Goal: Task Accomplishment & Management: Use online tool/utility

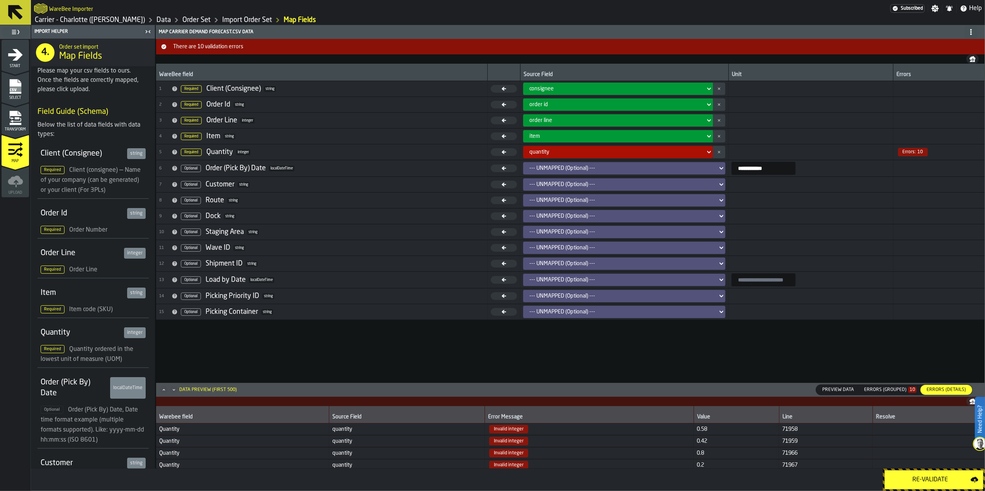
click at [14, 92] on rect "menu Select" at bounding box center [15, 89] width 12 height 5
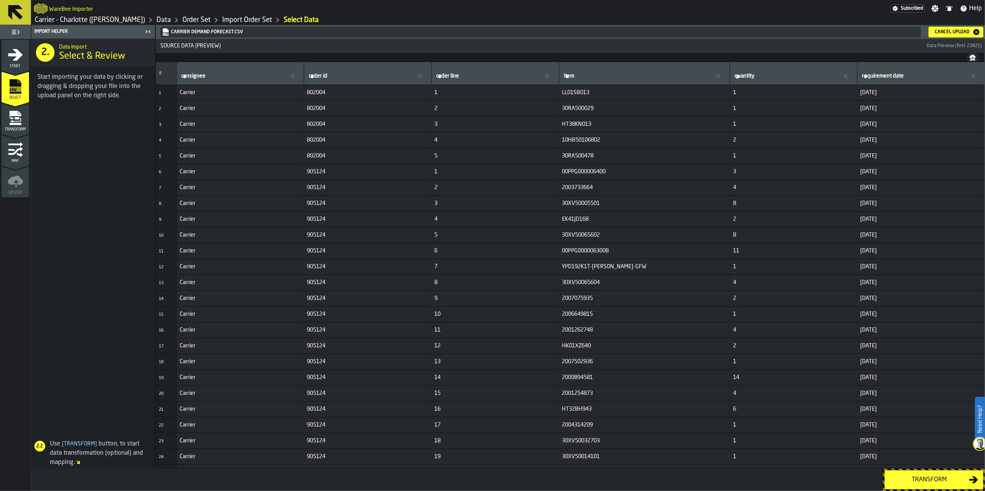
click at [955, 27] on button "Cancel Upload" at bounding box center [955, 32] width 55 height 11
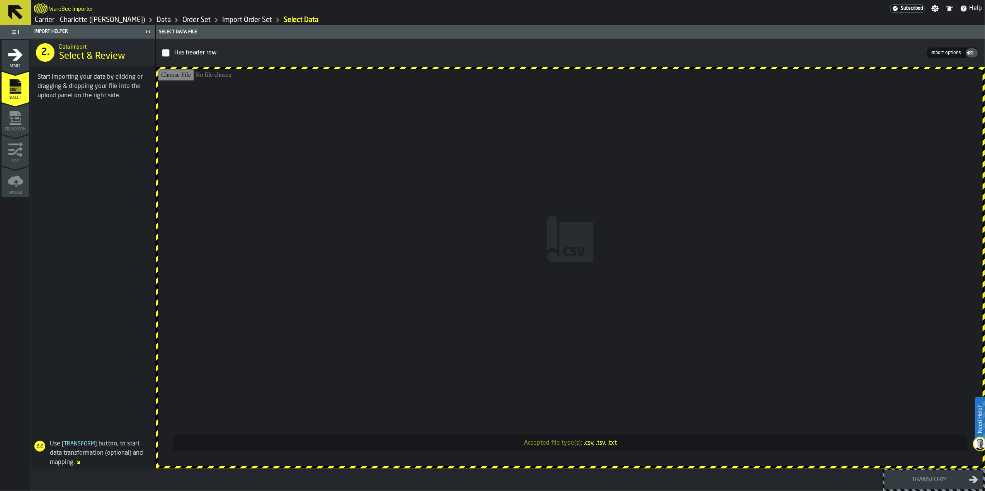
click at [558, 252] on input "Accepted file type(s): .csv, .tsv, .txt" at bounding box center [570, 267] width 824 height 397
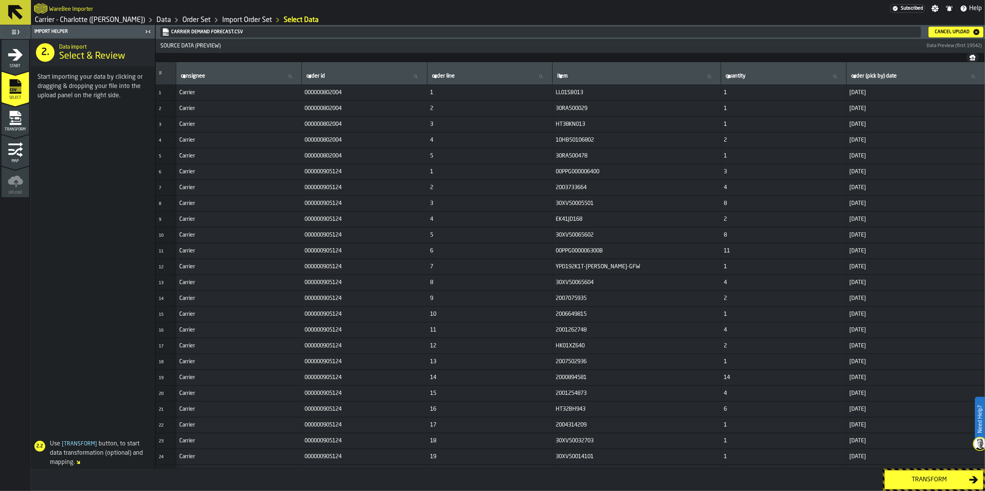
click at [927, 32] on div "Carrier Demand Forecast.csv Cancel Upload" at bounding box center [571, 32] width 824 height 11
click at [946, 37] on header "Carrier Demand Forecast.csv Cancel Upload" at bounding box center [570, 32] width 829 height 14
click at [946, 32] on div "Cancel Upload" at bounding box center [951, 31] width 41 height 5
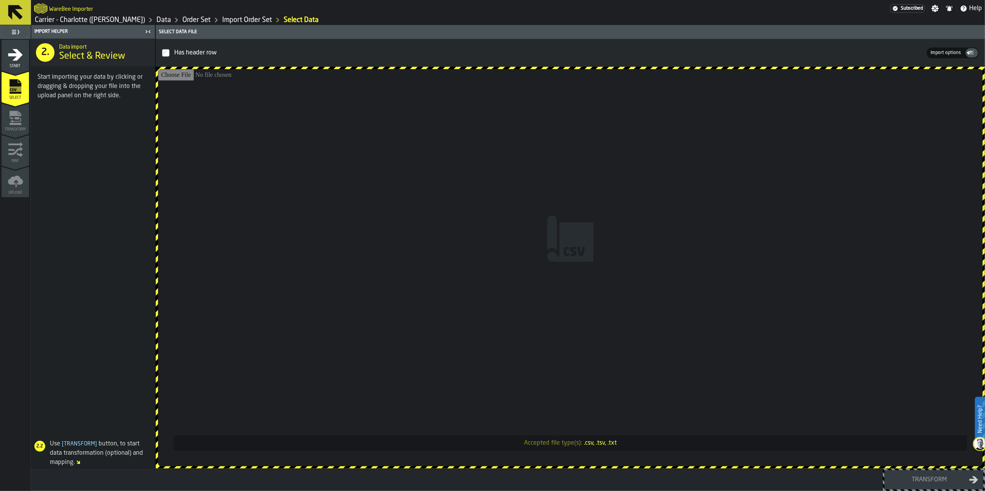
click at [579, 238] on input "Accepted file type(s): .csv, .tsv, .txt" at bounding box center [570, 267] width 824 height 397
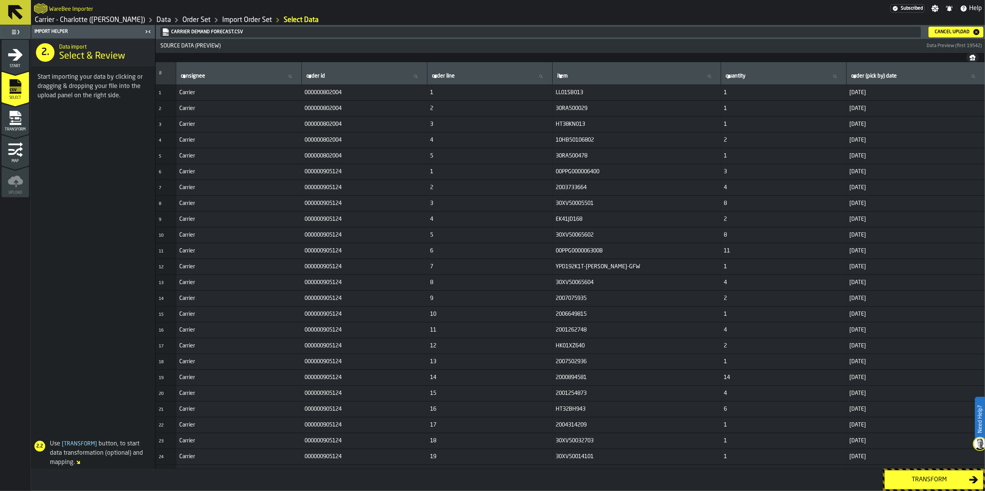
click at [935, 482] on div "Transform" at bounding box center [929, 479] width 80 height 9
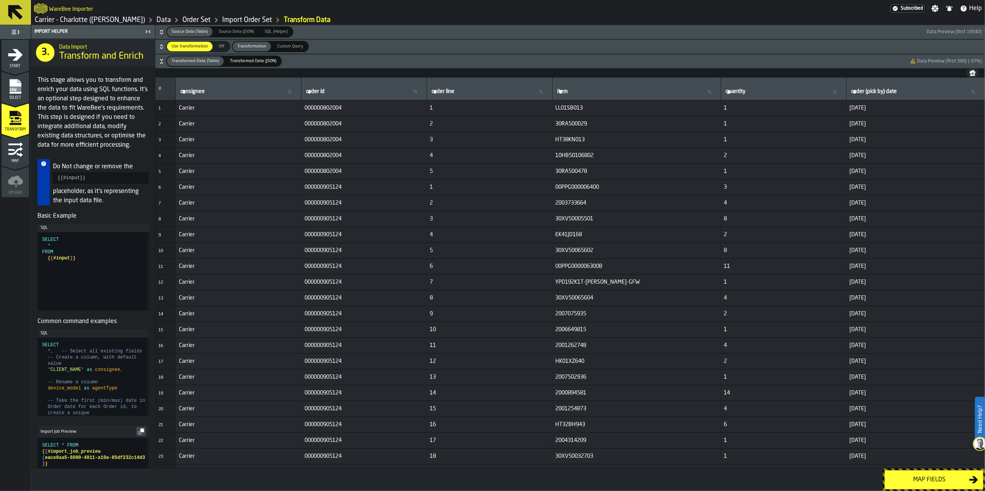
click at [935, 482] on div "Map fields" at bounding box center [929, 479] width 80 height 9
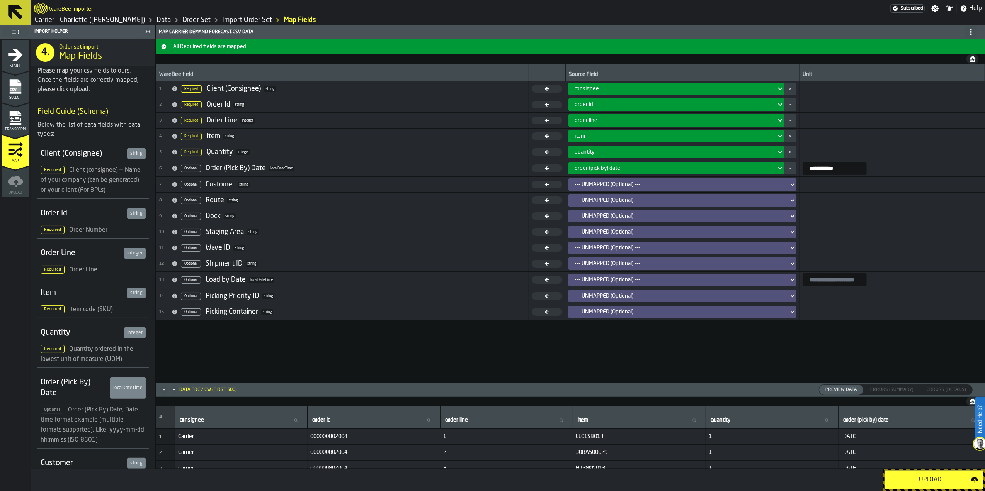
click at [935, 482] on div "Upload" at bounding box center [929, 479] width 81 height 9
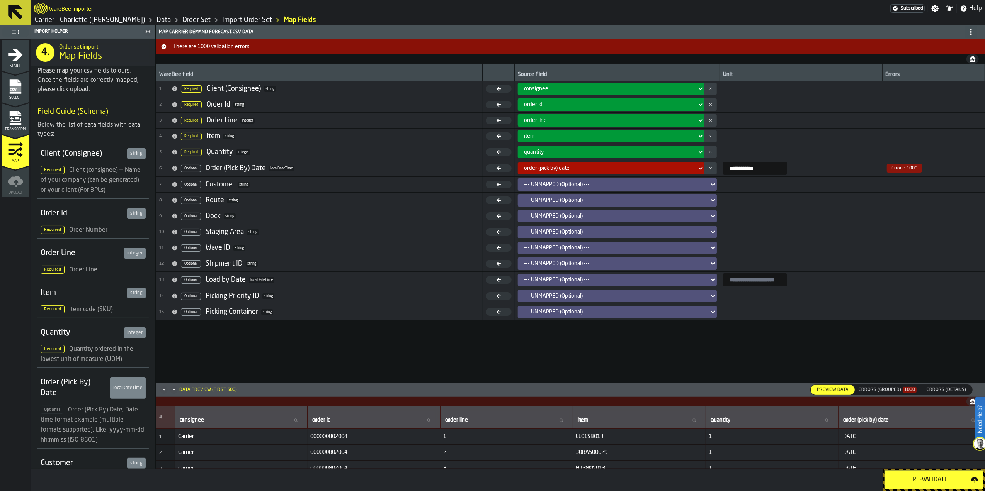
click at [704, 172] on button "button-" at bounding box center [710, 168] width 12 height 12
click at [813, 348] on div "**********" at bounding box center [570, 223] width 829 height 319
click at [922, 483] on div "Re-Validate" at bounding box center [929, 479] width 81 height 9
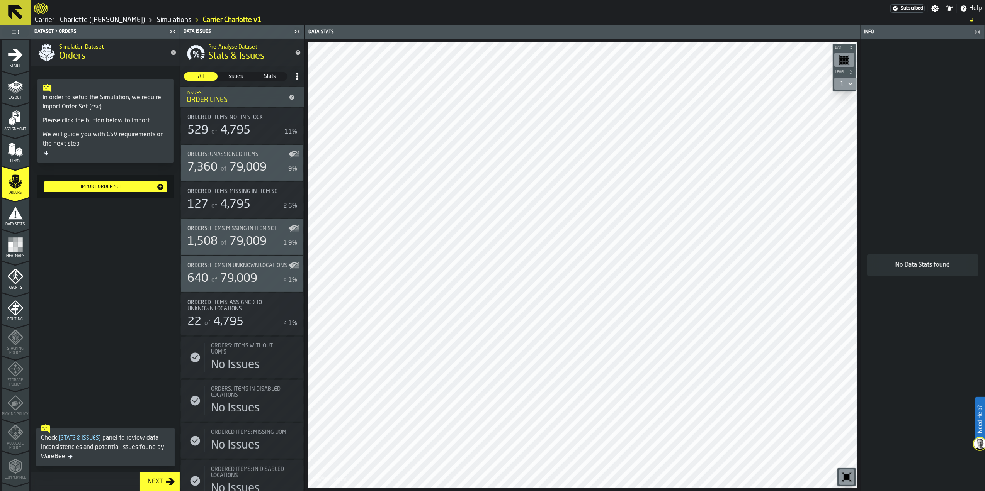
click at [263, 312] on span "Ordered items: Assigned to unknown locations" at bounding box center [237, 306] width 100 height 12
click at [251, 269] on span "Orders: Items in Unknown locations" at bounding box center [237, 266] width 100 height 6
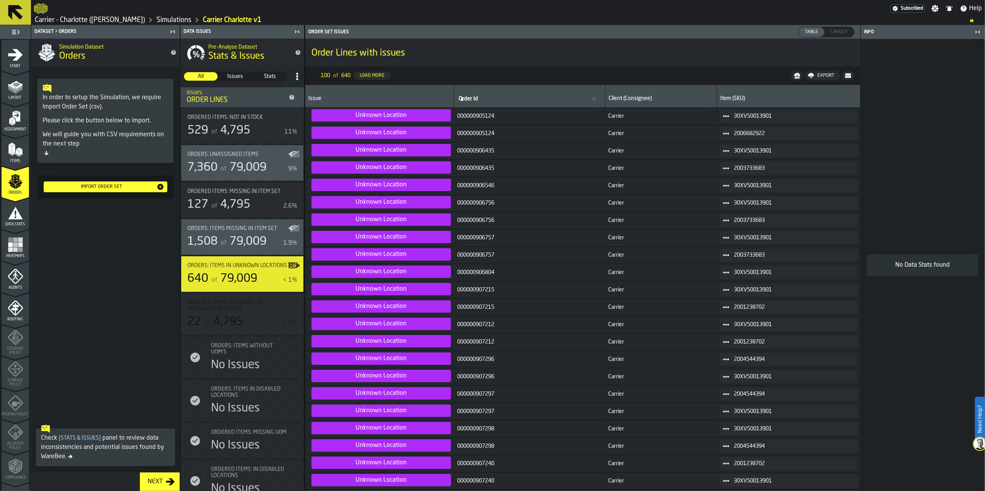
click at [371, 116] on span "Unknown Location" at bounding box center [380, 115] width 139 height 12
click at [380, 115] on span "Unknown Location" at bounding box center [380, 115] width 139 height 12
click at [751, 278] on div "30XV50013901" at bounding box center [788, 273] width 137 height 12
click at [729, 274] on circle at bounding box center [728, 273] width 2 height 2
click at [737, 320] on li "Show Items" at bounding box center [746, 316] width 49 height 14
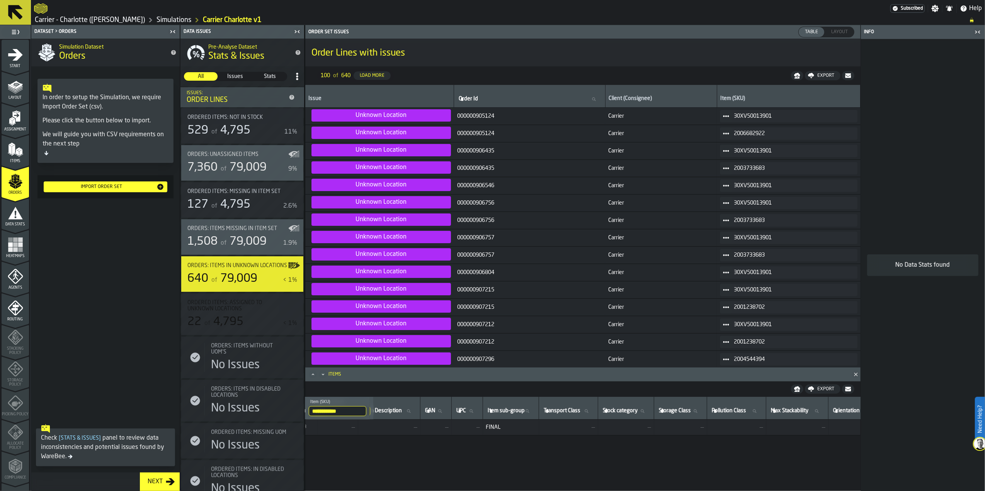
scroll to position [0, 562]
click at [855, 373] on icon "Close" at bounding box center [856, 375] width 8 height 8
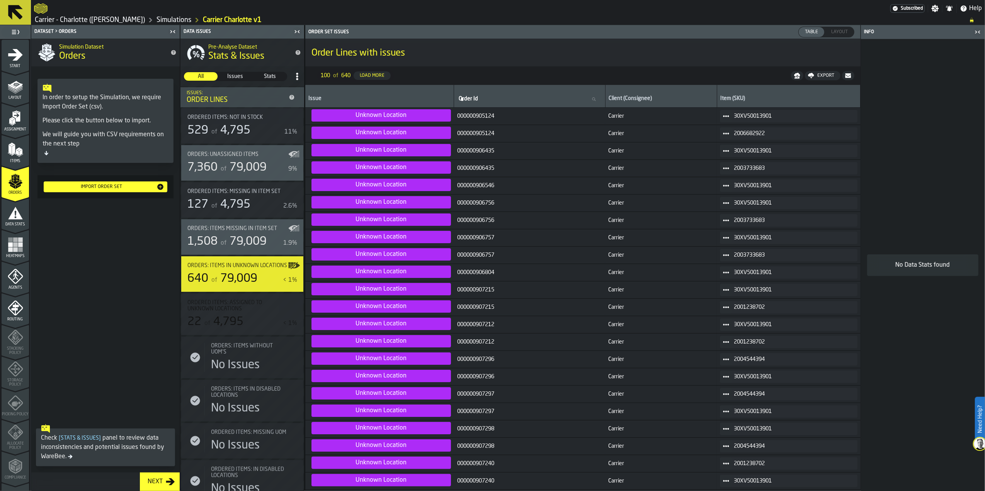
click at [728, 205] on icon at bounding box center [726, 203] width 6 height 6
click at [752, 262] on div "Show Hq" at bounding box center [747, 260] width 40 height 5
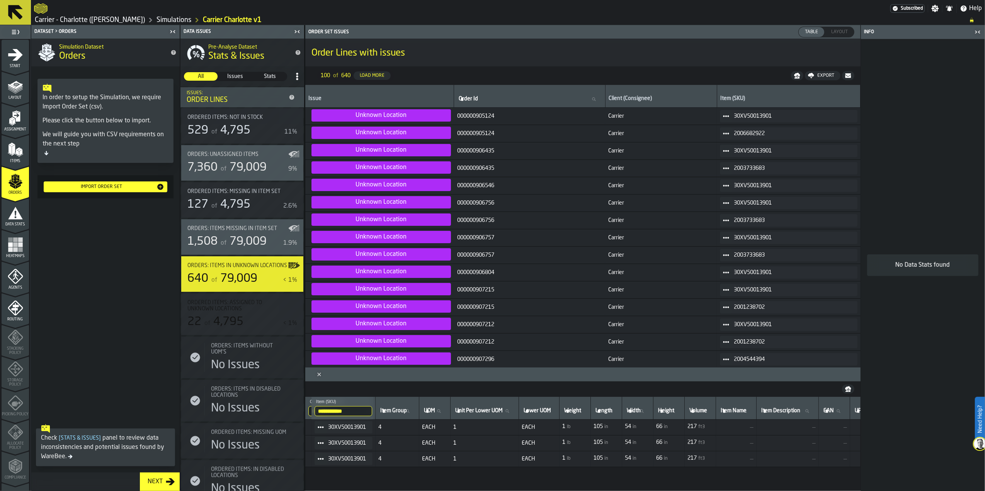
scroll to position [0, 0]
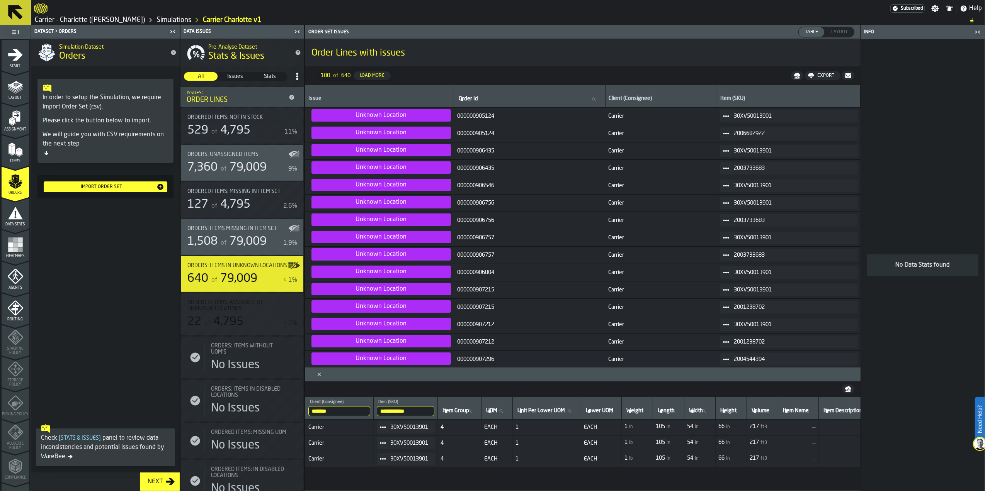
click at [243, 233] on div "Orders: Items missing in Item Set 1,508 of 79,009 1.9%" at bounding box center [242, 237] width 110 height 23
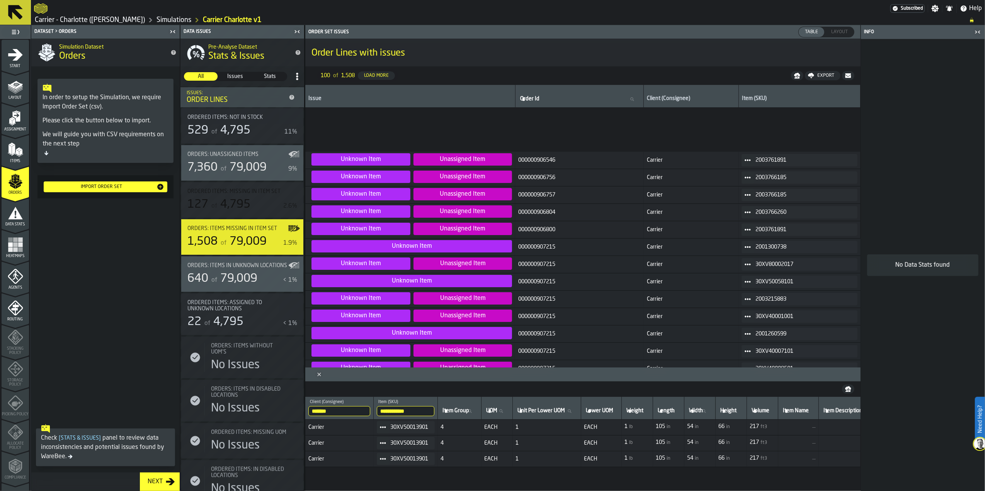
scroll to position [205, 0]
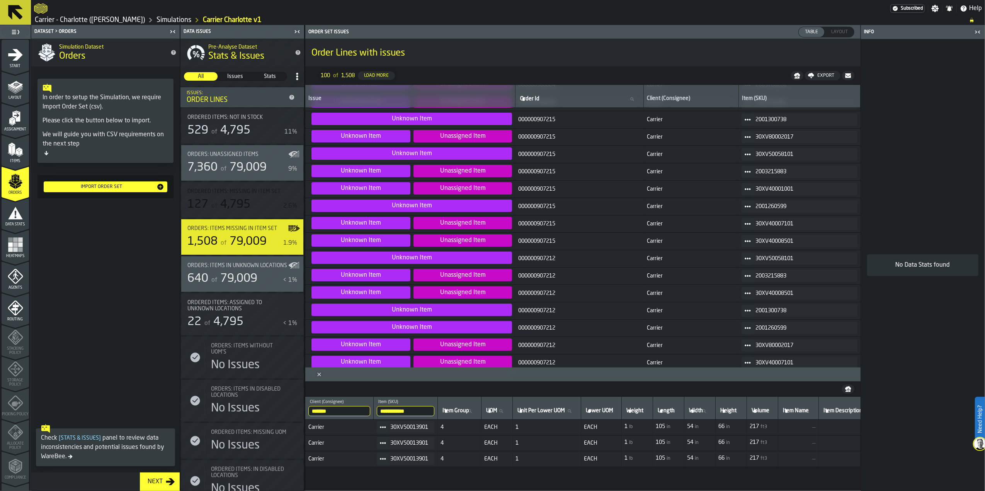
click at [235, 155] on span "Orders: Unassigned Items" at bounding box center [222, 154] width 71 height 6
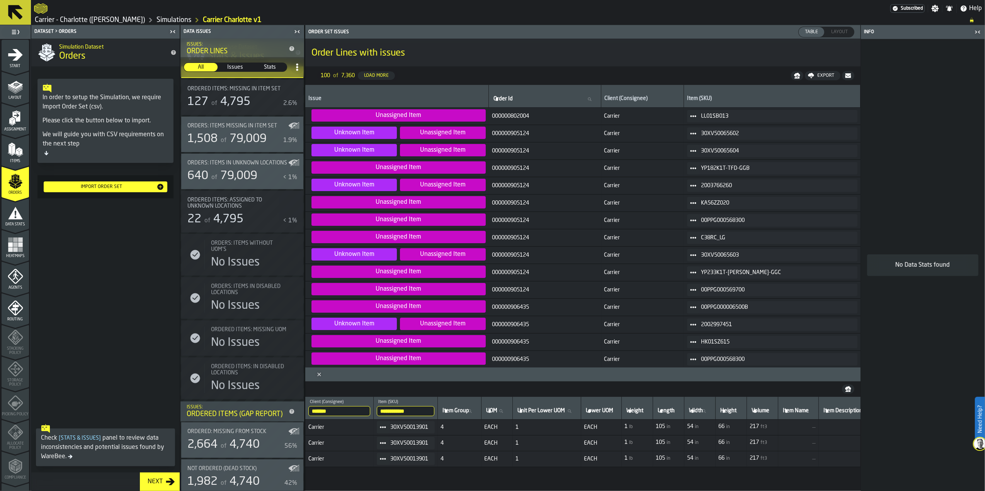
scroll to position [151, 0]
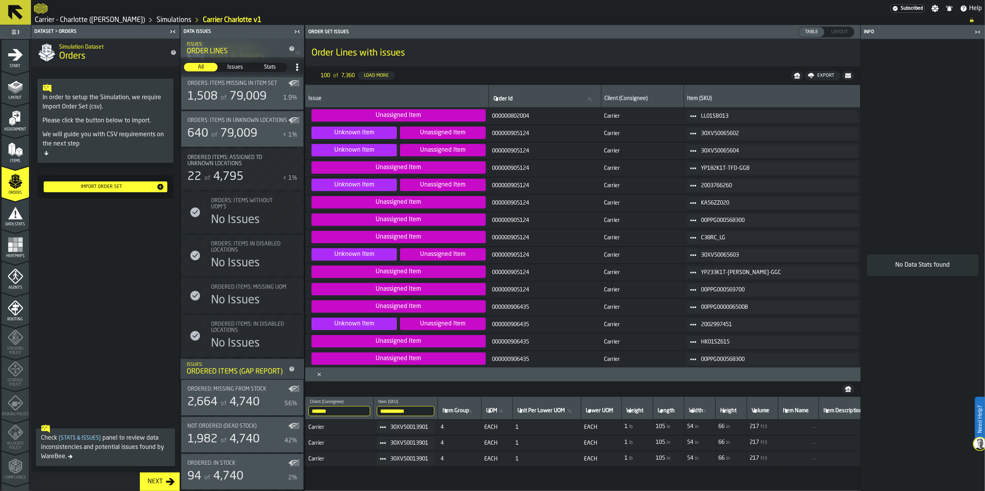
click at [225, 393] on div "Ordered: Missing from Stock 2,664 of 4,740 56%" at bounding box center [242, 397] width 110 height 23
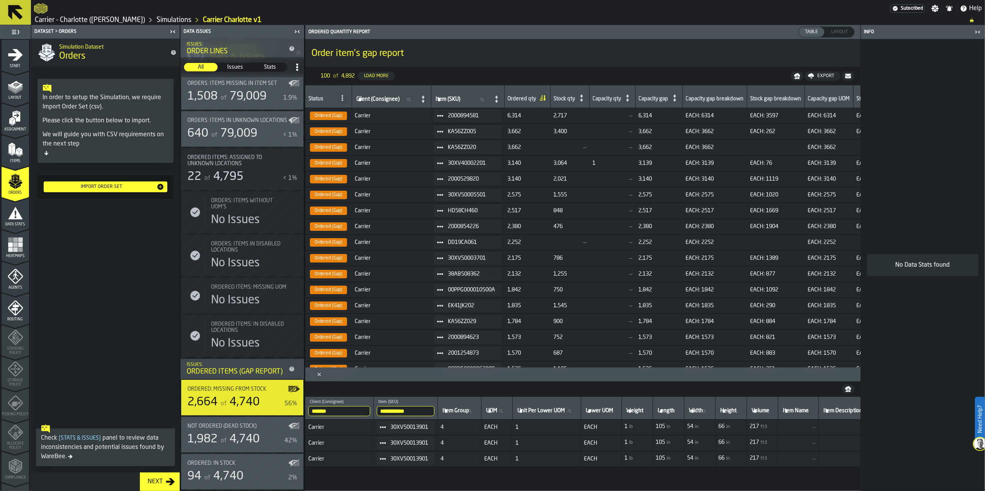
click at [226, 436] on div "of 4,740" at bounding box center [239, 440] width 41 height 14
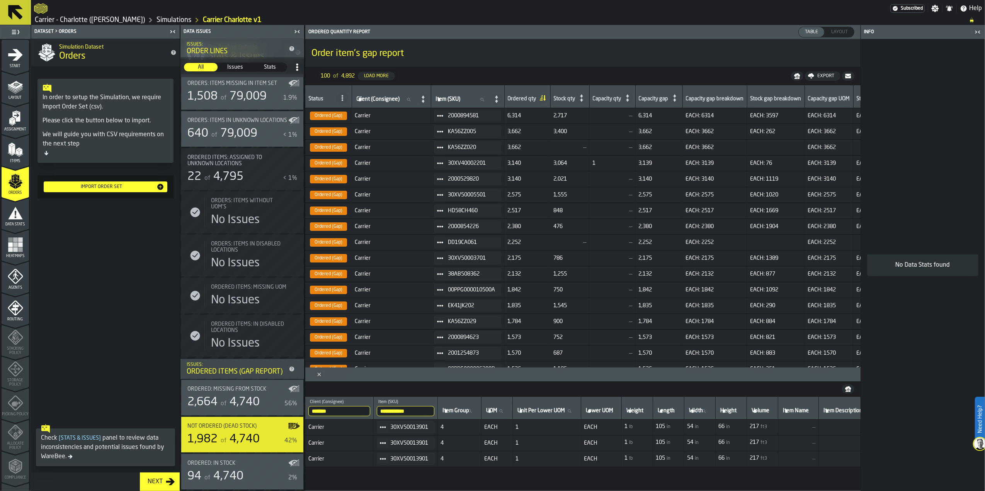
drag, startPoint x: 271, startPoint y: 375, endPoint x: 105, endPoint y: 358, distance: 166.6
click at [107, 357] on span at bounding box center [105, 317] width 148 height 207
click at [253, 471] on div "94 of 4,740" at bounding box center [236, 477] width 98 height 14
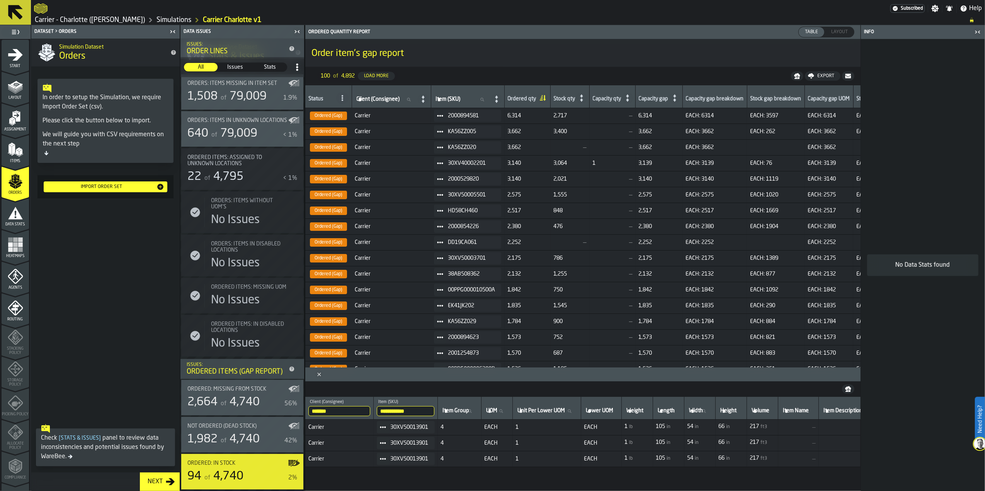
click at [246, 449] on div "Not Ordered (Dead Stock) 1,982 of 4,740 42%" at bounding box center [242, 435] width 122 height 36
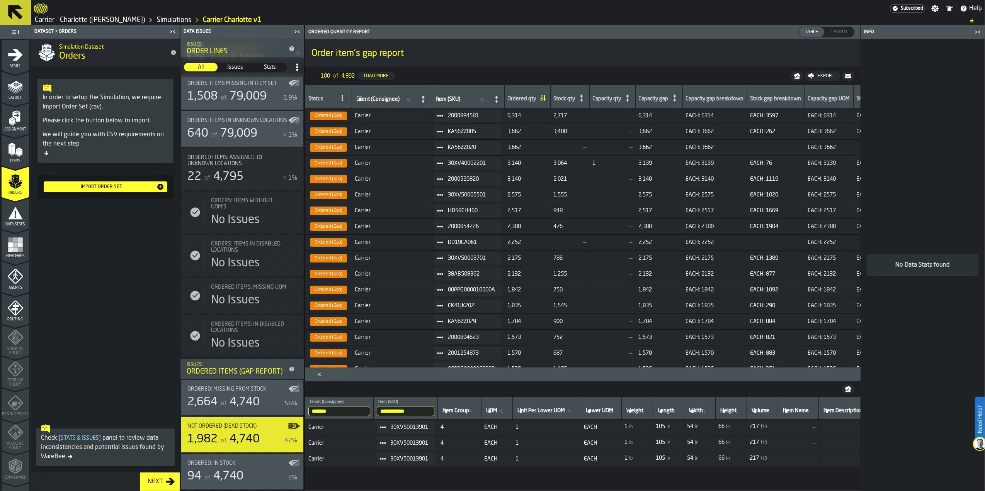
click at [233, 402] on span "4,740" at bounding box center [244, 403] width 30 height 12
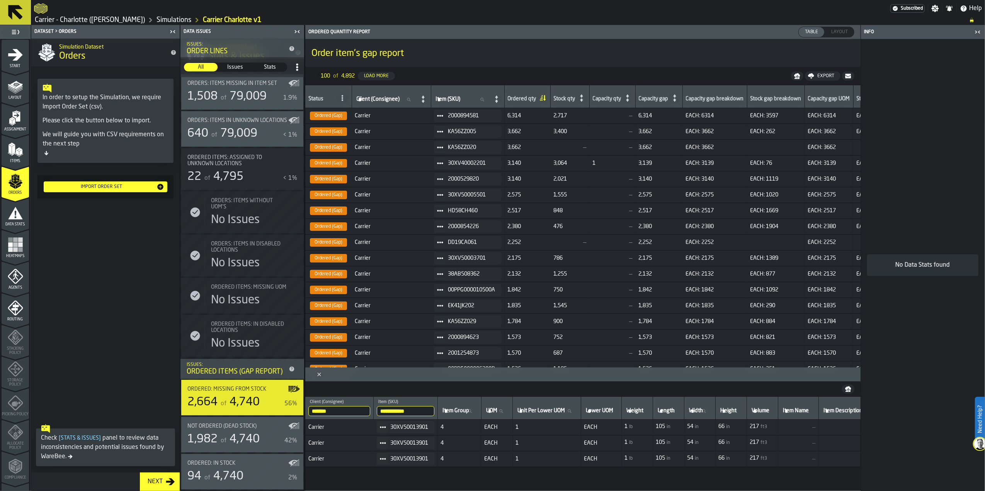
click at [148, 477] on div "Next" at bounding box center [154, 481] width 21 height 9
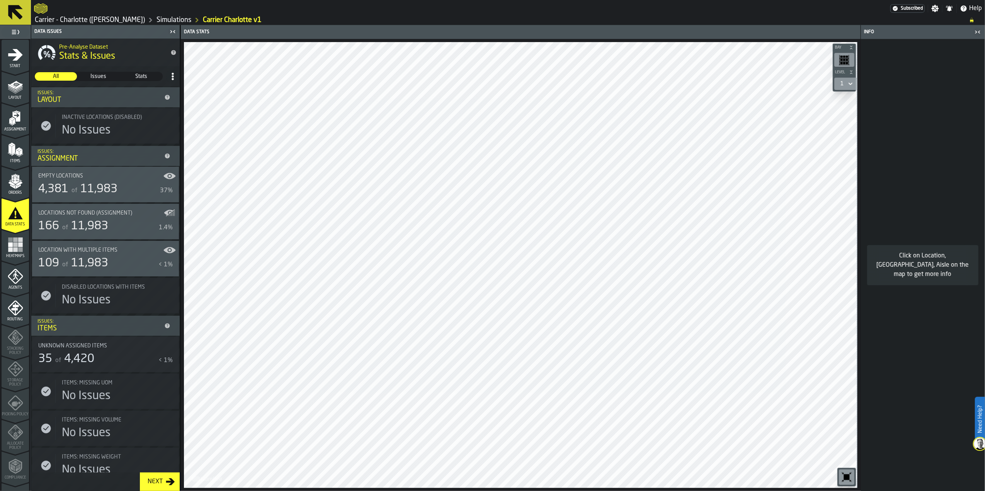
click at [68, 251] on span "Location with multiple Items" at bounding box center [77, 250] width 79 height 6
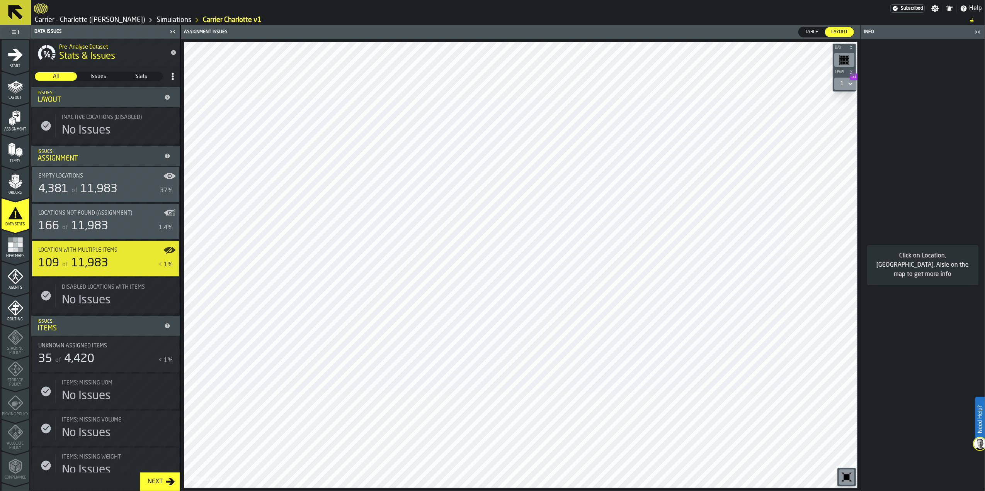
click at [115, 221] on div "166 of 11,983" at bounding box center [96, 226] width 117 height 14
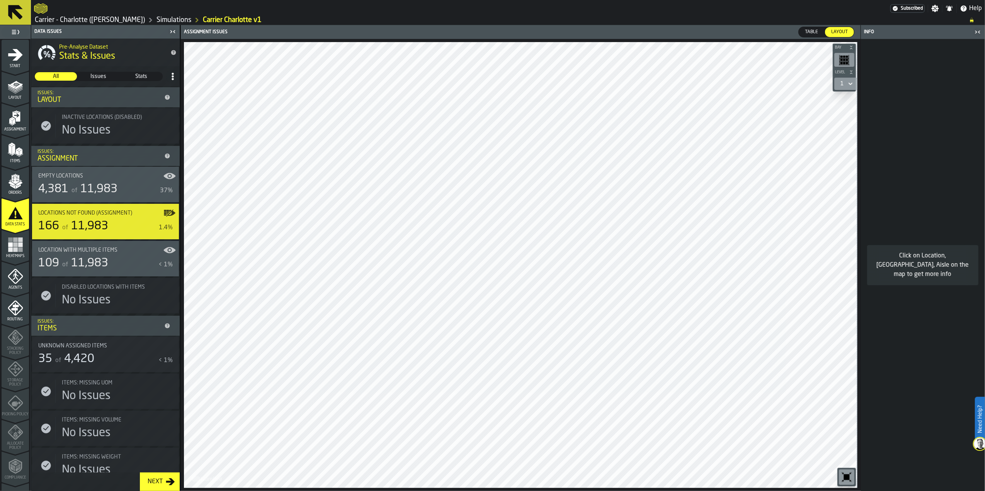
click at [79, 193] on div "of 11,983" at bounding box center [94, 189] width 48 height 14
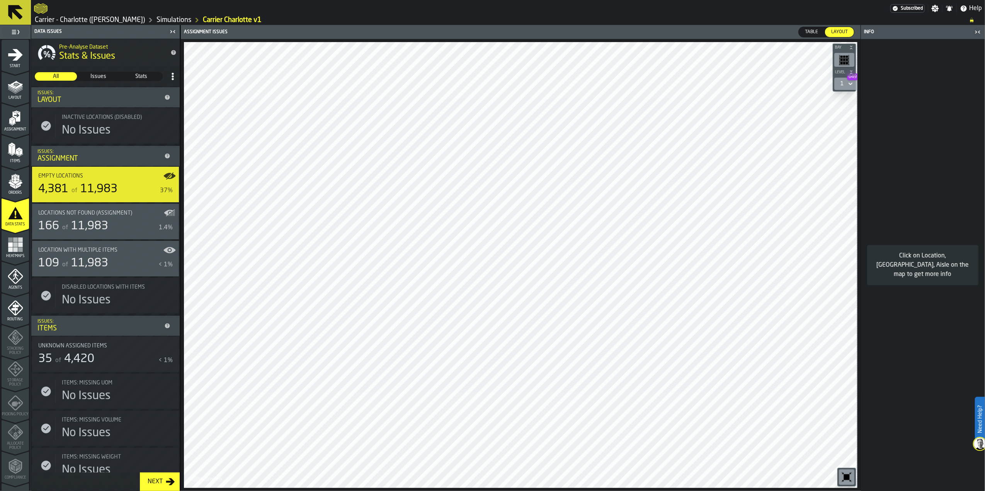
click at [87, 224] on span "11,983" at bounding box center [89, 227] width 37 height 12
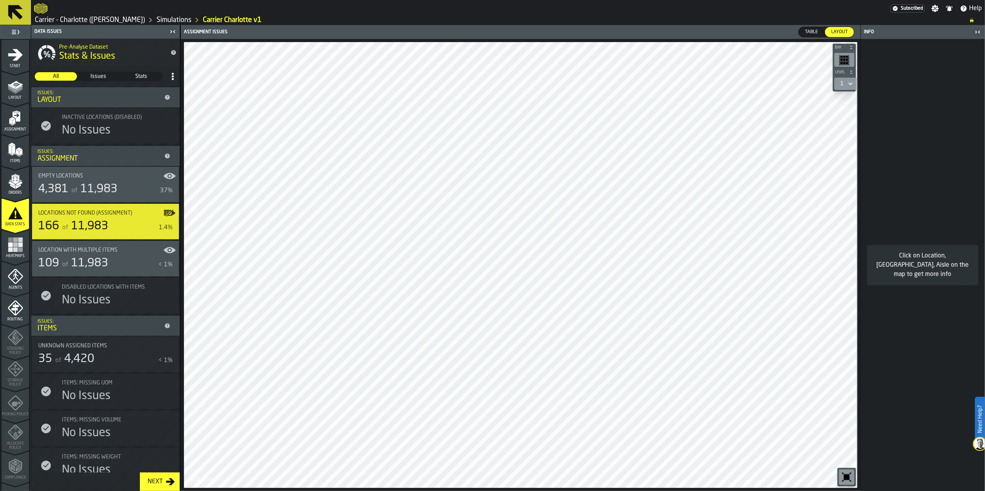
click at [98, 216] on span "Locations not found (Assignment)" at bounding box center [85, 213] width 94 height 6
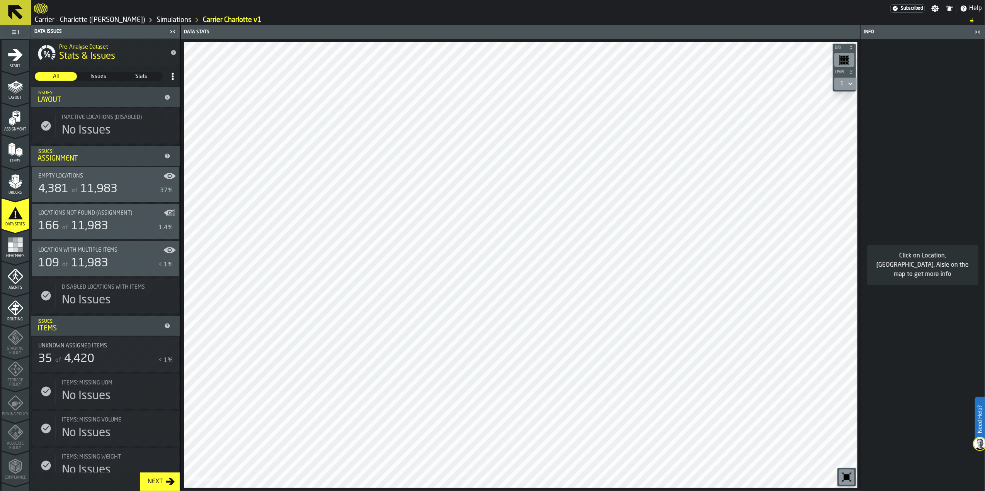
click at [109, 228] on div "166 of 11,983" at bounding box center [96, 226] width 117 height 14
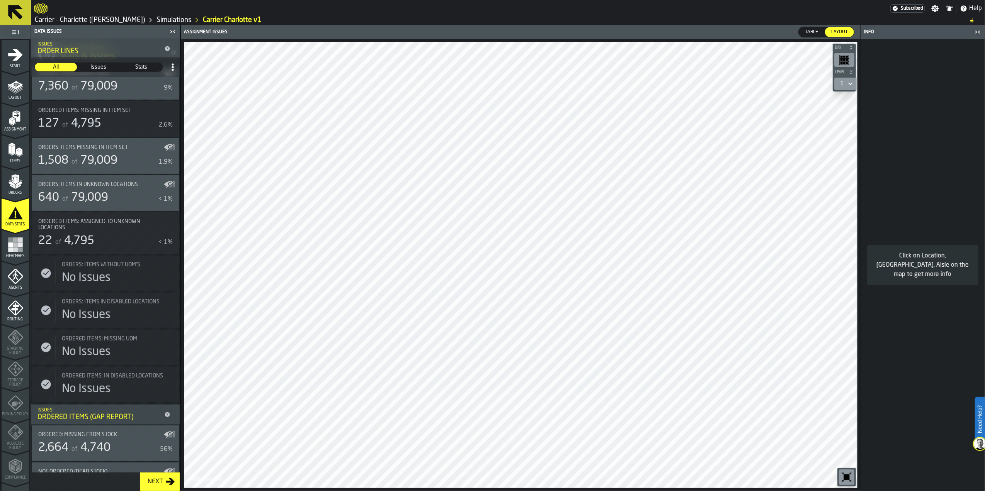
scroll to position [550, 0]
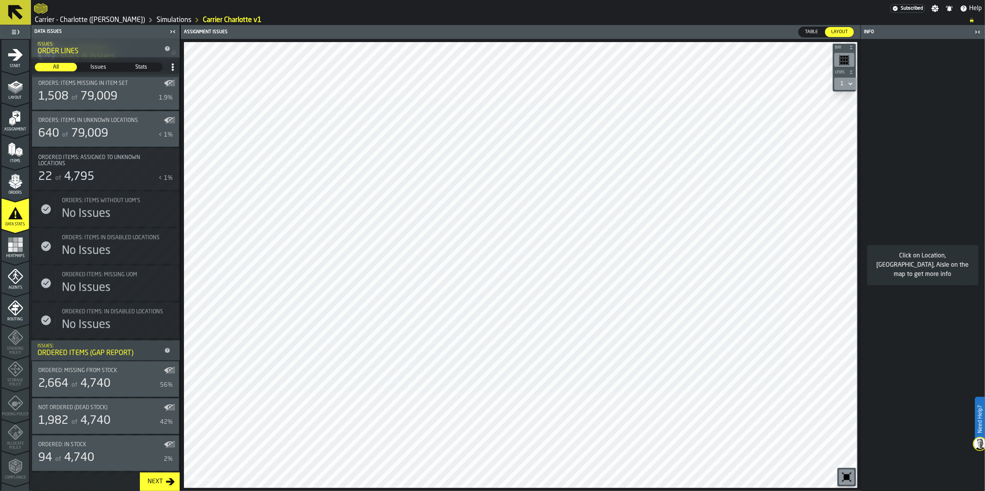
click at [155, 484] on div "Next" at bounding box center [154, 481] width 21 height 9
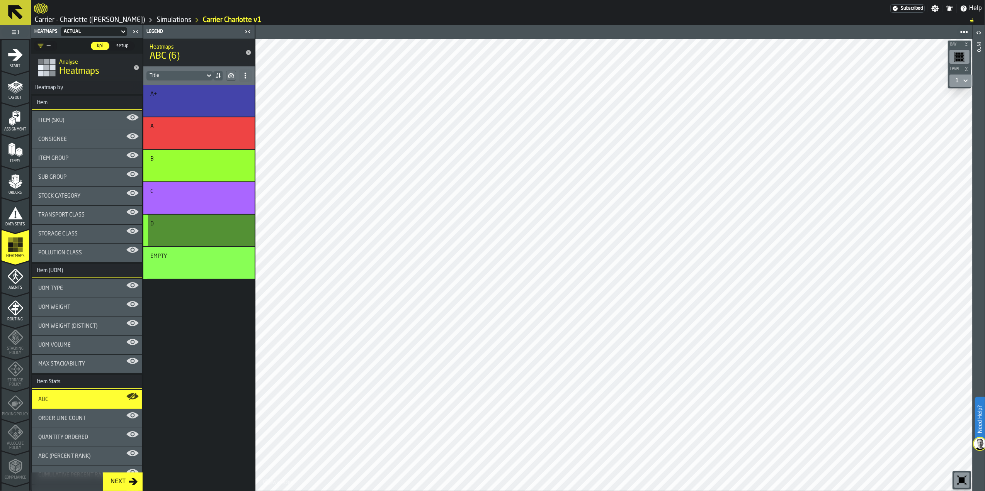
click at [222, 235] on div "button-" at bounding box center [197, 233] width 91 height 9
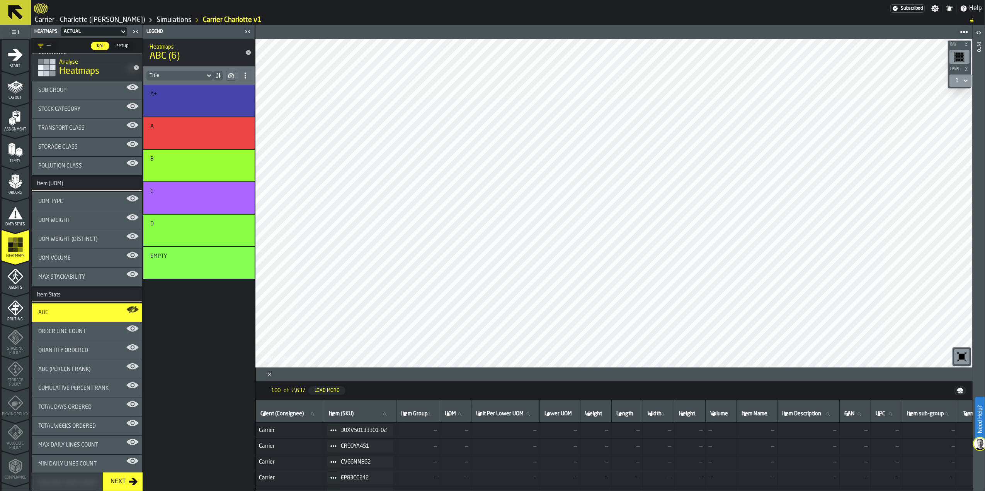
scroll to position [103, 0]
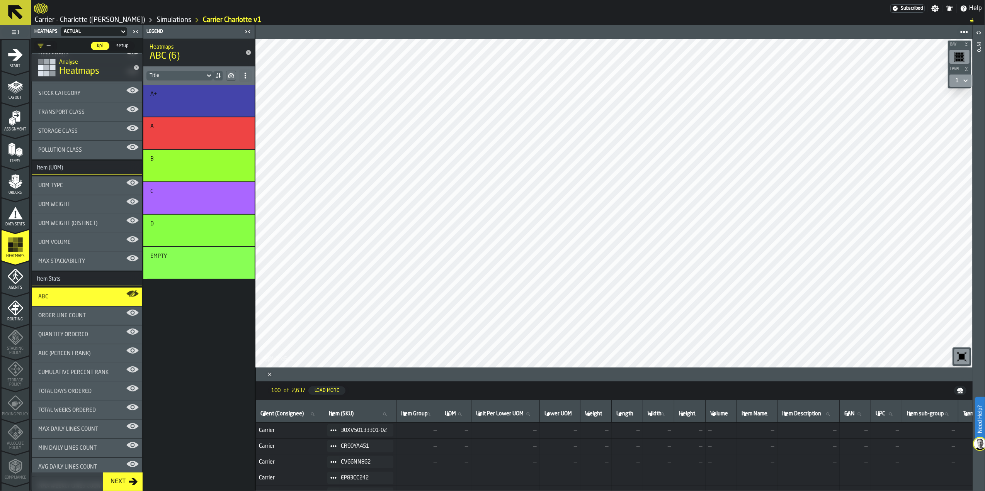
click at [73, 316] on span "Order Line Count" at bounding box center [62, 316] width 48 height 6
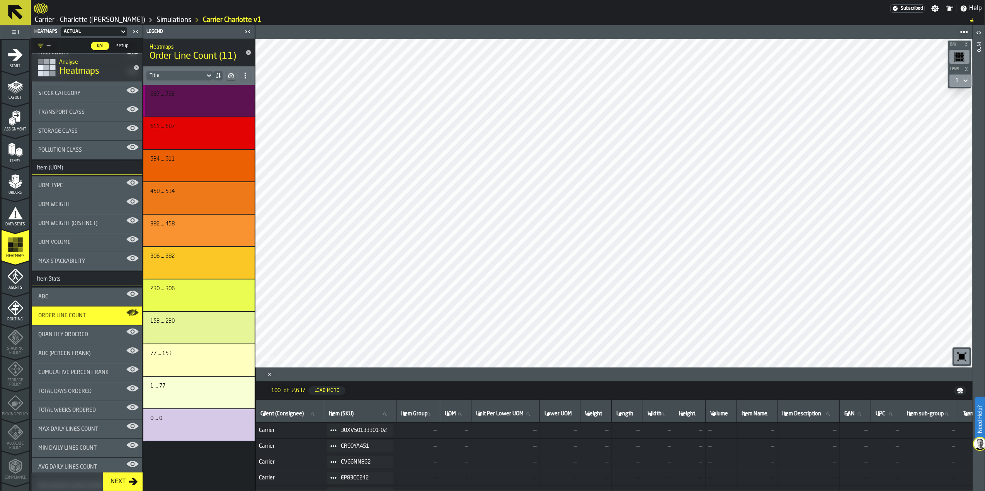
click at [191, 97] on button "button-" at bounding box center [197, 103] width 95 height 13
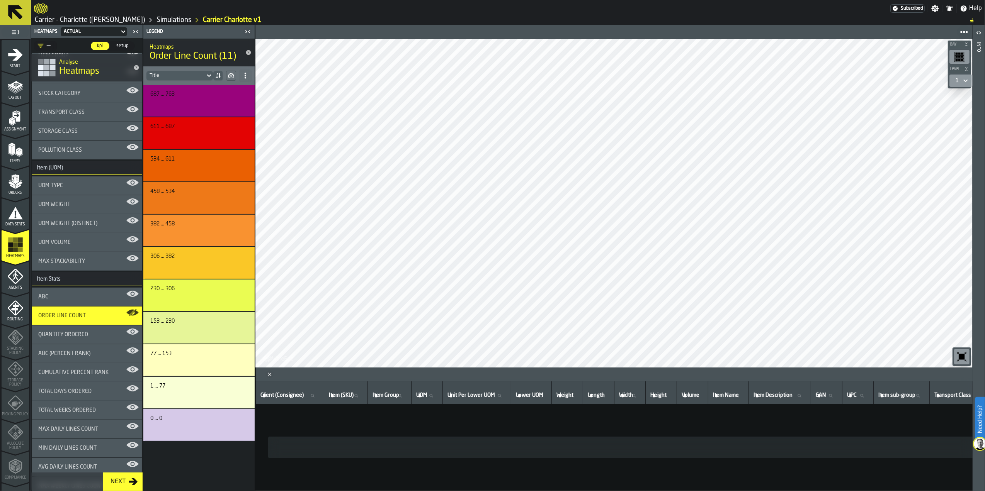
click at [71, 333] on span "Quantity Ordered" at bounding box center [63, 335] width 50 height 6
click at [956, 79] on div "1" at bounding box center [956, 81] width 3 height 6
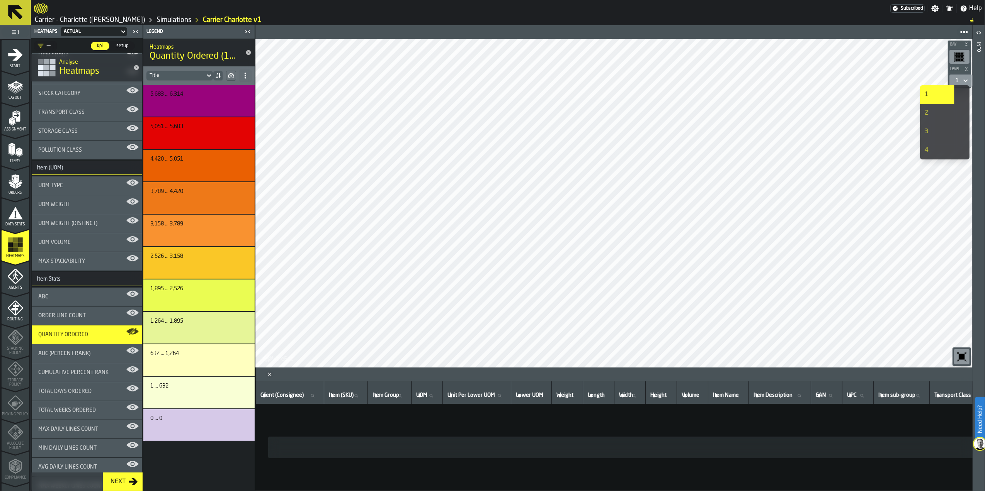
click at [934, 115] on div "2" at bounding box center [936, 113] width 25 height 9
click at [957, 81] on div "2" at bounding box center [956, 81] width 3 height 6
click at [929, 134] on div "3" at bounding box center [936, 131] width 25 height 9
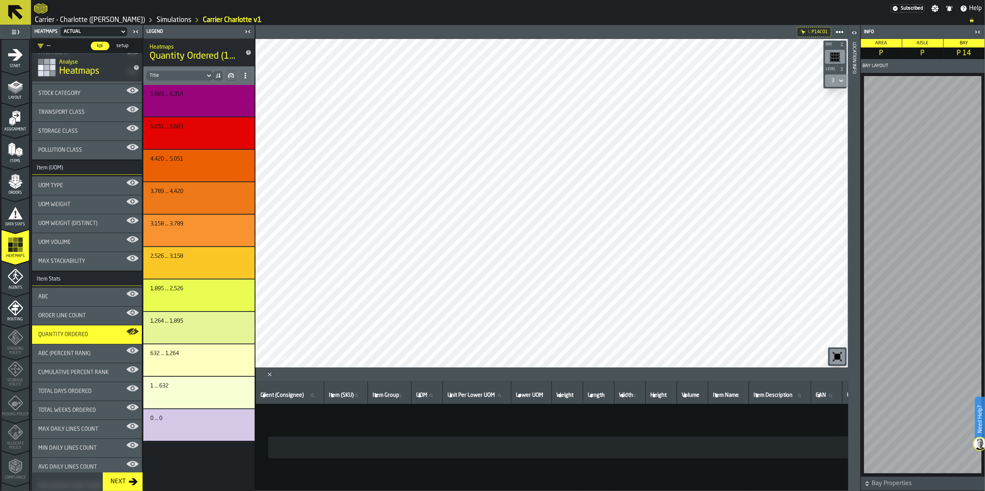
click at [71, 360] on div "ABC (Percent Rank)" at bounding box center [87, 354] width 110 height 19
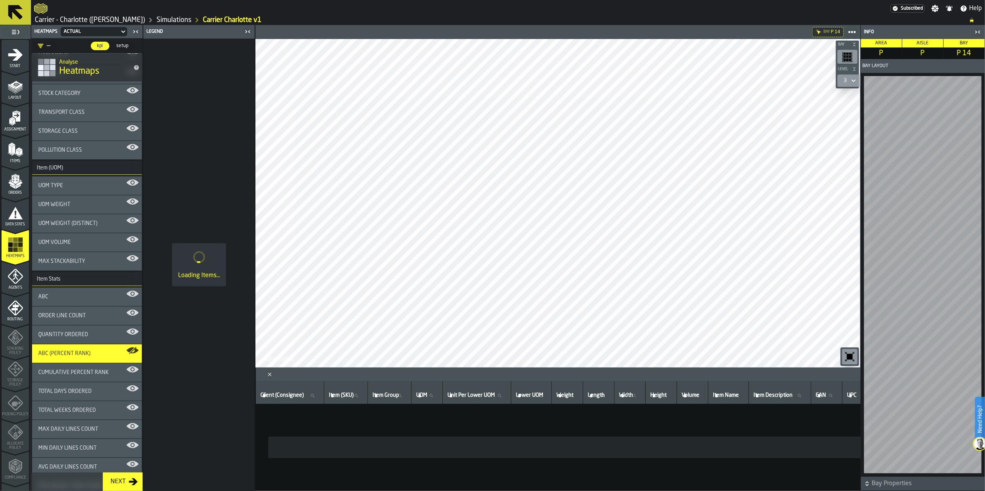
click at [661, 14] on div at bounding box center [462, 9] width 856 height 14
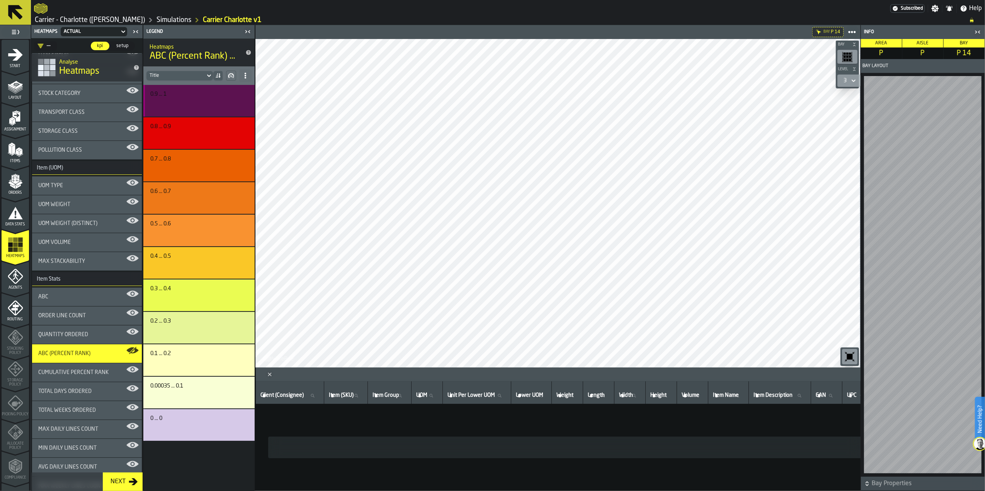
click at [175, 100] on div "button-" at bounding box center [197, 103] width 91 height 9
click at [859, 79] on div "3" at bounding box center [848, 81] width 23 height 12
click at [854, 82] on icon at bounding box center [853, 80] width 8 height 9
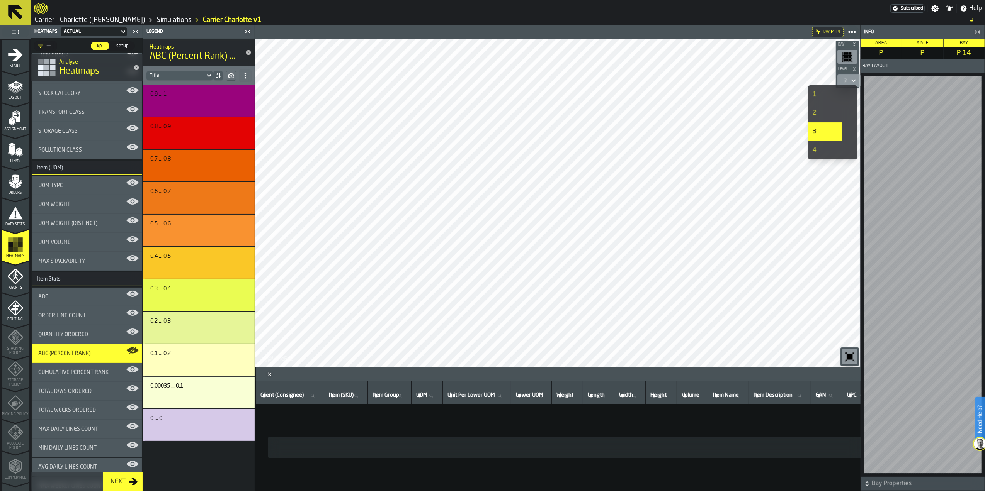
click at [814, 93] on div "1" at bounding box center [824, 94] width 25 height 9
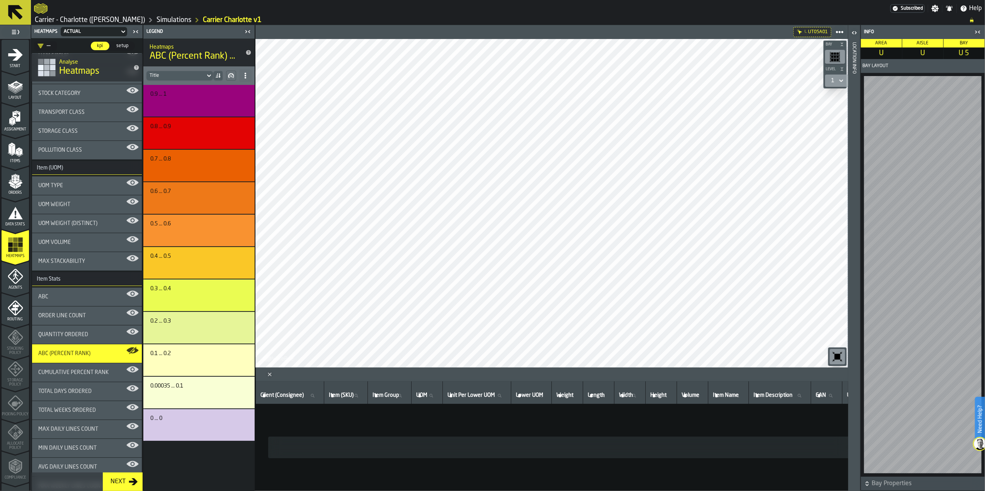
click at [74, 374] on span "Cumulative Percent Rank" at bounding box center [73, 373] width 70 height 6
click at [195, 427] on div "button-" at bounding box center [197, 428] width 91 height 9
click at [76, 394] on span "Total Days Ordered" at bounding box center [64, 392] width 53 height 6
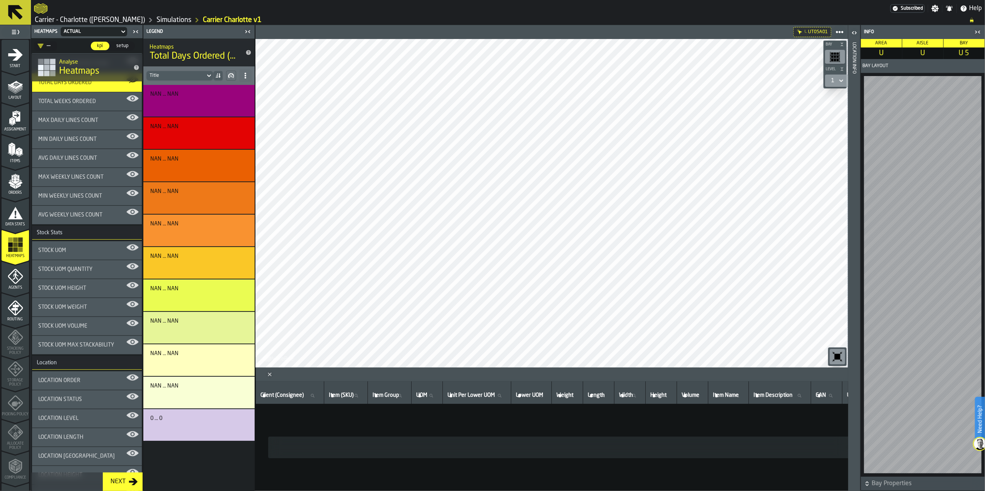
scroll to position [206, 0]
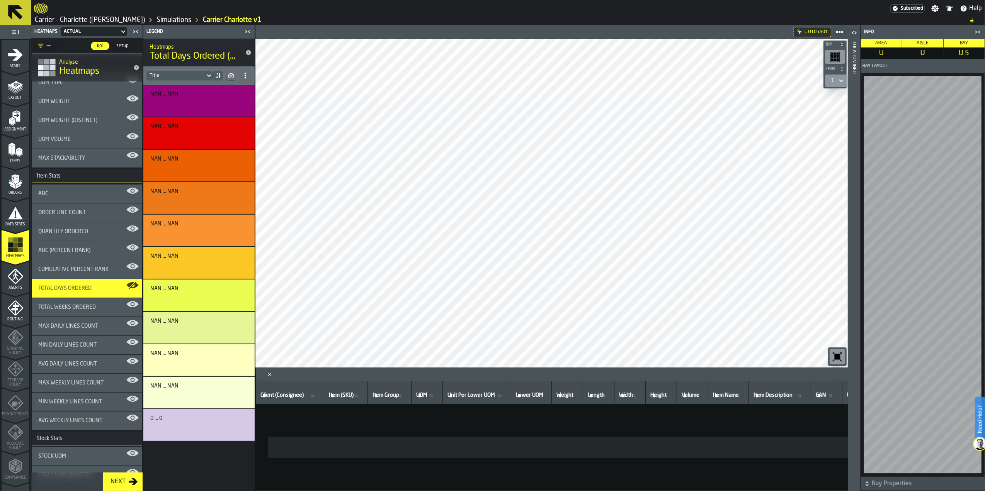
click at [100, 309] on div "Total Weeks Ordered" at bounding box center [86, 307] width 97 height 6
click at [99, 327] on div "Max Daily Lines Count" at bounding box center [86, 326] width 97 height 6
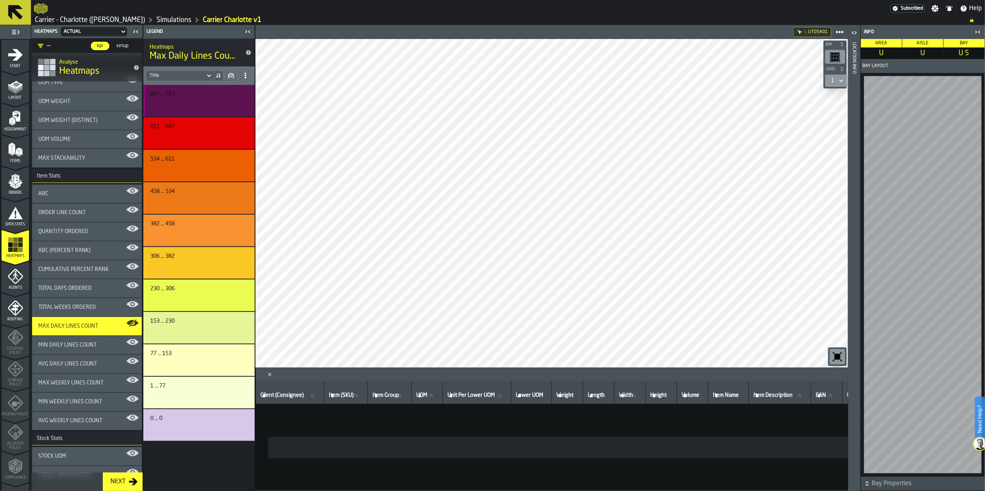
click at [192, 109] on div "button-" at bounding box center [197, 103] width 91 height 9
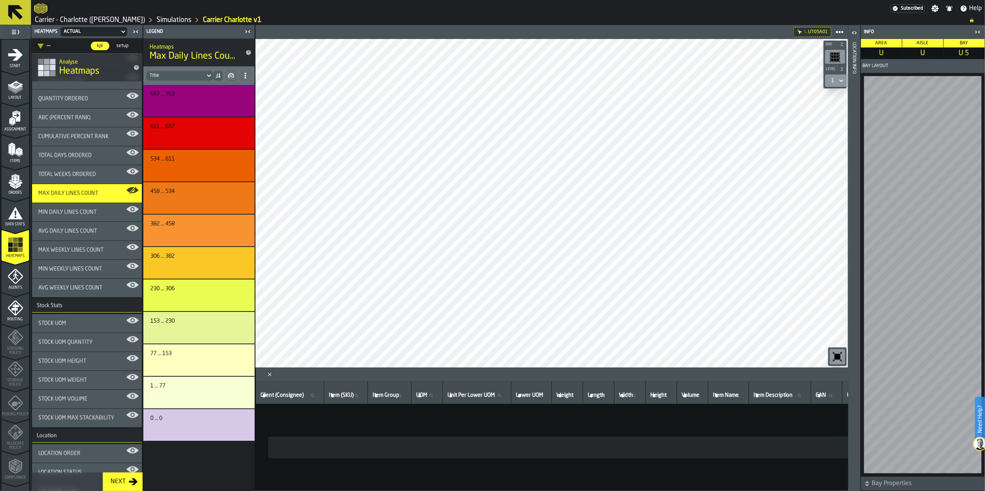
scroll to position [360, 0]
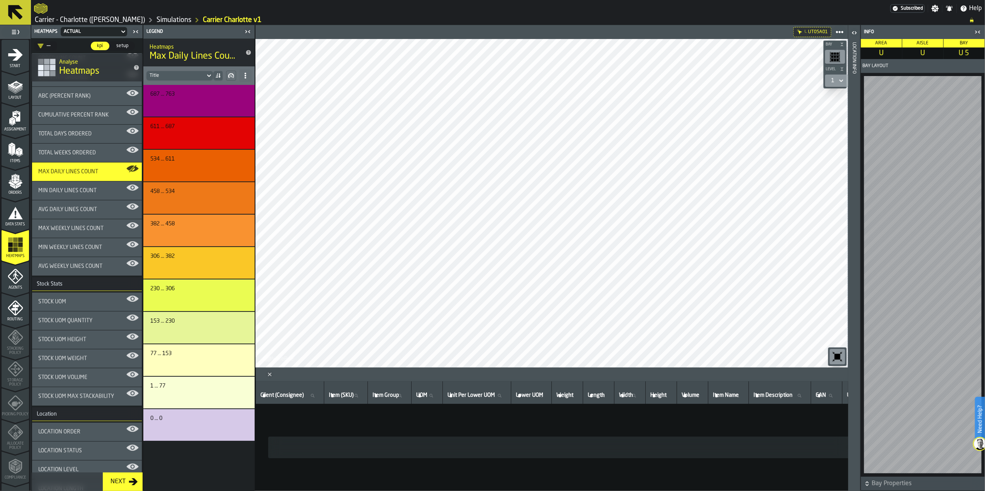
click at [99, 293] on div "Stock UOM" at bounding box center [87, 302] width 110 height 19
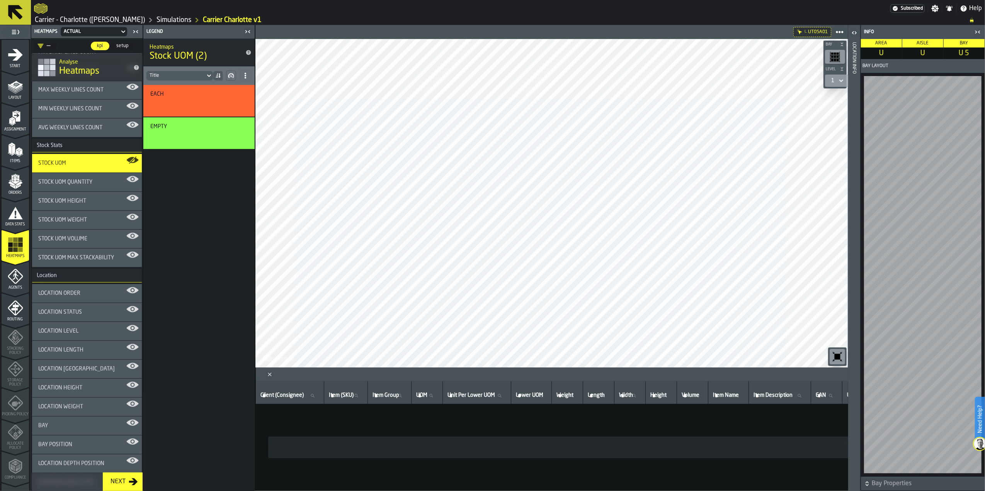
scroll to position [515, 0]
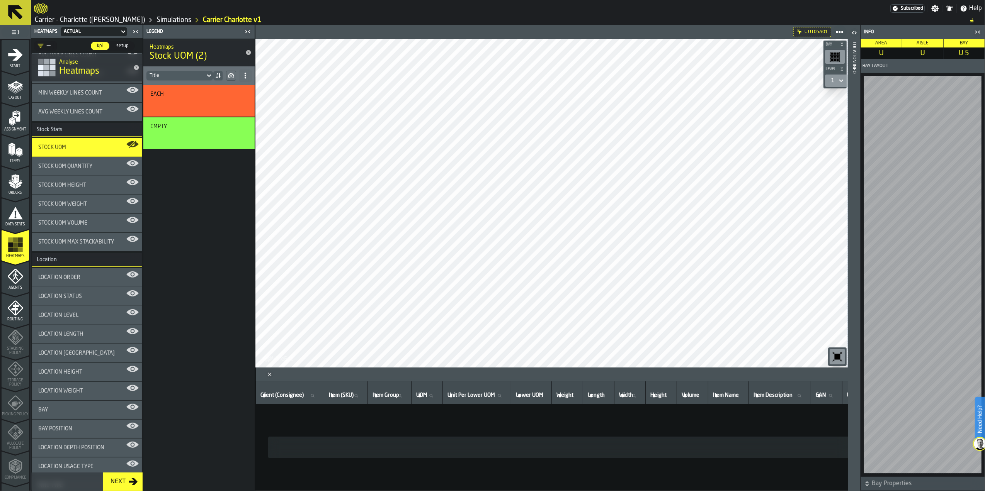
click at [107, 165] on div "Stock UOM Quantity" at bounding box center [86, 166] width 97 height 6
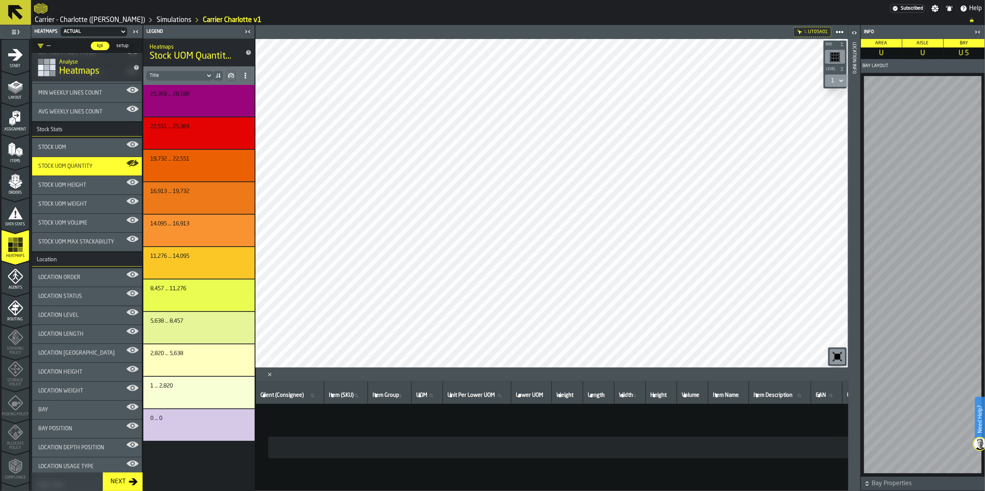
click at [79, 220] on span "Stock UOM Volume" at bounding box center [62, 223] width 49 height 6
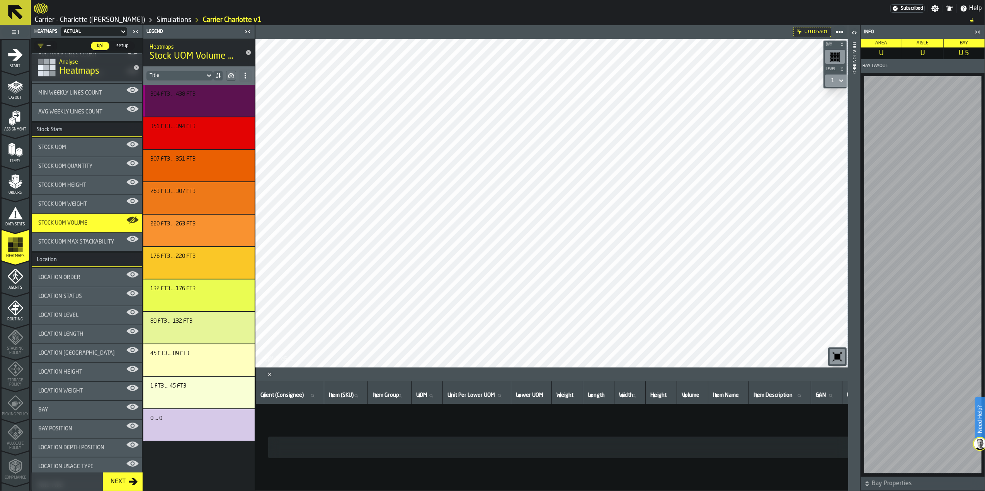
click at [195, 98] on button "button-" at bounding box center [197, 103] width 95 height 13
click at [68, 277] on span "Location Order" at bounding box center [59, 278] width 42 height 6
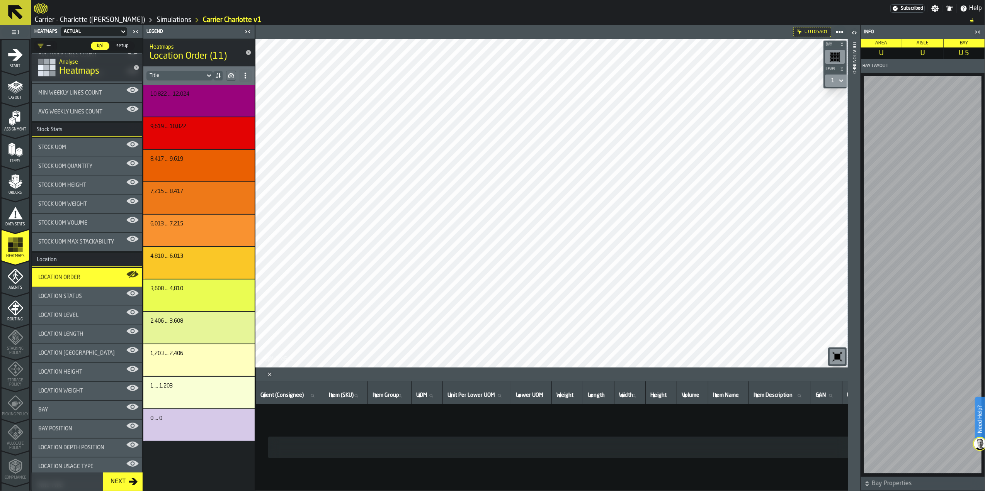
click at [66, 297] on span "Location Status" at bounding box center [60, 297] width 44 height 6
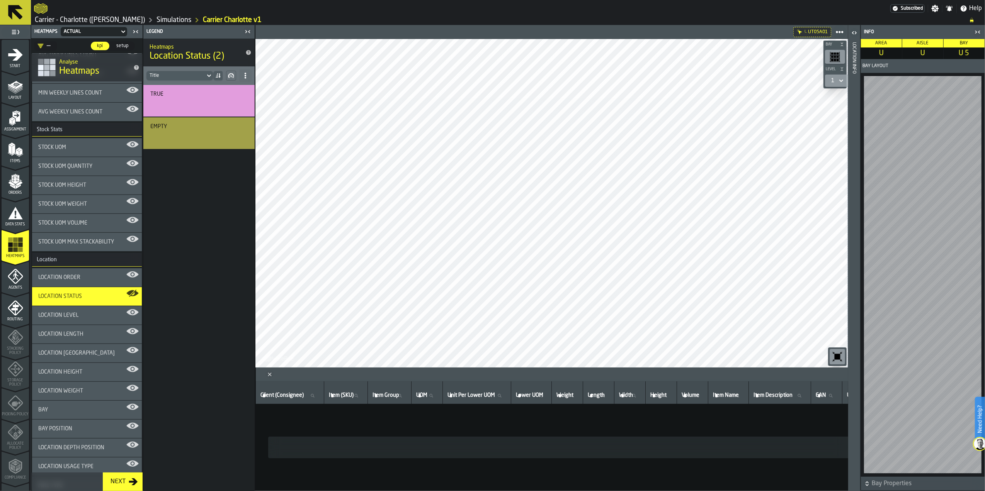
click at [67, 317] on span "Location Level" at bounding box center [58, 315] width 40 height 6
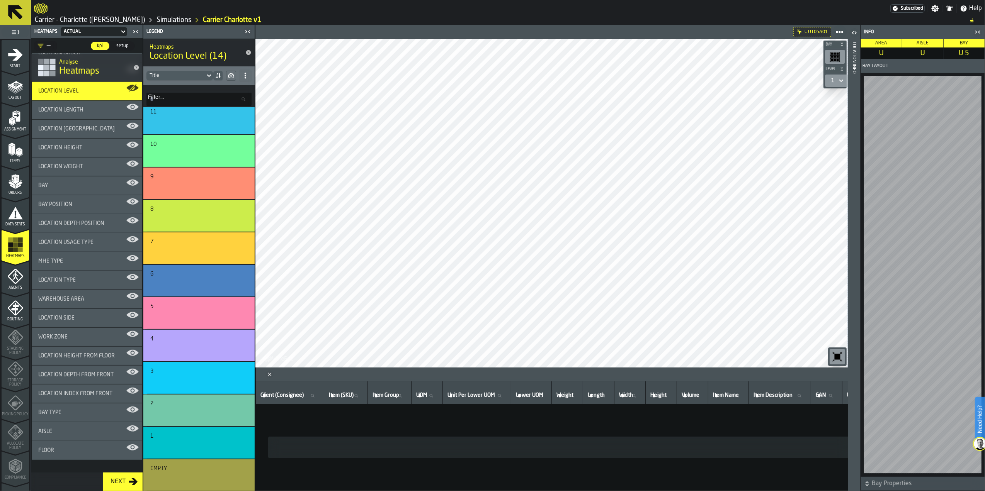
scroll to position [747, 0]
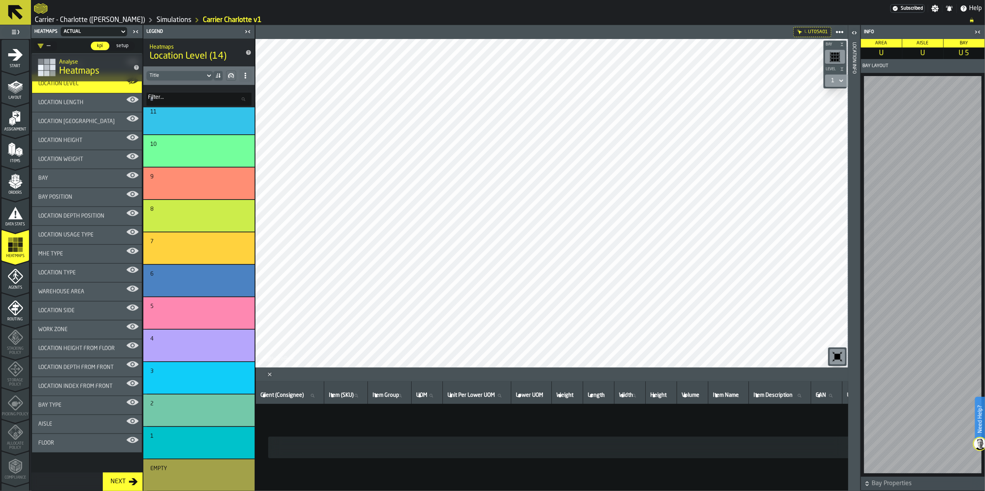
click at [85, 331] on div "Work Zone" at bounding box center [86, 330] width 97 height 6
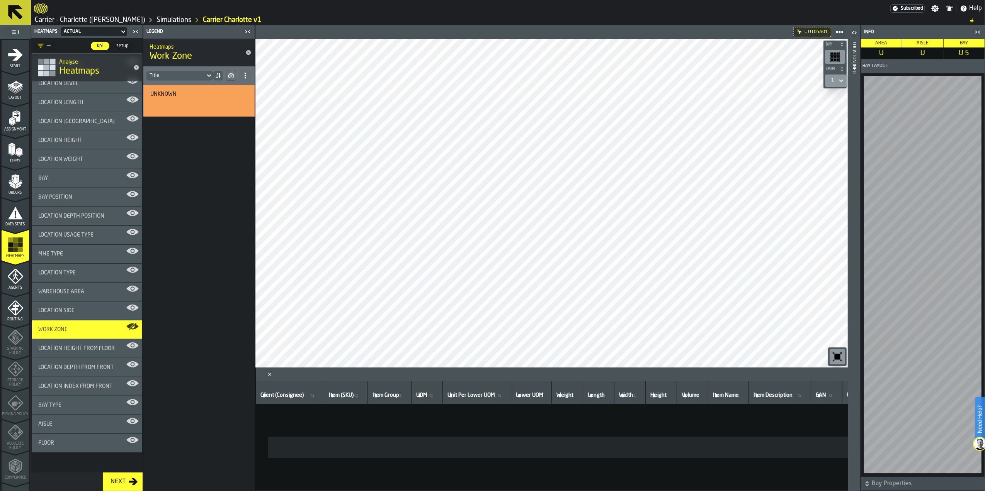
scroll to position [0, 0]
click at [83, 297] on div "Warehouse Area" at bounding box center [87, 292] width 110 height 19
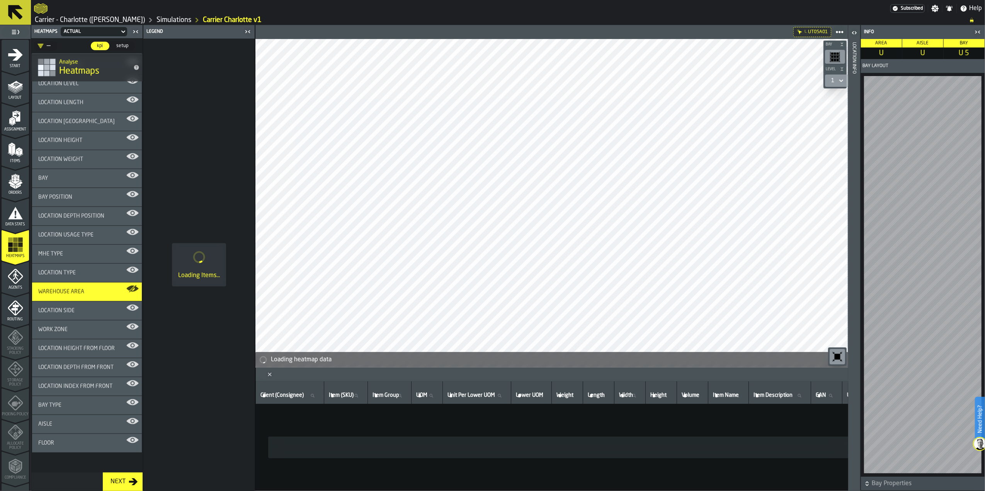
drag, startPoint x: 83, startPoint y: 297, endPoint x: 59, endPoint y: 297, distance: 24.0
click at [59, 297] on div "Warehouse Area" at bounding box center [87, 292] width 110 height 19
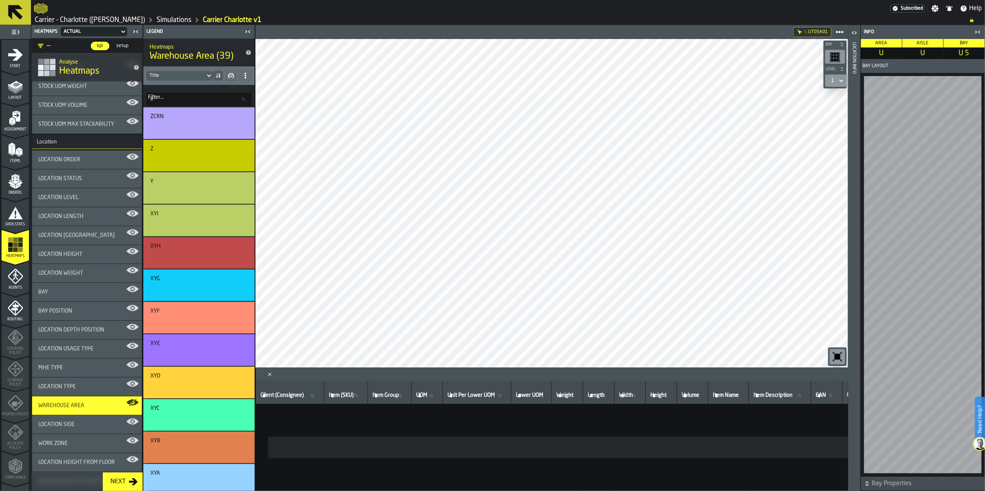
scroll to position [747, 0]
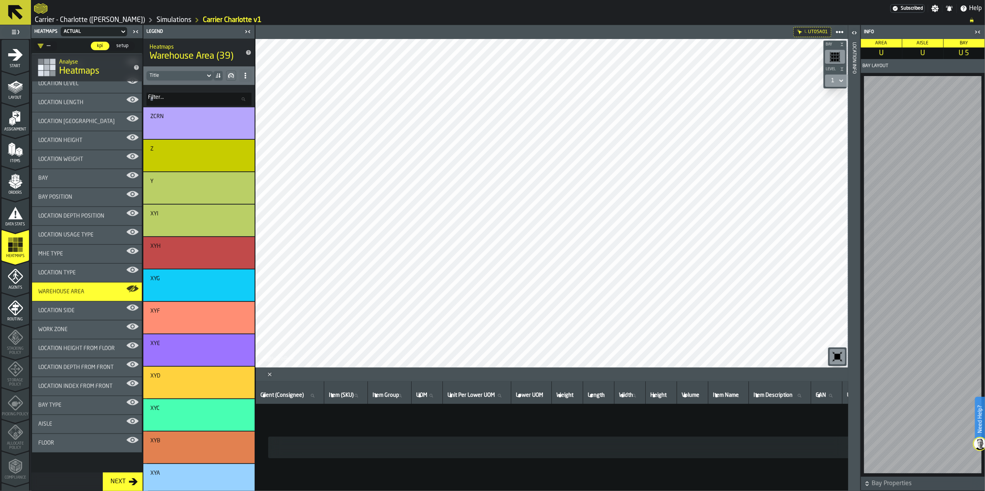
click at [130, 484] on icon "button-Next" at bounding box center [133, 481] width 9 height 9
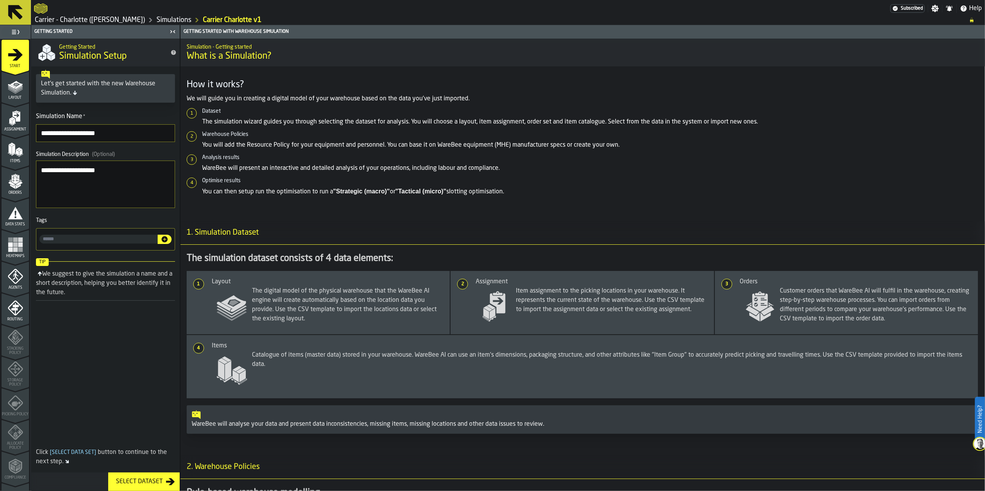
click at [15, 279] on icon "menu Agents" at bounding box center [15, 276] width 15 height 15
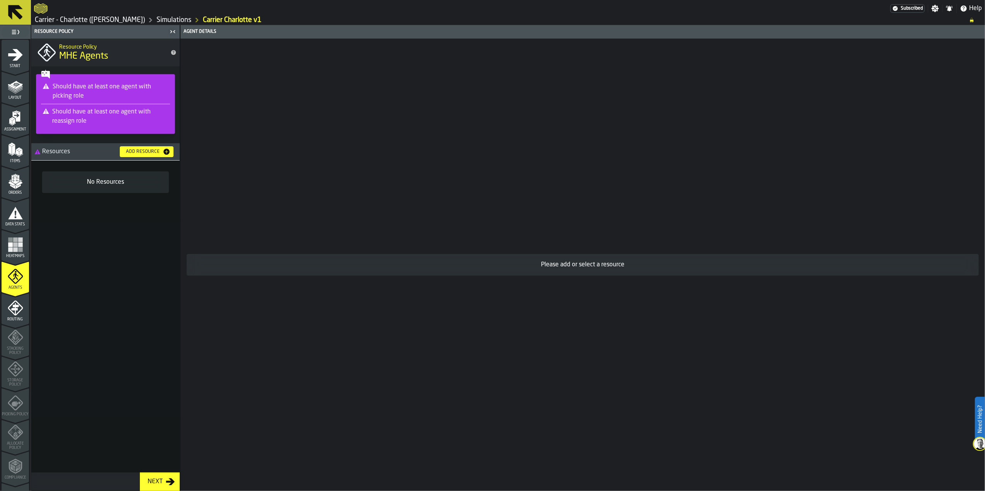
click at [140, 153] on div "Add Resource" at bounding box center [143, 151] width 40 height 5
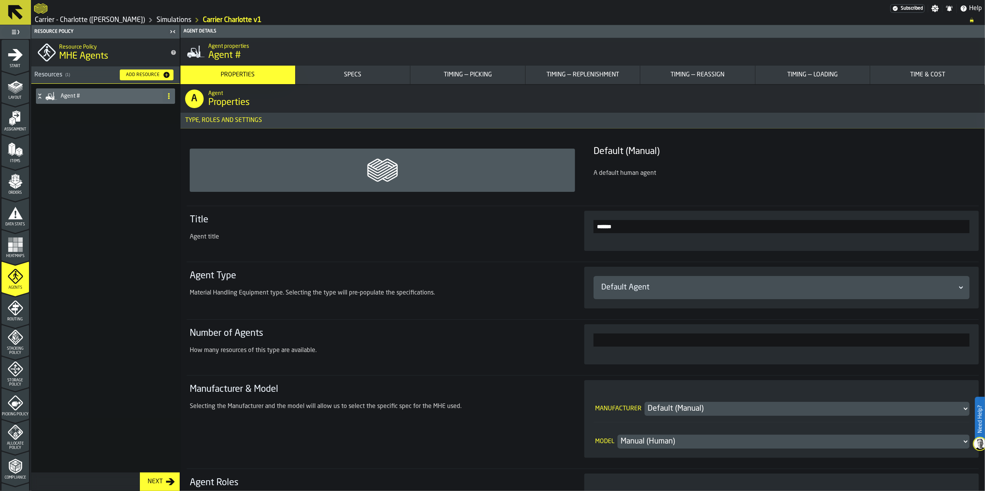
click at [644, 229] on input "*******" at bounding box center [781, 226] width 376 height 13
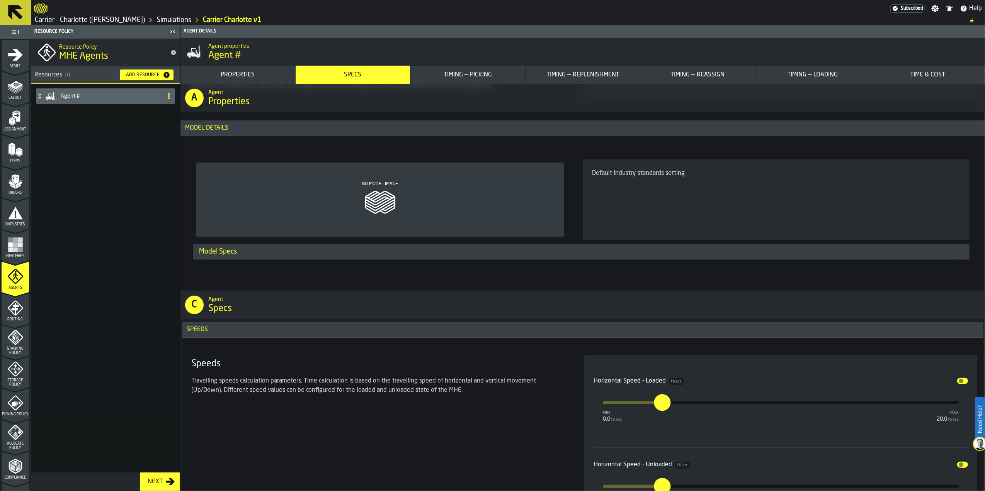
scroll to position [0, 0]
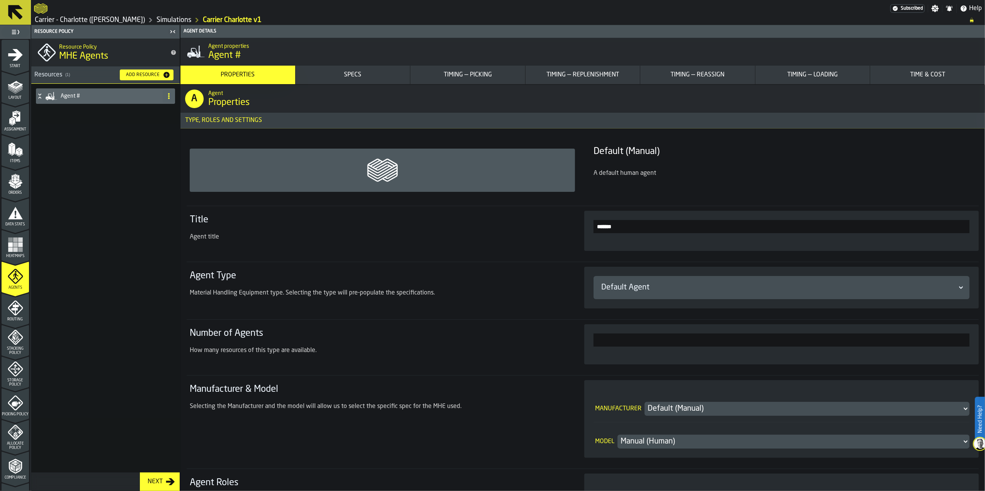
click at [367, 79] on div "Specs" at bounding box center [353, 74] width 109 height 9
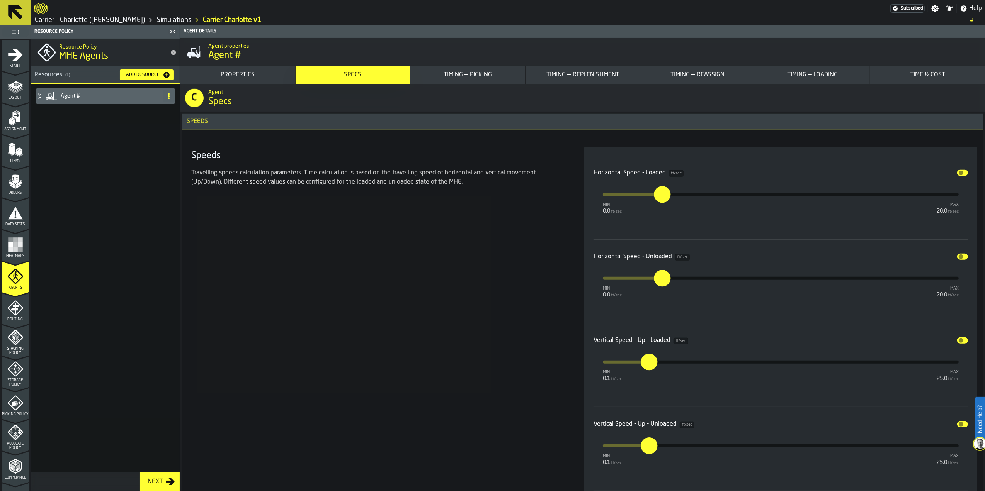
click at [449, 78] on div "Timing — Picking" at bounding box center [467, 74] width 109 height 9
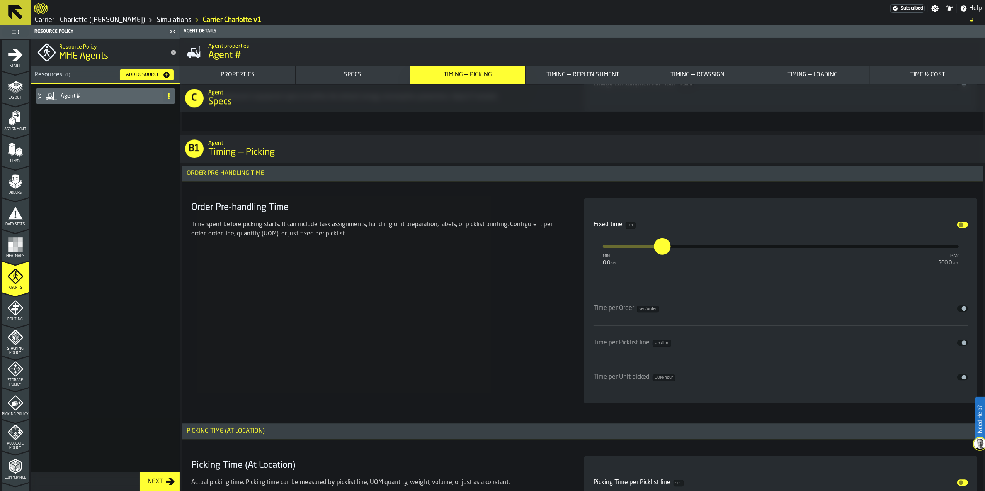
click at [586, 69] on button "Timing — Replenishment" at bounding box center [582, 75] width 115 height 19
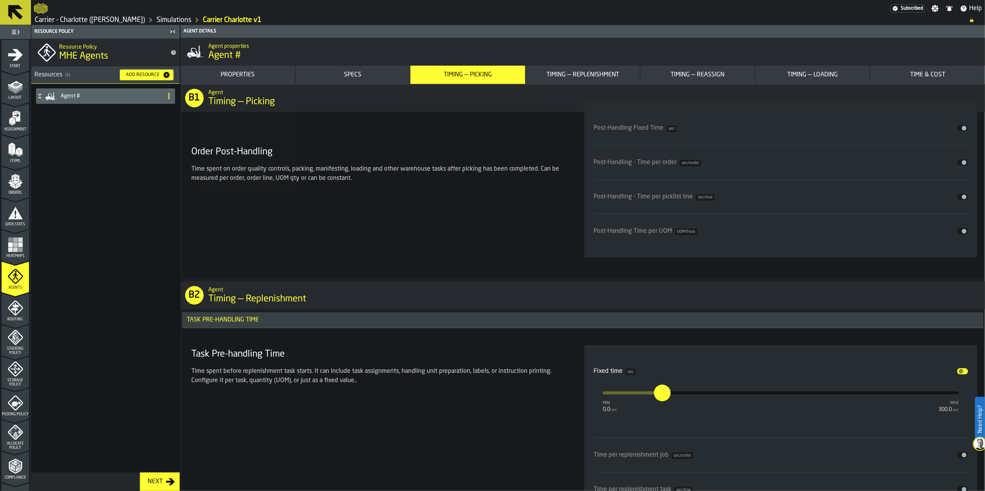
click at [261, 74] on div "Properties" at bounding box center [237, 74] width 109 height 9
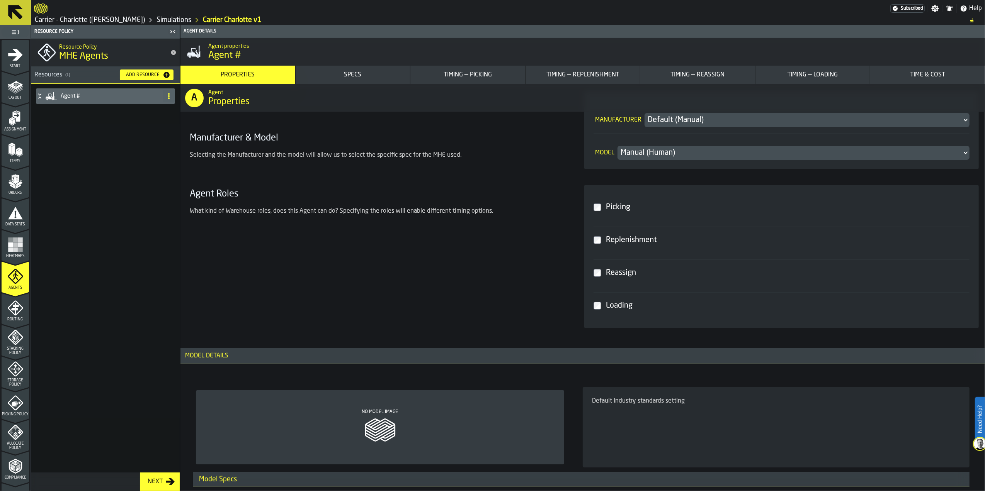
scroll to position [1, 0]
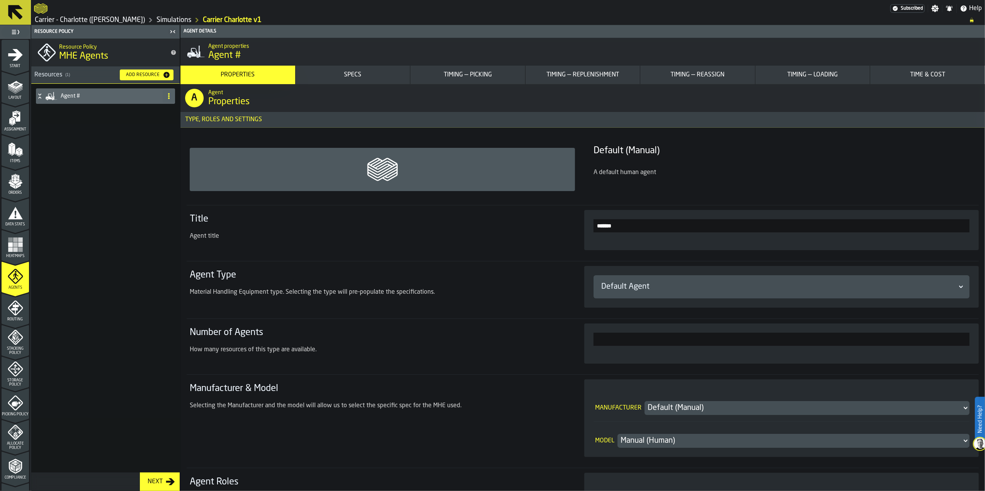
drag, startPoint x: 625, startPoint y: 229, endPoint x: 569, endPoint y: 219, distance: 56.2
click at [569, 219] on section "Title Agent title *******" at bounding box center [583, 230] width 792 height 50
click at [676, 292] on div "Default Agent" at bounding box center [777, 287] width 353 height 11
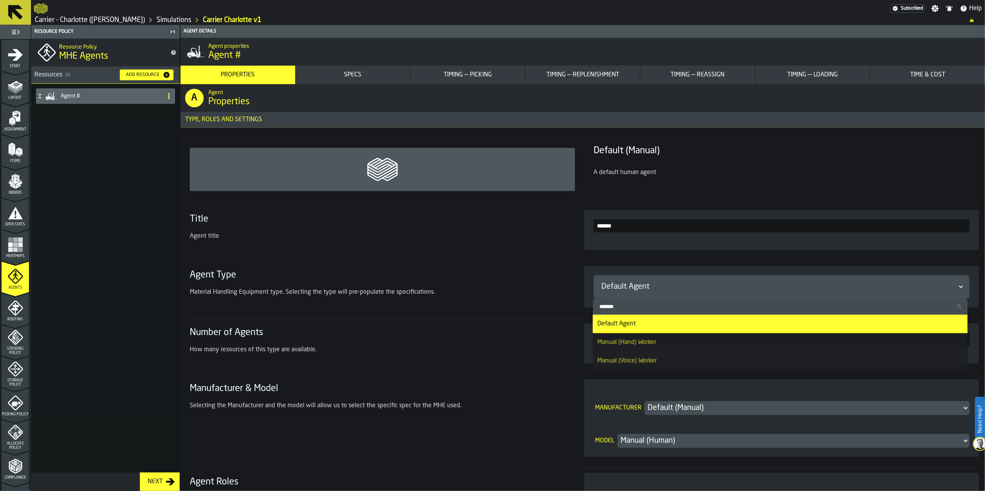
click at [636, 287] on div "Default Agent" at bounding box center [777, 287] width 353 height 11
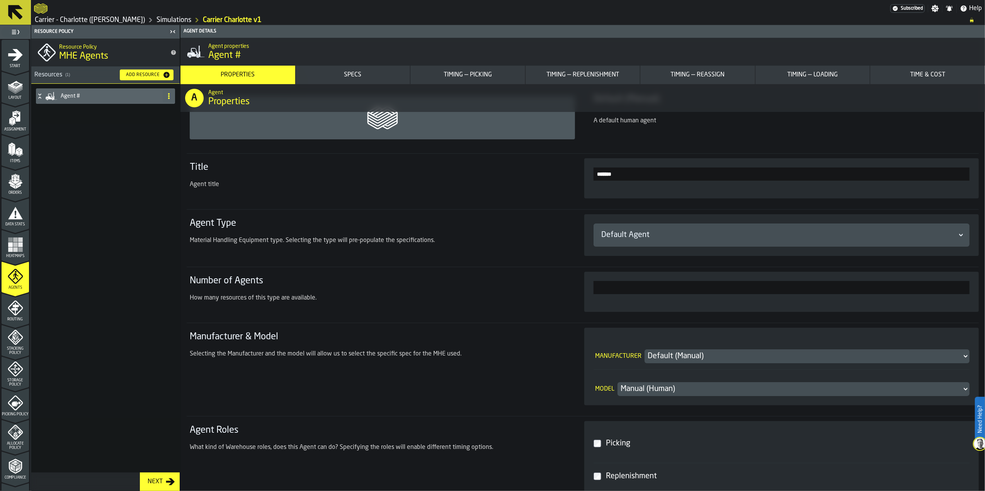
scroll to position [104, 0]
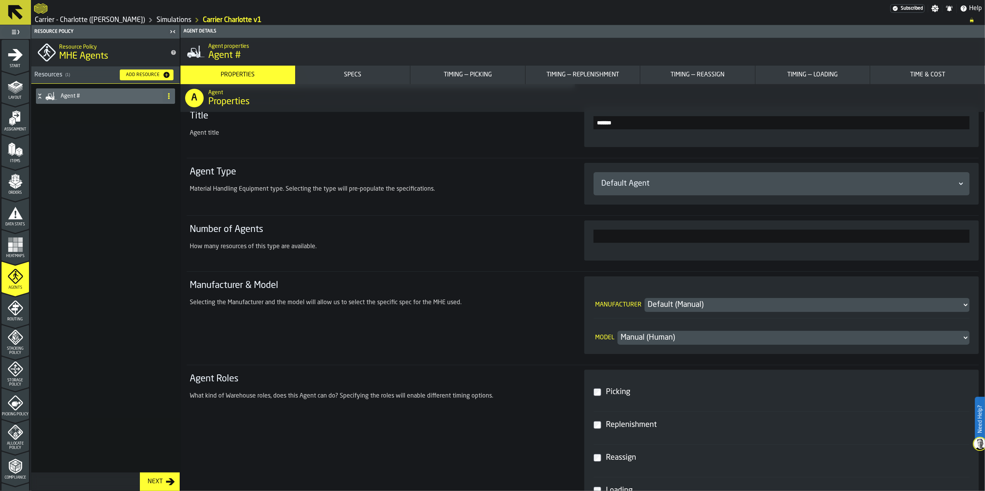
click at [660, 339] on div "Manual (Human)" at bounding box center [789, 338] width 338 height 11
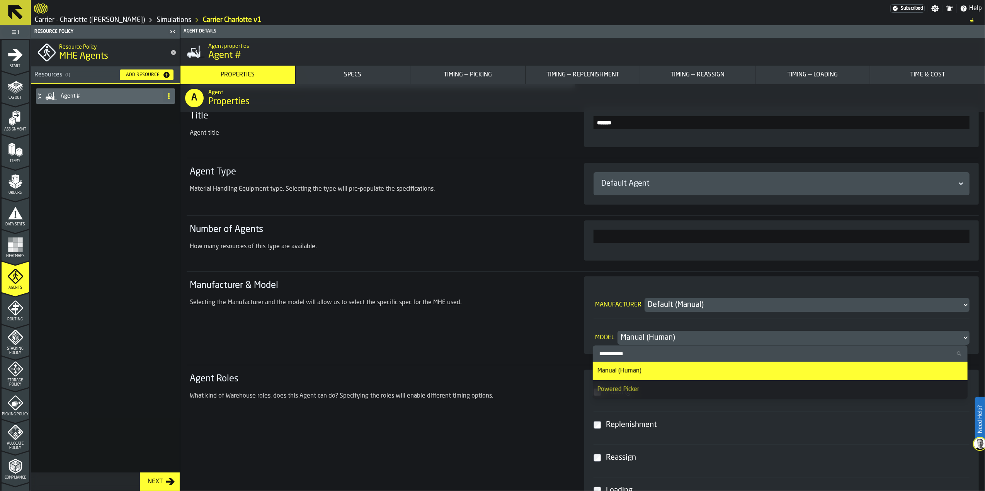
click at [660, 339] on div "Manual (Human)" at bounding box center [789, 338] width 338 height 11
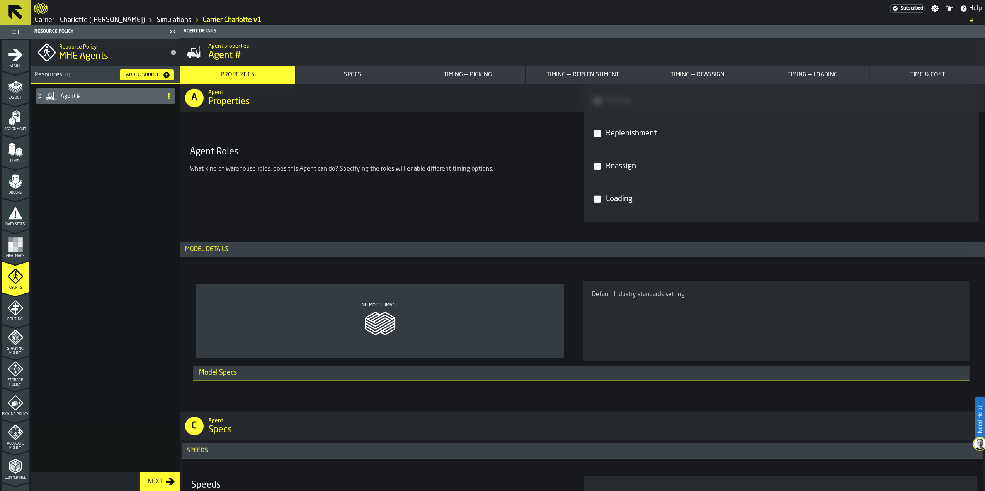
scroll to position [413, 0]
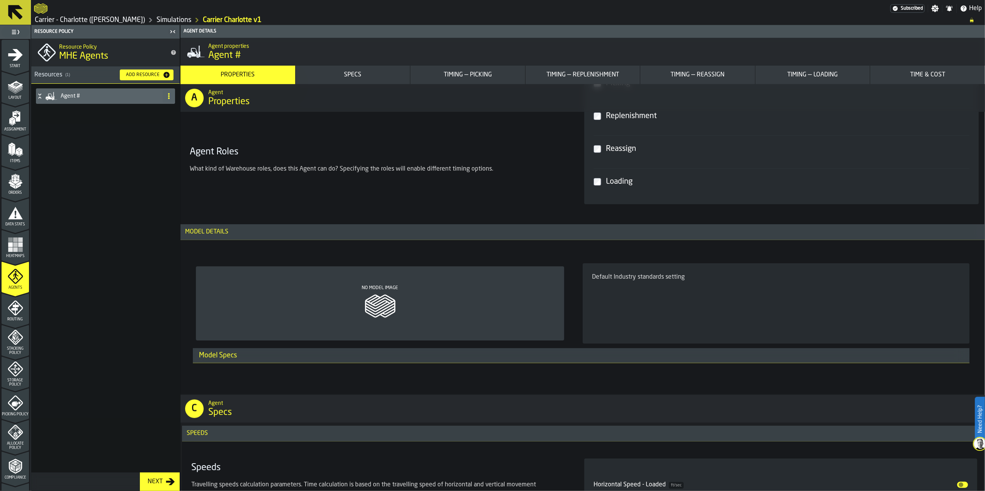
click at [655, 278] on div "Default Industry standards setting" at bounding box center [776, 277] width 368 height 9
click at [469, 292] on div "No Model Image" at bounding box center [380, 304] width 368 height 74
click at [631, 279] on div "Default Industry standards setting" at bounding box center [776, 277] width 368 height 9
click at [385, 299] on icon at bounding box center [380, 306] width 31 height 25
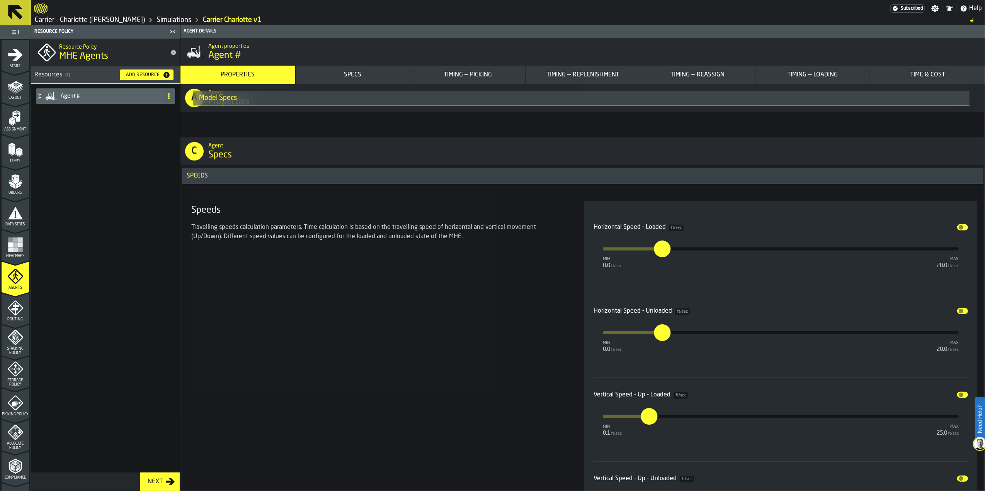
scroll to position [722, 0]
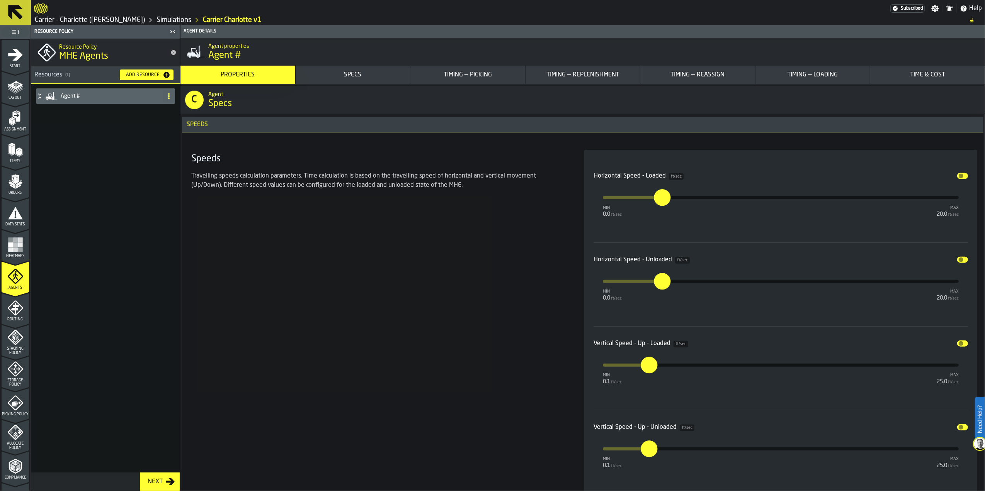
click at [547, 242] on div "Speeds Travelling speeds calculation parameters. Time calculation is based on t…" at bounding box center [378, 410] width 380 height 521
drag, startPoint x: 661, startPoint y: 199, endPoint x: 660, endPoint y: 203, distance: 4.0
click at [658, 202] on input "***" at bounding box center [653, 190] width 9 height 24
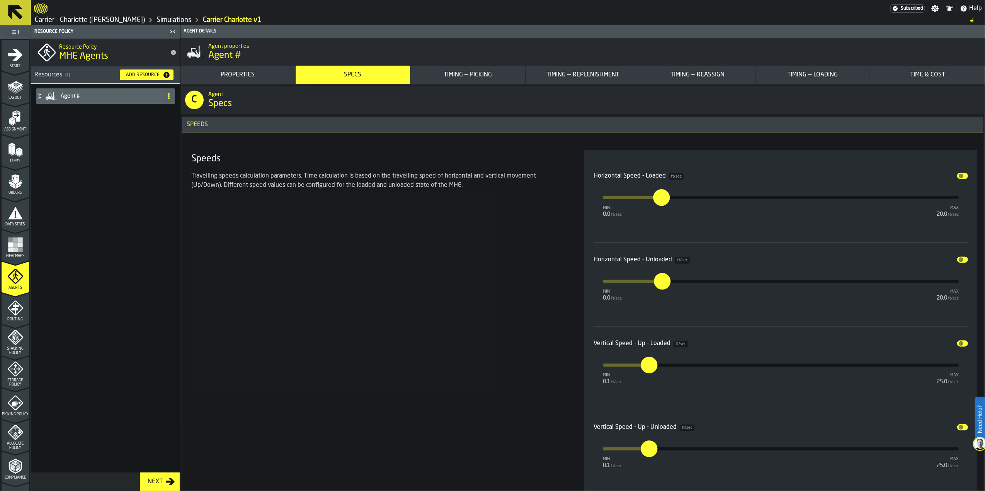
scroll to position [773, 0]
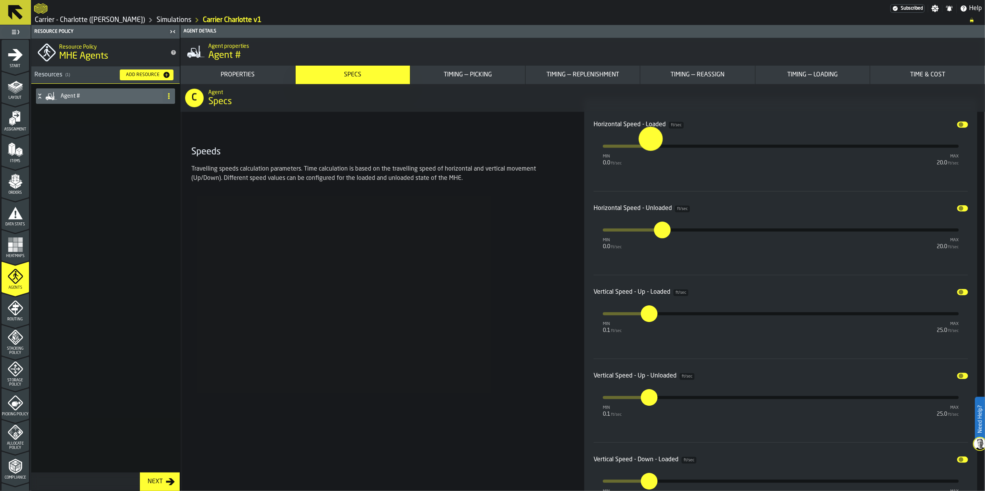
drag, startPoint x: 664, startPoint y: 149, endPoint x: 644, endPoint y: 150, distance: 20.9
click at [644, 150] on input "***" at bounding box center [642, 139] width 9 height 24
drag, startPoint x: 649, startPoint y: 151, endPoint x: 634, endPoint y: 155, distance: 15.5
click at [634, 155] on button "***" at bounding box center [634, 146] width 19 height 19
type input "***"
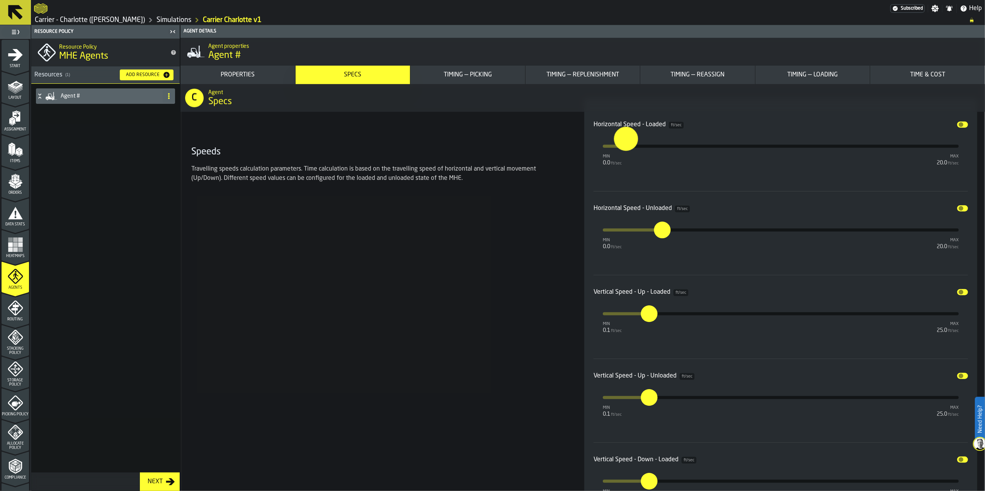
drag, startPoint x: 636, startPoint y: 149, endPoint x: 625, endPoint y: 150, distance: 11.2
click at [623, 150] on input "***" at bounding box center [618, 139] width 9 height 24
type input "***"
drag, startPoint x: 661, startPoint y: 232, endPoint x: 623, endPoint y: 235, distance: 38.0
click at [621, 234] on input "***" at bounding box center [616, 223] width 9 height 24
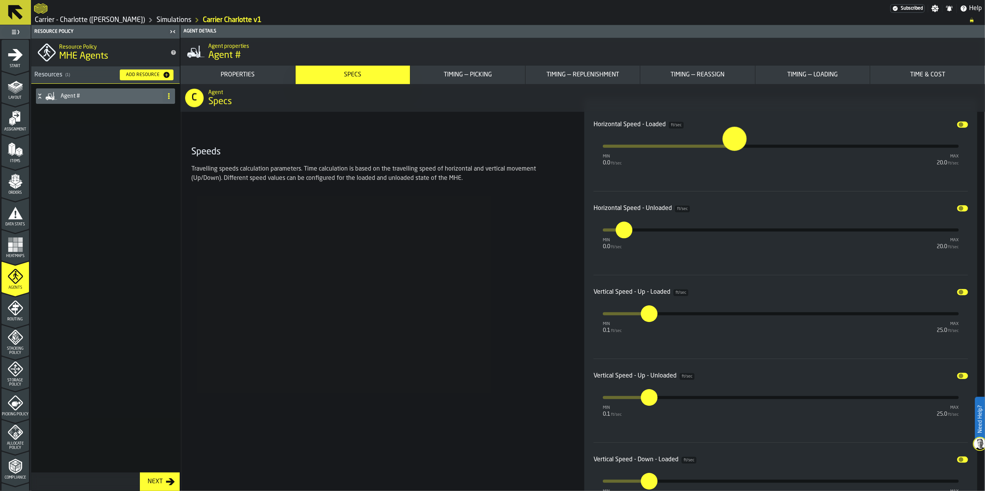
type input "***"
drag, startPoint x: 623, startPoint y: 151, endPoint x: 731, endPoint y: 154, distance: 108.2
click at [731, 154] on button "***" at bounding box center [732, 146] width 19 height 19
type input "***"
drag, startPoint x: 623, startPoint y: 231, endPoint x: 731, endPoint y: 233, distance: 108.6
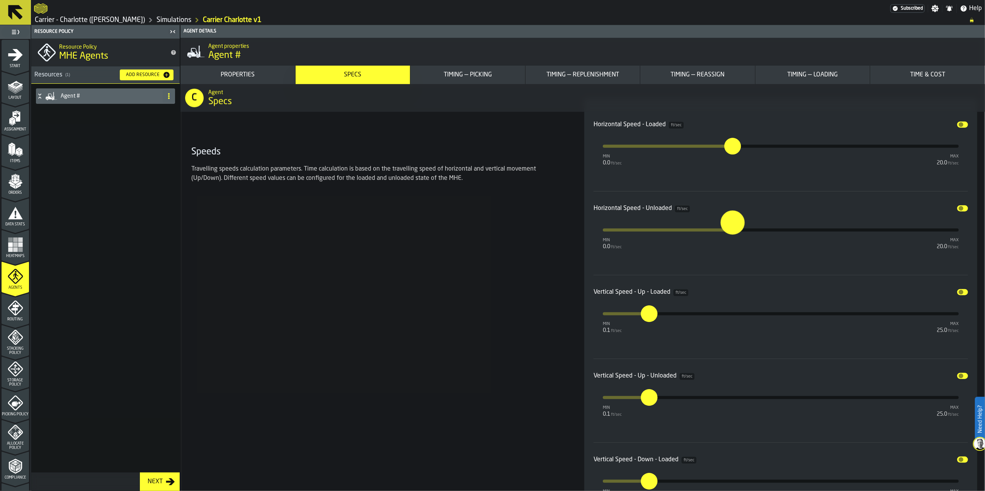
click at [729, 233] on input "***" at bounding box center [724, 223] width 9 height 24
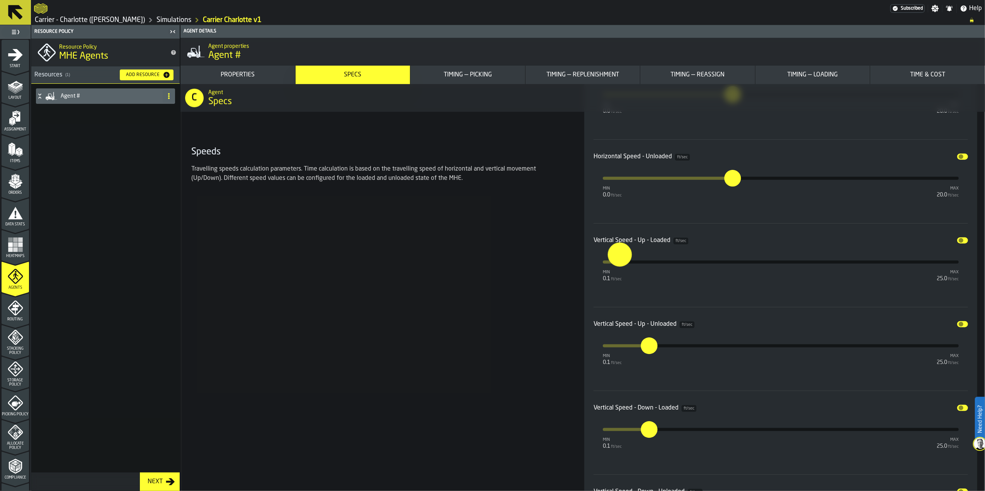
drag, startPoint x: 646, startPoint y: 267, endPoint x: 619, endPoint y: 268, distance: 27.0
click at [616, 267] on input "***" at bounding box center [612, 255] width 9 height 24
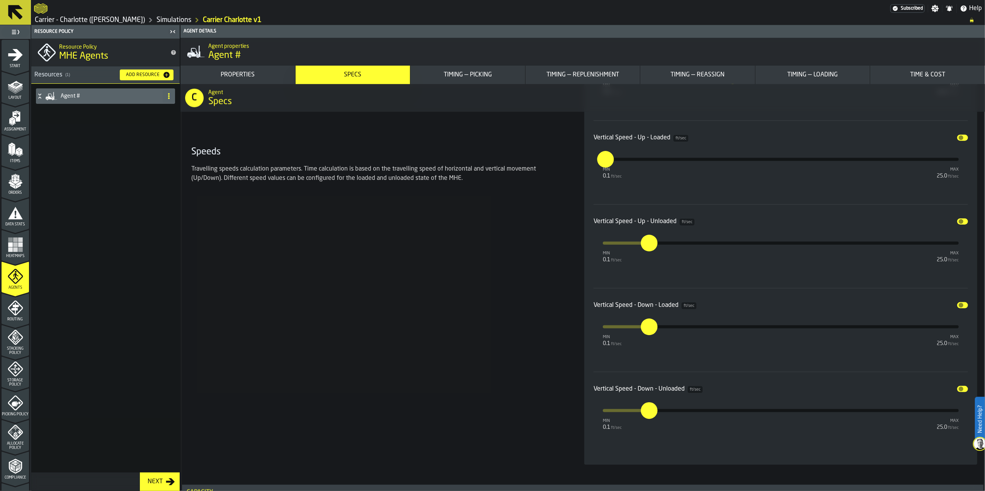
scroll to position [876, 0]
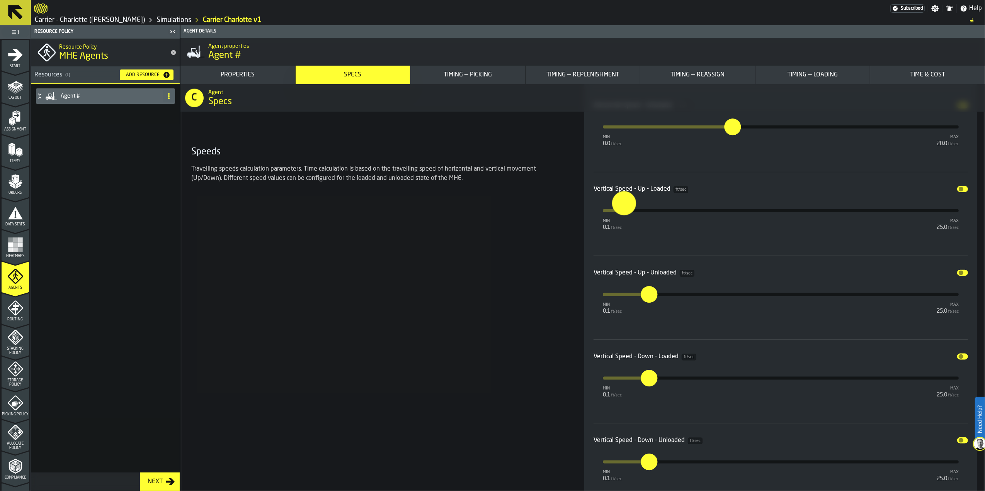
drag, startPoint x: 608, startPoint y: 215, endPoint x: 623, endPoint y: 214, distance: 15.5
click at [621, 214] on input "***" at bounding box center [616, 203] width 9 height 24
type input "***"
drag, startPoint x: 627, startPoint y: 215, endPoint x: 619, endPoint y: 215, distance: 8.5
click at [616, 215] on input "***" at bounding box center [612, 203] width 9 height 24
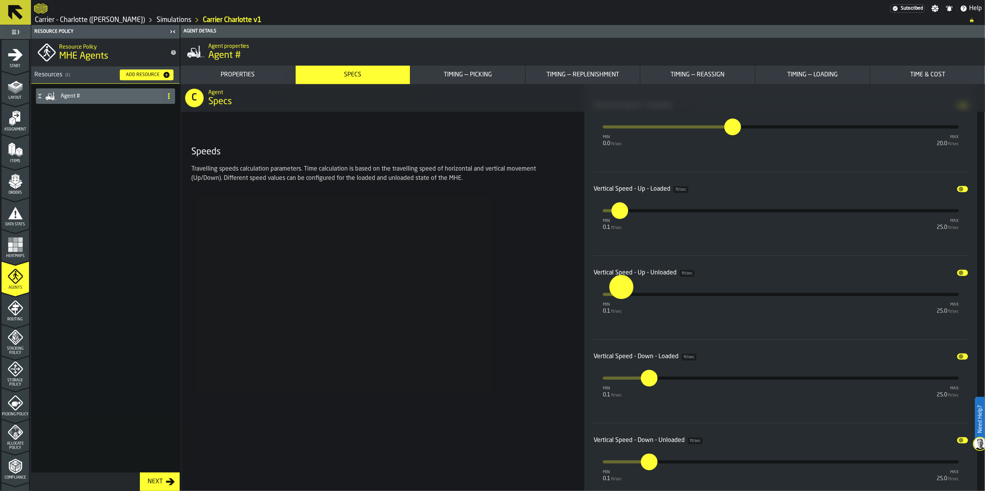
type input "***"
drag, startPoint x: 650, startPoint y: 301, endPoint x: 619, endPoint y: 304, distance: 31.0
click at [619, 304] on button "***" at bounding box center [619, 294] width 19 height 19
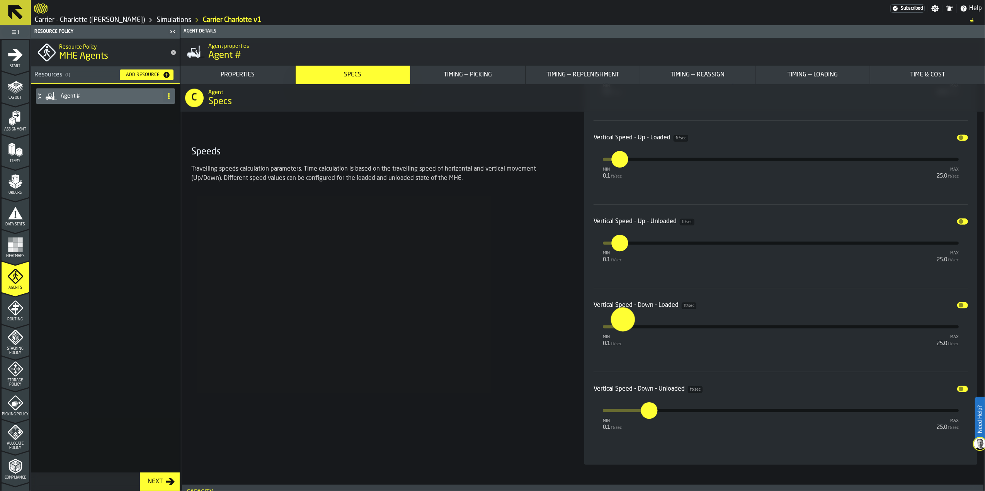
type input "***"
drag, startPoint x: 651, startPoint y: 330, endPoint x: 617, endPoint y: 338, distance: 35.0
click at [617, 336] on button "***" at bounding box center [618, 327] width 19 height 19
type input "***"
drag, startPoint x: 653, startPoint y: 415, endPoint x: 617, endPoint y: 416, distance: 35.6
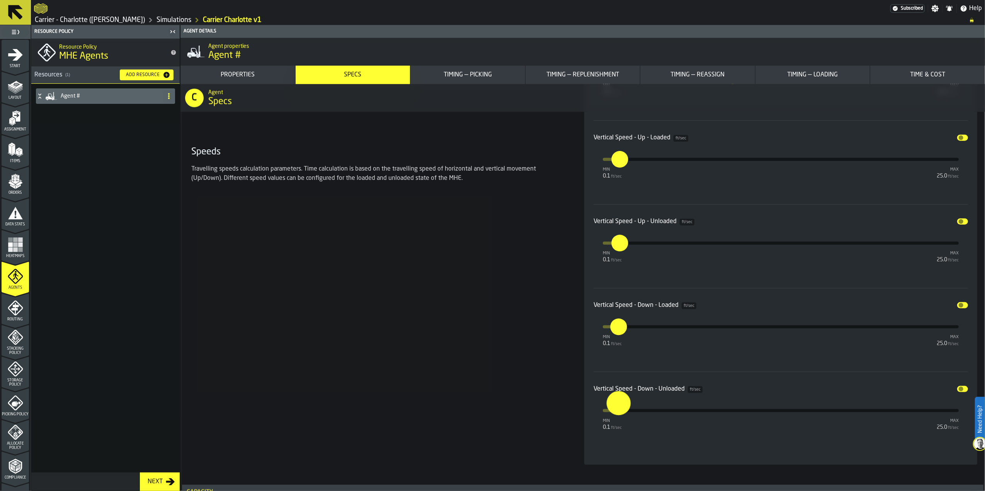
click at [615, 415] on input "***" at bounding box center [610, 403] width 9 height 24
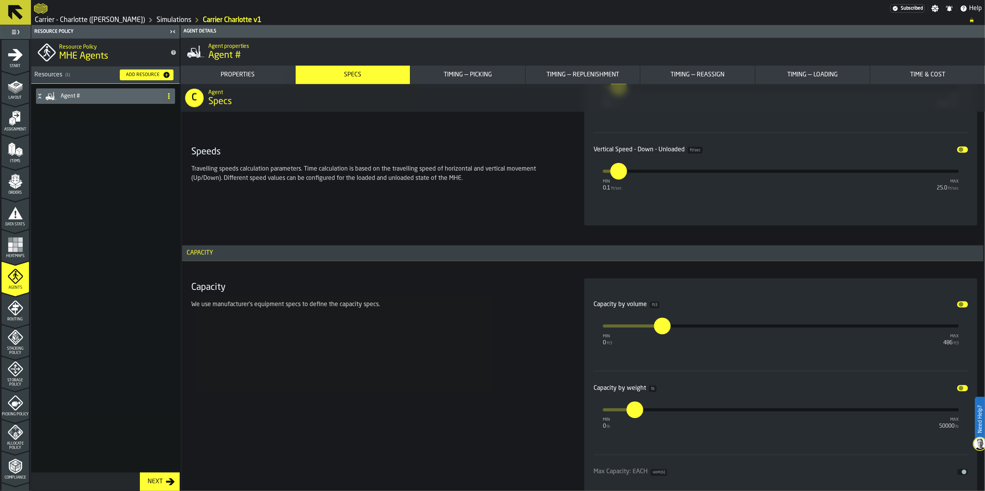
scroll to position [1185, 0]
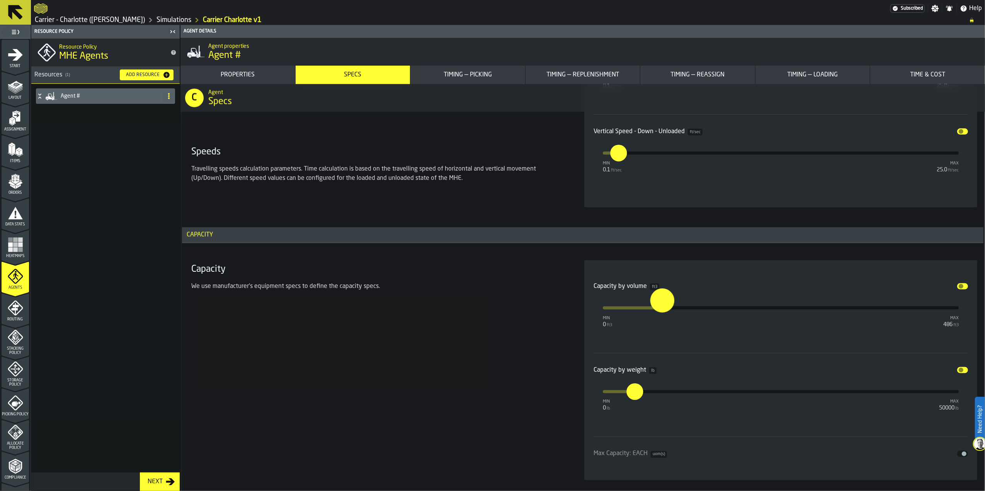
click at [659, 312] on input "**" at bounding box center [654, 301] width 9 height 24
click at [662, 308] on input "**" at bounding box center [656, 301] width 12 height 24
drag, startPoint x: 662, startPoint y: 308, endPoint x: 648, endPoint y: 309, distance: 14.0
click at [648, 309] on input "**" at bounding box center [643, 301] width 12 height 24
drag, startPoint x: 651, startPoint y: 317, endPoint x: 674, endPoint y: 317, distance: 23.2
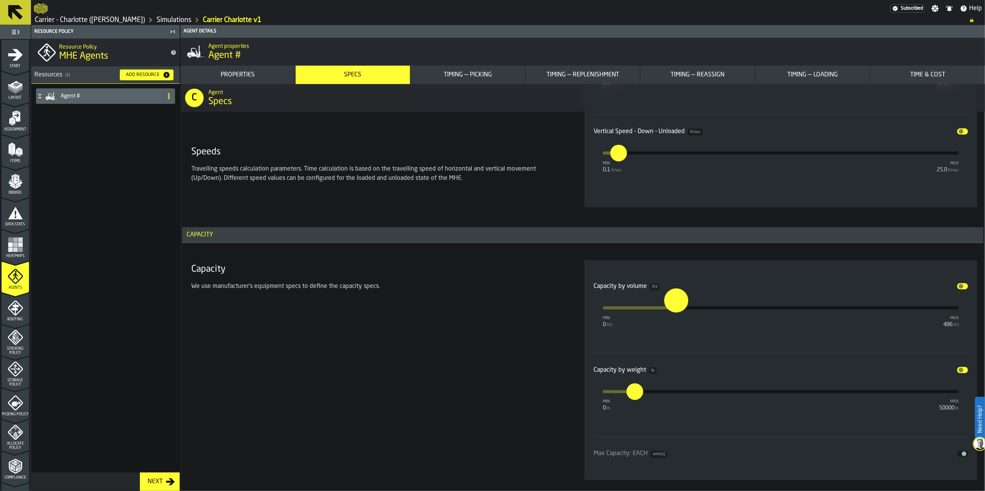
click at [674, 317] on button "***" at bounding box center [676, 308] width 19 height 19
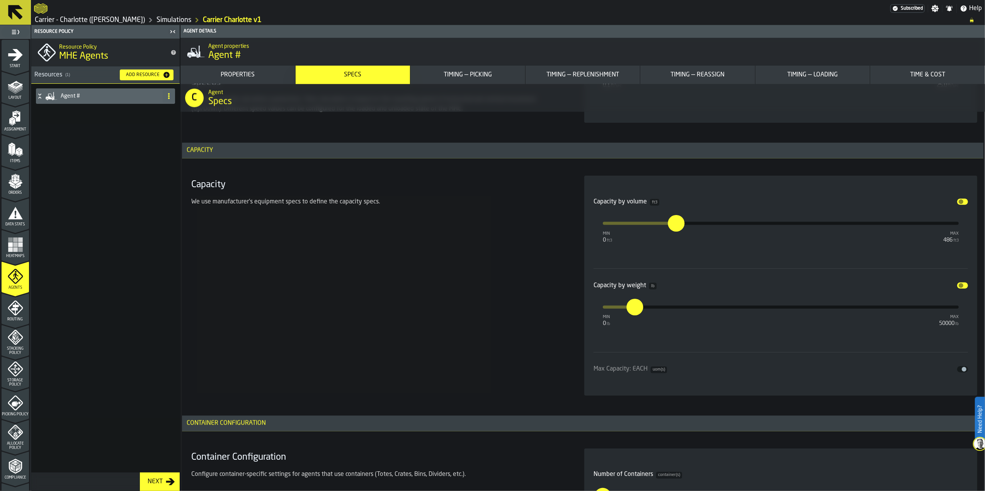
scroll to position [1289, 0]
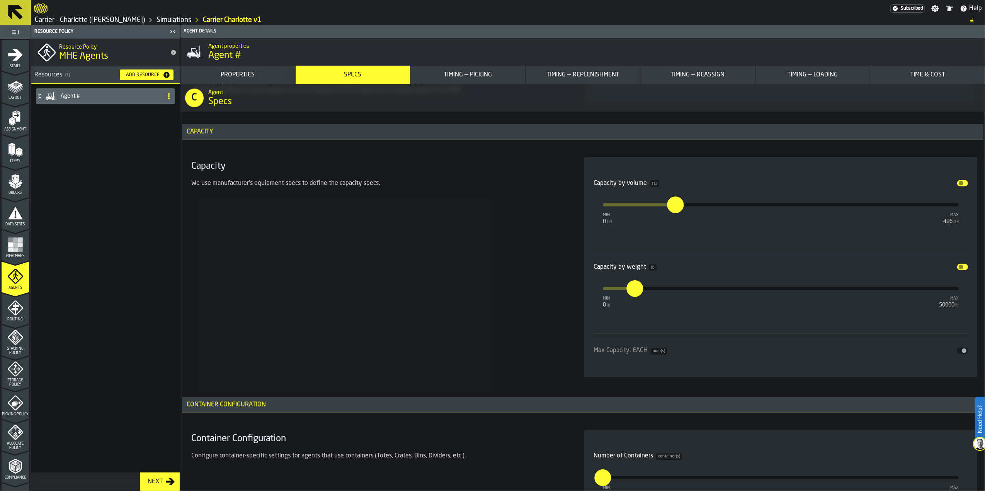
type input "**"
drag, startPoint x: 633, startPoint y: 294, endPoint x: 637, endPoint y: 303, distance: 9.7
click at [637, 303] on div "Capacity by weight lb Disable min 0 lb max 50000 lb ****" at bounding box center [780, 284] width 374 height 56
drag, startPoint x: 637, startPoint y: 299, endPoint x: 630, endPoint y: 297, distance: 7.1
click at [630, 297] on button "****" at bounding box center [630, 289] width 19 height 19
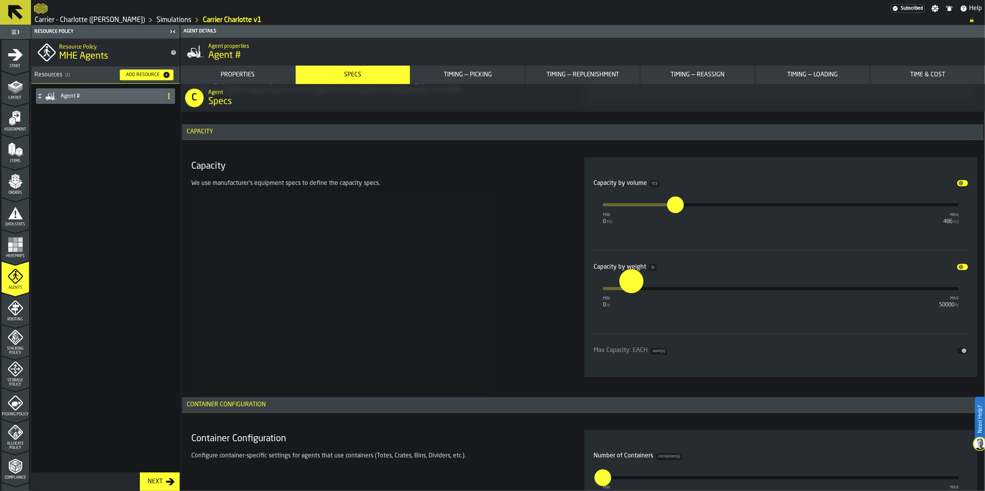
drag, startPoint x: 636, startPoint y: 291, endPoint x: 625, endPoint y: 290, distance: 10.8
click at [625, 290] on input "****" at bounding box center [625, 281] width 12 height 24
type input "*"
type input "****"
drag, startPoint x: 637, startPoint y: 294, endPoint x: 643, endPoint y: 294, distance: 6.6
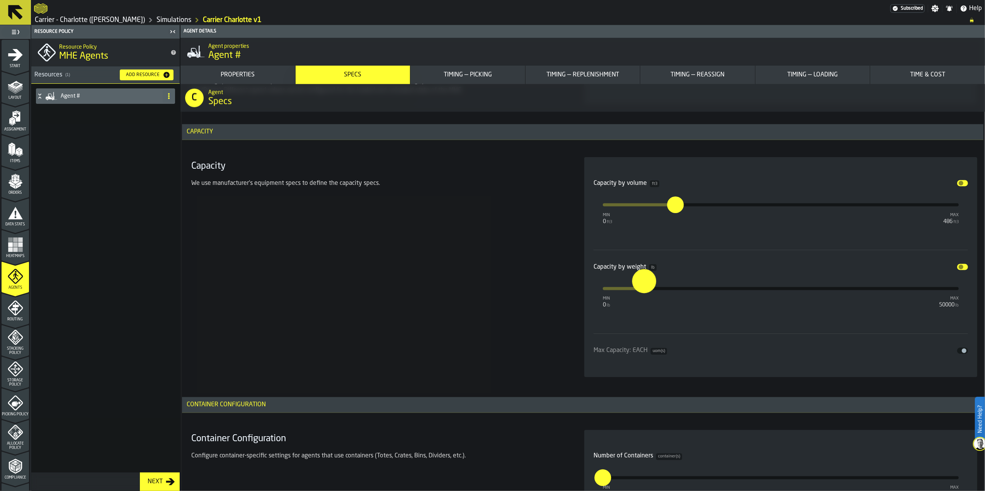
click at [643, 293] on input "****" at bounding box center [638, 281] width 12 height 24
click at [543, 303] on div "Capacity We use manufacturer's equipment specs to define the capacity specs." at bounding box center [378, 267] width 380 height 220
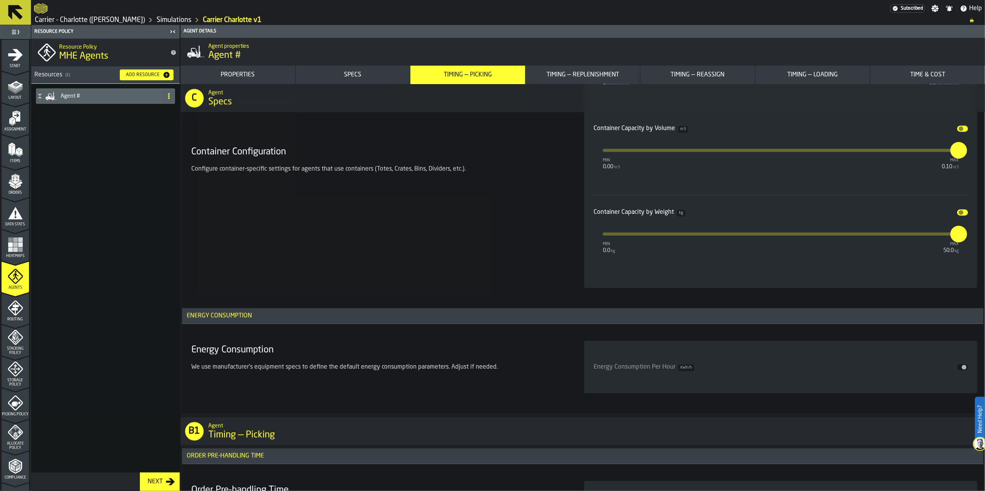
scroll to position [1752, 0]
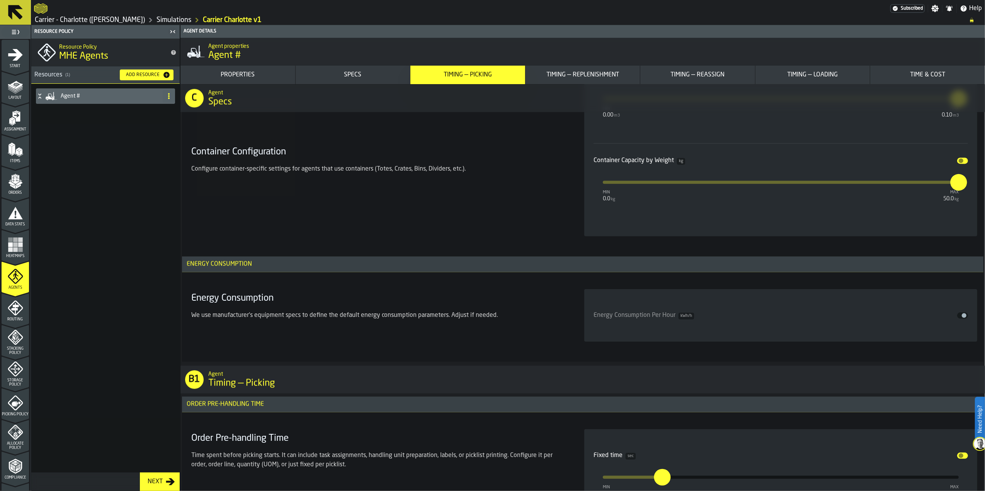
click at [679, 319] on span "kWh/h" at bounding box center [685, 316] width 15 height 7
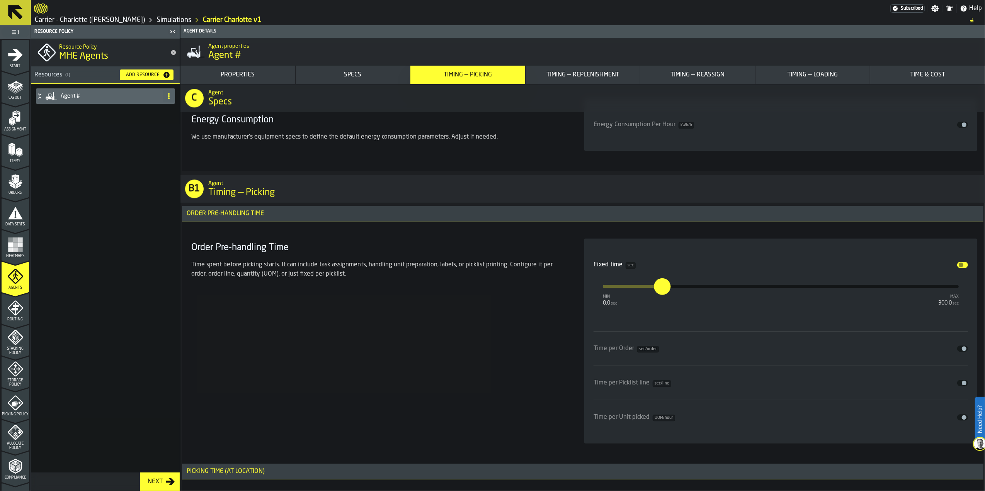
scroll to position [1958, 0]
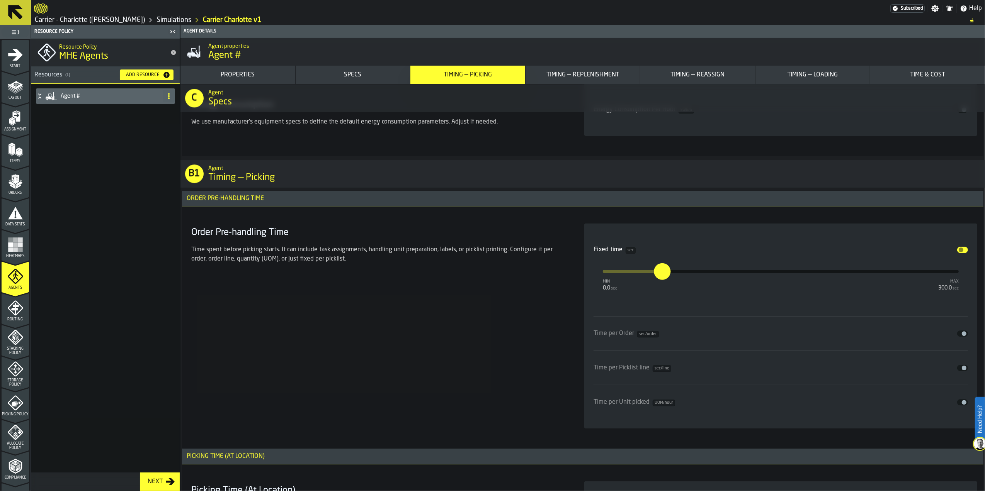
click at [494, 320] on div "Order Pre-handling Time Time spent before picking starts. It can include task a…" at bounding box center [378, 326] width 380 height 205
click at [959, 337] on button "Disable" at bounding box center [962, 334] width 11 height 6
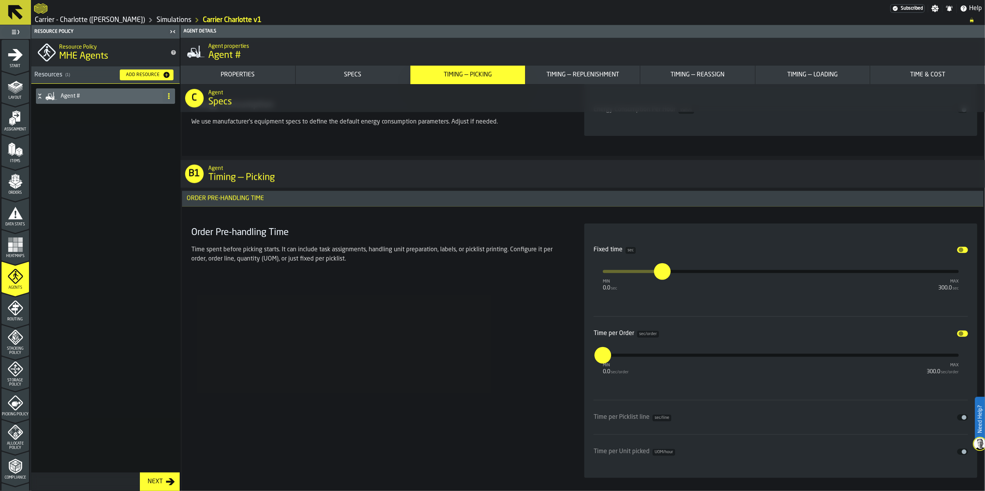
click at [959, 336] on span "input-slider-Time per Order" at bounding box center [960, 333] width 5 height 5
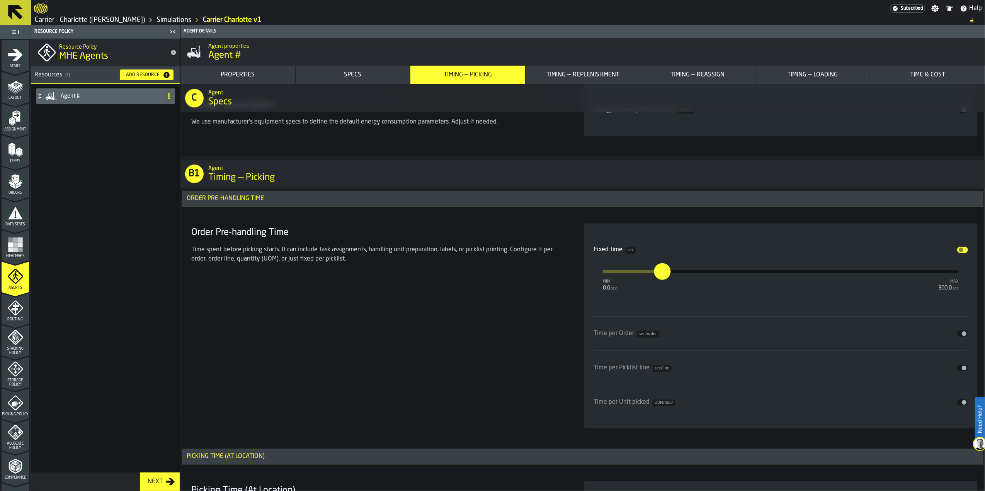
click at [961, 370] on span "input-slider-Time per Picklist line" at bounding box center [963, 368] width 5 height 5
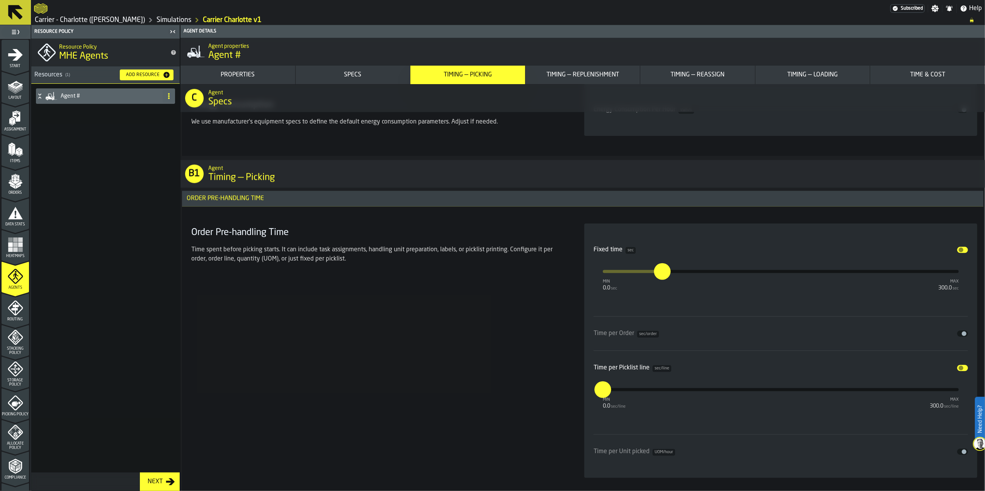
click at [960, 370] on span "input-slider-Time per Picklist line" at bounding box center [960, 368] width 5 height 5
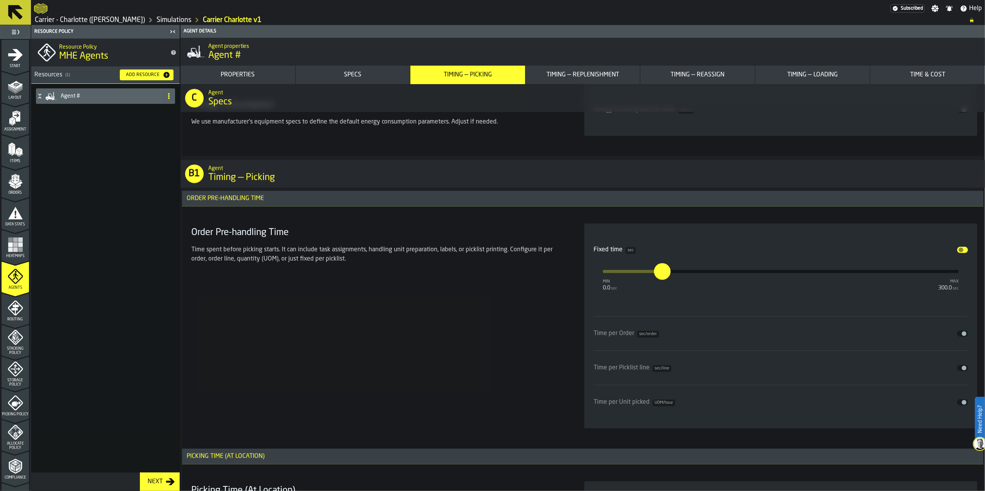
click at [961, 405] on span "input-slider-Time per Unit picked" at bounding box center [963, 402] width 5 height 5
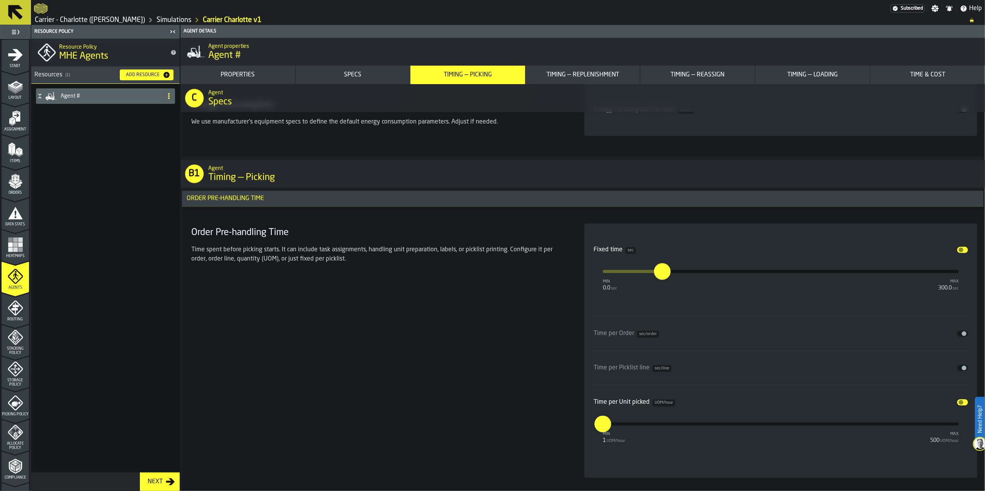
click at [961, 405] on button "Disable" at bounding box center [962, 402] width 11 height 6
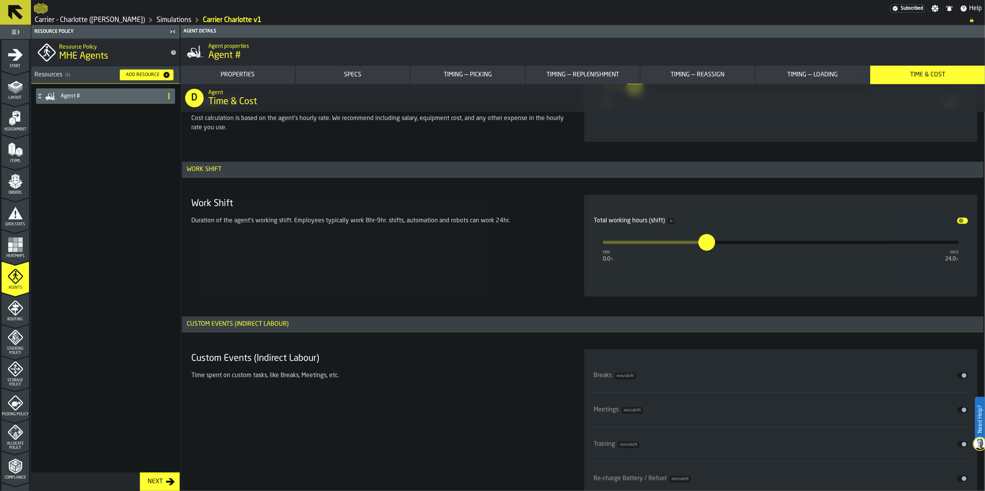
scroll to position [6327, 0]
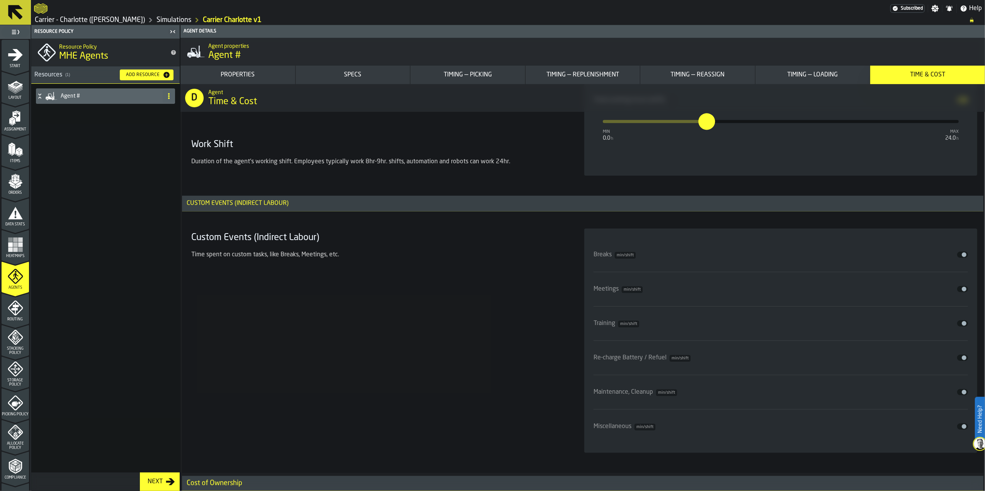
click at [21, 307] on icon "menu Routing" at bounding box center [15, 308] width 15 height 15
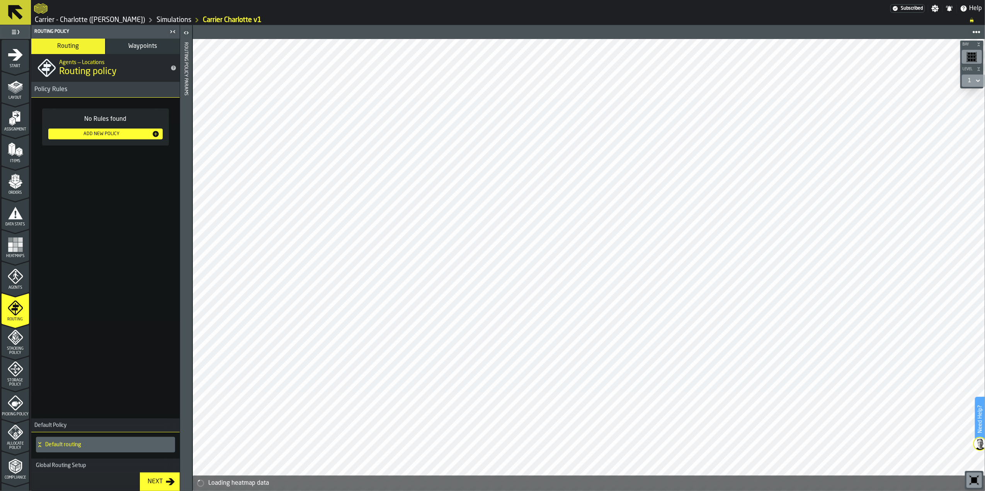
click at [23, 363] on ul "1 Start 1.1 Layout 1.2 Assignment 1.3 Items 1.4 Orders 1.5 Data Stats 1.6 Heatm…" at bounding box center [15, 324] width 31 height 570
click at [19, 344] on icon "menu Stacking Policy" at bounding box center [15, 337] width 15 height 15
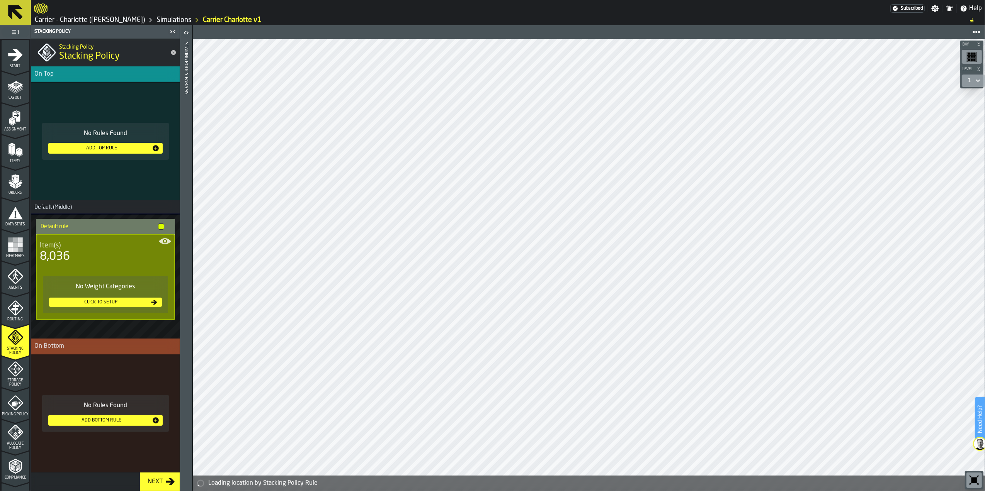
click at [20, 374] on icon "menu Storage Policy" at bounding box center [15, 369] width 15 height 15
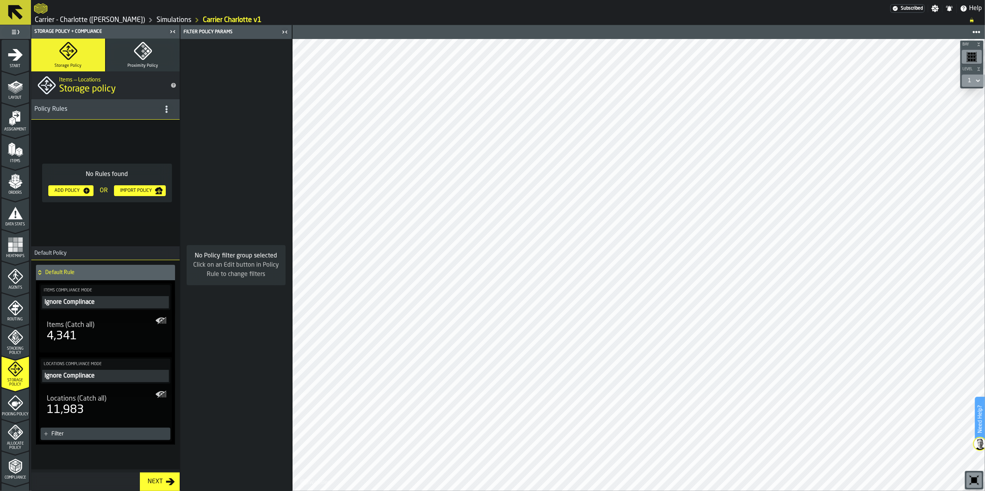
click at [22, 409] on div "Picking Policy" at bounding box center [15, 406] width 27 height 21
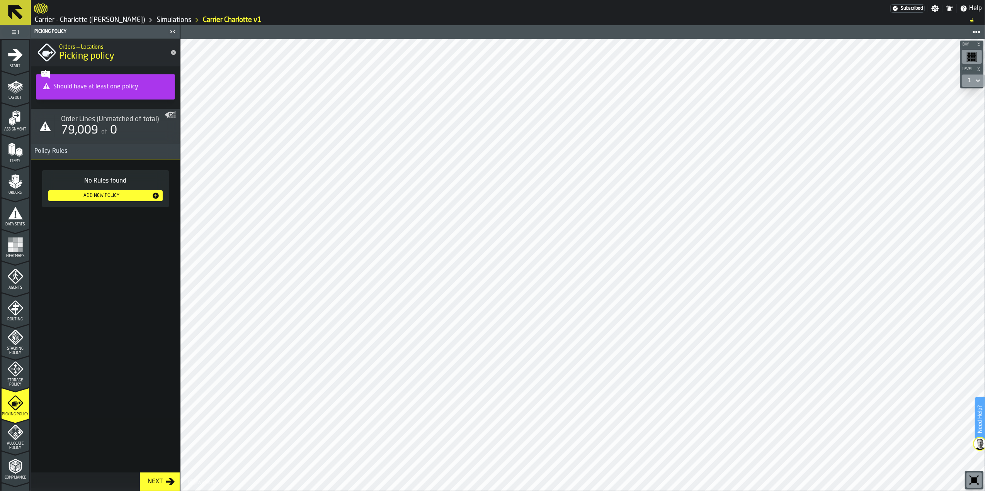
click at [20, 431] on icon "menu Allocate Policy" at bounding box center [15, 432] width 15 height 15
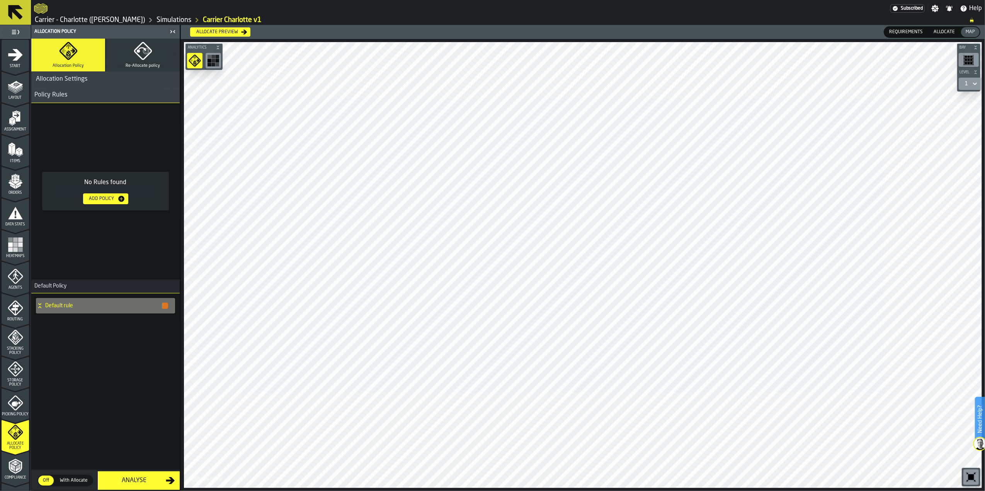
click at [19, 472] on icon "menu Compliance" at bounding box center [15, 466] width 15 height 15
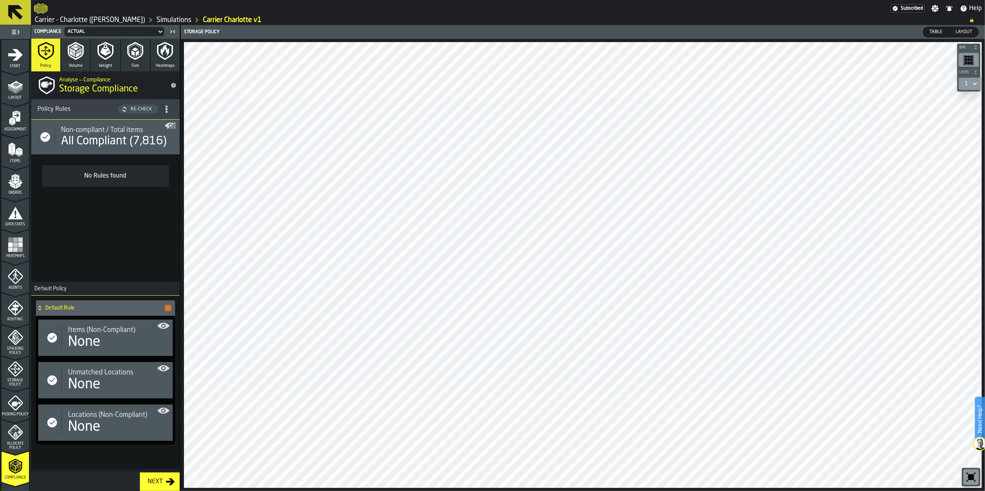
click at [95, 333] on span "Items (Non-Compliant)" at bounding box center [101, 330] width 67 height 8
click at [110, 343] on div "None" at bounding box center [117, 342] width 98 height 15
click at [19, 276] on icon "menu Agents" at bounding box center [15, 276] width 15 height 15
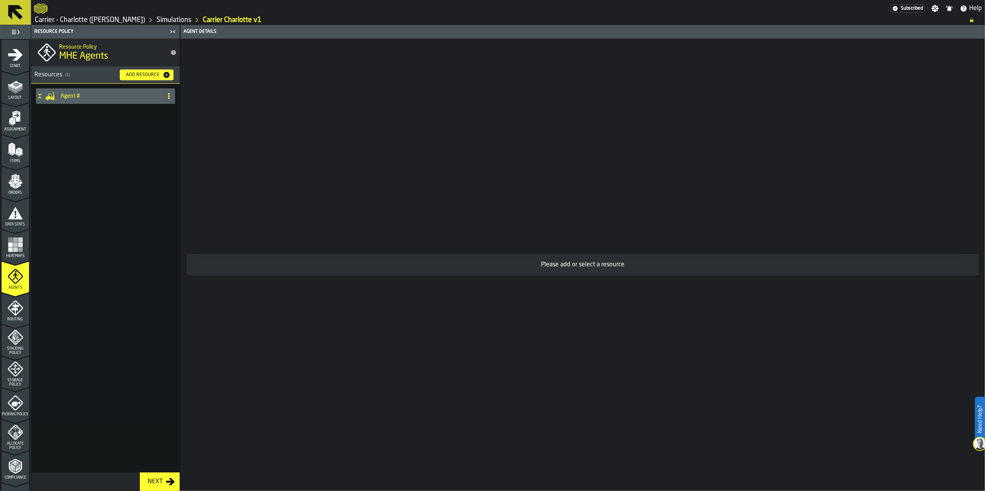
click at [100, 93] on h4 "Agent #" at bounding box center [110, 96] width 99 height 6
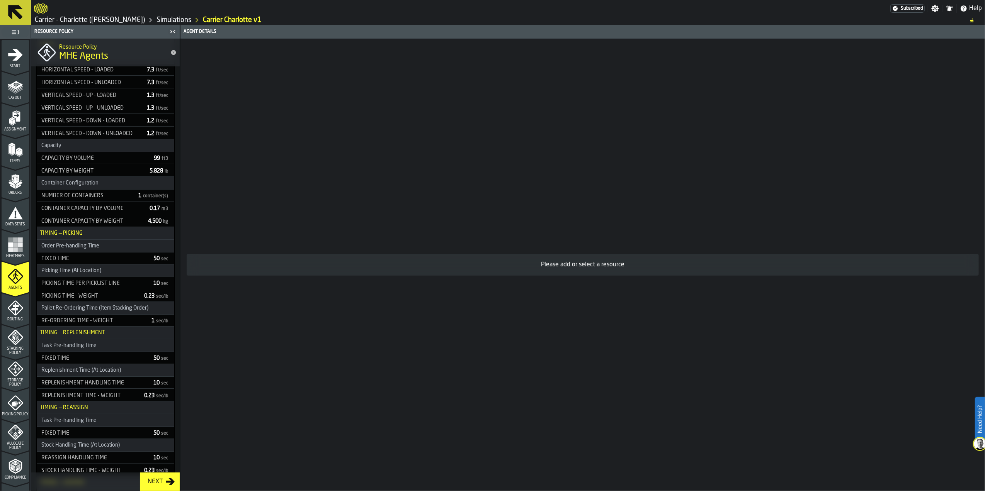
scroll to position [0, 0]
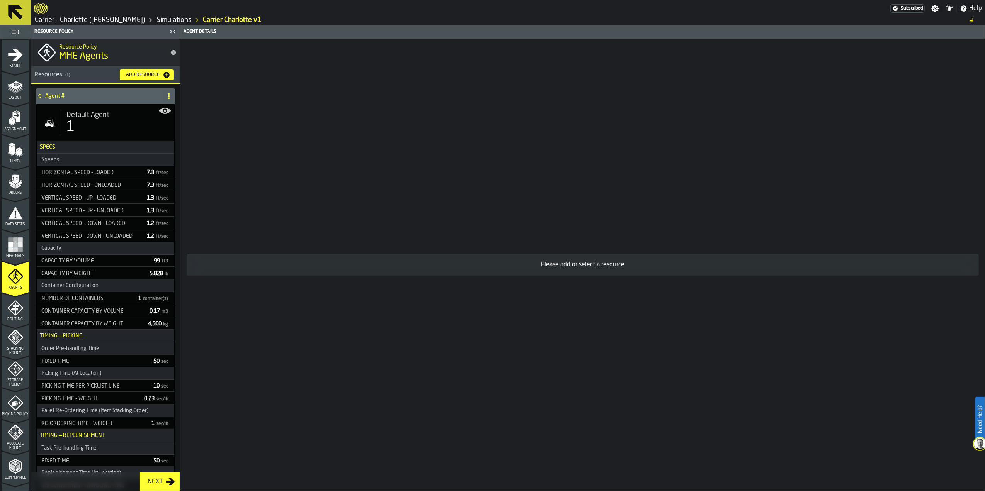
click at [168, 97] on icon at bounding box center [169, 96] width 6 height 6
click at [168, 99] on icon at bounding box center [169, 96] width 6 height 6
click at [103, 110] on div "Default Agent 1" at bounding box center [106, 123] width 138 height 36
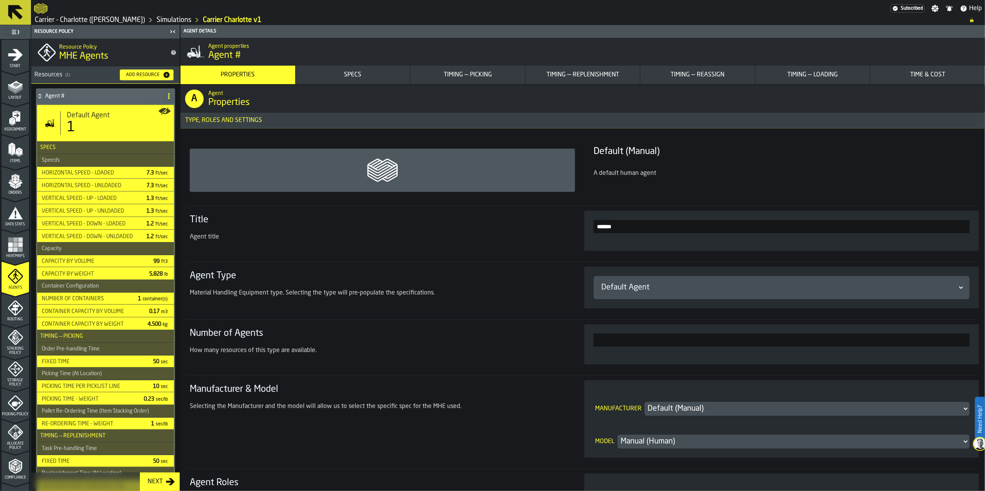
drag, startPoint x: 635, startPoint y: 230, endPoint x: 570, endPoint y: 229, distance: 64.9
click at [570, 229] on section "Title Agent title *******" at bounding box center [583, 231] width 792 height 50
click at [572, 290] on section "Agent Type Material Handling Equipment type. Selecting the type will pre-popula…" at bounding box center [583, 287] width 792 height 51
click at [632, 286] on div "Default Agent" at bounding box center [777, 287] width 353 height 11
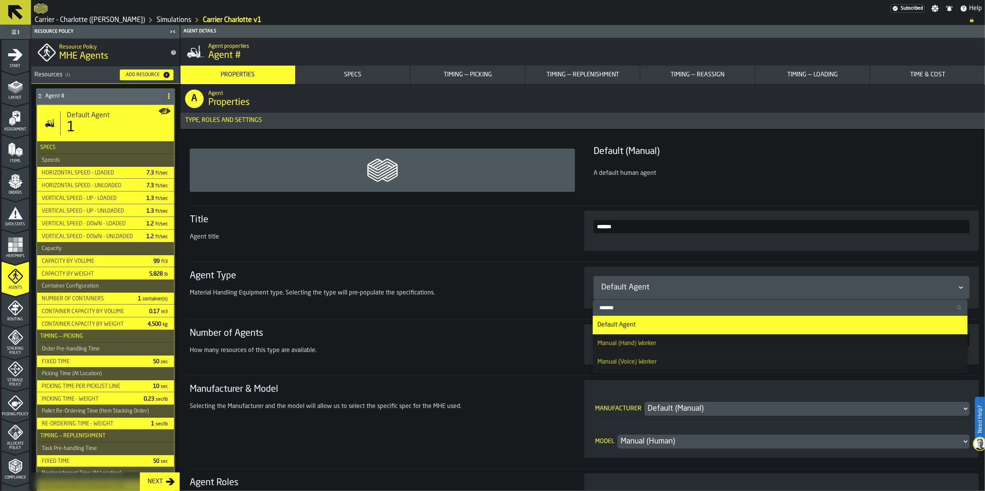
click at [623, 289] on div "Default Agent" at bounding box center [777, 287] width 353 height 11
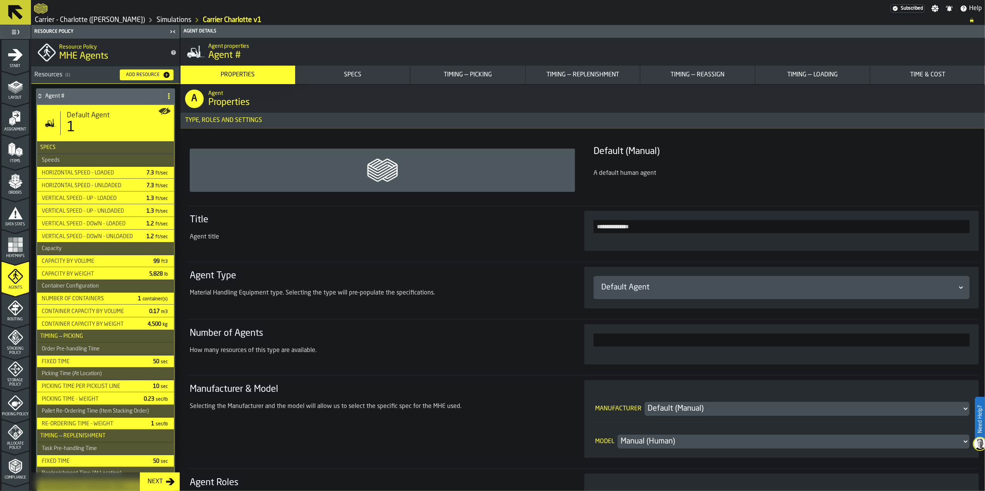
type input "**********"
click at [570, 229] on section "**********" at bounding box center [583, 231] width 792 height 50
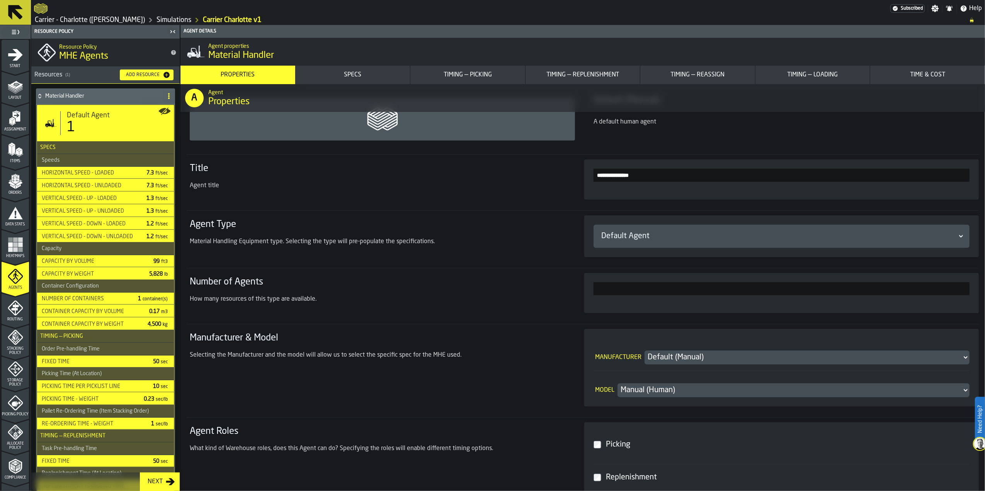
scroll to position [103, 0]
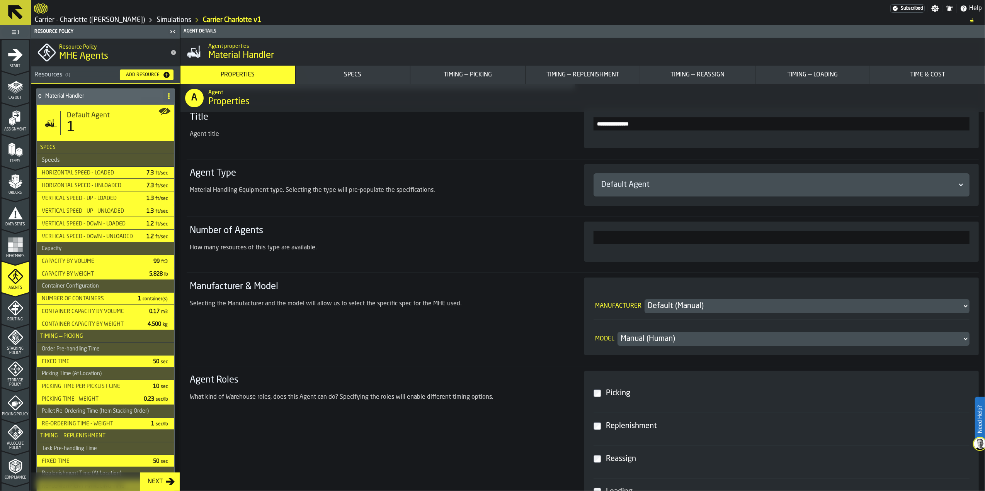
drag, startPoint x: 935, startPoint y: 233, endPoint x: 964, endPoint y: 235, distance: 29.8
click at [964, 235] on input "*" at bounding box center [781, 237] width 376 height 13
type input "**"
click at [970, 236] on div "**" at bounding box center [781, 242] width 394 height 40
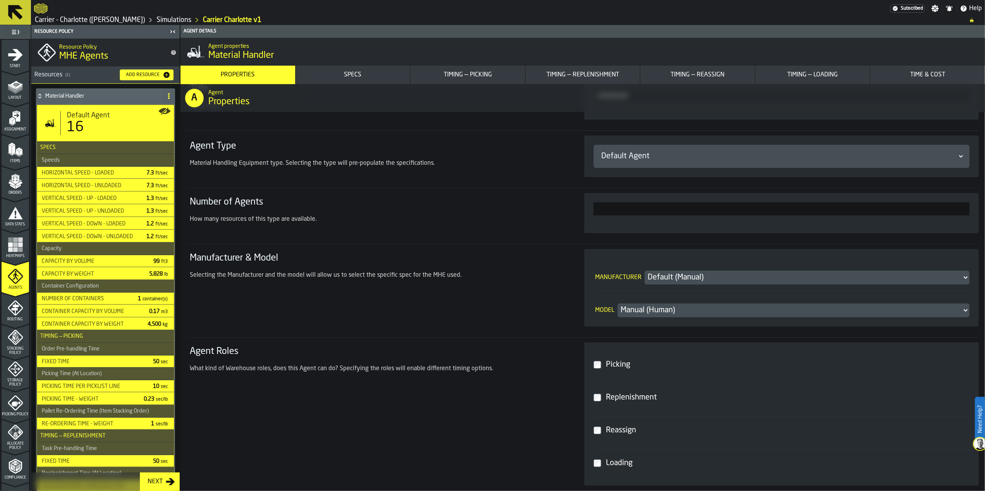
scroll to position [155, 0]
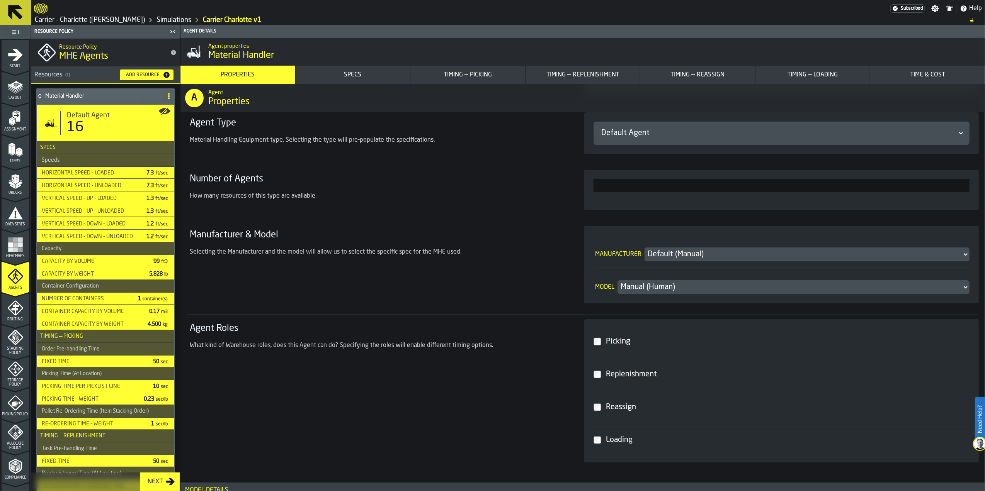
click at [659, 284] on div "Manual (Human)" at bounding box center [789, 287] width 338 height 11
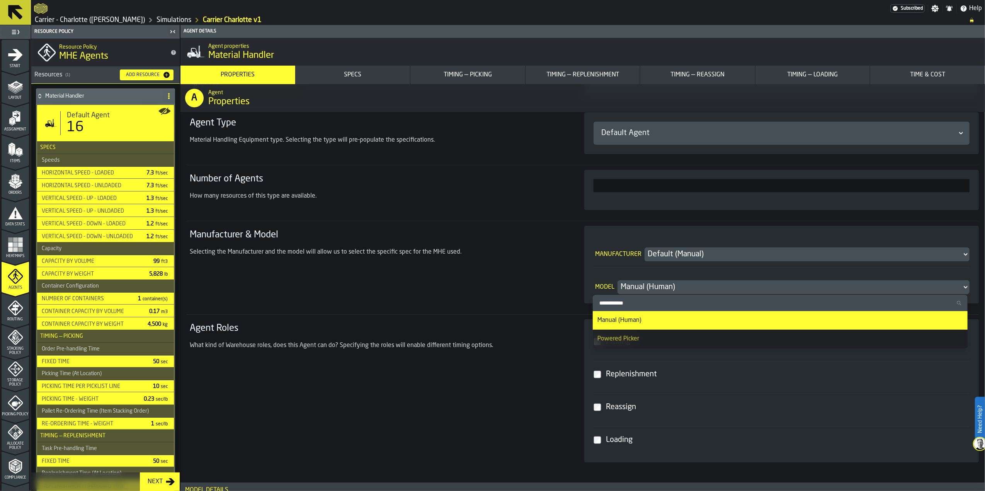
click at [655, 340] on div "Powered Picker" at bounding box center [779, 339] width 365 height 9
type input "***"
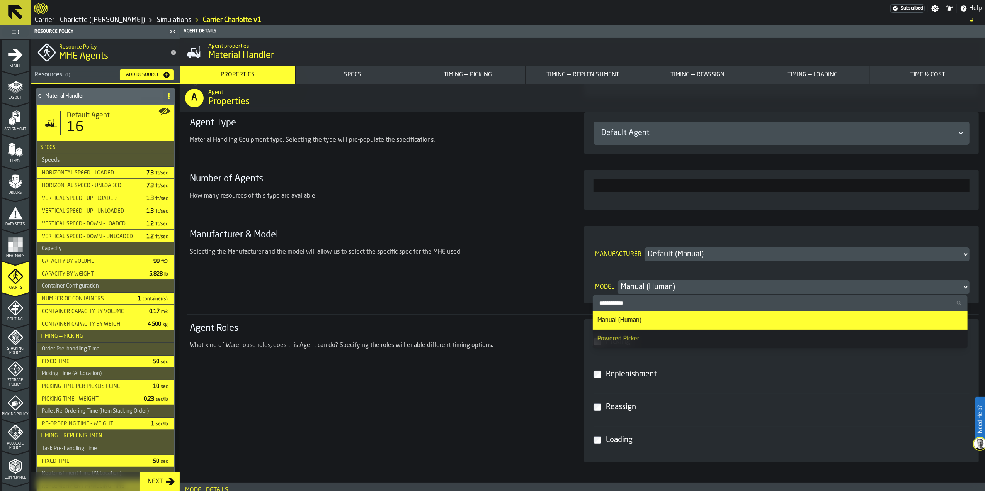
type input "***"
type input "**"
type input "****"
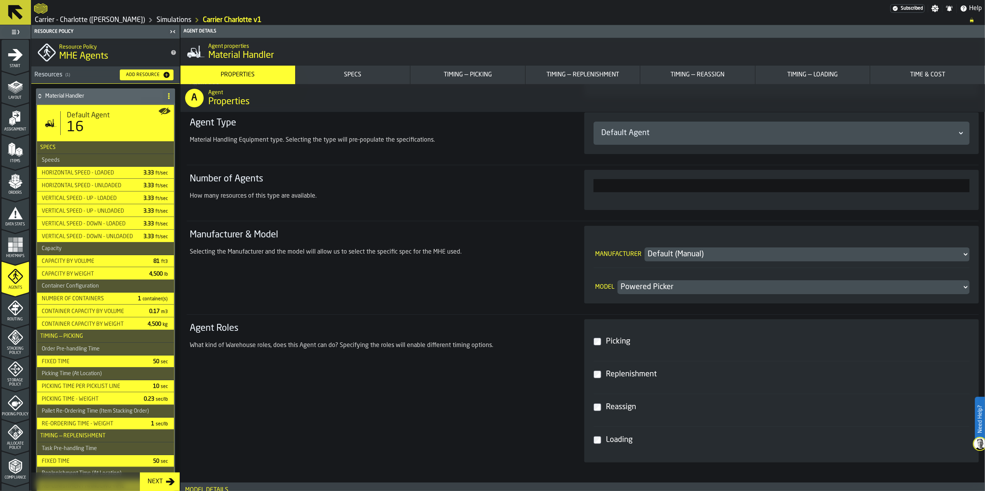
click at [669, 255] on div "Default (Manual)" at bounding box center [802, 254] width 311 height 11
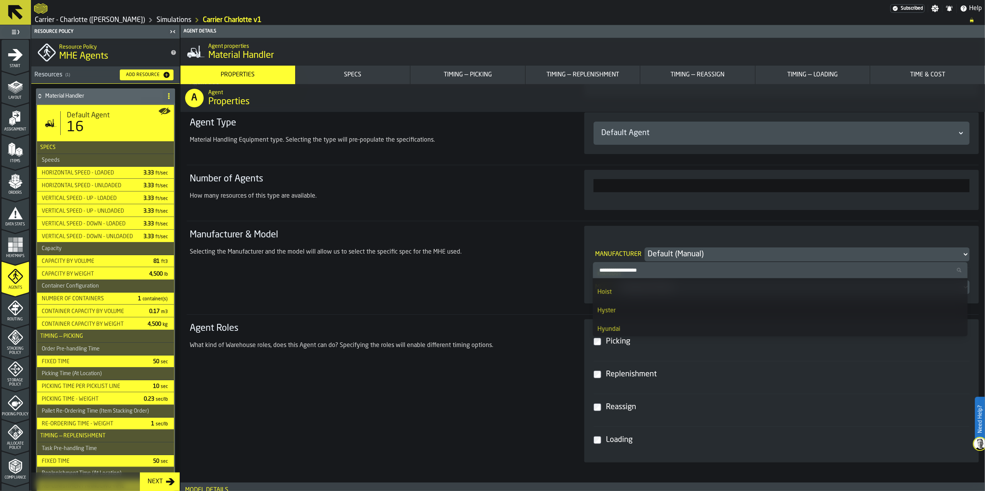
scroll to position [977, 0]
click at [645, 292] on div "Hyster" at bounding box center [779, 293] width 365 height 9
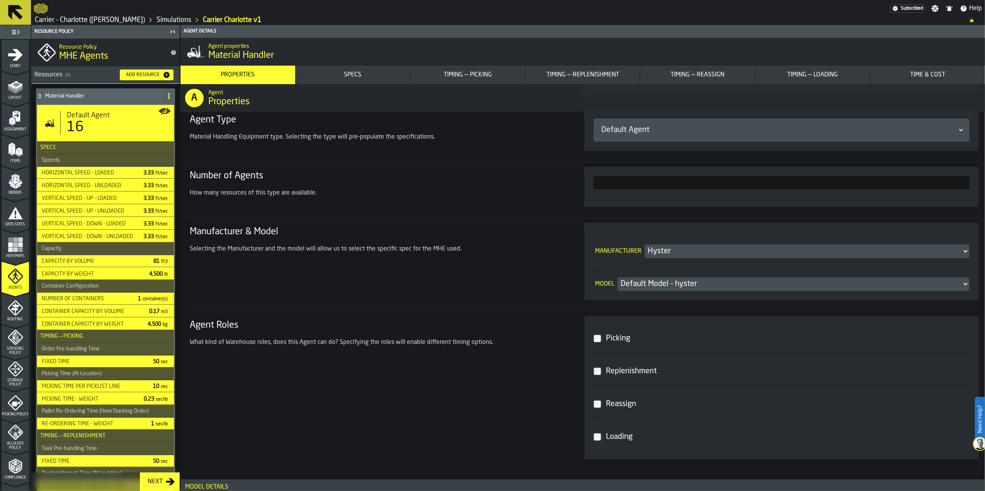
click at [647, 286] on div "Default Model - hyster" at bounding box center [789, 284] width 338 height 11
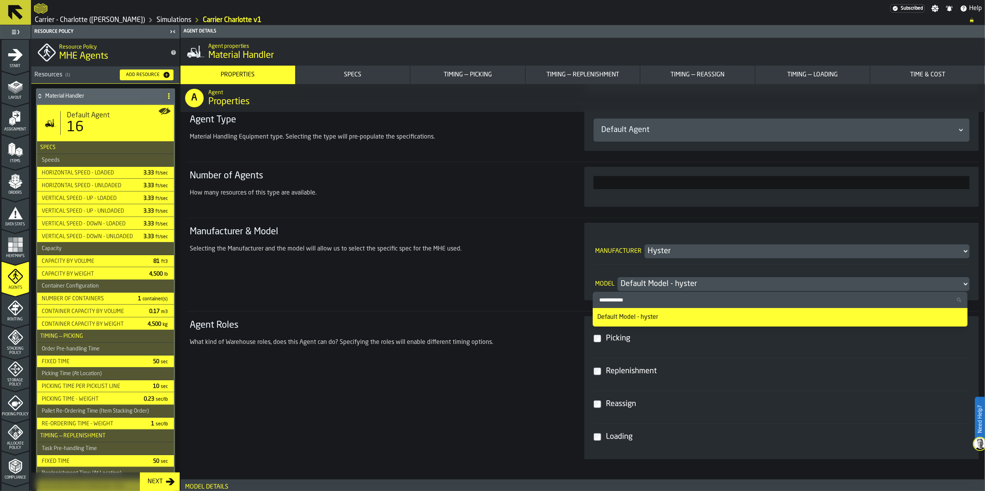
click at [648, 320] on div "Default Model - hyster" at bounding box center [779, 317] width 365 height 9
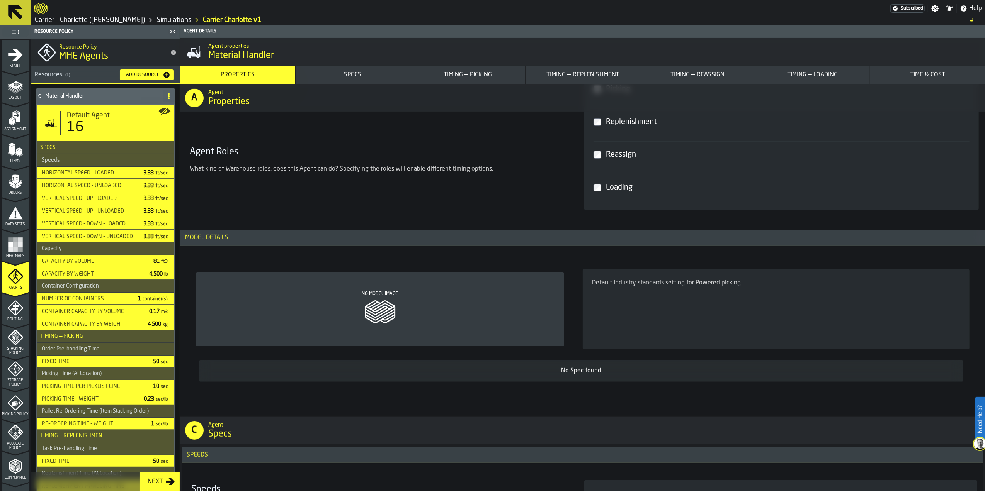
scroll to position [412, 0]
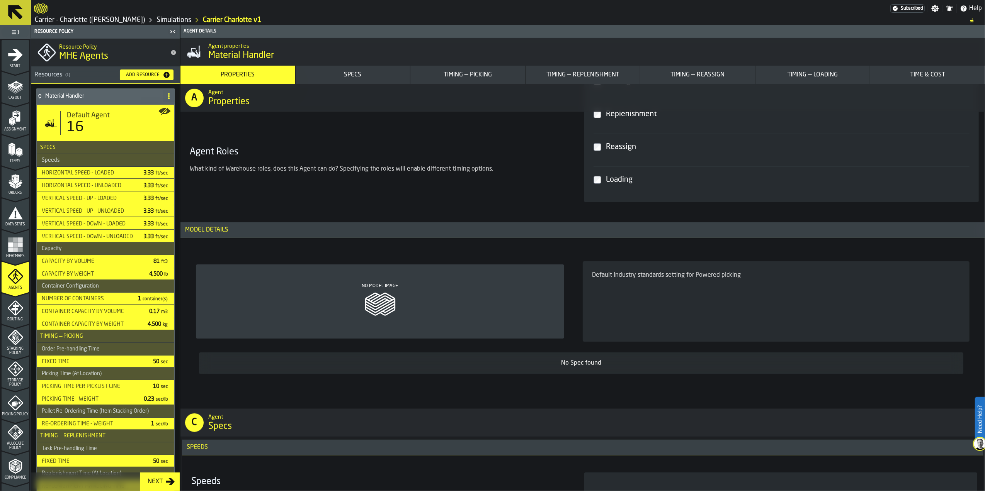
click at [672, 283] on div "Default Industry standards setting for Powered picking" at bounding box center [776, 302] width 368 height 62
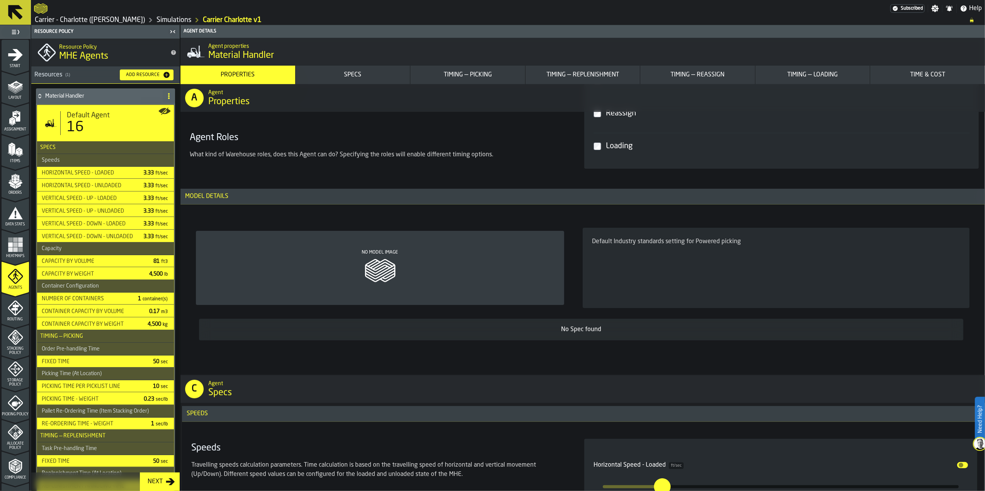
scroll to position [464, 0]
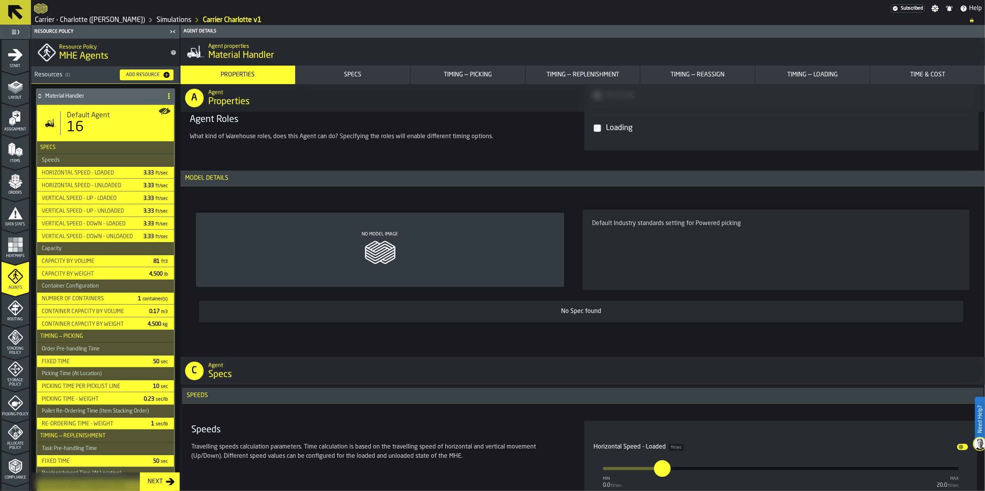
click at [615, 226] on div "Default Industry standards setting for Powered picking" at bounding box center [776, 223] width 368 height 9
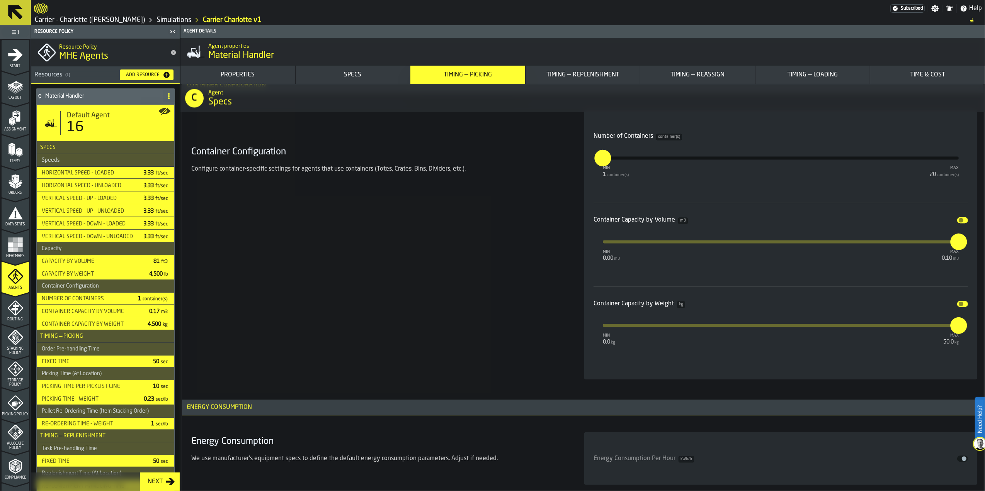
scroll to position [1648, 0]
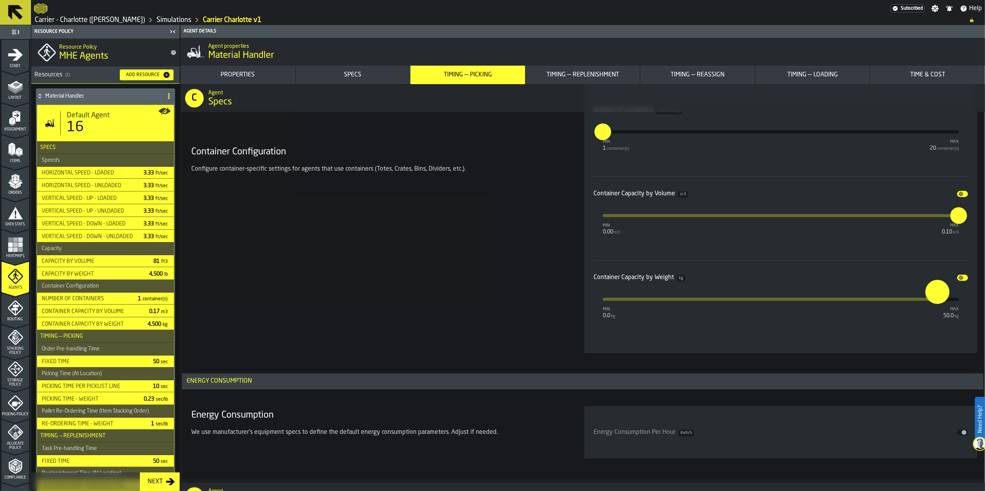
type input "**"
drag, startPoint x: 953, startPoint y: 302, endPoint x: 968, endPoint y: 311, distance: 17.2
click at [968, 311] on div "Number of Containers container(s) min 1 container(s) max 20 container(s) * Cont…" at bounding box center [780, 219] width 393 height 270
click at [966, 339] on div "Number of Containers container(s) min 1 container(s) max 20 container(s) * Cont…" at bounding box center [780, 219] width 393 height 270
click at [947, 319] on div "50.0 kg" at bounding box center [950, 316] width 15 height 6
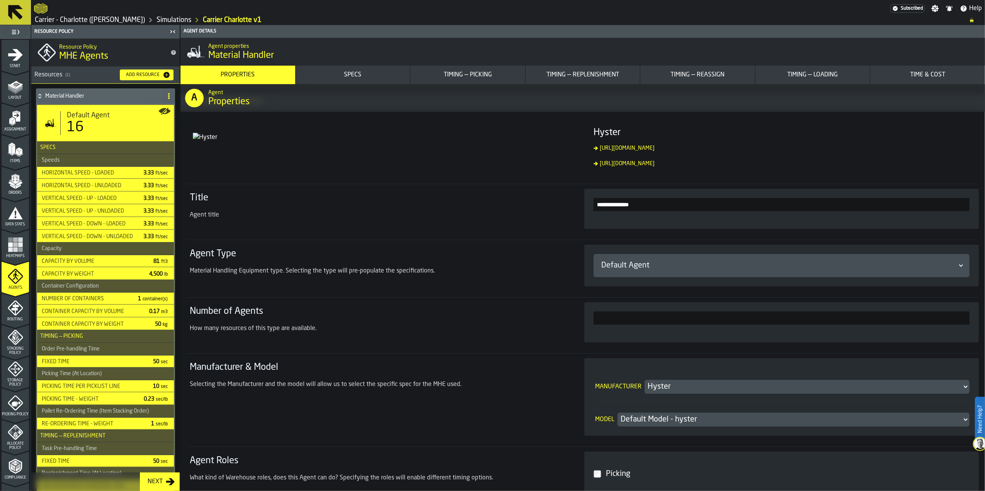
scroll to position [51, 0]
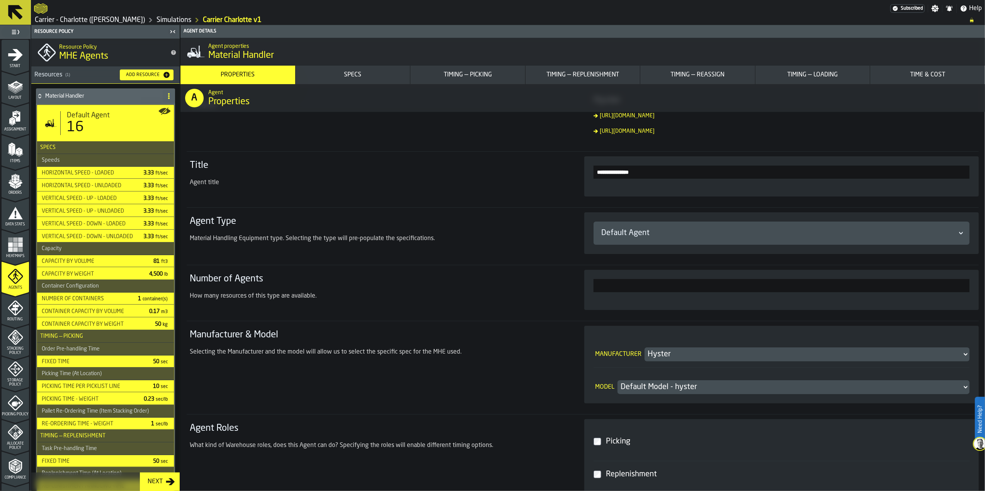
click at [640, 237] on div "Default Agent" at bounding box center [777, 233] width 353 height 11
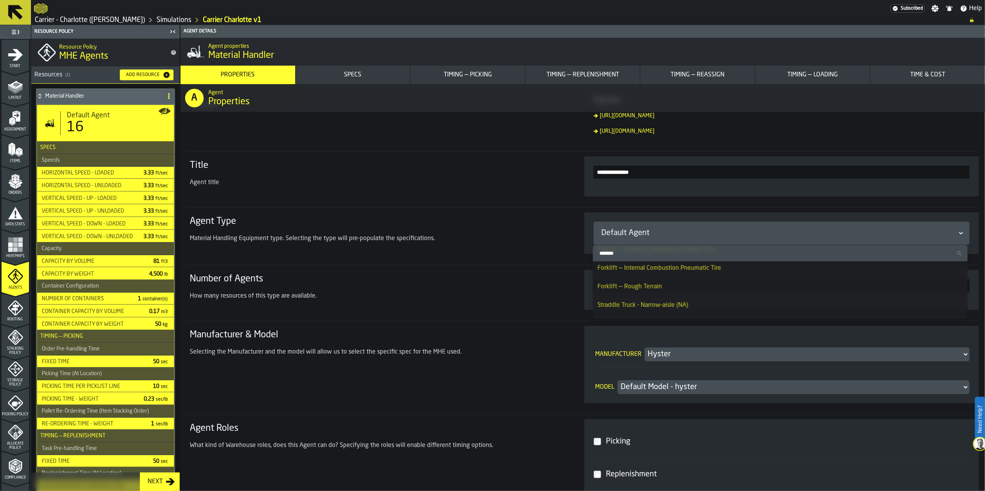
scroll to position [360, 0]
click at [710, 297] on div "Forklift — Narrow-aisle (NA) Reach truck" at bounding box center [779, 299] width 365 height 9
type input "***"
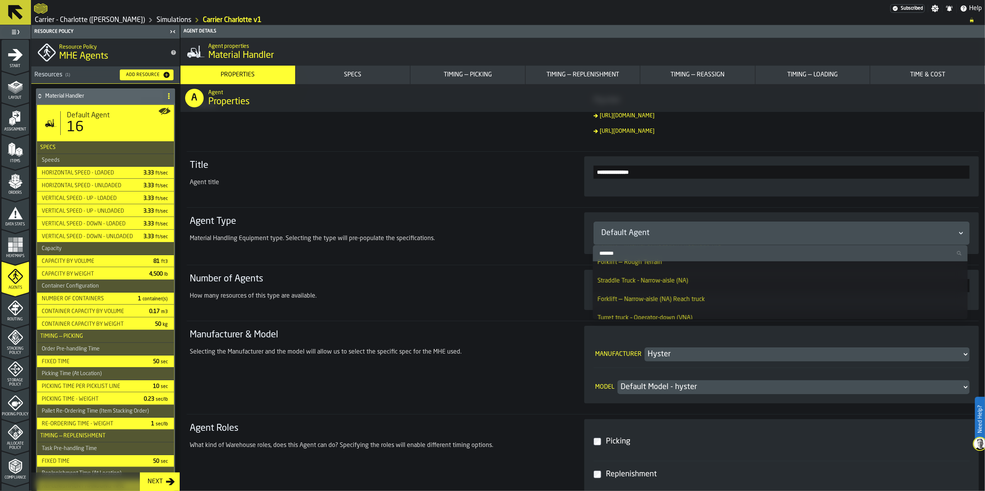
type input "***"
type input "**"
type input "****"
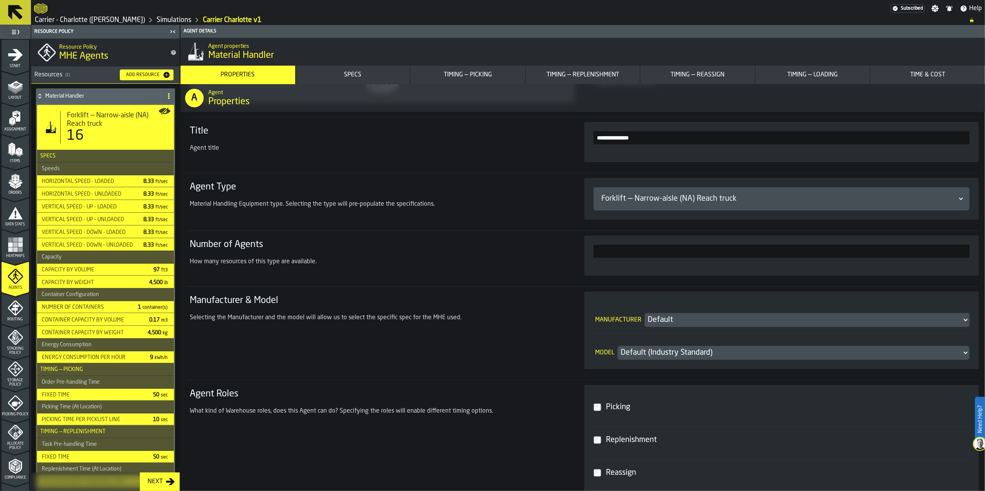
scroll to position [103, 0]
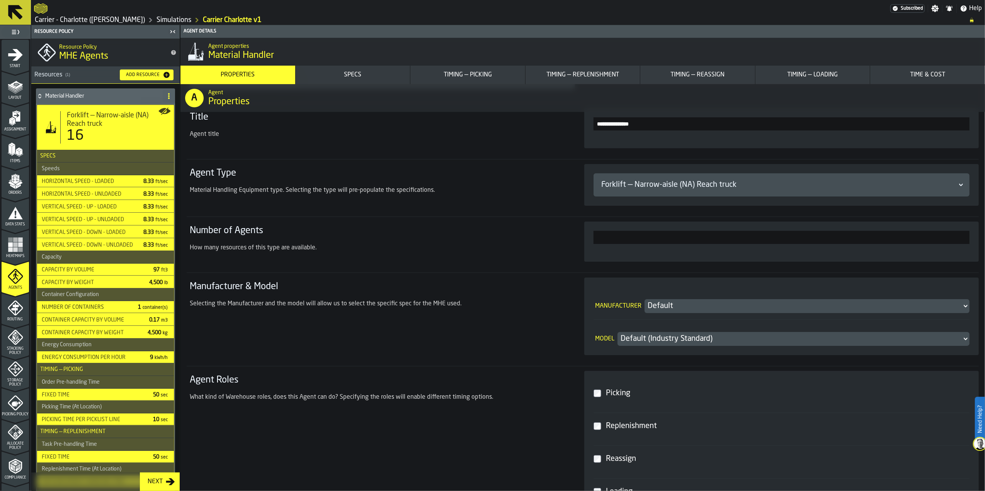
click at [676, 334] on div "Default (Industry Standard)" at bounding box center [789, 339] width 338 height 11
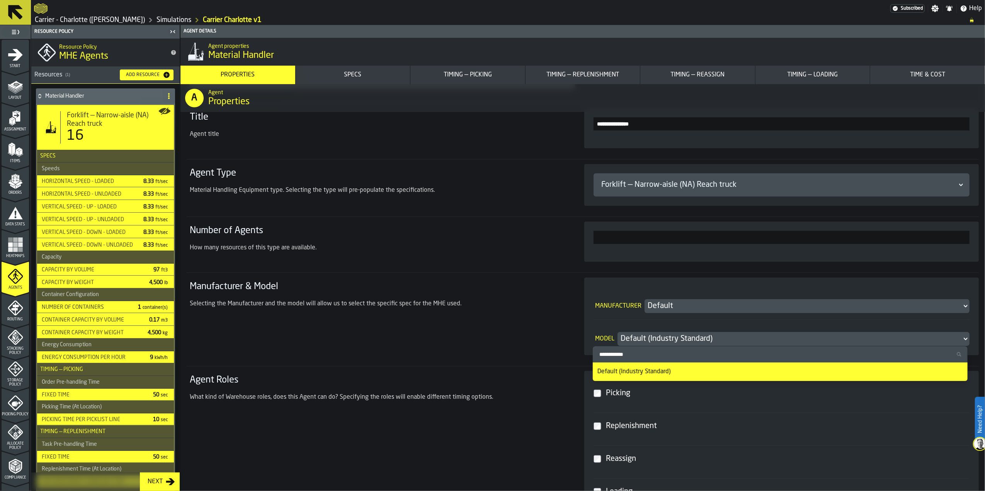
click at [671, 303] on div "Default" at bounding box center [802, 306] width 311 height 11
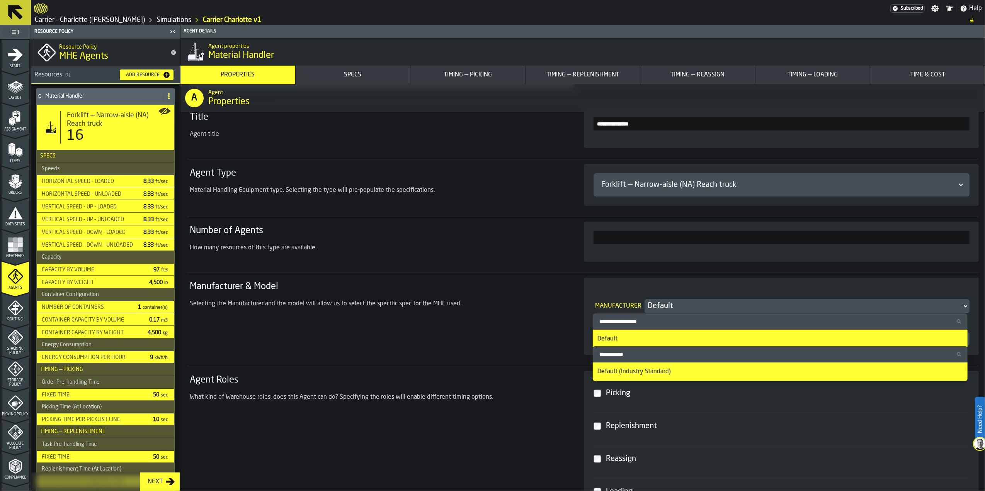
click at [566, 270] on section "**********" at bounding box center [583, 278] width 792 height 481
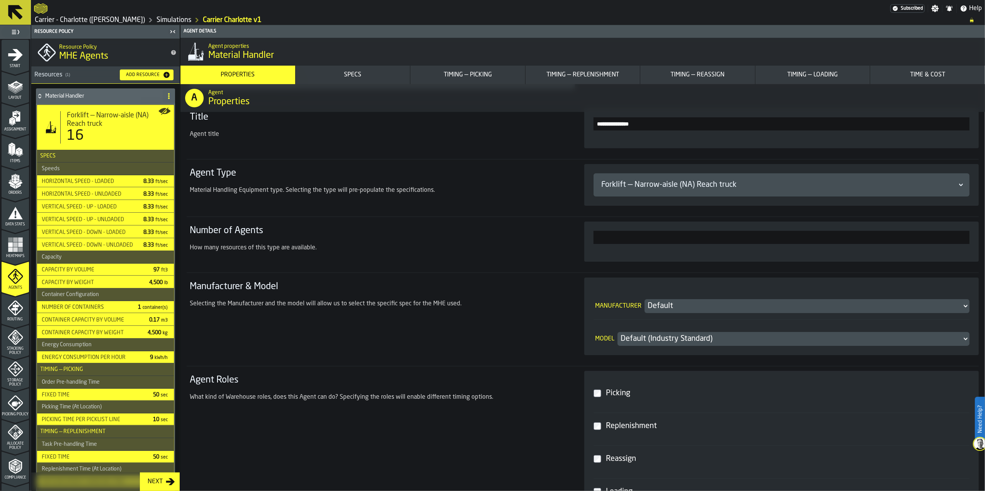
scroll to position [155, 0]
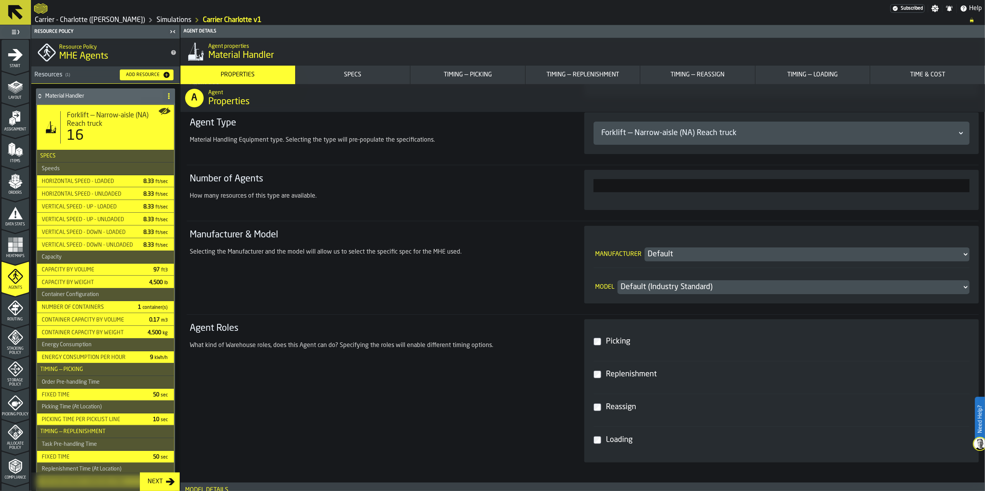
click at [668, 263] on section "Manufacturer Default Model Default (Industry Standard)" at bounding box center [781, 264] width 376 height 59
click at [671, 258] on div "Default" at bounding box center [802, 254] width 311 height 11
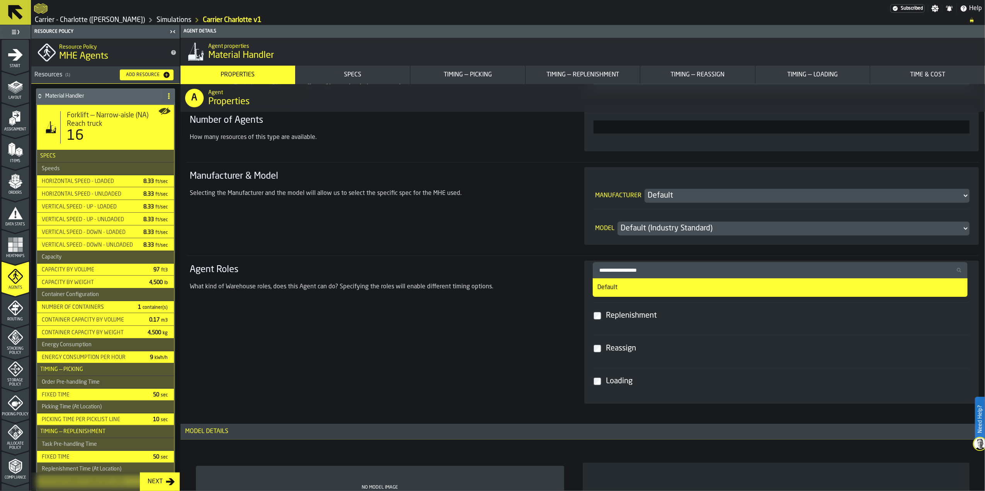
scroll to position [360, 0]
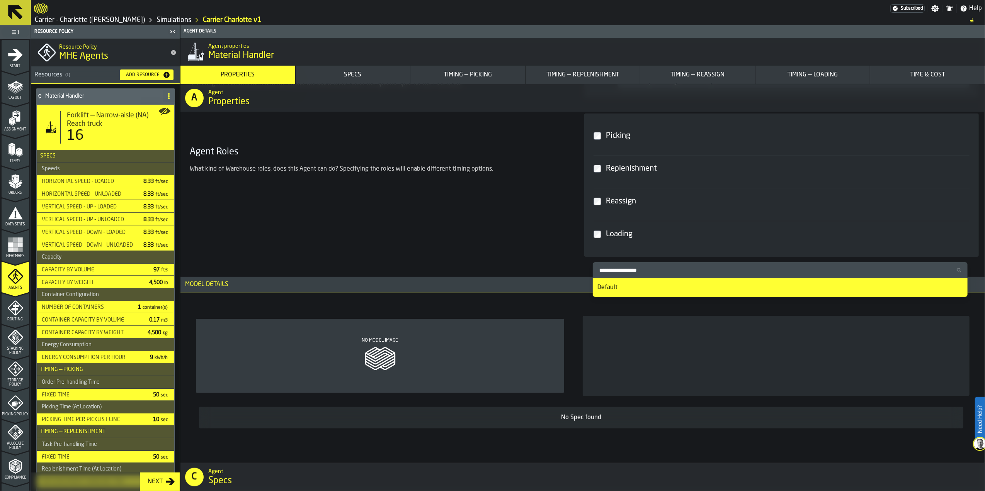
click at [544, 219] on div "Agent Roles What kind of Warehouse roles, does this Agent can do? Specifying th…" at bounding box center [378, 185] width 382 height 143
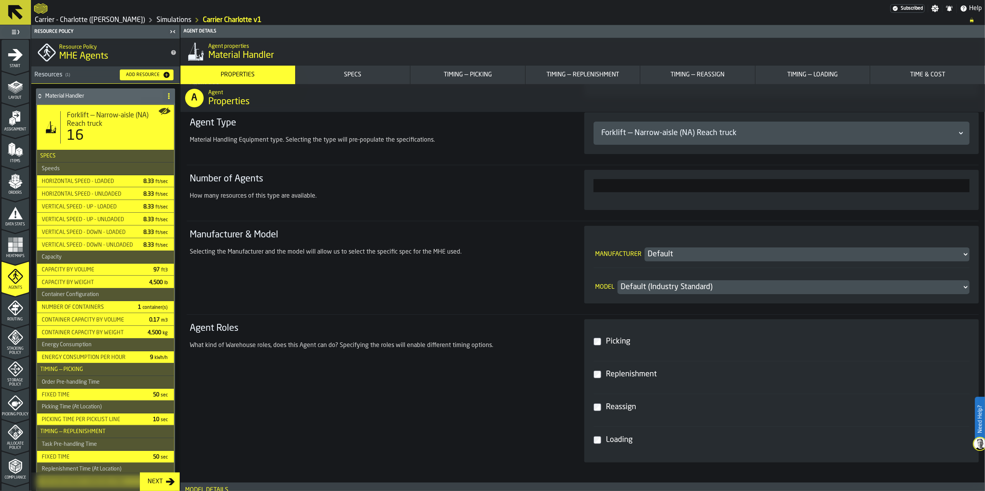
scroll to position [103, 0]
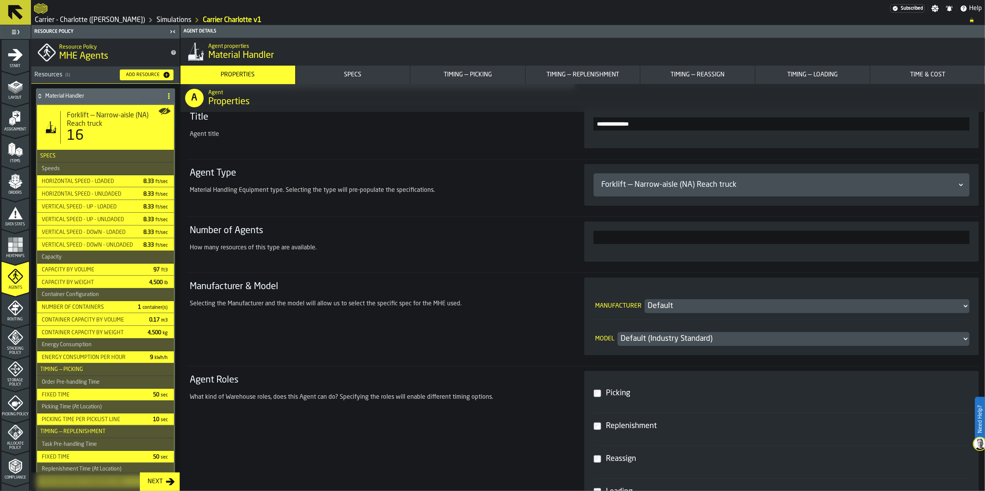
click at [702, 182] on div "Forklift — Narrow-aisle (NA) Reach truck" at bounding box center [777, 185] width 353 height 11
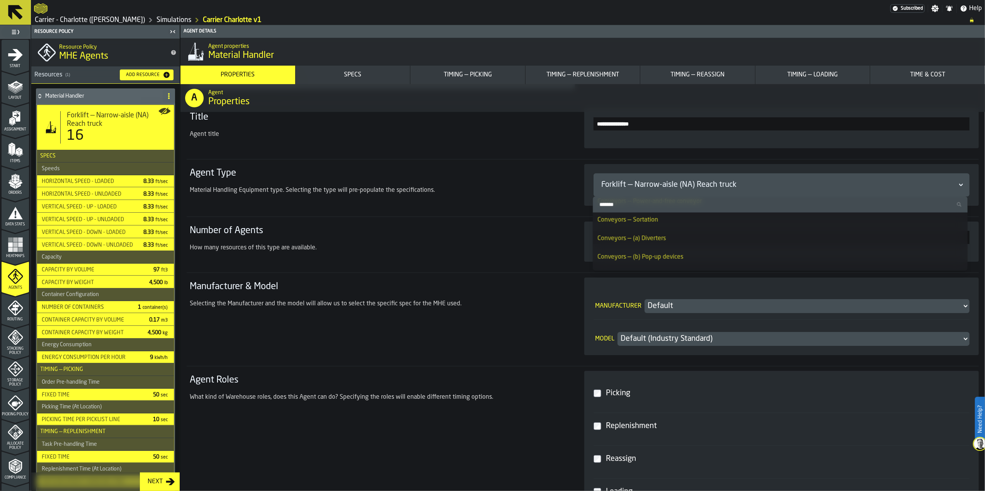
scroll to position [1184, 0]
click at [545, 209] on section "Agent Type Material Handling Equipment type. Selecting the type will pre-popula…" at bounding box center [583, 184] width 792 height 51
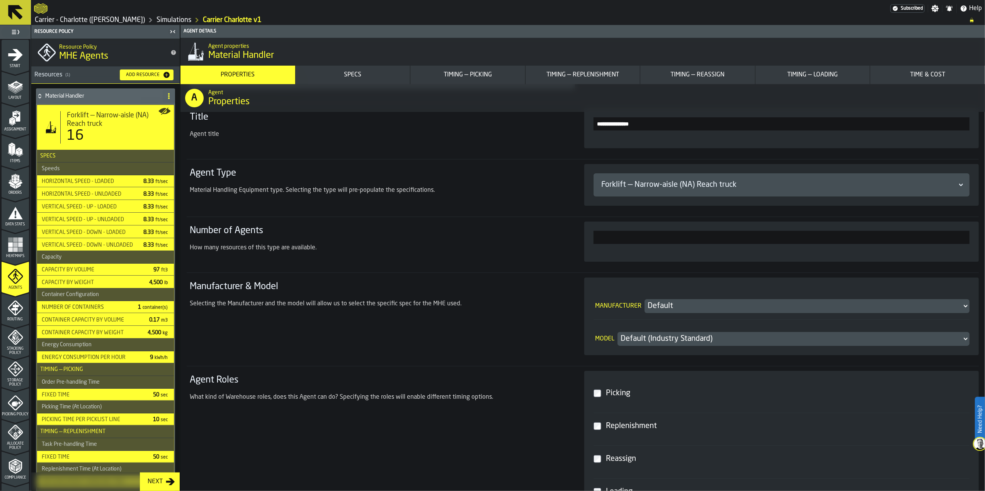
click at [920, 237] on input "**" at bounding box center [781, 237] width 376 height 13
click at [965, 239] on input "**" at bounding box center [781, 237] width 376 height 13
type input "**"
click at [892, 282] on div "Manufacturer Default Model Default (Industry Standard)" at bounding box center [781, 317] width 394 height 78
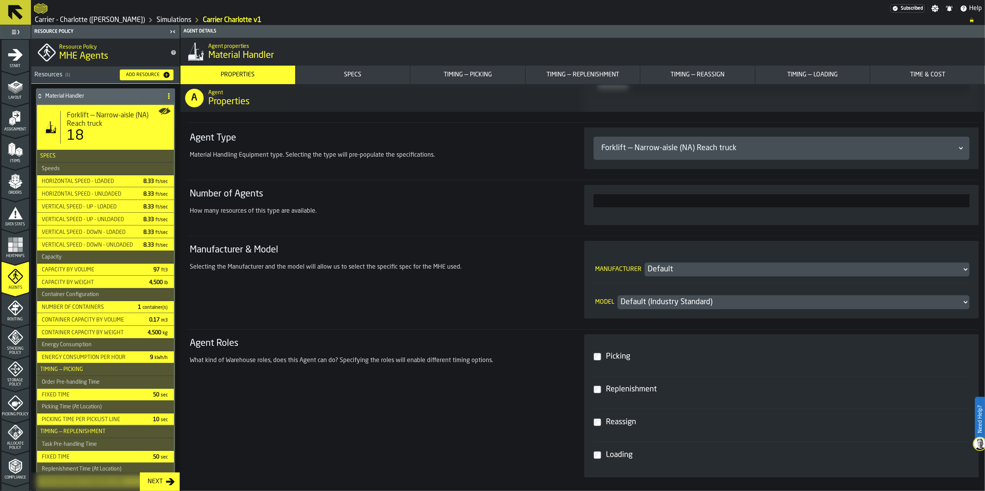
scroll to position [155, 0]
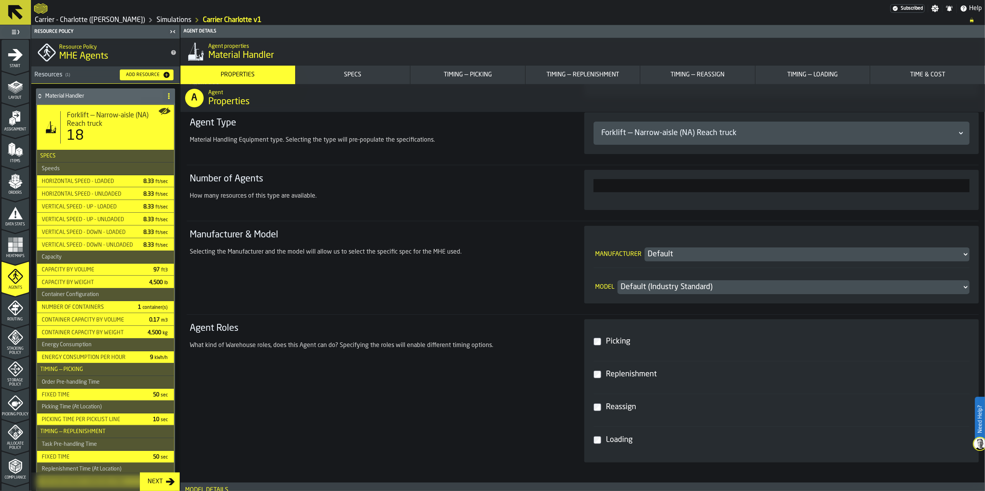
click at [726, 280] on div "Default (Industry Standard)" at bounding box center [789, 287] width 344 height 14
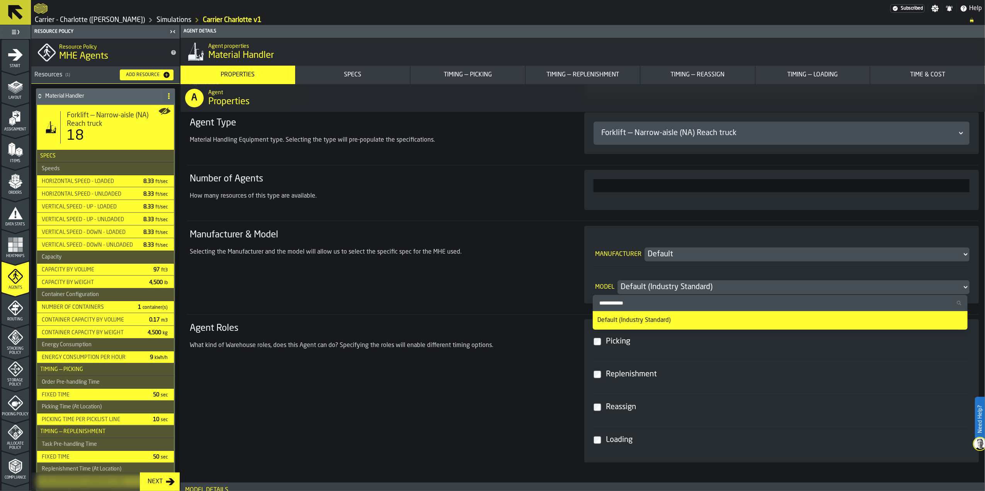
click at [726, 285] on div "Default (Industry Standard)" at bounding box center [789, 287] width 338 height 11
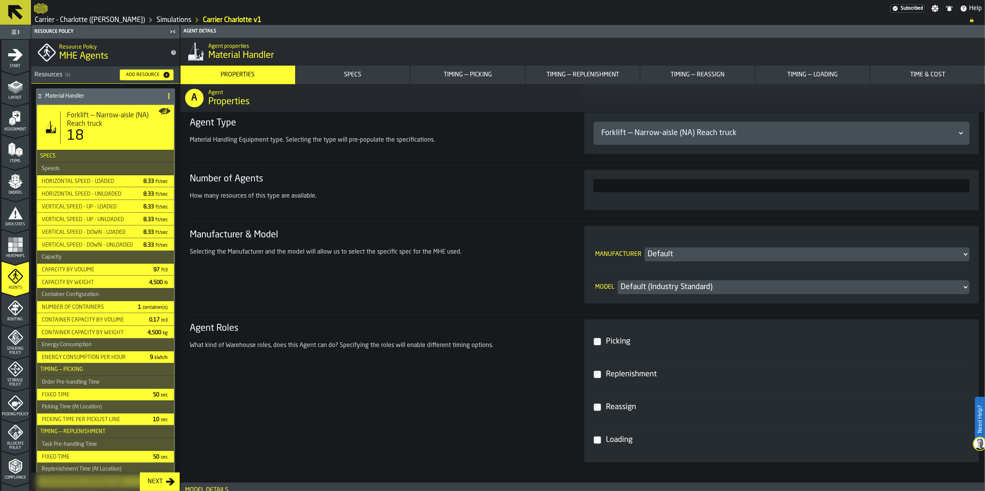
click at [703, 254] on div "Default" at bounding box center [802, 254] width 311 height 11
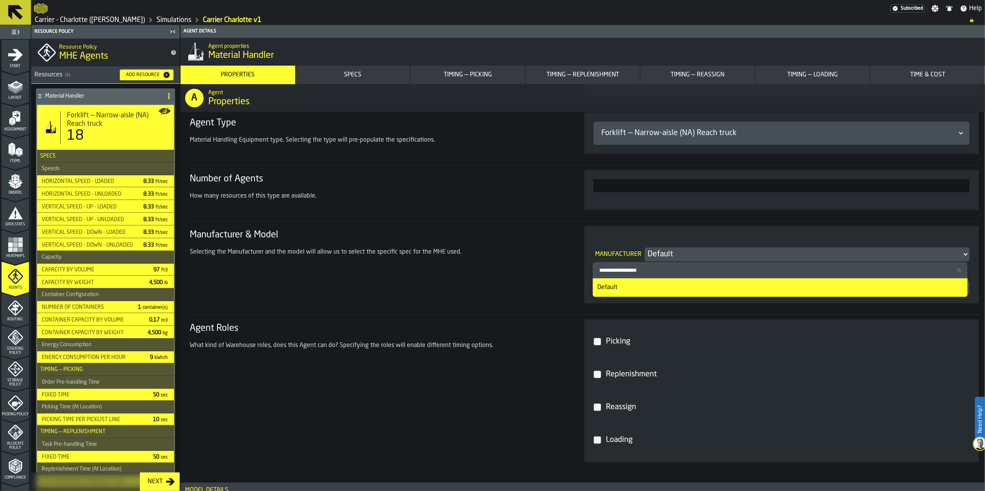
click at [703, 254] on div "Default" at bounding box center [802, 254] width 311 height 11
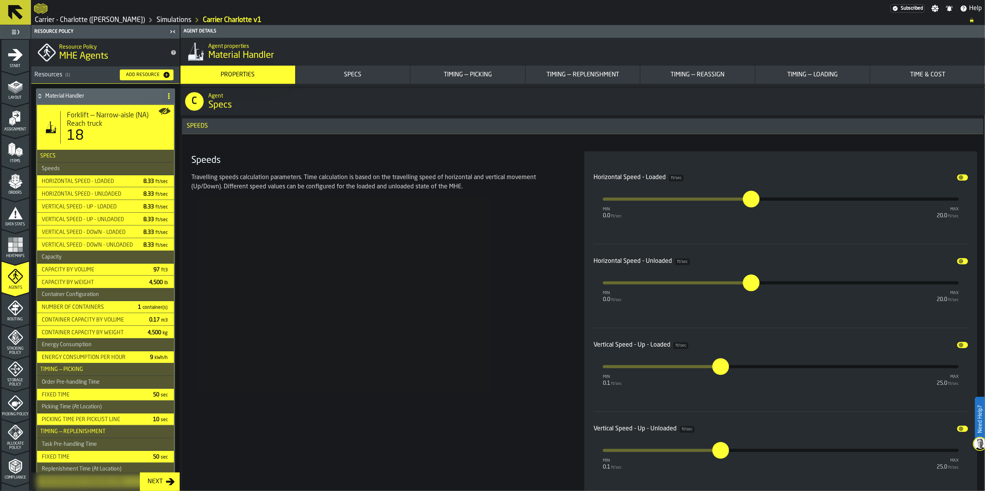
scroll to position [721, 0]
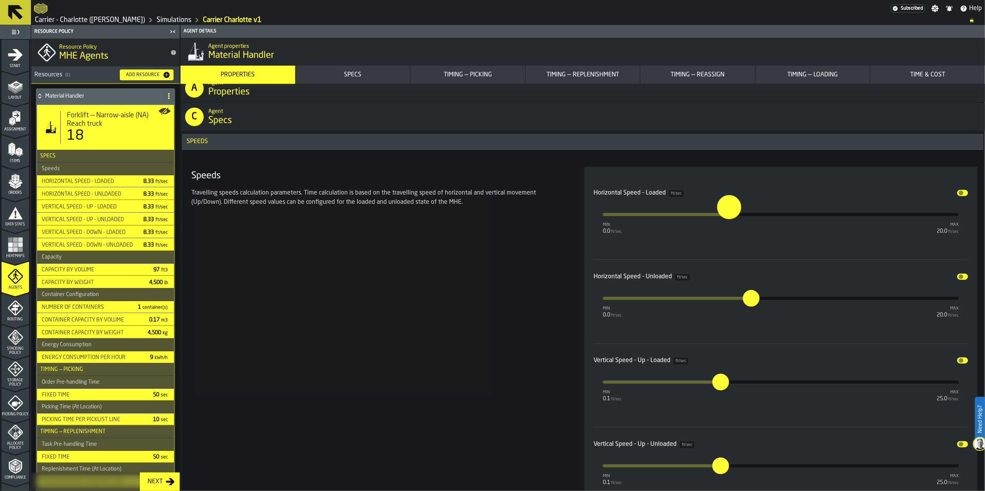
type input "***"
drag, startPoint x: 751, startPoint y: 222, endPoint x: 731, endPoint y: 225, distance: 20.7
click at [731, 224] on button "***" at bounding box center [732, 214] width 19 height 19
drag, startPoint x: 751, startPoint y: 303, endPoint x: 731, endPoint y: 306, distance: 20.3
click at [731, 306] on button "***" at bounding box center [732, 298] width 19 height 19
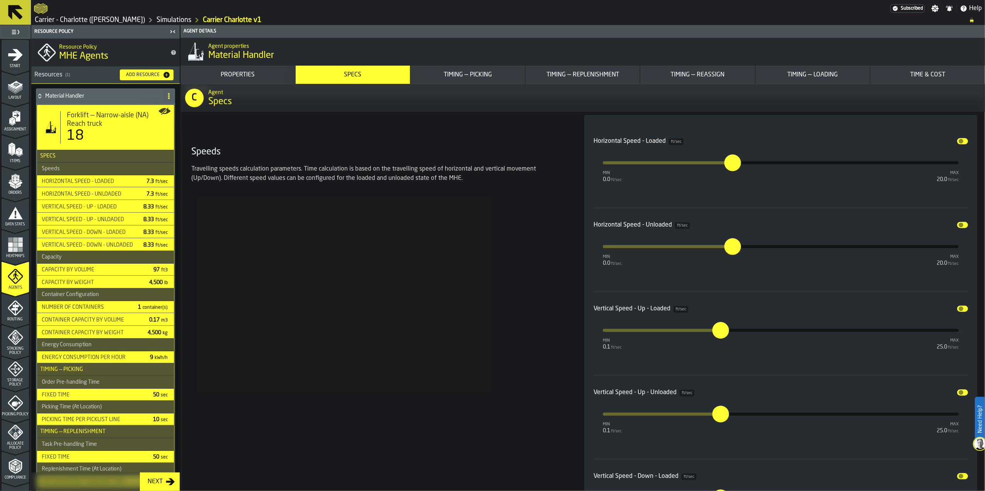
scroll to position [824, 0]
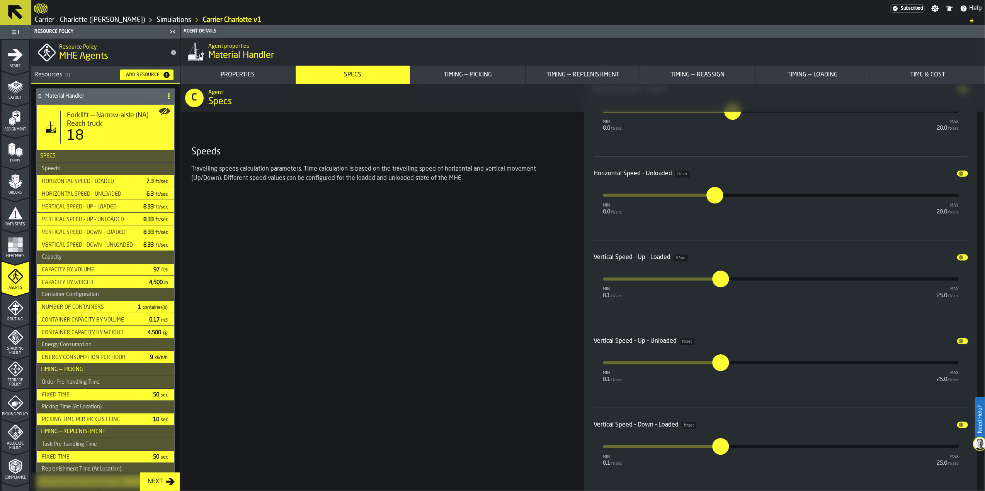
type input "***"
drag, startPoint x: 719, startPoint y: 276, endPoint x: 620, endPoint y: 287, distance: 100.3
click at [620, 287] on button "***" at bounding box center [619, 279] width 19 height 19
type input "***"
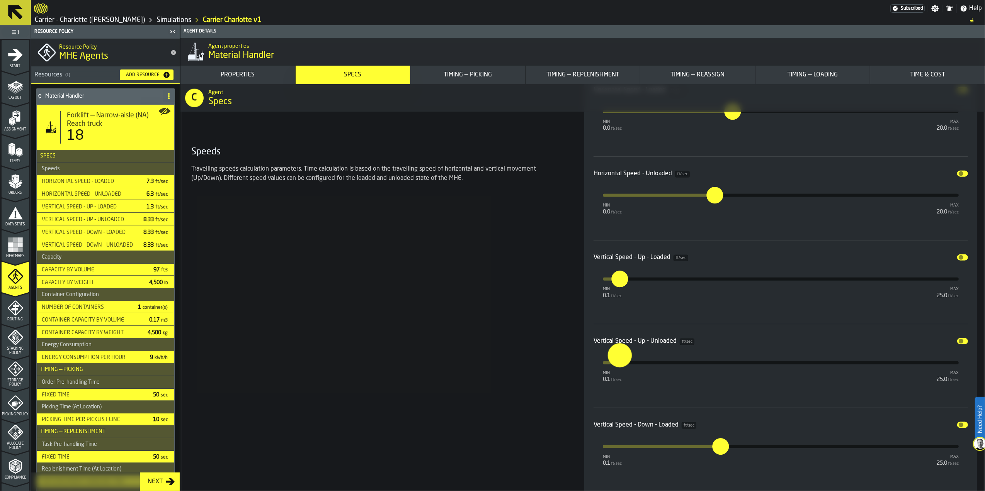
drag, startPoint x: 719, startPoint y: 363, endPoint x: 620, endPoint y: 372, distance: 99.6
click at [620, 372] on button "***" at bounding box center [619, 363] width 19 height 19
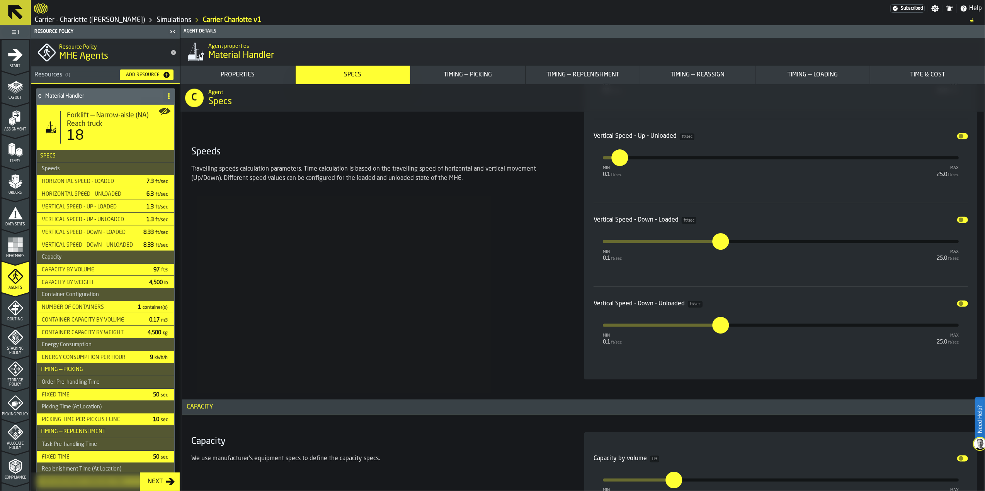
scroll to position [1030, 0]
type input "***"
drag, startPoint x: 715, startPoint y: 248, endPoint x: 616, endPoint y: 260, distance: 98.9
click at [616, 243] on div "min 0.1 ft/sec max 25.0 ft/sec ***" at bounding box center [781, 240] width 356 height 3
type input "***"
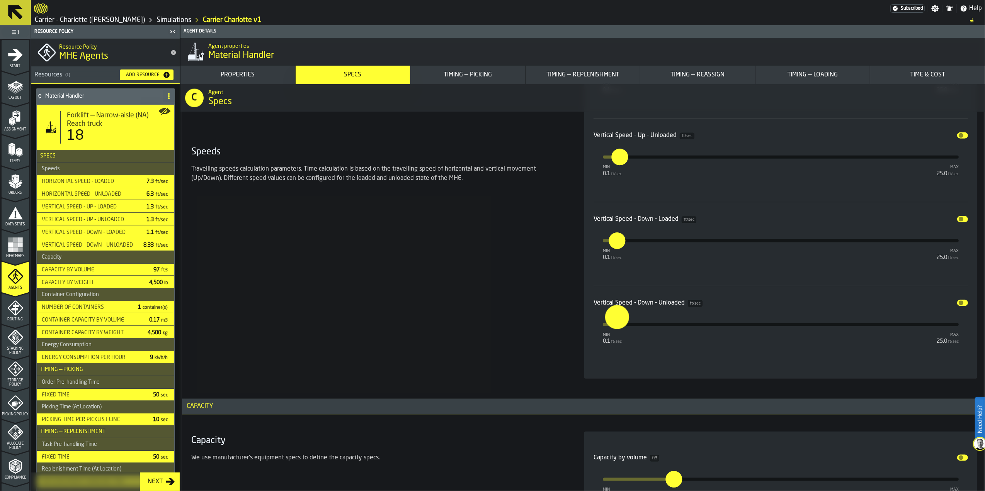
drag, startPoint x: 702, startPoint y: 338, endPoint x: 616, endPoint y: 338, distance: 85.4
click at [616, 326] on div "min 0.1 ft/sec max 25.0 ft/sec ***" at bounding box center [781, 324] width 356 height 3
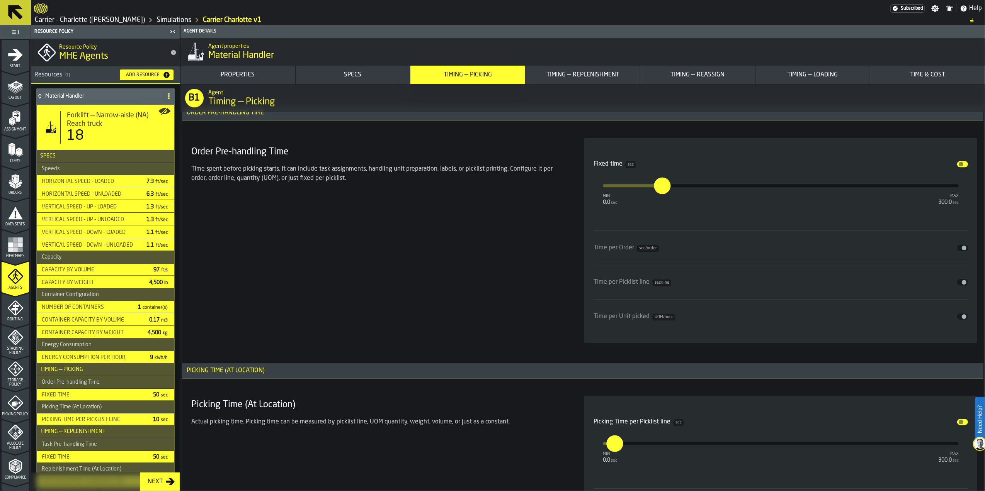
scroll to position [2111, 0]
click at [471, 235] on div "Order Pre-handling Time Time spent before picking starts. It can include task a…" at bounding box center [378, 238] width 380 height 205
click at [960, 164] on span "input-slider-Fixed time" at bounding box center [960, 162] width 5 height 5
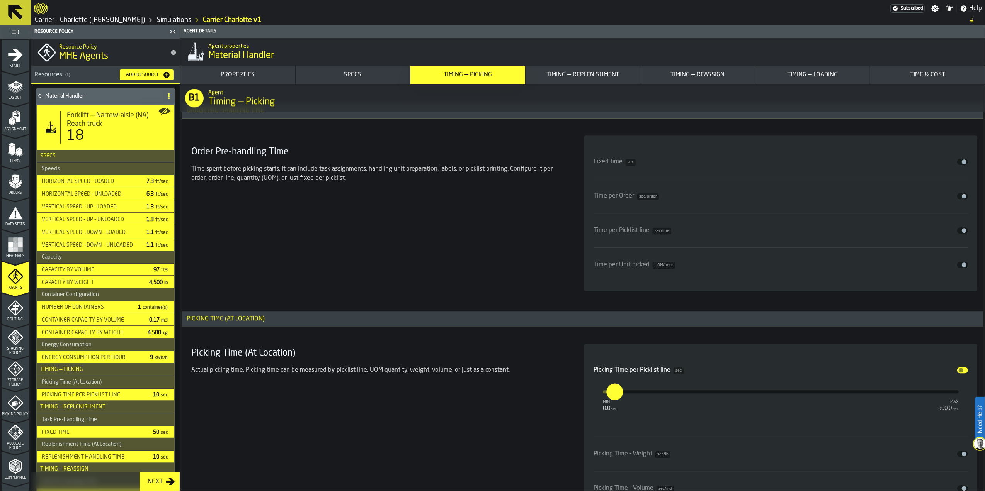
click at [961, 198] on span "input-slider-Time per Order" at bounding box center [963, 196] width 5 height 5
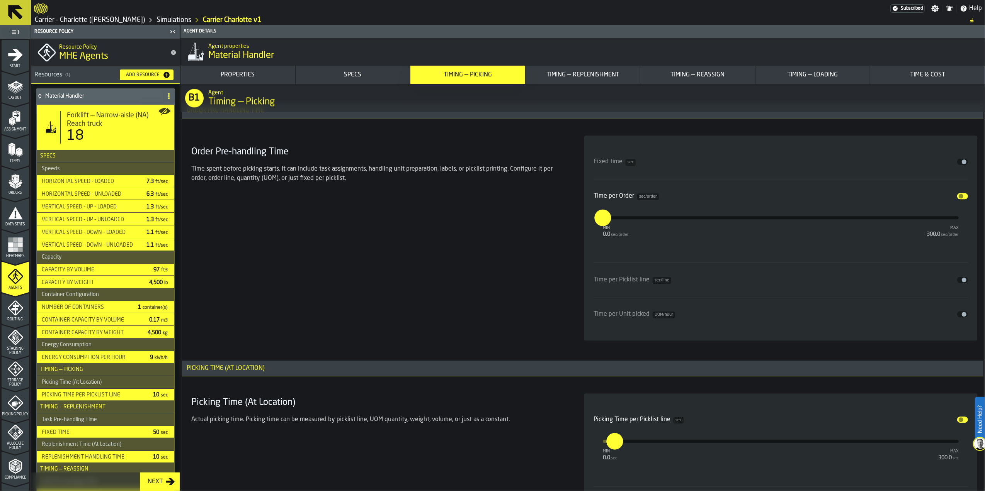
click at [465, 200] on div "Order Pre-handling Time Time spent before picking starts. It can include task a…" at bounding box center [378, 238] width 380 height 205
drag, startPoint x: 606, startPoint y: 216, endPoint x: 593, endPoint y: 217, distance: 12.8
click at [594, 217] on input "*" at bounding box center [597, 210] width 12 height 24
type input "**"
click at [560, 235] on div "Order Pre-handling Time Time spent before picking starts. It can include task a…" at bounding box center [378, 238] width 380 height 205
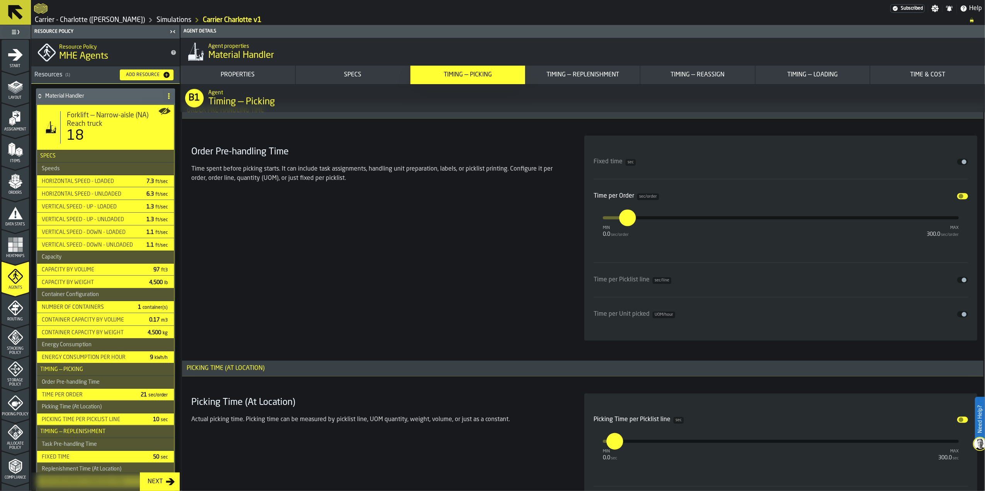
click at [961, 282] on span "input-slider-Time per Picklist line" at bounding box center [963, 280] width 5 height 5
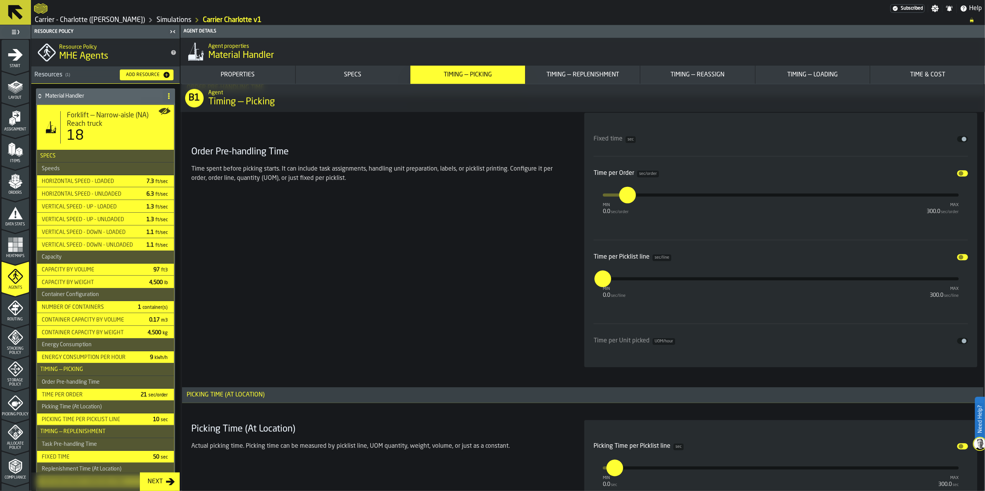
scroll to position [2060, 0]
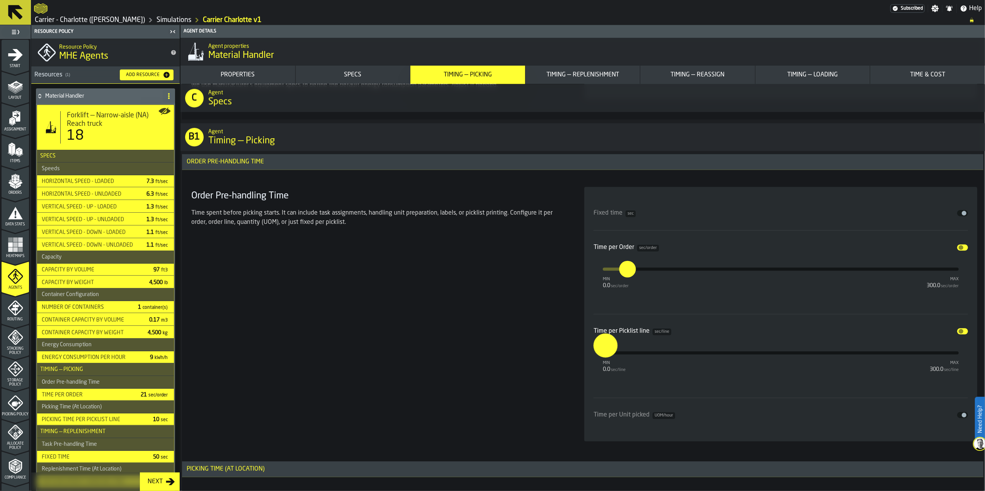
drag, startPoint x: 606, startPoint y: 359, endPoint x: 586, endPoint y: 357, distance: 19.8
click at [588, 357] on div "Fixed time sec Disable Time per Order sec/order Disable min 0.0 sec/order max 3…" at bounding box center [780, 314] width 393 height 255
type input "**"
click at [572, 363] on section "Order Pre-handling Time Time spent before picking starts. It can include task a…" at bounding box center [582, 314] width 789 height 264
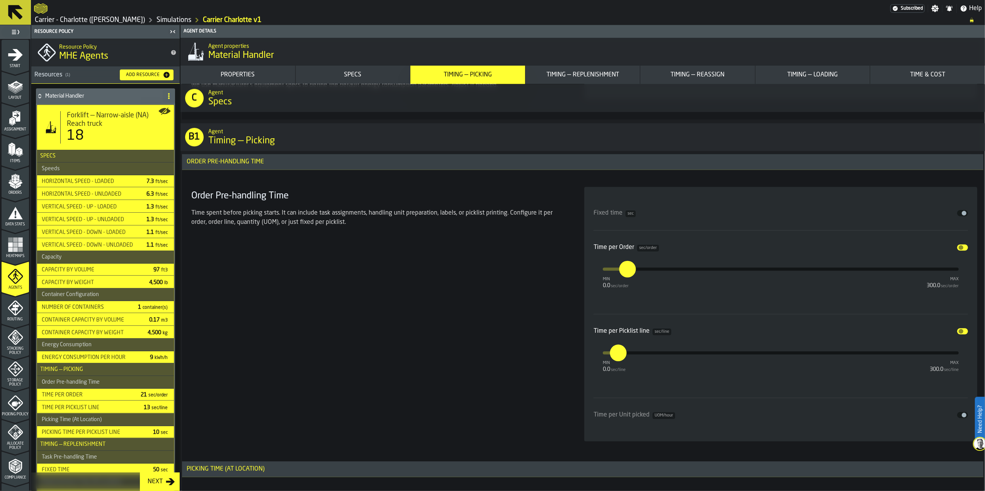
scroll to position [2111, 0]
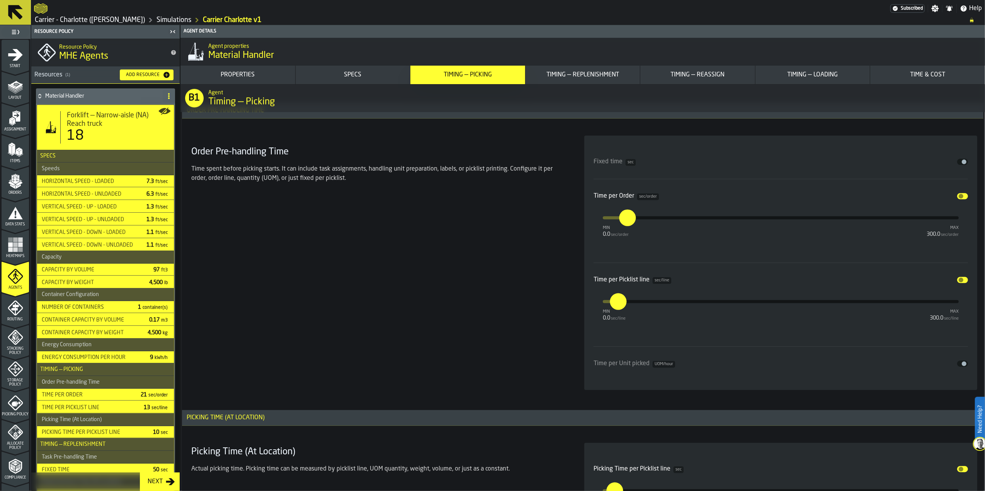
click at [442, 264] on div "Order Pre-handling Time Time spent before picking starts. It can include task a…" at bounding box center [378, 263] width 380 height 255
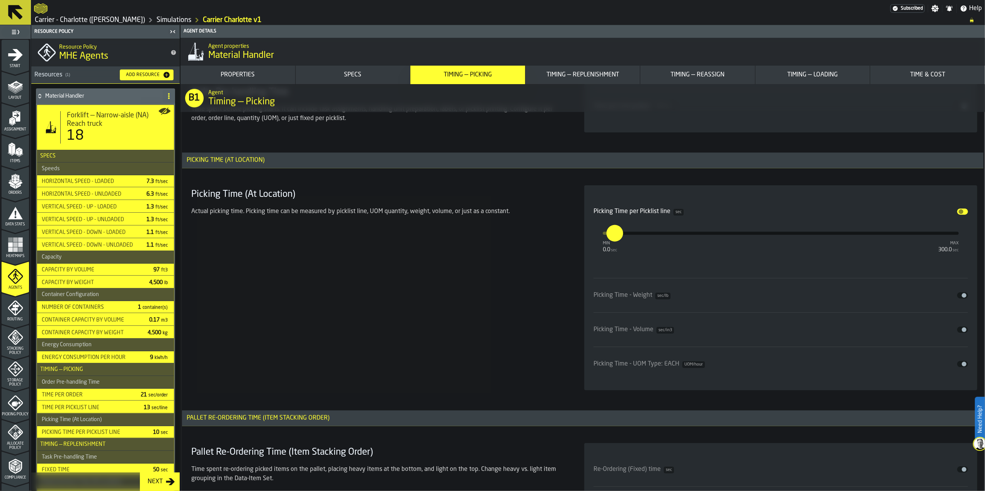
scroll to position [2420, 0]
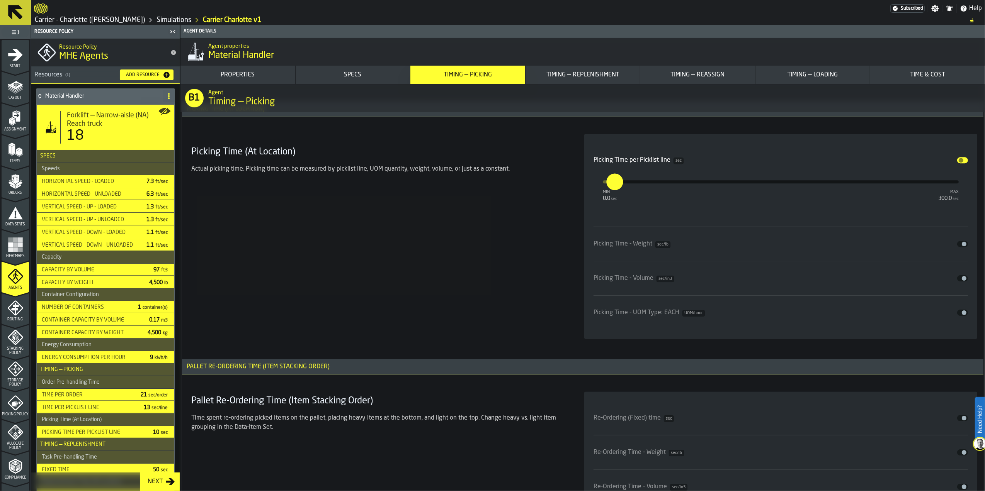
drag, startPoint x: 621, startPoint y: 183, endPoint x: 616, endPoint y: 184, distance: 4.9
click at [615, 183] on input "**" at bounding box center [610, 181] width 8 height 17
drag, startPoint x: 616, startPoint y: 184, endPoint x: 593, endPoint y: 185, distance: 22.4
click at [606, 184] on input "*" at bounding box center [610, 181] width 8 height 17
type input "***"
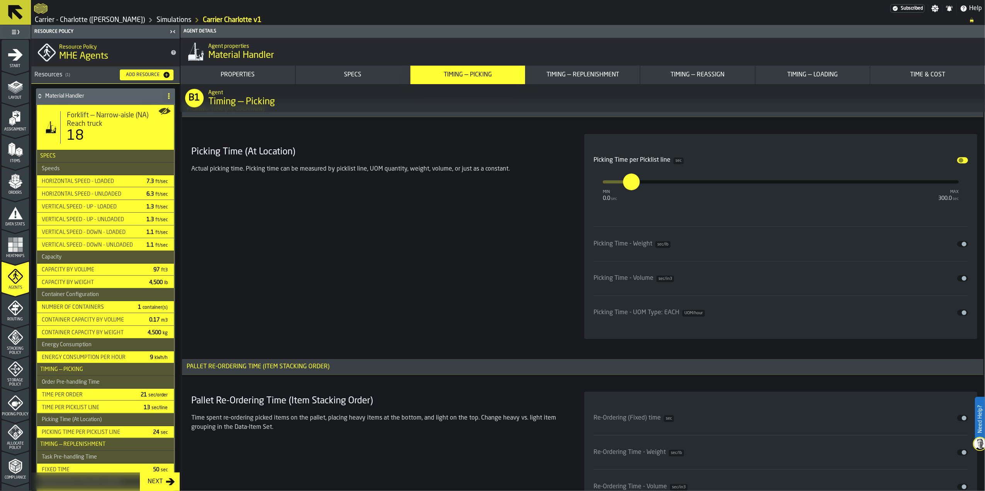
click at [571, 229] on section "Picking Time (At Location) Actual picking time. Picking time can be measured by…" at bounding box center [582, 236] width 789 height 214
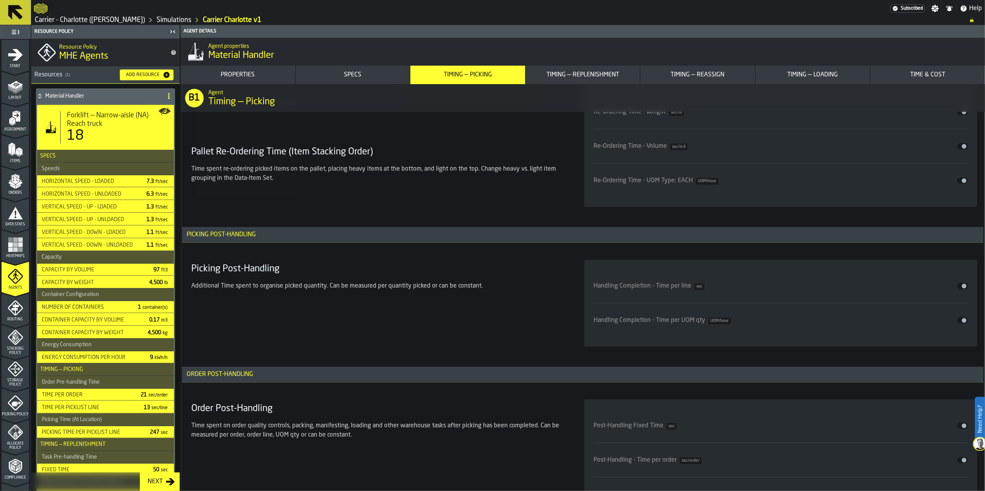
scroll to position [2781, 0]
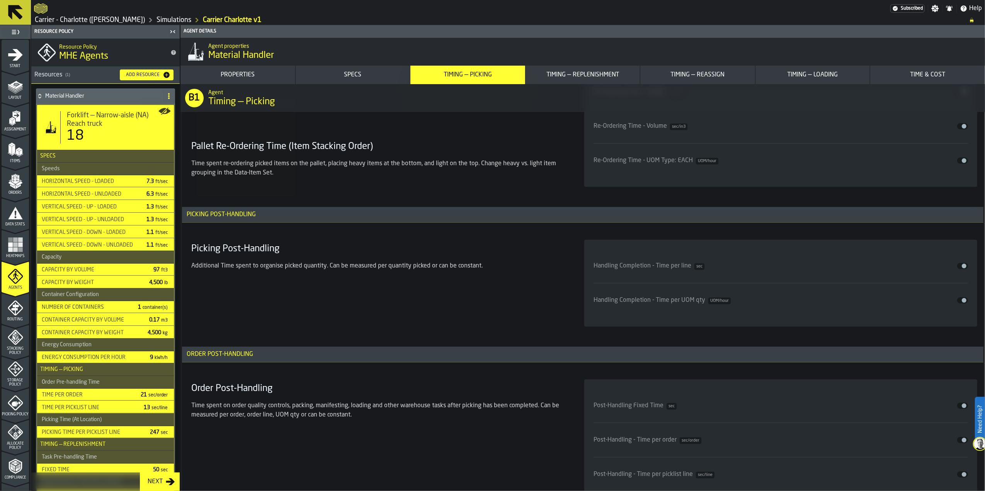
drag, startPoint x: 959, startPoint y: 272, endPoint x: 954, endPoint y: 274, distance: 4.9
click at [959, 269] on button "Disable" at bounding box center [962, 266] width 11 height 6
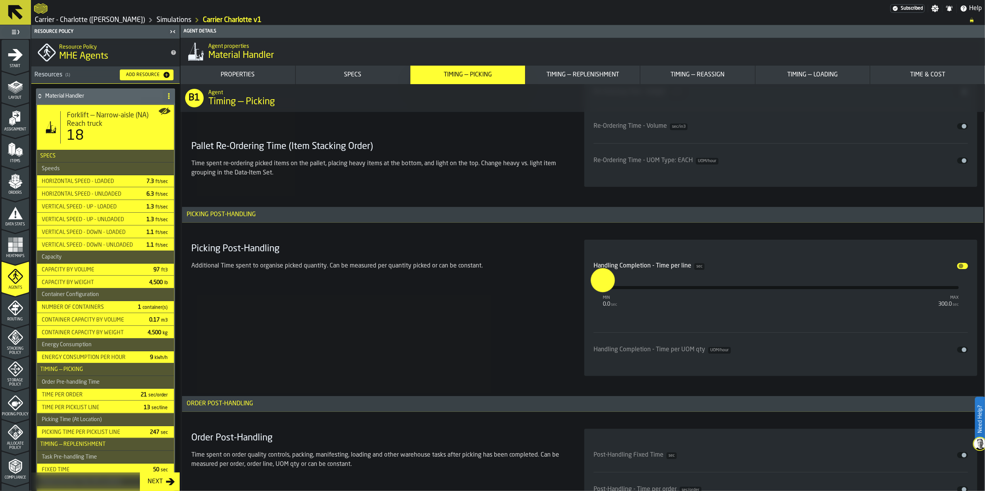
drag, startPoint x: 606, startPoint y: 292, endPoint x: 592, endPoint y: 295, distance: 14.6
click at [595, 292] on input "*" at bounding box center [597, 280] width 12 height 24
click at [562, 326] on div "Picking Post-Handling Additional Time spent to organise picked quantity. Can be…" at bounding box center [378, 308] width 380 height 136
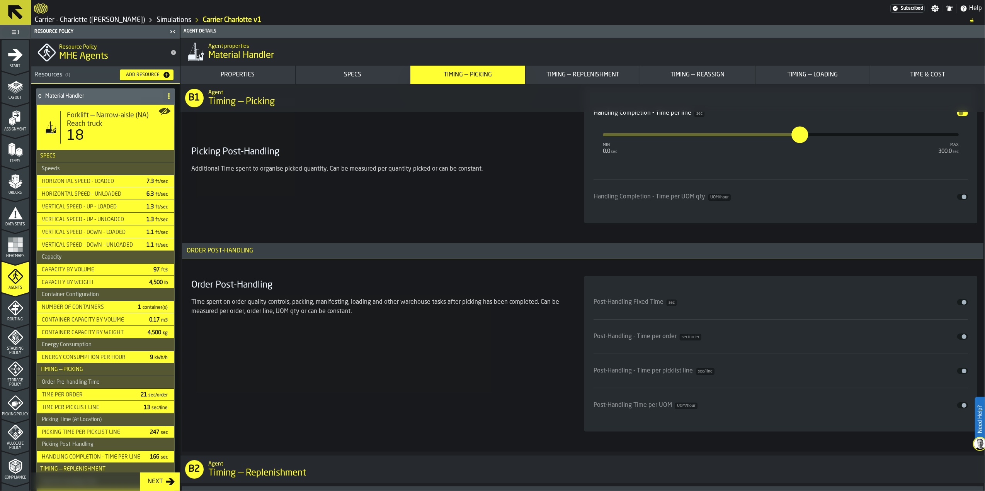
scroll to position [2884, 0]
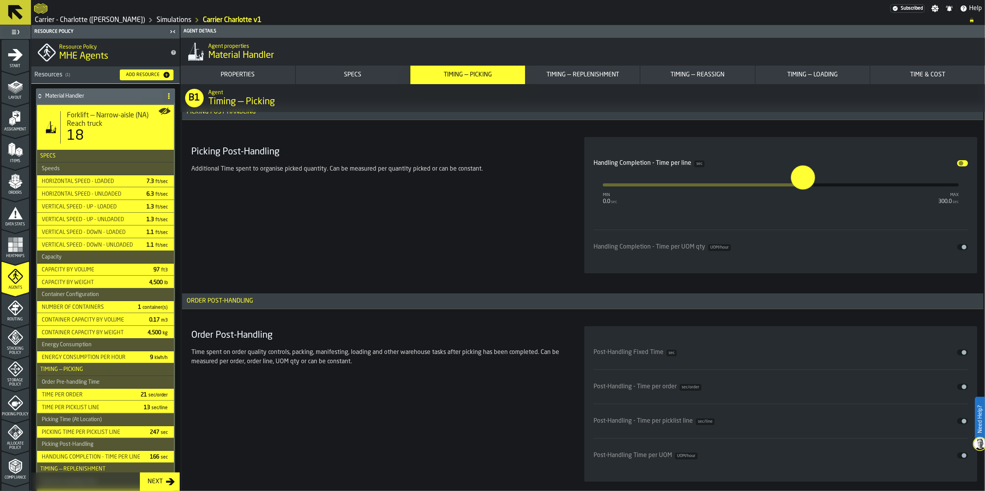
type input "*****"
click at [802, 189] on input "*****" at bounding box center [797, 177] width 9 height 24
click at [436, 309] on h3 "Order Post-Handling" at bounding box center [582, 302] width 801 height 16
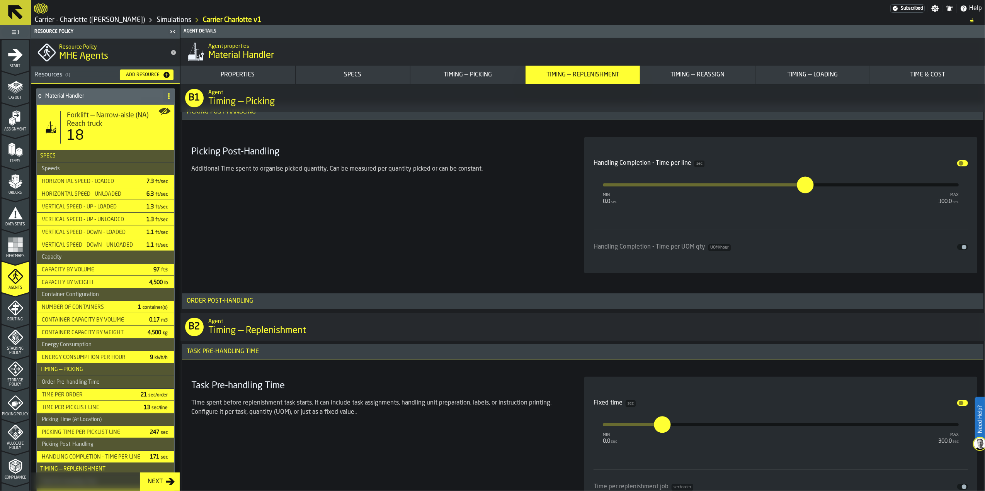
click at [427, 308] on h3 "Order Post-Handling" at bounding box center [582, 302] width 801 height 16
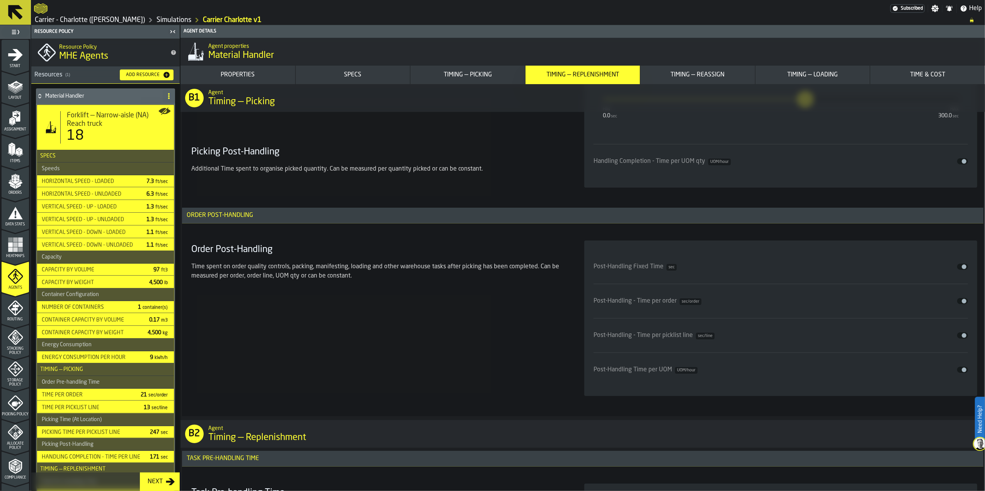
scroll to position [2987, 0]
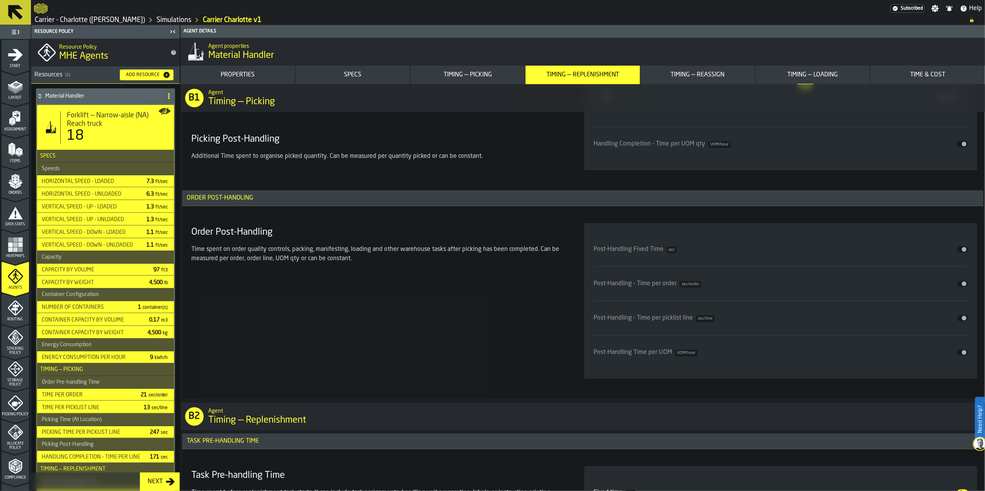
click at [959, 287] on button "Disable" at bounding box center [962, 284] width 11 height 6
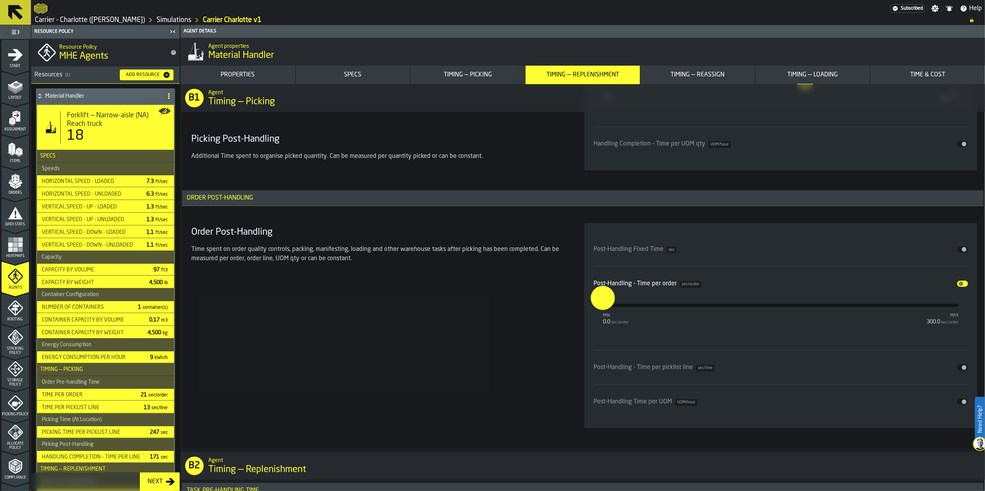
drag, startPoint x: 604, startPoint y: 308, endPoint x: 594, endPoint y: 309, distance: 10.9
click at [594, 309] on input "*" at bounding box center [597, 298] width 12 height 24
type input "***"
click at [569, 344] on section "Order Post-Handling Time spent on order quality controls, packing, manifesting,…" at bounding box center [582, 326] width 789 height 214
click at [515, 362] on div "Order Post-Handling Time spent on order quality controls, packing, manifesting,…" at bounding box center [378, 325] width 380 height 205
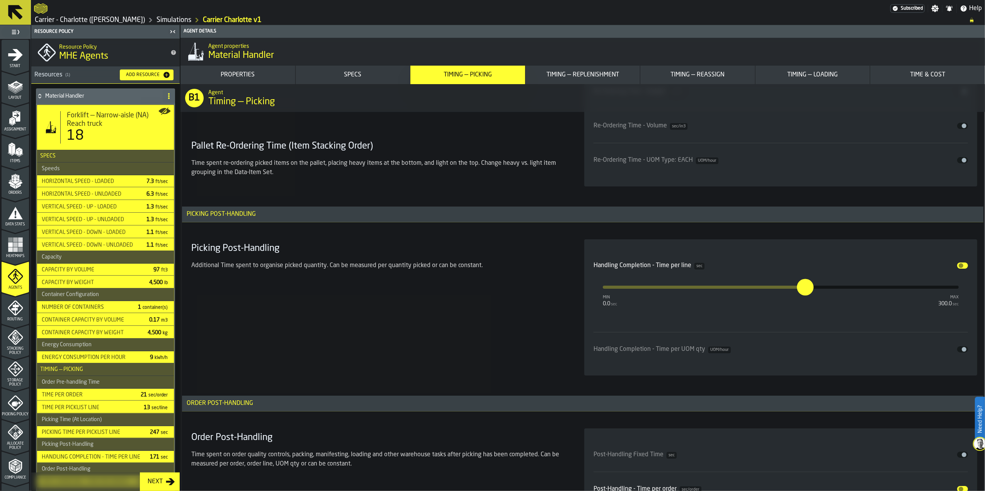
scroll to position [2781, 0]
drag, startPoint x: 807, startPoint y: 292, endPoint x: 783, endPoint y: 295, distance: 23.8
click at [796, 294] on input "*****" at bounding box center [799, 287] width 6 height 17
type input "*"
type input "**"
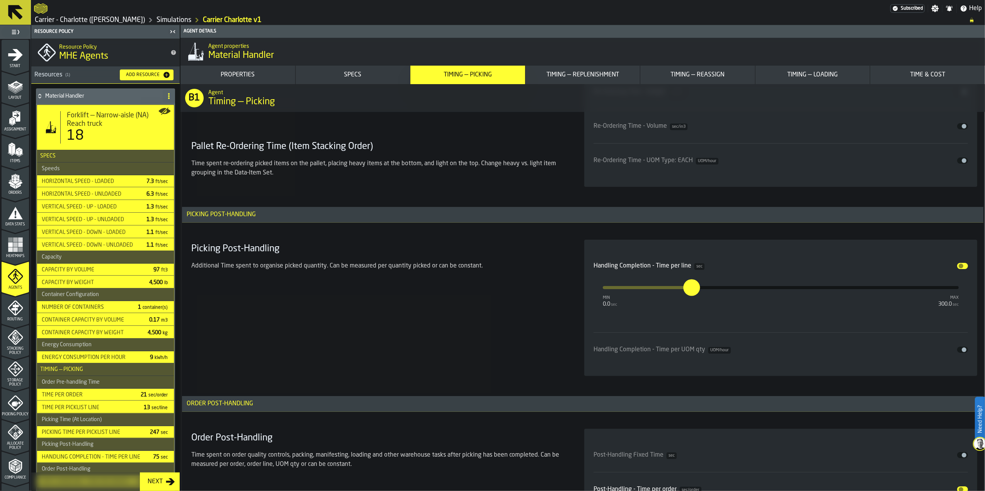
click at [535, 328] on div "Picking Post-Handling Additional Time spent to organise picked quantity. Can be…" at bounding box center [378, 308] width 380 height 136
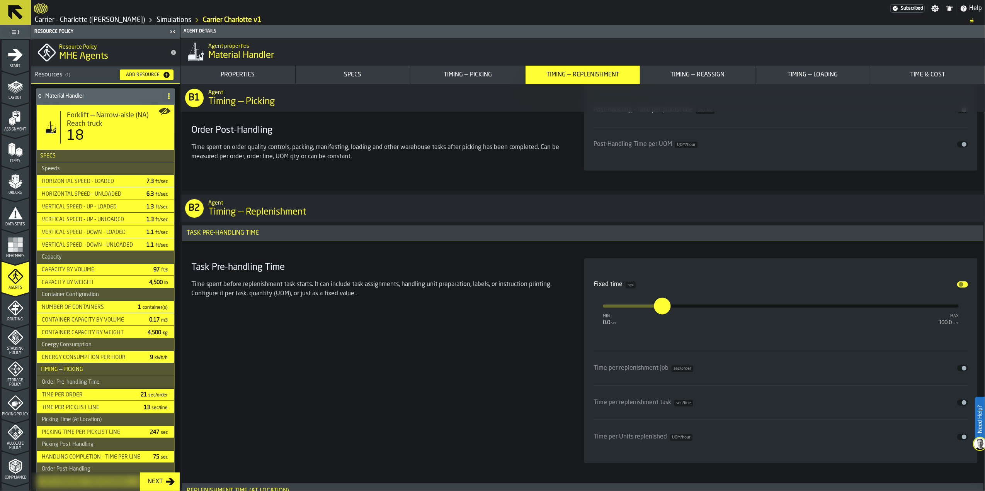
scroll to position [3296, 0]
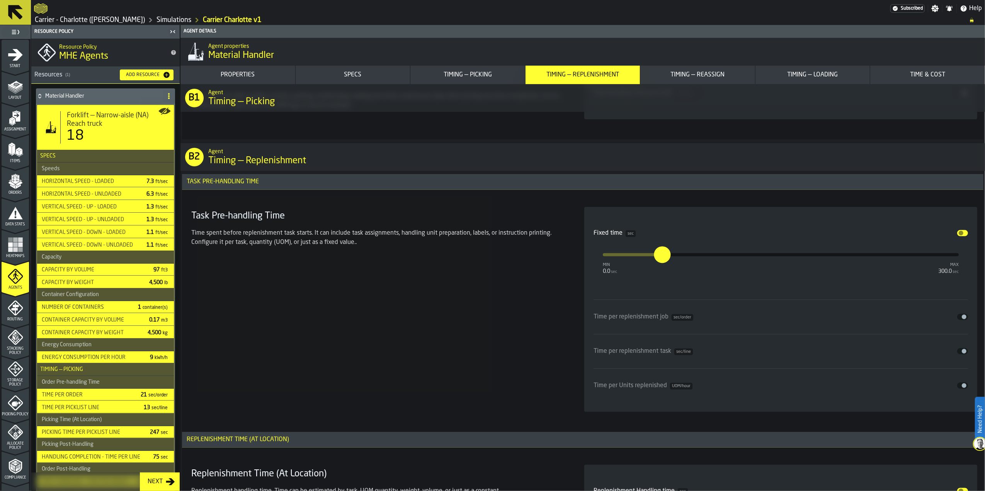
click at [960, 236] on span "input-slider-Fixed time" at bounding box center [960, 233] width 5 height 5
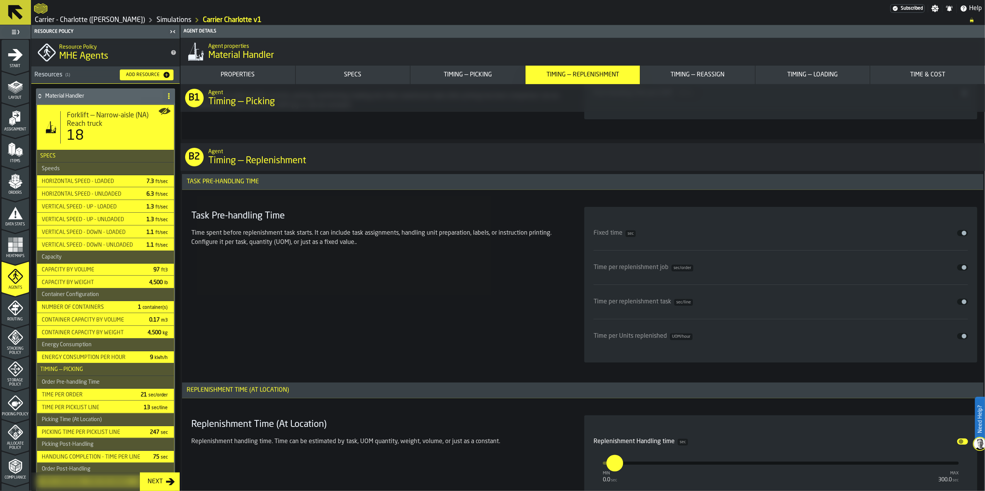
click at [963, 304] on span "input-slider-Time per replenishment task" at bounding box center [963, 302] width 5 height 5
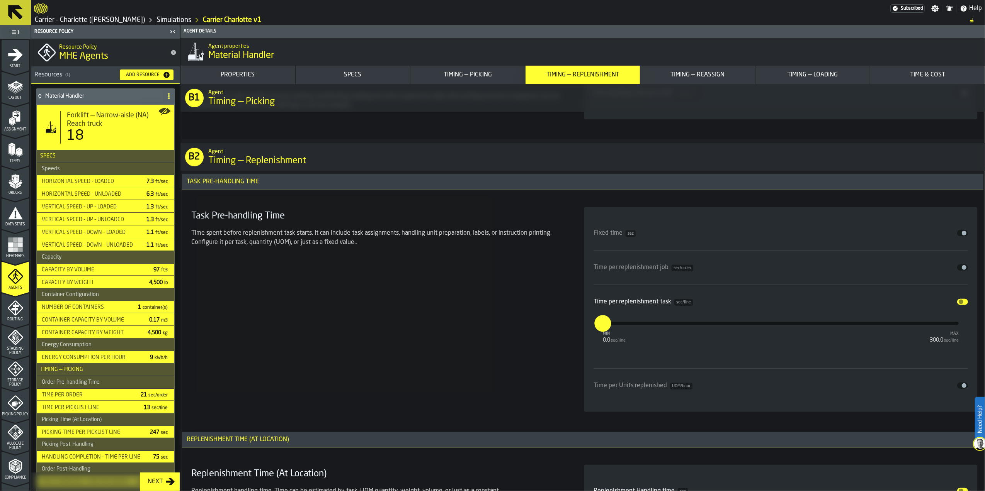
click at [960, 304] on span "input-slider-Time per replenishment task" at bounding box center [960, 302] width 5 height 5
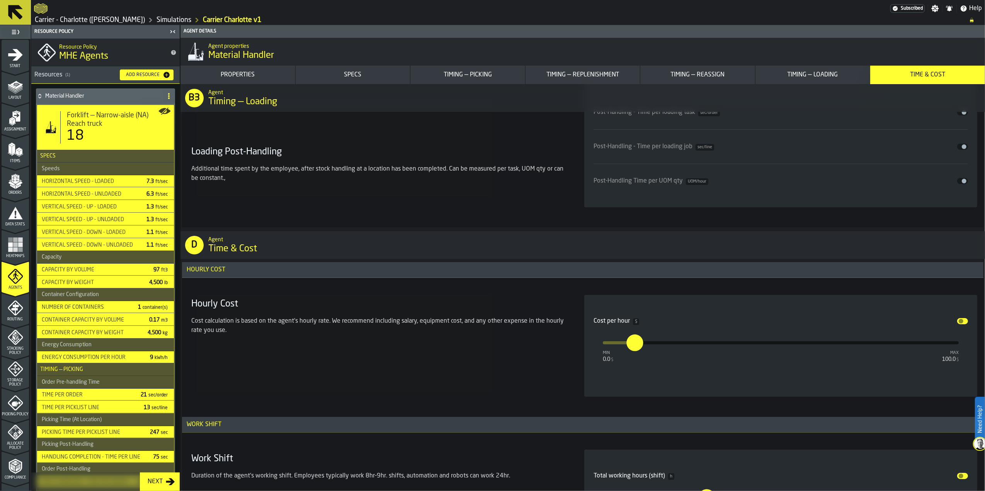
scroll to position [5871, 0]
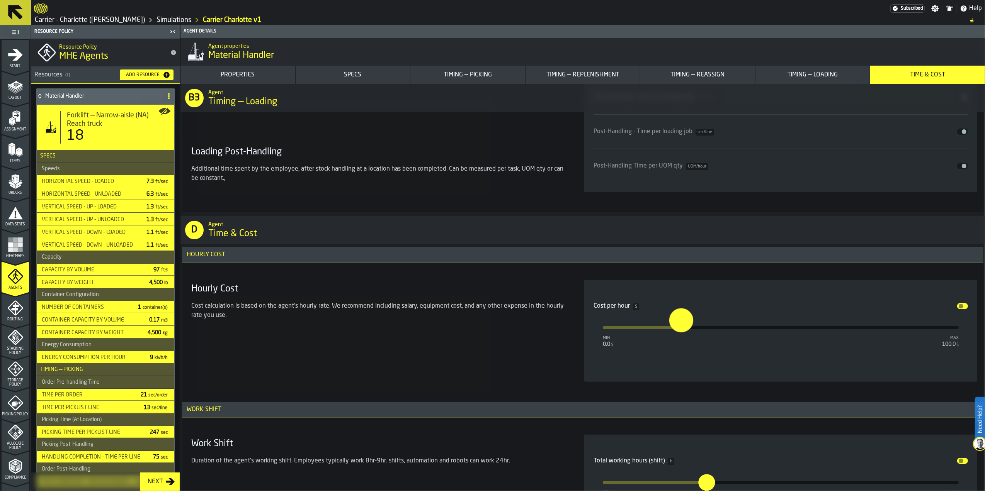
drag, startPoint x: 635, startPoint y: 341, endPoint x: 679, endPoint y: 343, distance: 44.1
click at [679, 332] on input "**" at bounding box center [675, 320] width 12 height 24
type input "**"
drag, startPoint x: 683, startPoint y: 340, endPoint x: 688, endPoint y: 341, distance: 4.7
click at [688, 332] on input "**" at bounding box center [682, 320] width 12 height 24
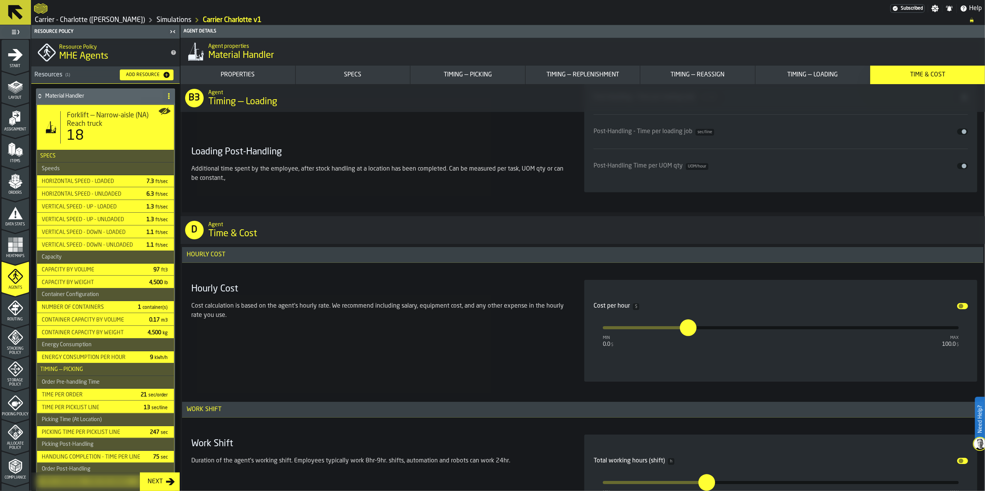
click at [345, 347] on div "Hourly Cost Cost calculation is based on the agent's hourly rate. We recommend …" at bounding box center [378, 331] width 380 height 102
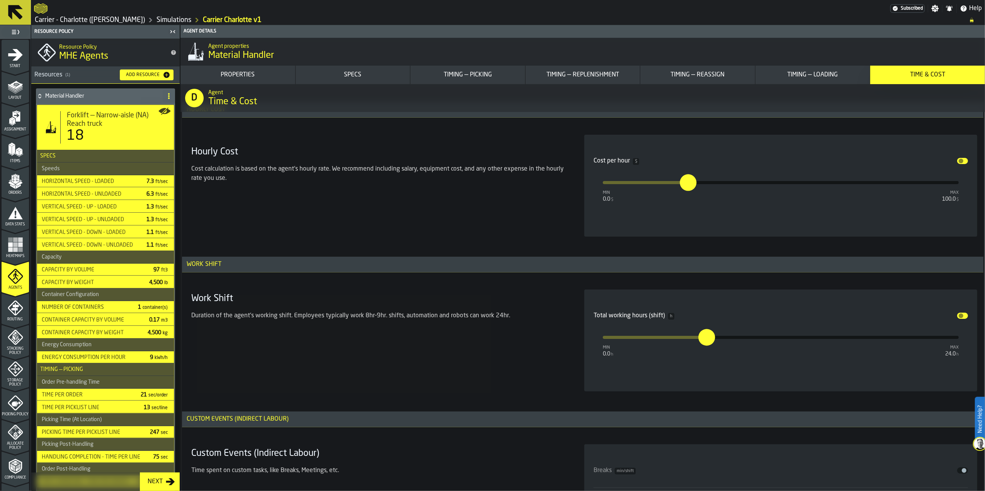
scroll to position [6026, 0]
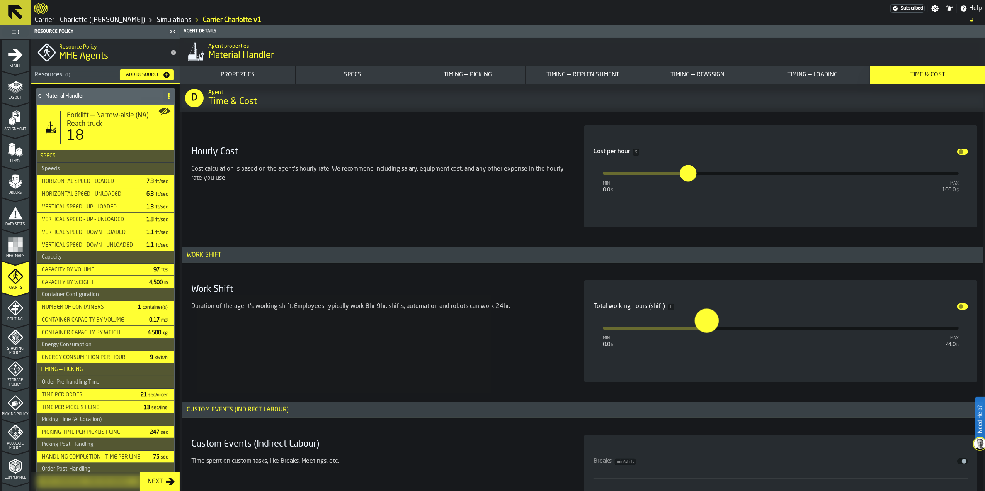
drag, startPoint x: 711, startPoint y: 343, endPoint x: 705, endPoint y: 345, distance: 6.0
click at [705, 338] on button "*" at bounding box center [706, 328] width 19 height 19
click at [706, 336] on input "***" at bounding box center [702, 328] width 8 height 17
type input "*"
type input "***"
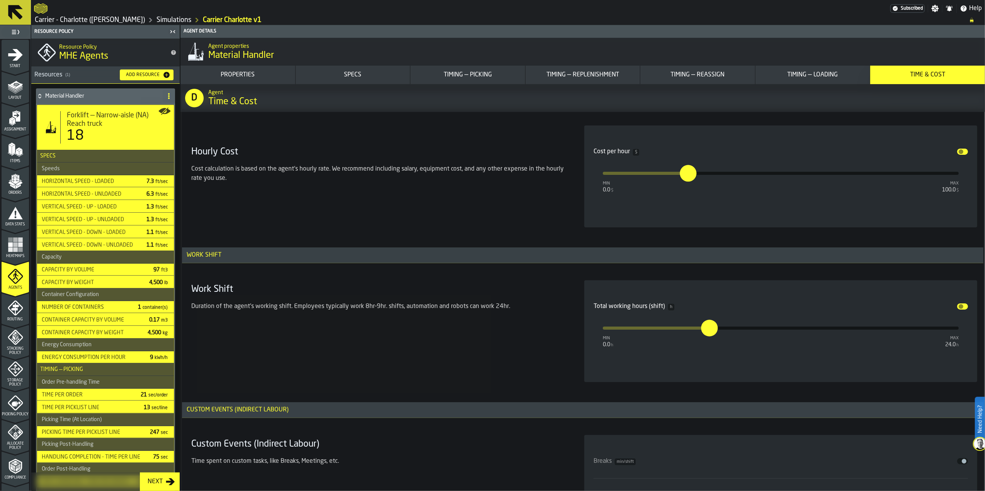
click at [504, 365] on div "Work Shift Duration of the agent's working shift. Employees typically work 8hr-…" at bounding box center [378, 331] width 380 height 102
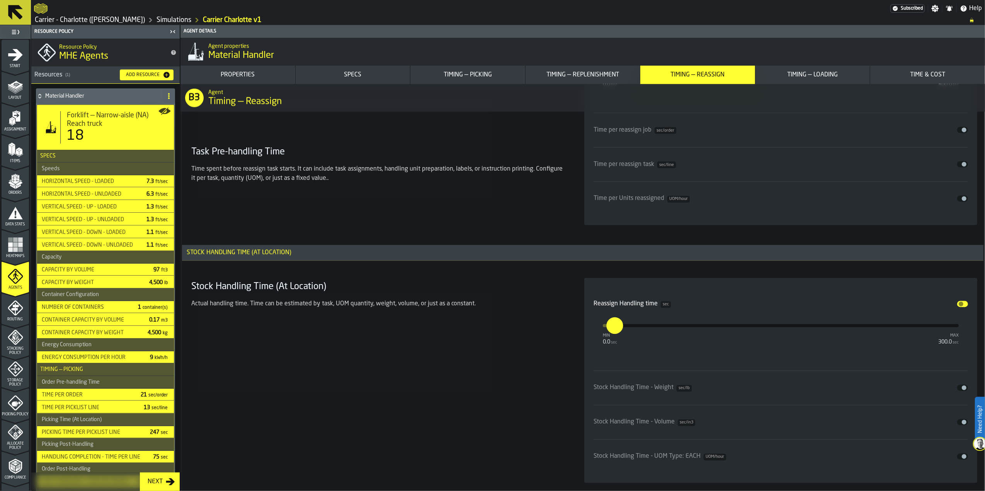
scroll to position [4338, 0]
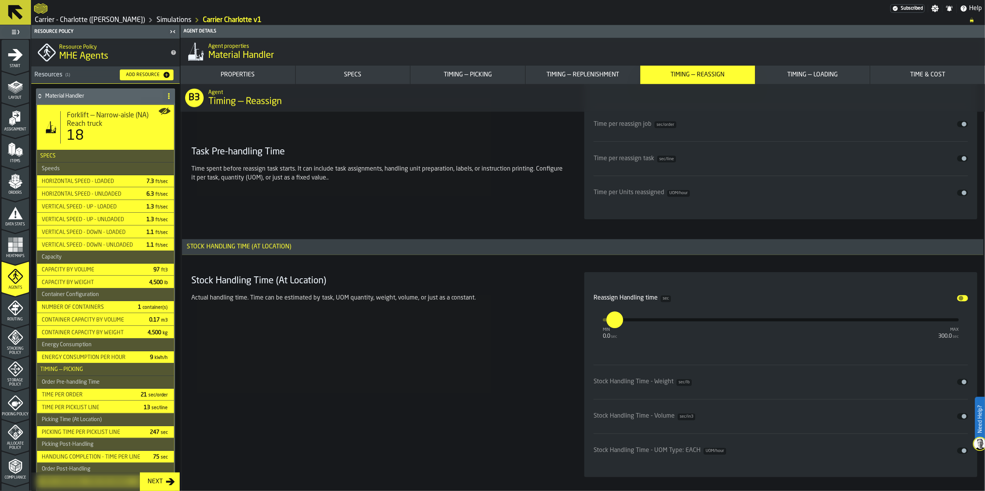
click at [958, 301] on span "input-slider-Reassign Handling time" at bounding box center [960, 298] width 5 height 5
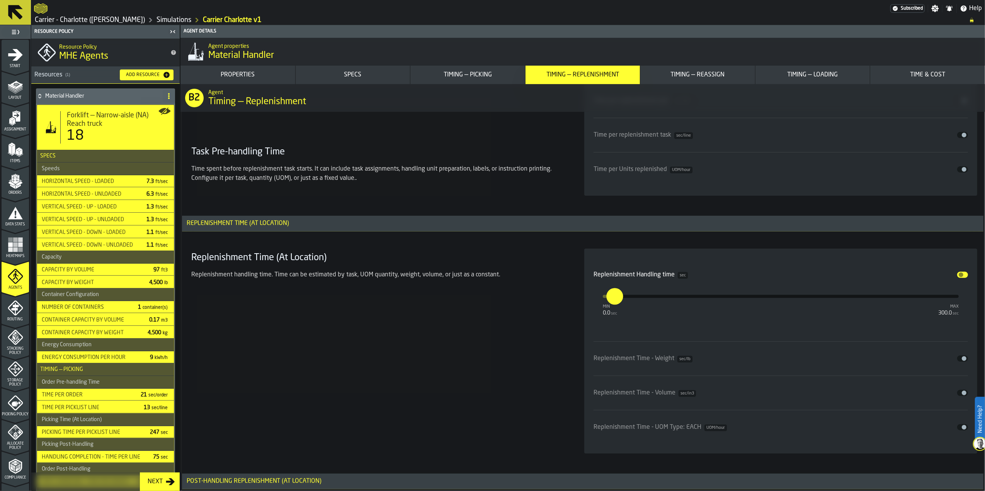
scroll to position [3514, 0]
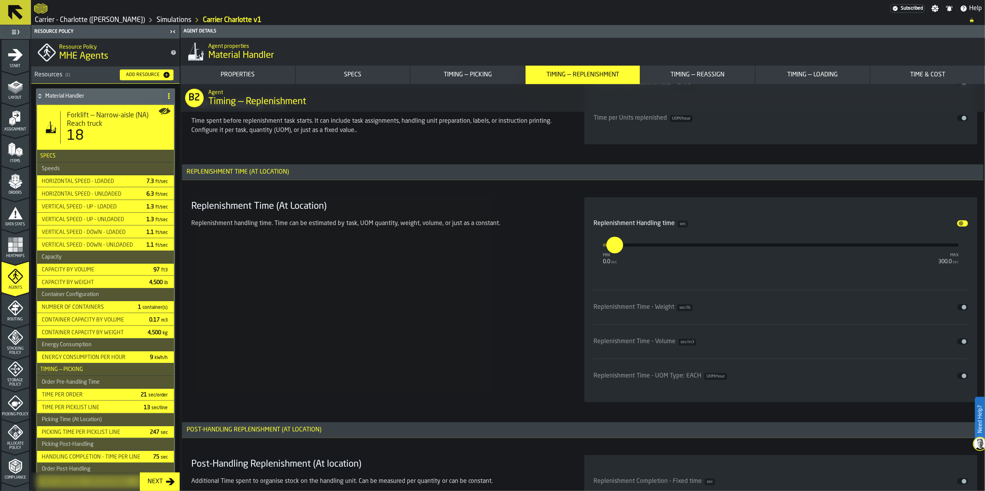
click at [963, 379] on span "input-slider-Replenishment Time - UOM Type: EACH" at bounding box center [963, 376] width 5 height 5
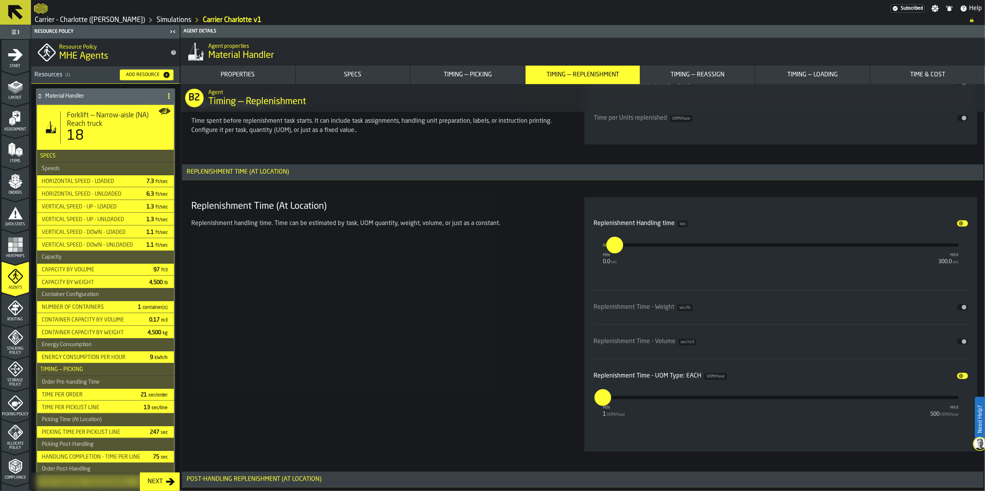
scroll to position [3566, 0]
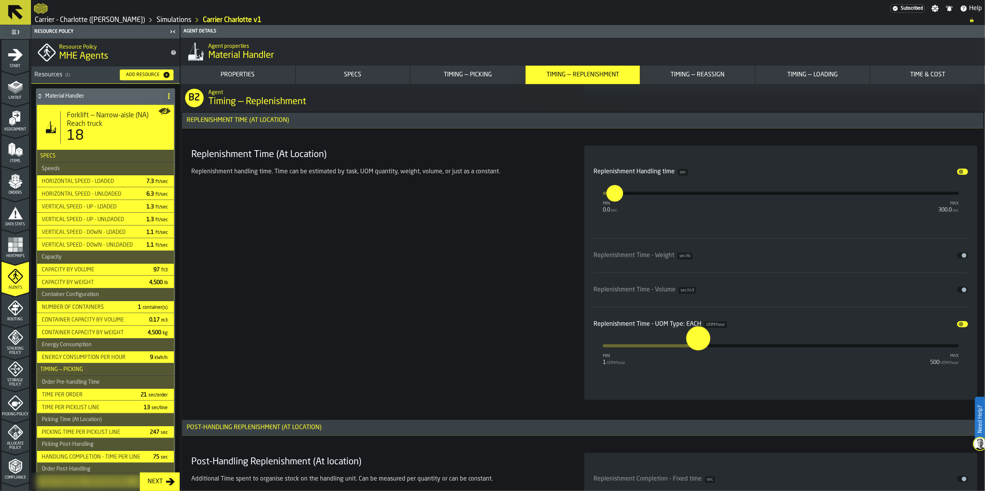
drag, startPoint x: 597, startPoint y: 353, endPoint x: 700, endPoint y: 358, distance: 103.3
click at [700, 355] on button "***" at bounding box center [698, 346] width 19 height 19
type input "*"
drag, startPoint x: 706, startPoint y: 356, endPoint x: 575, endPoint y: 354, distance: 131.0
click at [575, 354] on section "Replenishment Time (At Location) Replenishment handling time. Time can be estim…" at bounding box center [582, 273] width 789 height 264
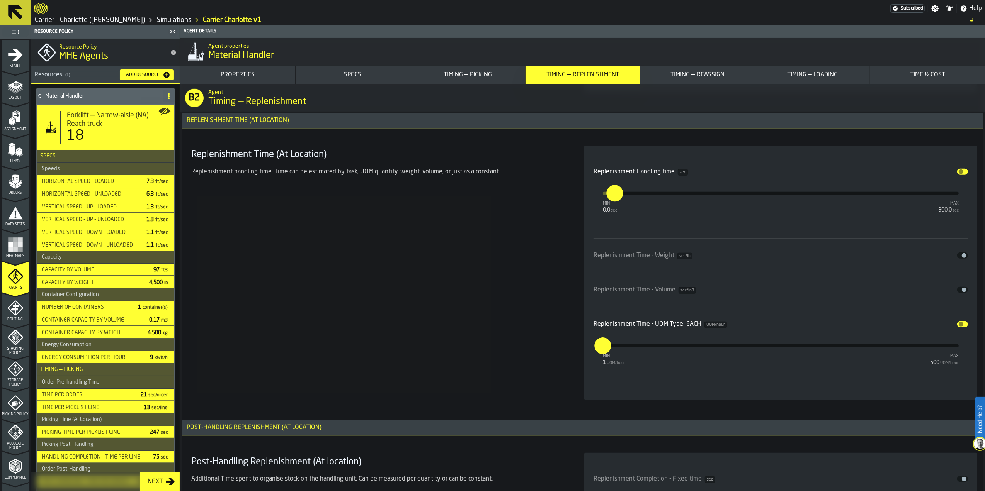
click at [963, 328] on button "Disable" at bounding box center [962, 324] width 11 height 6
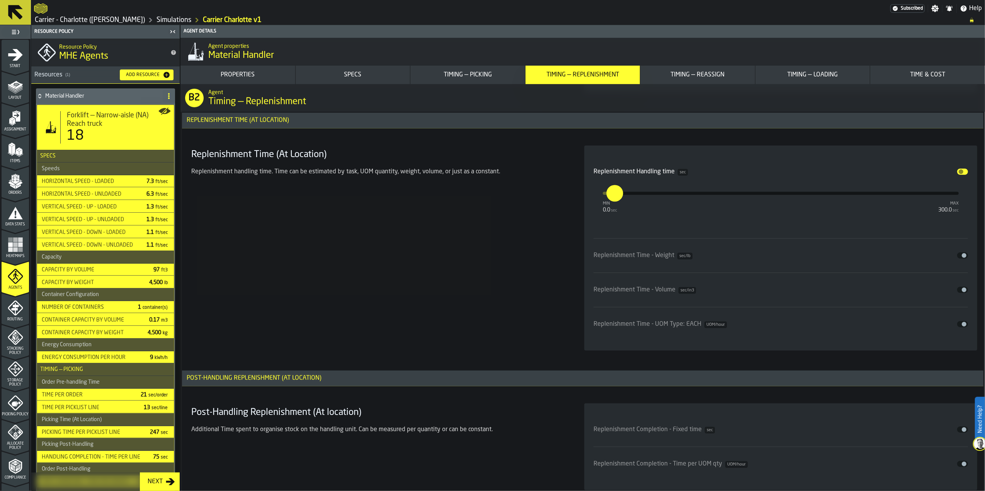
click at [961, 327] on span "input-slider-Replenishment Time - UOM Type: EACH" at bounding box center [963, 324] width 5 height 5
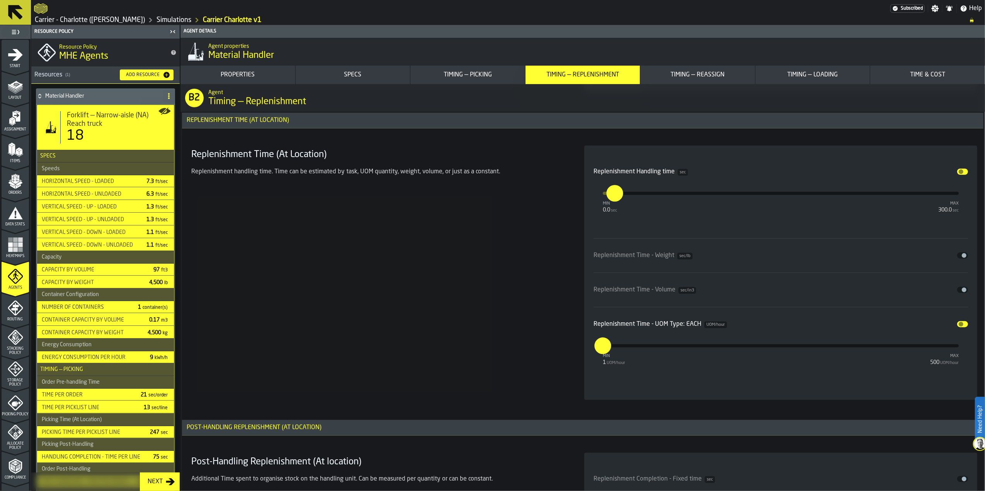
click at [963, 328] on button "Disable" at bounding box center [962, 324] width 11 height 6
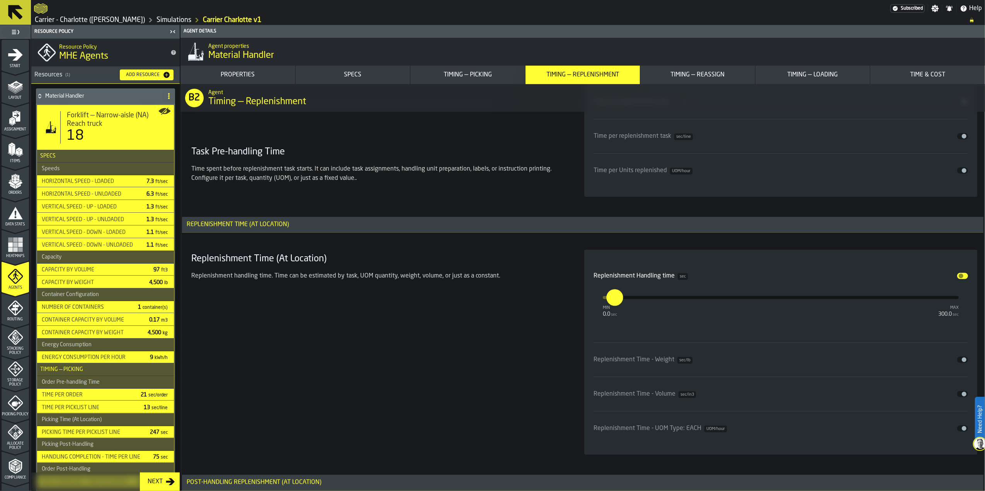
scroll to position [3463, 0]
drag, startPoint x: 617, startPoint y: 303, endPoint x: 599, endPoint y: 301, distance: 18.6
click at [602, 301] on input "*" at bounding box center [608, 289] width 12 height 24
click at [603, 304] on input "***" at bounding box center [598, 296] width 8 height 17
drag, startPoint x: 607, startPoint y: 302, endPoint x: 569, endPoint y: 303, distance: 38.6
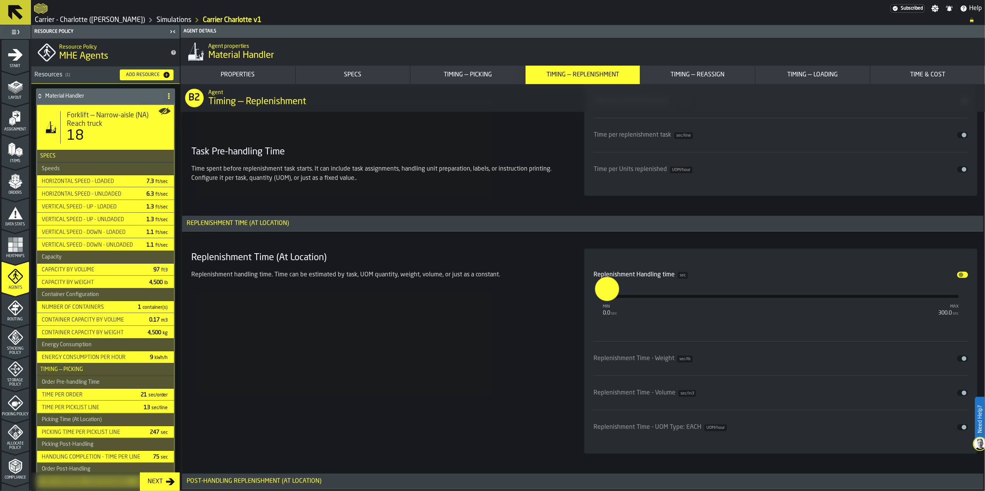
click at [572, 303] on section "Replenishment Time (At Location) Replenishment handling time. Time can be estim…" at bounding box center [582, 351] width 789 height 214
click at [571, 320] on section "Replenishment Time (At Location) Replenishment handling time. Time can be estim…" at bounding box center [582, 351] width 789 height 214
click at [620, 302] on input "**" at bounding box center [616, 296] width 8 height 17
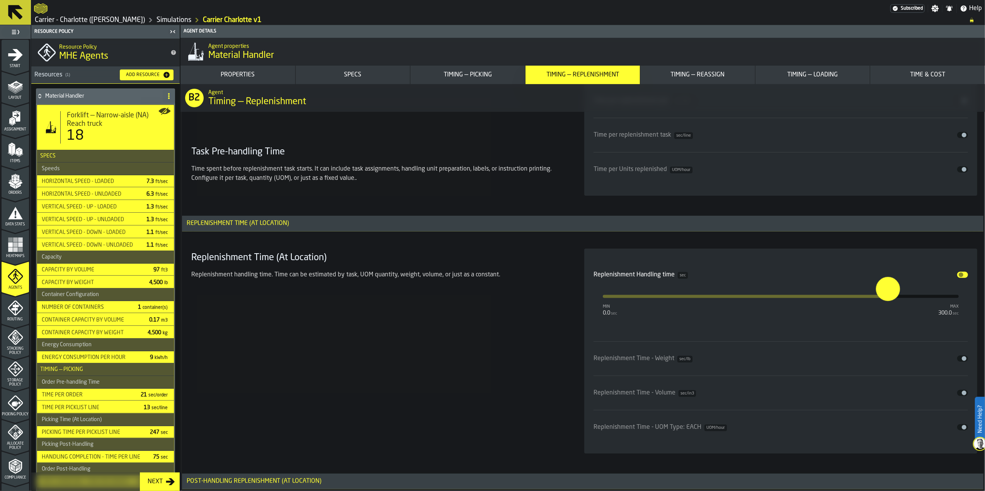
drag, startPoint x: 627, startPoint y: 303, endPoint x: 898, endPoint y: 299, distance: 270.8
click at [885, 301] on input "*****" at bounding box center [880, 289] width 9 height 24
drag, startPoint x: 893, startPoint y: 307, endPoint x: 995, endPoint y: 304, distance: 102.0
click at [984, 304] on html "Need Help? Subscribed Settings Notifications Help Carrier - Charlotte (Ryder) S…" at bounding box center [492, 245] width 985 height 491
type input "*"
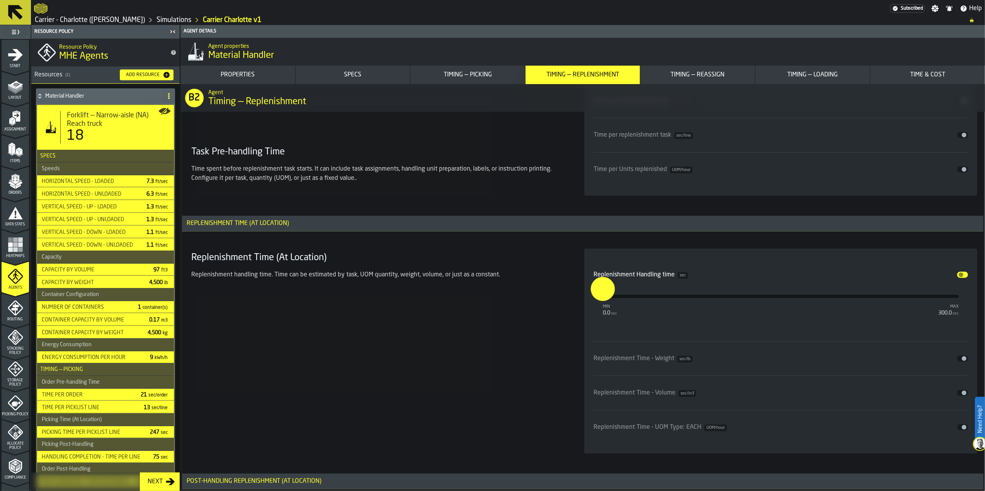
drag, startPoint x: 959, startPoint y: 304, endPoint x: 574, endPoint y: 327, distance: 385.4
click at [574, 327] on section "Replenishment Time (At Location) Replenishment handling time. Time can be estim…" at bounding box center [582, 351] width 789 height 214
click at [547, 322] on div "Replenishment Time (At Location) Replenishment handling time. Time can be estim…" at bounding box center [378, 351] width 380 height 205
click at [958, 278] on button "Disable" at bounding box center [962, 275] width 11 height 6
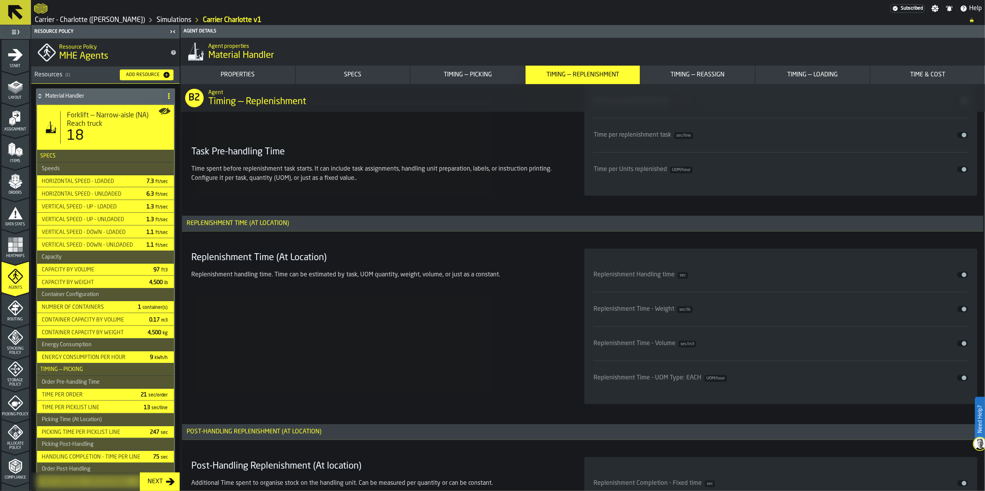
click at [672, 379] on div "Replenishment Time - UOM Type: EACH UOM/hour" at bounding box center [659, 378] width 133 height 9
click at [961, 380] on span "input-slider-Replenishment Time - UOM Type: EACH" at bounding box center [963, 378] width 5 height 5
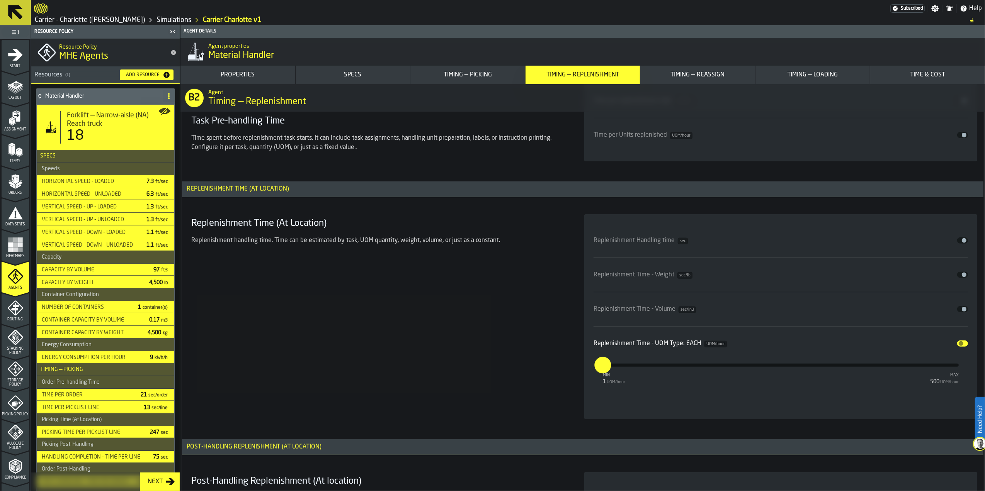
scroll to position [3514, 0]
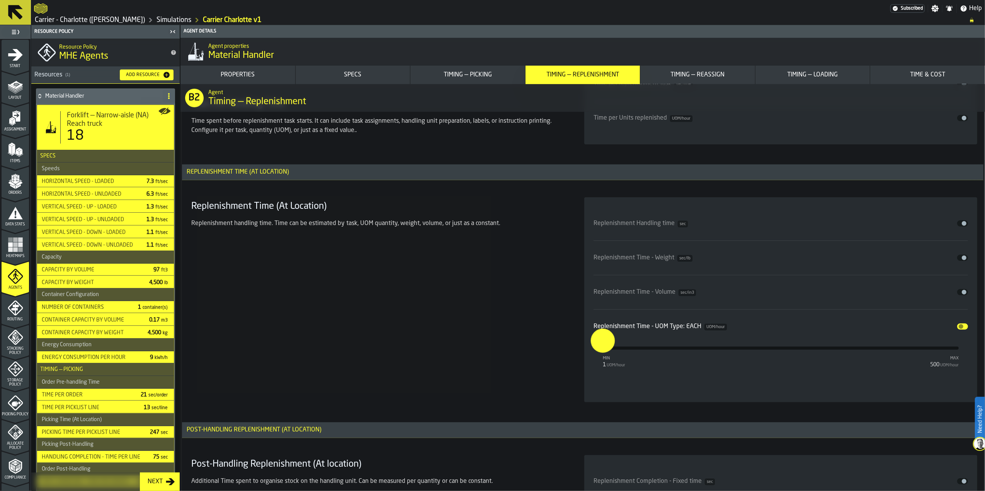
drag, startPoint x: 605, startPoint y: 355, endPoint x: 591, endPoint y: 354, distance: 14.3
click at [591, 353] on label "*" at bounding box center [603, 341] width 24 height 24
click at [591, 353] on input "*" at bounding box center [597, 341] width 12 height 24
type input "***"
click at [538, 367] on div "Replenishment Time (At Location) Replenishment handling time. Time can be estim…" at bounding box center [378, 299] width 380 height 205
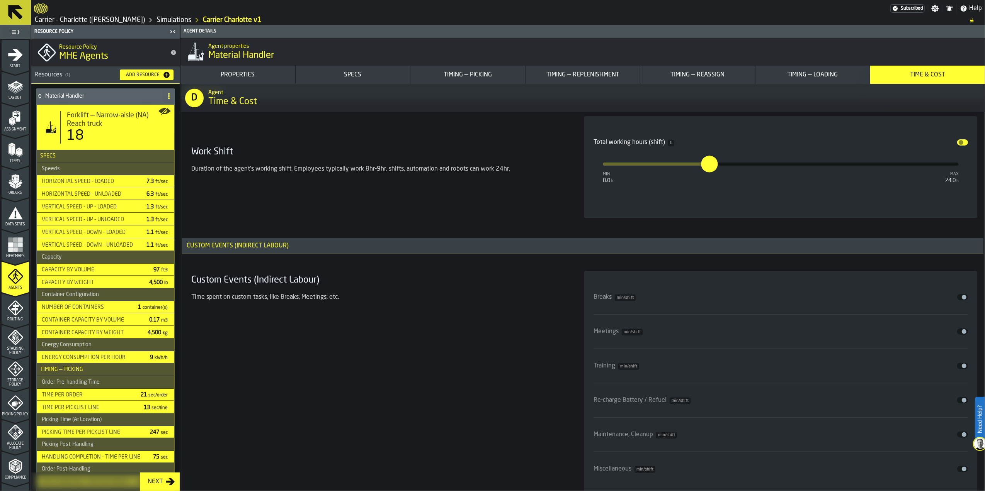
scroll to position [6194, 0]
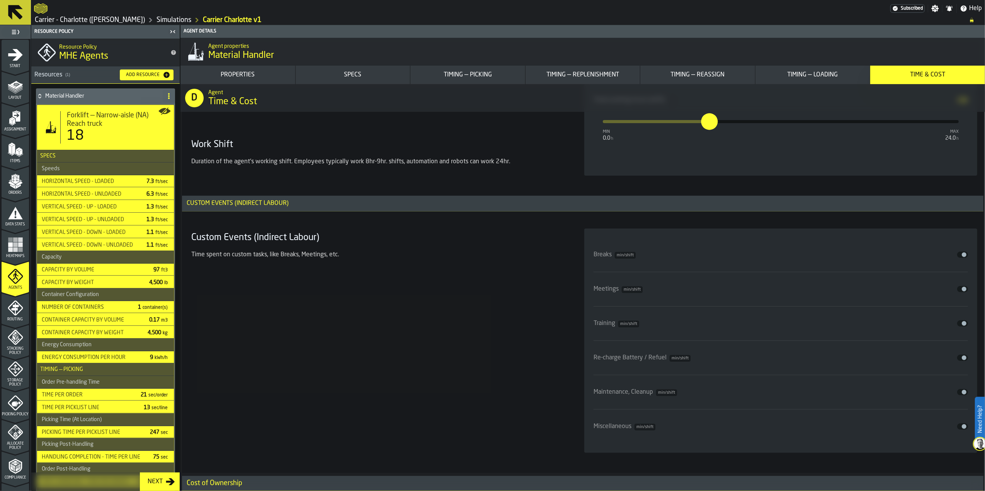
click at [147, 479] on div "Next" at bounding box center [154, 481] width 21 height 9
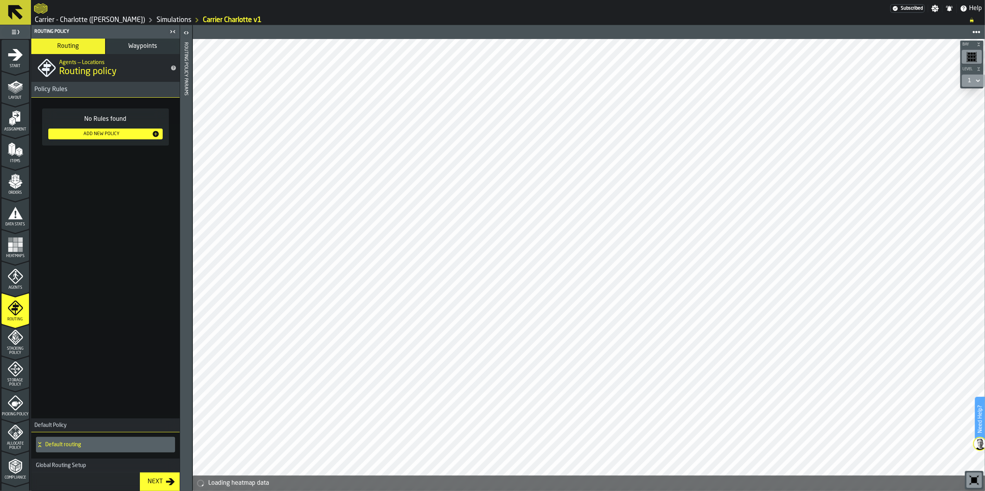
click at [8, 280] on icon "menu Agents" at bounding box center [15, 276] width 15 height 15
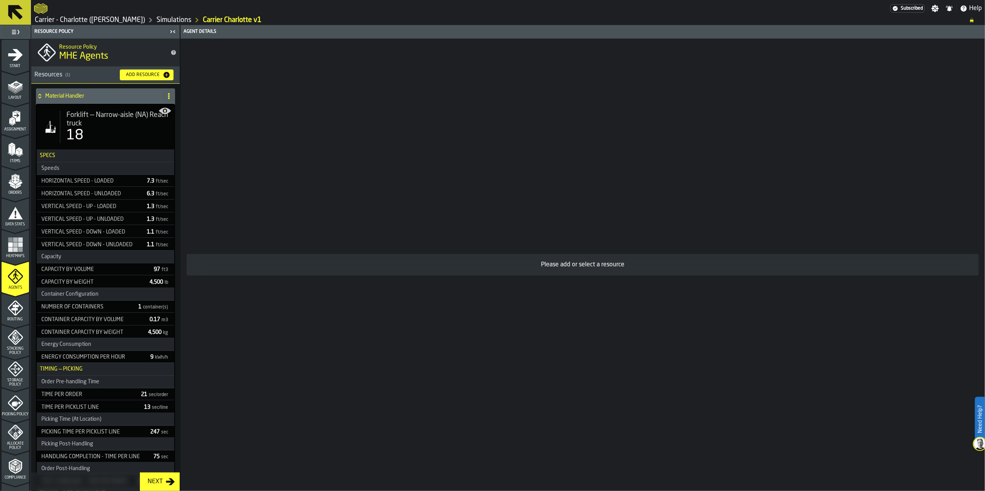
click at [118, 124] on span "Forklift — Narrow-aisle (NA) Reach truck" at bounding box center [117, 119] width 102 height 17
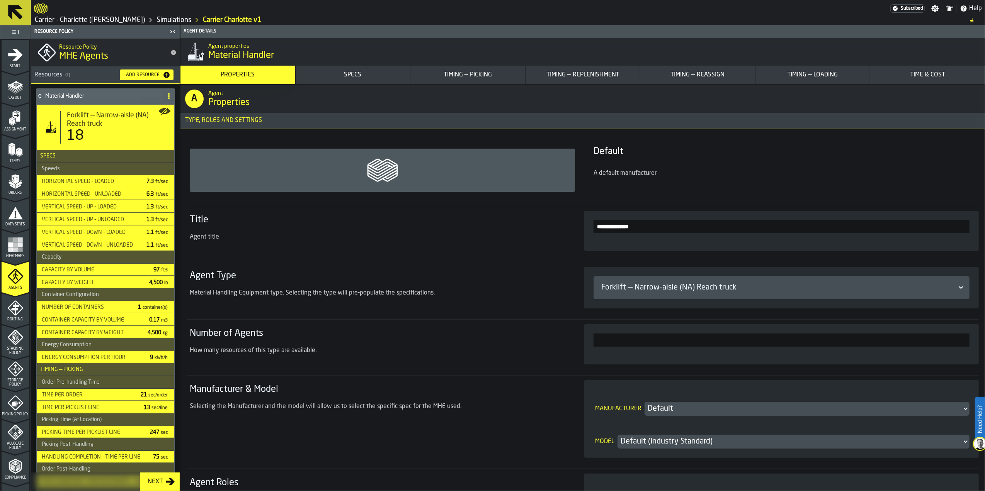
click at [521, 260] on section "**********" at bounding box center [583, 381] width 792 height 481
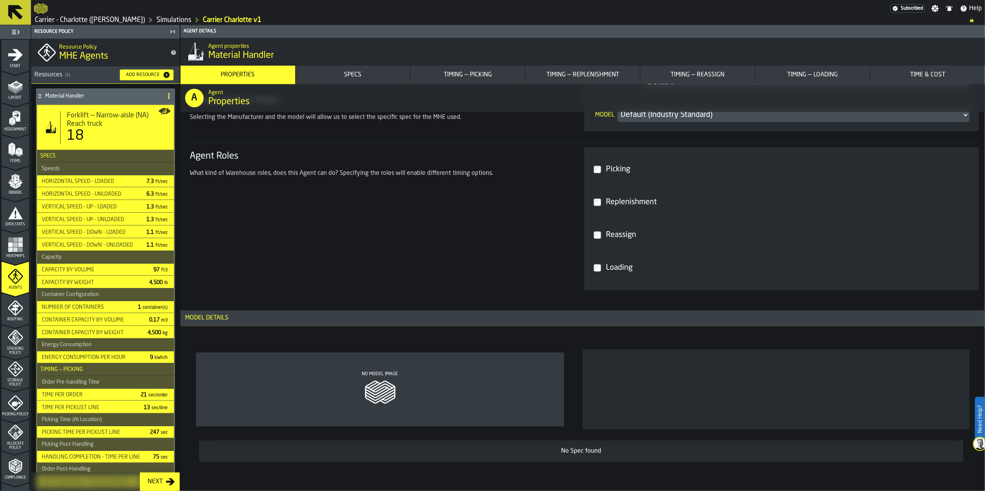
scroll to position [309, 0]
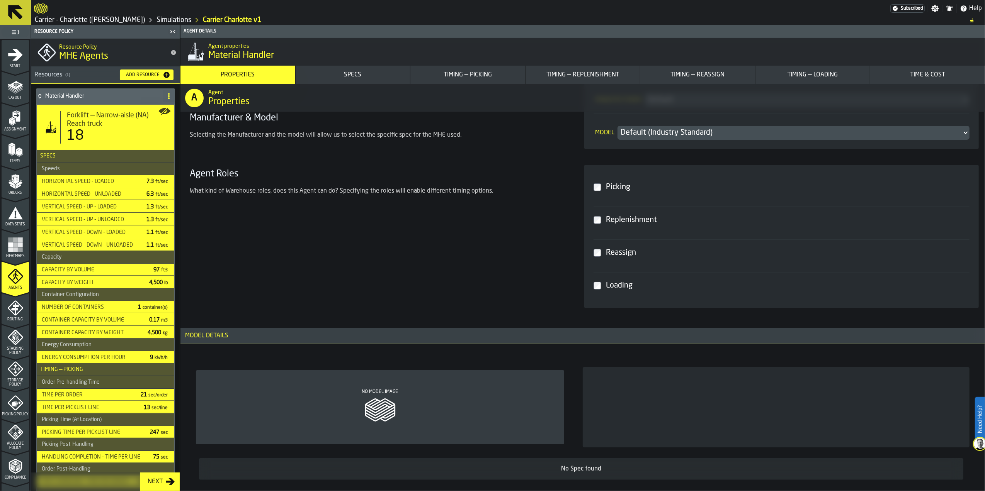
click at [148, 78] on div "Add Resource" at bounding box center [143, 74] width 40 height 5
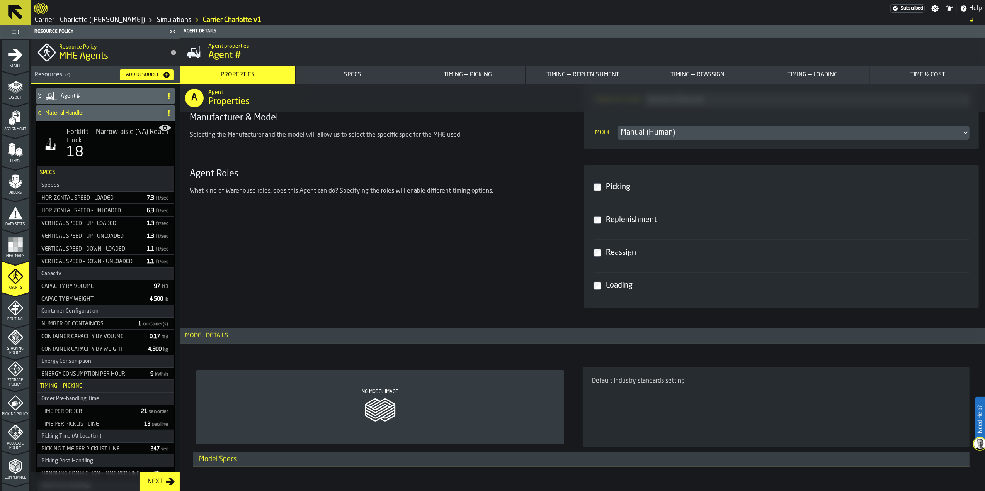
type input "***"
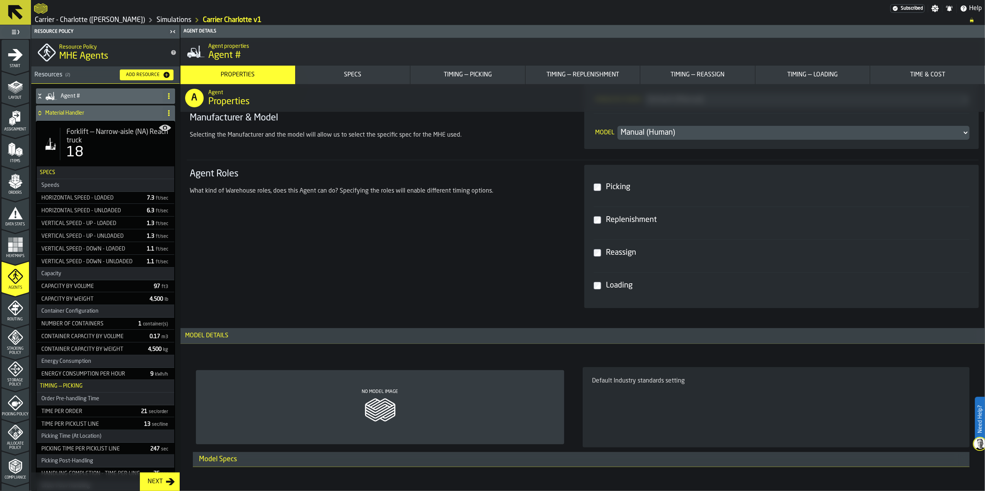
type input "***"
type input "**"
type input "*"
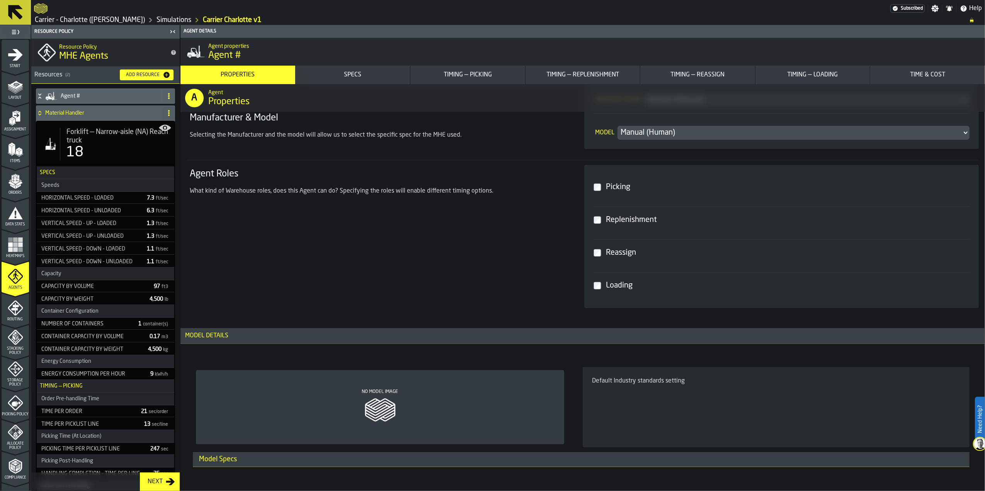
click at [90, 92] on div "Agent #" at bounding box center [98, 95] width 124 height 15
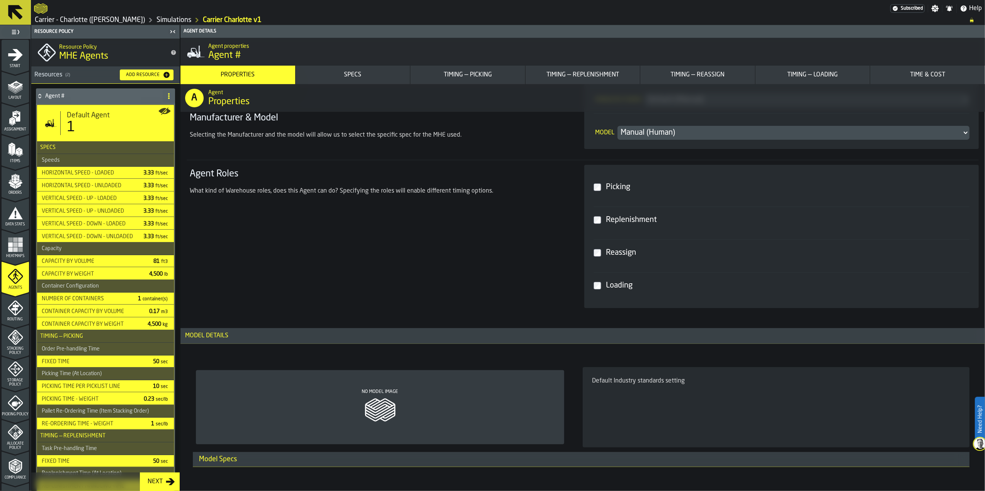
click at [94, 134] on div "1" at bounding box center [117, 127] width 101 height 15
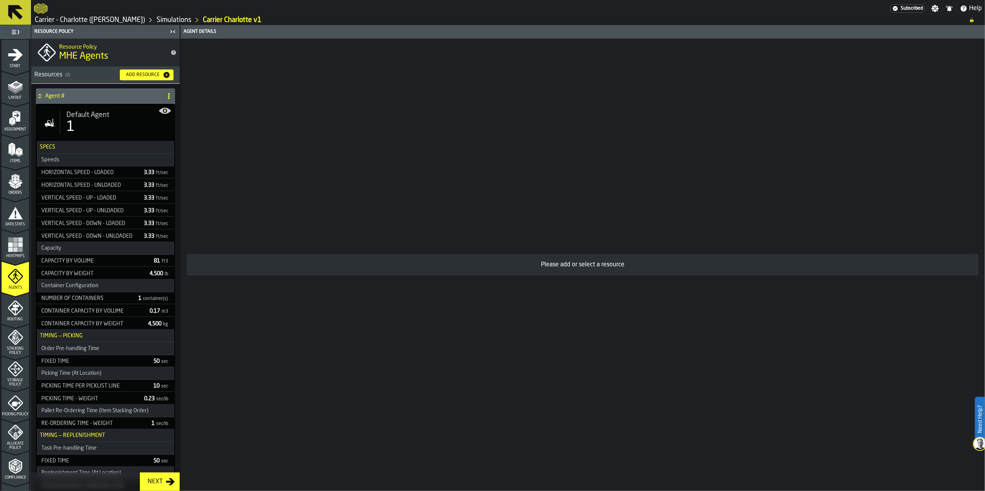
click at [78, 112] on span "Default Agent" at bounding box center [87, 115] width 43 height 8
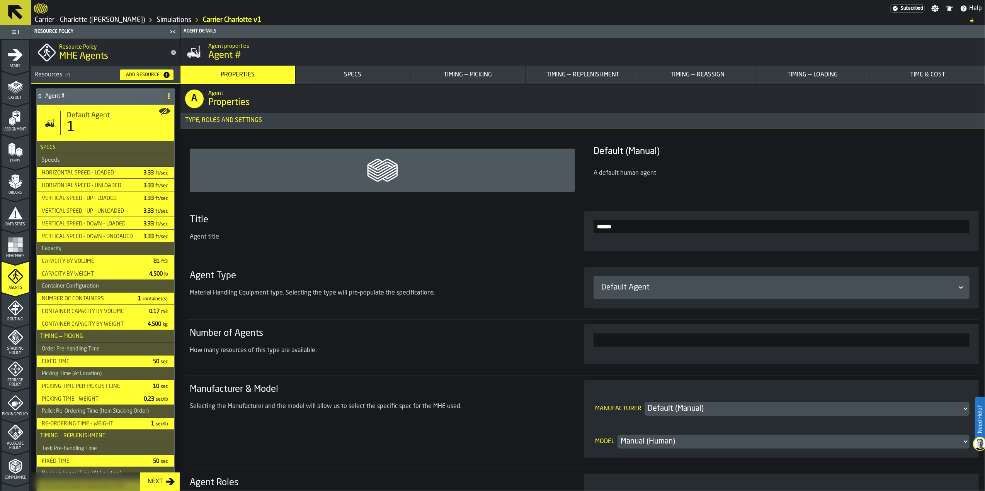
drag, startPoint x: 629, startPoint y: 226, endPoint x: 557, endPoint y: 231, distance: 72.0
click at [554, 229] on section "Title Agent title *******" at bounding box center [583, 231] width 792 height 50
type input "**********"
click at [558, 232] on div "Title Agent title" at bounding box center [378, 231] width 376 height 34
click at [655, 286] on div "Default Agent" at bounding box center [777, 287] width 353 height 11
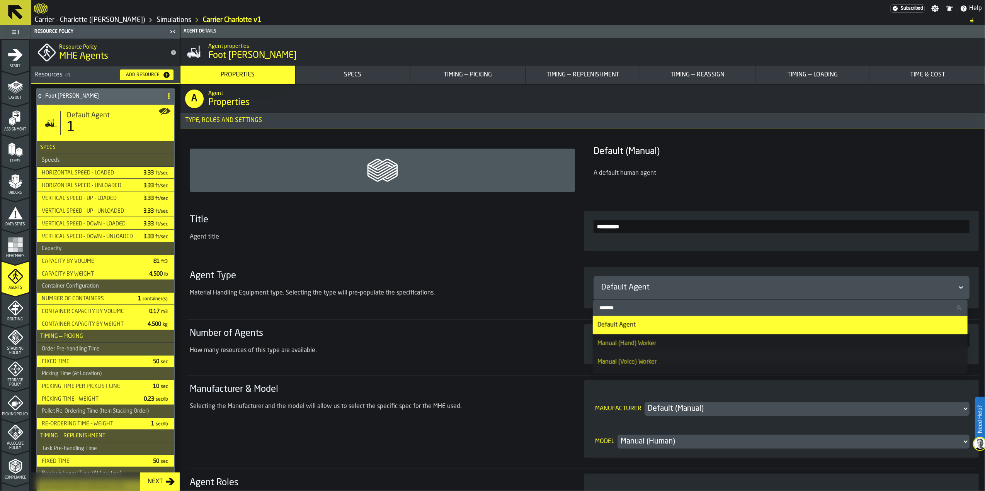
click at [653, 344] on div "Manual (Hand) Worker" at bounding box center [779, 343] width 365 height 9
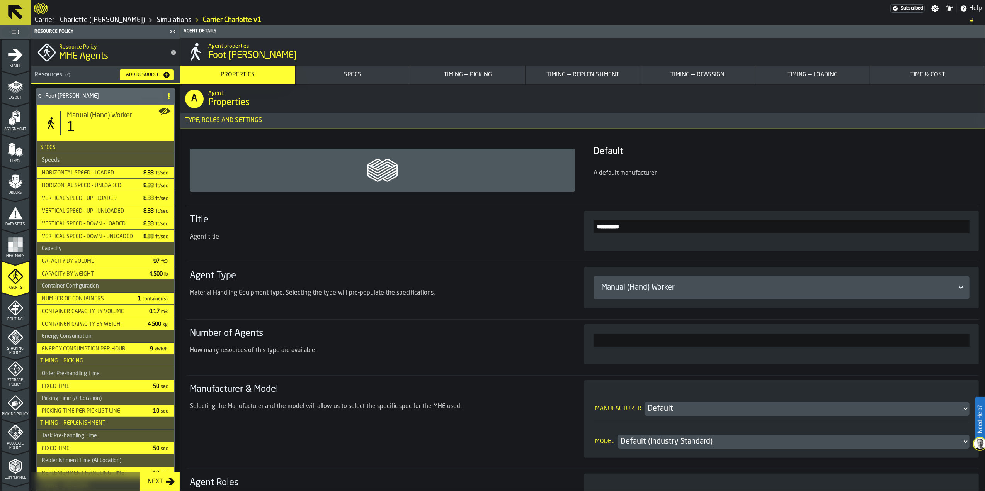
type input "***"
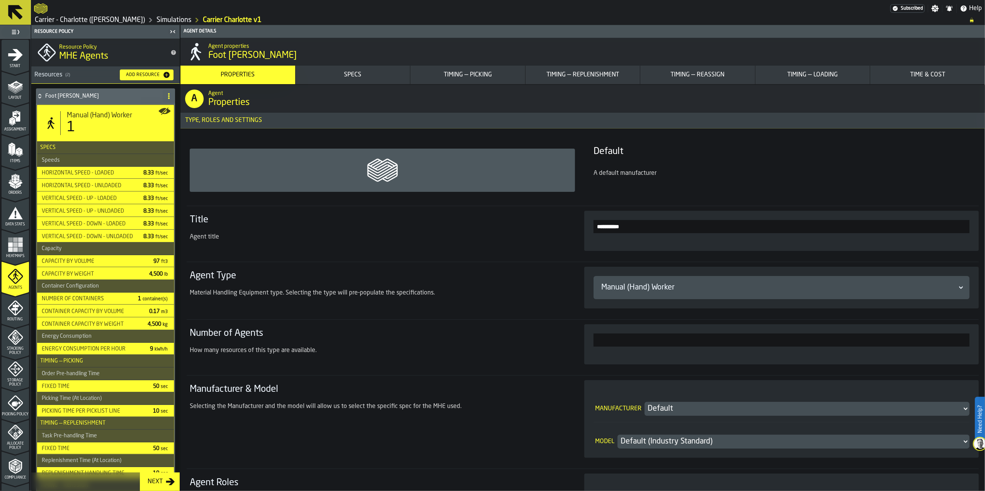
type input "***"
type input "**"
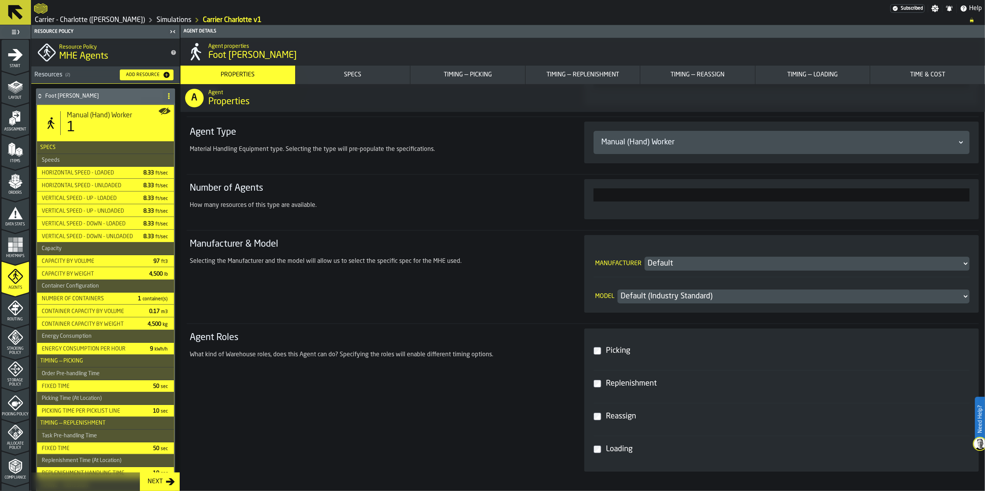
scroll to position [155, 0]
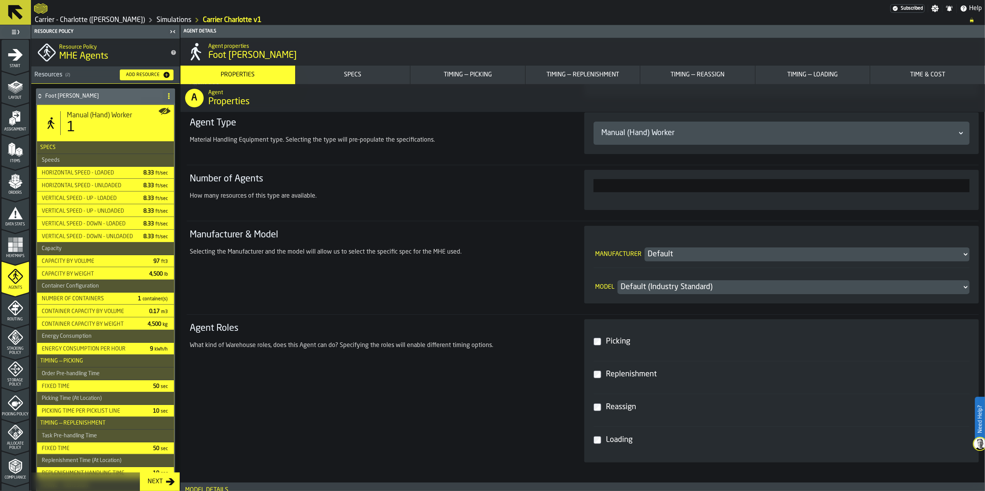
click at [679, 284] on div "Default (Industry Standard)" at bounding box center [789, 287] width 338 height 11
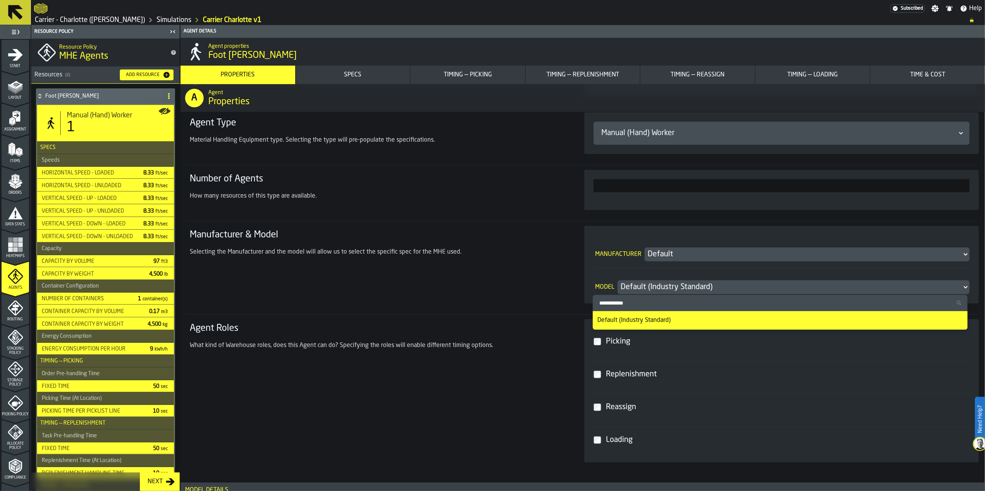
click at [679, 284] on div "Default (Industry Standard)" at bounding box center [789, 287] width 338 height 11
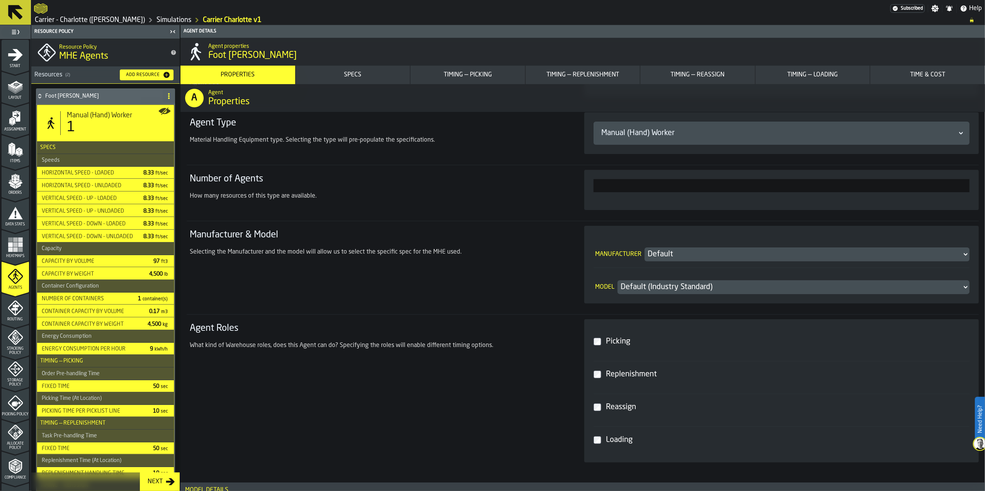
click at [679, 253] on div "Default" at bounding box center [802, 254] width 311 height 11
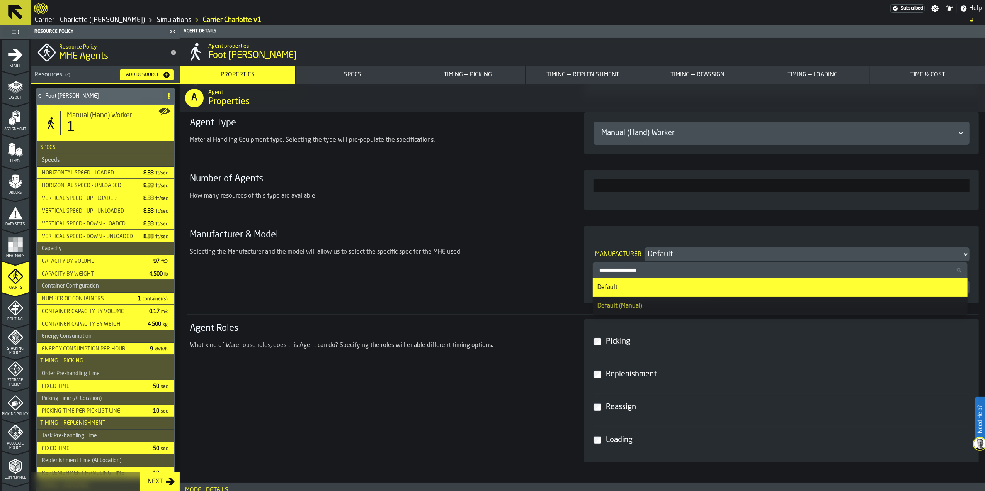
click at [669, 307] on div "Default (Manual)" at bounding box center [779, 306] width 365 height 9
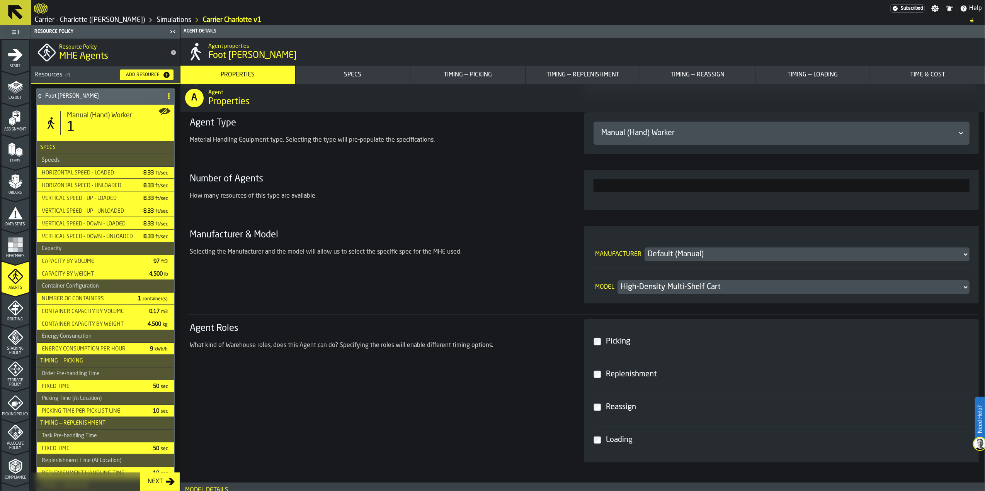
click at [671, 254] on div "Default (Manual)" at bounding box center [802, 254] width 311 height 11
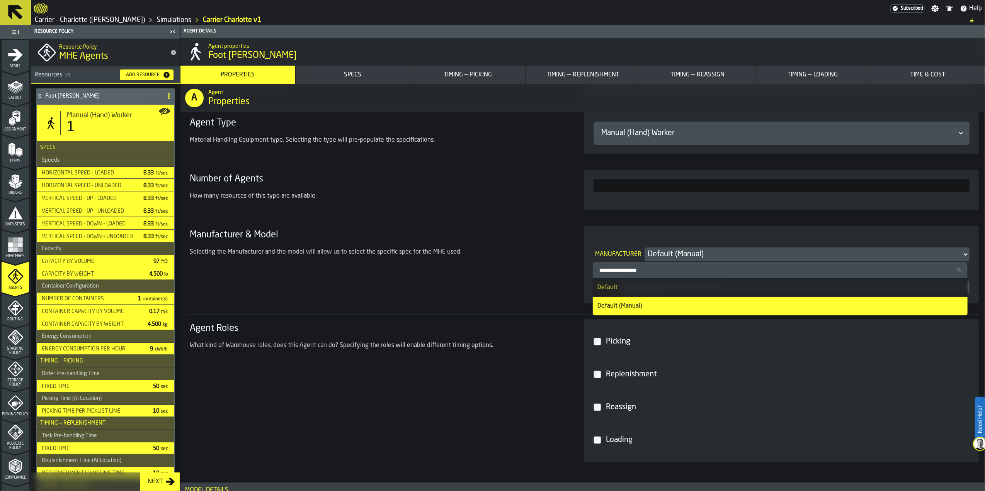
click at [663, 285] on div "Default" at bounding box center [779, 287] width 365 height 9
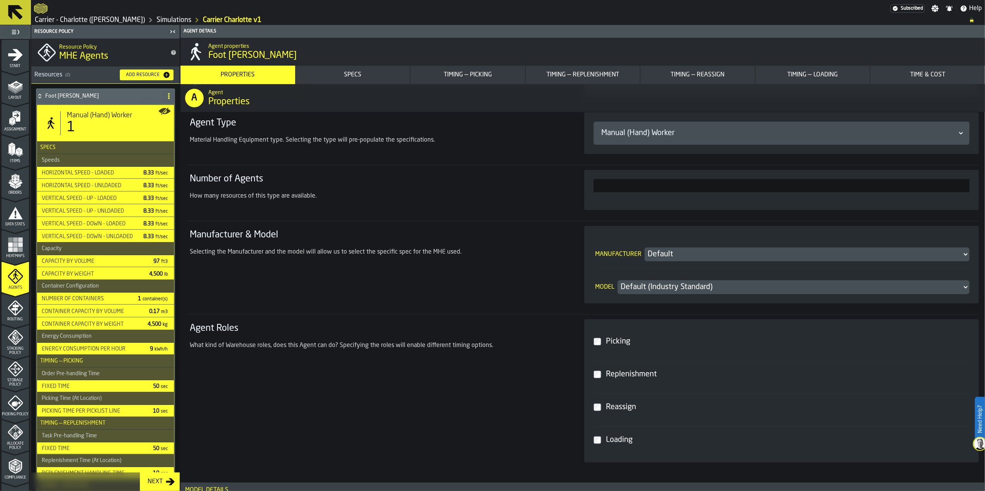
click at [596, 380] on label "Replenishment" at bounding box center [781, 374] width 376 height 27
click at [604, 409] on div "Reassign" at bounding box center [785, 408] width 363 height 14
click at [605, 448] on label "Loading" at bounding box center [781, 440] width 376 height 27
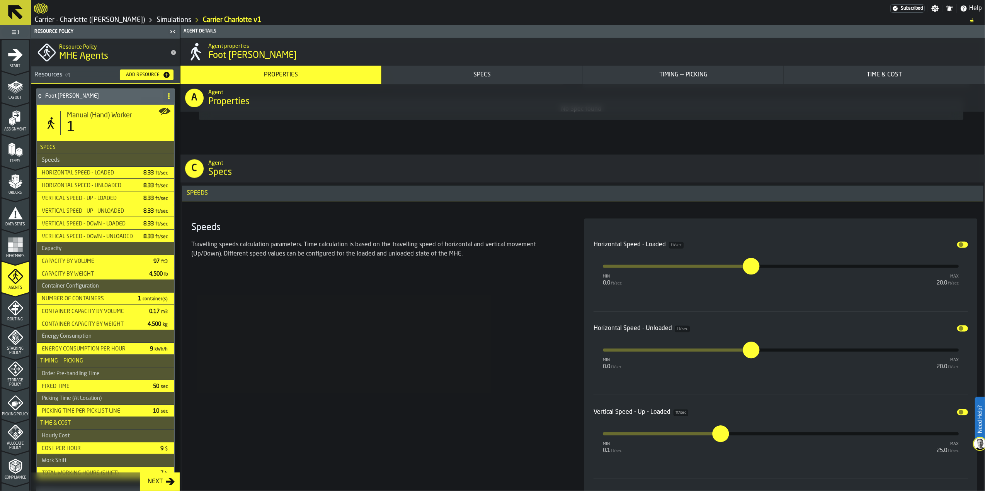
scroll to position [669, 0]
type input "*"
drag, startPoint x: 750, startPoint y: 270, endPoint x: 654, endPoint y: 271, distance: 95.8
click at [653, 270] on input "*" at bounding box center [648, 258] width 9 height 24
type input "*"
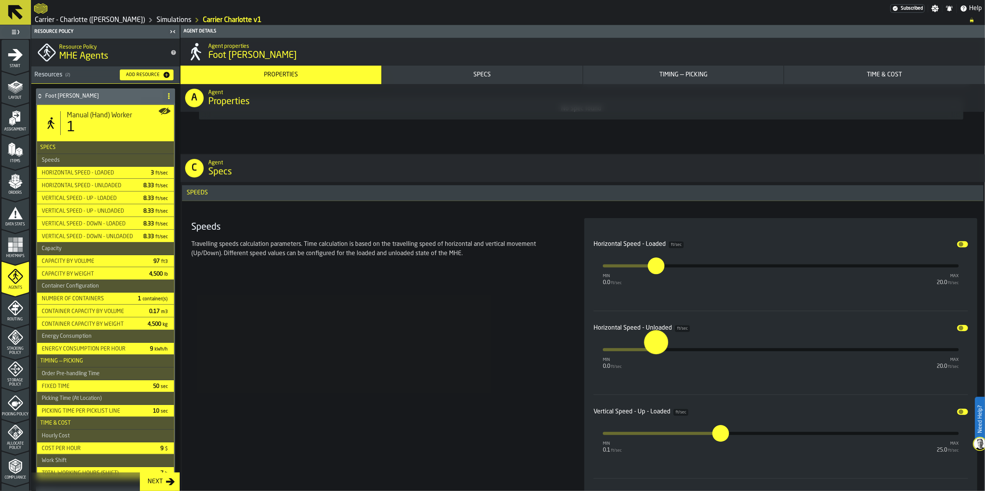
drag, startPoint x: 751, startPoint y: 353, endPoint x: 655, endPoint y: 357, distance: 96.3
click at [655, 357] on button "*" at bounding box center [656, 350] width 19 height 19
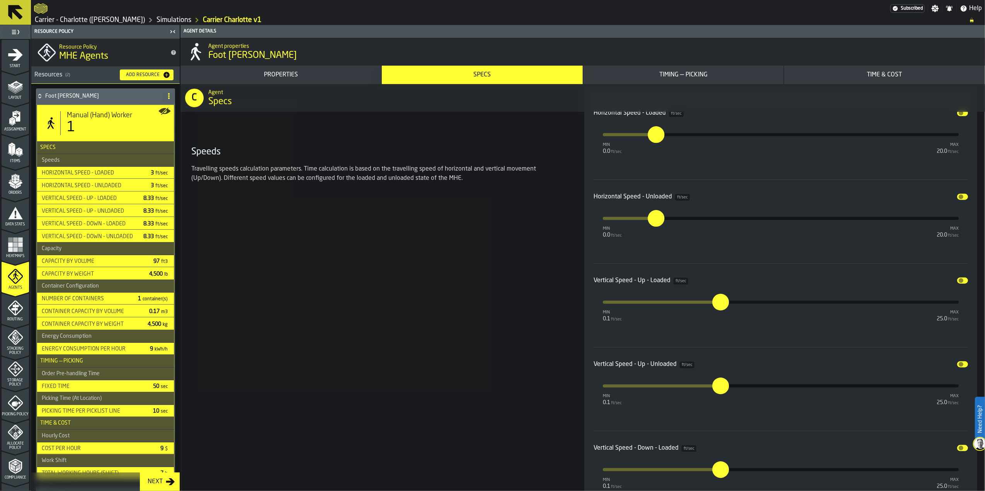
scroll to position [824, 0]
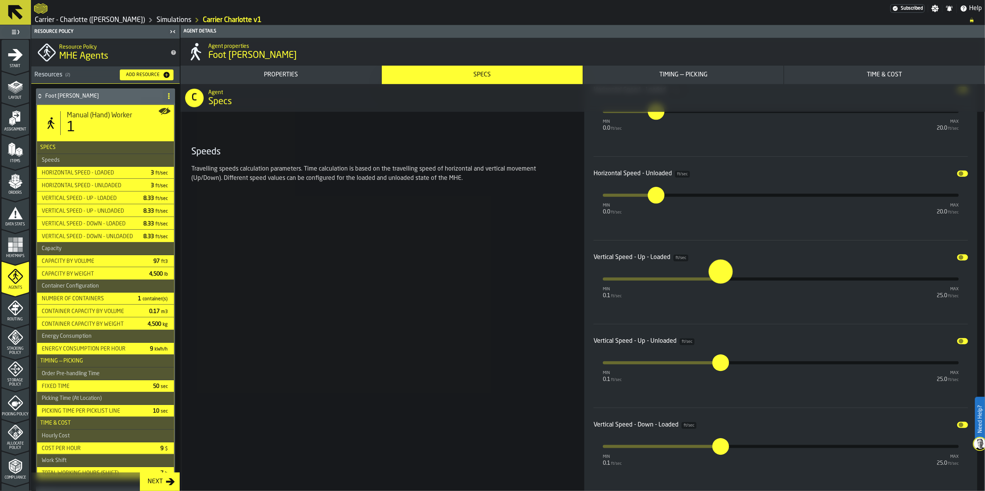
type input "***"
drag, startPoint x: 720, startPoint y: 284, endPoint x: 498, endPoint y: 292, distance: 221.9
click at [498, 292] on section "Speeds Travelling speeds calculation parameters. Time calculation is based on t…" at bounding box center [582, 324] width 789 height 530
click at [961, 258] on button "Disable" at bounding box center [962, 258] width 11 height 6
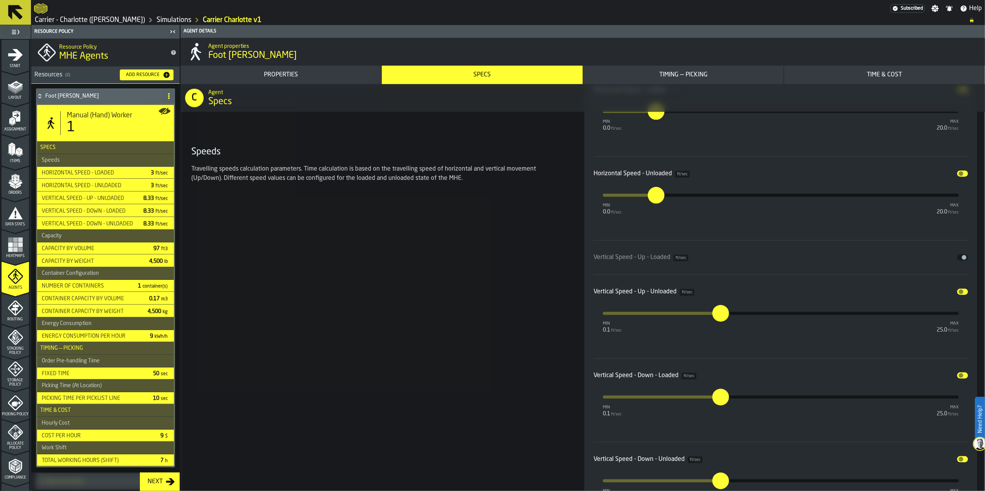
click at [958, 292] on span "input-slider-Vertical Speed - Up - Unloaded" at bounding box center [960, 292] width 5 height 5
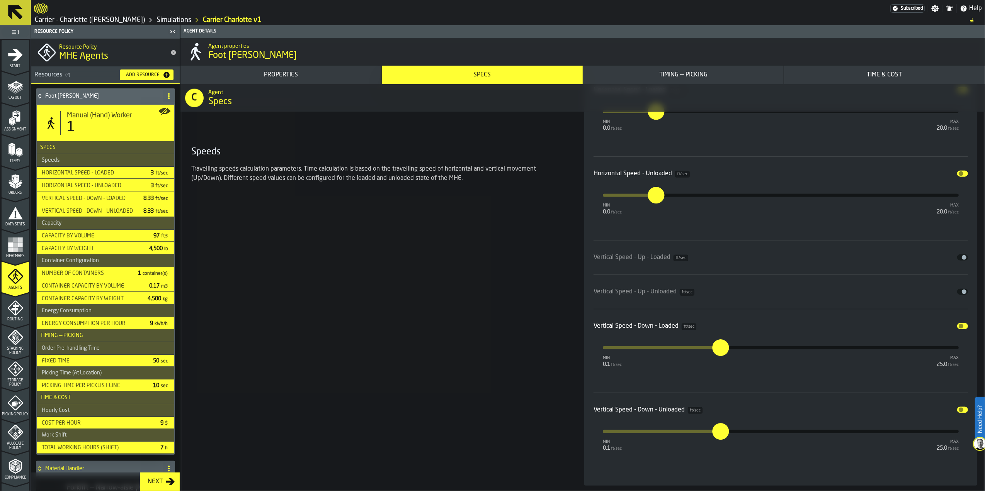
click at [960, 327] on span "input-slider-Vertical Speed - Down - Loaded" at bounding box center [960, 326] width 5 height 5
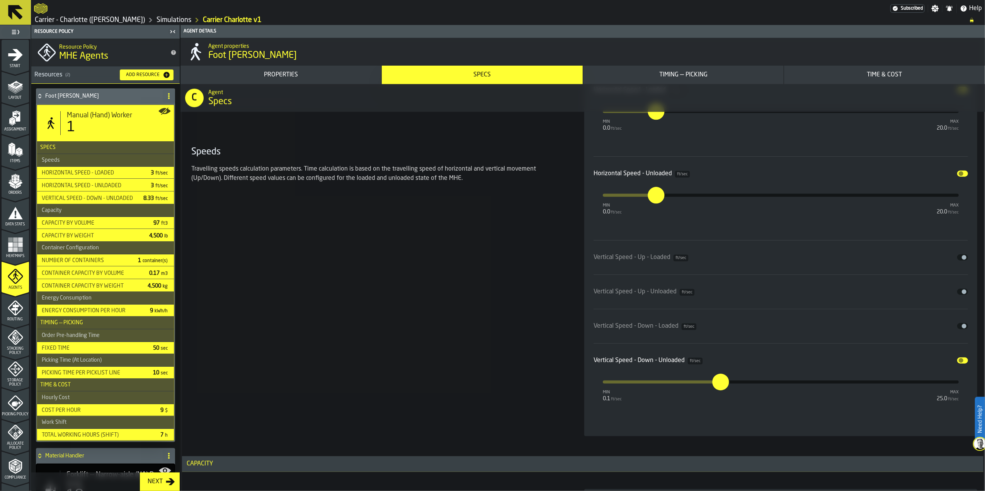
click at [959, 361] on span "input-slider-Vertical Speed - Down - Unloaded" at bounding box center [960, 360] width 5 height 5
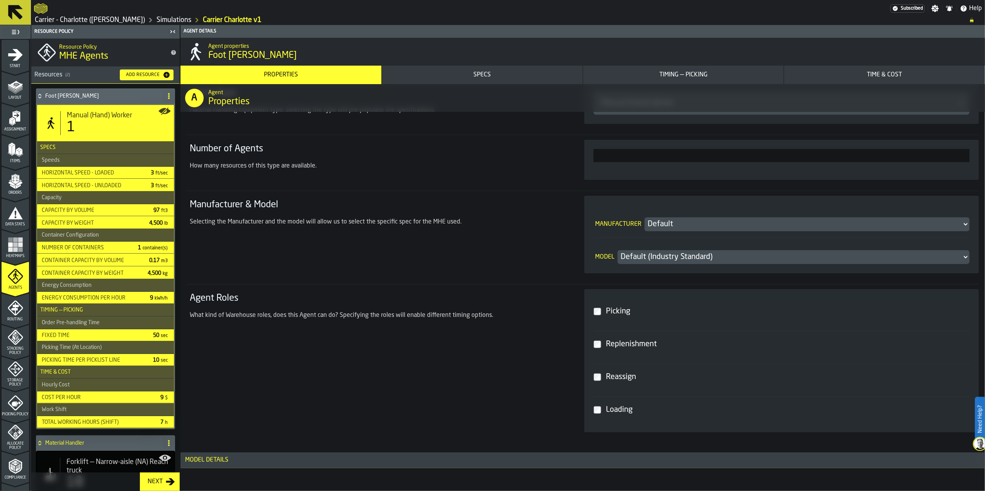
scroll to position [0, 0]
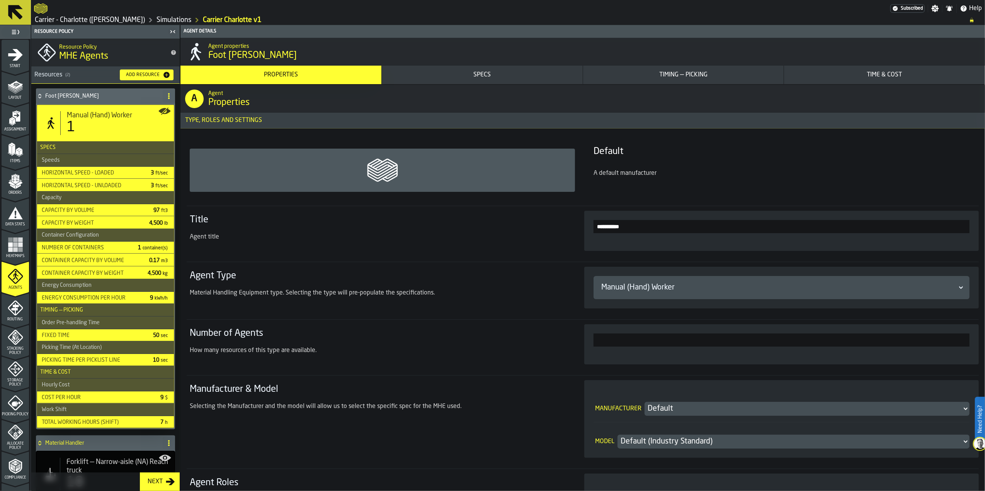
drag, startPoint x: 946, startPoint y: 332, endPoint x: 966, endPoint y: 337, distance: 21.1
click at [966, 337] on div "*" at bounding box center [781, 344] width 394 height 40
drag, startPoint x: 962, startPoint y: 341, endPoint x: 970, endPoint y: 341, distance: 7.8
click at [970, 341] on div "*" at bounding box center [781, 344] width 394 height 40
drag, startPoint x: 955, startPoint y: 342, endPoint x: 970, endPoint y: 343, distance: 14.3
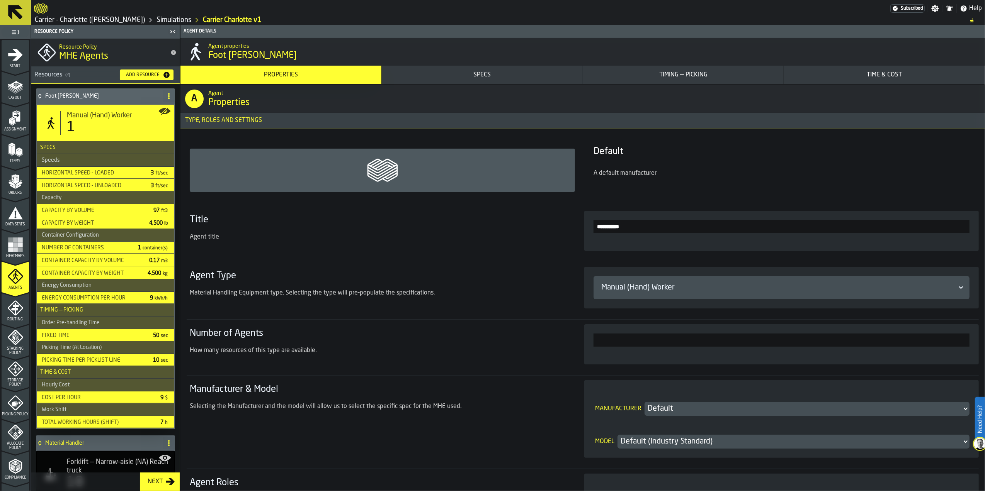
click at [970, 343] on div "*" at bounding box center [781, 344] width 394 height 40
type input "*"
click at [967, 319] on section "Number of Agents How many resources of this type are available. *" at bounding box center [583, 344] width 792 height 50
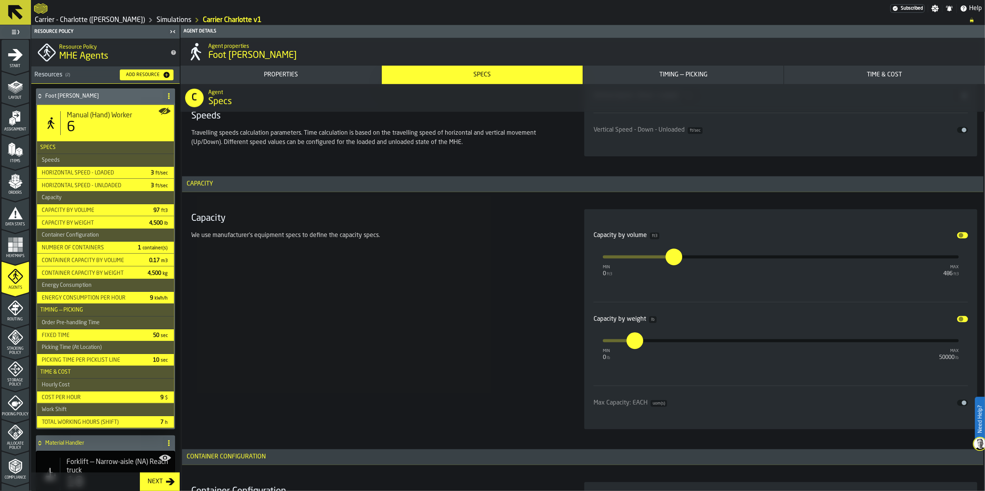
scroll to position [1082, 0]
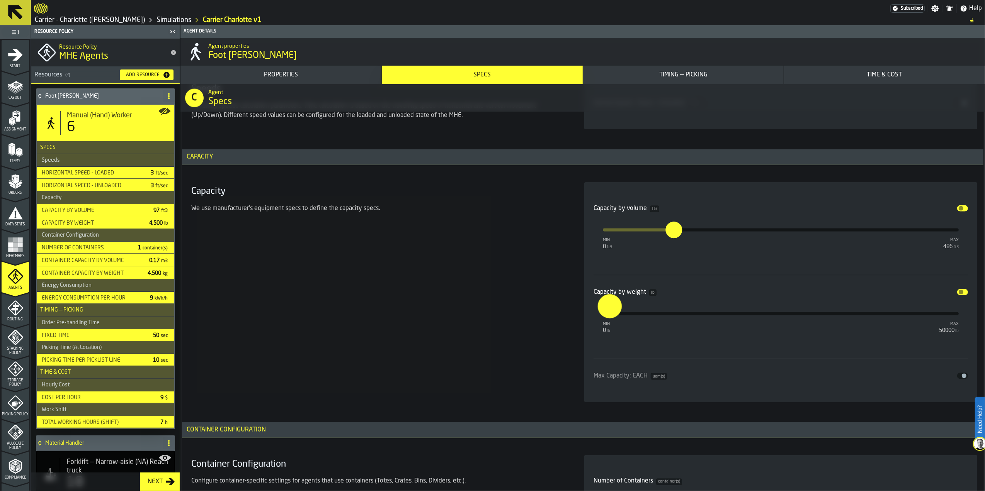
drag, startPoint x: 639, startPoint y: 319, endPoint x: 609, endPoint y: 319, distance: 30.1
click at [609, 318] on input "***" at bounding box center [604, 306] width 12 height 24
type input "*"
type input "****"
click at [549, 280] on div "Capacity We use manufacturer's equipment specs to define the capacity specs." at bounding box center [378, 292] width 380 height 220
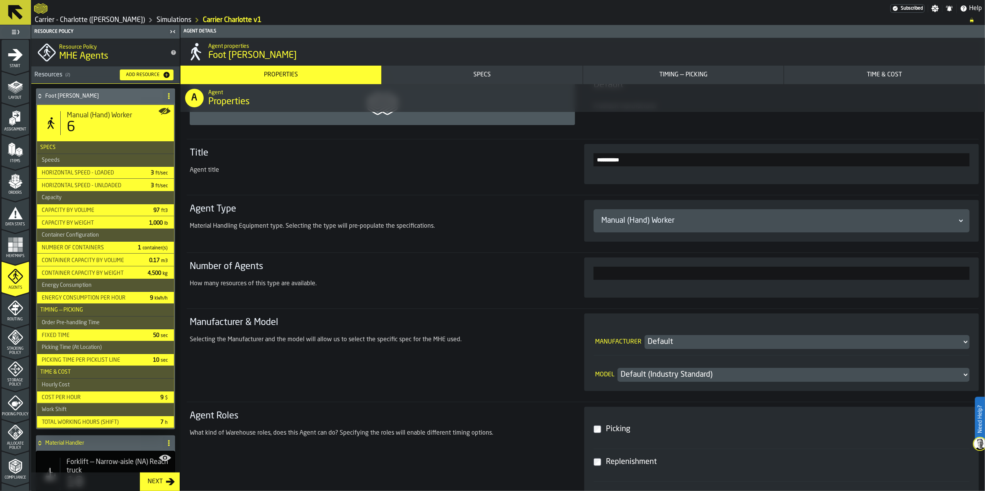
scroll to position [51, 0]
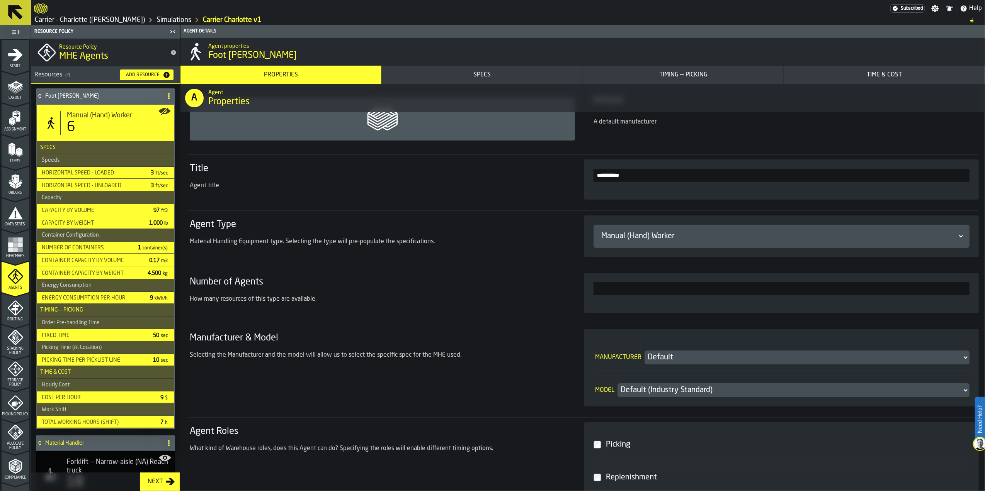
click at [640, 238] on div "Manual (Hand) Worker" at bounding box center [777, 236] width 353 height 11
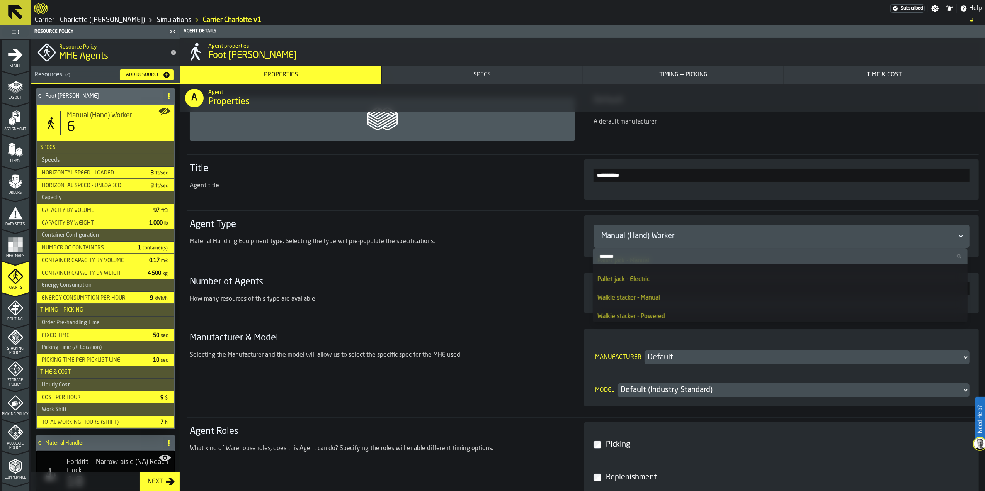
scroll to position [0, 0]
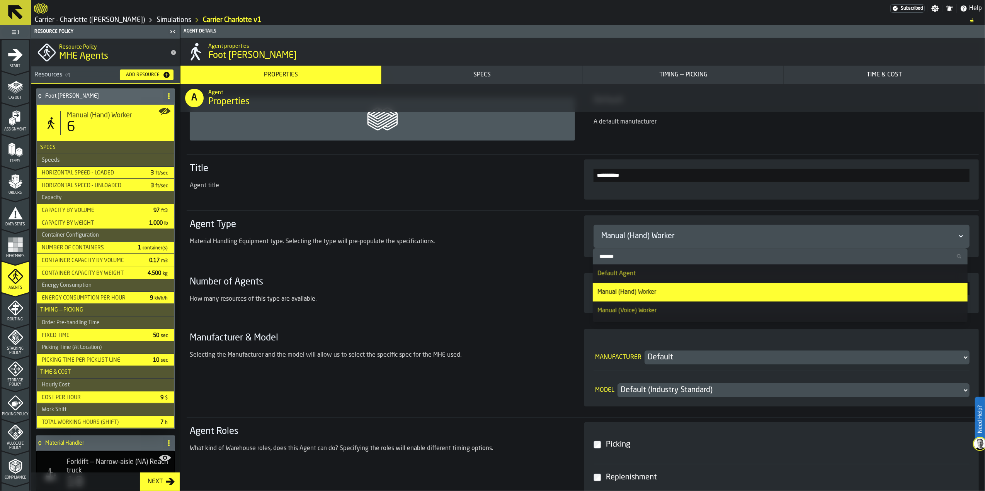
click at [646, 313] on div "Manual (Voice) Worker" at bounding box center [779, 310] width 365 height 9
type input "***"
type input "****"
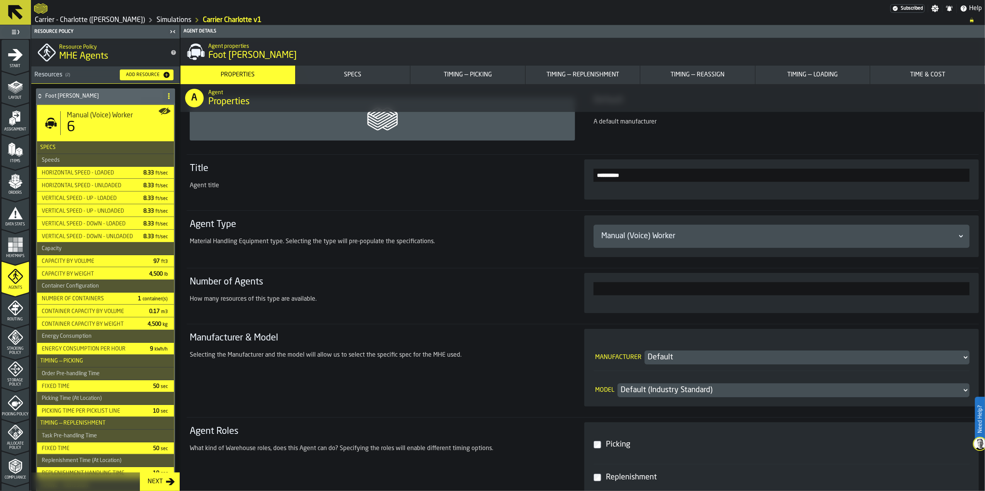
click at [633, 238] on div "Manual (Voice) Worker" at bounding box center [777, 236] width 353 height 11
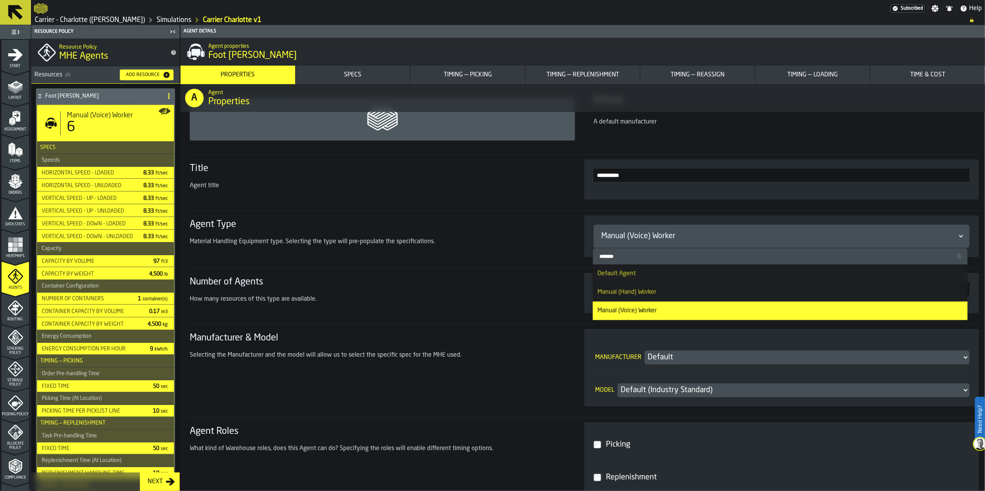
click at [640, 294] on div "Manual (Hand) Worker" at bounding box center [779, 292] width 365 height 9
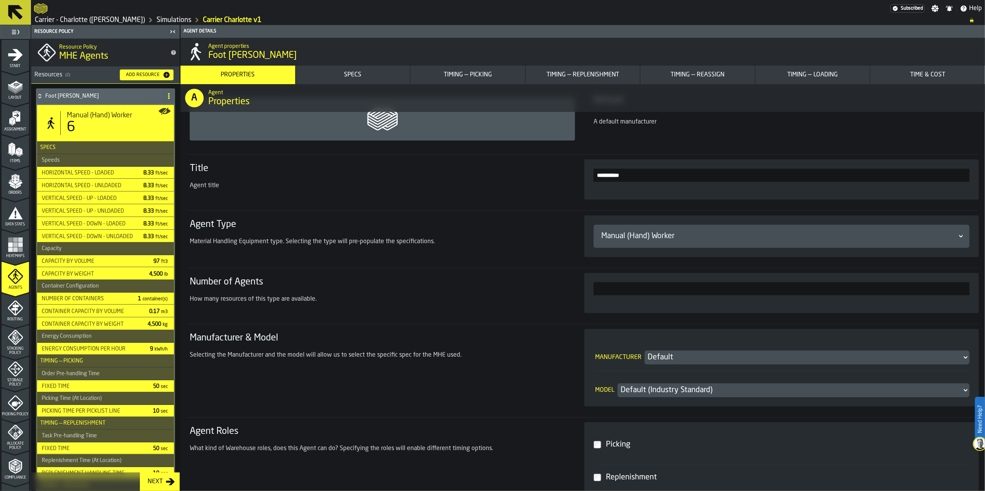
click at [637, 243] on div "Manual (Hand) Worker" at bounding box center [777, 236] width 359 height 14
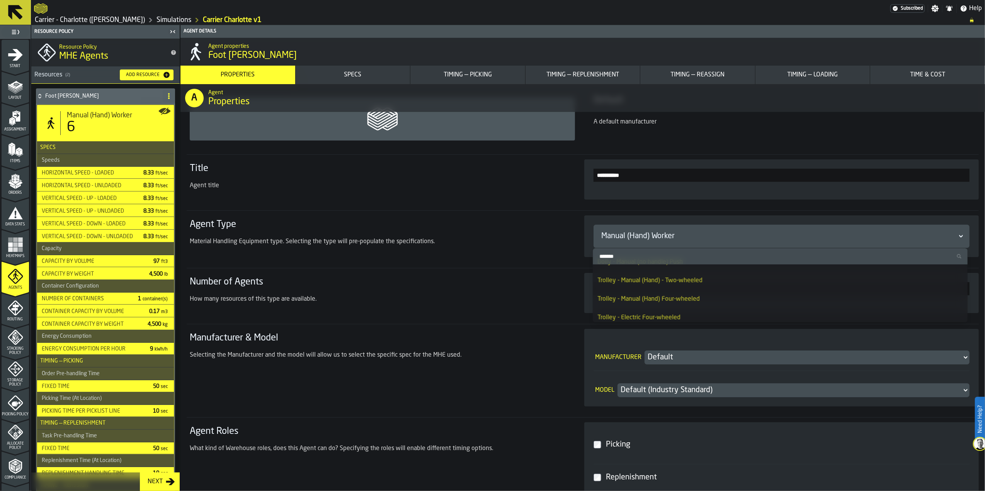
scroll to position [51, 0]
click at [662, 311] on div "Trolley - Manual (Hand) Four-wheeled" at bounding box center [779, 315] width 365 height 9
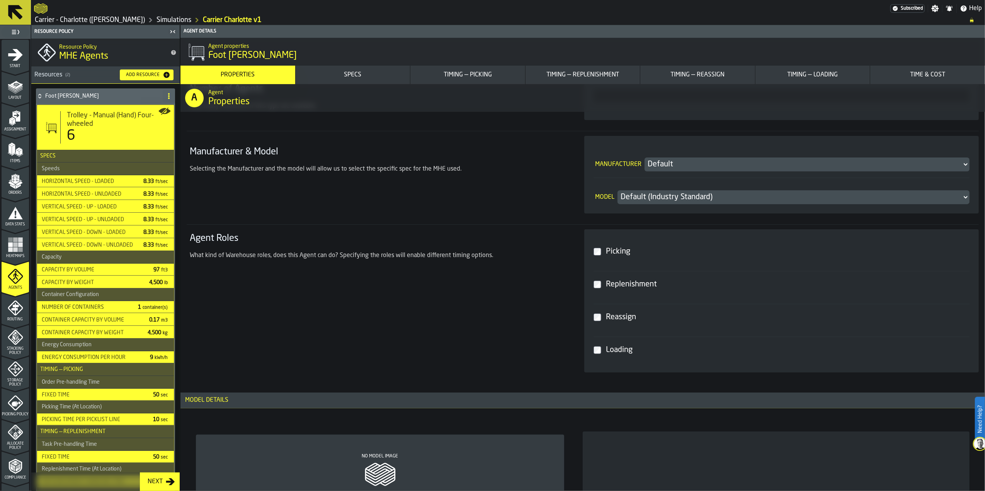
scroll to position [257, 0]
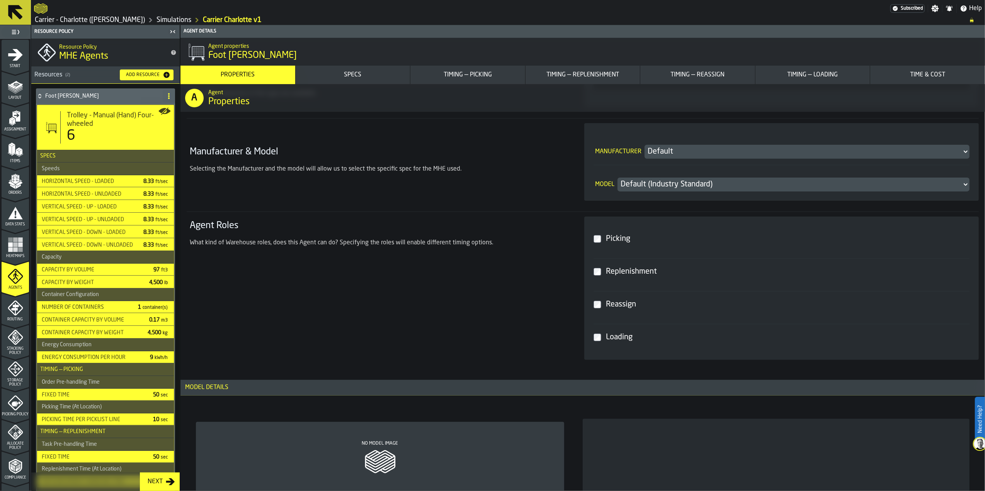
click at [604, 273] on div "Replenishment" at bounding box center [785, 272] width 363 height 14
click at [601, 304] on label "Reassign" at bounding box center [781, 304] width 376 height 27
click at [604, 343] on div "Loading" at bounding box center [785, 338] width 363 height 14
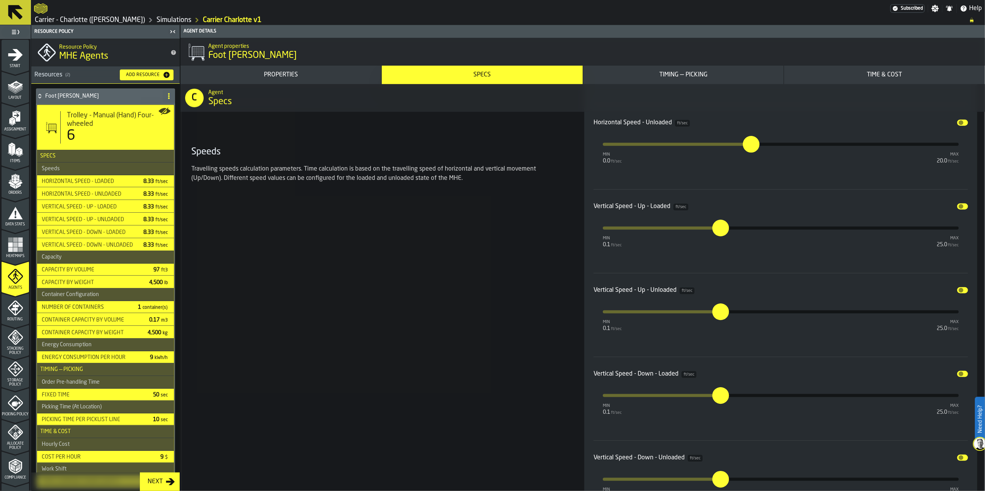
scroll to position [875, 0]
click at [960, 209] on button "Disable" at bounding box center [962, 206] width 11 height 6
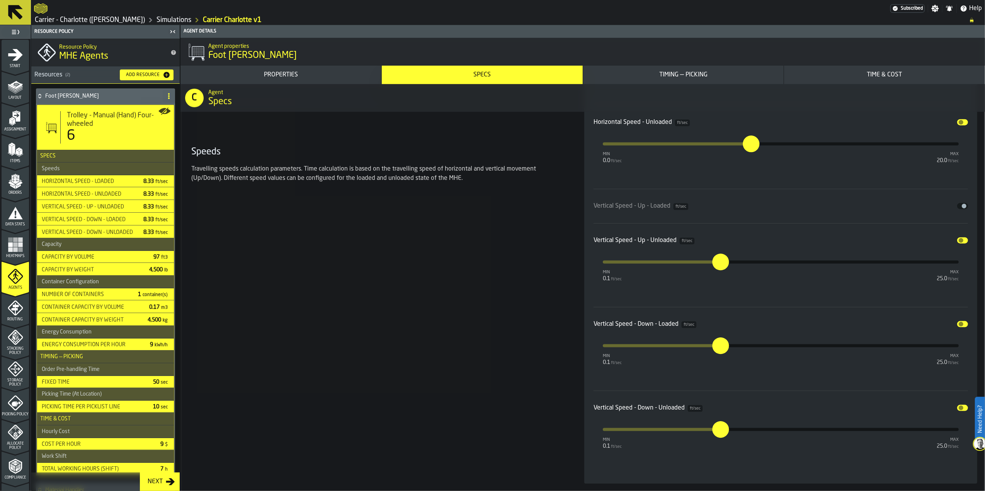
click at [960, 239] on button "Disable" at bounding box center [962, 241] width 11 height 6
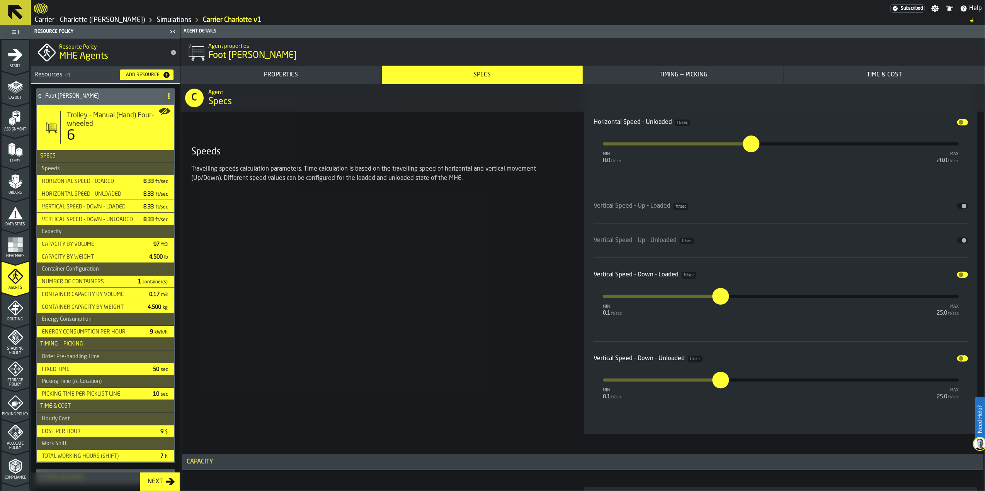
click at [961, 277] on button "Disable" at bounding box center [962, 275] width 11 height 6
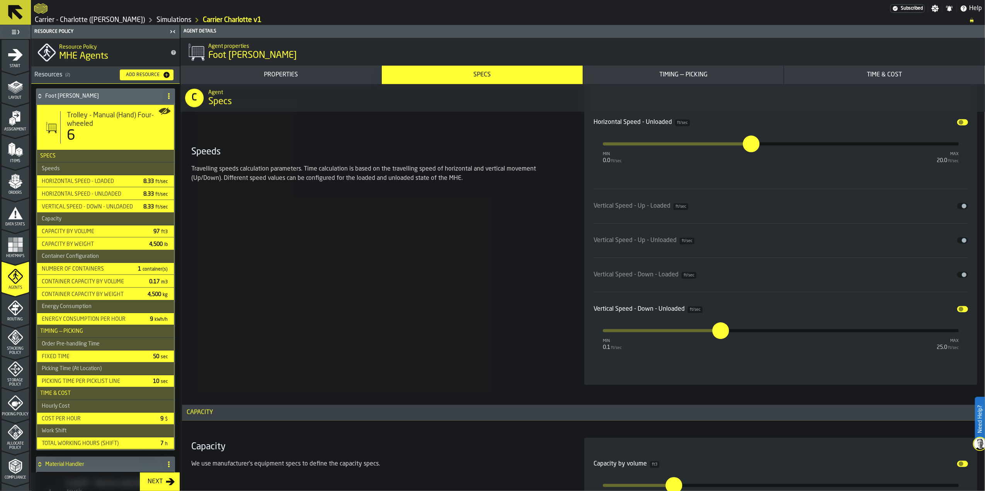
click at [960, 311] on span "input-slider-Vertical Speed - Down - Unloaded" at bounding box center [960, 309] width 5 height 5
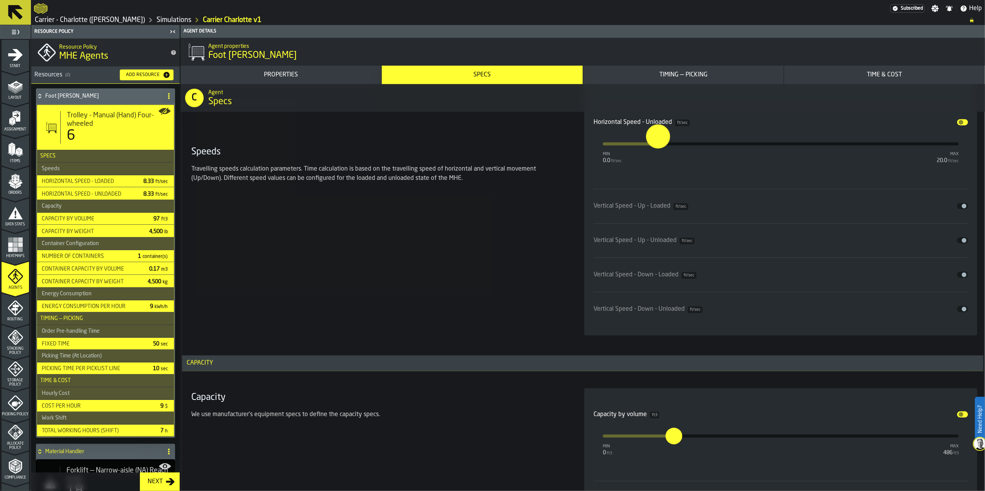
type input "***"
drag, startPoint x: 753, startPoint y: 143, endPoint x: 660, endPoint y: 152, distance: 93.5
click at [660, 152] on button "***" at bounding box center [661, 144] width 19 height 19
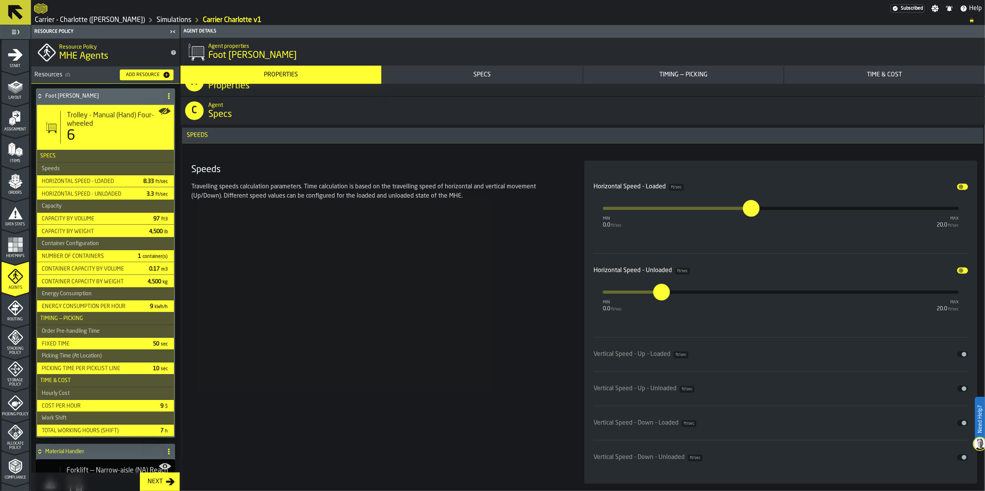
scroll to position [721, 0]
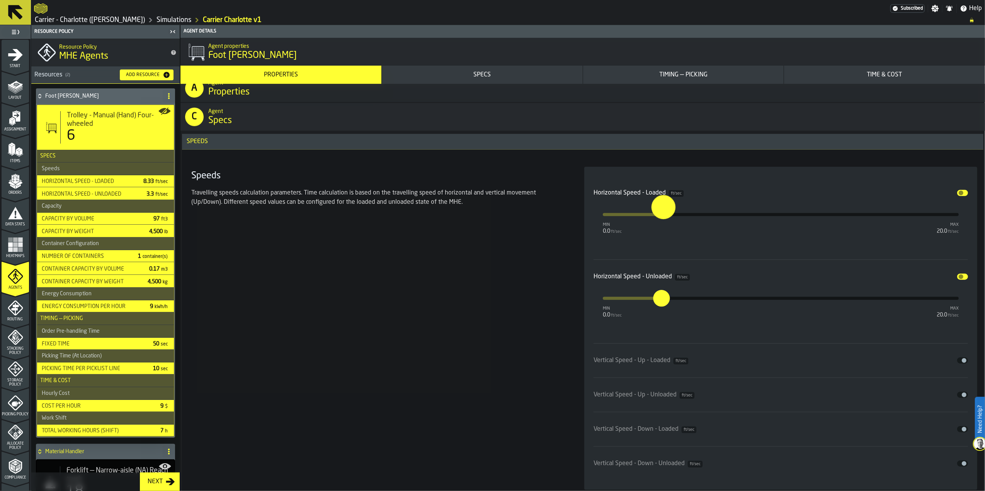
type input "***"
drag, startPoint x: 752, startPoint y: 221, endPoint x: 661, endPoint y: 224, distance: 91.2
click at [661, 224] on button "***" at bounding box center [661, 214] width 19 height 19
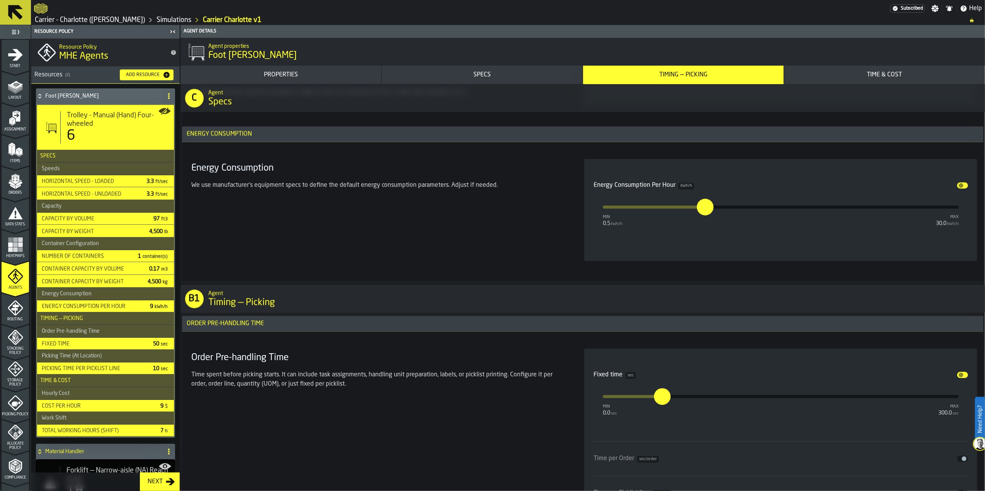
scroll to position [1700, 0]
click at [962, 188] on button "Disable" at bounding box center [962, 186] width 11 height 6
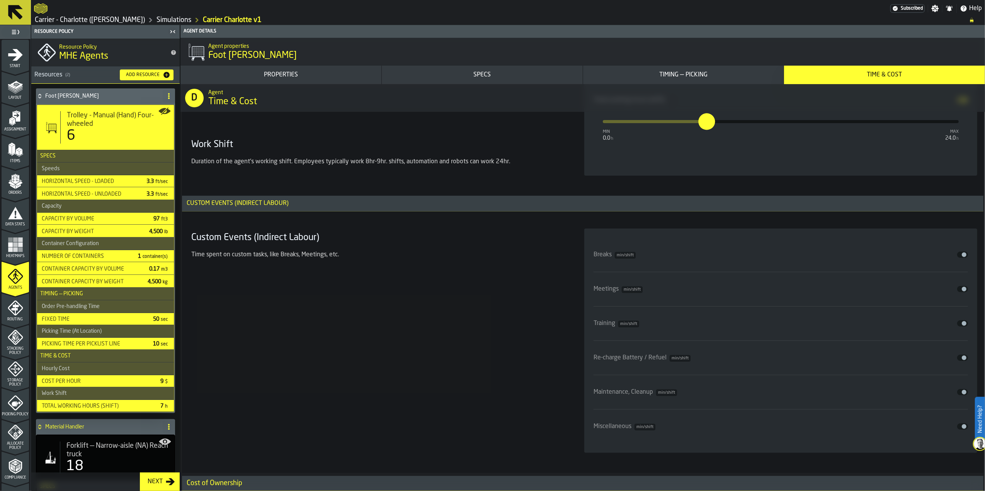
scroll to position [2937, 0]
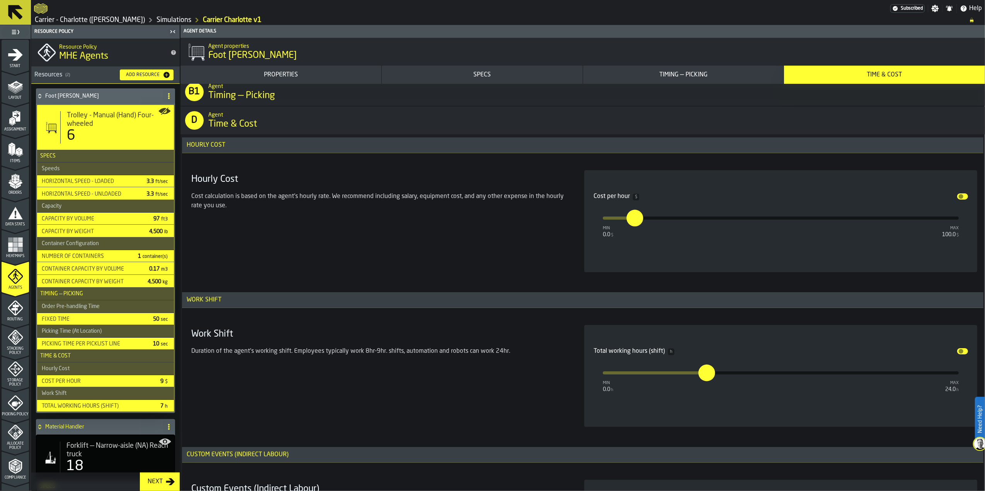
type input "***"
click at [706, 377] on input "***" at bounding box center [701, 365] width 9 height 24
type input "**"
drag, startPoint x: 635, startPoint y: 227, endPoint x: 687, endPoint y: 238, distance: 53.0
click at [687, 238] on div "Cost per hour $ Disable min 0.0 $ max 100.0 $ **" at bounding box center [780, 214] width 374 height 56
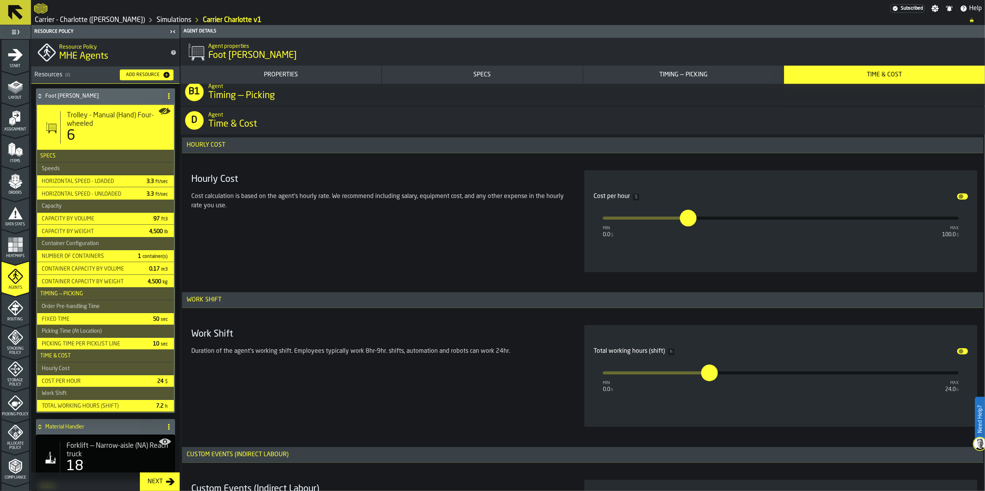
click at [505, 256] on div "Hourly Cost Cost calculation is based on the agent's hourly rate. We recommend …" at bounding box center [378, 221] width 380 height 102
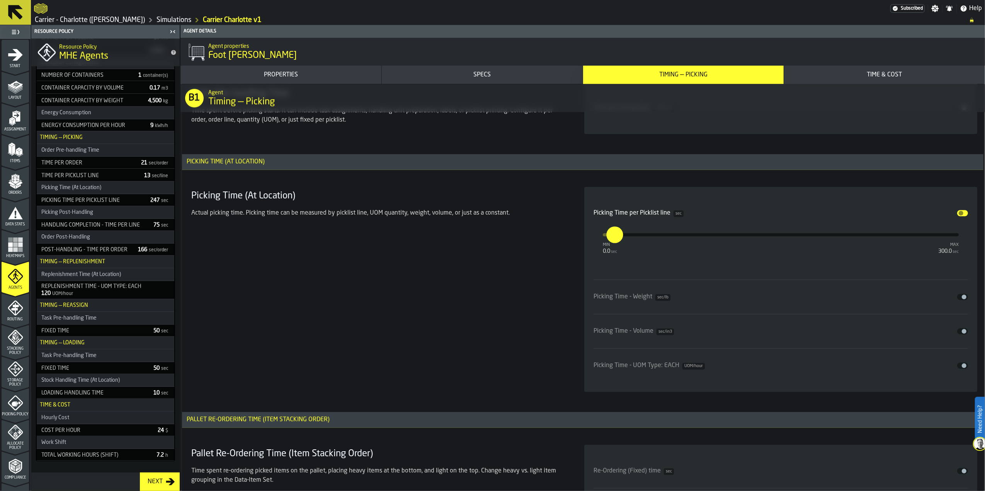
scroll to position [2010, 0]
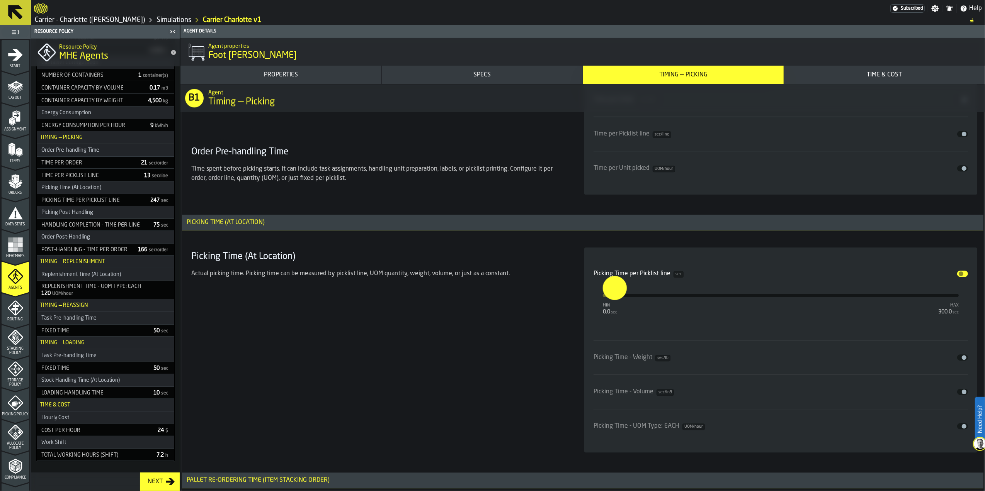
drag, startPoint x: 616, startPoint y: 300, endPoint x: 606, endPoint y: 301, distance: 10.1
click at [606, 300] on input "***" at bounding box center [608, 288] width 12 height 24
type input "*"
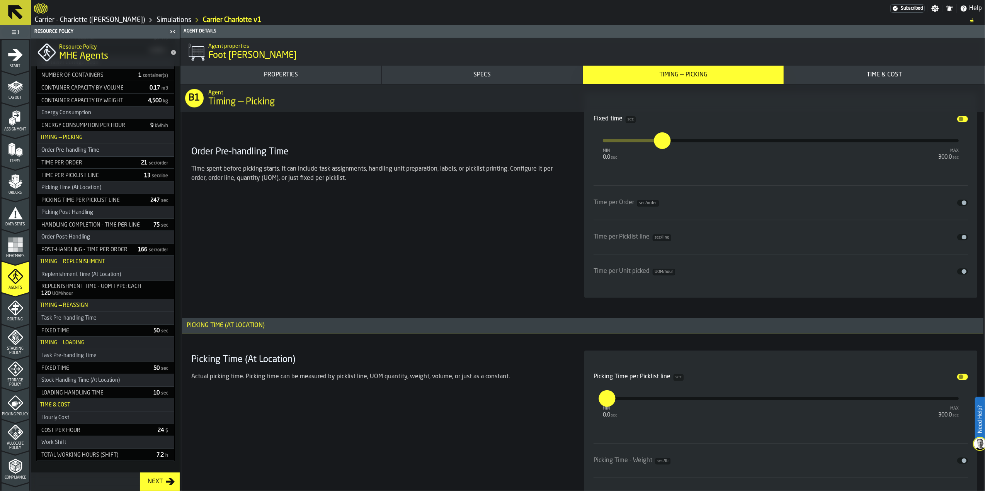
scroll to position [1958, 0]
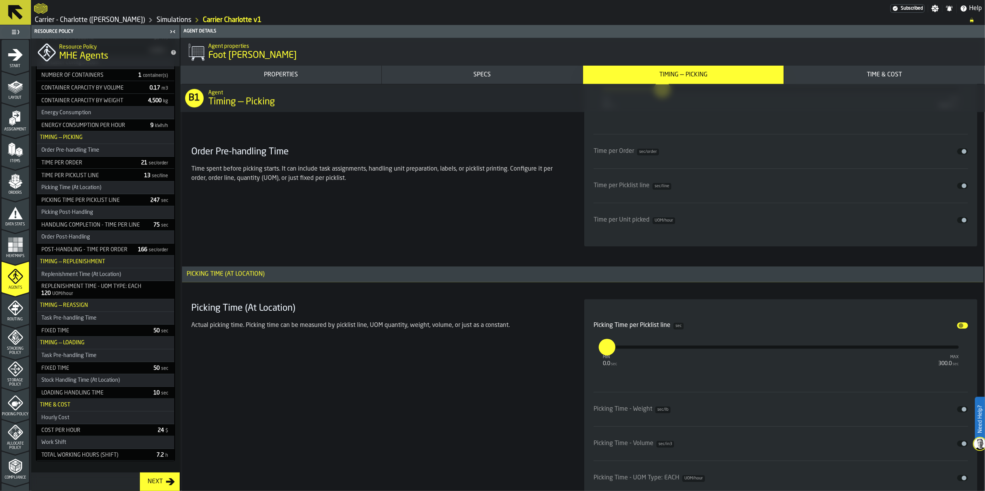
click at [603, 353] on input "***" at bounding box center [601, 347] width 6 height 17
type input "*"
type input "***"
click at [515, 382] on div "Picking Time (At Location) Actual picking time. Picking time can be measured by…" at bounding box center [378, 401] width 380 height 205
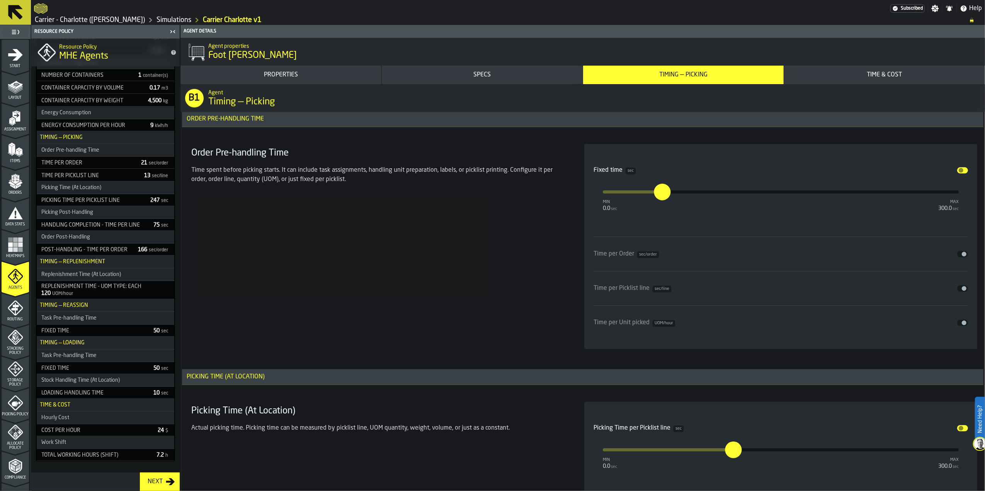
scroll to position [1804, 0]
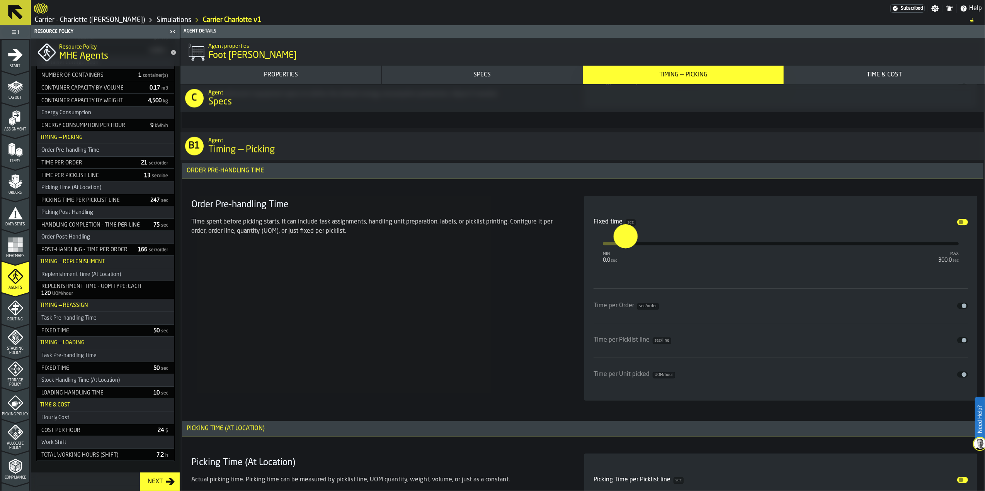
drag, startPoint x: 666, startPoint y: 248, endPoint x: 625, endPoint y: 257, distance: 42.7
click at [625, 257] on div "Fixed time sec Disable min 0.0 sec max 300.0 sec ****" at bounding box center [780, 239] width 374 height 56
type input "*"
type input "****"
click at [438, 299] on div "Order Pre-handling Time Time spent before picking starts. It can include task a…" at bounding box center [378, 298] width 380 height 205
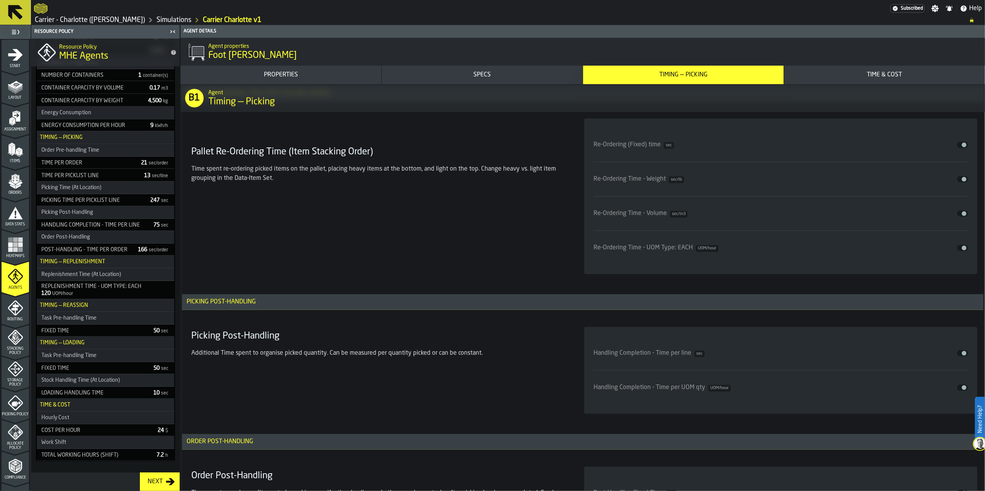
scroll to position [2422, 0]
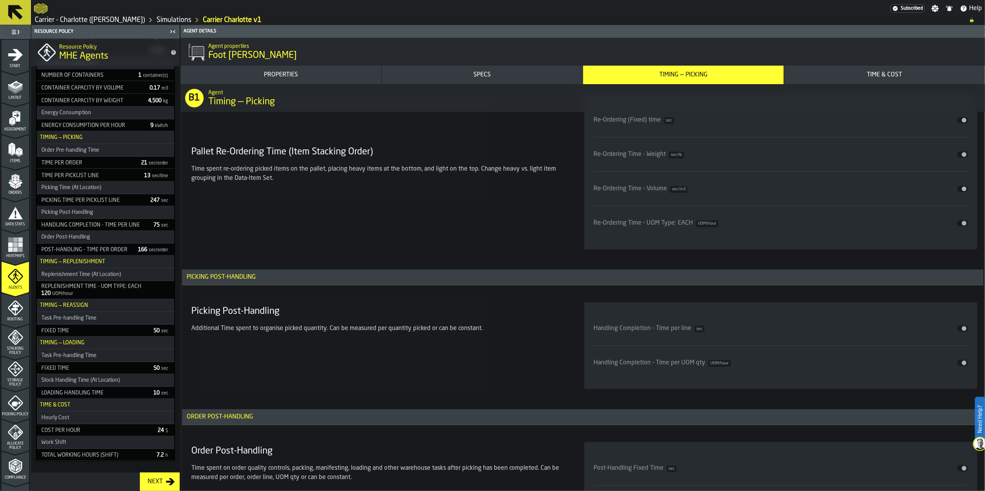
click at [963, 331] on span "input-slider-Handling Completion - Time per line" at bounding box center [963, 328] width 5 height 5
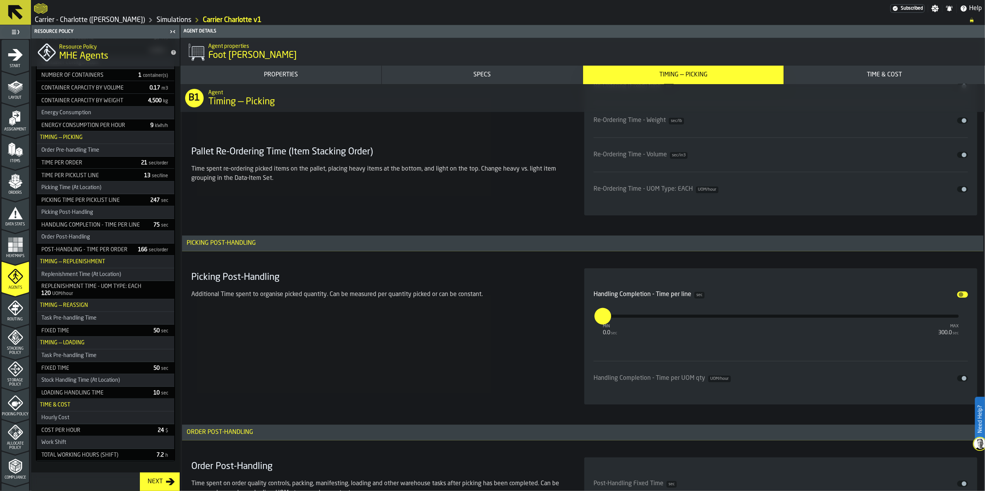
scroll to position [2474, 0]
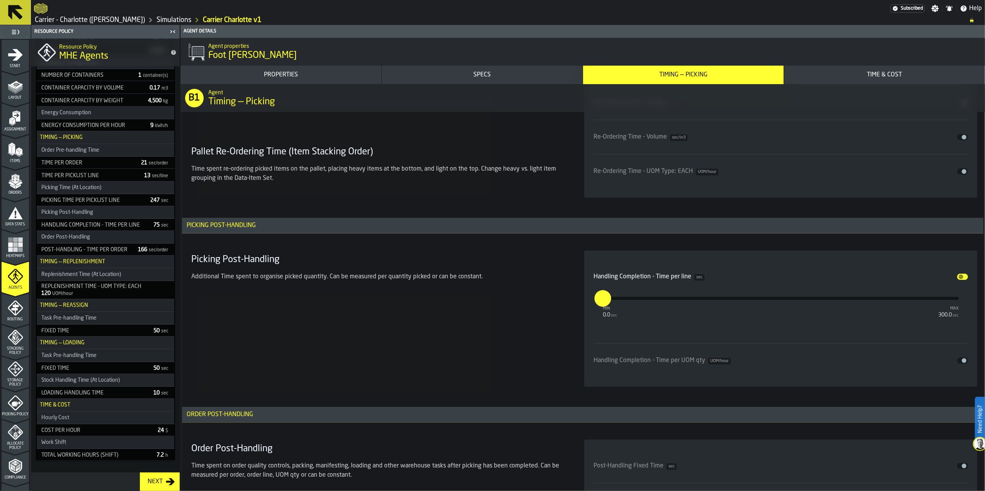
drag, startPoint x: 604, startPoint y: 305, endPoint x: 597, endPoint y: 305, distance: 7.3
click at [597, 305] on input "*" at bounding box center [598, 298] width 8 height 17
click at [546, 337] on div "Picking Post-Handling Additional Time spent to organise picked quantity. Can be…" at bounding box center [378, 319] width 380 height 136
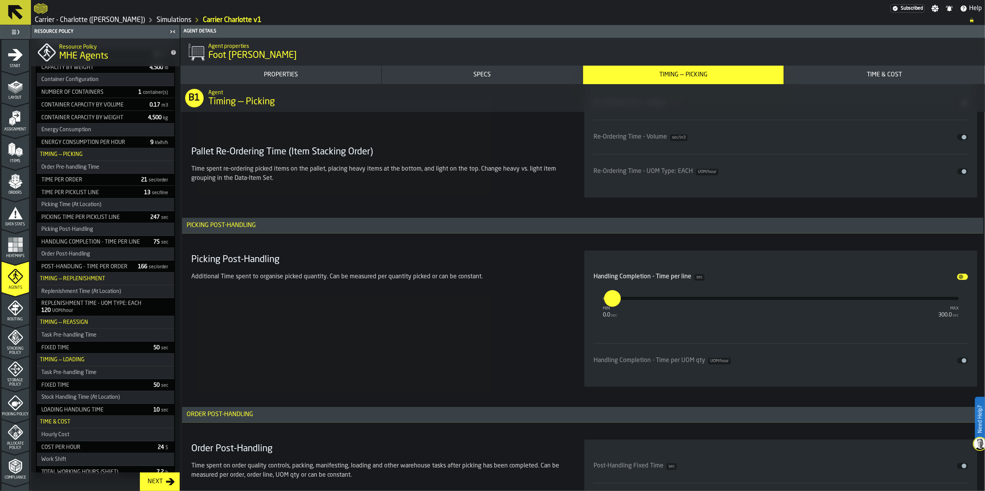
scroll to position [595, 0]
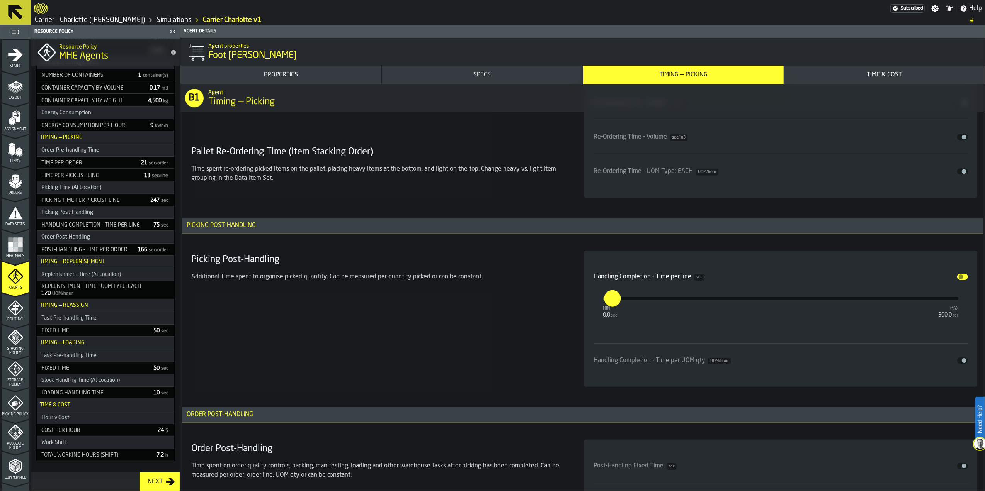
drag, startPoint x: 613, startPoint y: 305, endPoint x: 607, endPoint y: 305, distance: 5.4
click at [607, 305] on input "***" at bounding box center [608, 298] width 8 height 17
click at [484, 332] on div "Picking Post-Handling Additional Time spent to organise picked quantity. Can be…" at bounding box center [378, 319] width 380 height 136
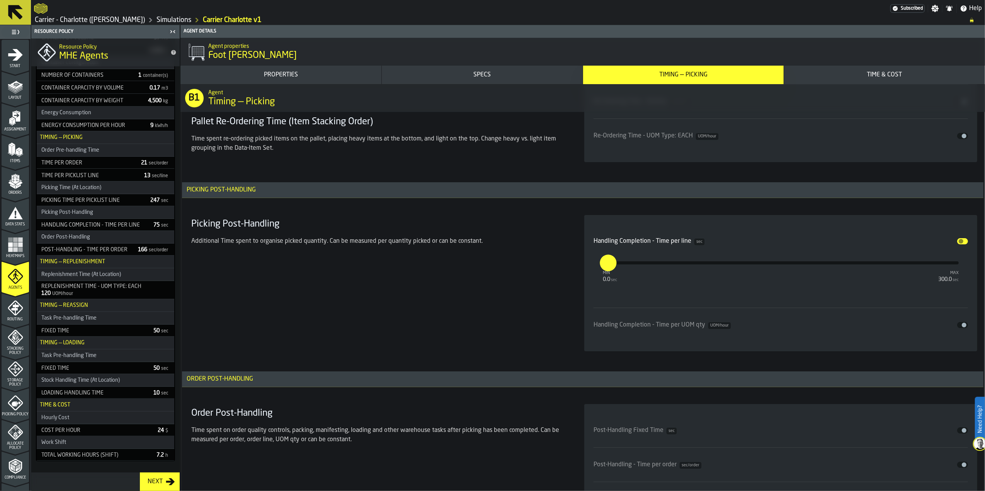
scroll to position [2525, 0]
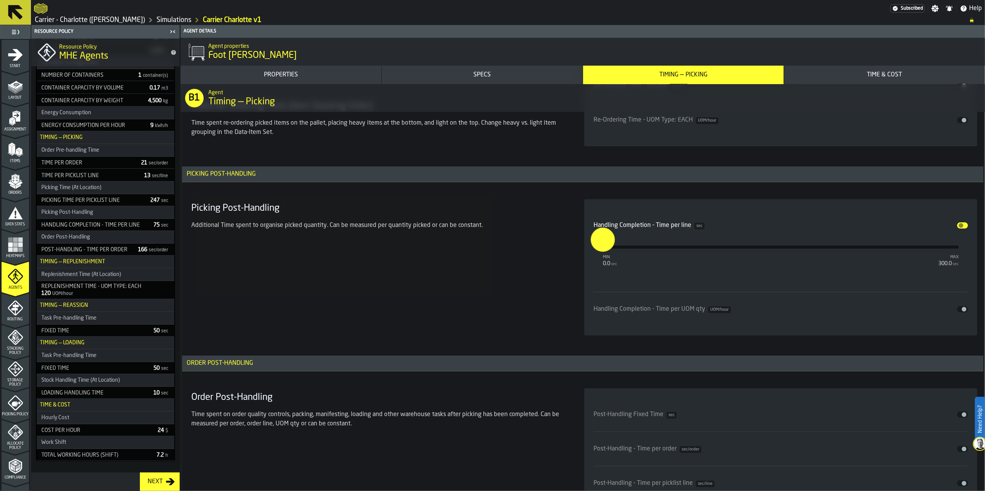
drag, startPoint x: 610, startPoint y: 251, endPoint x: 584, endPoint y: 256, distance: 26.7
click at [584, 256] on div "Handling Completion - Time per line sec Disable min 0.0 sec max 300.0 sec * Han…" at bounding box center [780, 267] width 393 height 136
type input "**"
click at [575, 261] on section "Picking Post-Handling Additional Time spent to organise picked quantity. Can be…" at bounding box center [582, 268] width 789 height 146
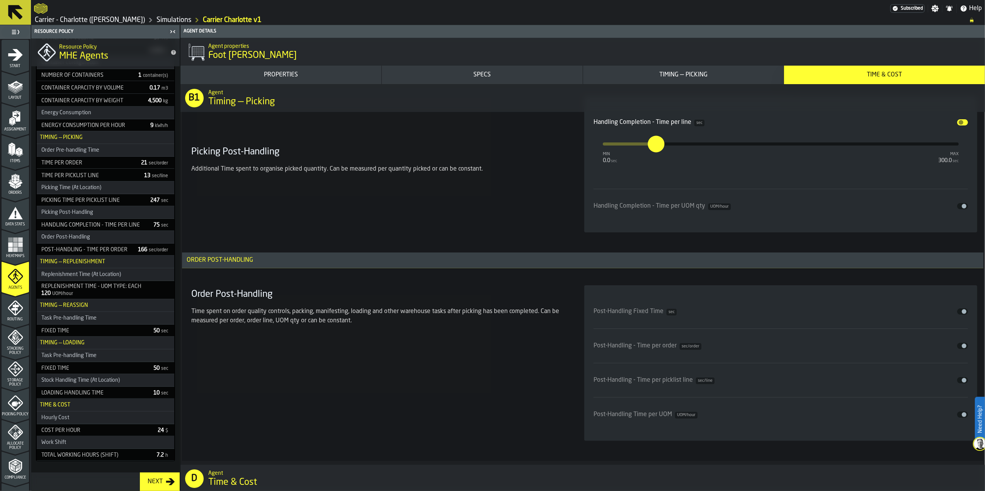
scroll to position [2679, 0]
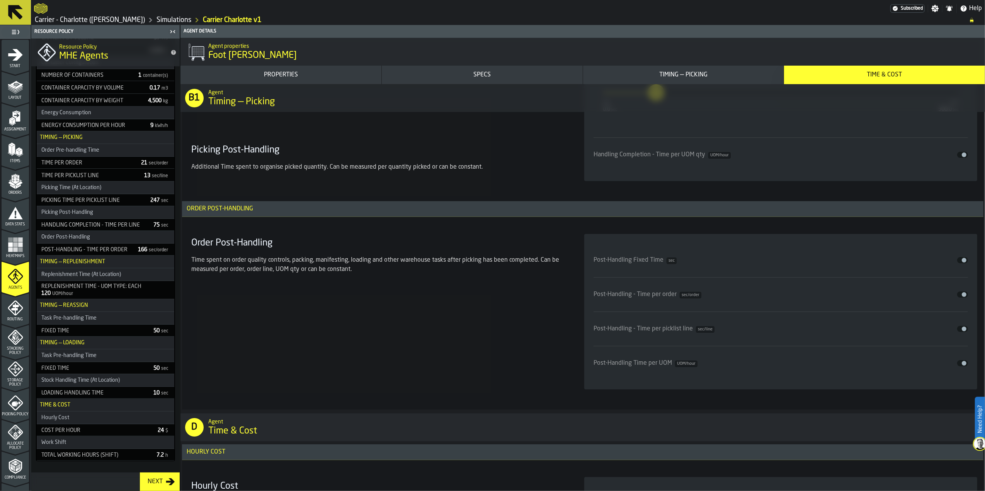
click at [958, 298] on button "Disable" at bounding box center [962, 295] width 11 height 6
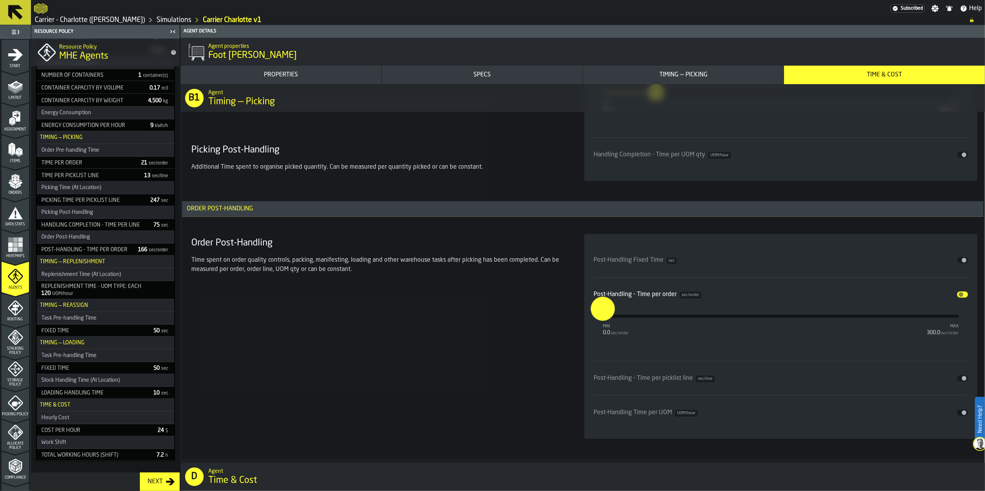
drag, startPoint x: 604, startPoint y: 321, endPoint x: 598, endPoint y: 321, distance: 6.2
click at [598, 321] on input "*" at bounding box center [597, 309] width 12 height 24
type input "***"
click at [520, 337] on div "Order Post-Handling Time spent on order quality controls, packing, manifesting,…" at bounding box center [378, 336] width 380 height 205
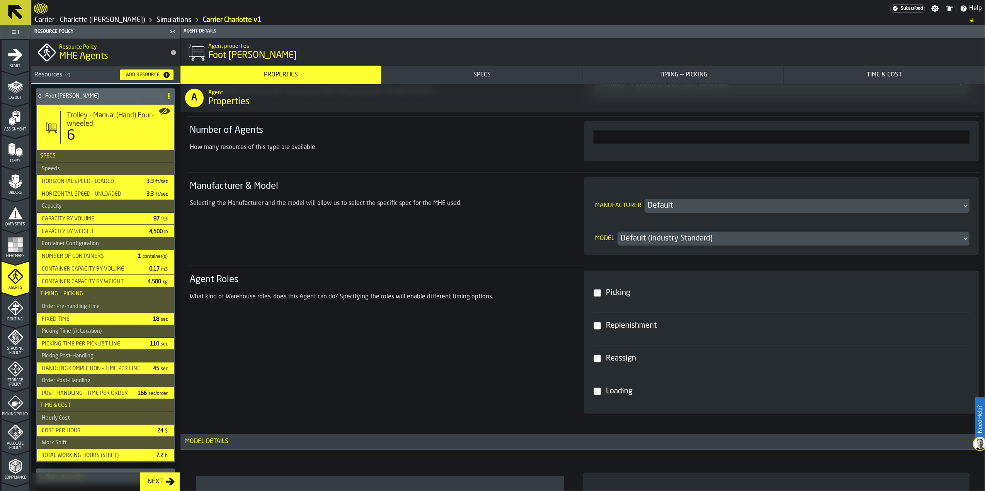
scroll to position [0, 0]
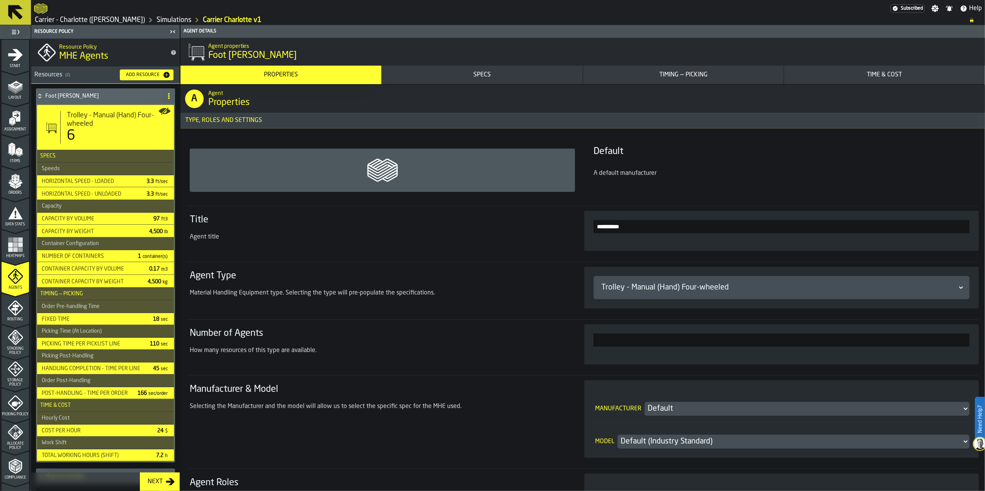
click at [171, 479] on icon "button-Next" at bounding box center [170, 482] width 9 height 7
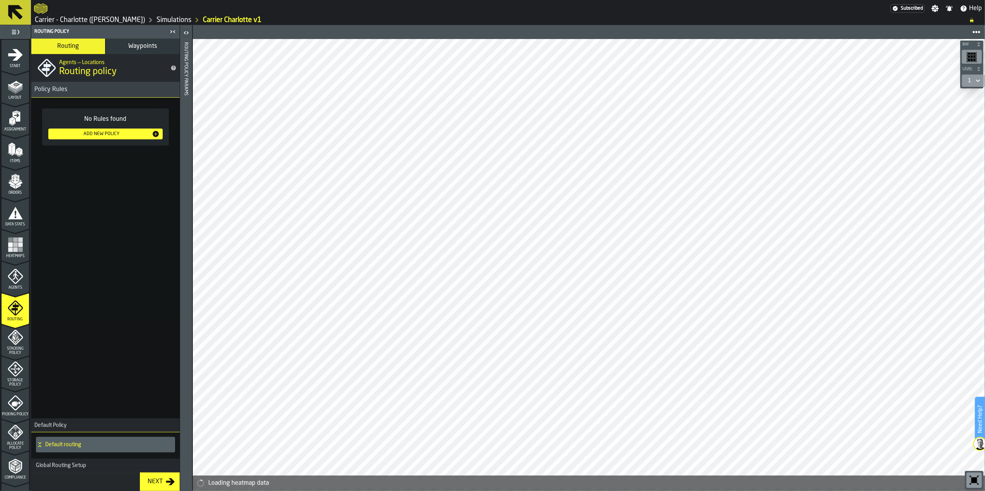
click at [126, 131] on div "Add New Policy" at bounding box center [101, 133] width 100 height 5
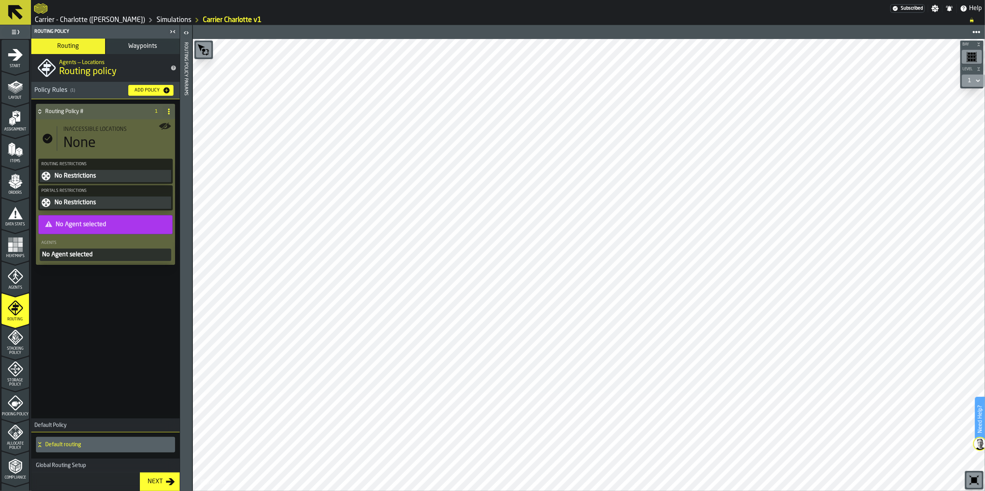
click at [104, 139] on div "None" at bounding box center [117, 143] width 108 height 15
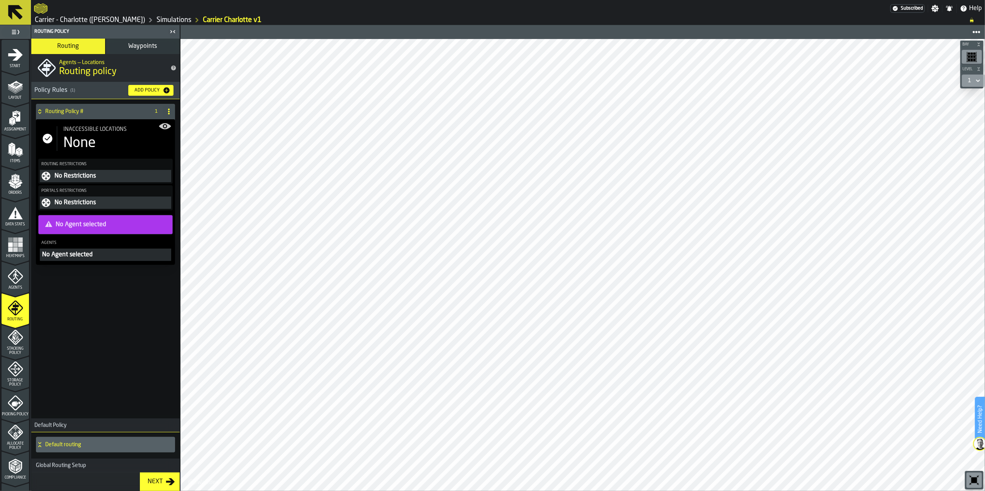
click at [104, 139] on div "None" at bounding box center [117, 143] width 108 height 15
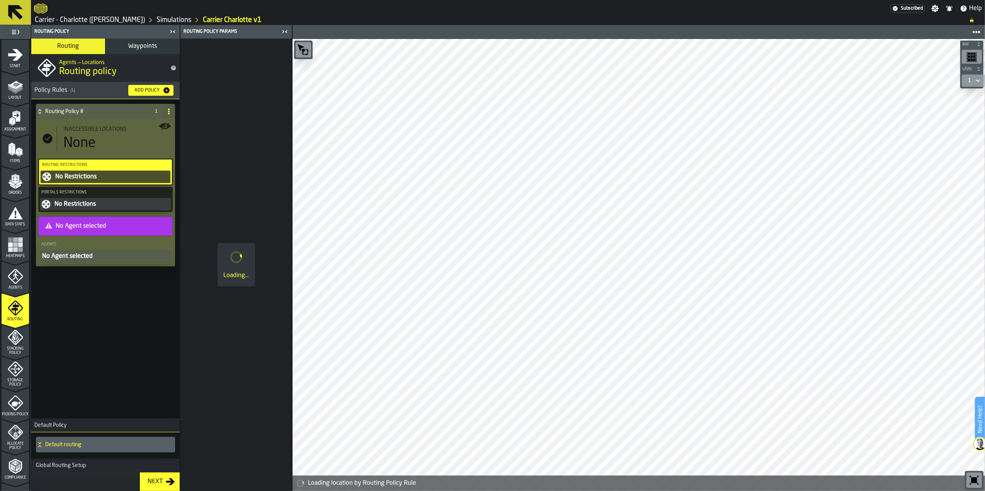
click at [111, 177] on div "No Restrictions" at bounding box center [111, 176] width 114 height 9
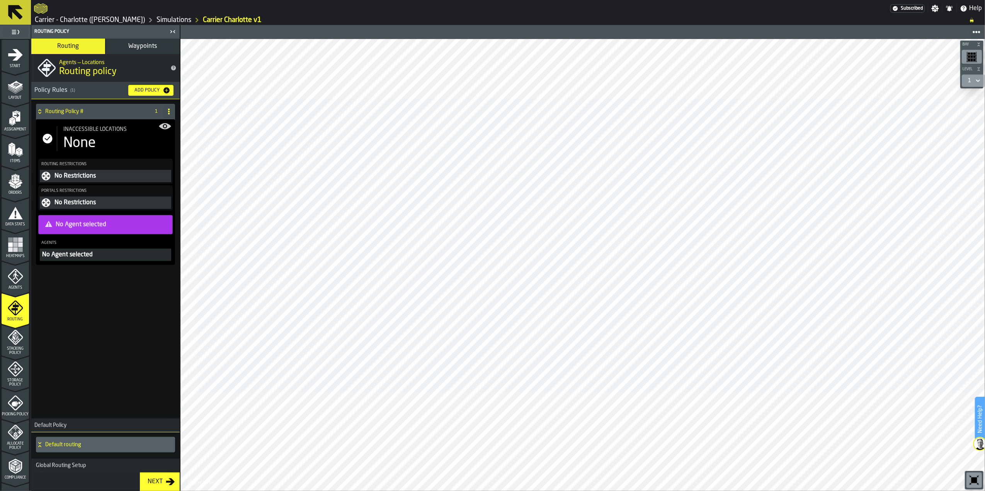
click at [111, 177] on div "No Restrictions" at bounding box center [112, 175] width 116 height 9
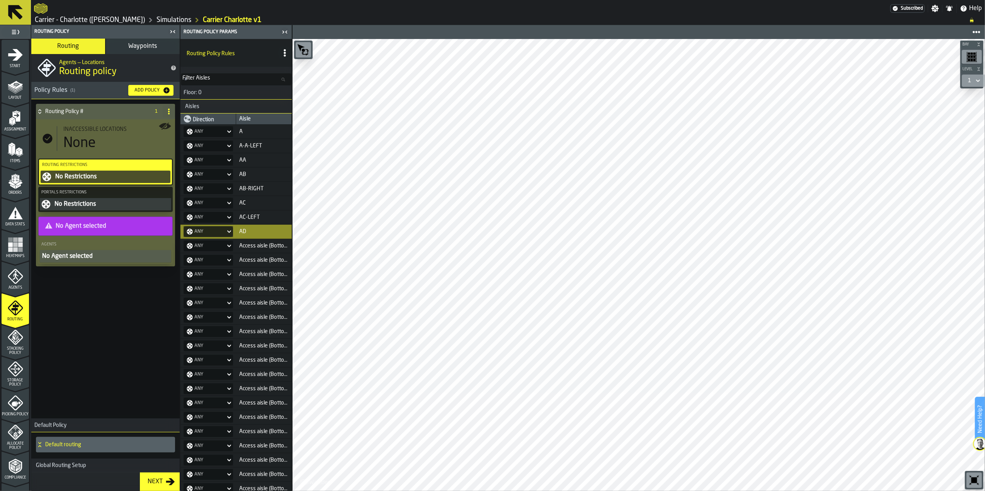
scroll to position [51, 0]
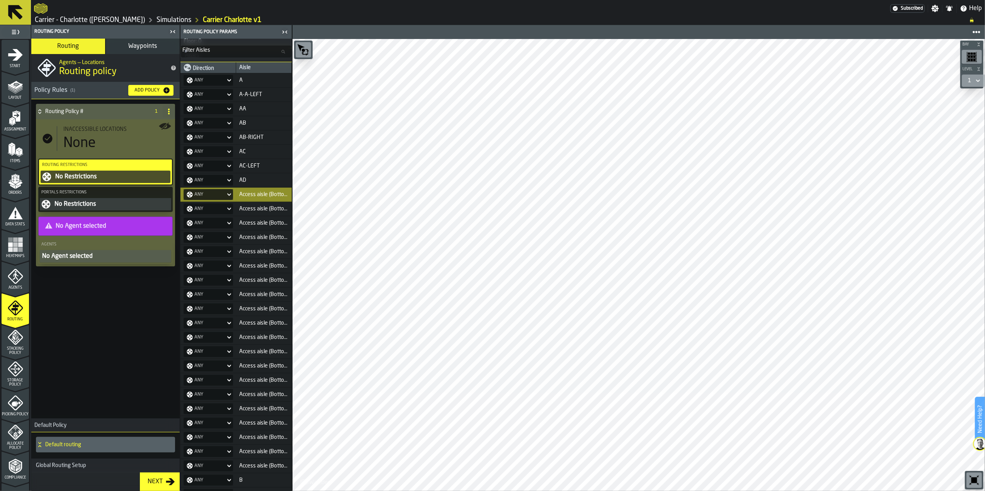
click at [212, 198] on div "Any" at bounding box center [205, 195] width 36 height 6
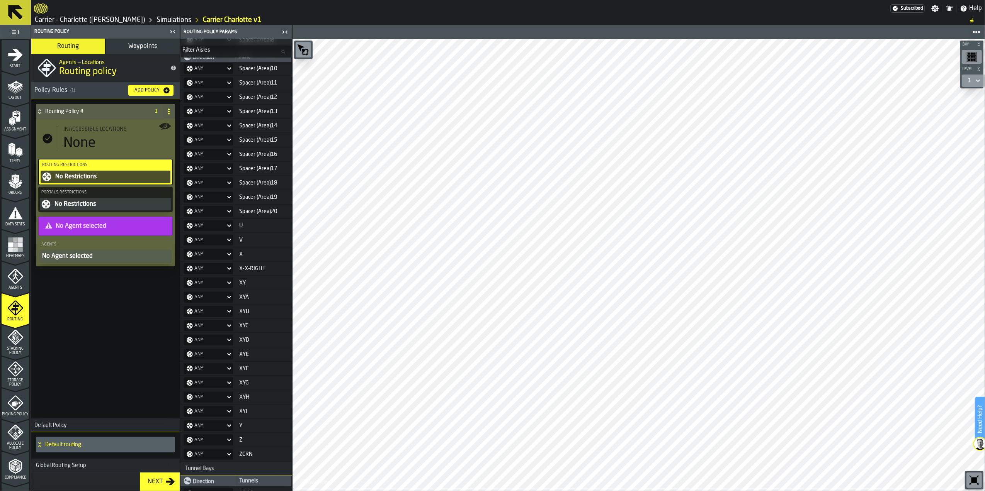
scroll to position [915, 0]
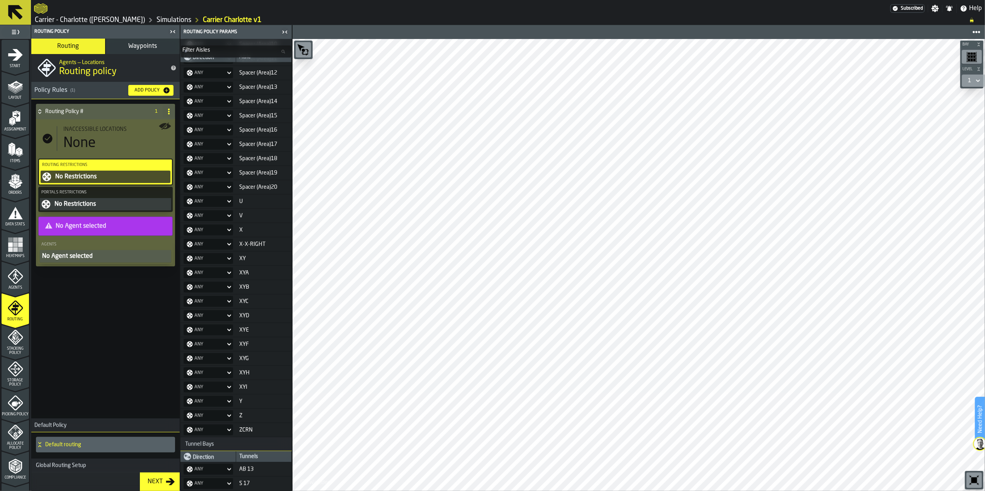
click at [121, 193] on label "Portals Restrictions" at bounding box center [105, 192] width 131 height 8
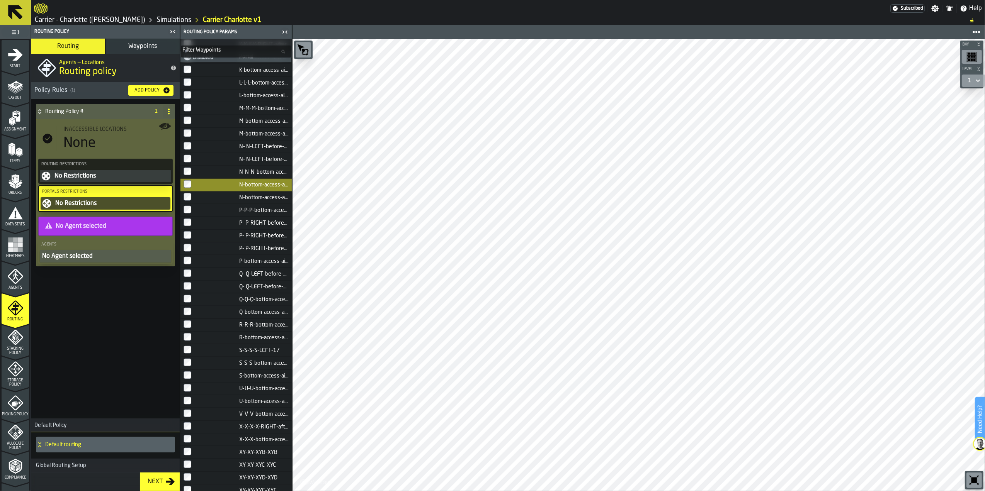
click at [183, 179] on td at bounding box center [208, 185] width 56 height 13
click at [117, 399] on div "Routing Policy # 1 Inaccessible locations None Routing Restrictions No Restrict…" at bounding box center [105, 257] width 148 height 316
click at [119, 443] on h4 "Default routing" at bounding box center [108, 445] width 127 height 6
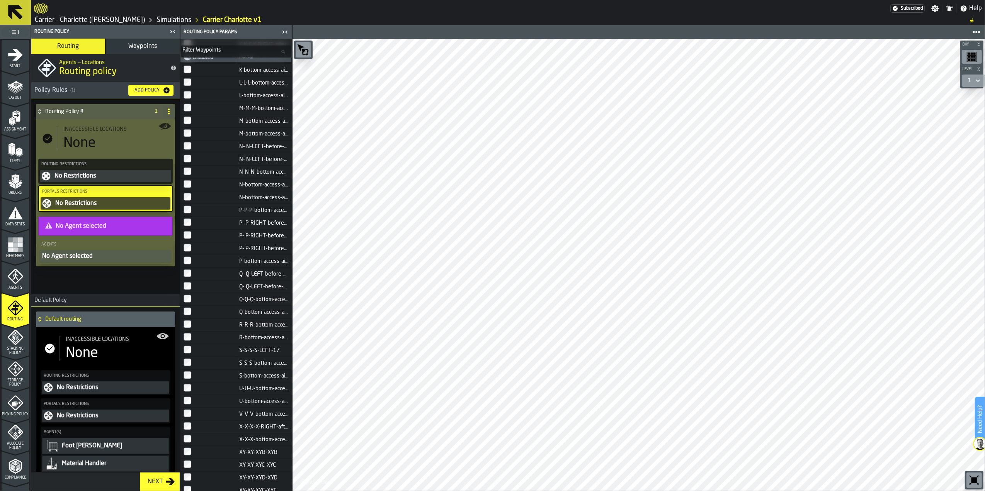
scroll to position [29, 0]
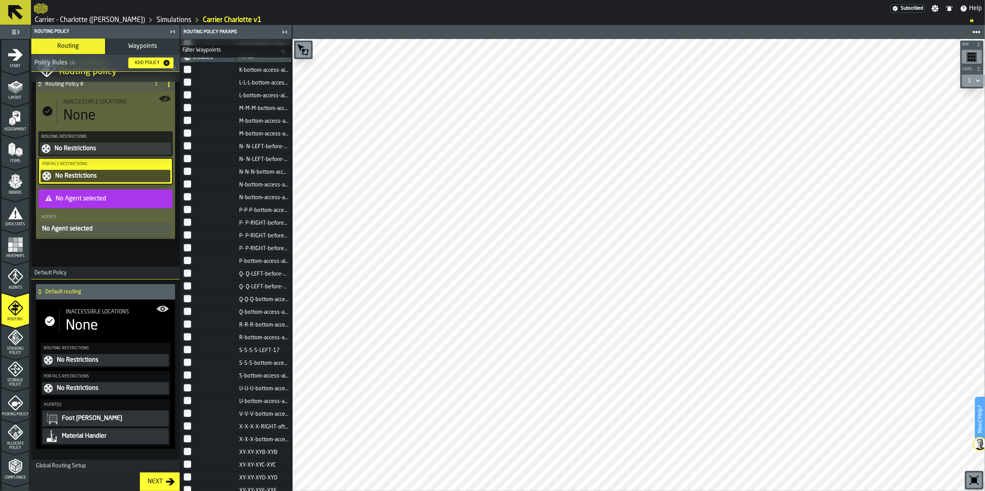
click at [81, 292] on h4 "Default routing" at bounding box center [108, 292] width 127 height 6
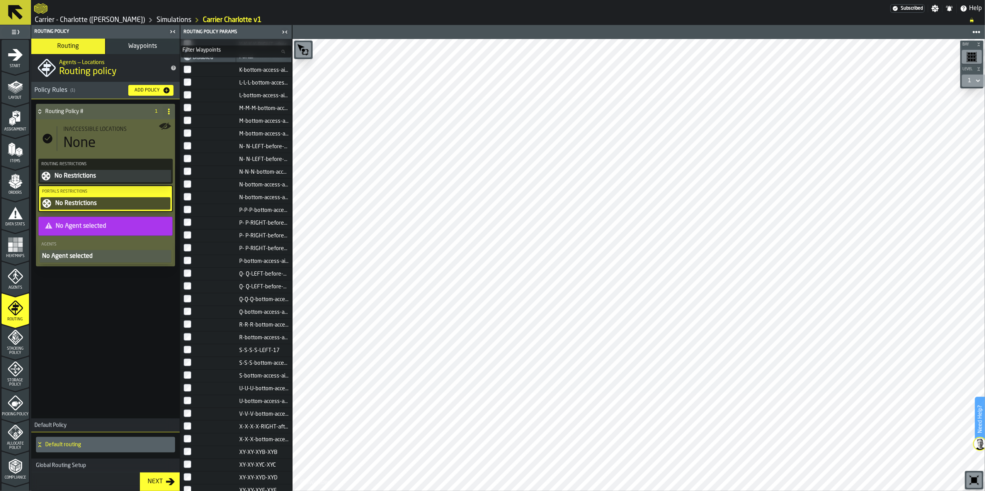
scroll to position [0, 0]
click at [155, 479] on div "Next" at bounding box center [154, 481] width 21 height 9
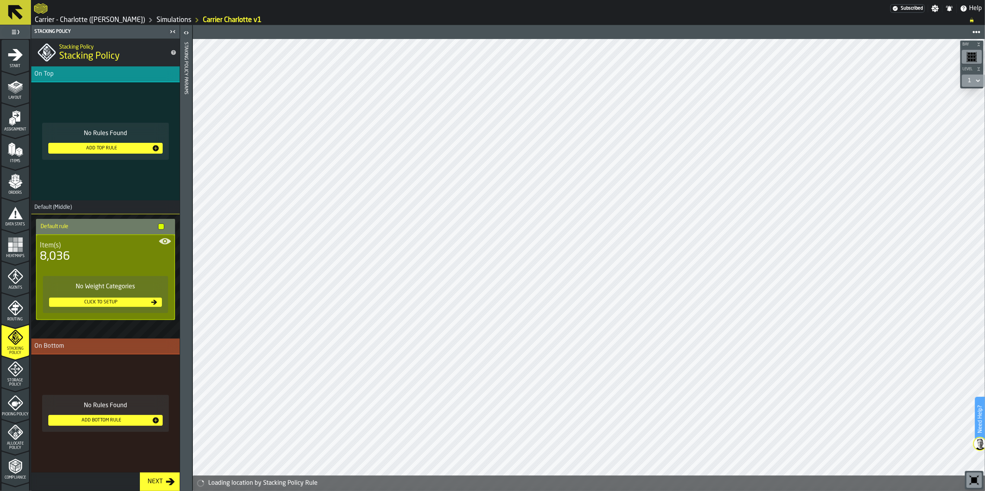
click at [107, 148] on div "Add Top Rule" at bounding box center [101, 148] width 100 height 5
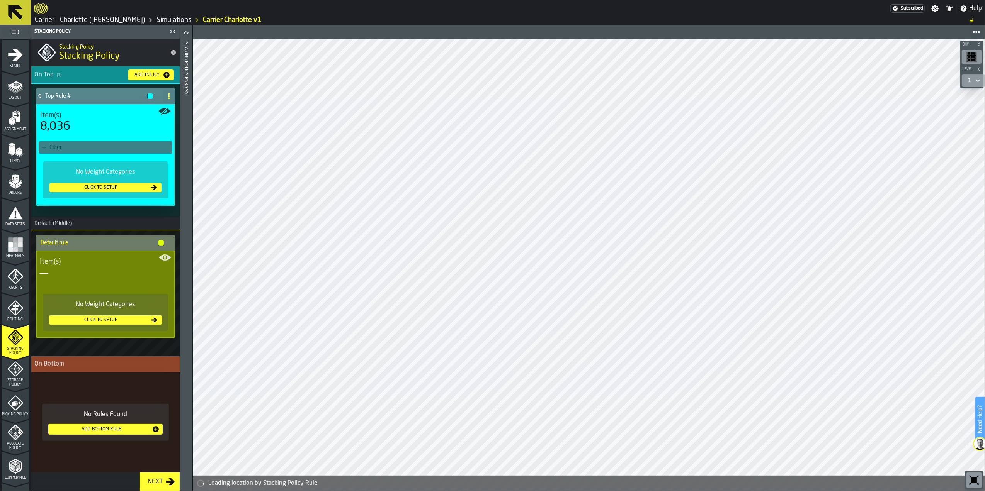
click at [107, 148] on div "Filter" at bounding box center [109, 147] width 120 height 6
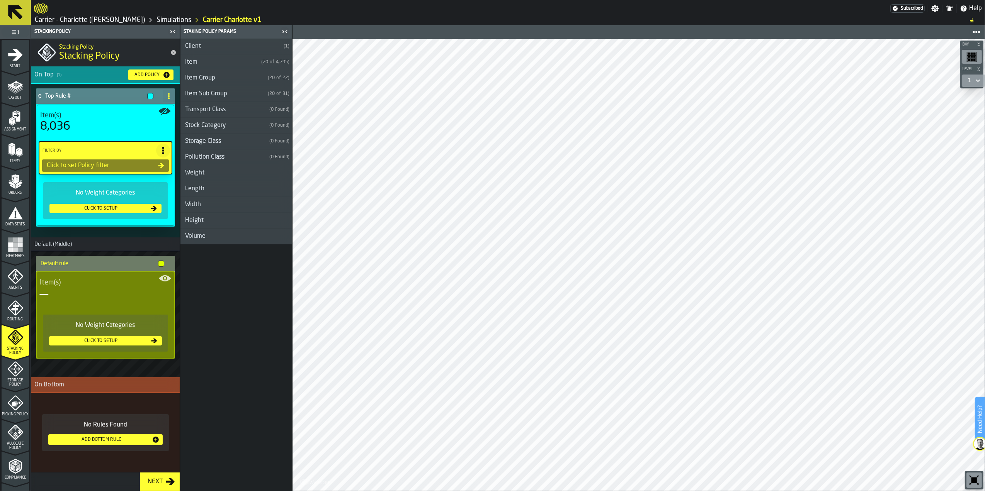
click at [106, 166] on div "Click to set Policy filter" at bounding box center [101, 165] width 114 height 9
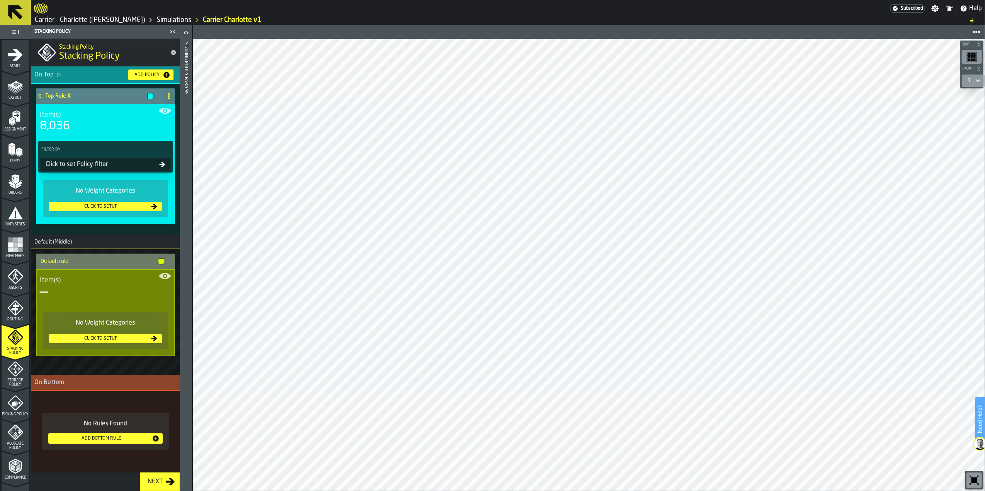
click at [98, 124] on div "8,036" at bounding box center [105, 126] width 131 height 14
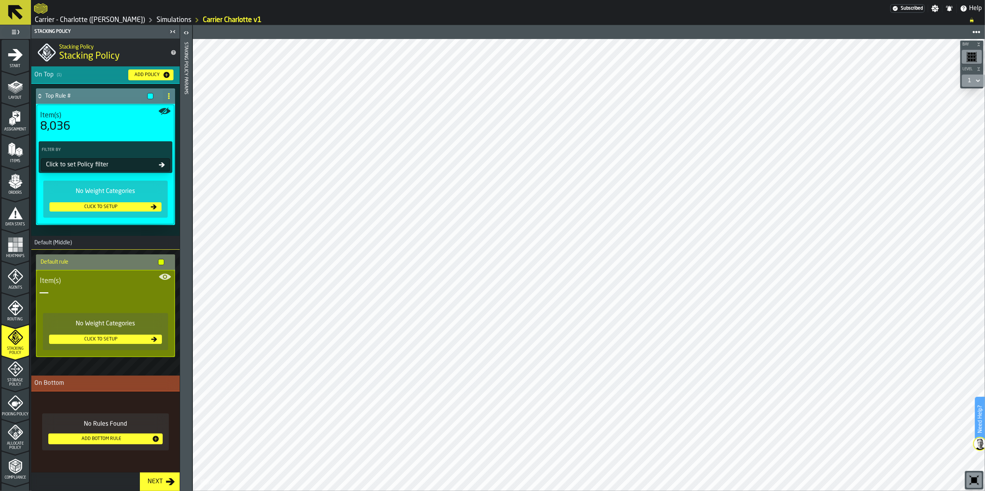
click at [172, 51] on icon "title-Stacking Policy" at bounding box center [173, 52] width 5 height 5
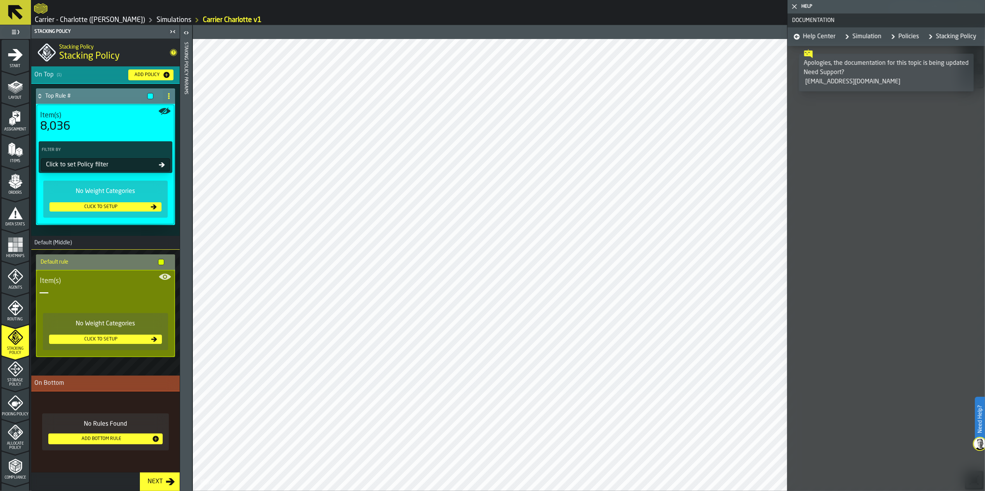
click at [795, 7] on polygon "button-toggle-Close me" at bounding box center [794, 6] width 5 height 5
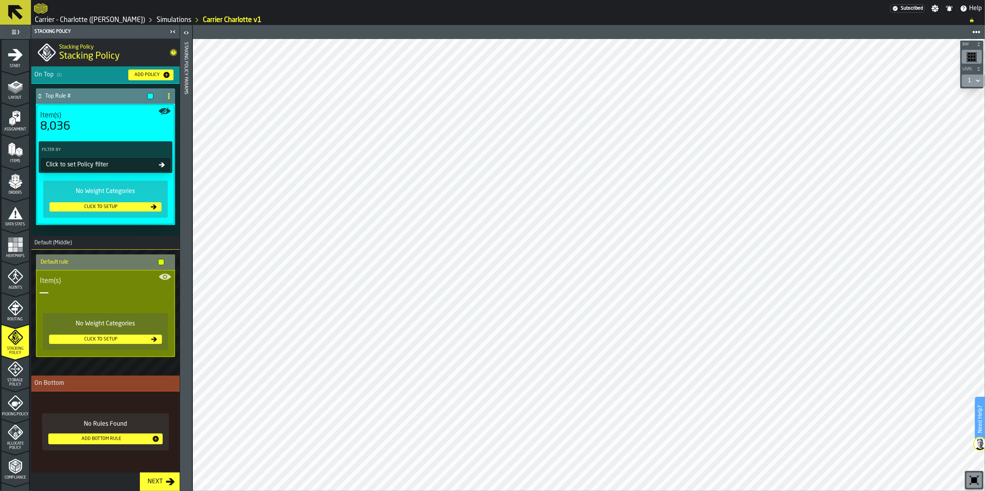
click at [976, 81] on icon at bounding box center [978, 80] width 8 height 9
click at [947, 113] on div "2" at bounding box center [949, 113] width 25 height 9
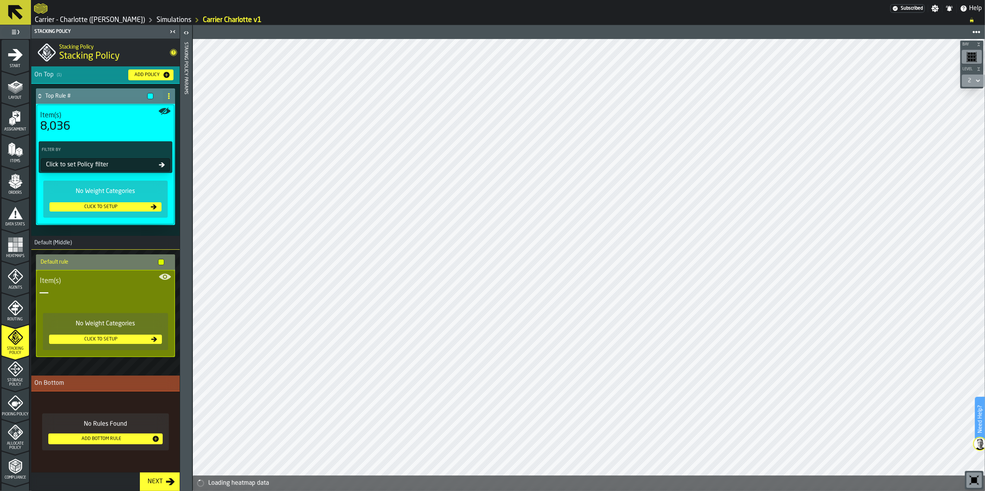
click at [978, 81] on icon at bounding box center [977, 81] width 3 height 3
click at [966, 74] on div "2" at bounding box center [971, 80] width 23 height 15
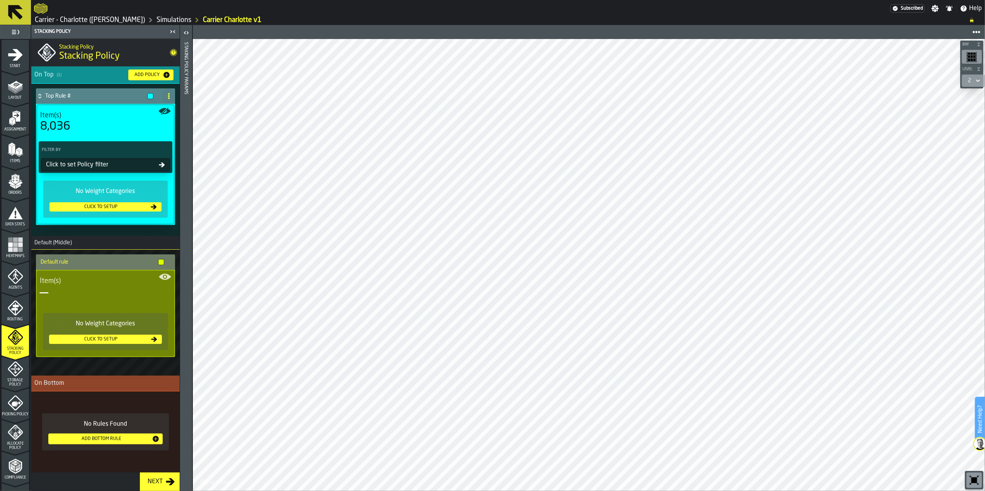
click at [970, 81] on div "2" at bounding box center [969, 81] width 3 height 6
click at [946, 131] on div "3" at bounding box center [949, 131] width 25 height 9
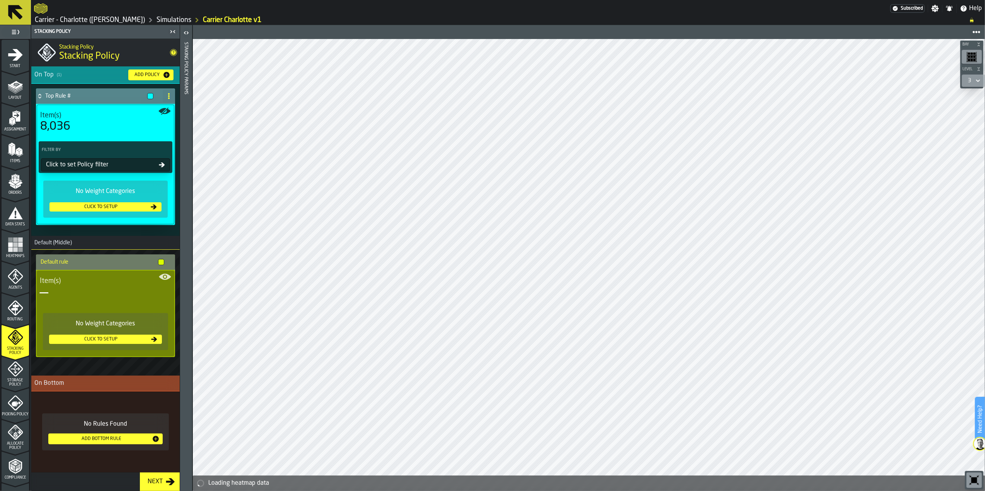
click at [968, 84] on div "3" at bounding box center [968, 80] width 9 height 9
click at [947, 150] on div "4" at bounding box center [949, 150] width 25 height 9
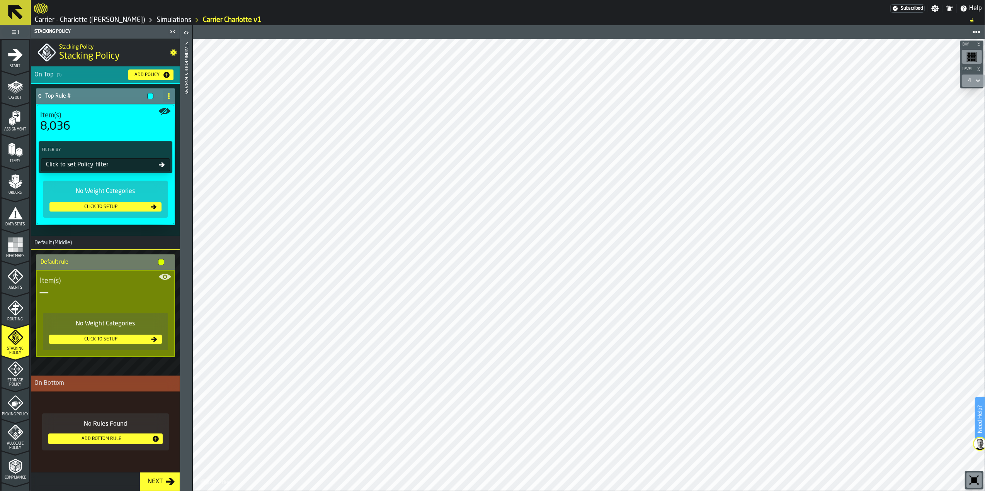
click at [968, 82] on div "4" at bounding box center [969, 81] width 3 height 6
click at [954, 96] on div "1" at bounding box center [949, 94] width 25 height 9
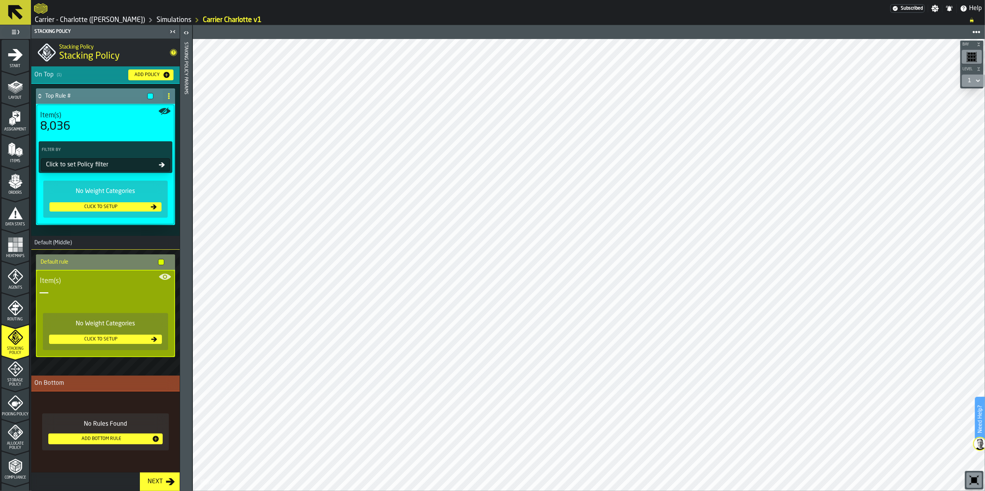
click at [93, 292] on div "—" at bounding box center [105, 292] width 131 height 15
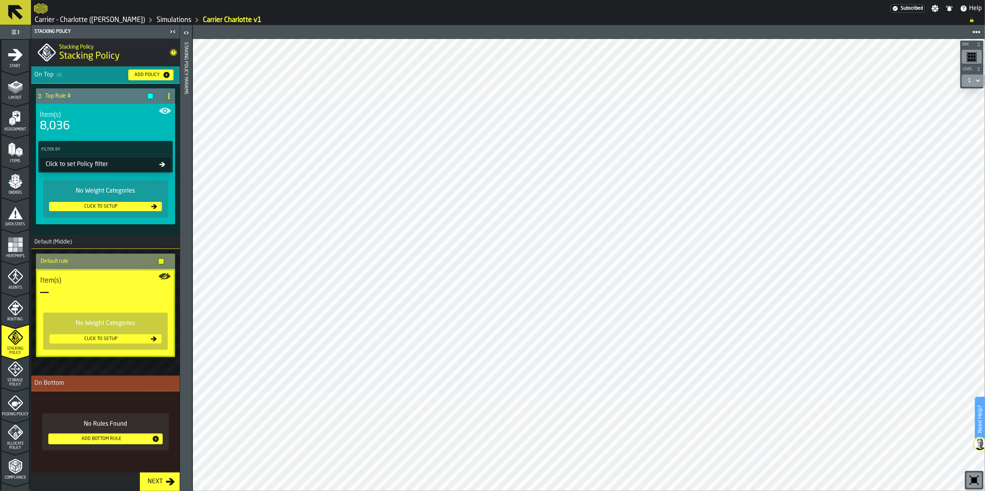
click at [87, 340] on div "Click to setup" at bounding box center [101, 338] width 97 height 5
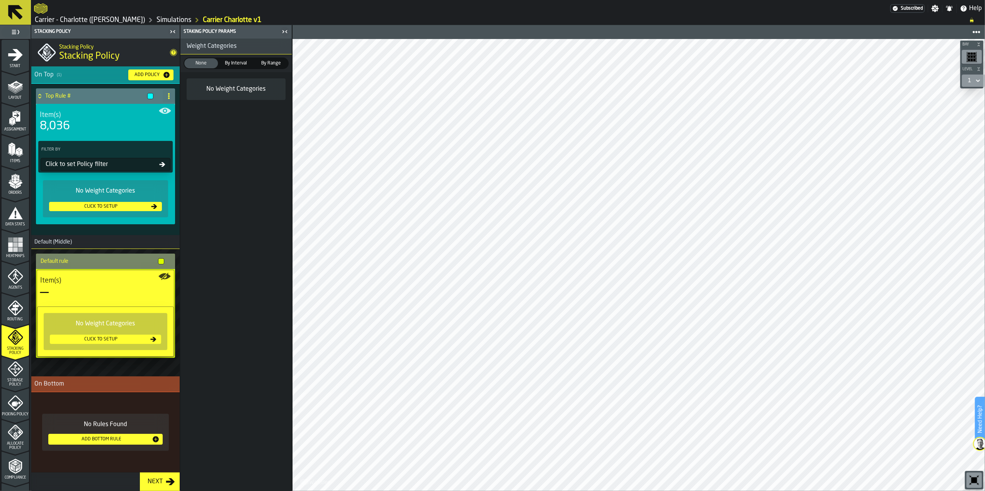
click at [243, 86] on div "No Weight Categories" at bounding box center [236, 89] width 87 height 9
click at [238, 66] on span "By Interval" at bounding box center [236, 63] width 31 height 7
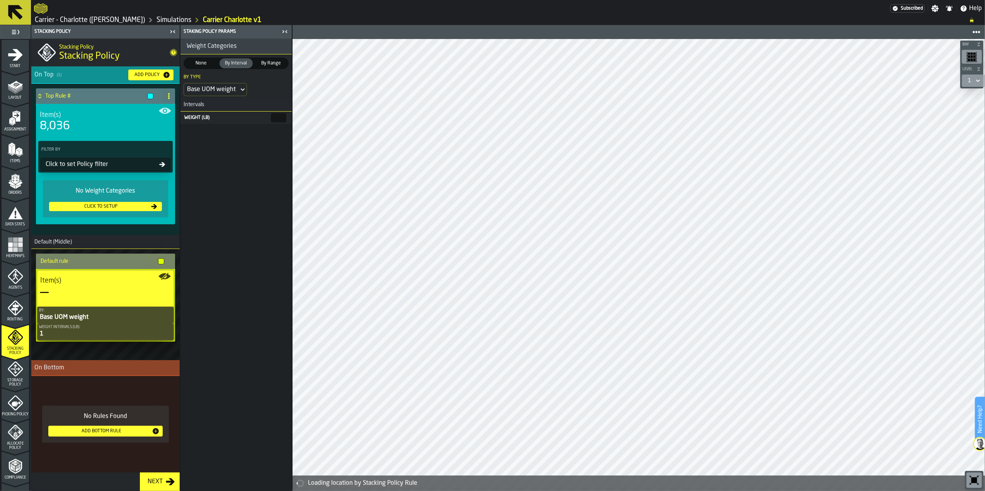
click at [265, 65] on span "By Range" at bounding box center [271, 63] width 31 height 7
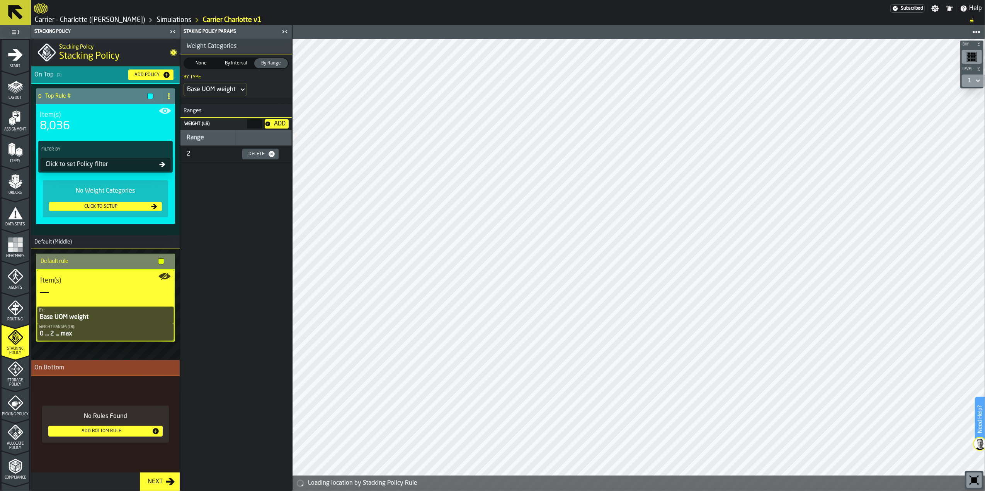
click at [120, 123] on div "8,036" at bounding box center [105, 126] width 131 height 14
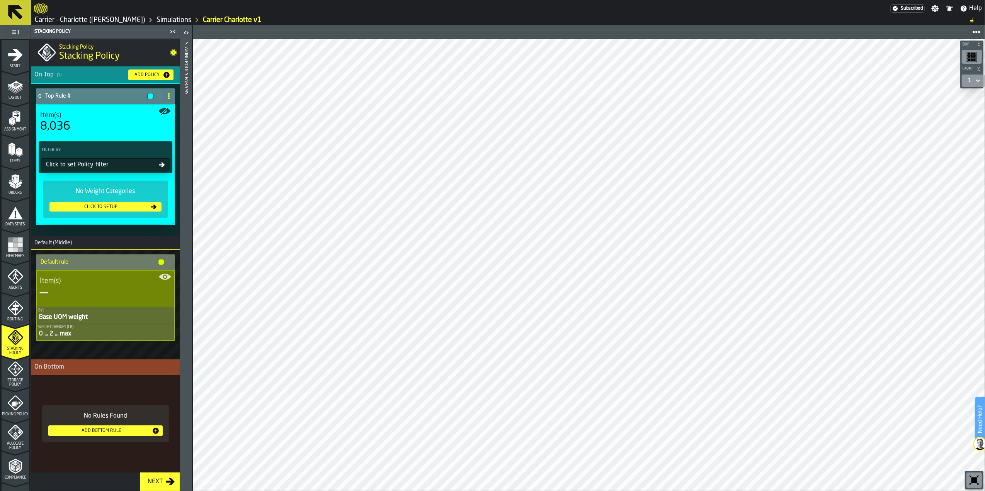
click at [187, 34] on icon "button-toggle-Open" at bounding box center [187, 32] width 2 height 3
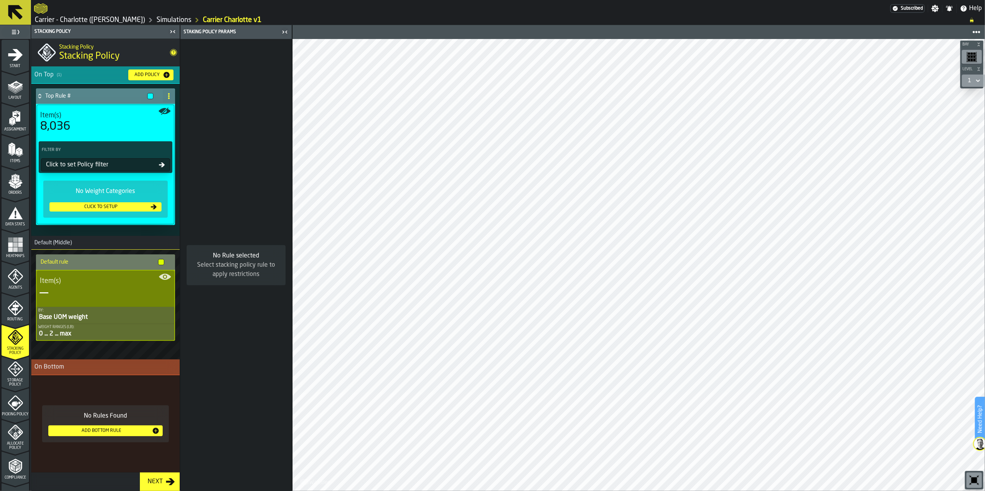
click at [284, 33] on icon "button-toggle-Close me" at bounding box center [284, 31] width 9 height 9
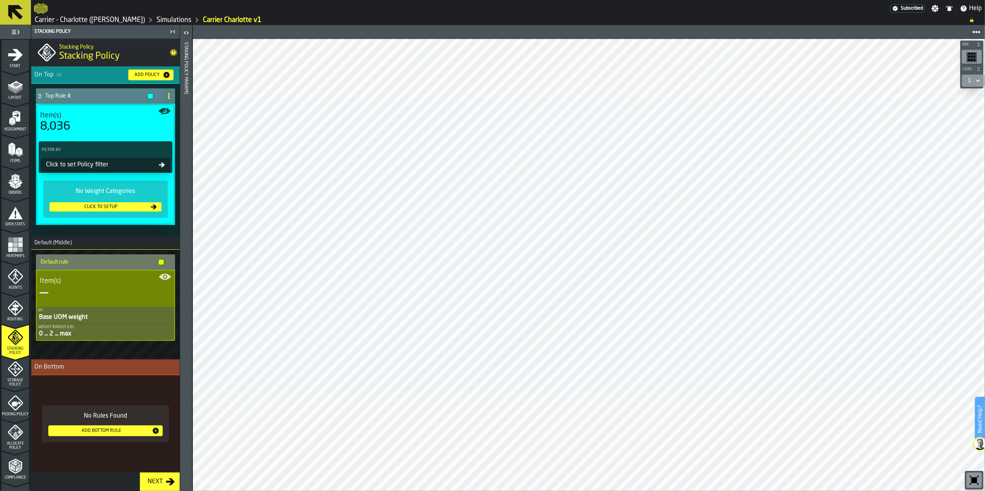
click at [112, 160] on div "Click to set Policy filter" at bounding box center [101, 164] width 116 height 9
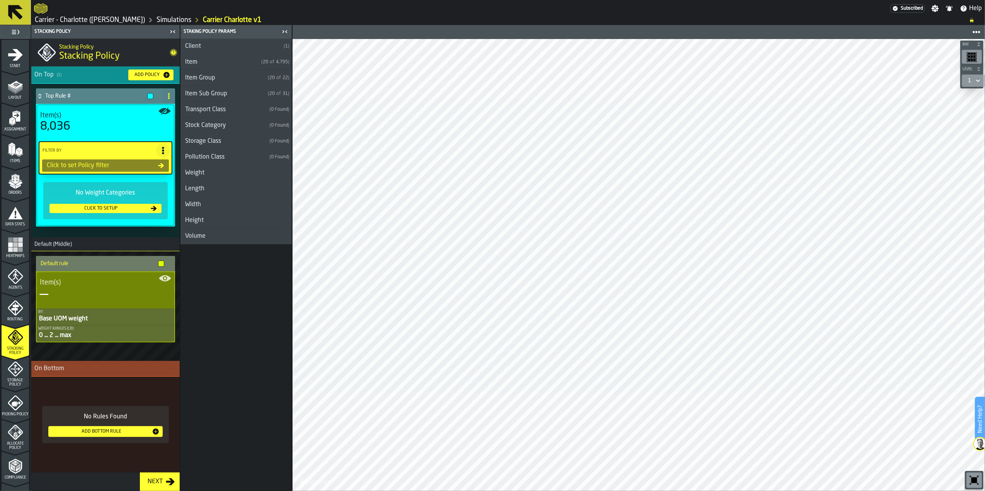
click at [229, 80] on div "Item Group" at bounding box center [222, 77] width 84 height 9
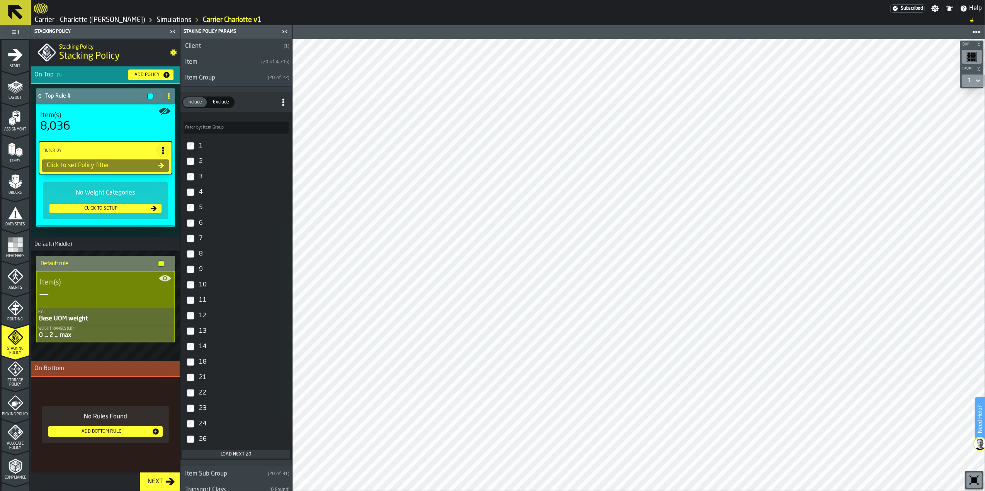
click at [287, 31] on icon "button-toggle-Close me" at bounding box center [286, 31] width 2 height 3
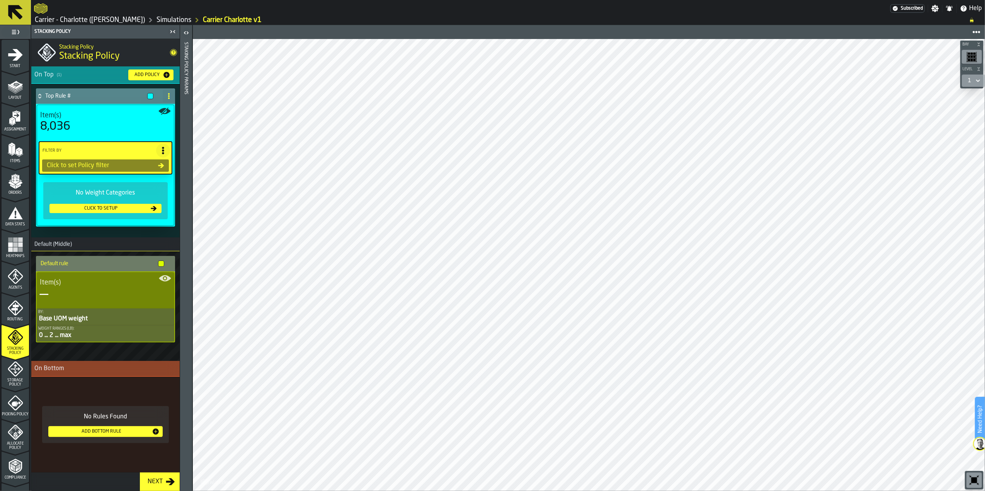
click at [160, 482] on div "Next" at bounding box center [154, 481] width 21 height 9
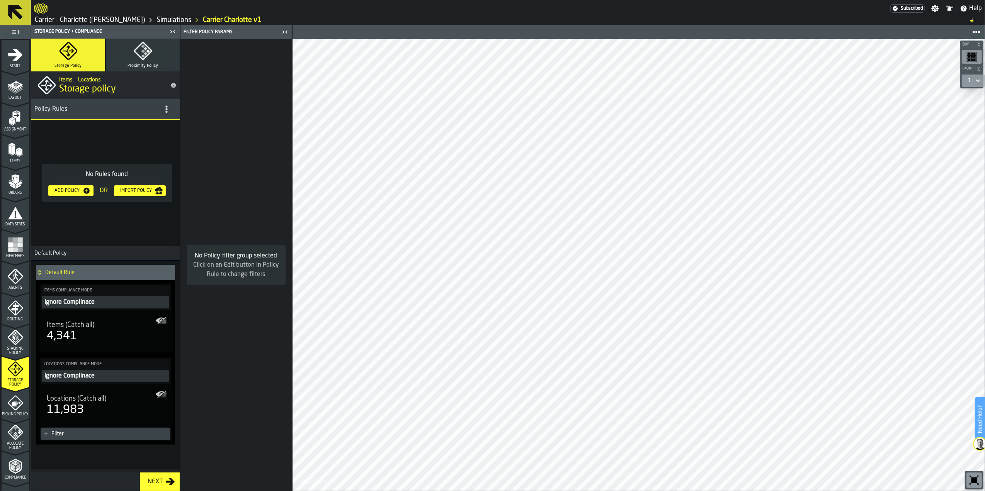
click at [129, 53] on button "Proximity Policy" at bounding box center [143, 55] width 74 height 33
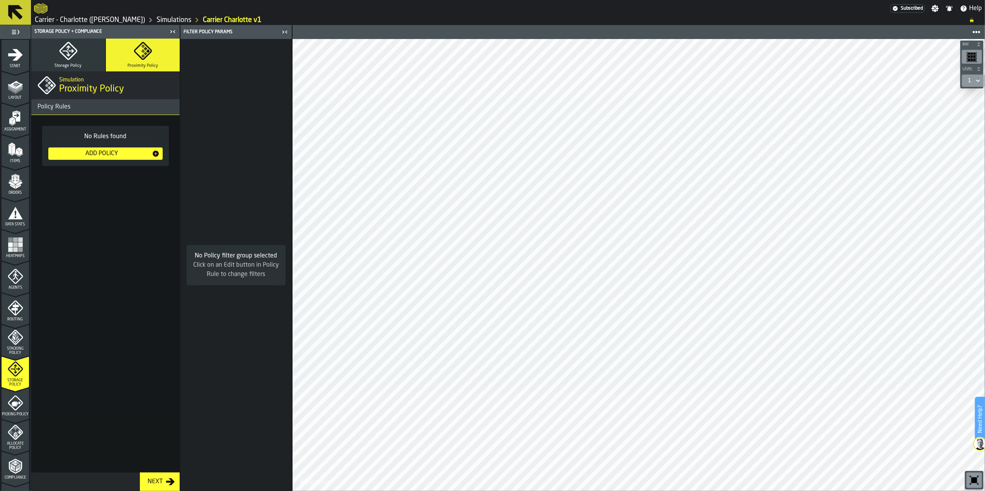
click at [64, 62] on button "Storage Policy" at bounding box center [68, 55] width 74 height 33
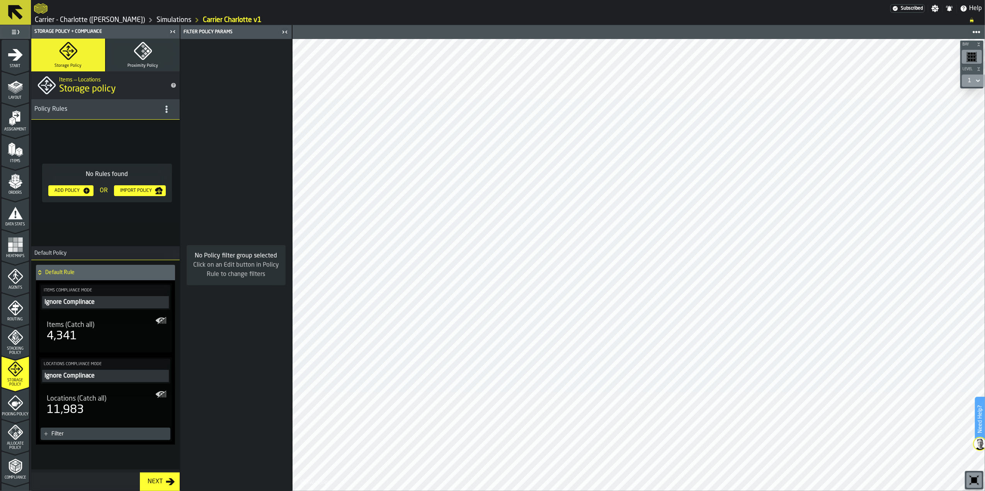
click at [73, 192] on div "Add Policy" at bounding box center [66, 190] width 31 height 5
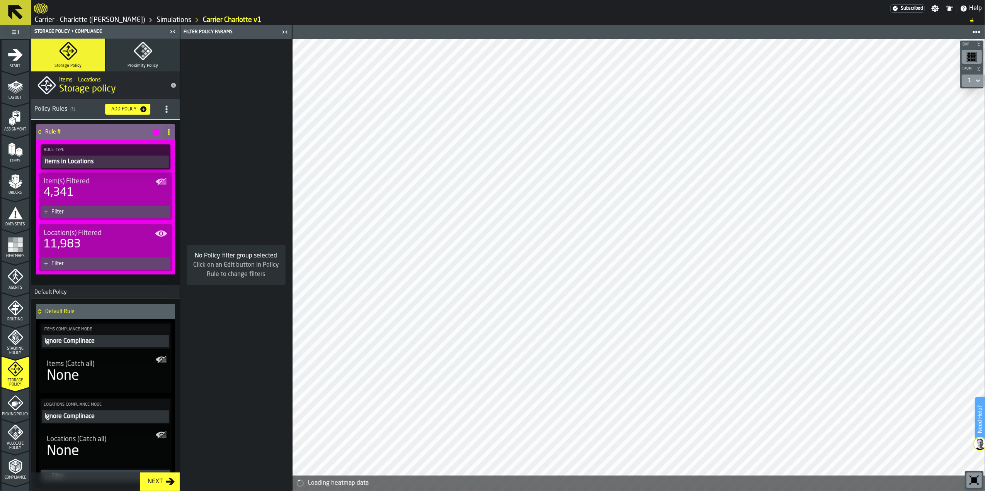
click at [81, 163] on div "Items in Locations" at bounding box center [106, 161] width 124 height 9
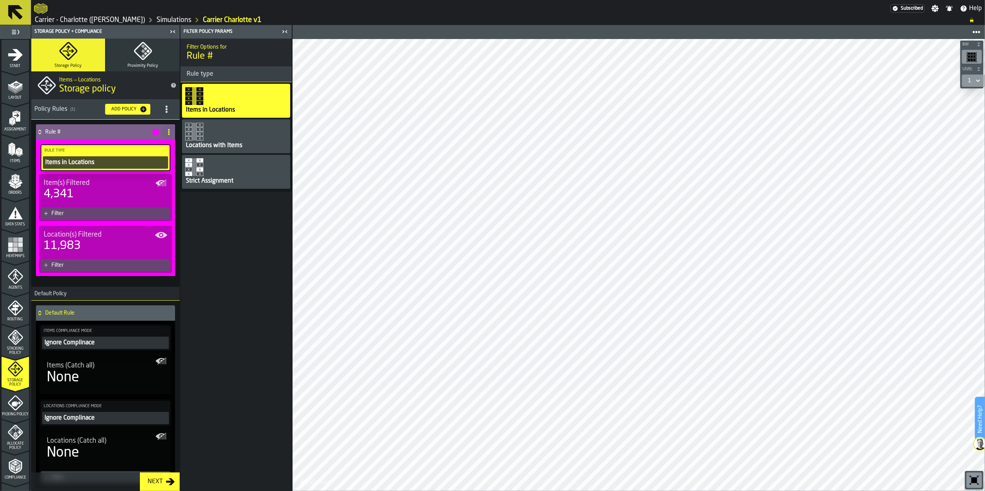
click at [81, 163] on div "Items in Locations" at bounding box center [105, 162] width 122 height 9
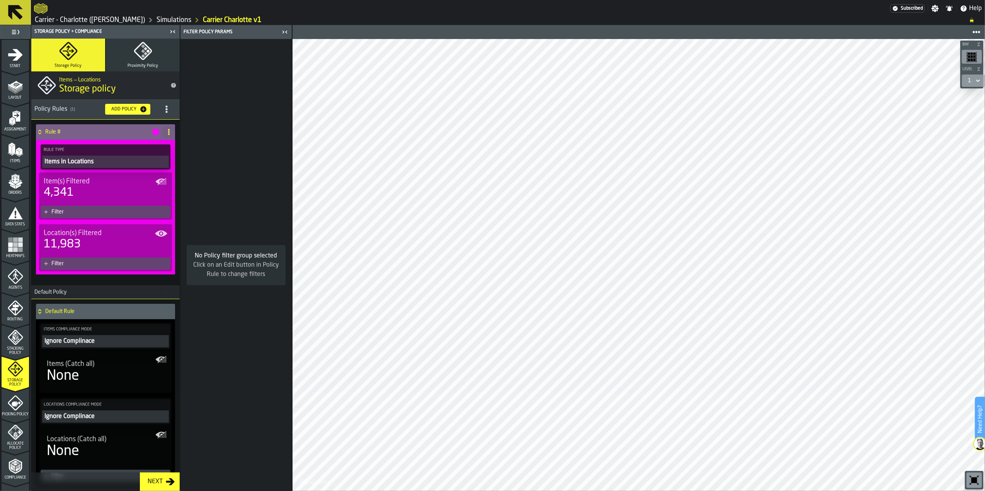
click at [77, 186] on span "Item(s) Filtered" at bounding box center [67, 181] width 46 height 8
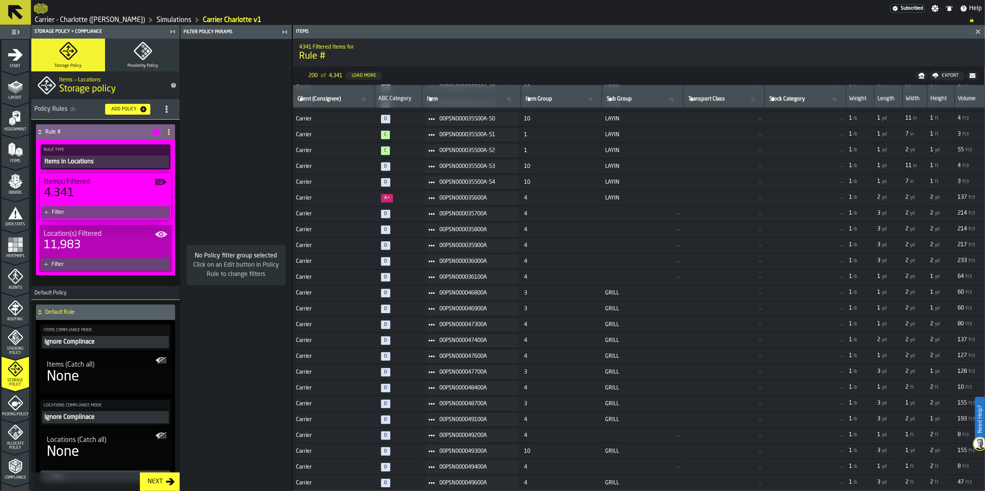
scroll to position [1723, 0]
click at [973, 32] on button "Close" at bounding box center [977, 31] width 11 height 9
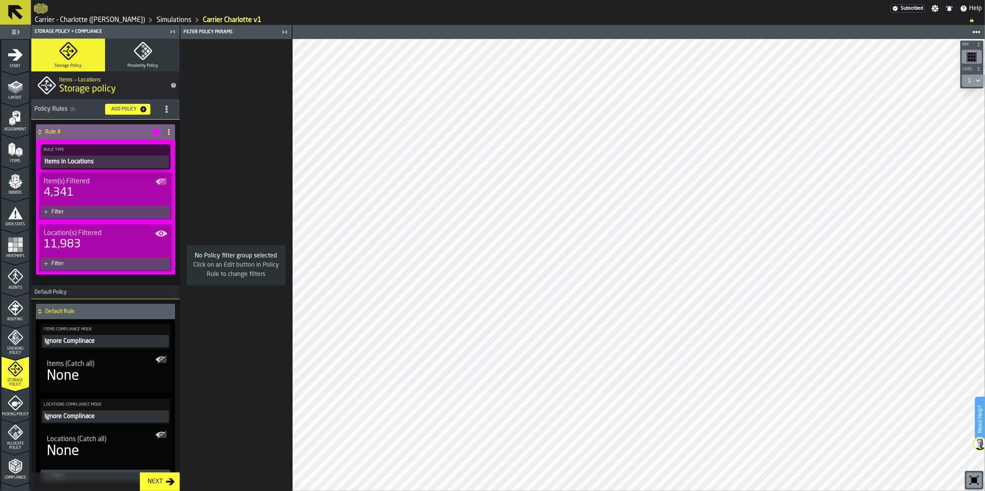
click at [118, 245] on div "11,983" at bounding box center [106, 245] width 124 height 14
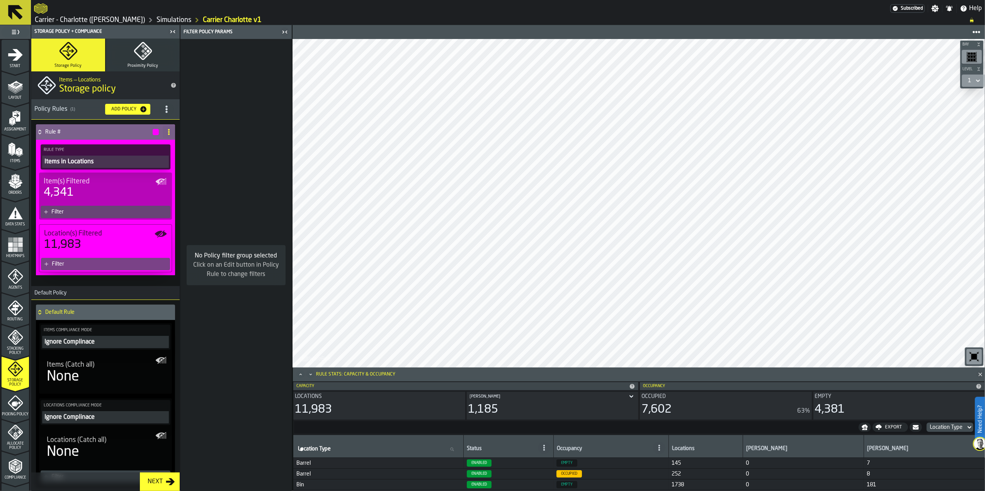
click at [301, 373] on icon "Maximize" at bounding box center [301, 375] width 8 height 8
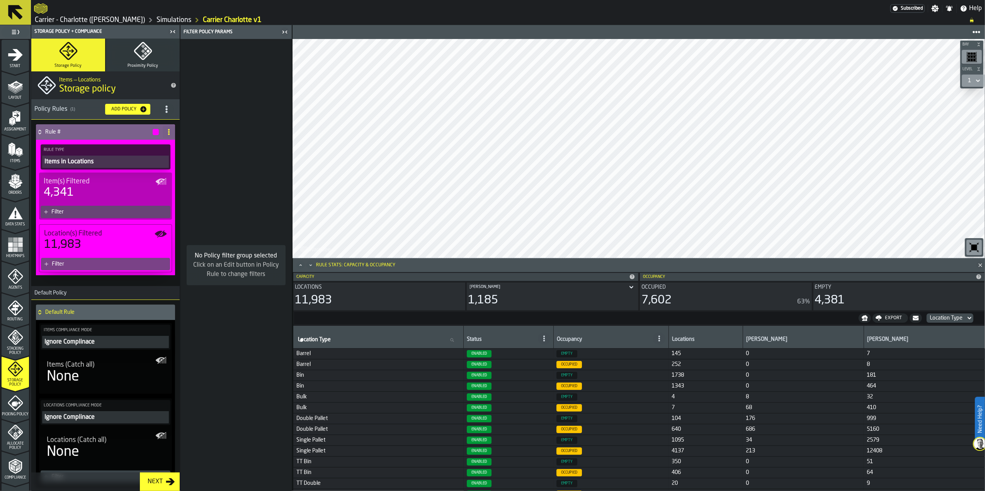
click at [166, 134] on icon at bounding box center [169, 132] width 6 height 6
click at [87, 161] on div "Items in Locations" at bounding box center [106, 161] width 124 height 9
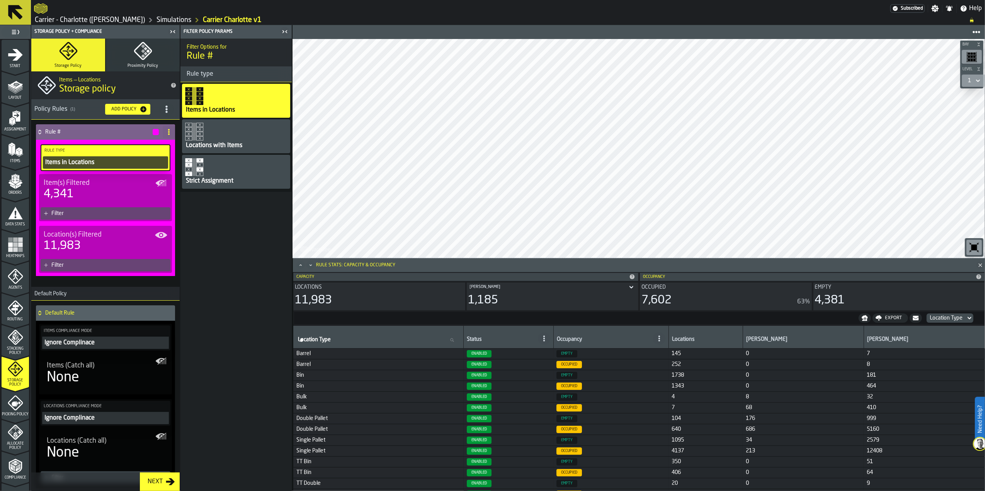
click at [232, 147] on div "Locations with Items" at bounding box center [214, 145] width 58 height 9
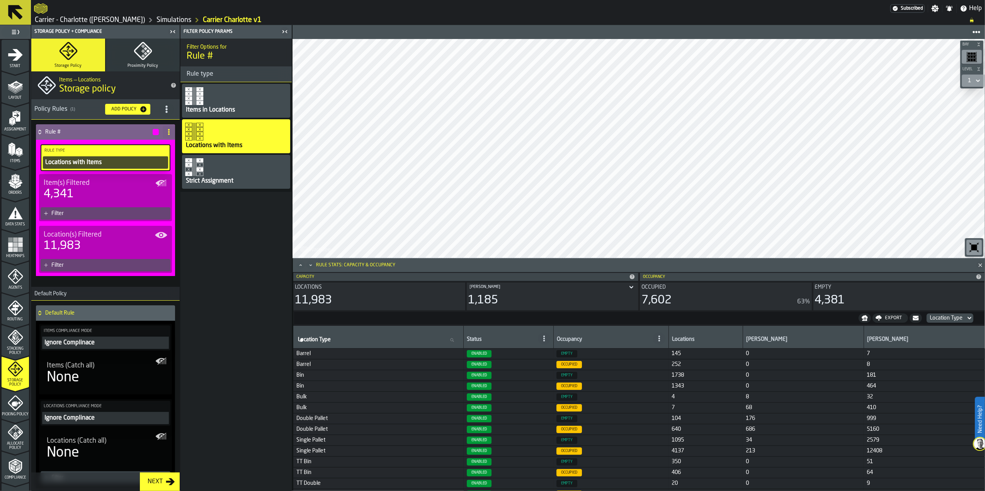
click at [224, 180] on div "Strict Assignment" at bounding box center [209, 181] width 49 height 9
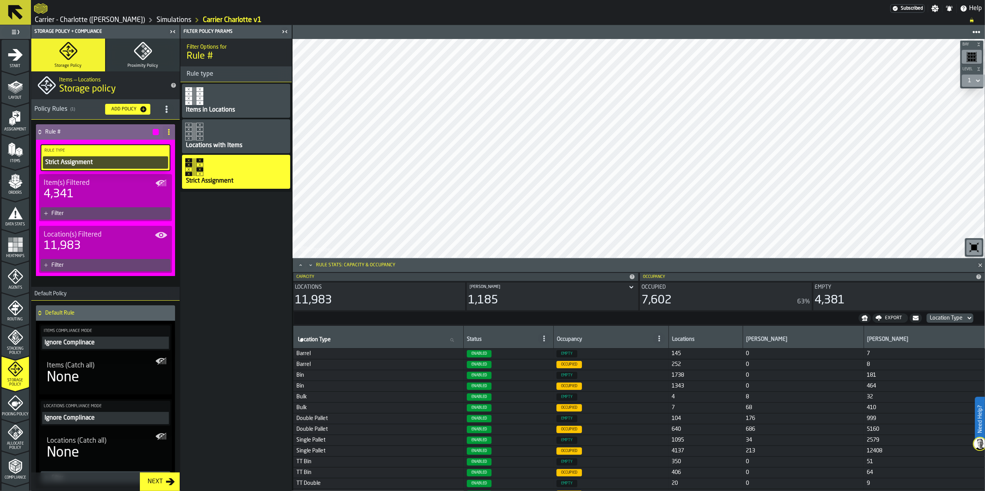
click at [90, 161] on div "Strict Assignment" at bounding box center [105, 162] width 122 height 9
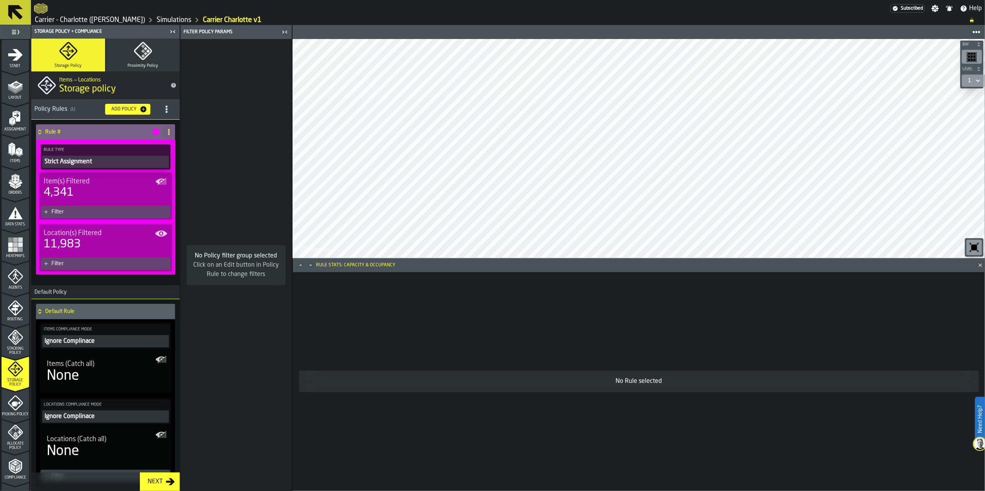
click at [90, 161] on div "Strict Assignment" at bounding box center [106, 161] width 124 height 9
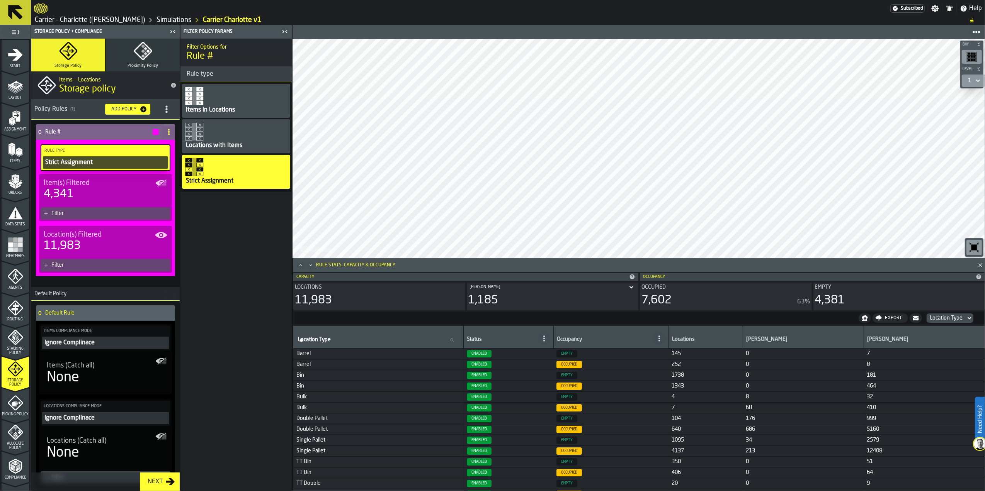
click at [195, 106] on div "Items in Locations" at bounding box center [210, 109] width 51 height 9
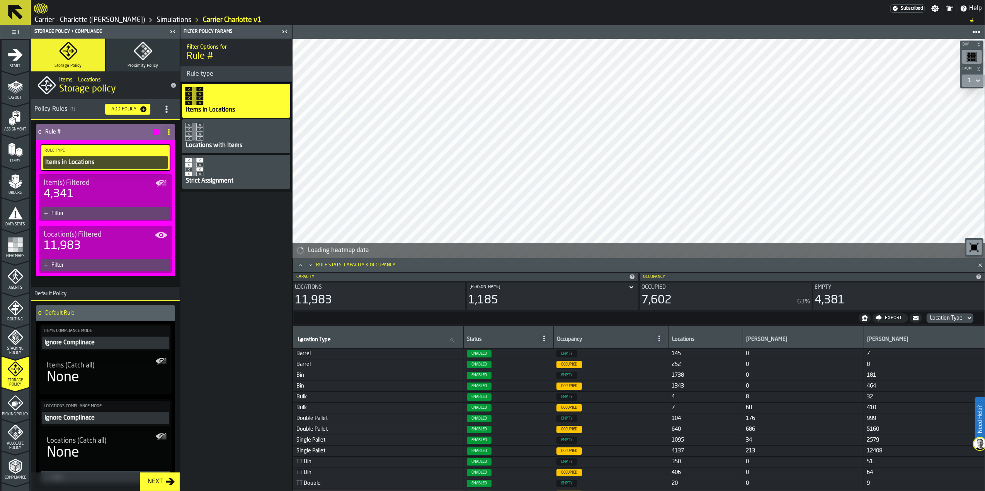
click at [110, 214] on div "Filter" at bounding box center [109, 214] width 116 height 6
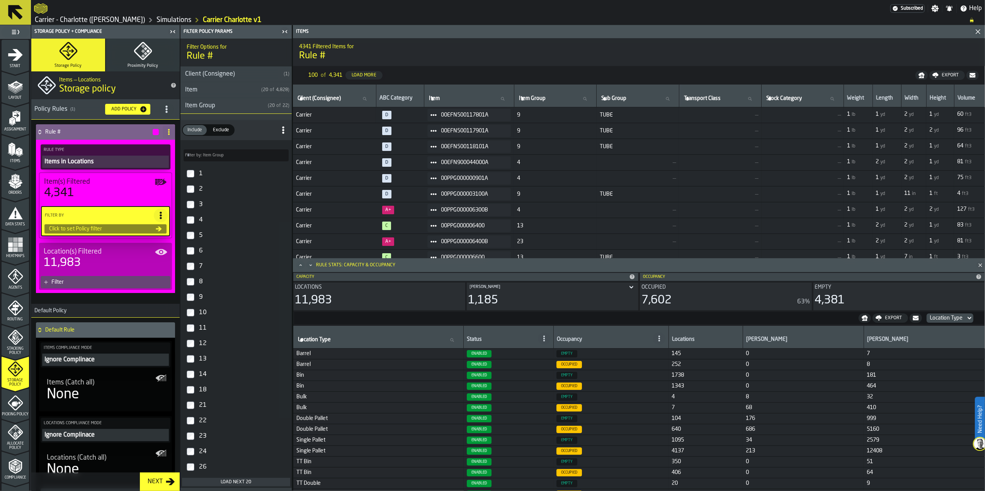
click at [312, 132] on span "Carrier" at bounding box center [334, 131] width 77 height 6
click at [442, 132] on span "00EFN500117901A" at bounding box center [473, 131] width 64 height 6
click at [980, 34] on icon "Close" at bounding box center [977, 31] width 9 height 9
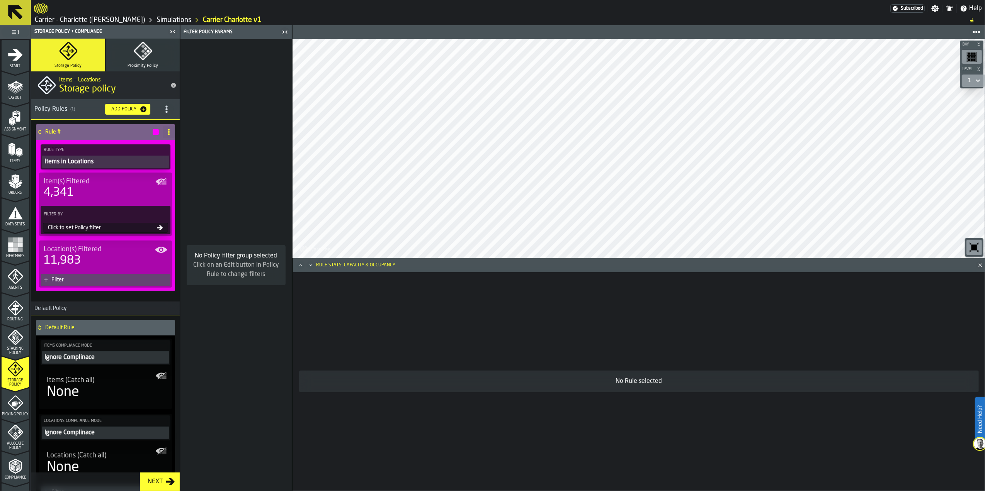
click at [101, 185] on div "Item(s) Filtered" at bounding box center [106, 181] width 124 height 8
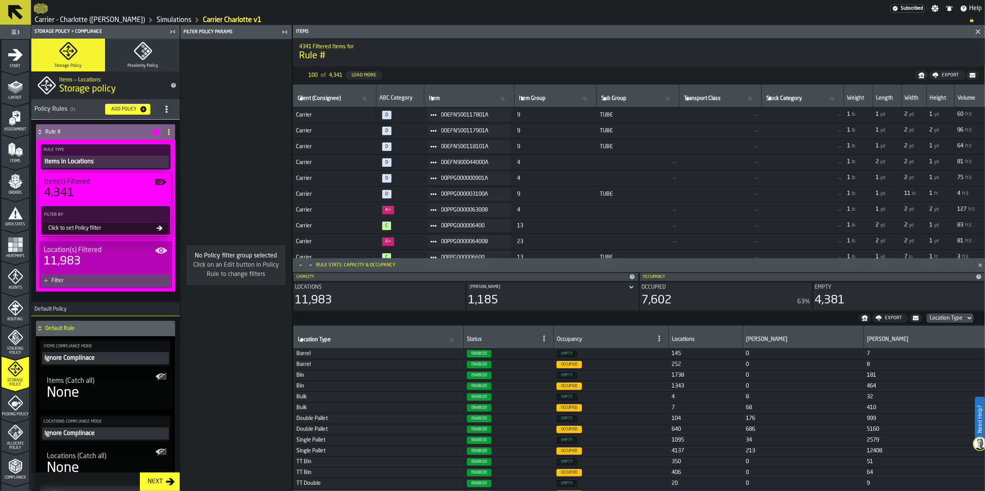
click at [198, 270] on div "Click on an Edit button in Policy Rule to change filters" at bounding box center [236, 270] width 87 height 19
click at [97, 181] on div "Item(s) Filtered" at bounding box center [105, 182] width 123 height 8
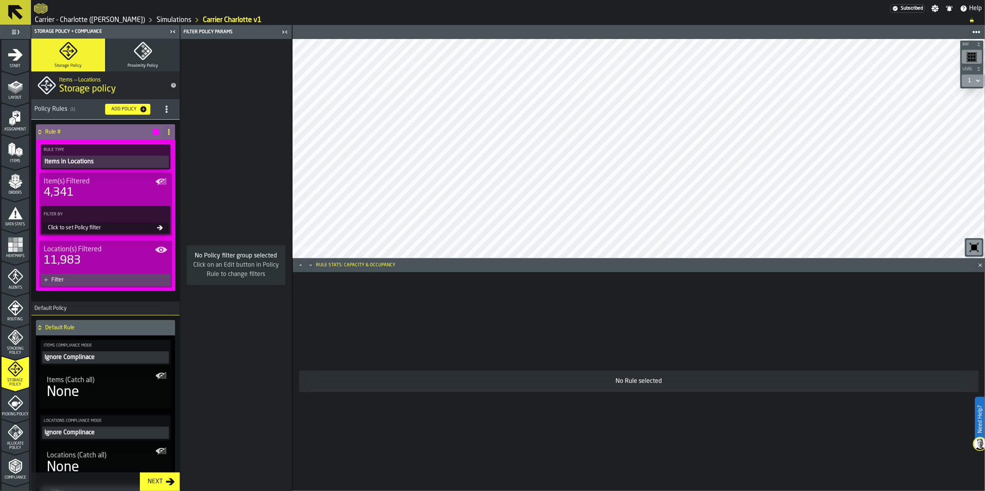
click at [96, 163] on div "Items in Locations" at bounding box center [106, 161] width 124 height 9
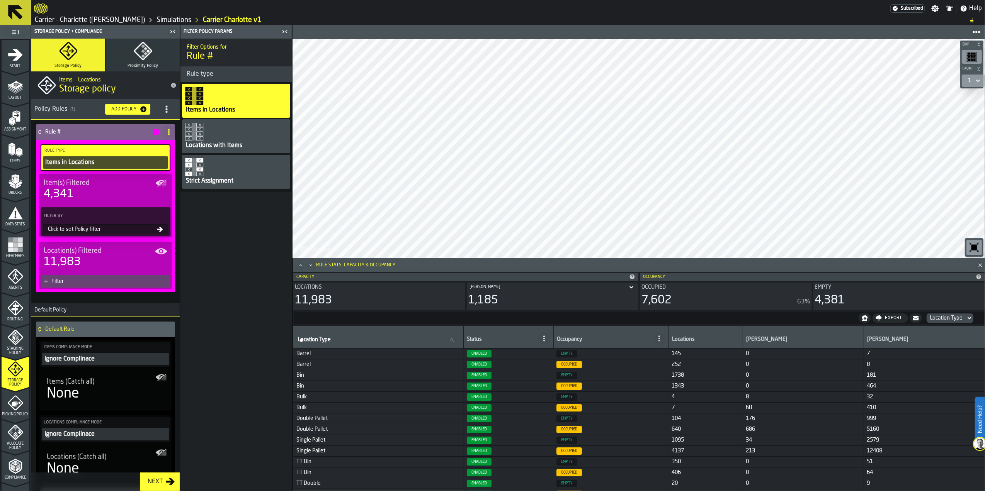
click at [95, 165] on div "Items in Locations" at bounding box center [105, 162] width 122 height 9
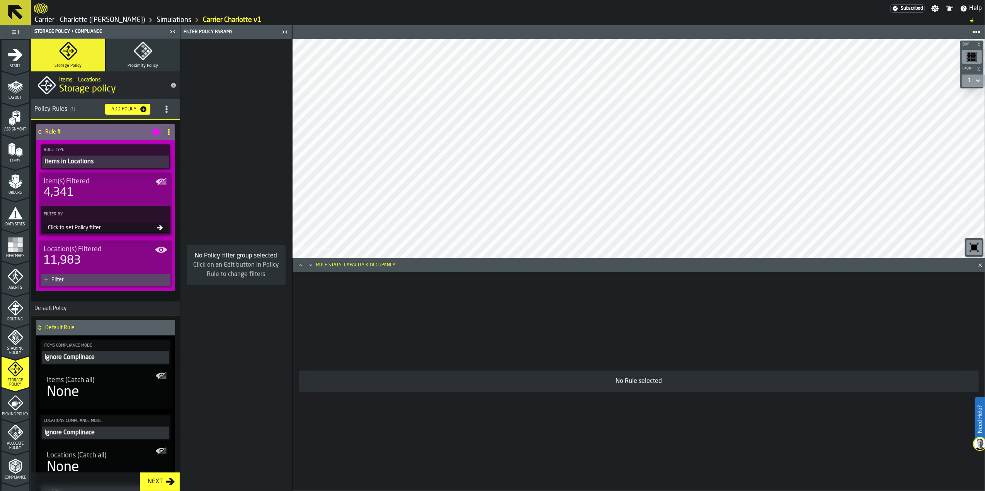
click at [144, 110] on icon "button-Add Policy" at bounding box center [143, 109] width 8 height 8
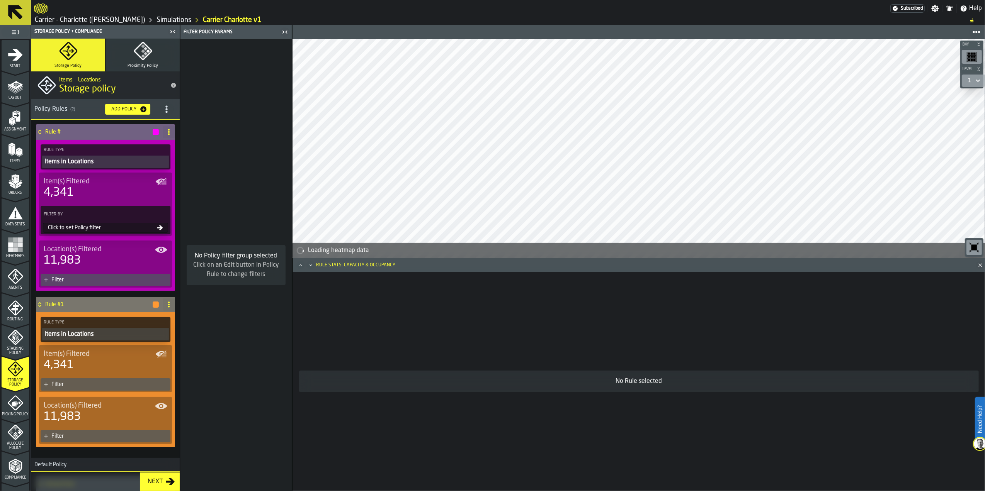
click at [166, 305] on icon at bounding box center [169, 305] width 6 height 6
click at [146, 334] on li "Delete" at bounding box center [136, 339] width 74 height 19
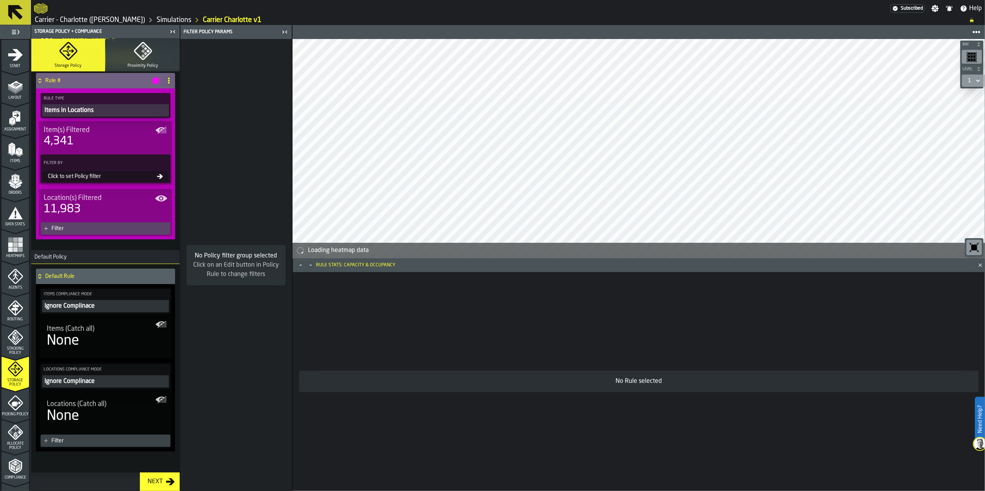
scroll to position [58, 0]
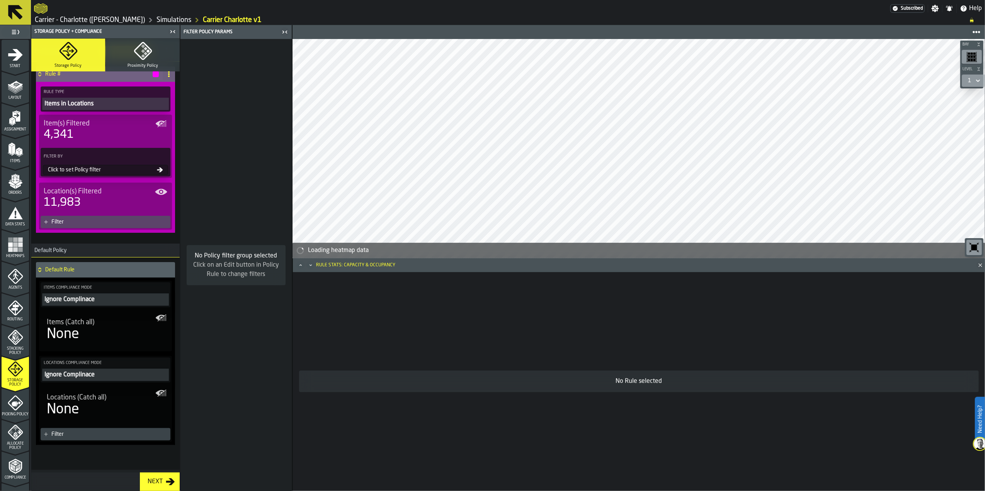
click at [95, 267] on h4 "Default Rule" at bounding box center [108, 270] width 127 height 6
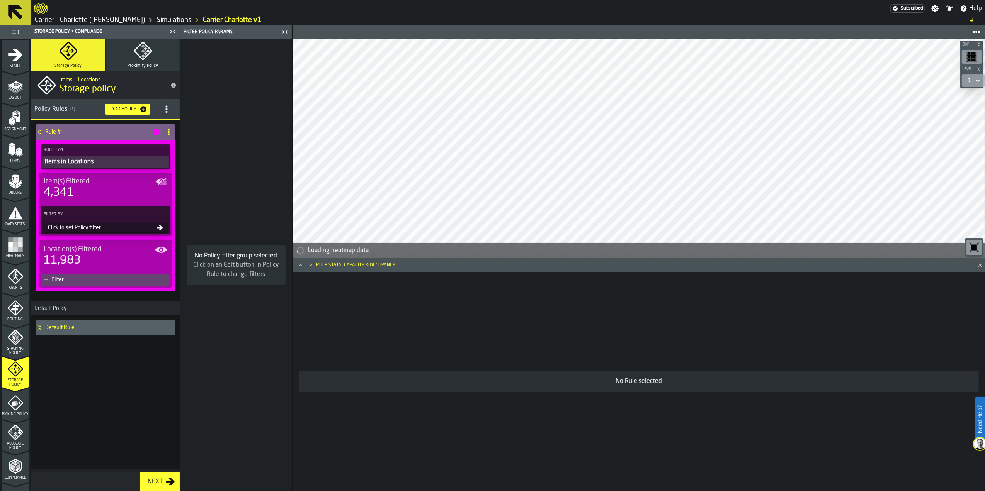
scroll to position [0, 0]
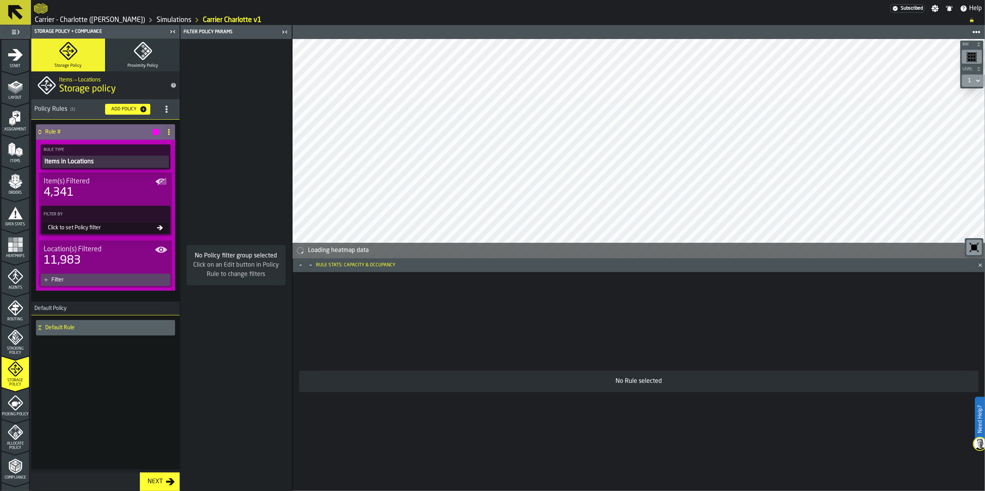
click at [96, 326] on h4 "Default Rule" at bounding box center [108, 328] width 127 height 6
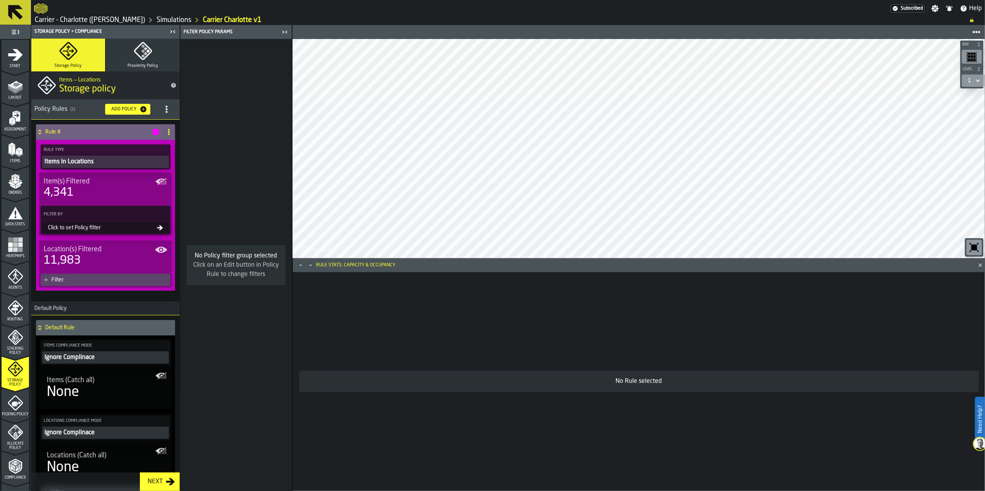
click at [139, 55] on icon "button" at bounding box center [143, 51] width 19 height 19
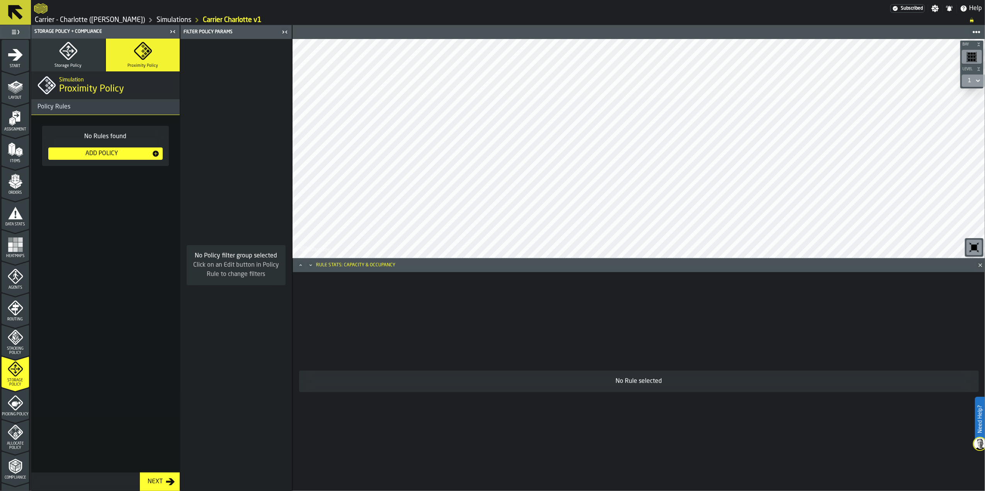
click at [124, 158] on div "Add Policy" at bounding box center [101, 153] width 100 height 9
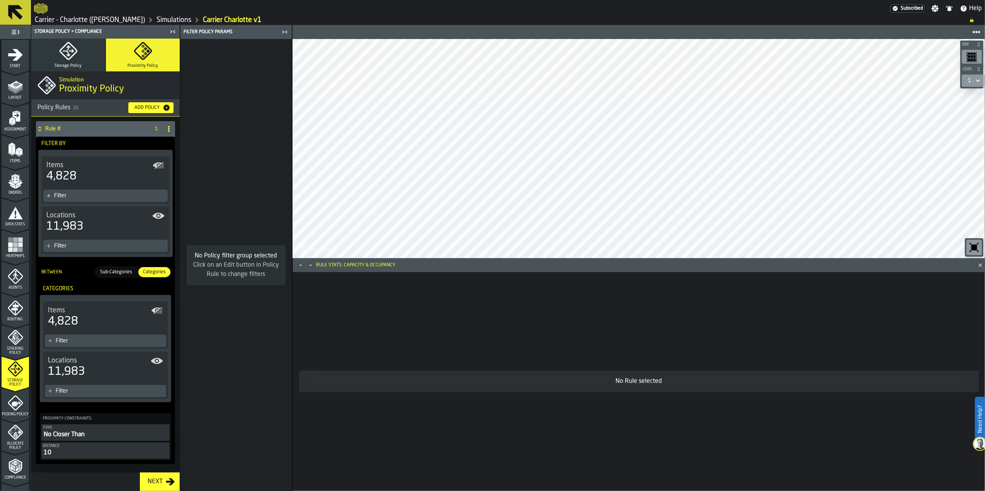
click at [311, 266] on icon "Minimize" at bounding box center [311, 265] width 8 height 8
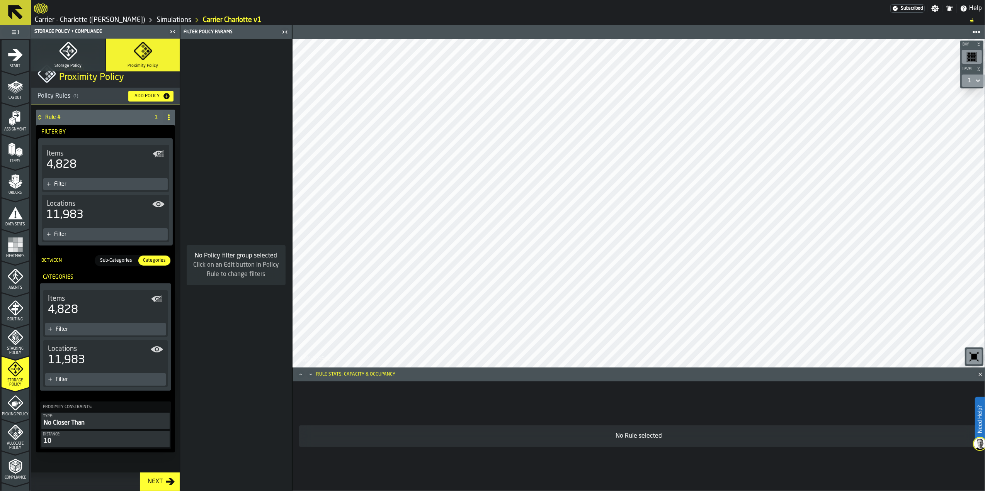
scroll to position [17, 0]
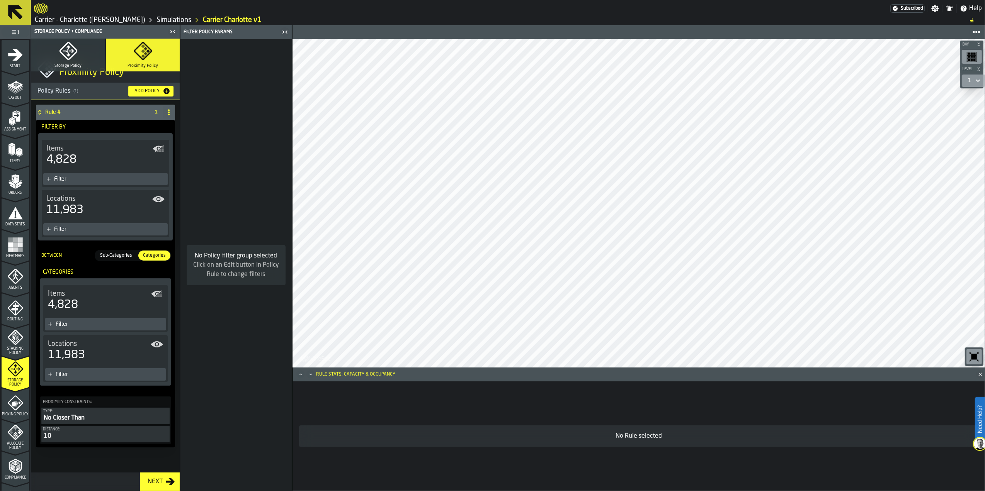
click at [87, 436] on div "10" at bounding box center [105, 436] width 125 height 9
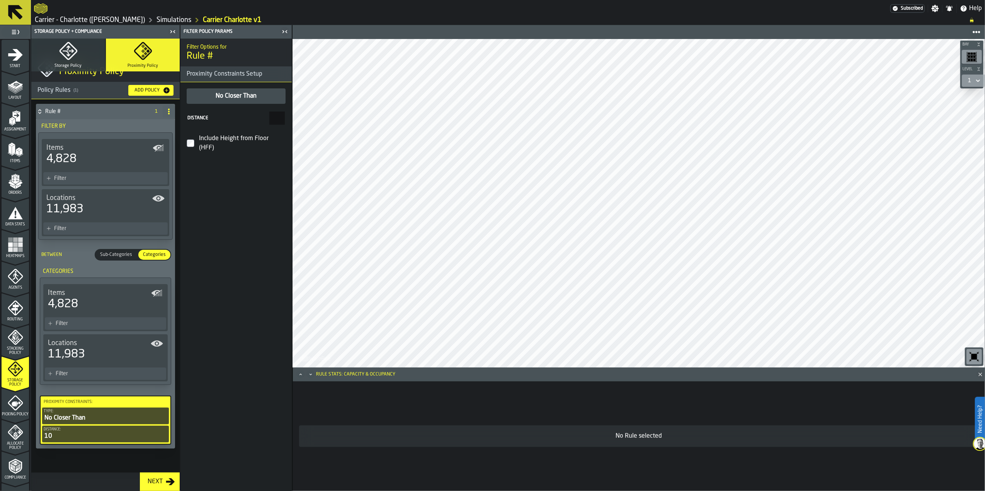
click at [90, 419] on div "No Closer Than" at bounding box center [106, 418] width 124 height 9
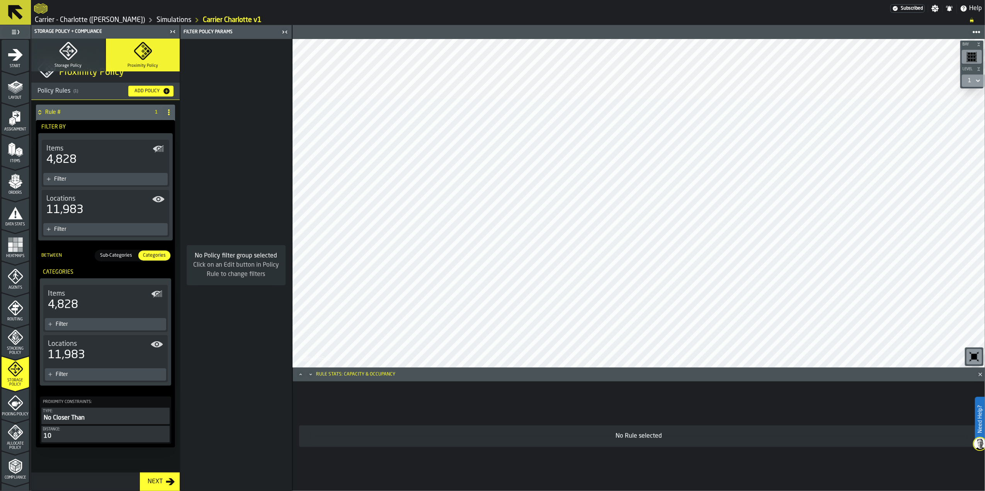
click at [89, 352] on div "11,983" at bounding box center [105, 355] width 115 height 14
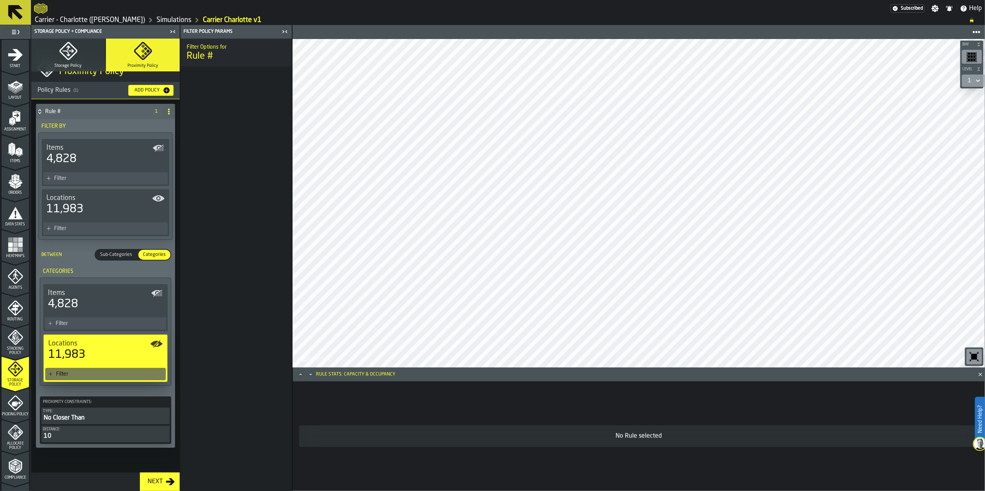
click at [90, 345] on div "Locations" at bounding box center [105, 344] width 114 height 8
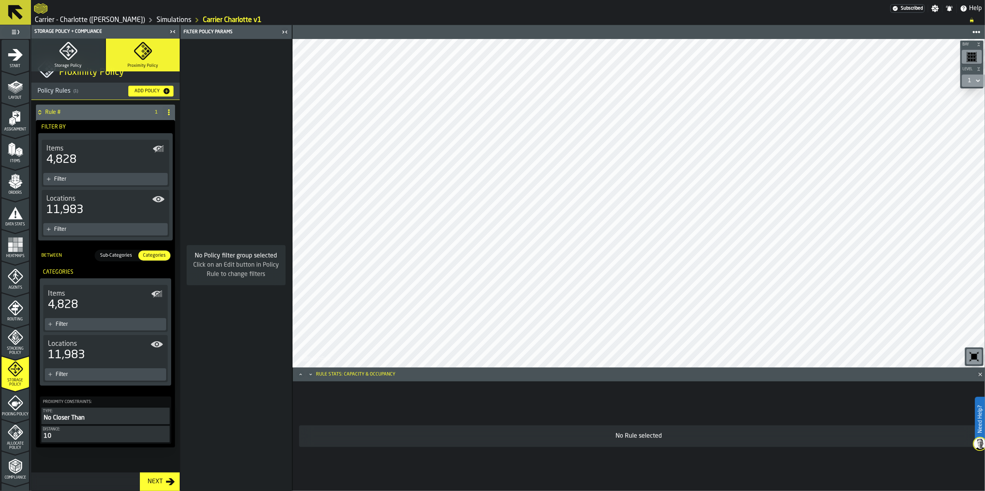
scroll to position [0, 0]
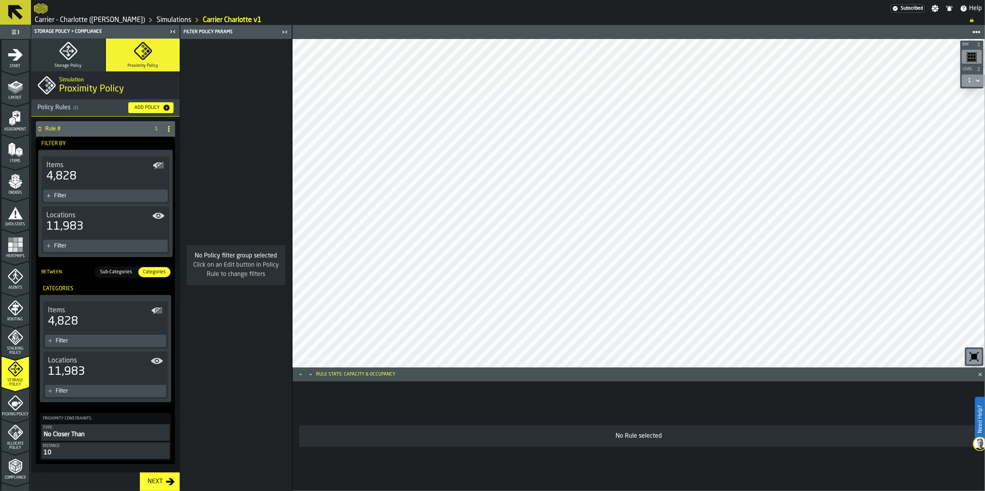
click at [83, 57] on button "Storage Policy" at bounding box center [68, 55] width 74 height 33
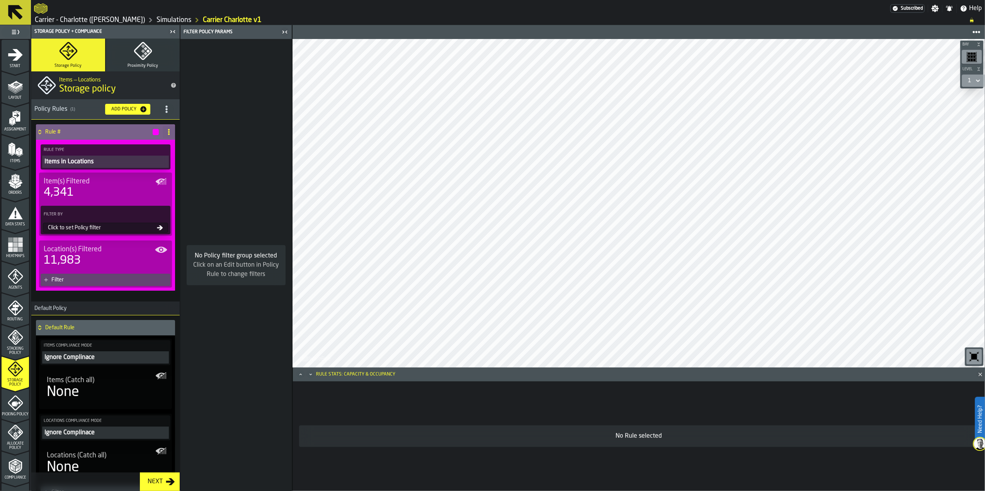
click at [116, 165] on div "Items in Locations" at bounding box center [106, 161] width 124 height 9
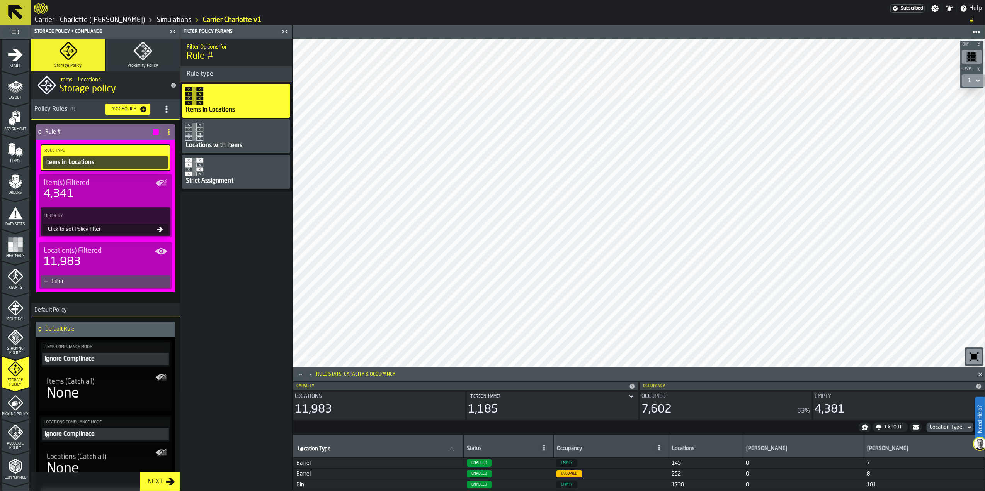
click at [299, 373] on icon "Maximize" at bounding box center [301, 375] width 8 height 8
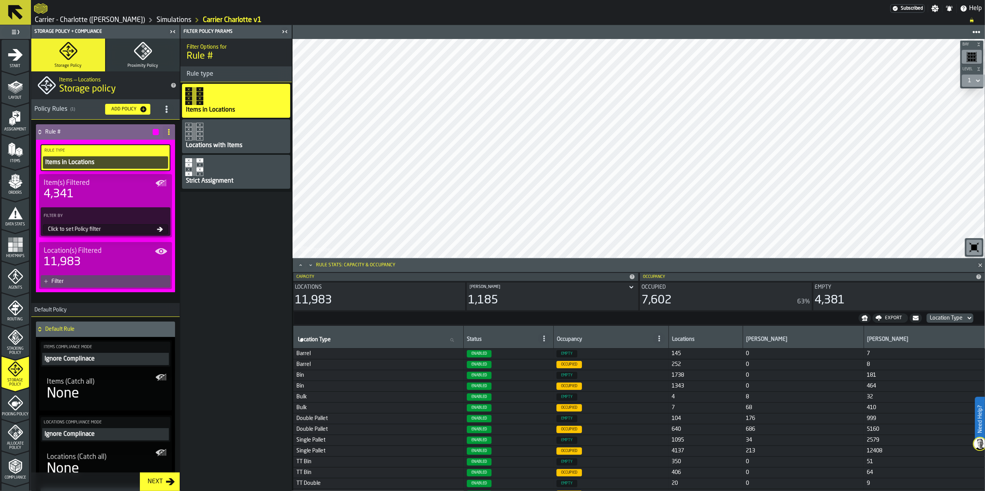
click at [944, 321] on div "Location Type" at bounding box center [945, 318] width 33 height 6
click at [940, 352] on div "Aisle" at bounding box center [957, 350] width 57 height 9
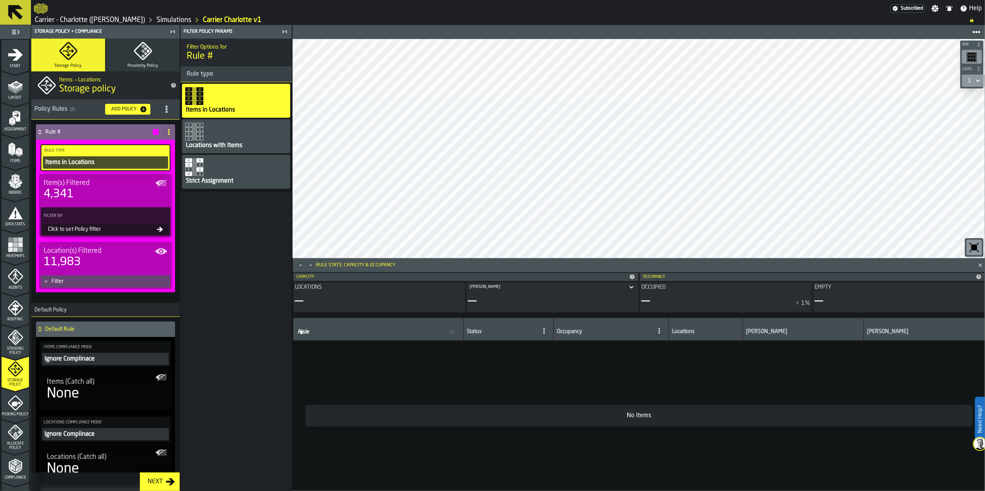
click at [626, 286] on div "[PERSON_NAME]" at bounding box center [547, 287] width 161 height 8
click at [626, 287] on div "[PERSON_NAME]" at bounding box center [547, 287] width 161 height 8
click at [261, 80] on h3 "Rule type" at bounding box center [235, 74] width 111 height 16
click at [234, 132] on div "Locations with Items" at bounding box center [236, 136] width 108 height 34
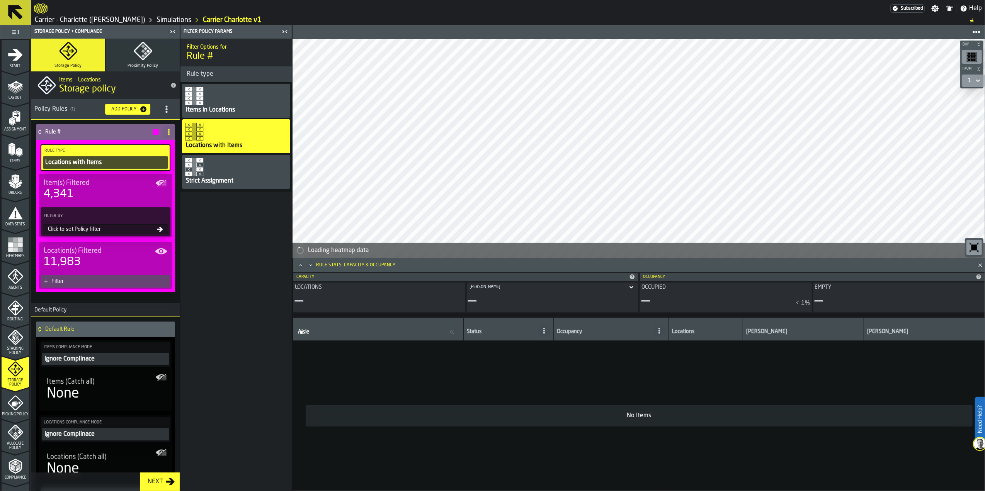
click at [240, 99] on div "Items in Locations" at bounding box center [236, 101] width 108 height 34
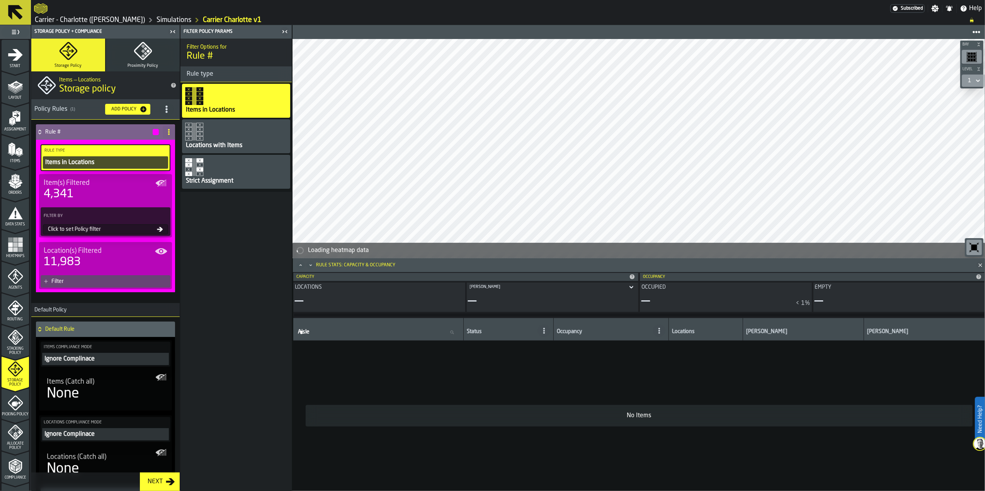
click at [127, 228] on div "Click to set Policy filter" at bounding box center [101, 229] width 112 height 6
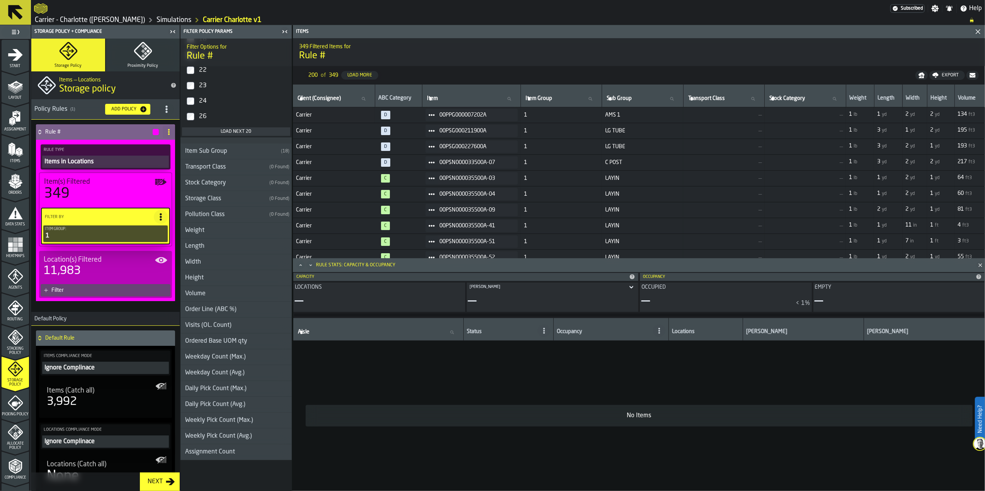
scroll to position [303, 0]
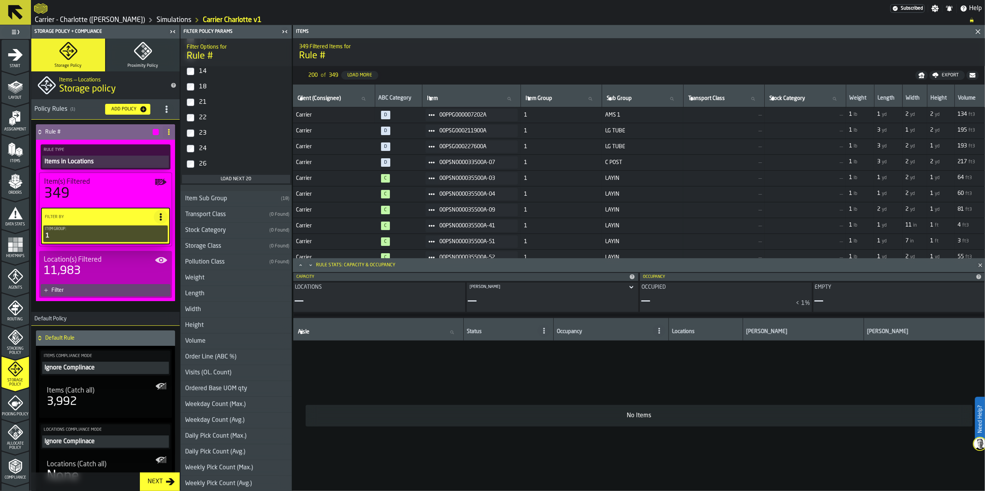
click at [232, 192] on h3 "Item Sub Group ( 18 )" at bounding box center [235, 199] width 111 height 16
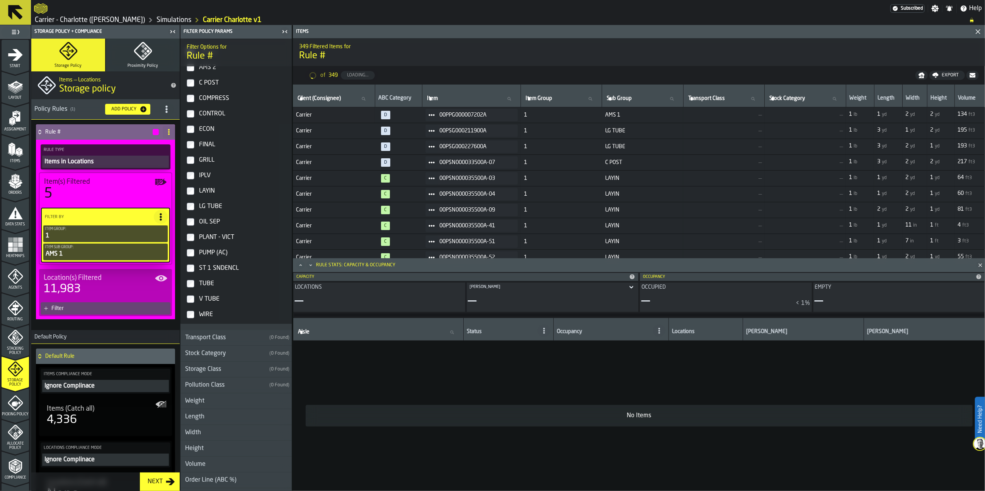
scroll to position [209, 0]
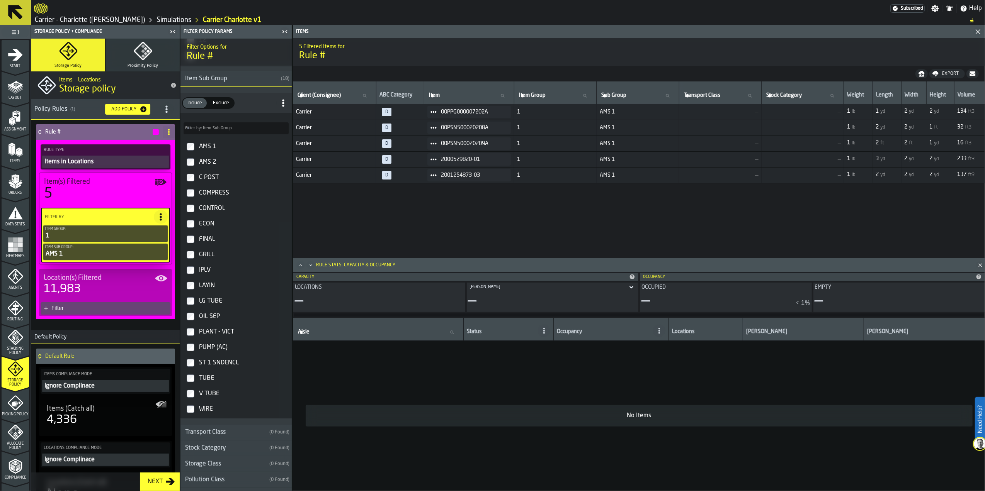
click at [212, 165] on div "AMS 2" at bounding box center [242, 162] width 91 height 12
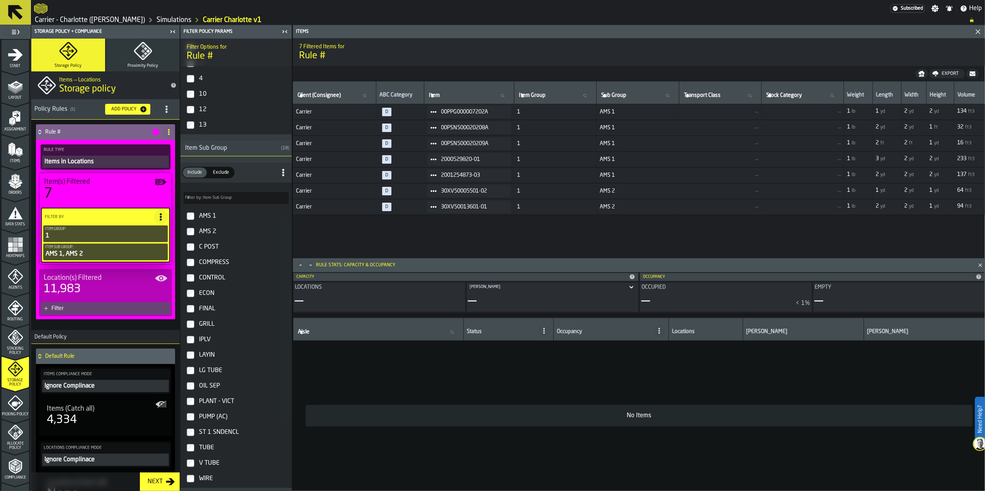
scroll to position [157, 0]
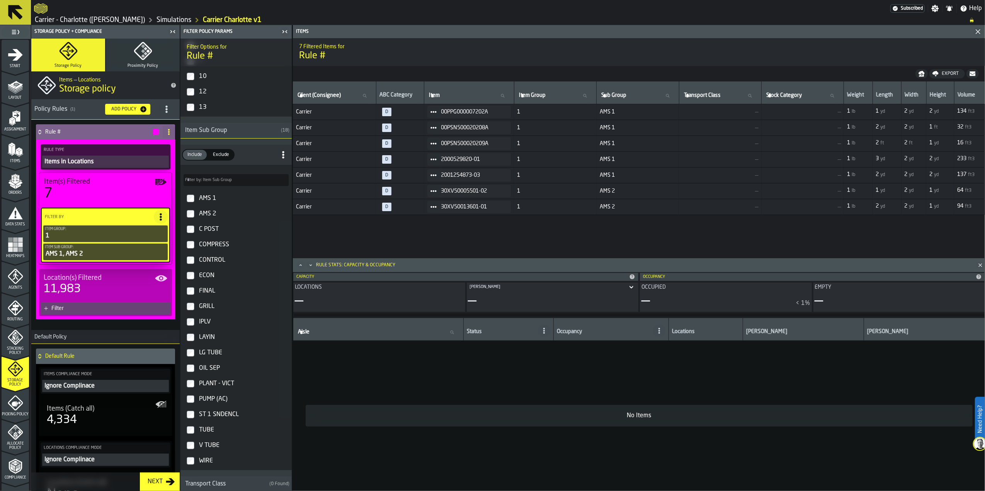
click at [221, 158] on span "Exclude" at bounding box center [221, 154] width 22 height 7
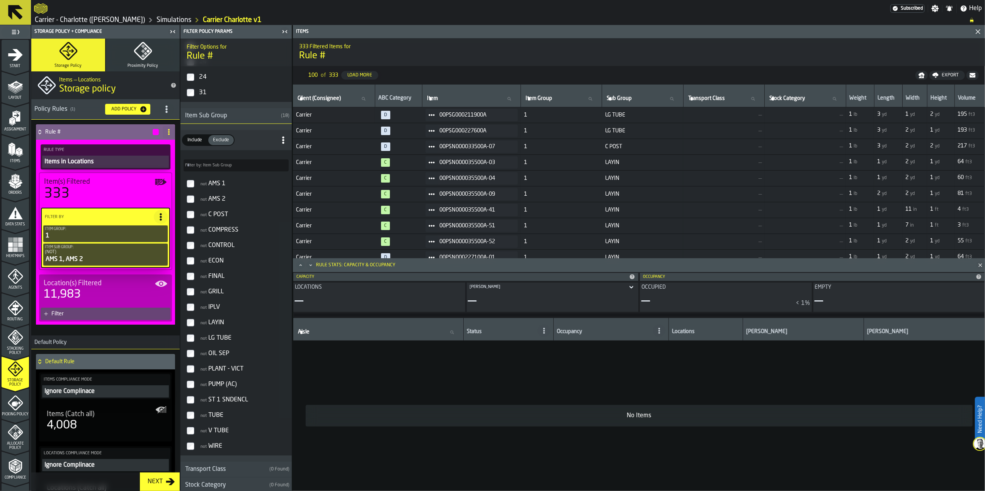
scroll to position [314, 0]
click at [191, 138] on span "Include" at bounding box center [194, 139] width 21 height 7
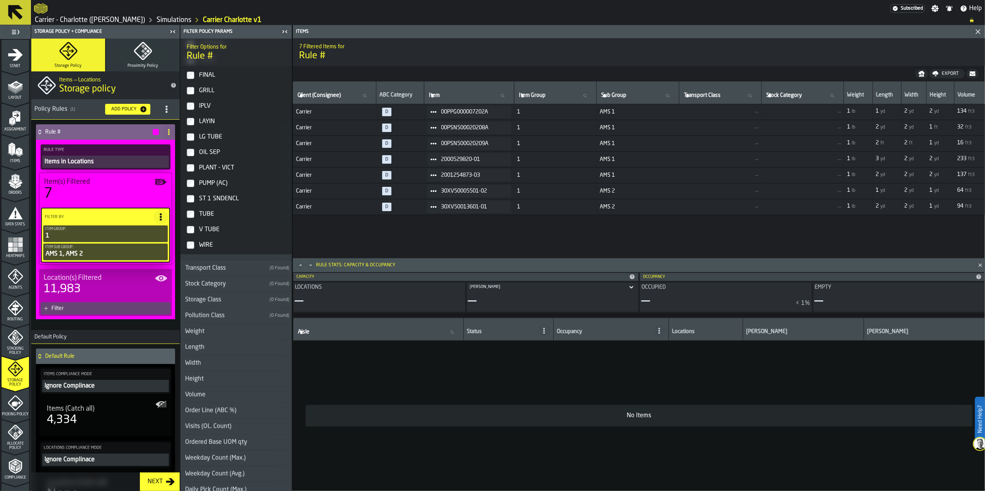
scroll to position [373, 0]
click at [229, 269] on div "Transport Class" at bounding box center [223, 267] width 86 height 9
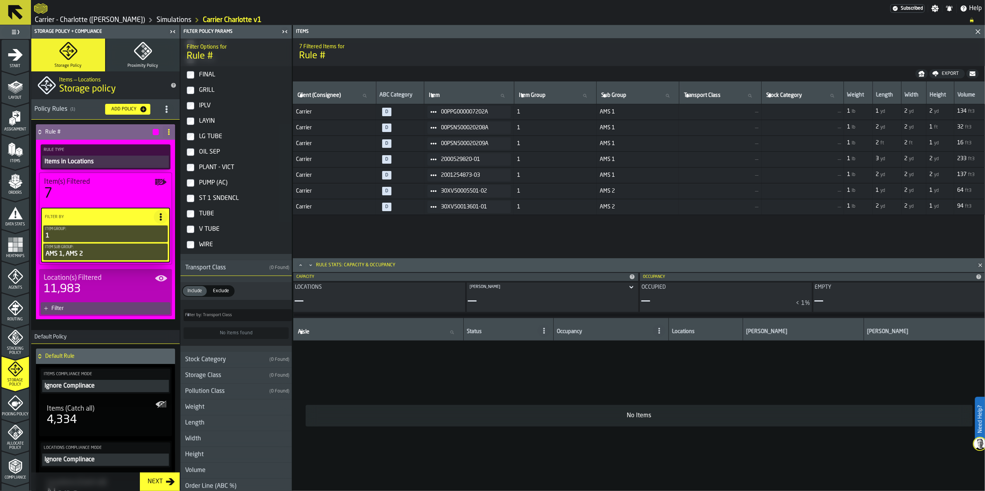
click at [222, 294] on span "Exclude" at bounding box center [221, 291] width 22 height 7
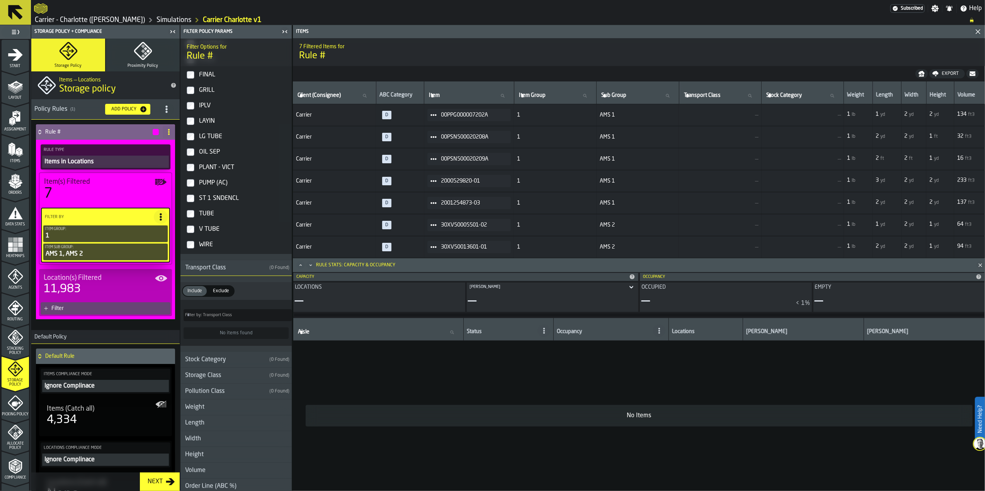
click at [203, 295] on span "Include" at bounding box center [194, 291] width 21 height 7
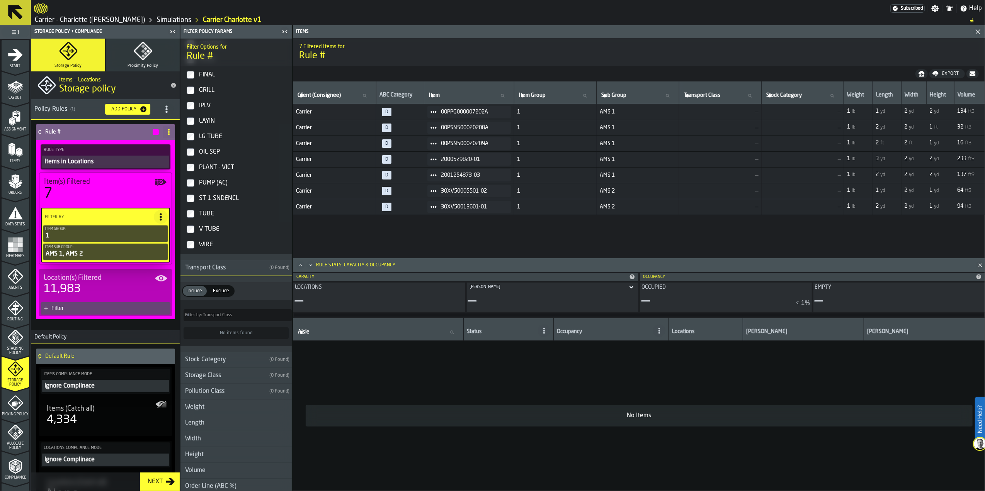
click at [214, 271] on div "Transport Class" at bounding box center [223, 267] width 86 height 9
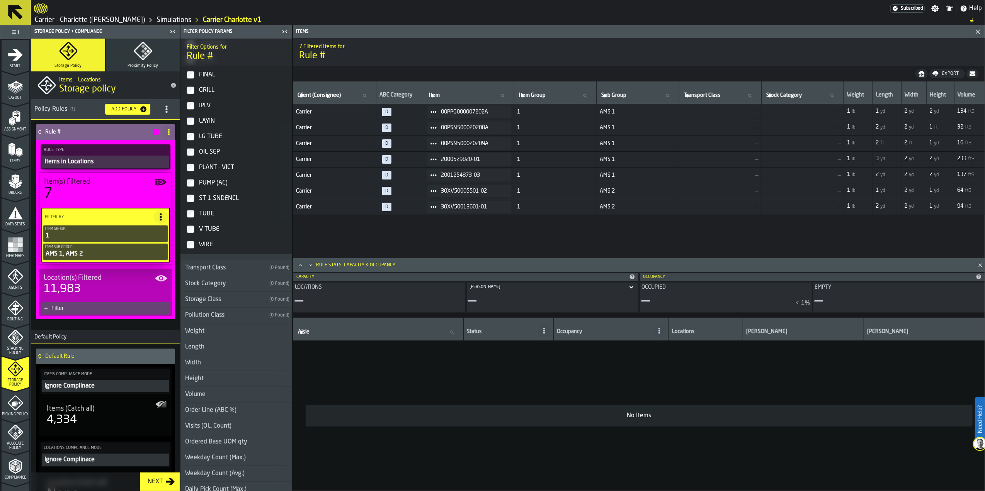
click at [214, 276] on h3 "Transport Class ( 0 Found )" at bounding box center [235, 268] width 111 height 16
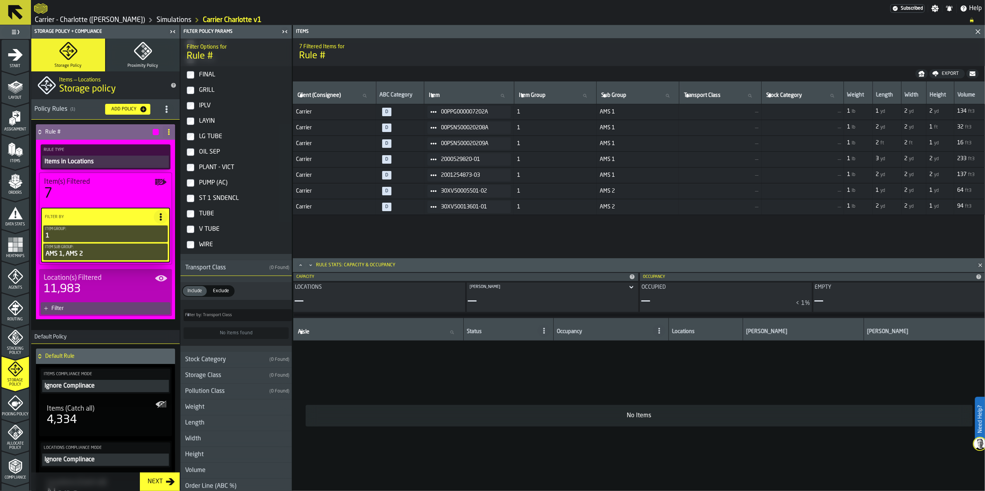
click at [216, 268] on div "Transport Class" at bounding box center [223, 267] width 86 height 9
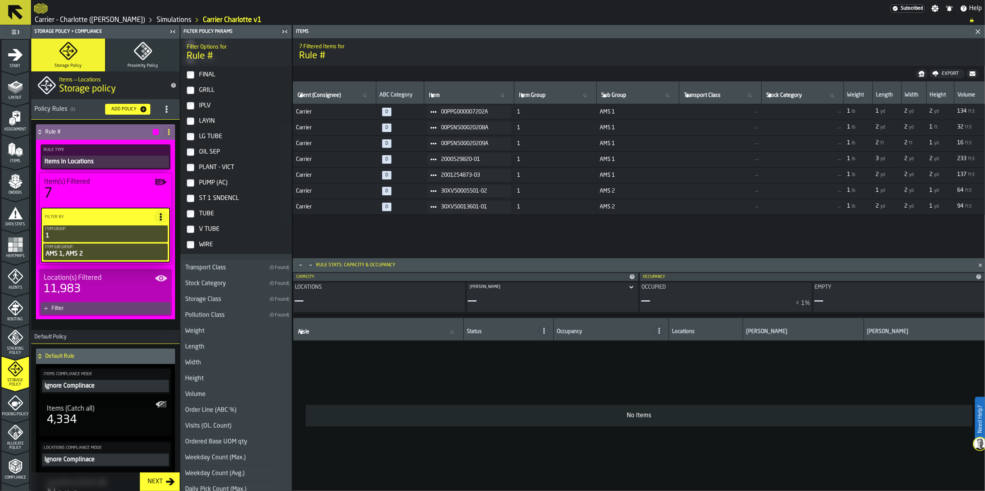
click at [215, 284] on div "Stock Category" at bounding box center [223, 283] width 86 height 9
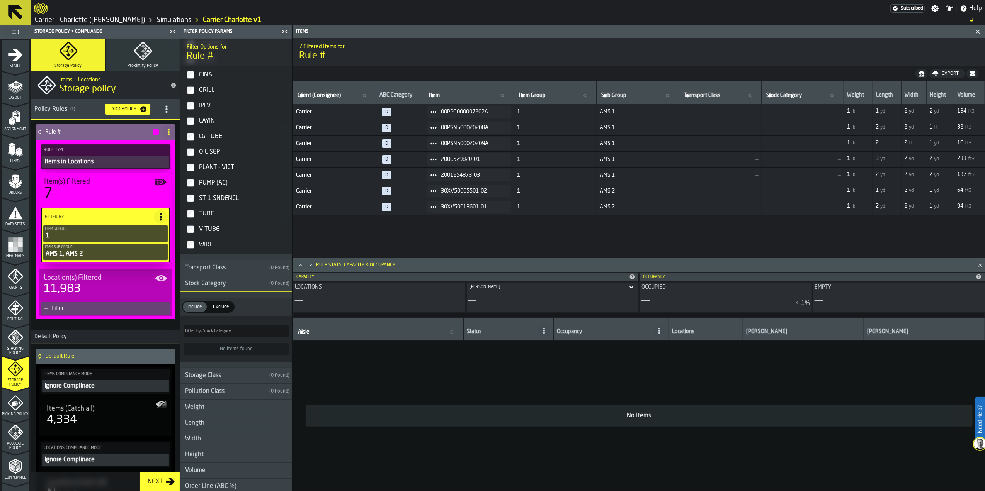
click at [215, 285] on div "Stock Category" at bounding box center [223, 283] width 86 height 9
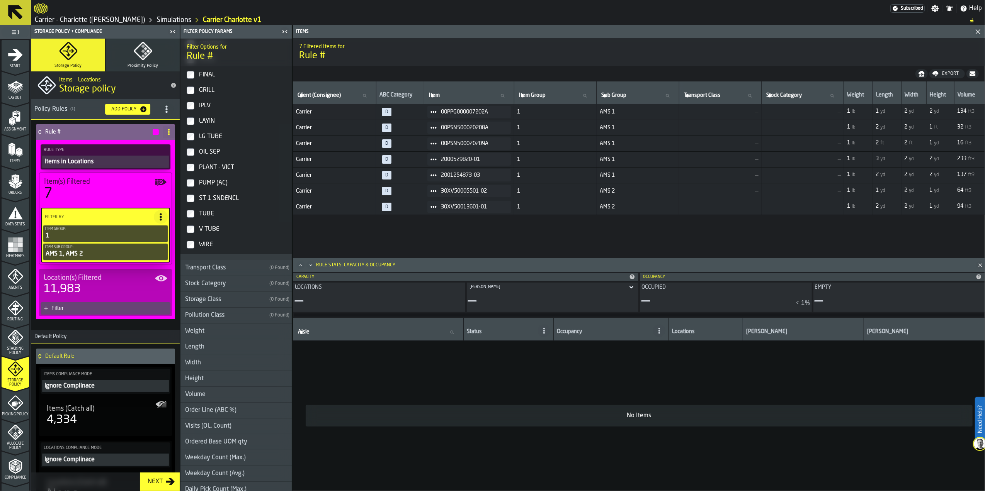
scroll to position [425, 0]
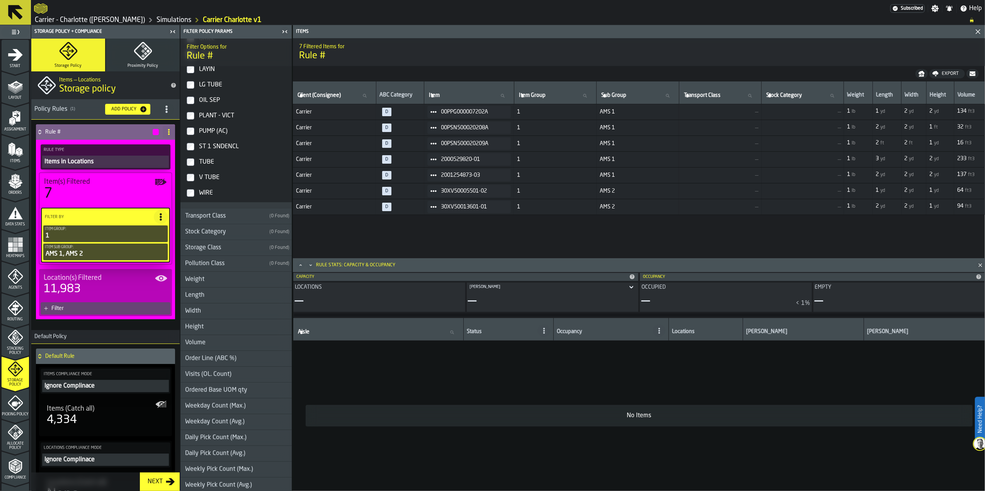
click at [212, 249] on div "Storage Class" at bounding box center [223, 247] width 86 height 9
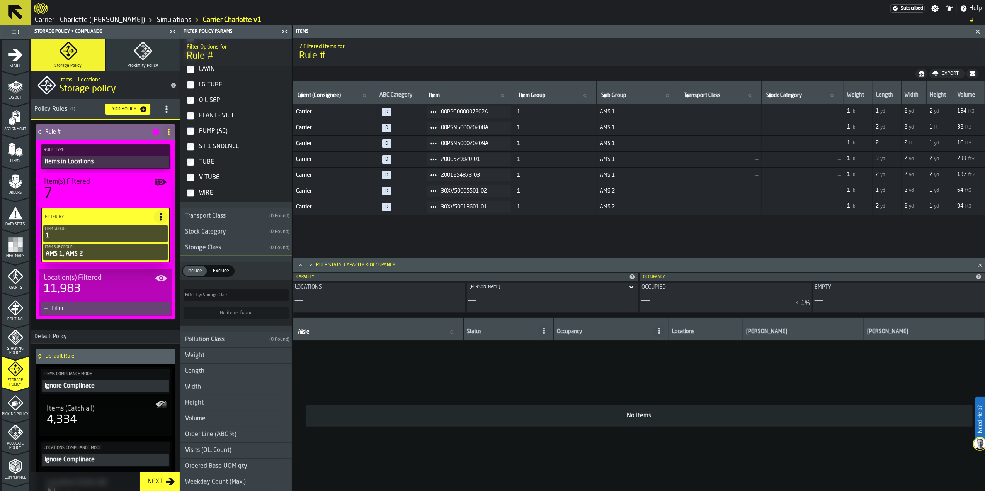
click at [212, 249] on div "Storage Class" at bounding box center [223, 247] width 86 height 9
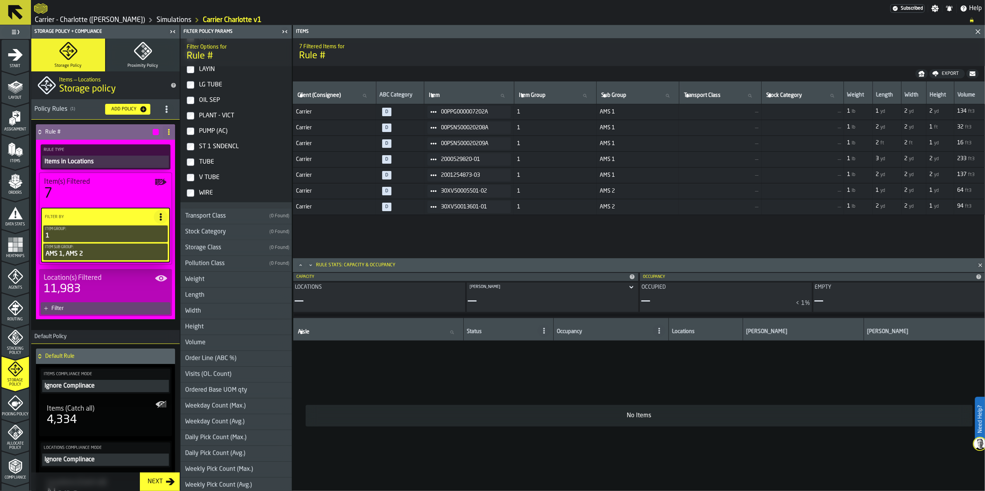
click at [213, 268] on div "Pollution Class" at bounding box center [223, 263] width 86 height 9
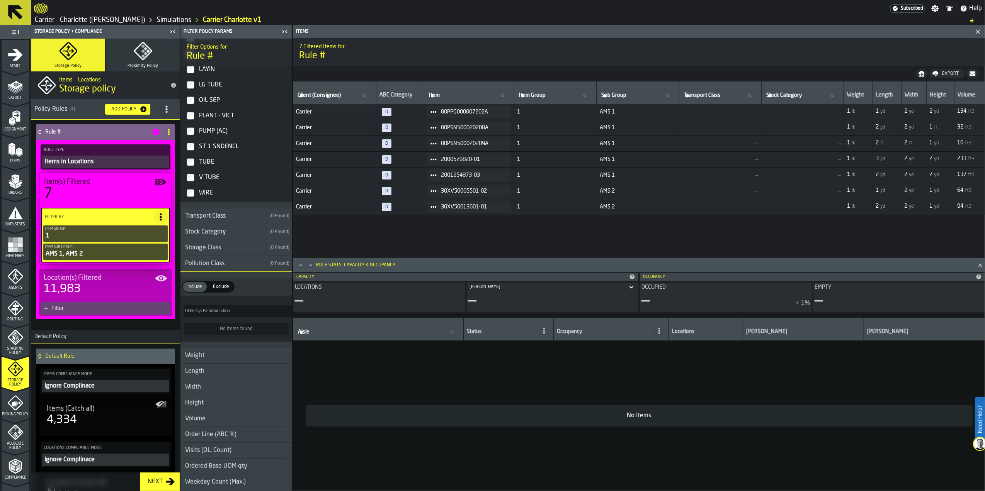
click at [215, 268] on div "Pollution Class" at bounding box center [223, 263] width 86 height 9
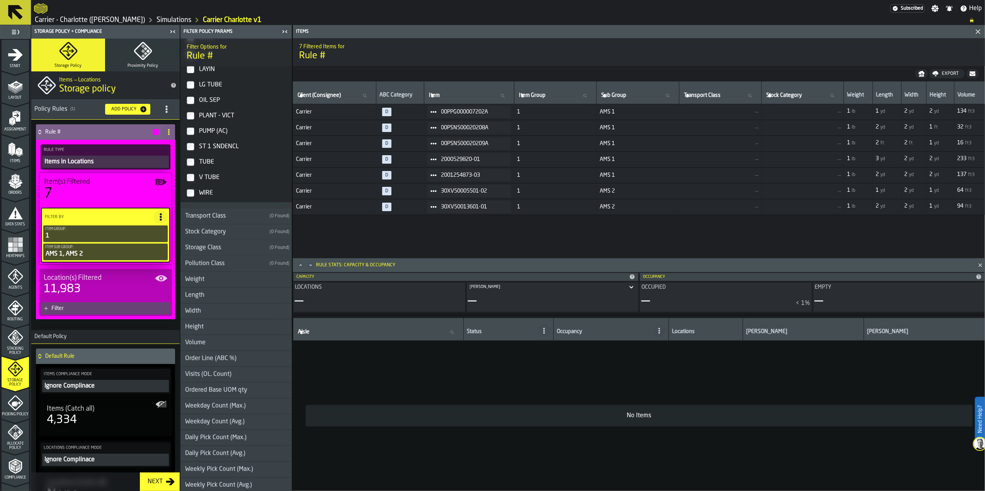
click at [214, 275] on h3 "Weight" at bounding box center [235, 280] width 111 height 16
click at [212, 285] on h3 "Weight" at bounding box center [235, 280] width 111 height 16
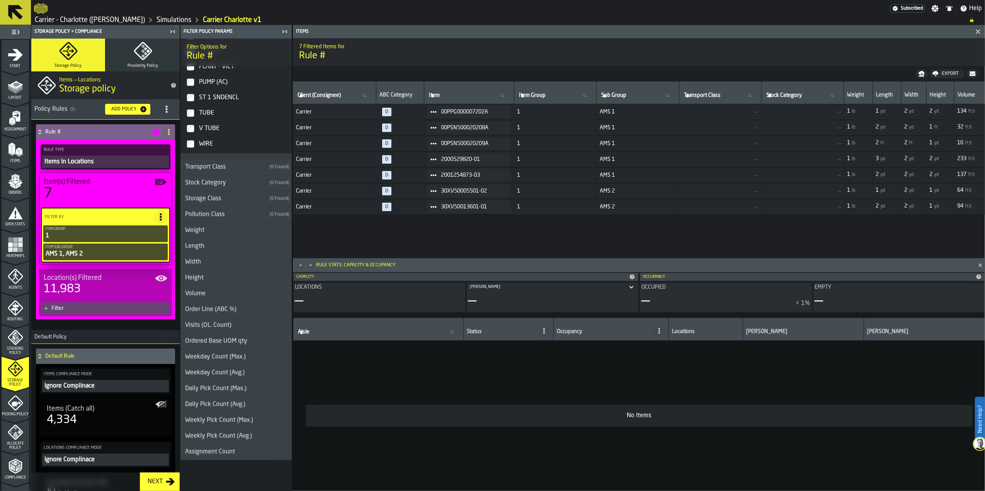
click at [213, 307] on div "Order Line (ABC %)" at bounding box center [210, 309] width 61 height 9
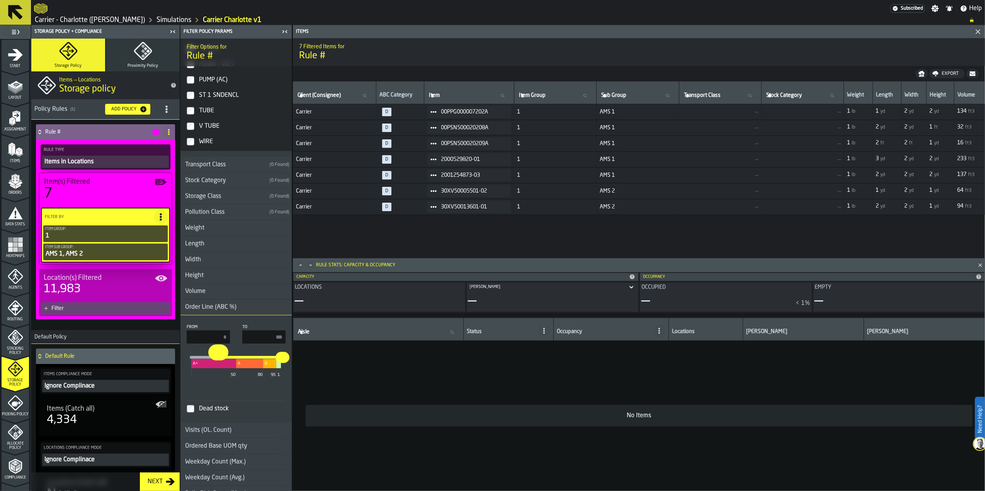
type input "**"
drag, startPoint x: 191, startPoint y: 359, endPoint x: 235, endPoint y: 354, distance: 44.7
click at [235, 354] on input "**" at bounding box center [232, 353] width 12 height 16
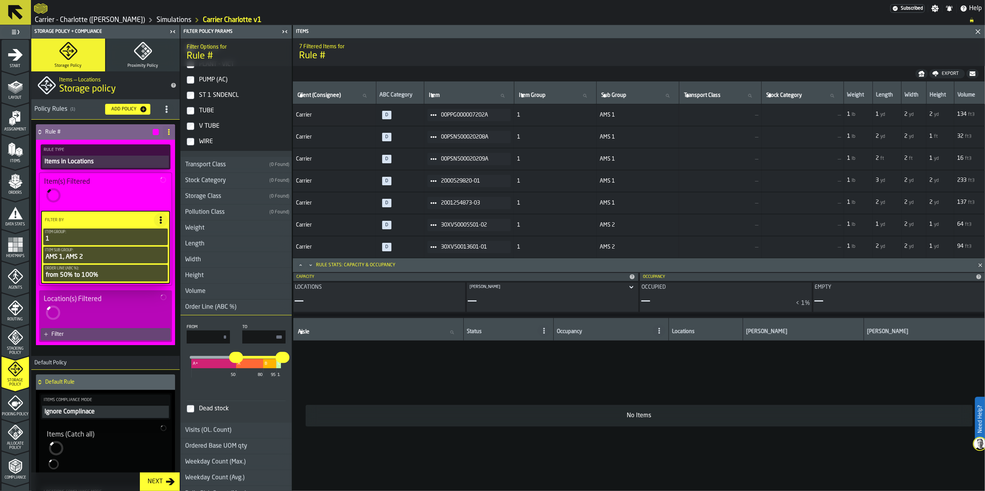
type input "**"
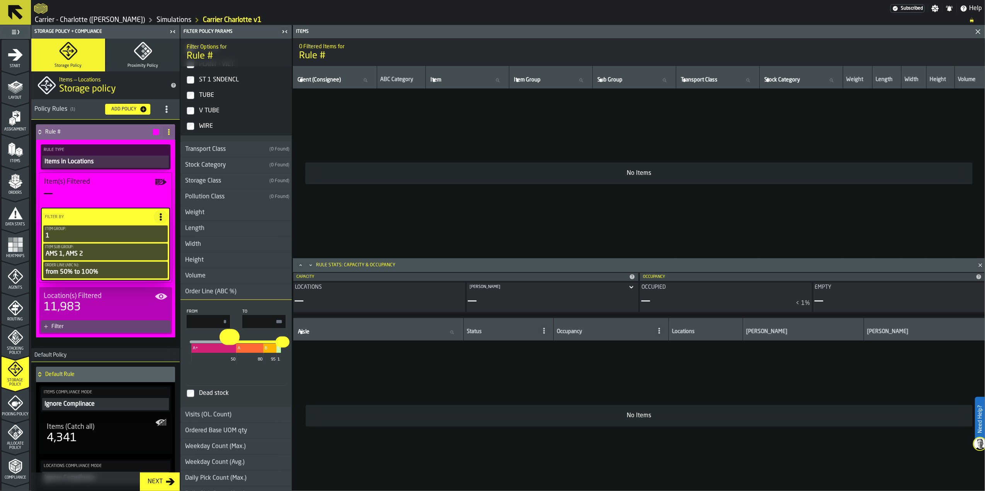
drag, startPoint x: 235, startPoint y: 348, endPoint x: 179, endPoint y: 342, distance: 56.0
click at [179, 342] on aside "1 Start 1.1 Layout 1.2 Assignment 1.3 Items 1.4 Orders 1.5 Data Stats 1.6 Heatm…" at bounding box center [146, 258] width 292 height 466
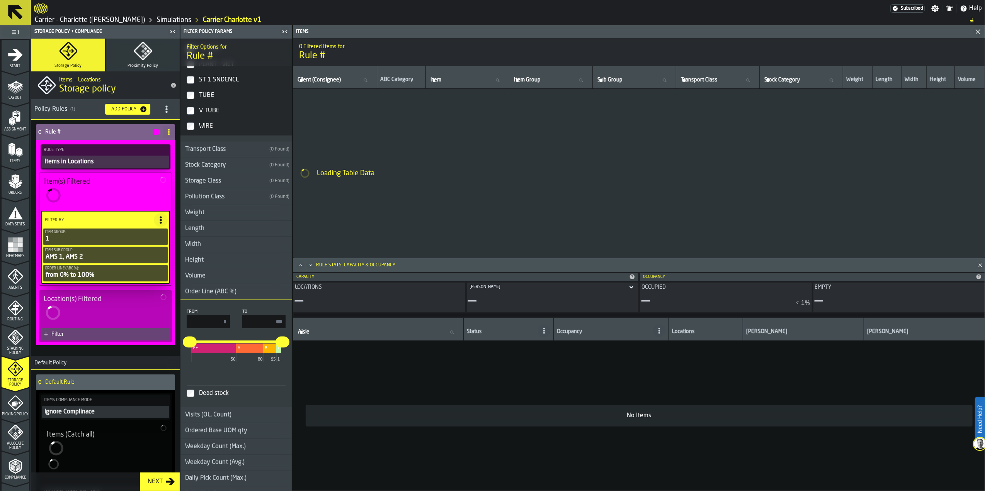
type input "**"
type input "*"
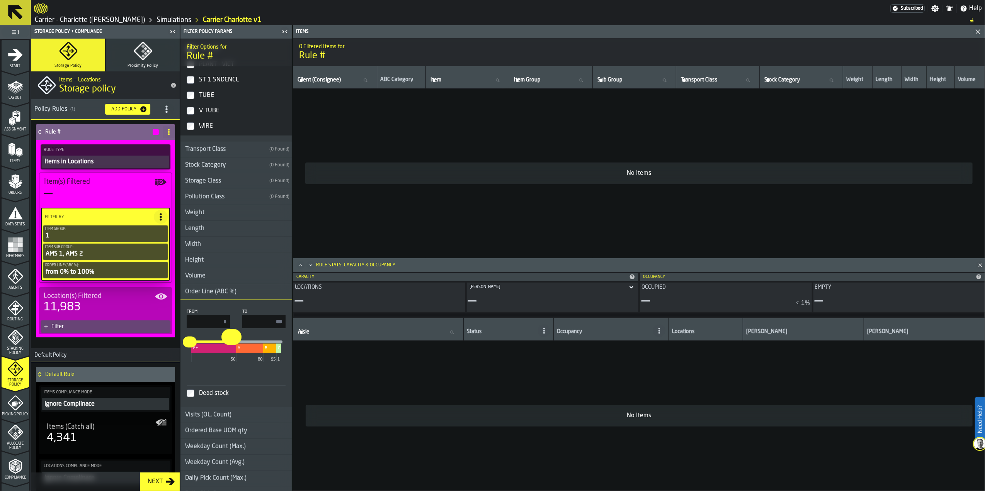
drag, startPoint x: 282, startPoint y: 350, endPoint x: 226, endPoint y: 348, distance: 56.0
click at [226, 345] on input "**" at bounding box center [227, 337] width 12 height 16
type input "***"
type input "**"
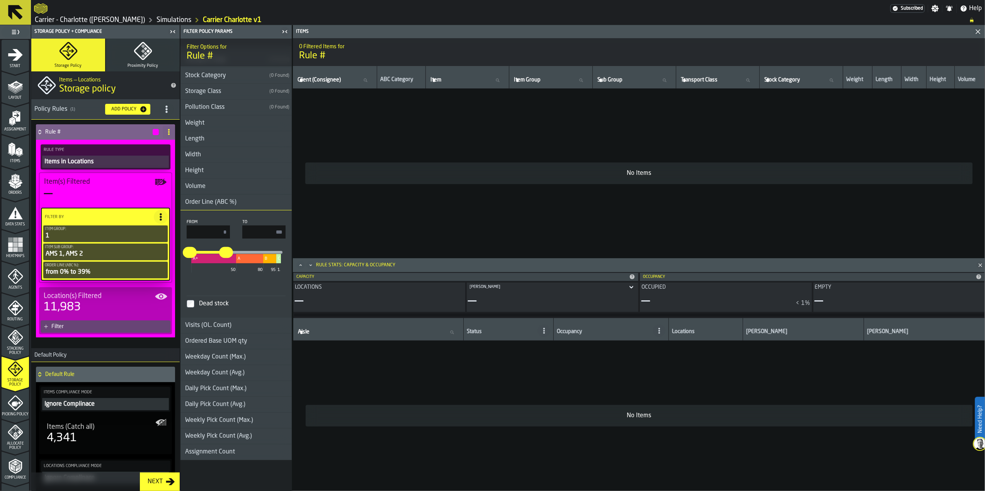
scroll to position [236, 0]
drag, startPoint x: 224, startPoint y: 252, endPoint x: 345, endPoint y: 256, distance: 120.6
type input "**"
type input "***"
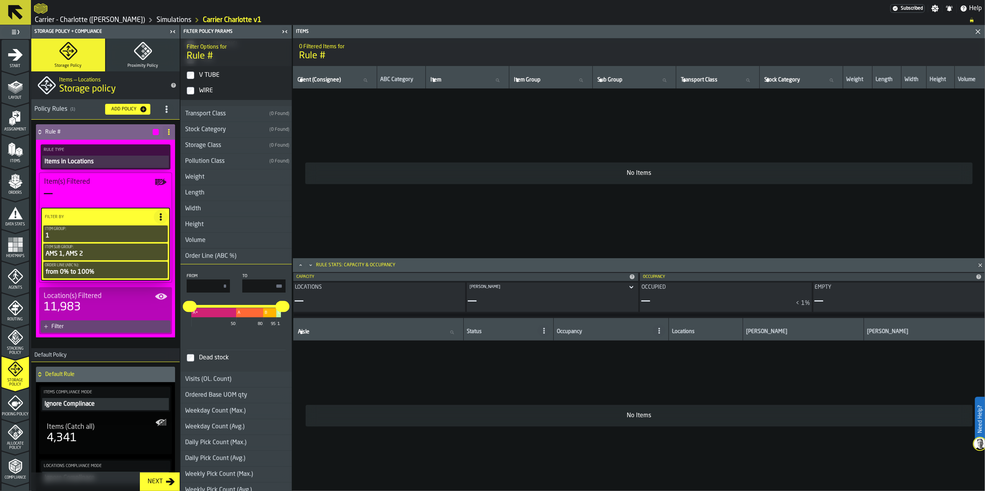
scroll to position [466, 0]
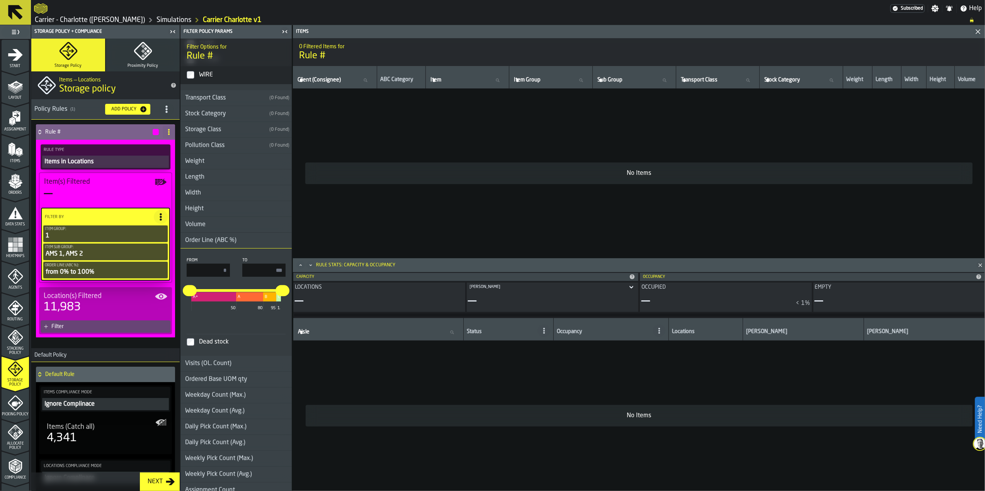
click at [199, 342] on div "Dead stock" at bounding box center [240, 342] width 87 height 12
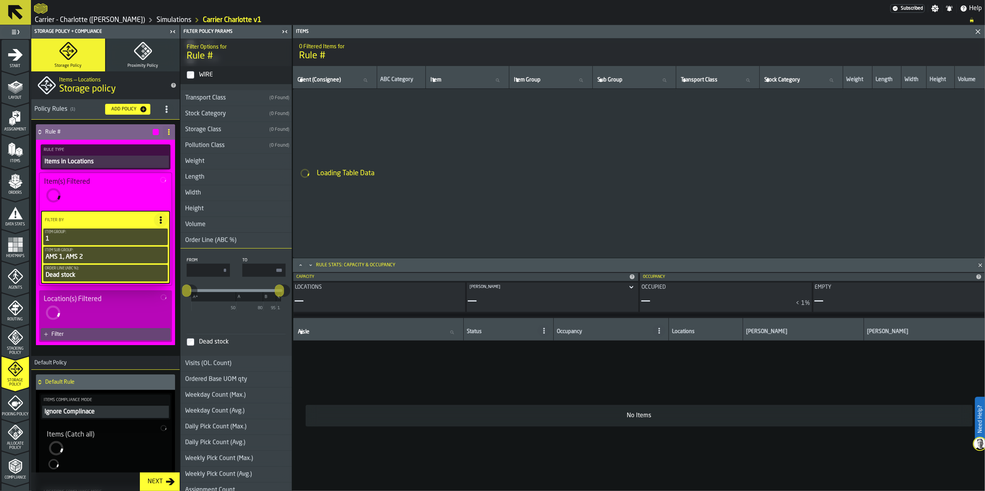
scroll to position [450, 0]
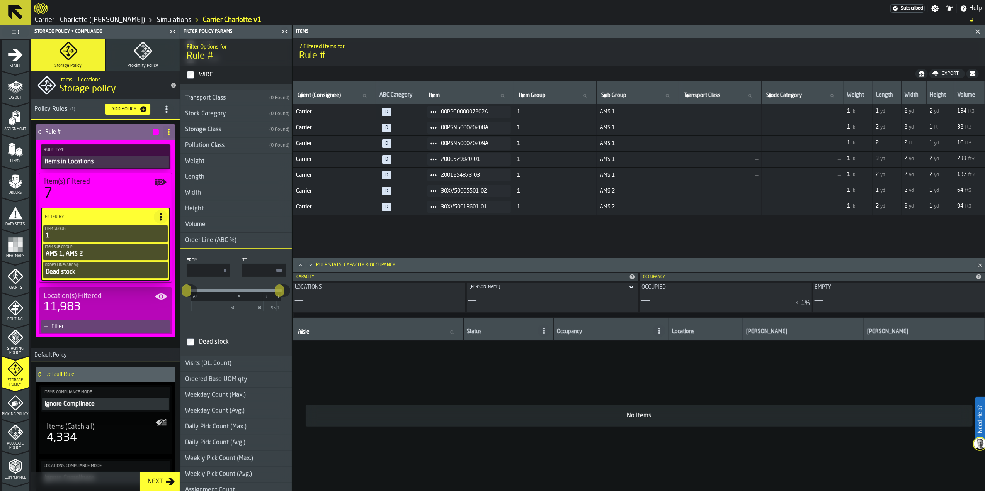
click at [200, 342] on div "Dead stock" at bounding box center [240, 342] width 87 height 12
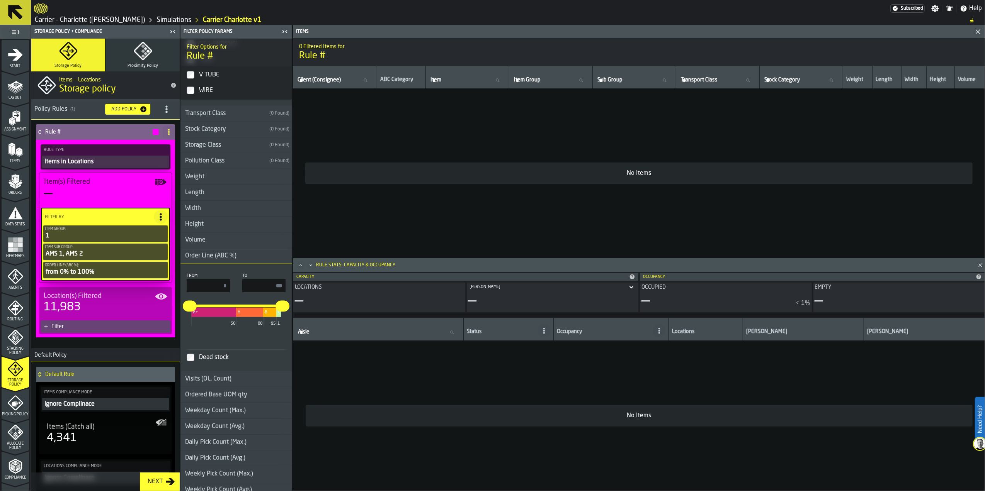
scroll to position [466, 0]
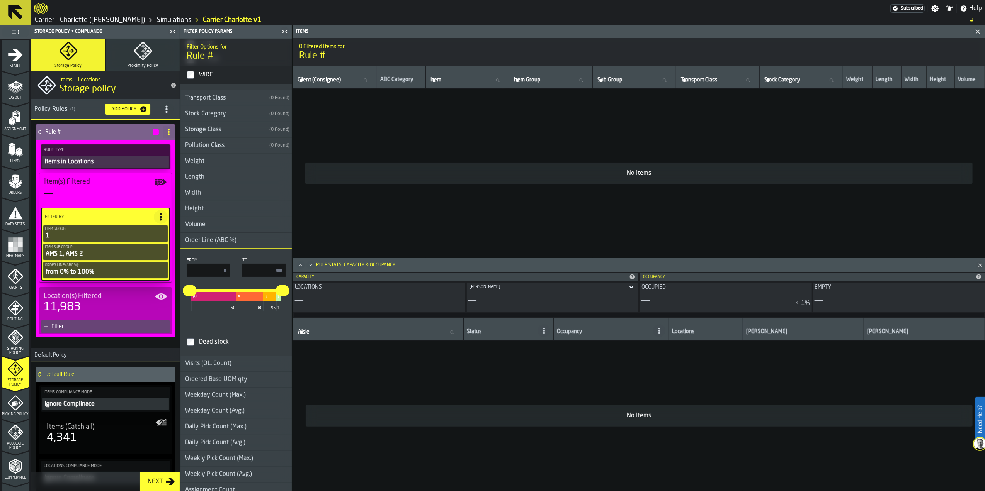
click at [221, 244] on div "Order Line (ABC %)" at bounding box center [210, 240] width 61 height 9
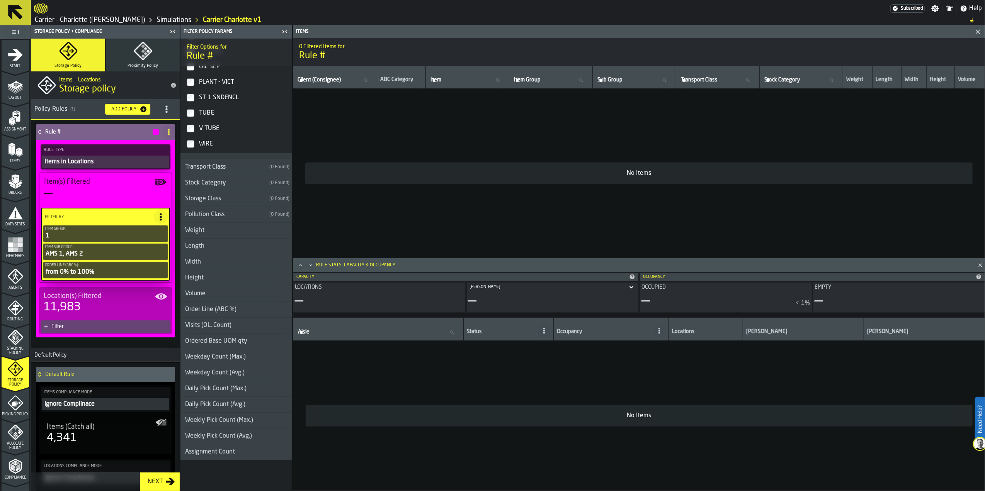
click at [212, 287] on h3 "Volume" at bounding box center [235, 294] width 111 height 16
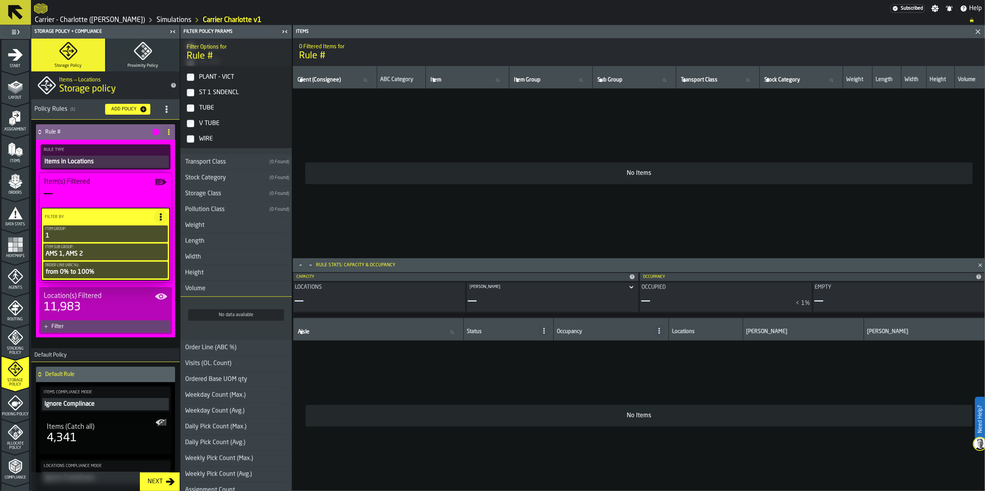
scroll to position [445, 0]
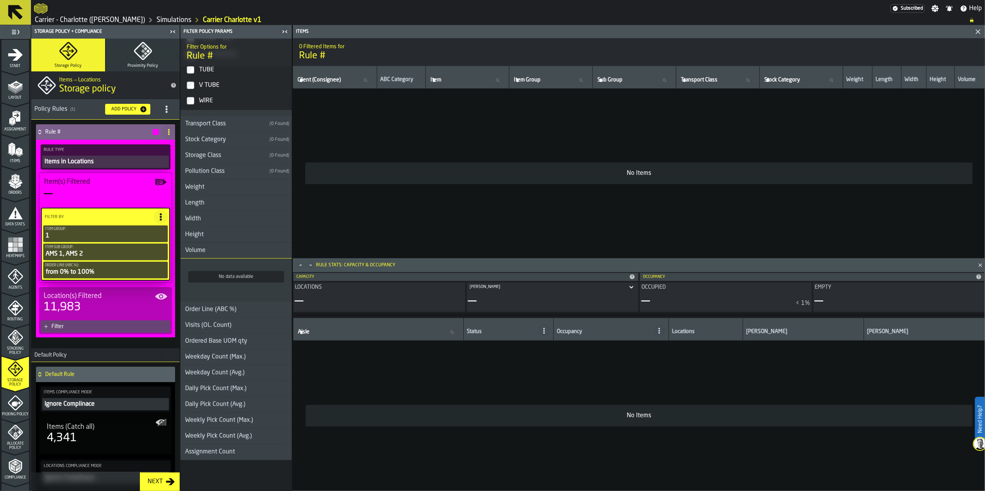
click at [212, 251] on h3 "Volume" at bounding box center [235, 251] width 111 height 16
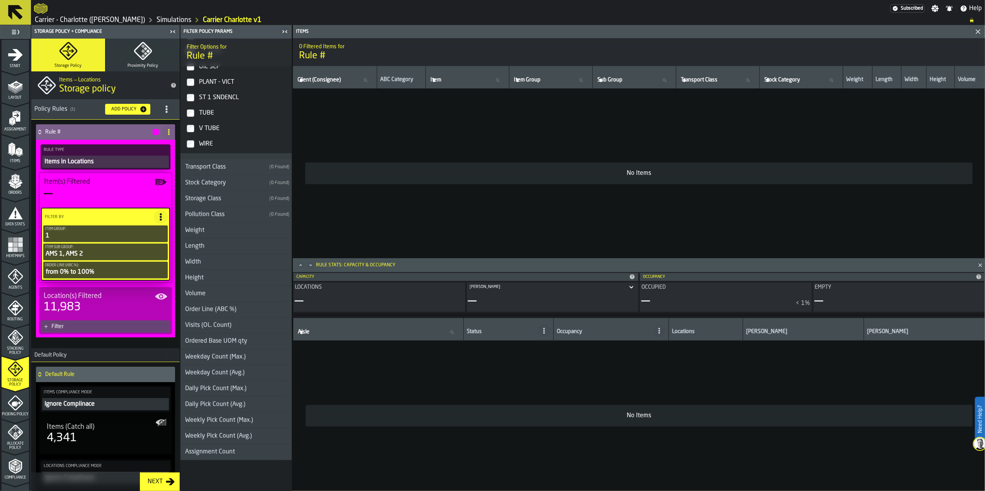
scroll to position [402, 0]
click at [231, 321] on div "Visits (OL. Count)" at bounding box center [208, 325] width 56 height 9
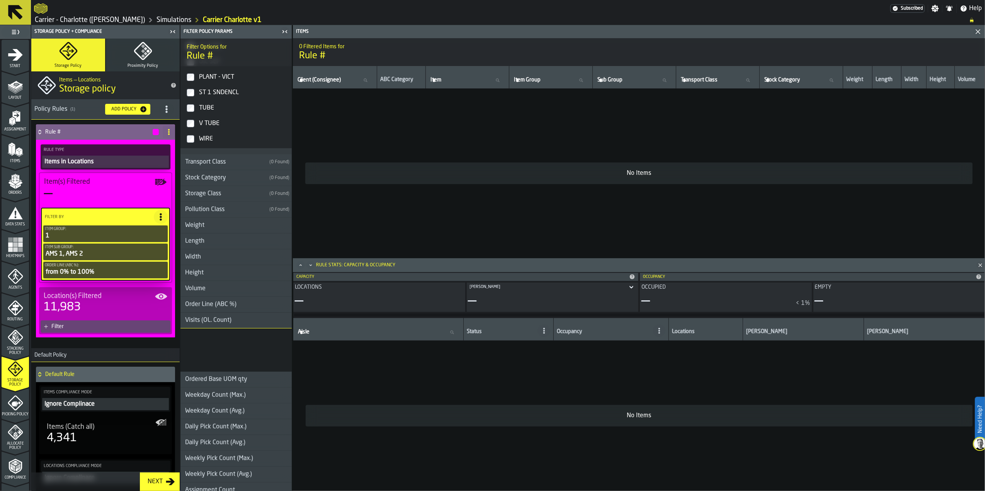
scroll to position [445, 0]
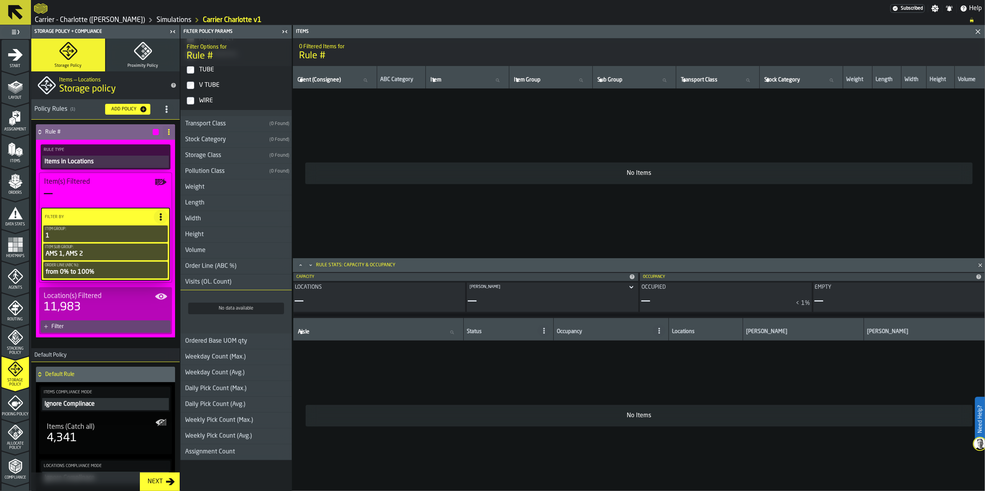
click at [222, 279] on div "Visits (OL. Count)" at bounding box center [208, 282] width 56 height 9
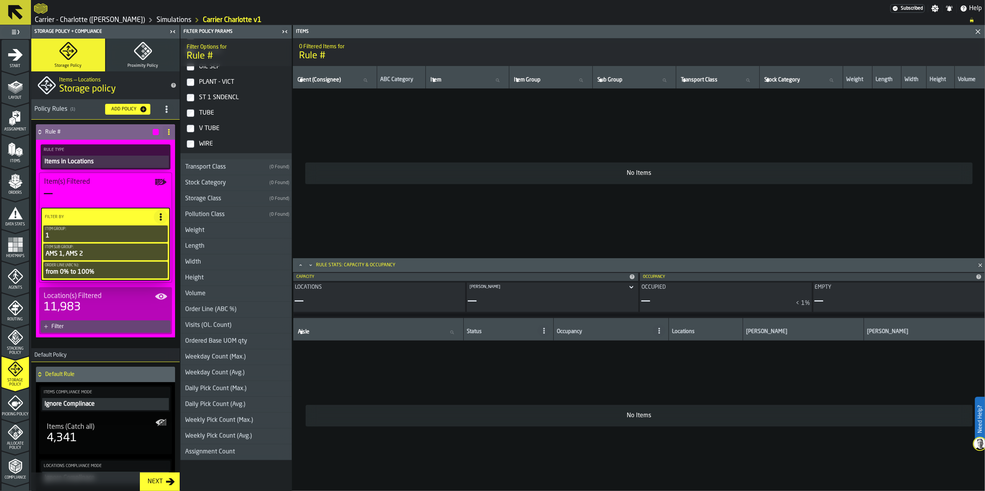
click at [231, 340] on div "Ordered Base UOM qty" at bounding box center [215, 341] width 71 height 9
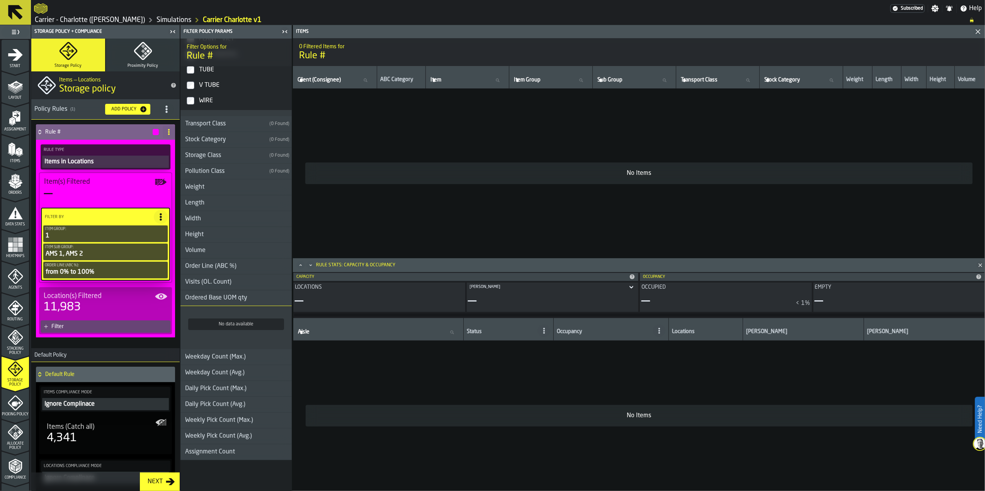
click at [222, 295] on div "Ordered Base UOM qty" at bounding box center [215, 298] width 71 height 9
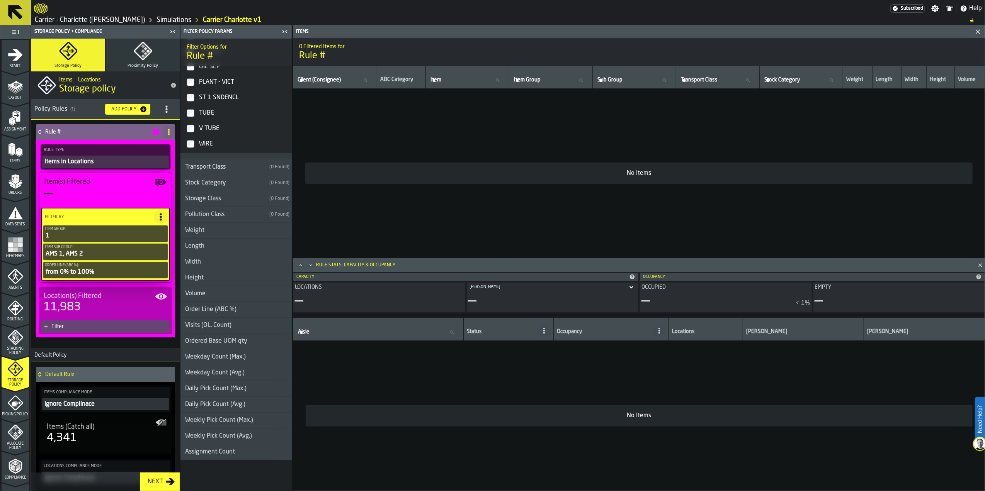
click at [243, 341] on div "Ordered Base UOM qty" at bounding box center [215, 341] width 71 height 9
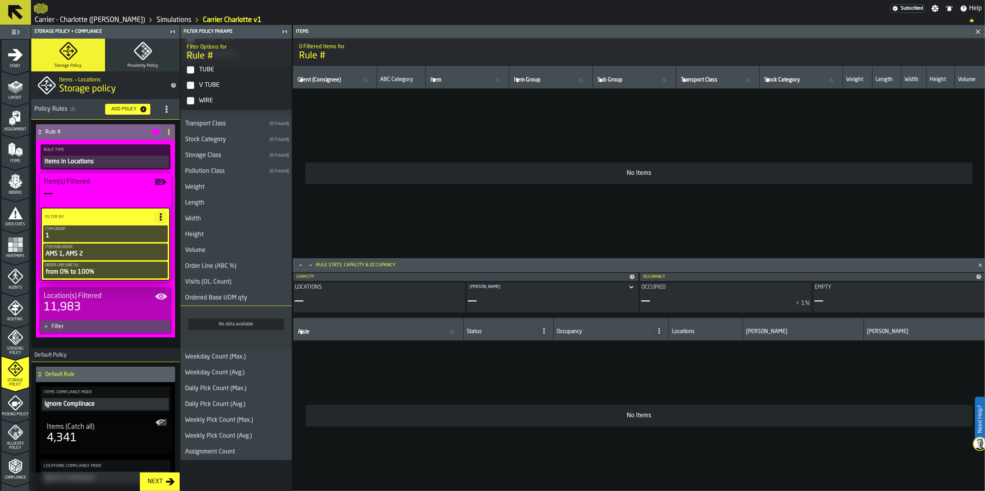
click at [227, 300] on div "Ordered Base UOM qty" at bounding box center [215, 298] width 71 height 9
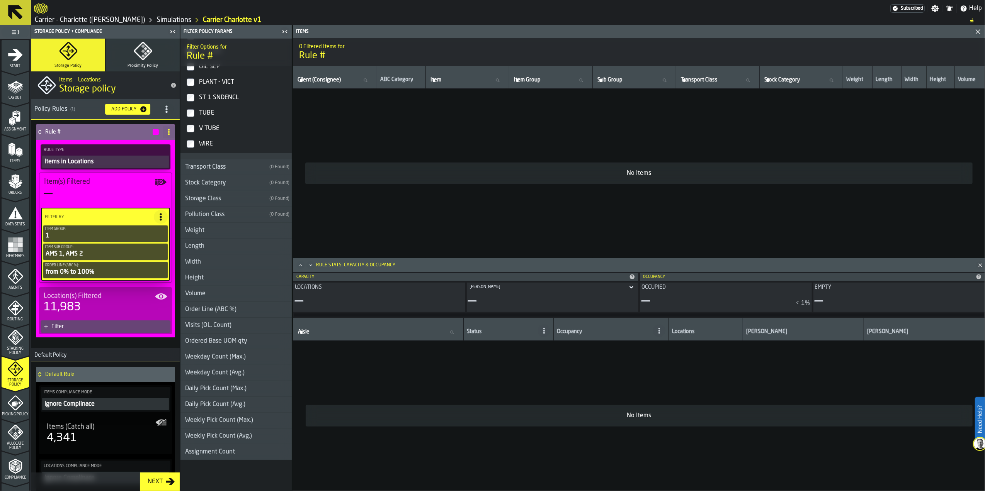
click at [230, 346] on h3 "Ordered Base UOM qty" at bounding box center [235, 342] width 111 height 16
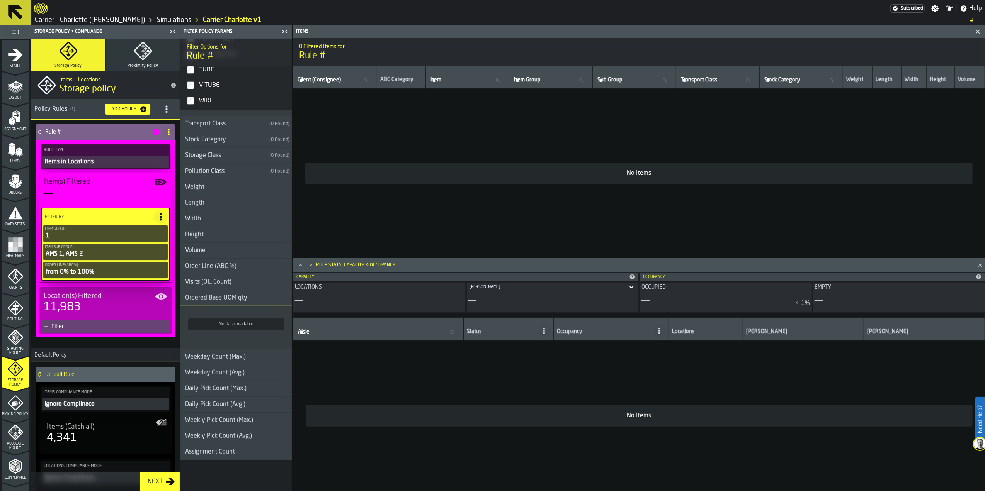
click at [233, 354] on div "Weekday Count (Max.)" at bounding box center [215, 357] width 70 height 9
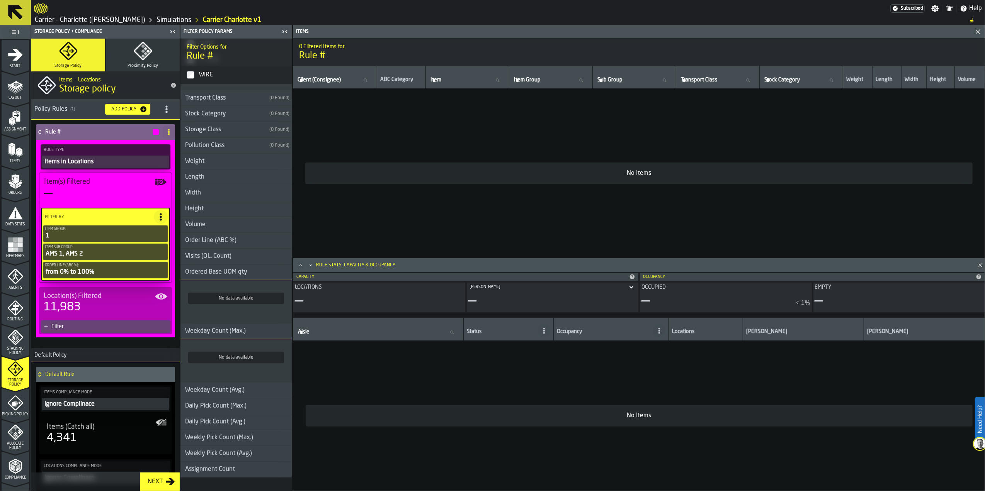
click at [216, 277] on div "Ordered Base UOM qty" at bounding box center [215, 272] width 71 height 9
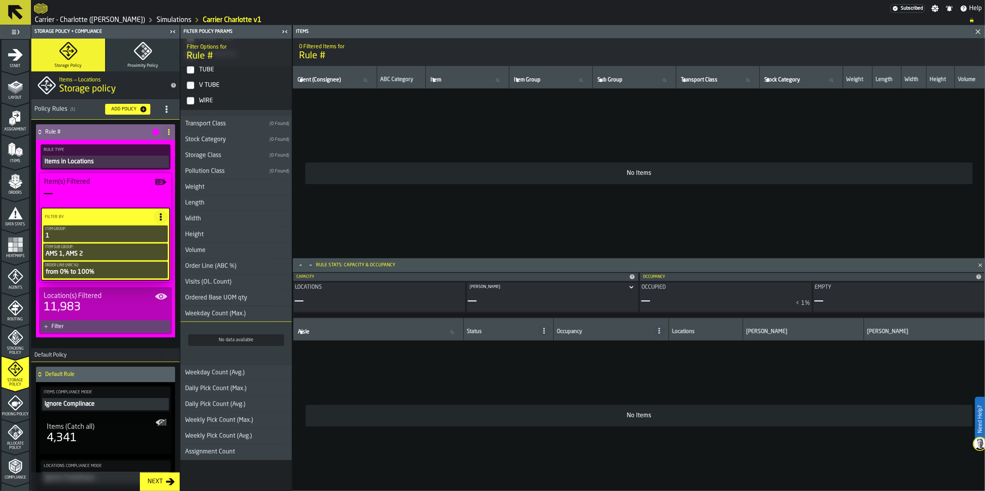
scroll to position [445, 0]
click at [218, 314] on div "Weekday Count (Max.)" at bounding box center [215, 313] width 70 height 9
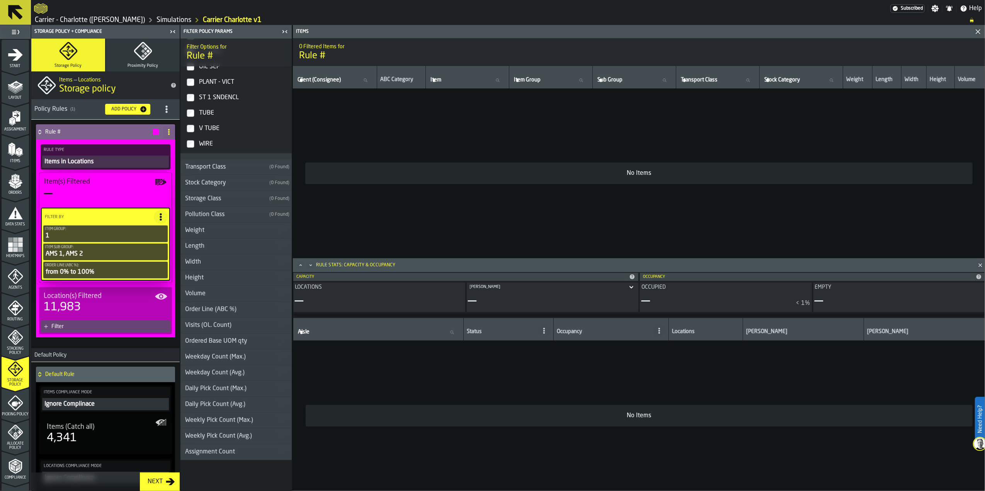
click at [245, 391] on div "Daily Pick Count (Max.)" at bounding box center [215, 388] width 71 height 9
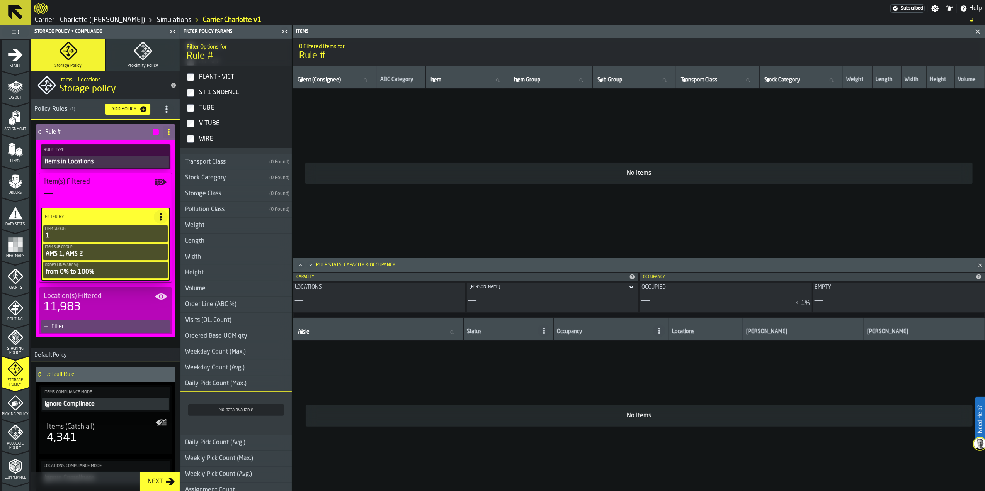
scroll to position [445, 0]
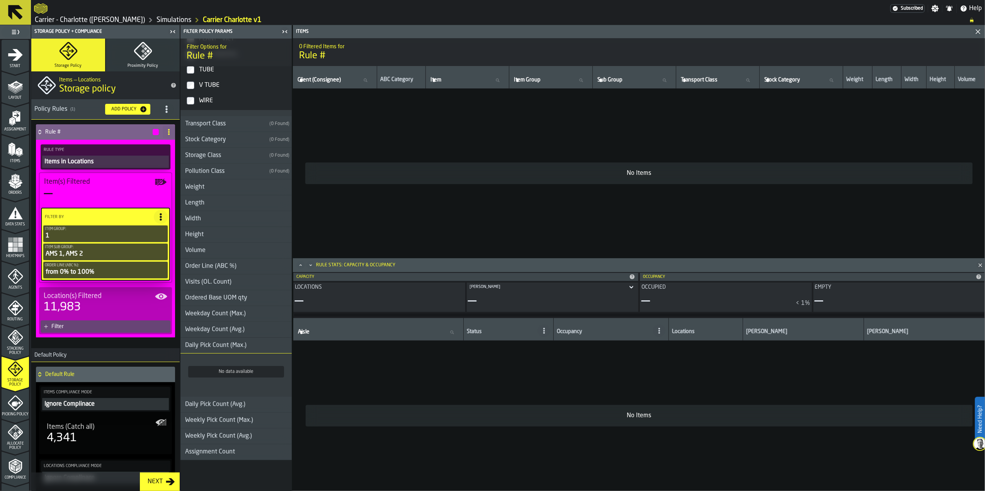
click at [236, 349] on div "Daily Pick Count (Max.)" at bounding box center [215, 345] width 71 height 9
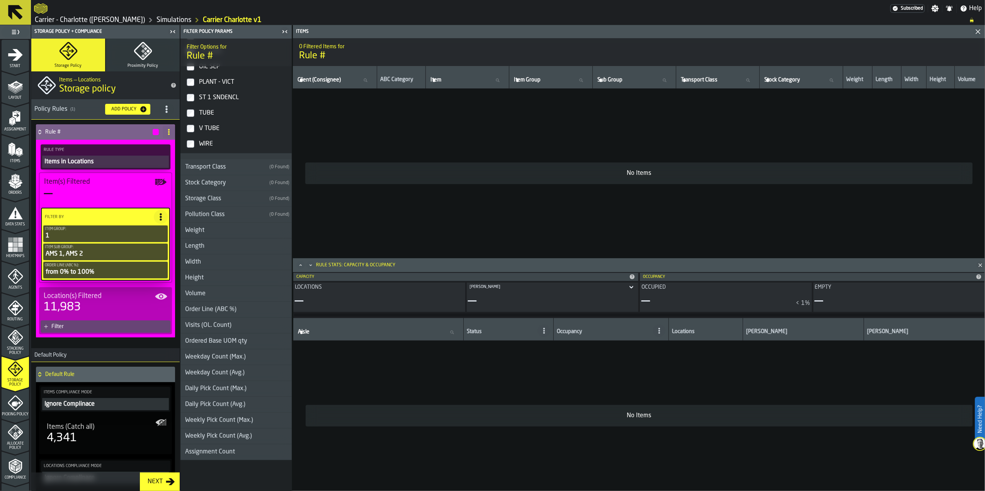
click at [232, 445] on h3 "Assignment Count" at bounding box center [235, 453] width 111 height 16
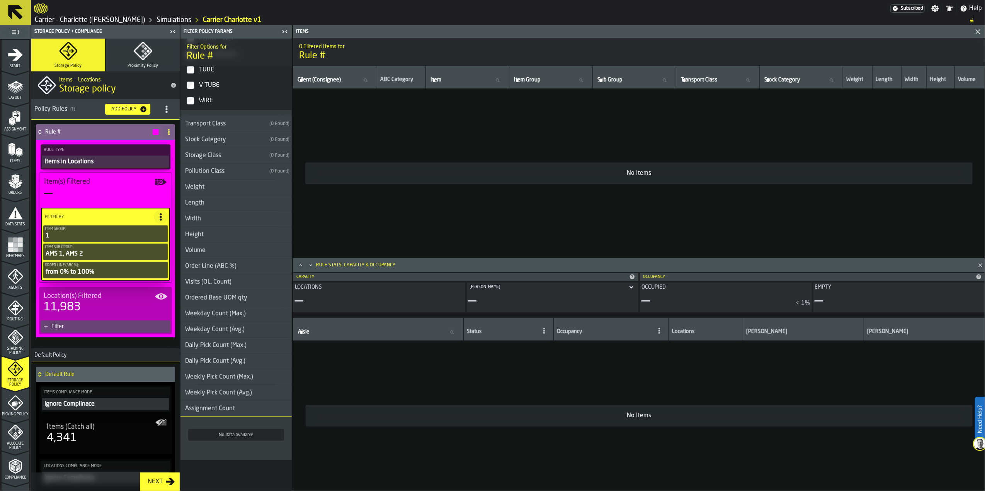
click at [227, 411] on div "Assignment Count" at bounding box center [209, 408] width 59 height 9
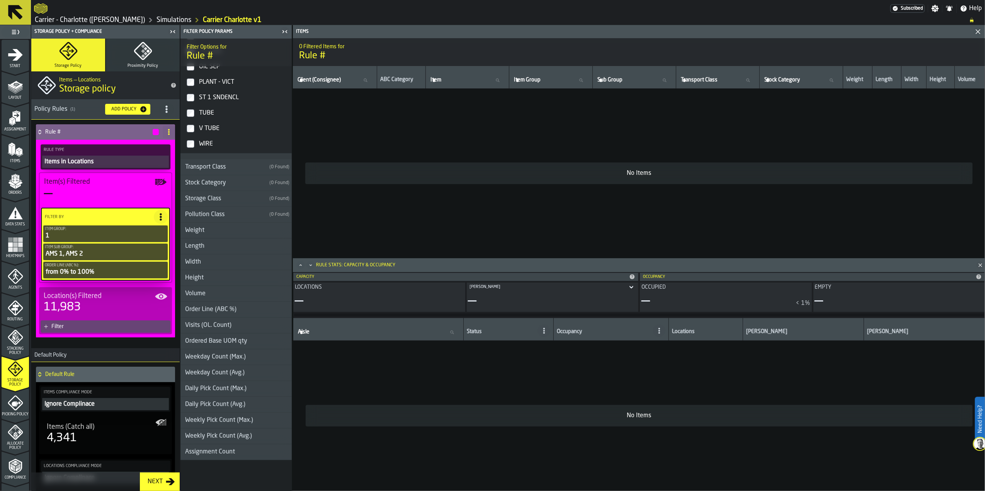
click at [228, 438] on div "Weekly Pick Count (Avg.)" at bounding box center [218, 436] width 76 height 9
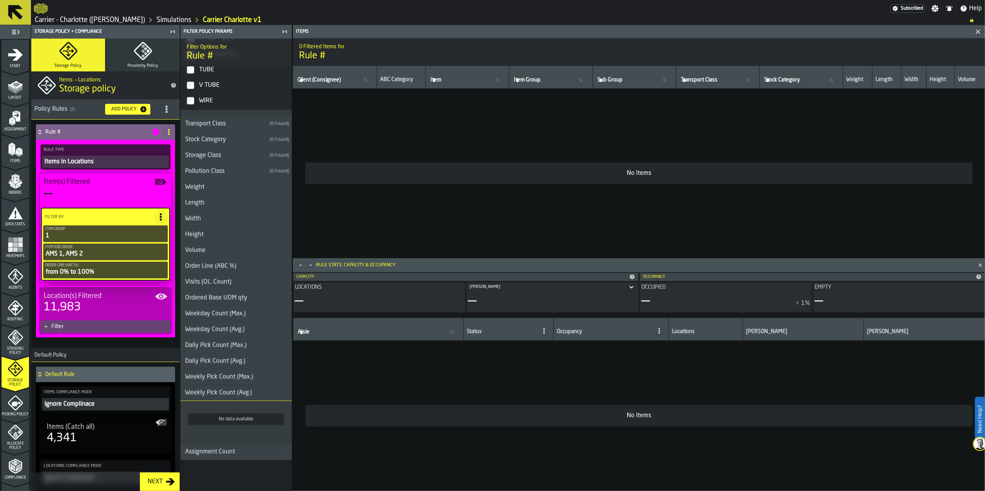
click at [224, 392] on div "Weekly Pick Count (Avg.)" at bounding box center [218, 393] width 76 height 9
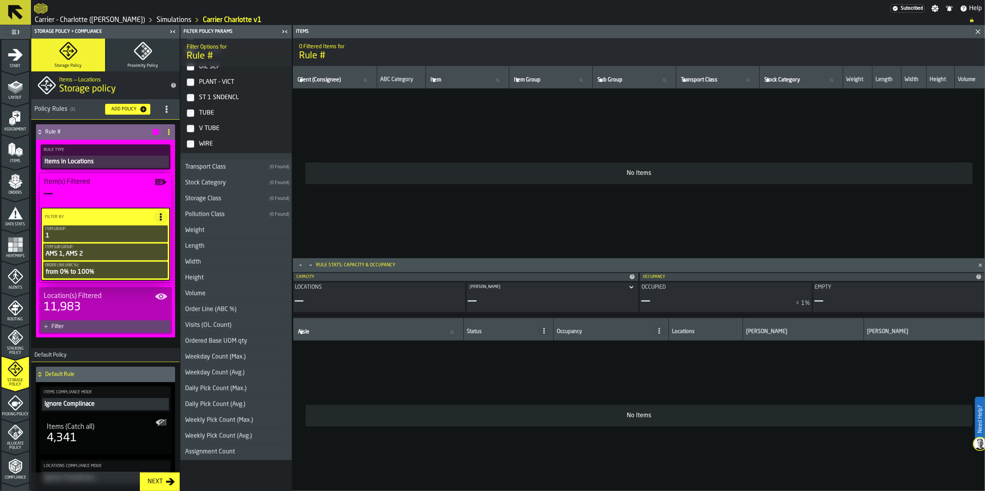
scroll to position [402, 0]
click at [229, 419] on div "Weekly Pick Count (Max.)" at bounding box center [218, 420] width 77 height 9
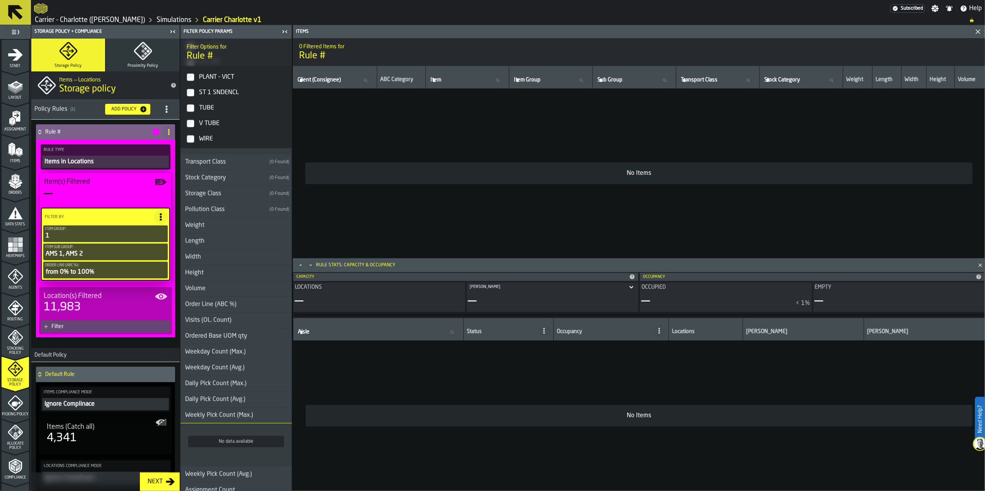
scroll to position [445, 0]
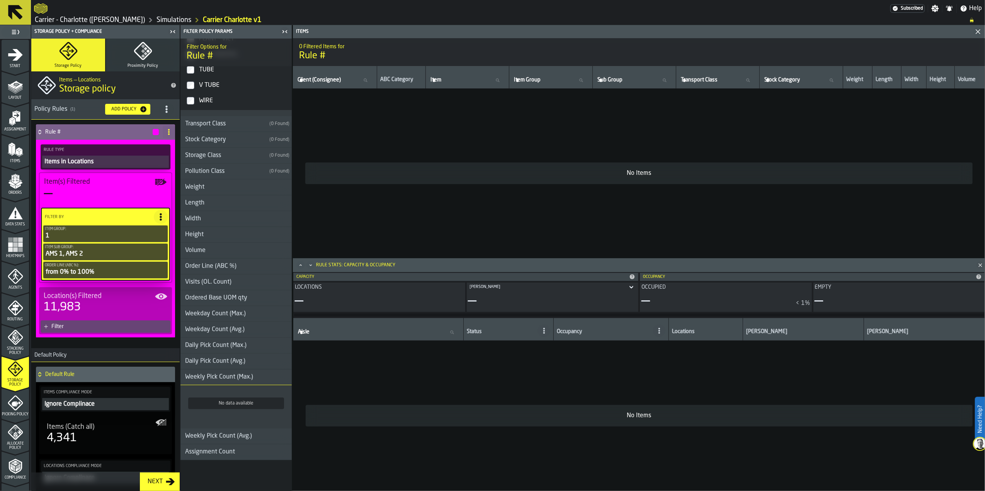
click at [226, 378] on div "Weekly Pick Count (Max.)" at bounding box center [218, 377] width 77 height 9
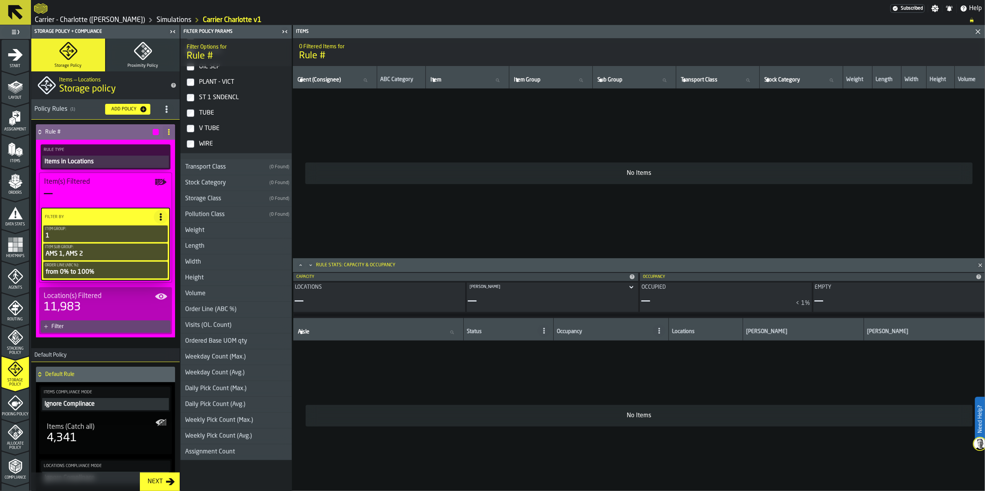
click at [228, 391] on div "Daily Pick Count (Max.)" at bounding box center [215, 388] width 71 height 9
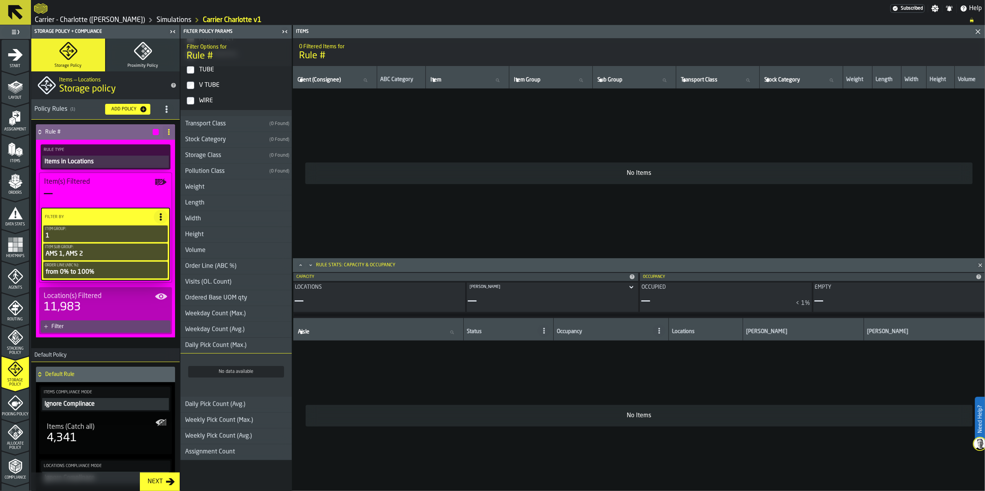
click at [220, 347] on div "Daily Pick Count (Max.)" at bounding box center [215, 345] width 71 height 9
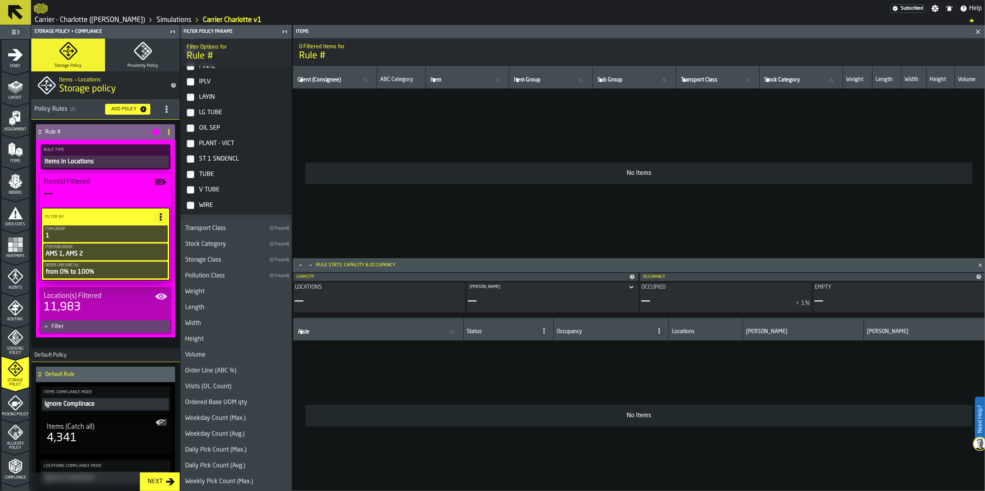
scroll to position [360, 0]
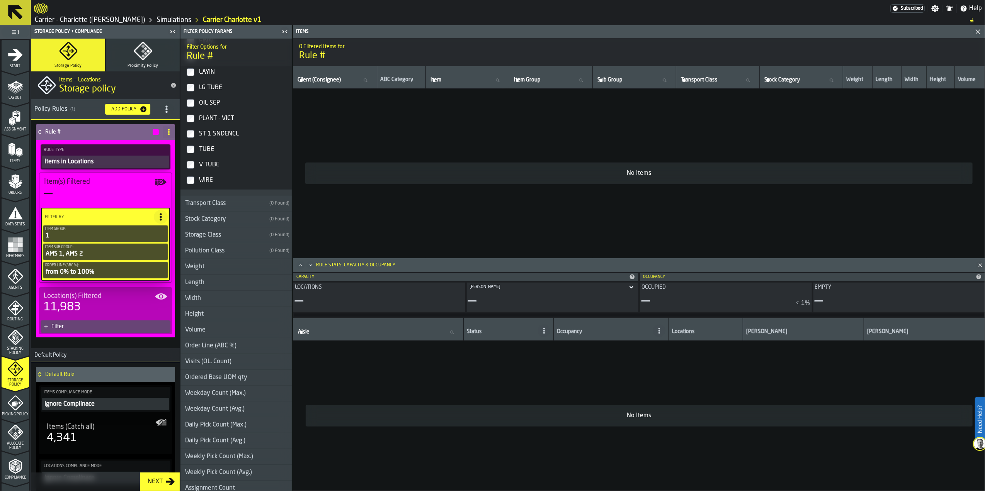
click at [240, 346] on div "Order Line (ABC %)" at bounding box center [210, 345] width 61 height 9
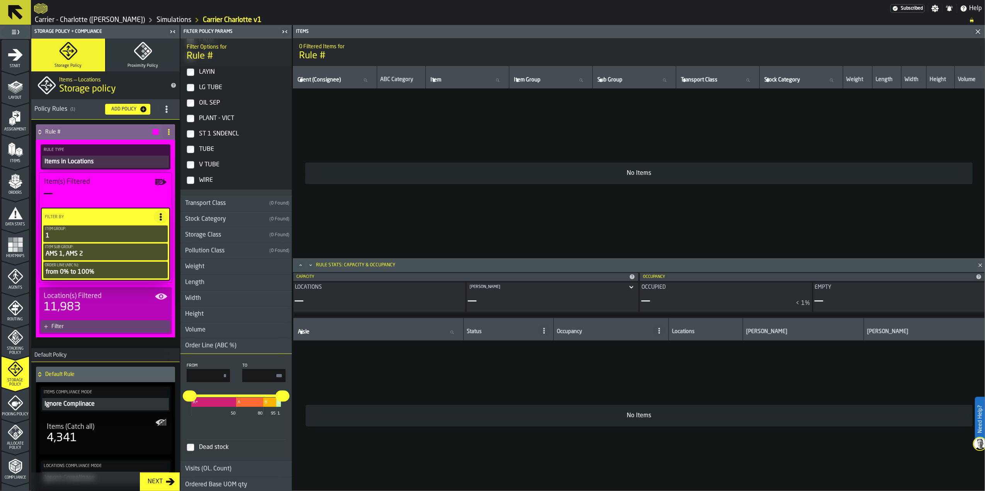
click at [166, 134] on icon at bounding box center [169, 132] width 6 height 6
click at [168, 133] on circle at bounding box center [169, 132] width 2 height 2
click at [145, 170] on div "Delete" at bounding box center [136, 166] width 65 height 9
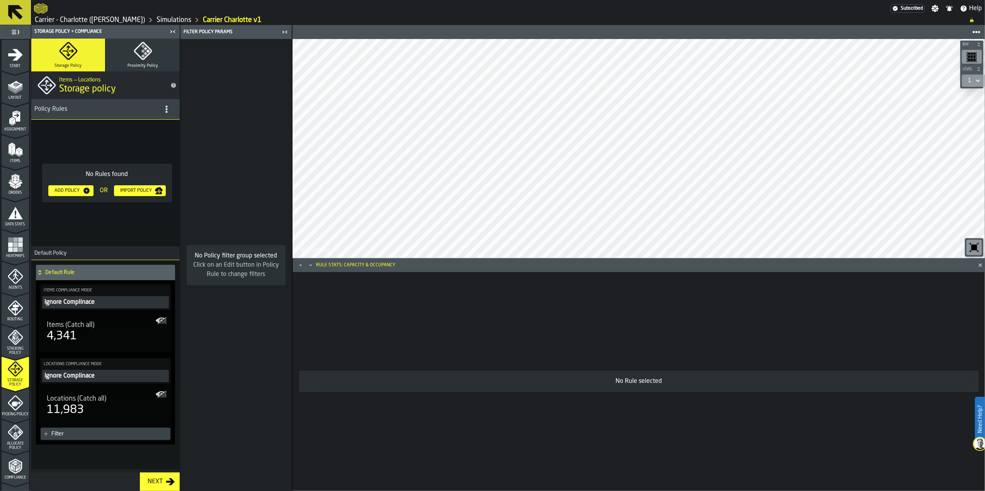
click at [101, 337] on div "4,341" at bounding box center [105, 336] width 117 height 14
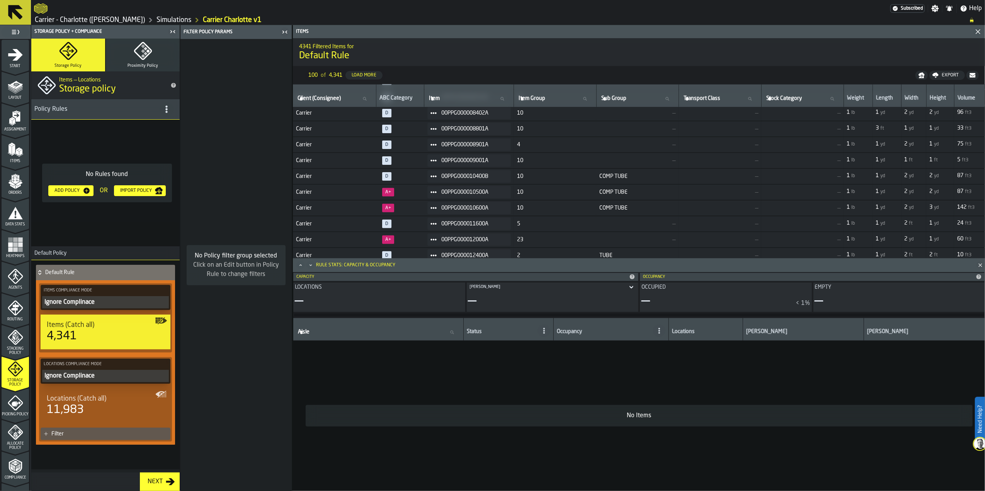
scroll to position [254, 0]
click at [152, 481] on div "Next" at bounding box center [154, 481] width 21 height 9
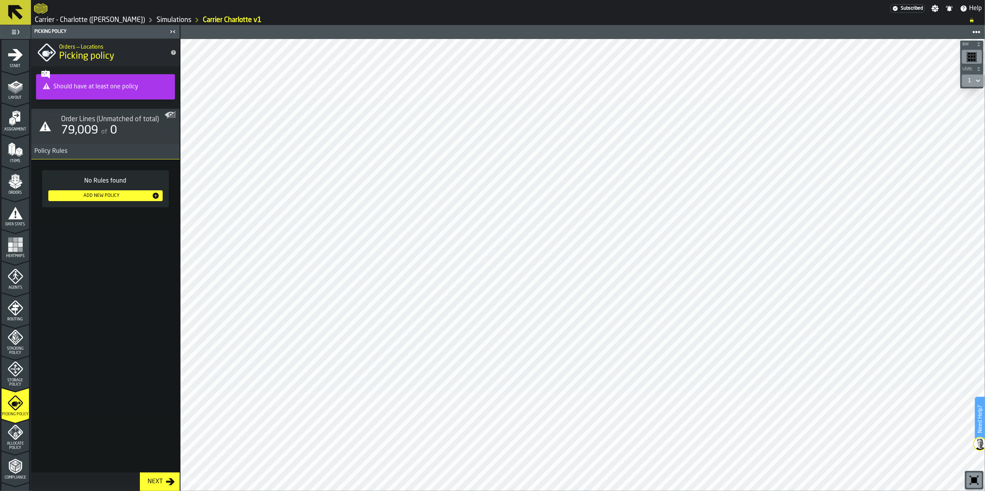
click at [109, 86] on div "Should have at least one policy" at bounding box center [105, 86] width 129 height 15
click at [14, 376] on icon "menu Storage Policy" at bounding box center [15, 369] width 15 height 15
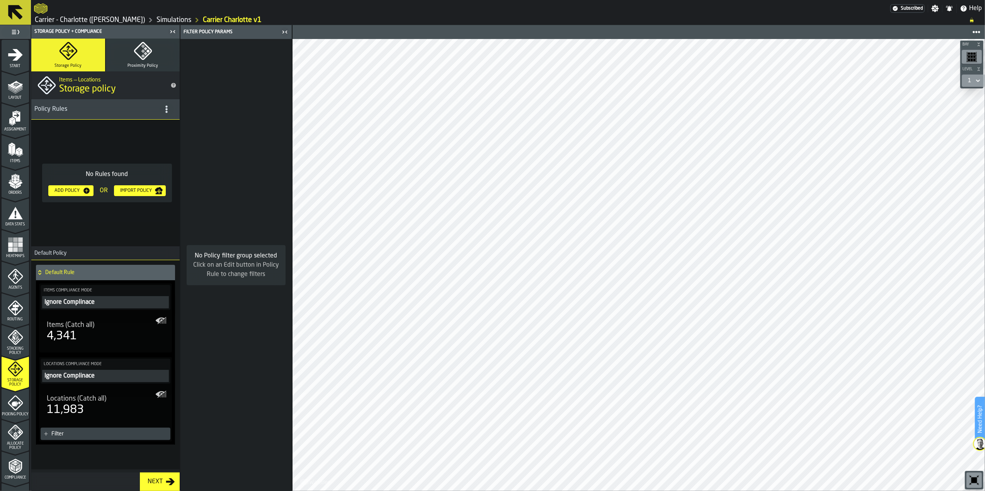
click at [11, 406] on icon "menu Picking Policy" at bounding box center [15, 403] width 15 height 15
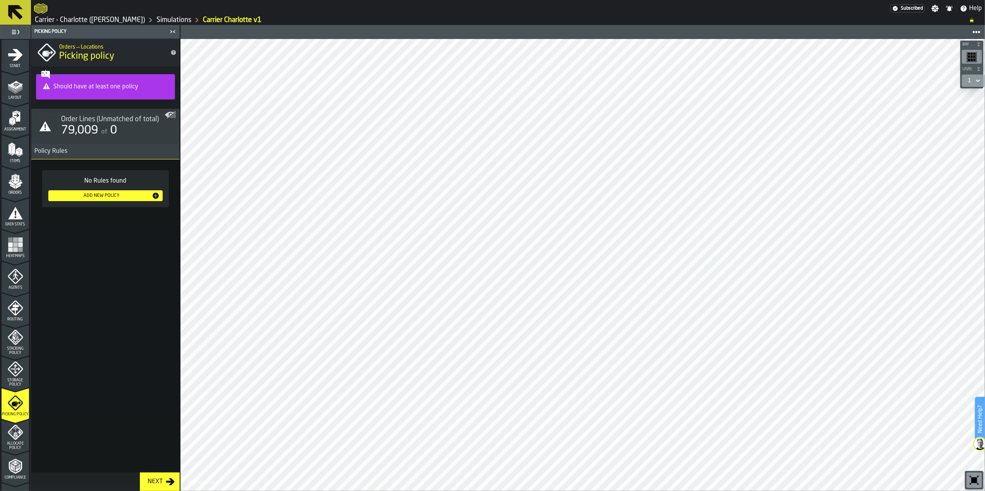
click at [117, 126] on span "0" at bounding box center [113, 131] width 7 height 12
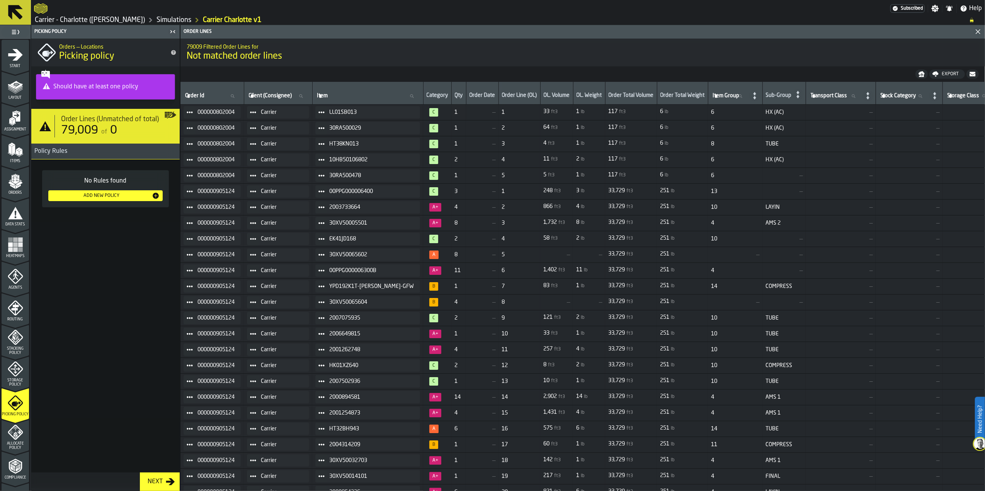
click at [118, 196] on div "Add New Policy" at bounding box center [101, 195] width 100 height 5
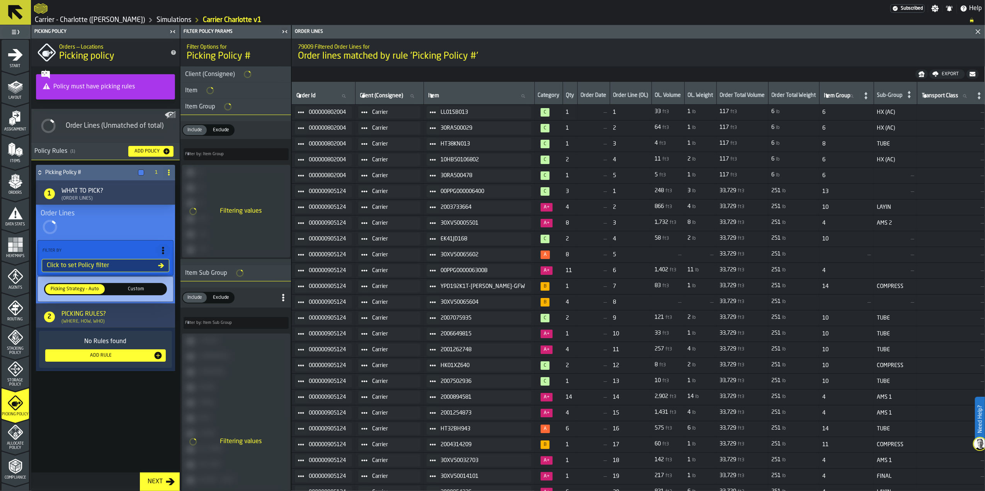
type input "*"
type input "***"
type input "*"
type input "***"
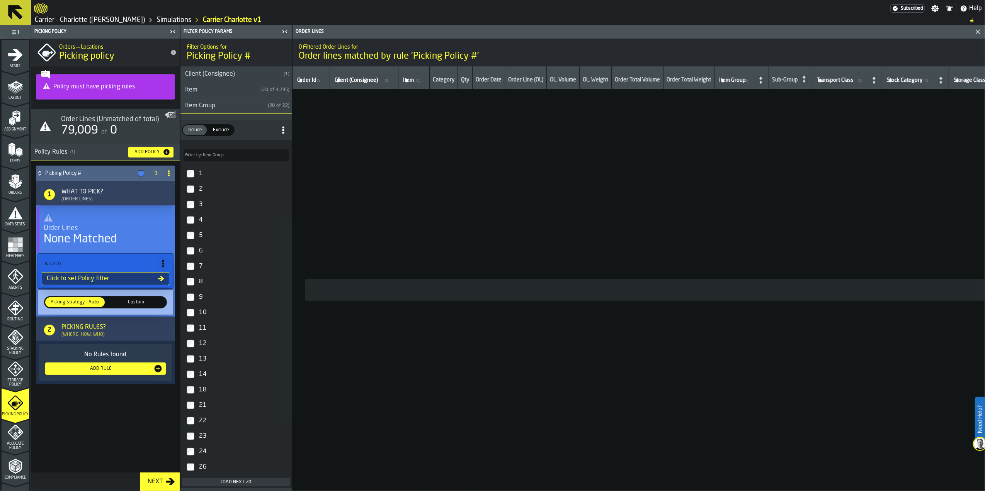
click at [115, 275] on div "Click to set Policy filter" at bounding box center [101, 278] width 114 height 9
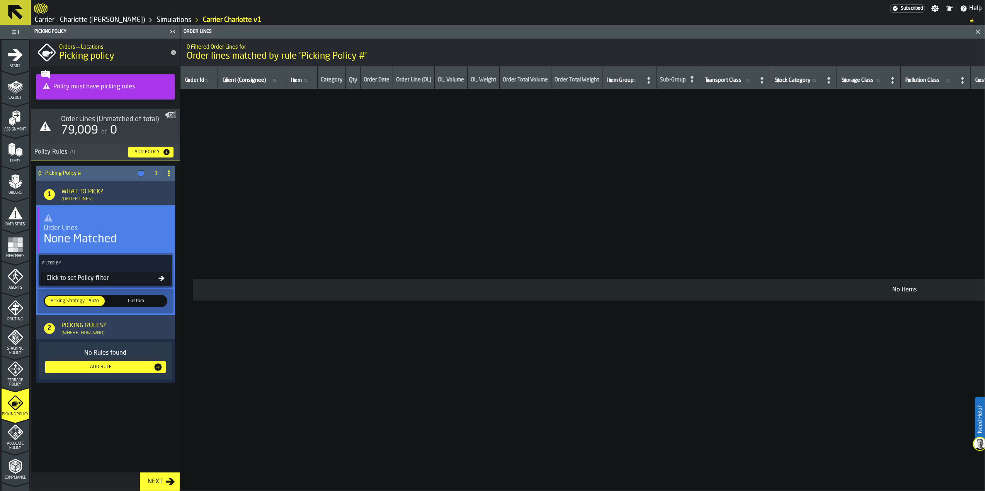
click at [115, 278] on div "Click to set Policy filter" at bounding box center [100, 278] width 115 height 9
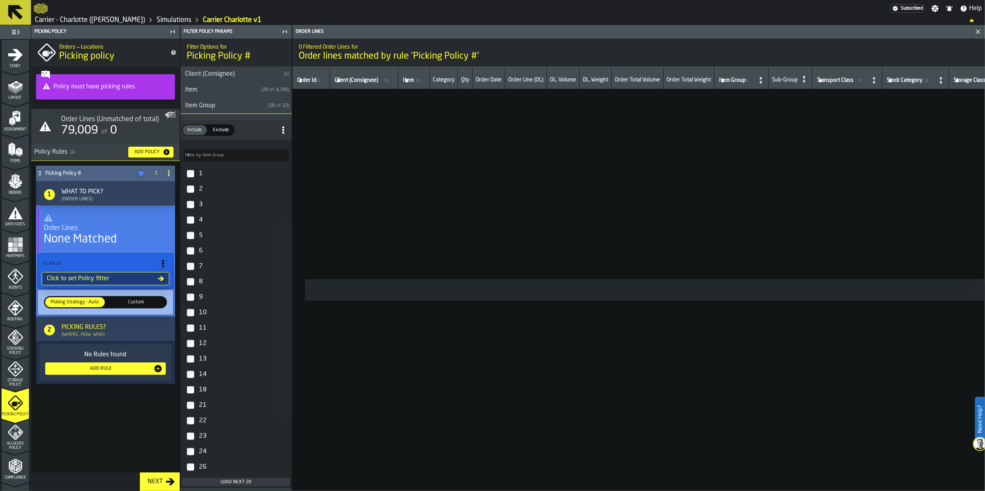
click at [130, 302] on span "Custom" at bounding box center [136, 302] width 56 height 7
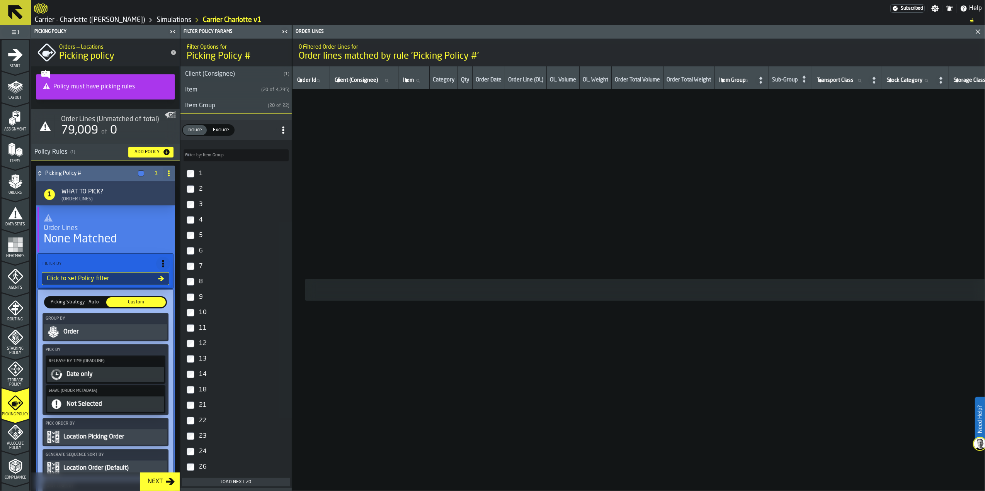
scroll to position [51, 0]
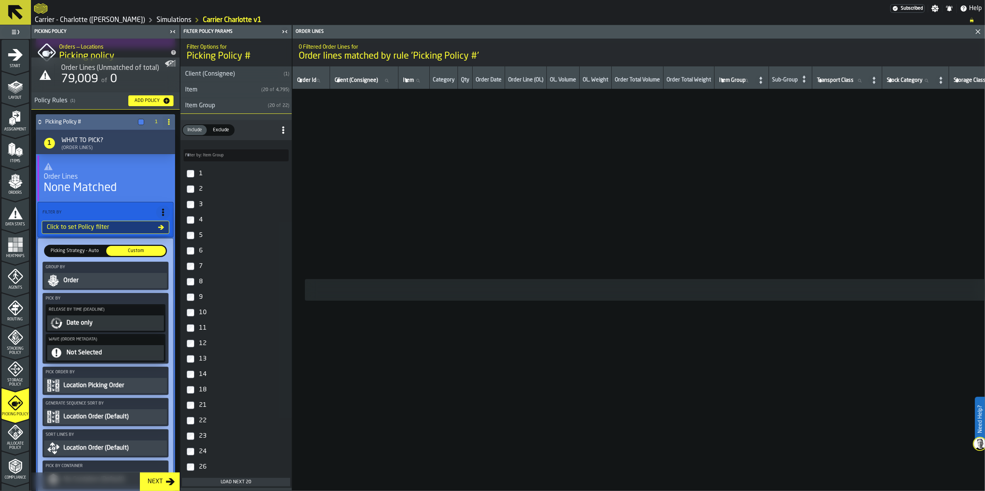
click at [92, 285] on div "Order" at bounding box center [114, 280] width 103 height 9
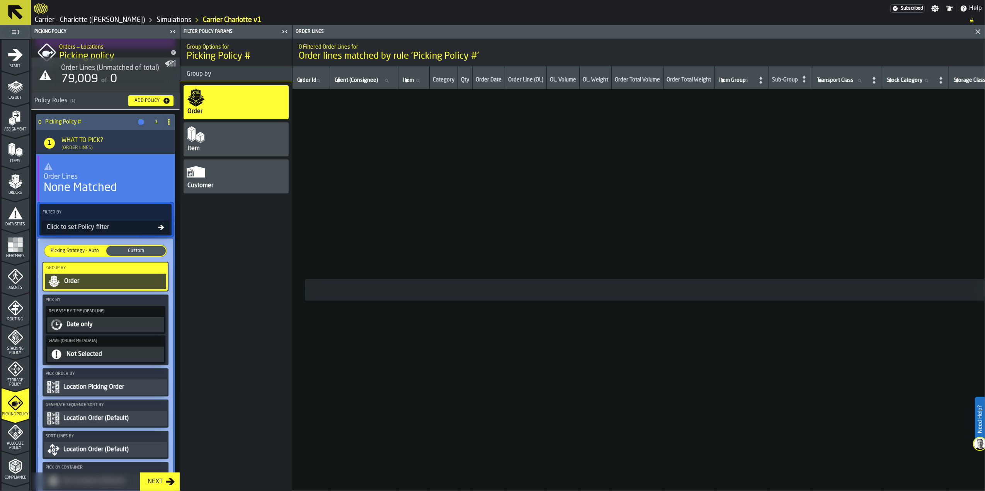
click at [228, 133] on div "Item" at bounding box center [235, 139] width 105 height 34
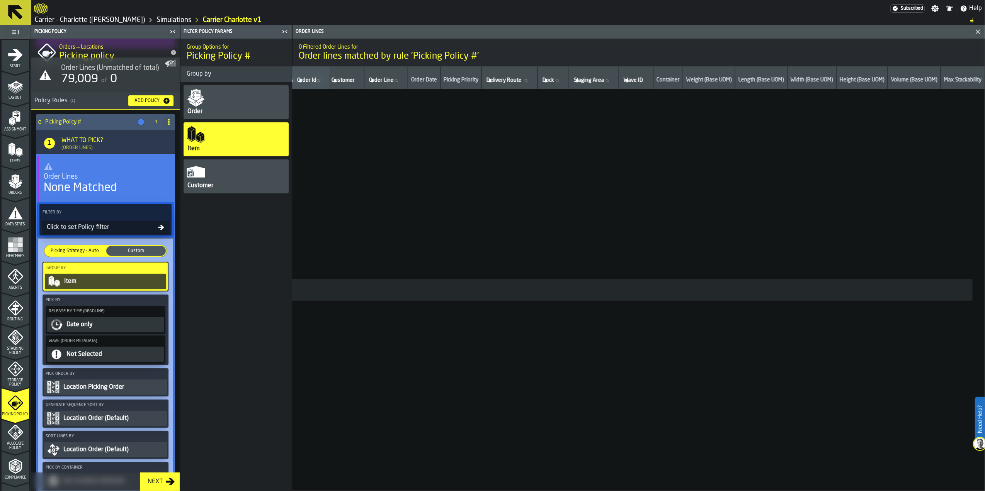
scroll to position [0, 0]
click at [231, 113] on div "Order" at bounding box center [235, 102] width 105 height 34
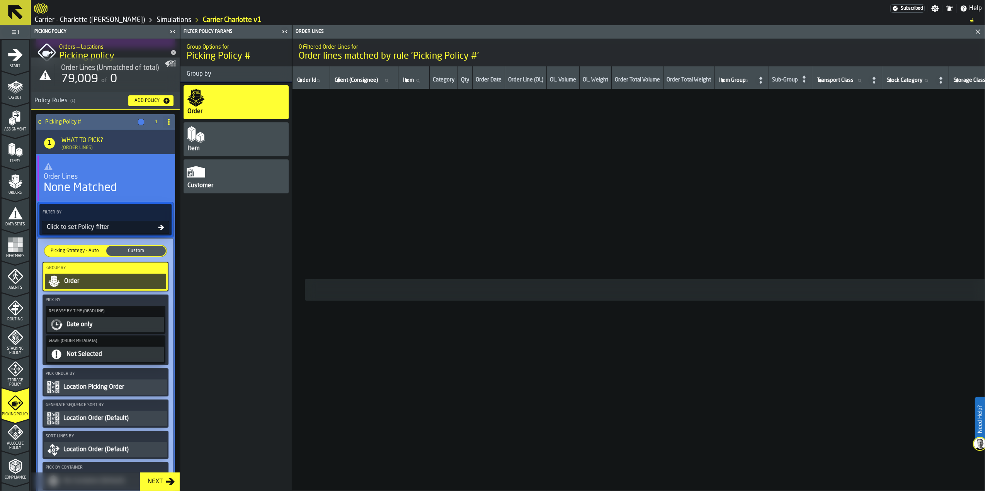
click at [76, 255] on span "Picking Strategy - Auto" at bounding box center [75, 251] width 56 height 7
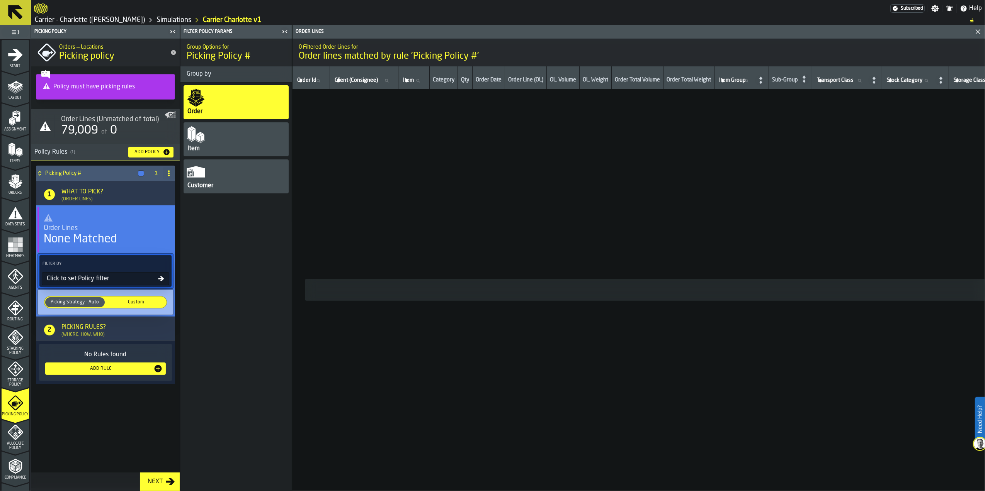
click at [214, 171] on div "Customer" at bounding box center [235, 177] width 105 height 34
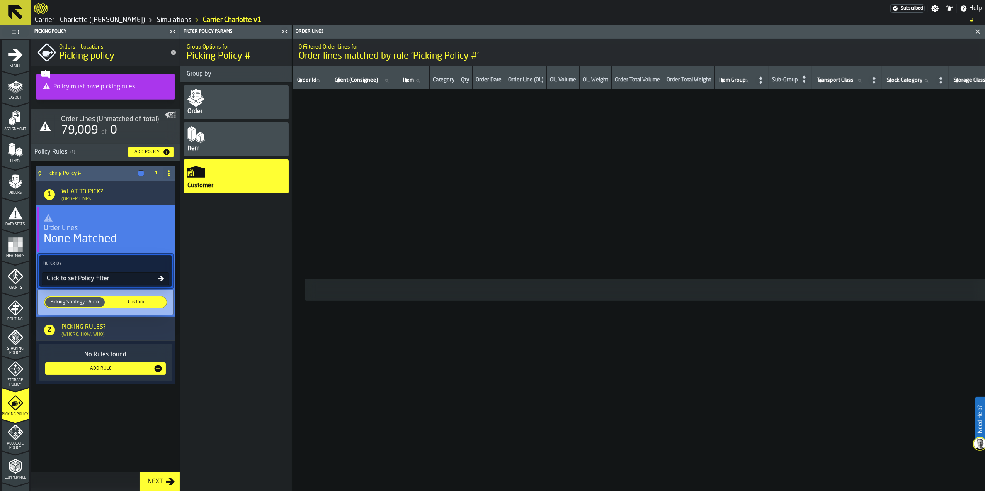
click at [232, 114] on div "Order" at bounding box center [235, 102] width 105 height 34
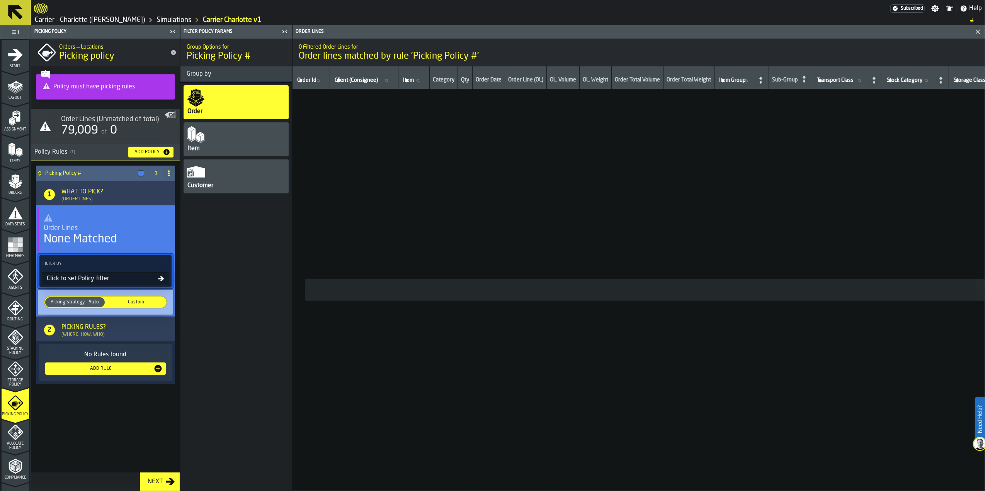
click at [103, 236] on div "None Matched" at bounding box center [80, 240] width 73 height 14
click at [95, 192] on div "What to Pick?" at bounding box center [82, 191] width 42 height 9
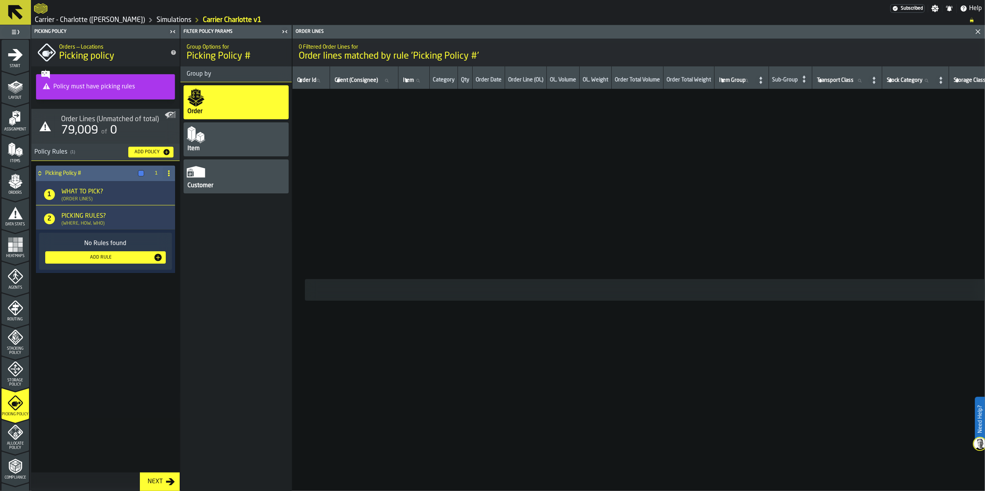
click at [95, 192] on div "What to Pick?" at bounding box center [82, 191] width 42 height 9
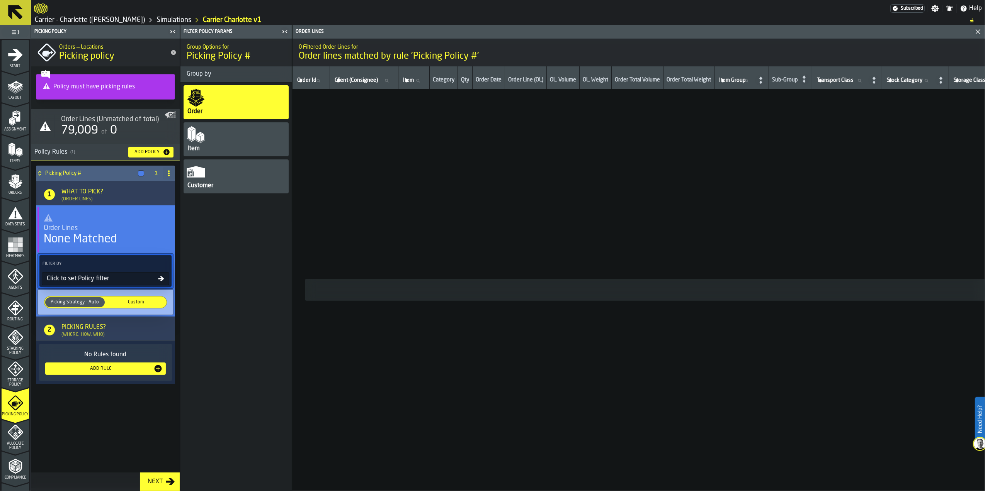
click at [143, 175] on div at bounding box center [141, 173] width 6 height 6
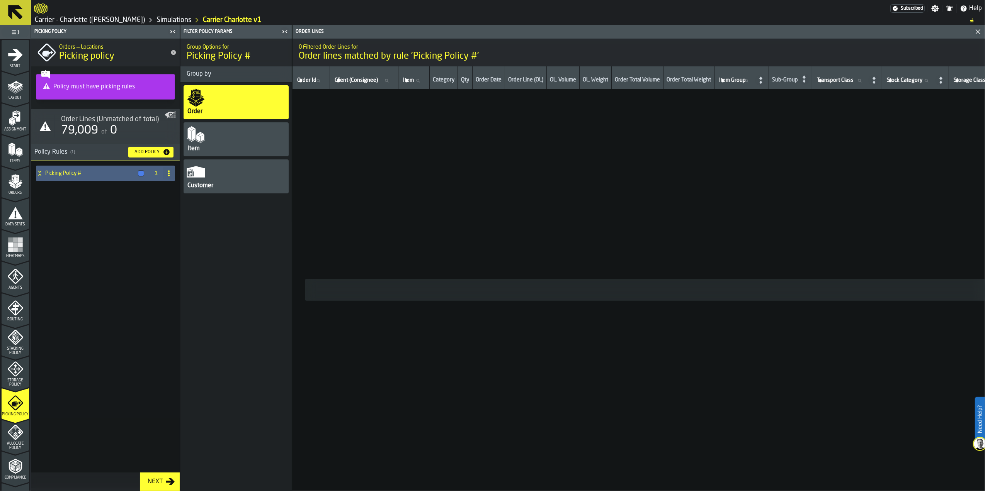
click at [143, 175] on div at bounding box center [141, 173] width 6 height 6
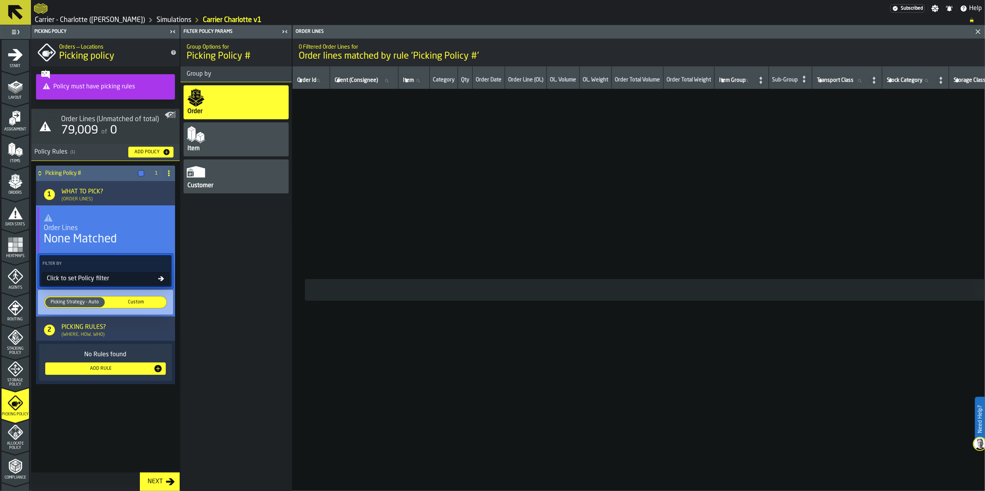
click at [123, 372] on div "Add Rule" at bounding box center [100, 368] width 105 height 5
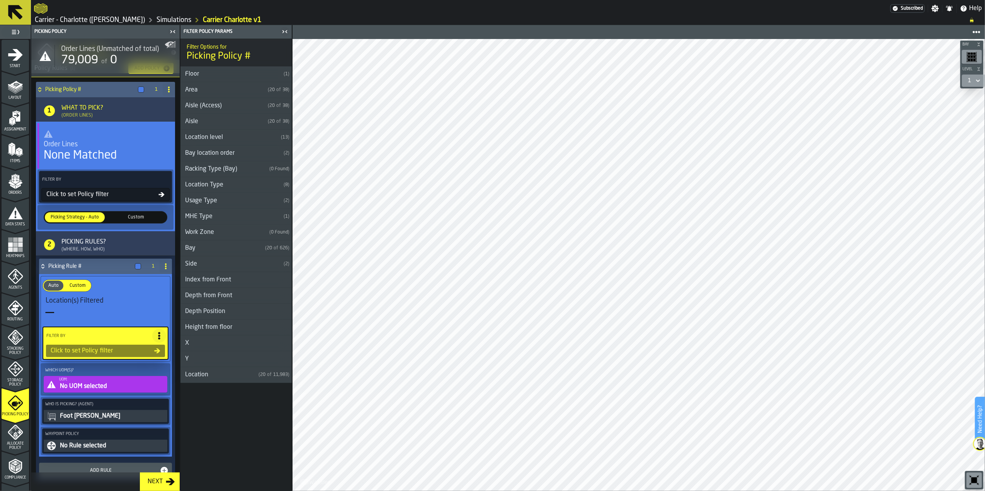
scroll to position [103, 0]
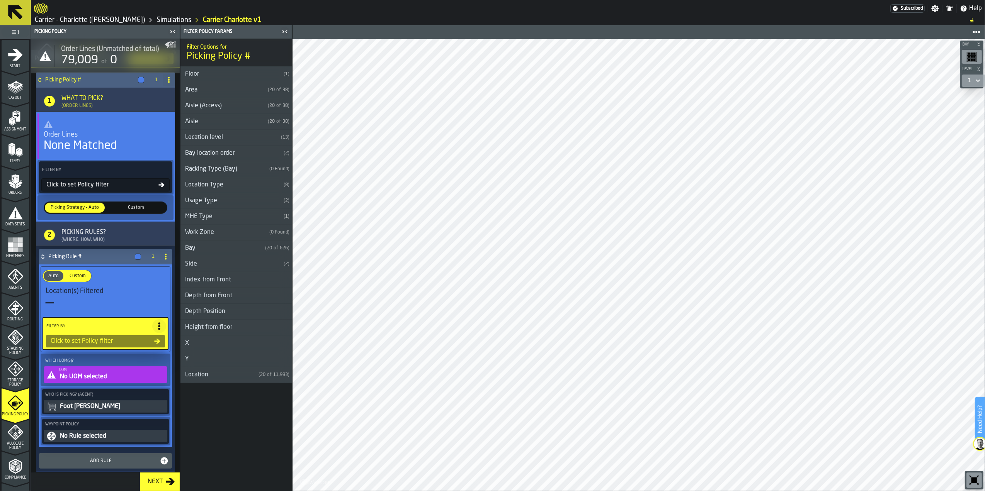
click at [112, 372] on div "UOM:" at bounding box center [112, 370] width 107 height 4
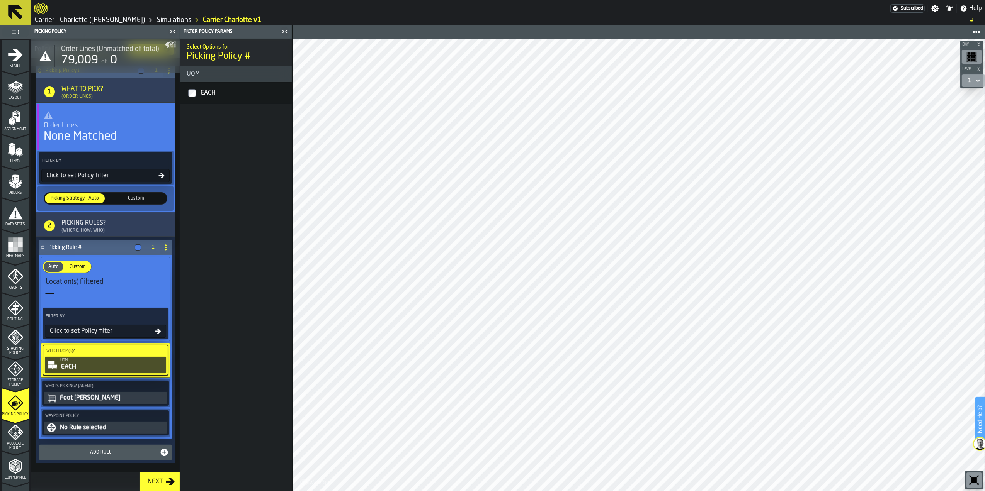
scroll to position [63, 0]
click at [116, 430] on div "No Rule selected" at bounding box center [112, 427] width 107 height 9
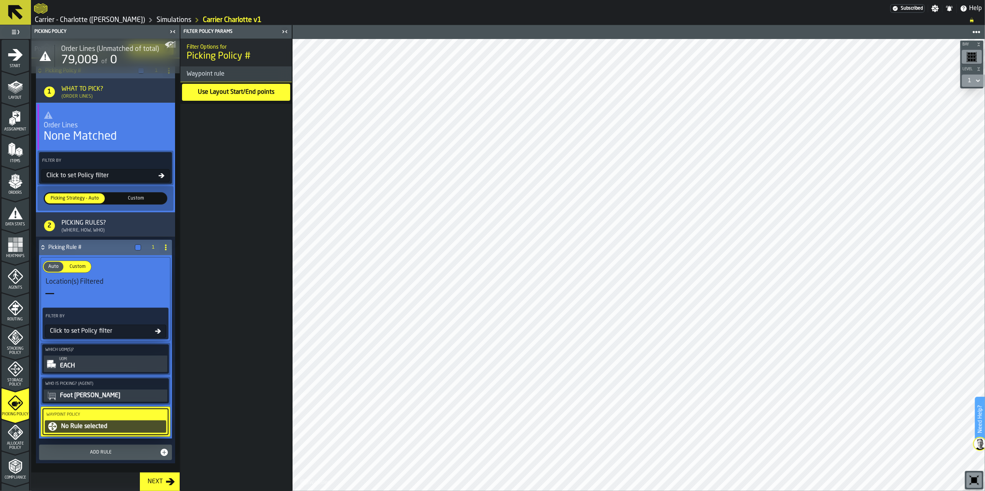
click at [216, 92] on div "Use Layout Start/End points" at bounding box center [236, 92] width 78 height 11
click at [81, 262] on div "Custom" at bounding box center [77, 267] width 25 height 10
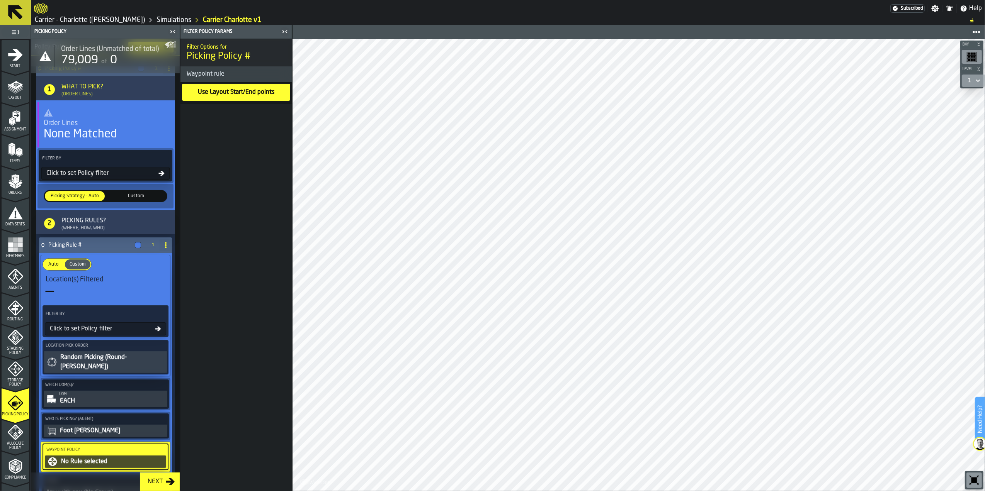
click at [60, 267] on span "Auto" at bounding box center [53, 264] width 17 height 7
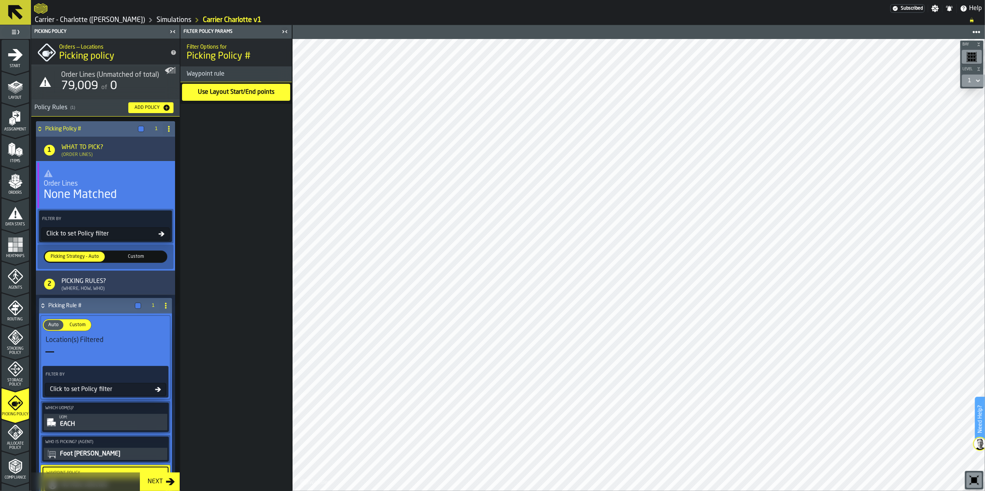
scroll to position [0, 0]
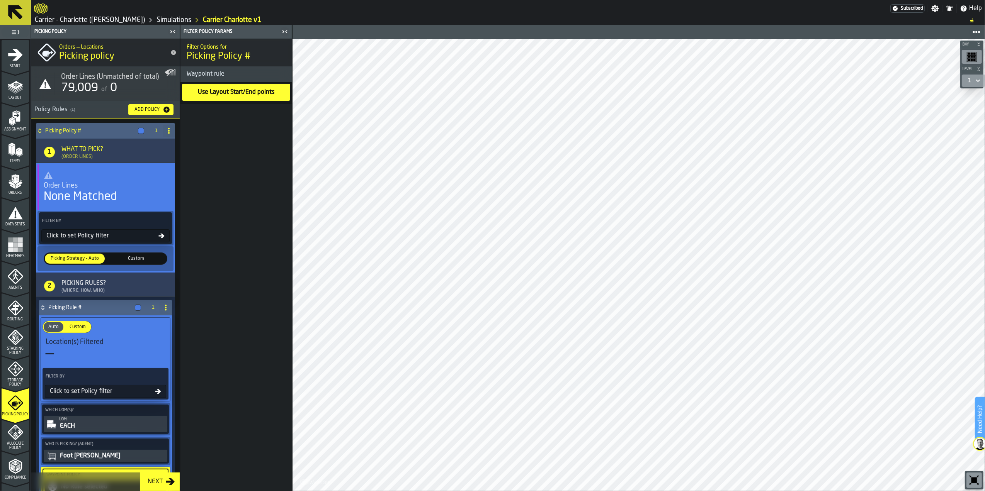
click at [67, 186] on span "Order Lines" at bounding box center [61, 186] width 34 height 8
click at [87, 237] on div "Click to set Policy filter" at bounding box center [100, 235] width 115 height 9
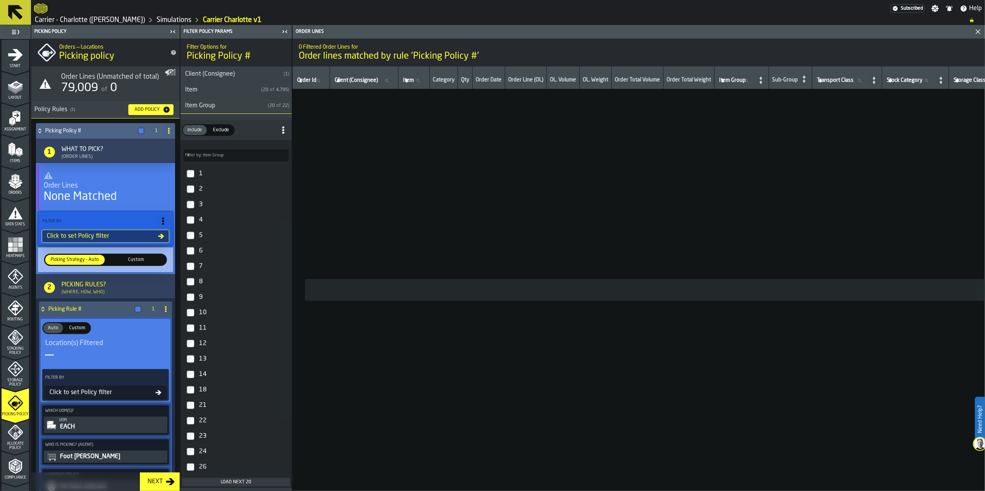
click at [217, 130] on span "Exclude" at bounding box center [221, 130] width 22 height 7
click at [199, 129] on span "Include" at bounding box center [194, 130] width 21 height 7
click at [224, 107] on div "Item Group" at bounding box center [222, 105] width 84 height 9
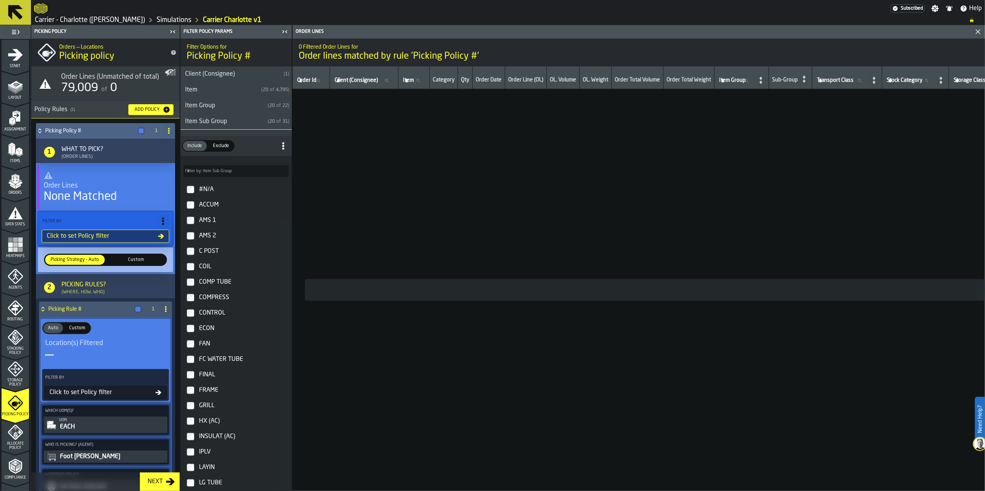
click at [224, 107] on div "Item Group" at bounding box center [222, 105] width 84 height 9
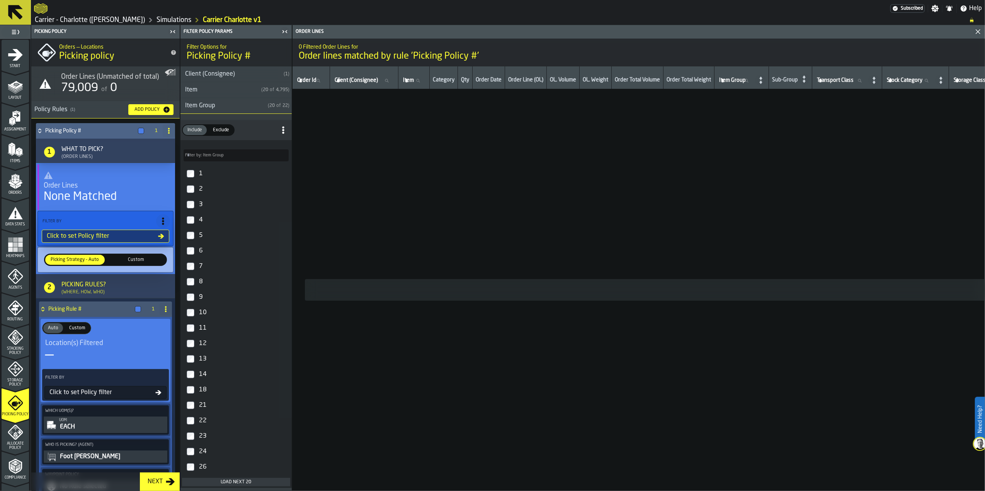
click at [231, 93] on div "Item" at bounding box center [219, 89] width 78 height 9
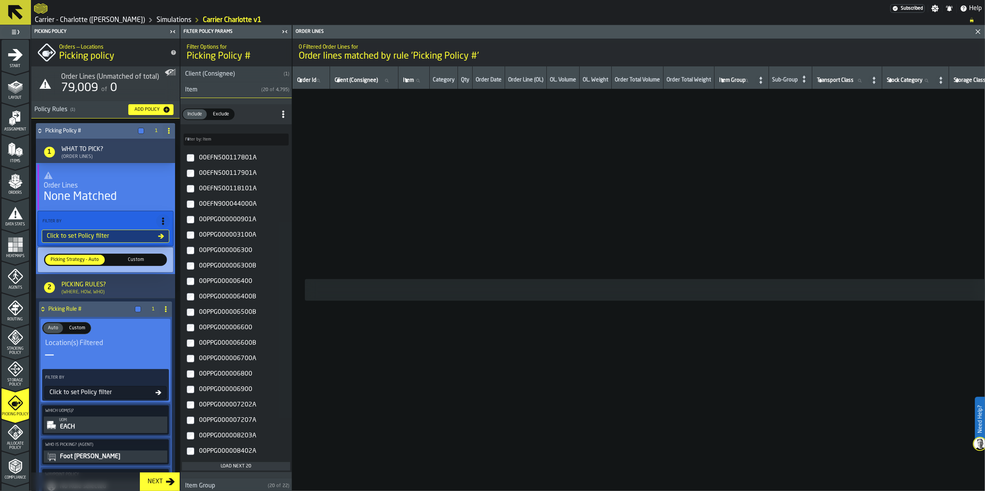
click at [231, 93] on div "Item" at bounding box center [219, 89] width 78 height 9
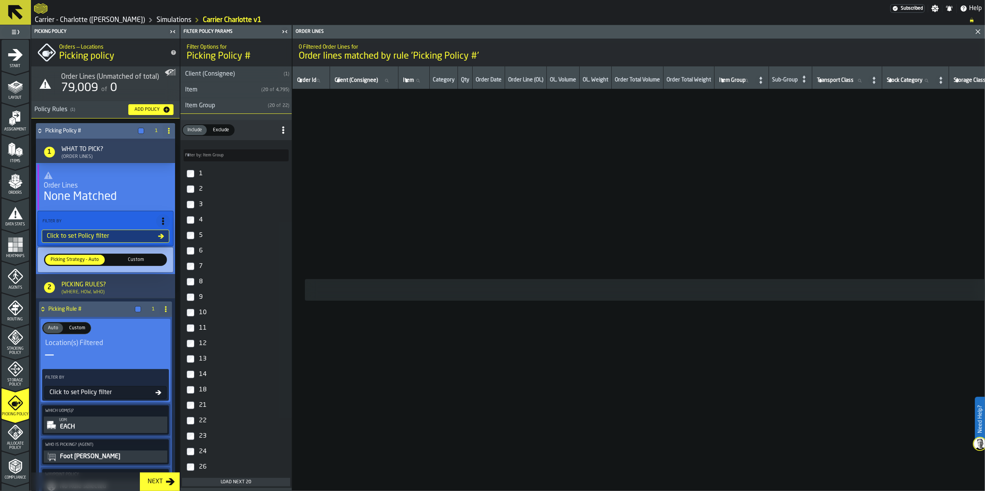
click at [232, 73] on div "Client (Consignee)" at bounding box center [230, 74] width 100 height 9
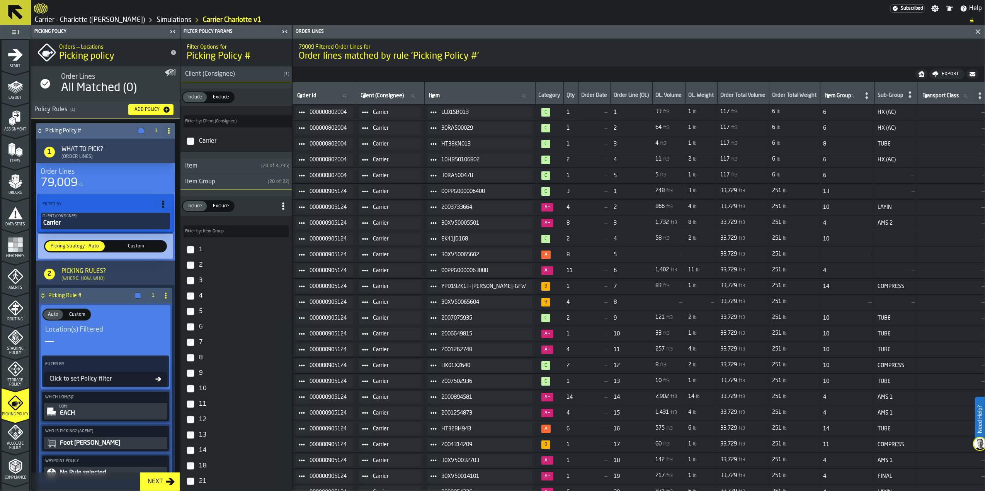
click at [209, 169] on div "Item" at bounding box center [219, 165] width 78 height 9
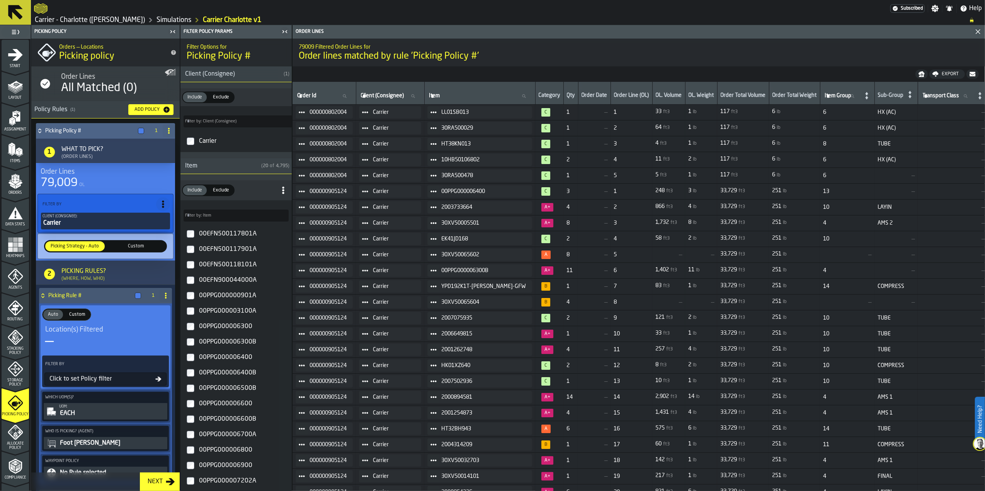
click at [209, 169] on div "Item" at bounding box center [219, 165] width 78 height 9
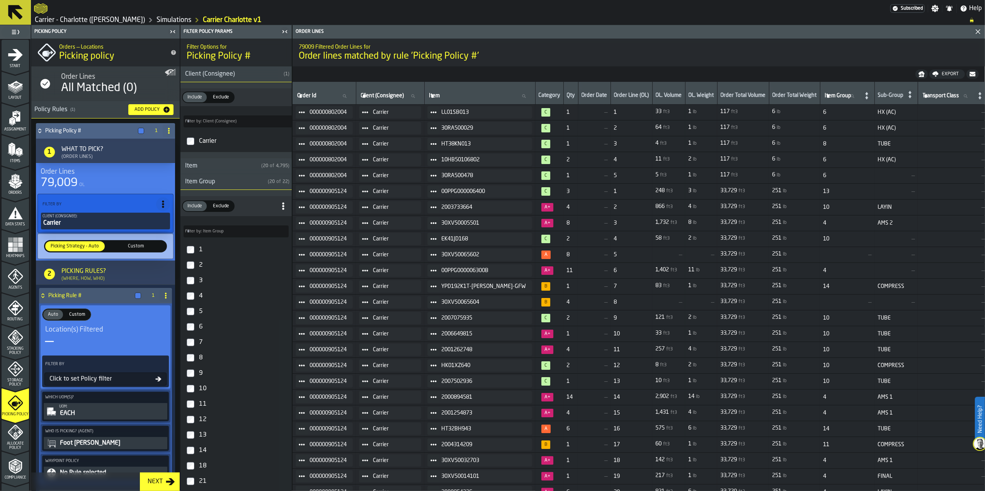
click at [211, 183] on div "Item Group" at bounding box center [222, 181] width 84 height 9
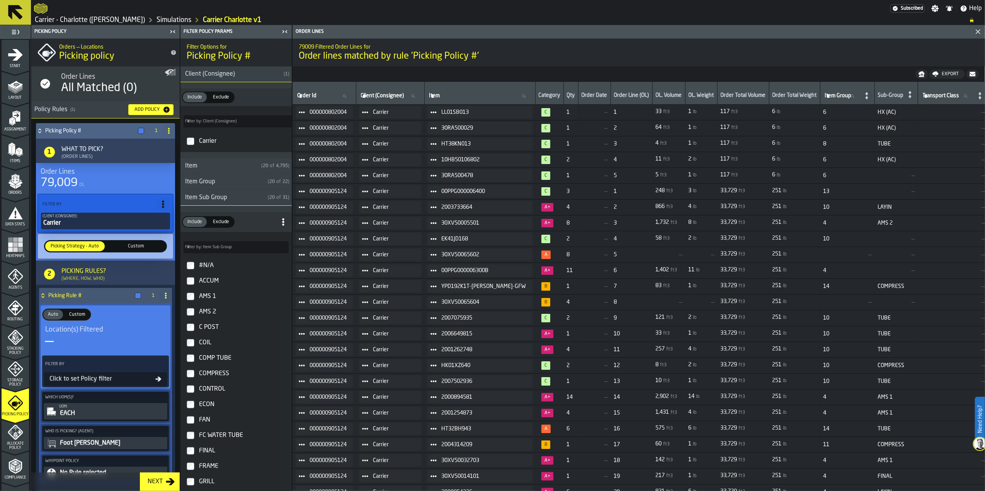
click at [212, 183] on div "Item Group" at bounding box center [222, 181] width 84 height 9
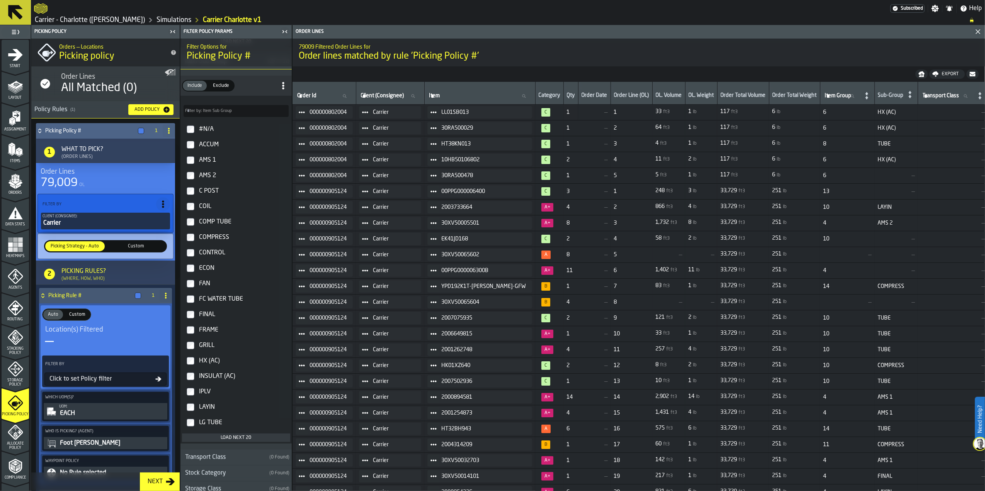
scroll to position [464, 0]
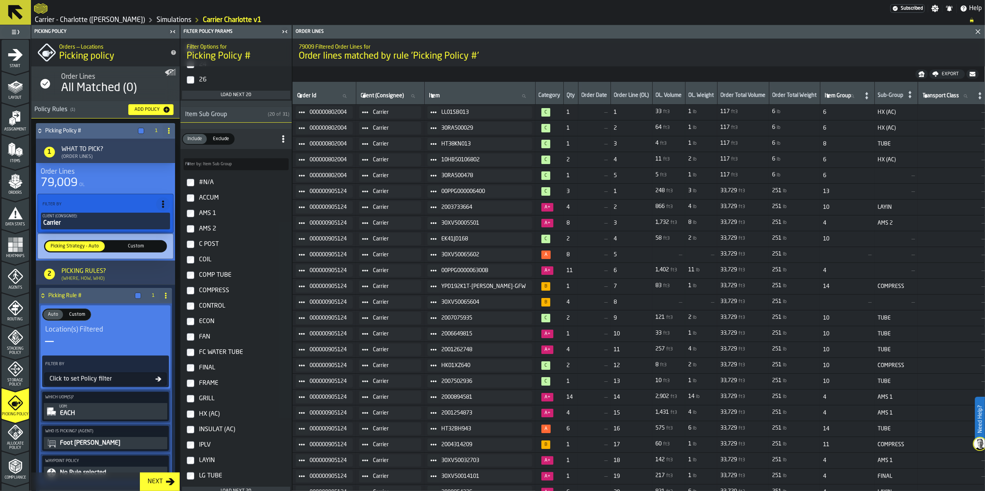
click at [240, 96] on div "Load next 20" at bounding box center [236, 94] width 102 height 5
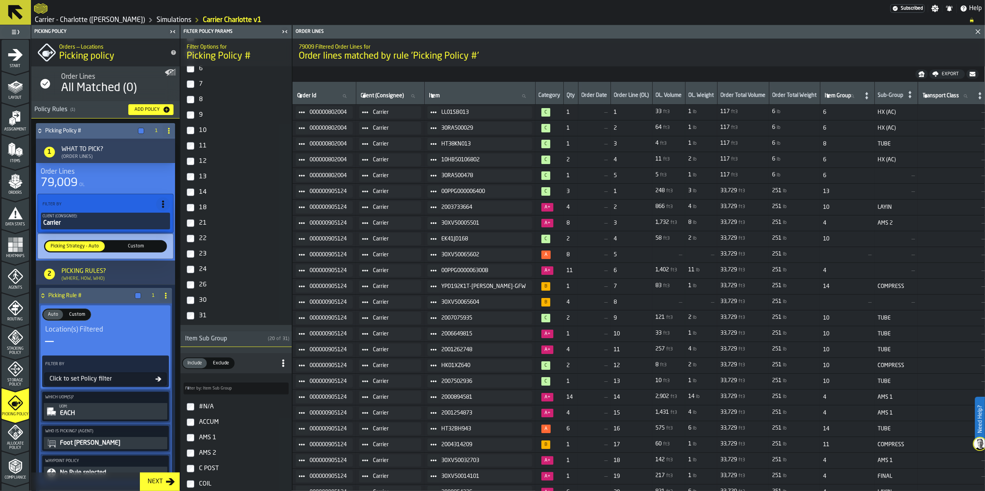
scroll to position [257, 0]
click at [239, 345] on div "Item Sub Group" at bounding box center [222, 340] width 84 height 9
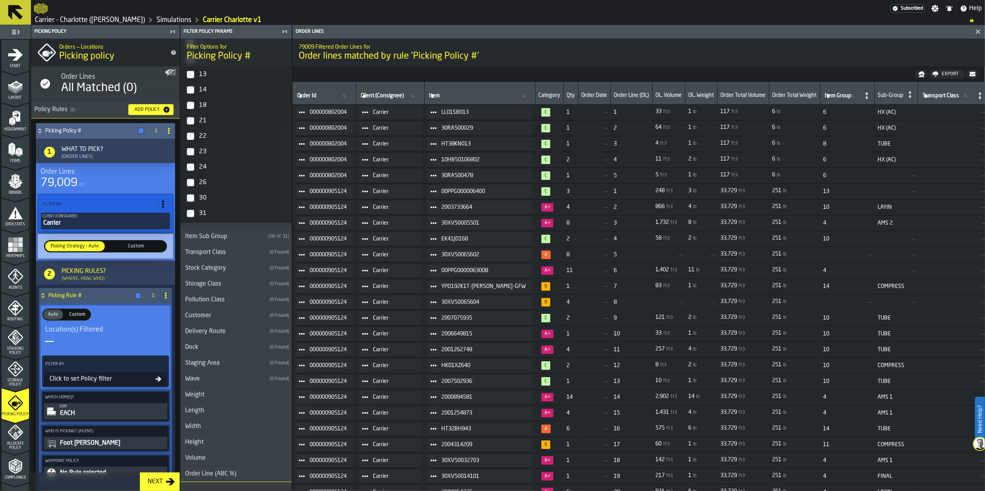
scroll to position [360, 0]
click at [218, 238] on div "Item Sub Group" at bounding box center [222, 237] width 84 height 9
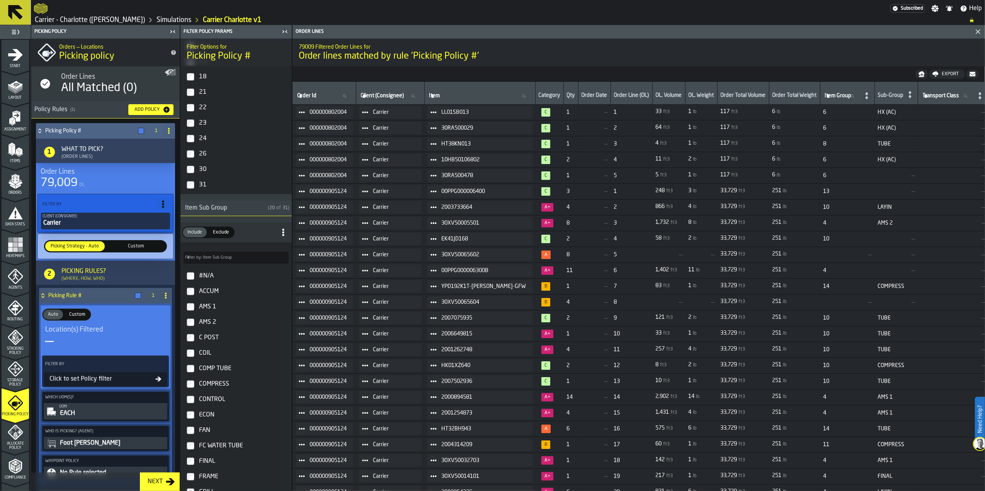
scroll to position [412, 0]
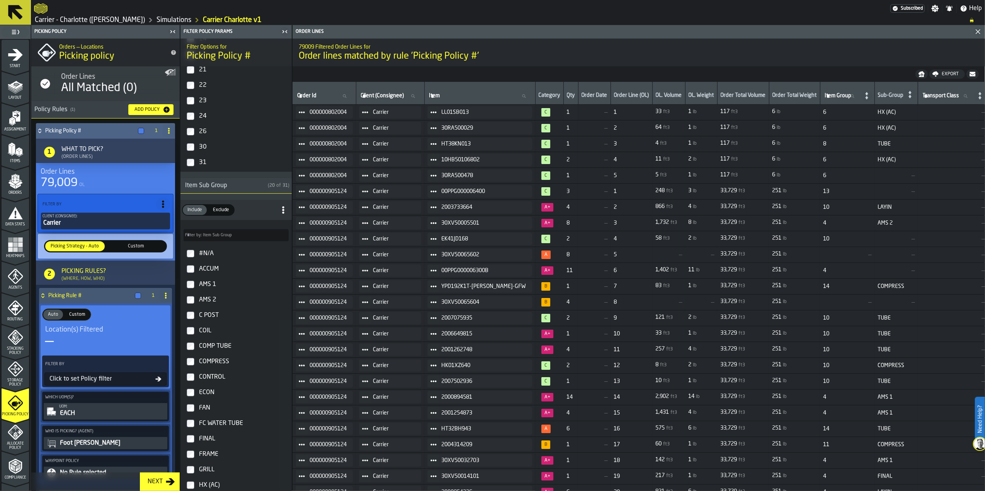
click at [212, 255] on div "#N/A" at bounding box center [242, 254] width 91 height 12
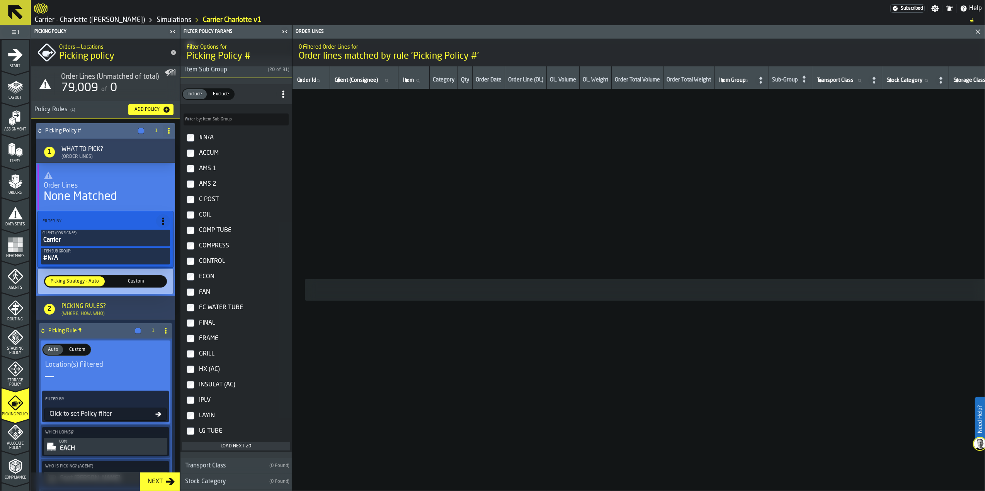
click at [219, 98] on span "Exclude" at bounding box center [221, 94] width 22 height 7
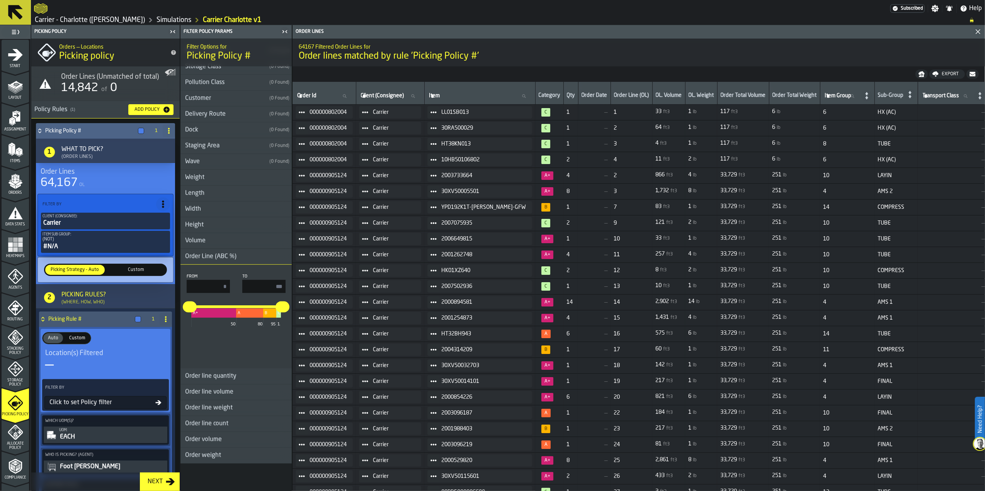
scroll to position [875, 0]
click at [216, 257] on div "Order Line (ABC %)" at bounding box center [210, 253] width 61 height 9
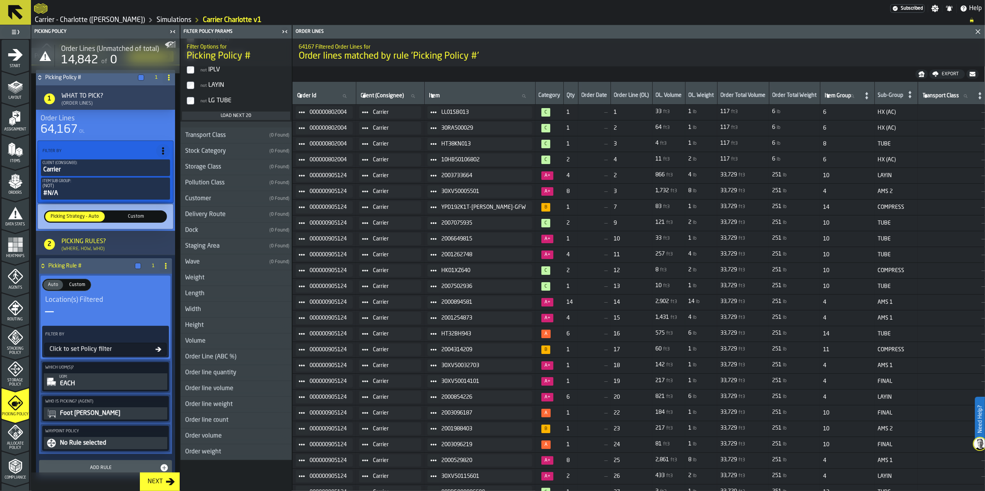
scroll to position [73, 0]
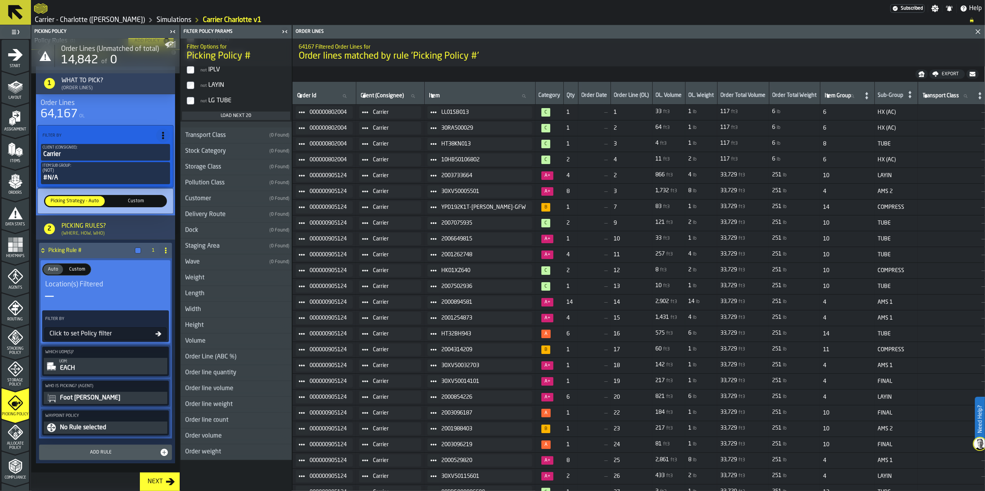
click at [165, 491] on html "Need Help? Subscribed Settings Notifications Help Carrier - Charlotte (Ryder) S…" at bounding box center [492, 245] width 985 height 491
click at [157, 482] on div "Next" at bounding box center [154, 481] width 21 height 9
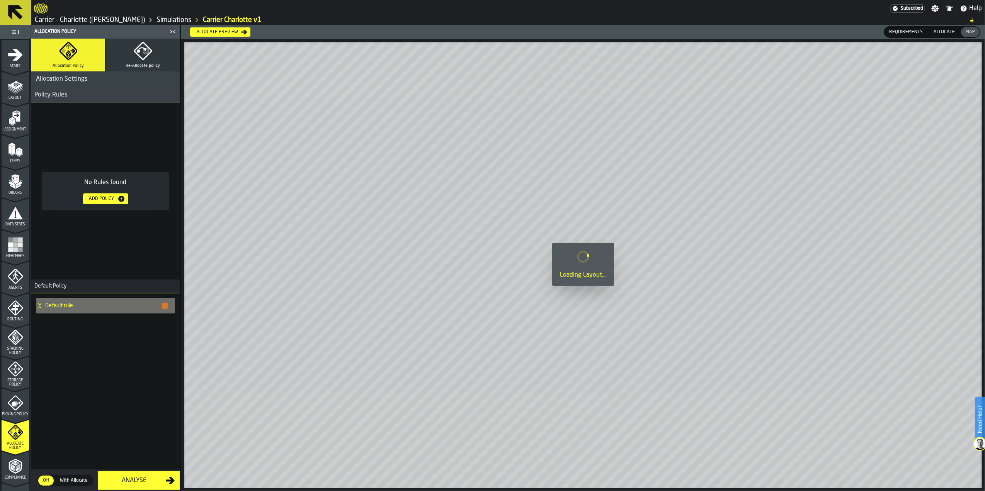
click at [113, 199] on div "Add Policy" at bounding box center [101, 198] width 31 height 5
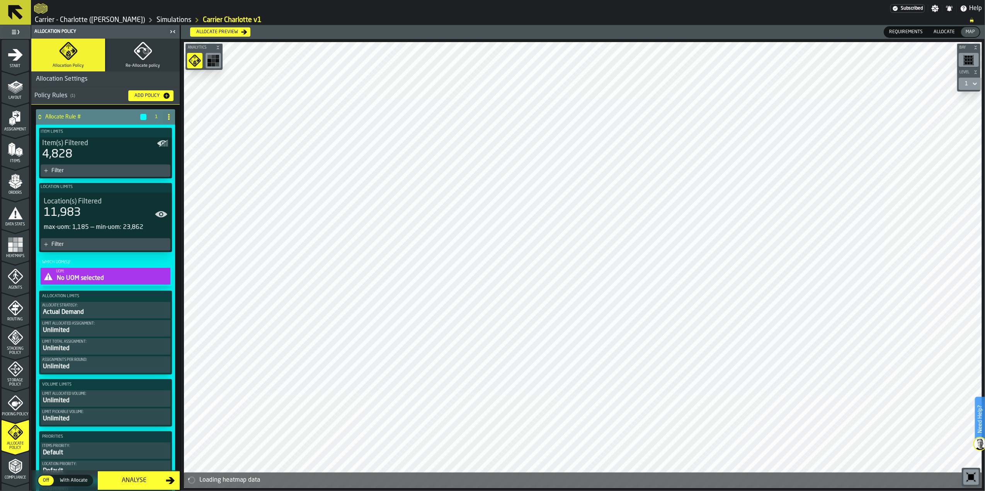
click at [90, 314] on div "Actual Demand" at bounding box center [105, 312] width 127 height 9
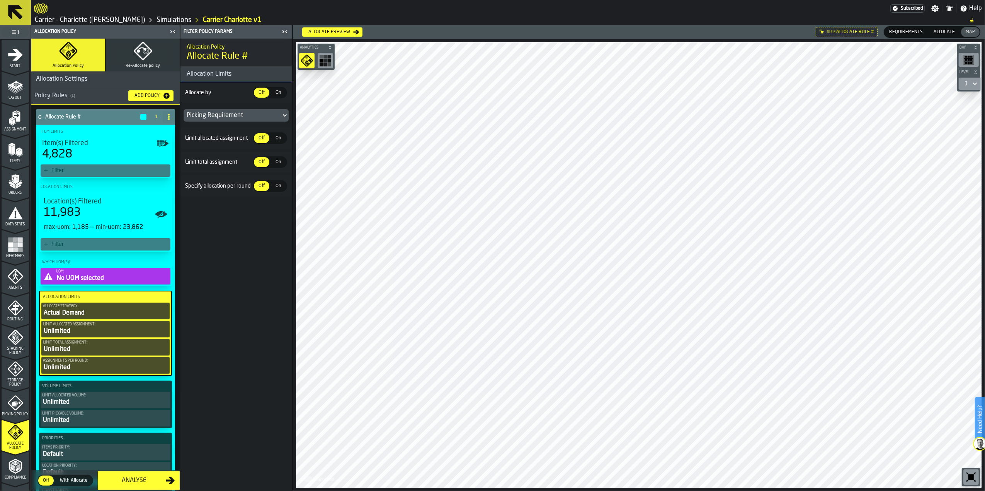
click at [223, 123] on div "Picking Requirement" at bounding box center [235, 115] width 111 height 19
click at [225, 118] on div "Picking Requirement" at bounding box center [232, 115] width 91 height 9
click at [277, 95] on span "On" at bounding box center [278, 92] width 12 height 7
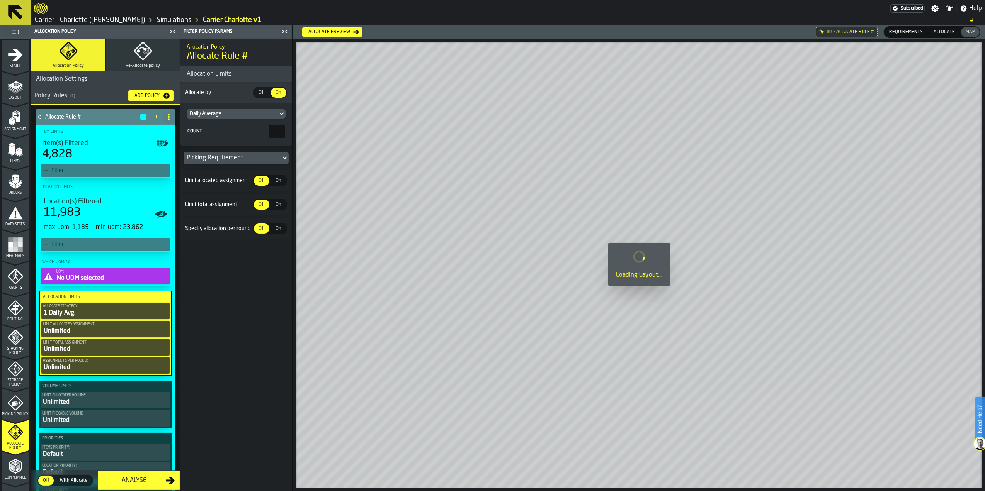
click at [265, 113] on div "Daily Average" at bounding box center [232, 114] width 85 height 6
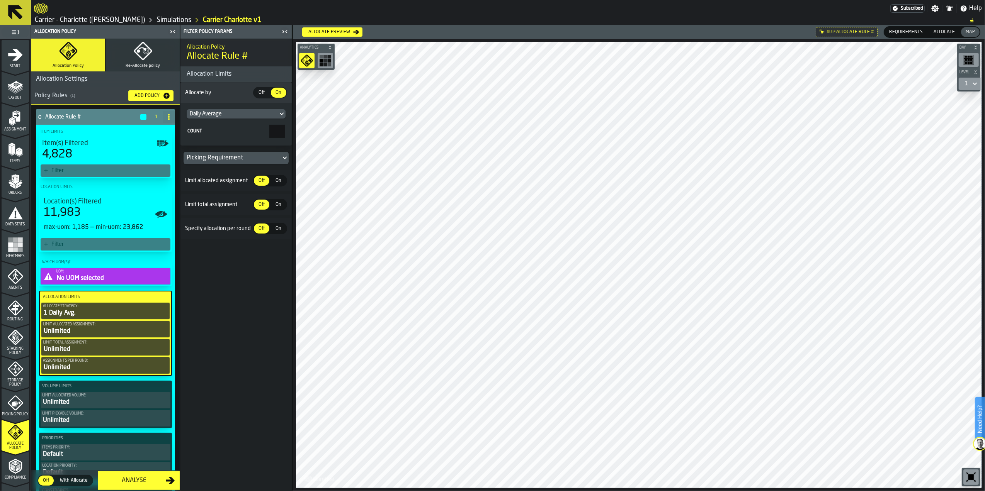
click at [321, 60] on rect "button-toolbar-undefined" at bounding box center [321, 61] width 4 height 4
click at [313, 64] on icon "button-toolbar-undefined" at bounding box center [312, 60] width 12 height 12
click at [324, 63] on rect "button-toolbar-undefined" at bounding box center [325, 65] width 4 height 4
click at [308, 62] on icon "button-toolbar-undefined" at bounding box center [308, 60] width 3 height 3
click at [155, 56] on button "Re-Allocate policy" at bounding box center [143, 55] width 74 height 33
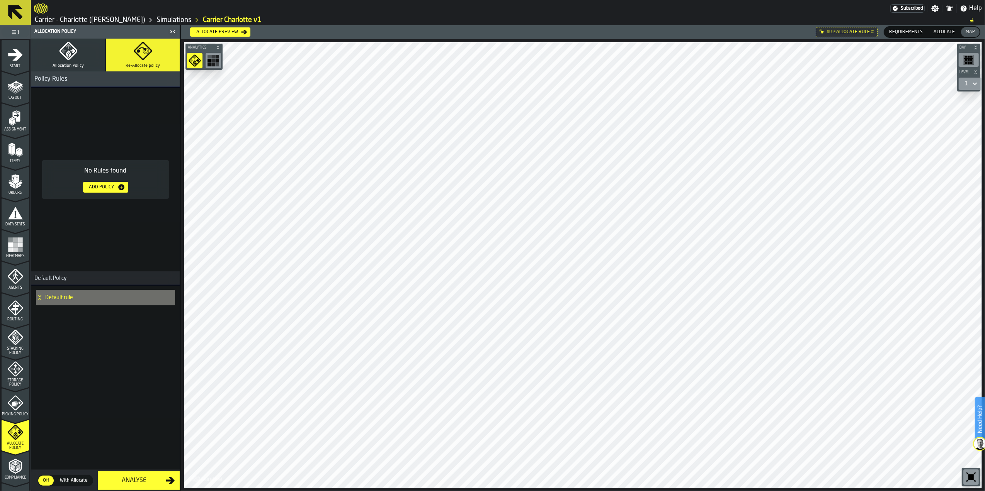
click at [74, 58] on icon "button" at bounding box center [68, 51] width 19 height 19
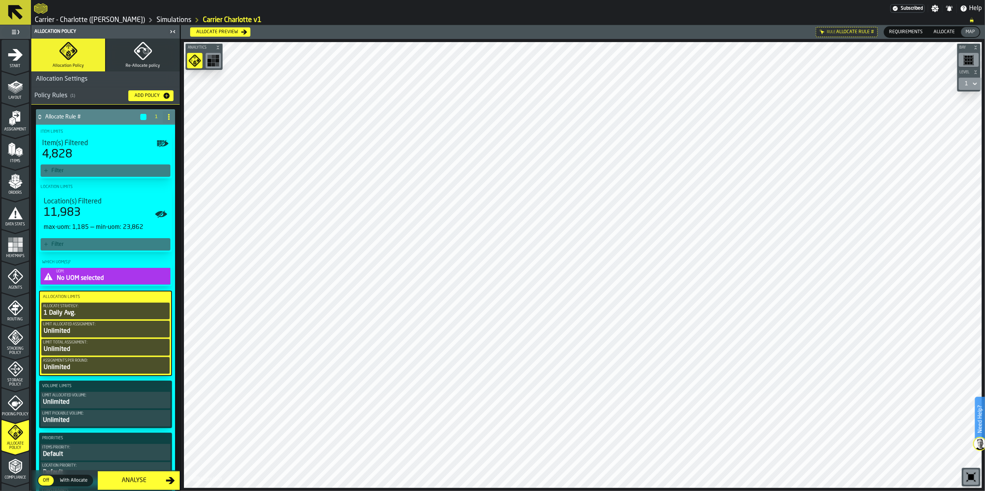
click at [101, 280] on div "No UOM selected" at bounding box center [112, 278] width 113 height 9
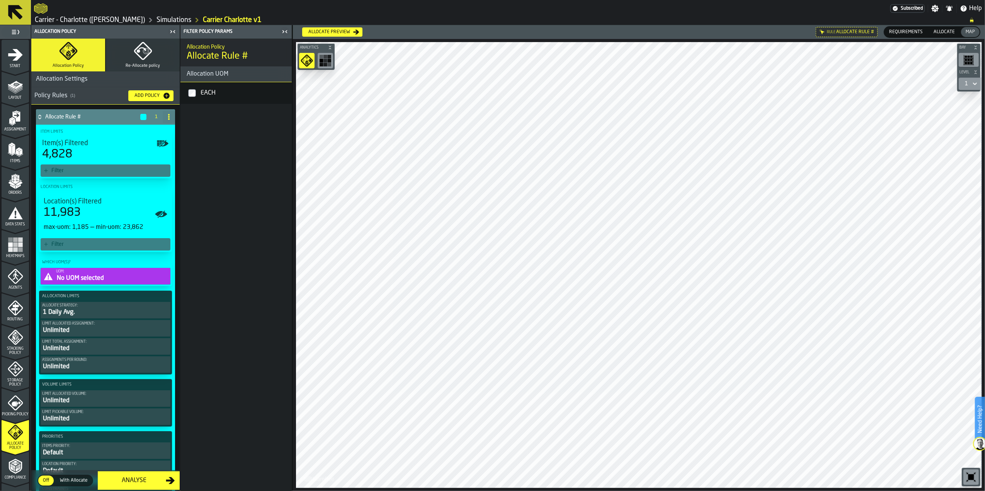
click at [197, 90] on label "EACH" at bounding box center [236, 93] width 108 height 19
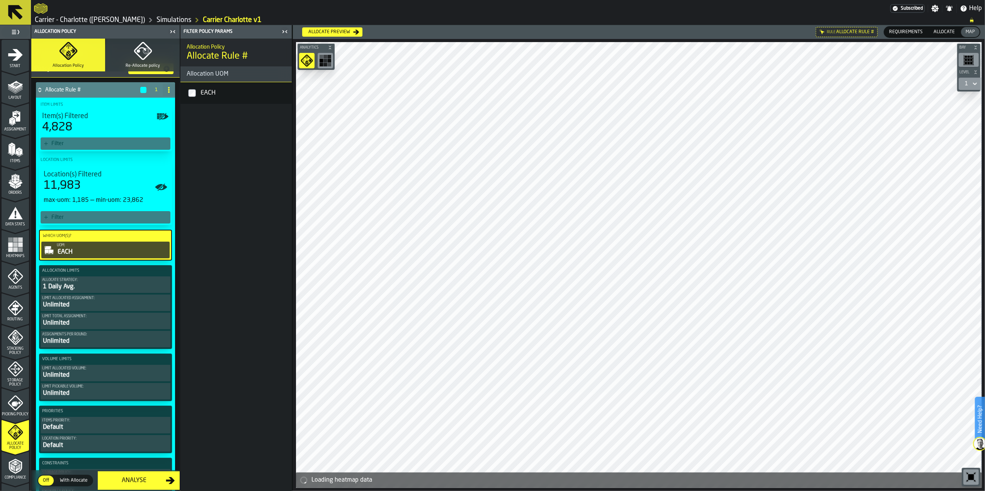
scroll to position [51, 0]
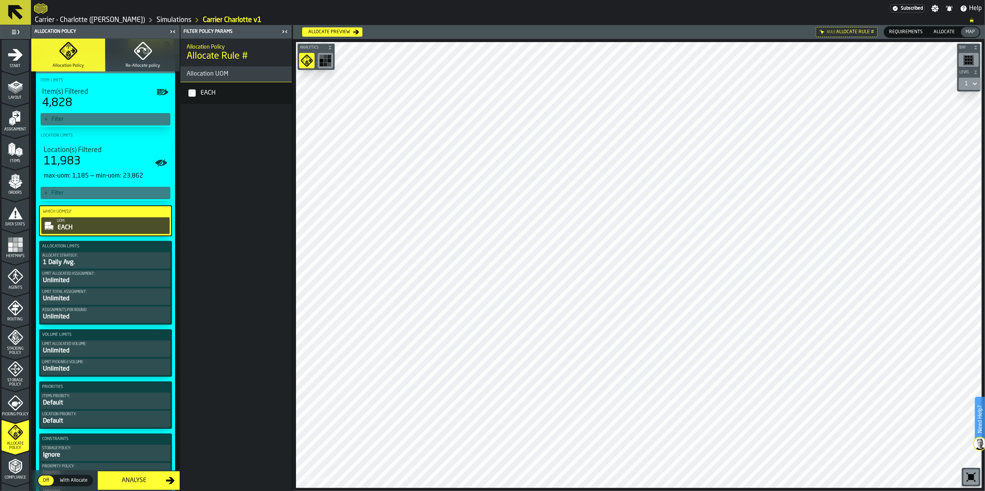
click at [104, 282] on div "Unlimited" at bounding box center [105, 280] width 127 height 9
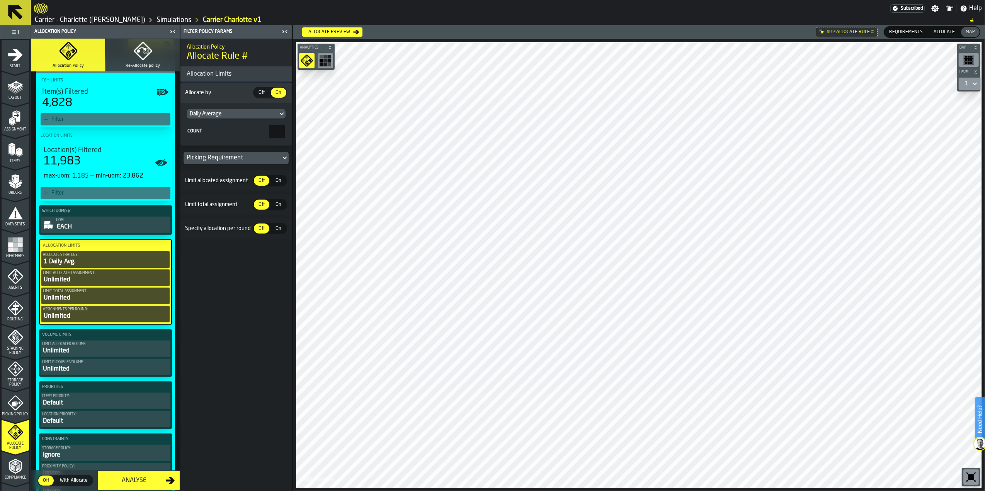
click at [104, 294] on div "Limit Total assignment:" at bounding box center [105, 291] width 125 height 4
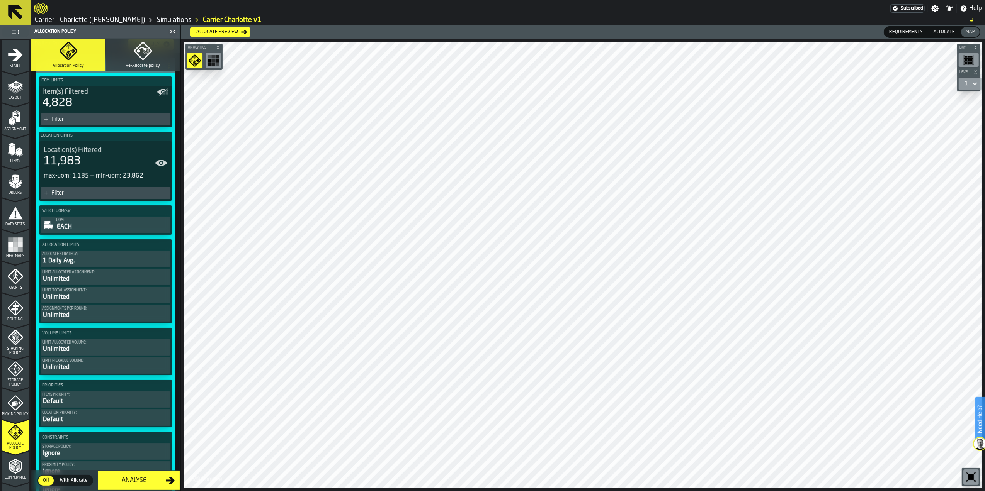
click at [107, 299] on div "Unlimited" at bounding box center [105, 297] width 127 height 9
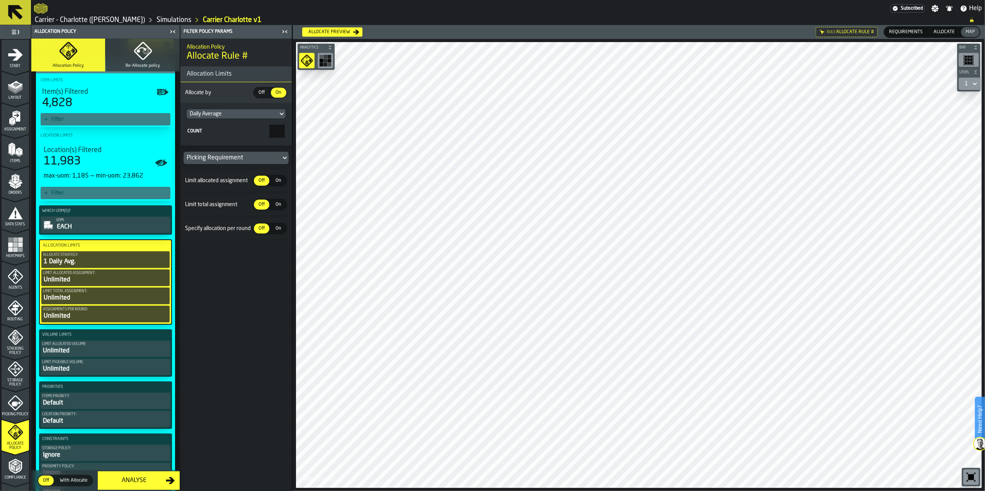
click at [87, 320] on div "Unlimited" at bounding box center [105, 316] width 125 height 9
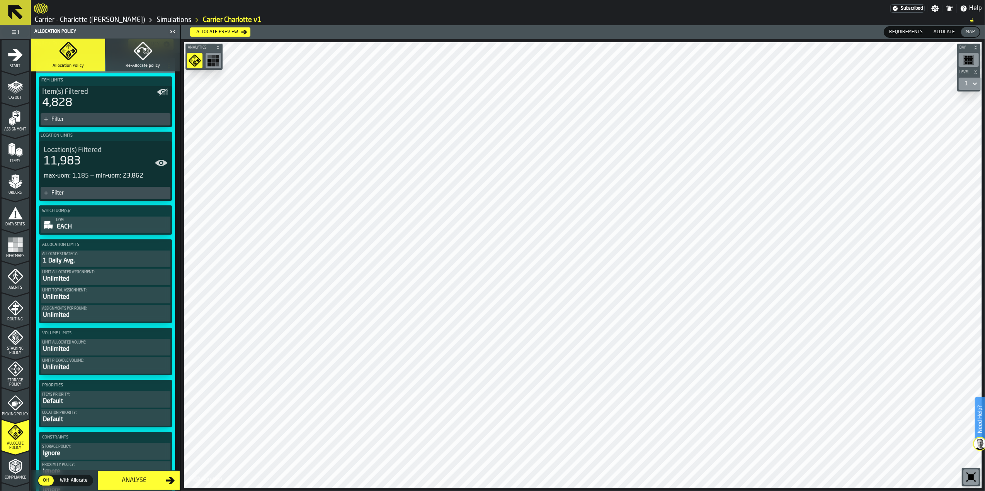
click at [92, 317] on div "Unlimited" at bounding box center [105, 315] width 127 height 9
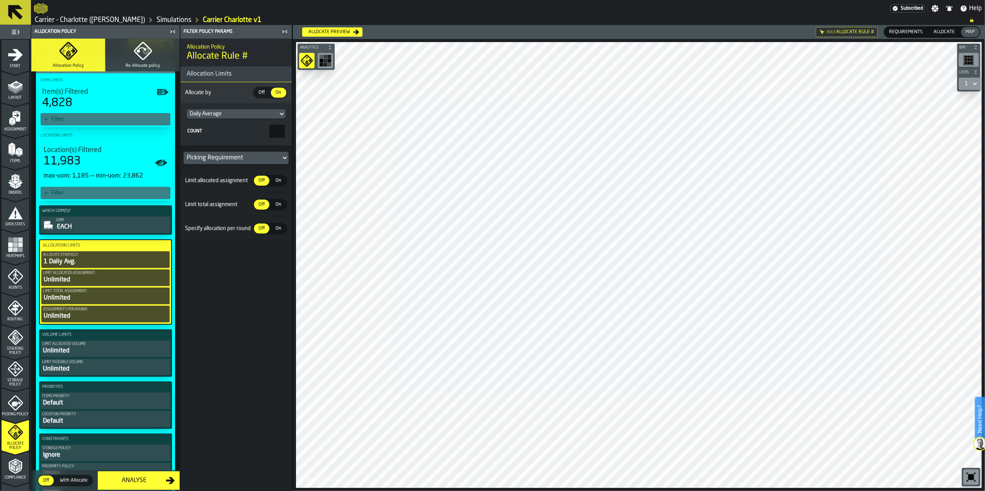
click at [92, 316] on div "Unlimited" at bounding box center [105, 316] width 125 height 9
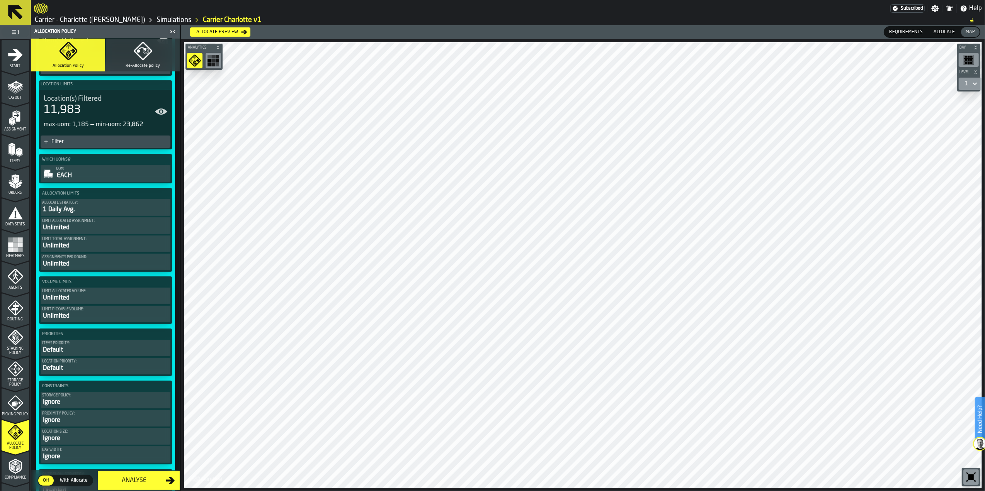
scroll to position [155, 0]
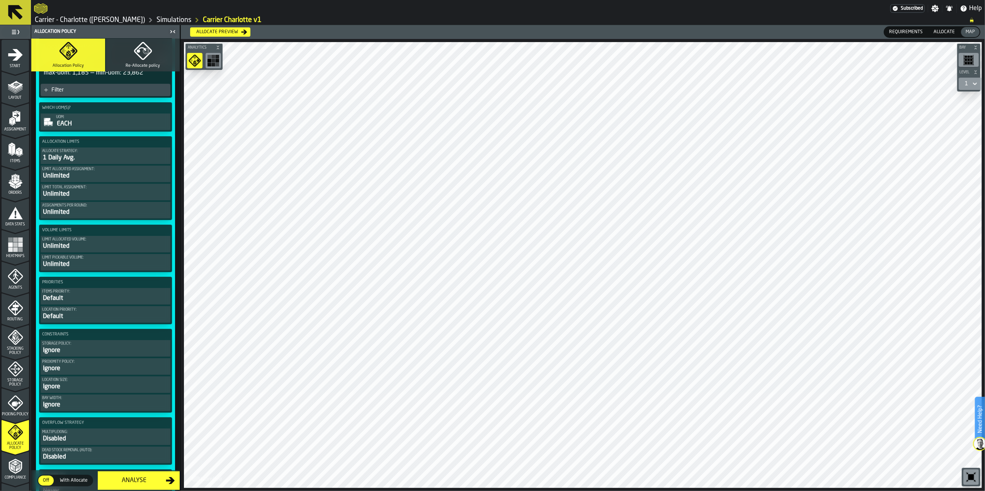
click at [93, 246] on div "Unlimited" at bounding box center [105, 246] width 127 height 9
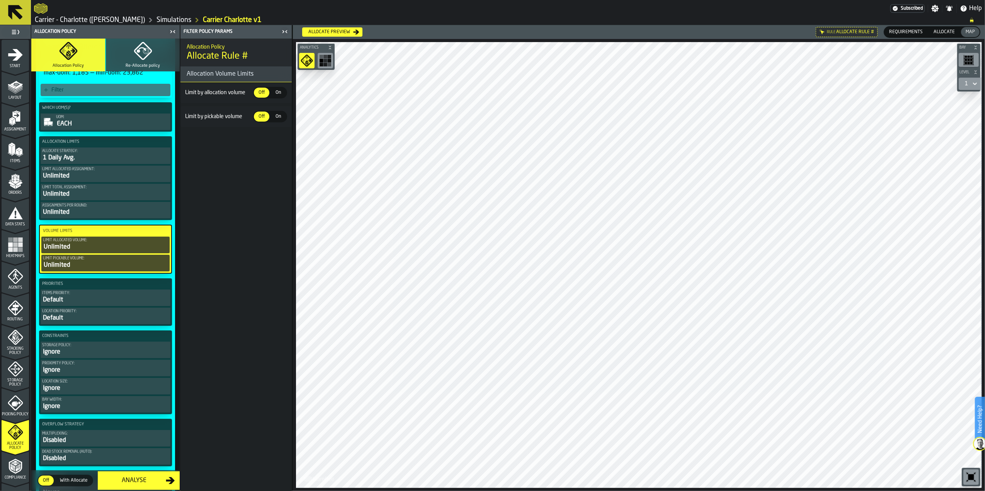
click at [93, 246] on div "Unlimited" at bounding box center [105, 247] width 125 height 9
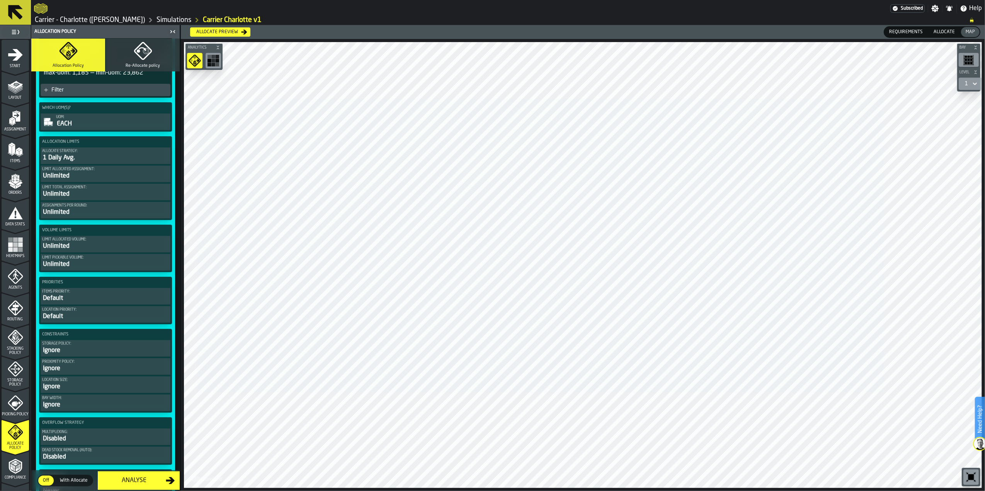
scroll to position [206, 0]
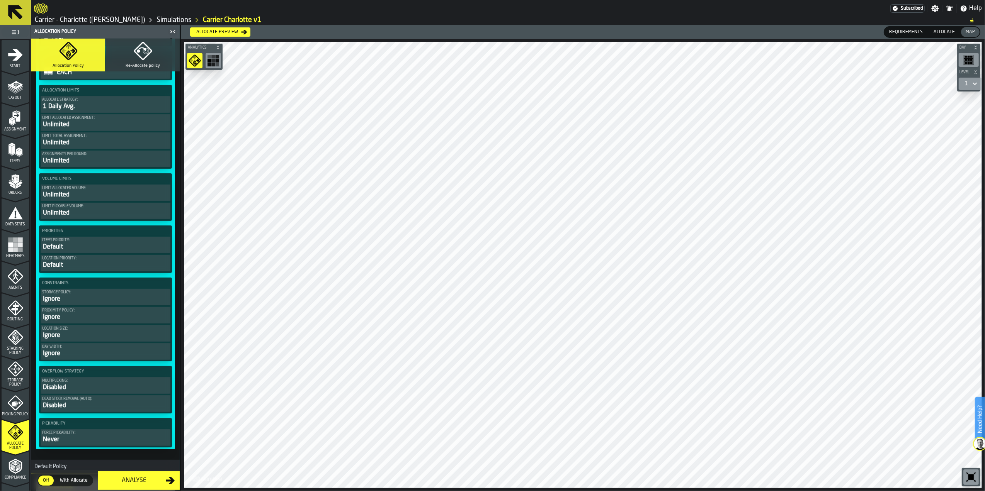
click at [102, 246] on div "Default" at bounding box center [105, 247] width 127 height 9
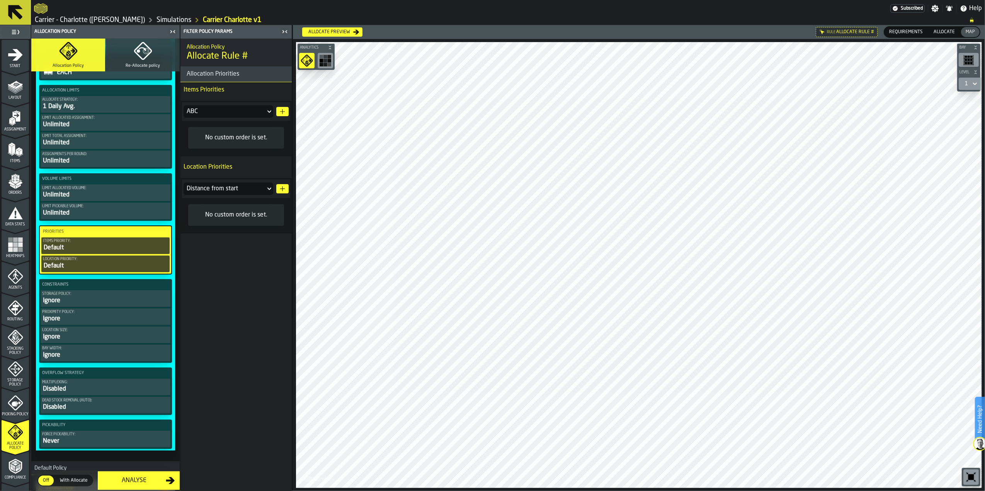
click at [223, 110] on div "ABC" at bounding box center [225, 111] width 76 height 9
click at [224, 107] on div "ABC" at bounding box center [225, 111] width 76 height 9
click at [237, 190] on div "Distance from start" at bounding box center [225, 188] width 76 height 9
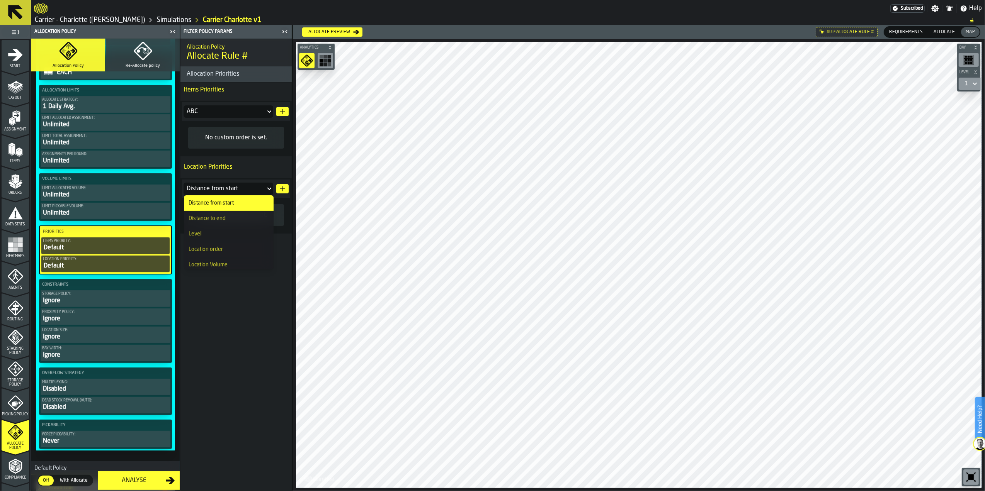
click at [228, 186] on div "Distance from start" at bounding box center [225, 188] width 76 height 9
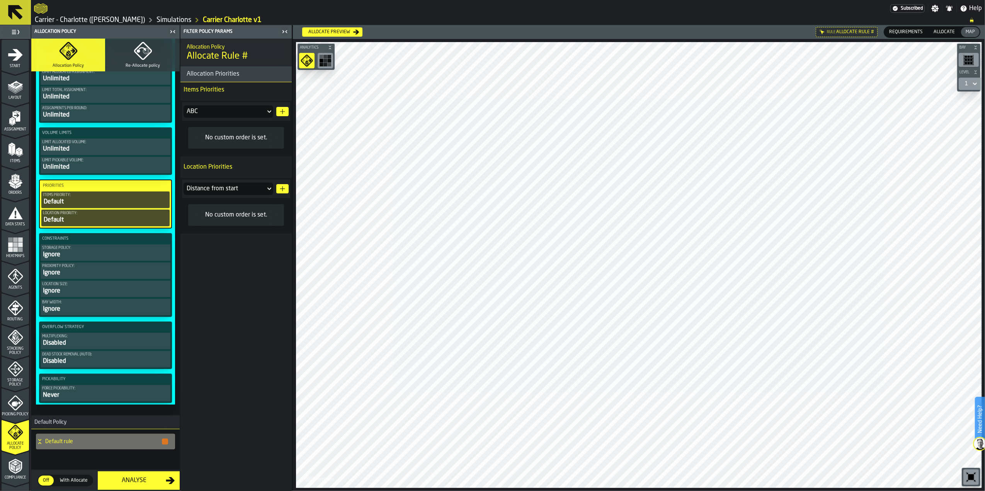
scroll to position [258, 0]
click at [130, 481] on div "Analyse" at bounding box center [133, 480] width 63 height 9
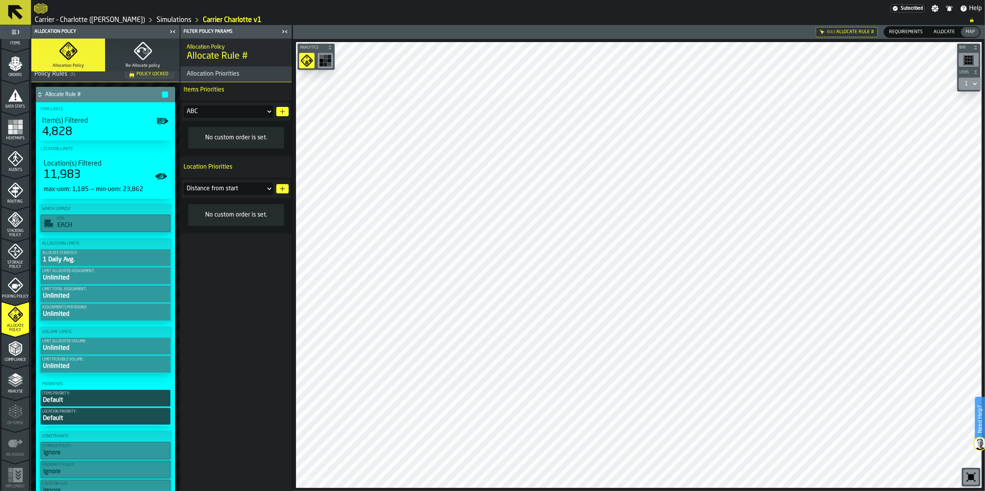
scroll to position [73, 0]
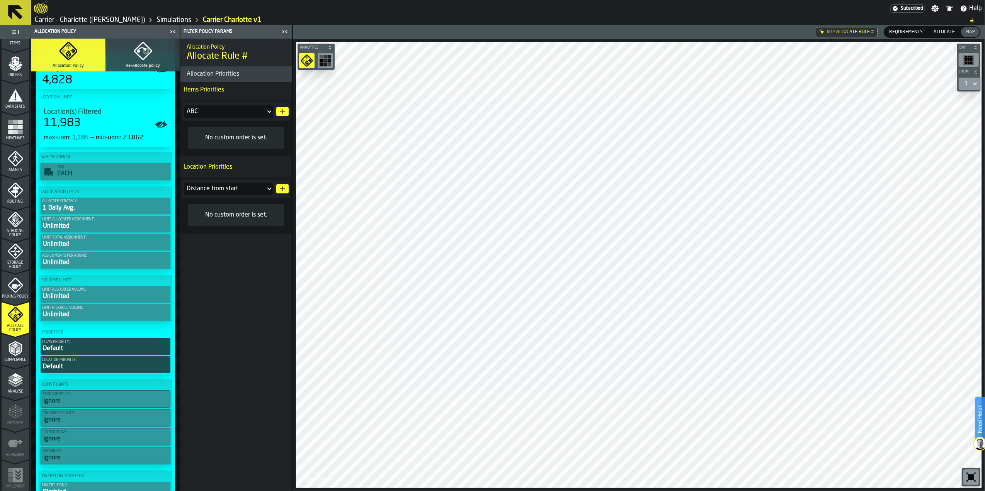
click at [22, 378] on icon "menu Analyse" at bounding box center [15, 380] width 15 height 15
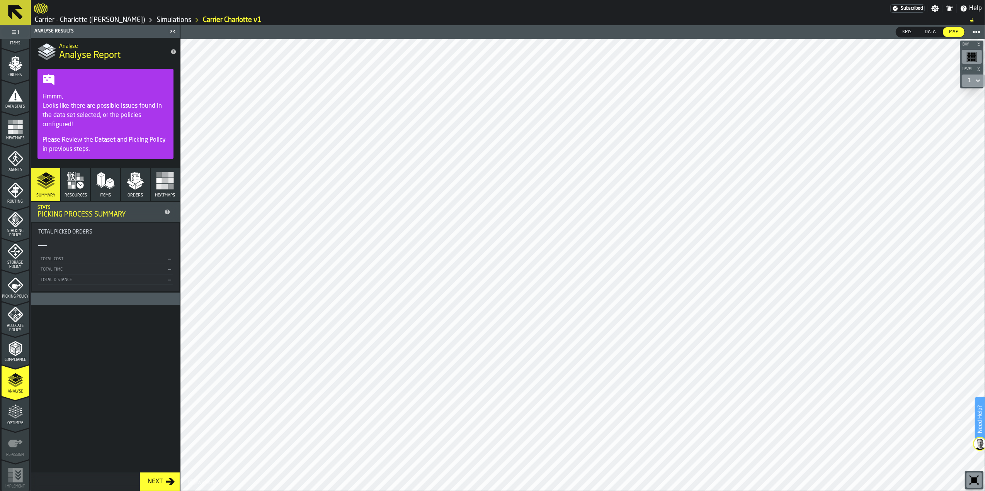
click at [90, 211] on div "Picking Process Summary" at bounding box center [99, 215] width 124 height 8
click at [168, 212] on icon at bounding box center [167, 212] width 5 height 5
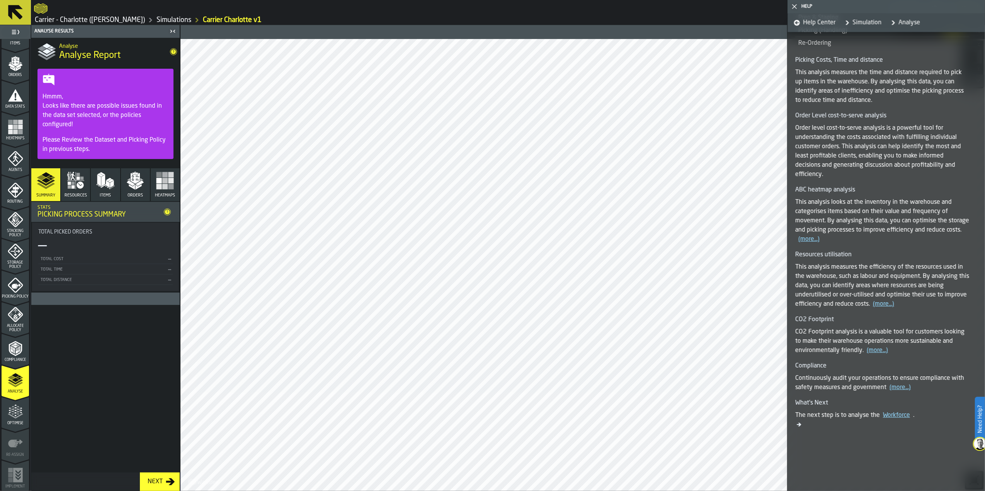
scroll to position [484, 0]
click at [80, 195] on span "Resources" at bounding box center [76, 195] width 22 height 5
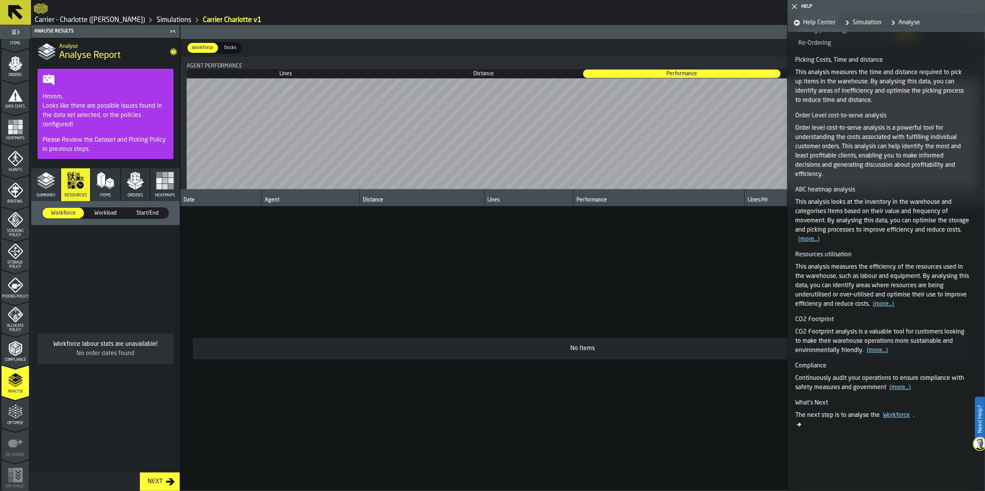
click at [101, 215] on span "Workload" at bounding box center [105, 213] width 35 height 8
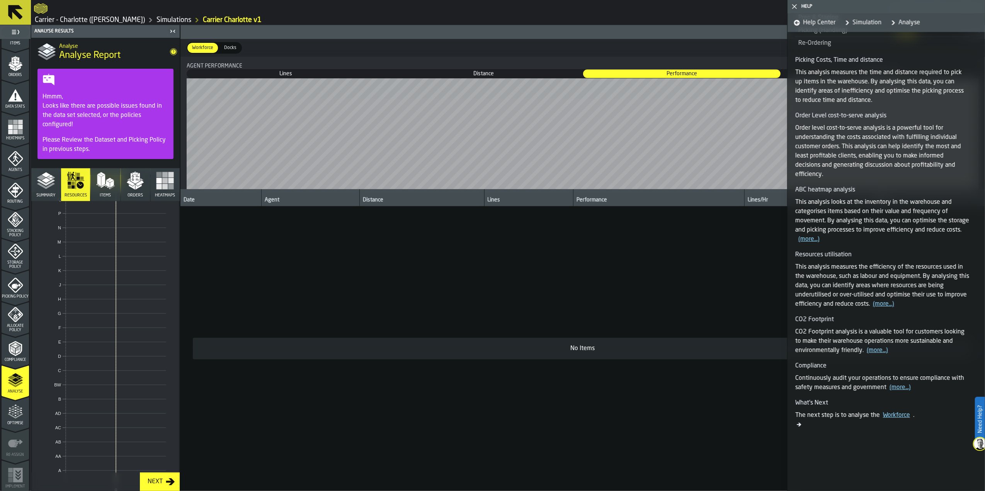
scroll to position [0, 0]
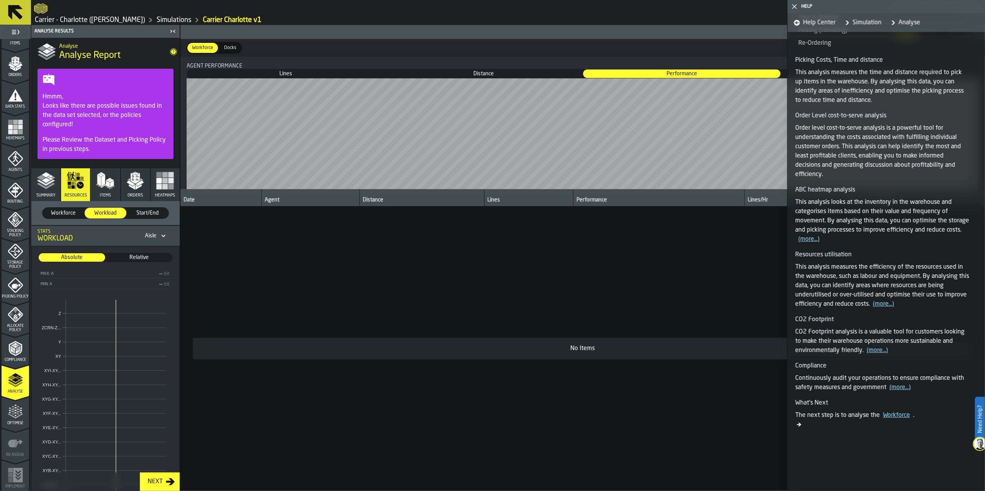
click at [110, 192] on button "Items" at bounding box center [105, 184] width 29 height 33
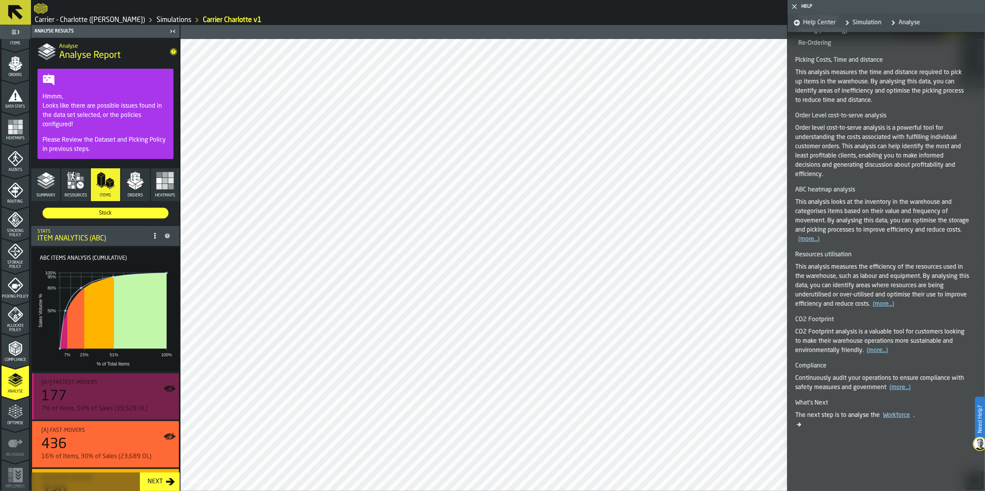
click at [127, 388] on div "[A+] Fastest-movers 177 7% of Items, 50% of Sales (39,528 OL)" at bounding box center [106, 397] width 131 height 34
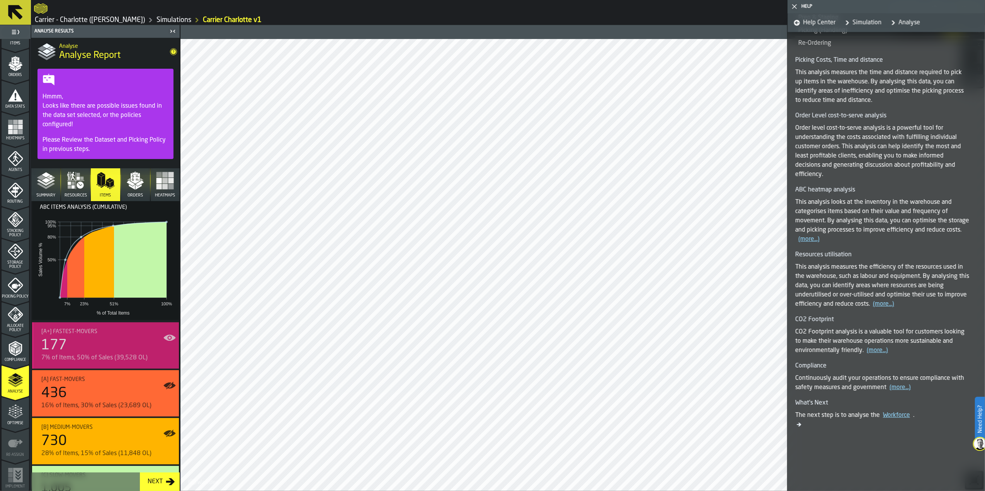
scroll to position [51, 0]
click at [130, 351] on div "177" at bounding box center [106, 345] width 131 height 15
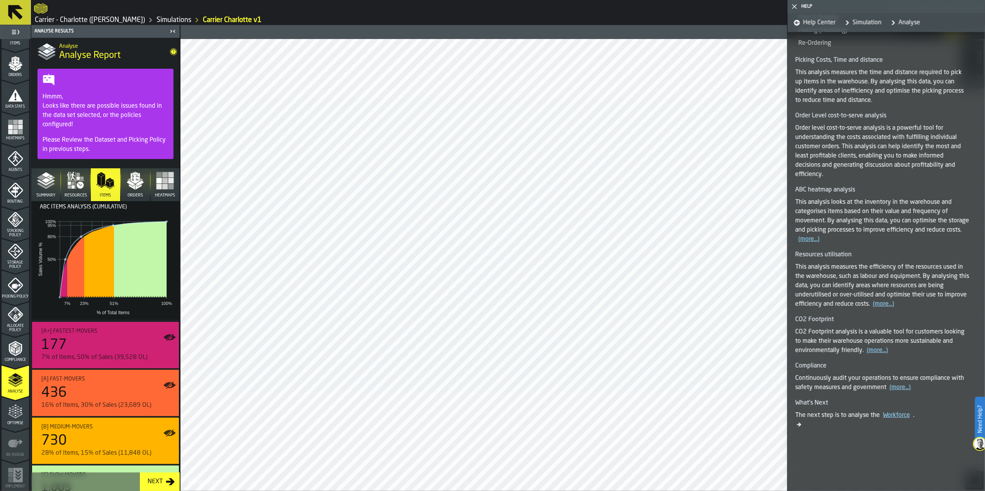
click at [65, 286] on rect at bounding box center [113, 287] width 107 height 19
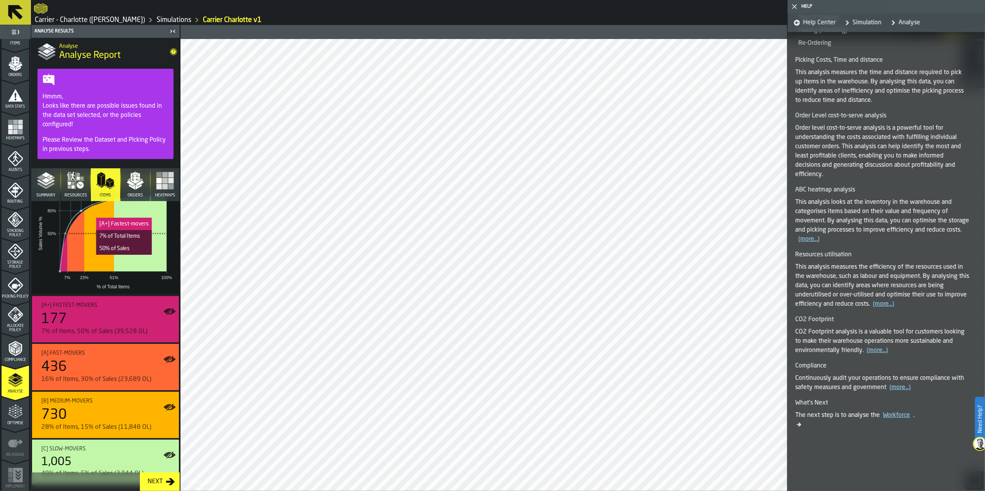
scroll to position [92, 0]
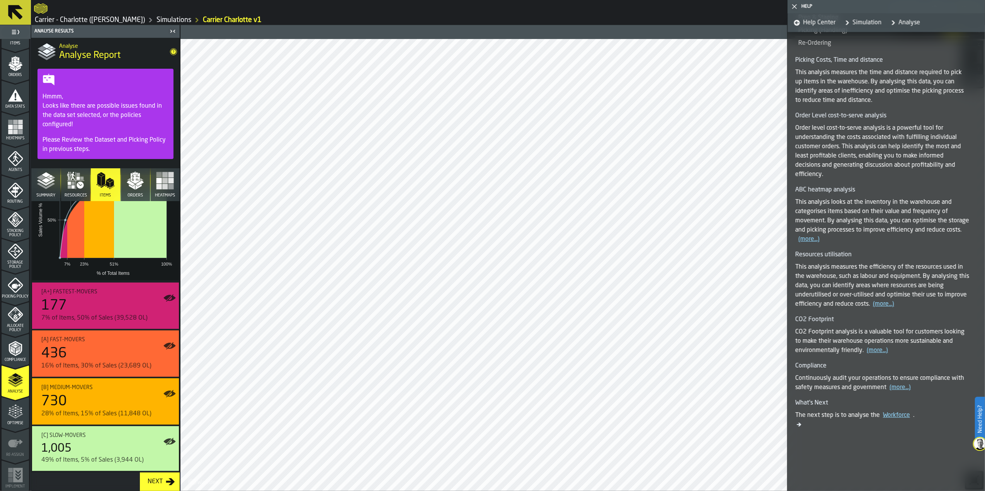
click at [134, 183] on icon "button" at bounding box center [135, 178] width 9 height 11
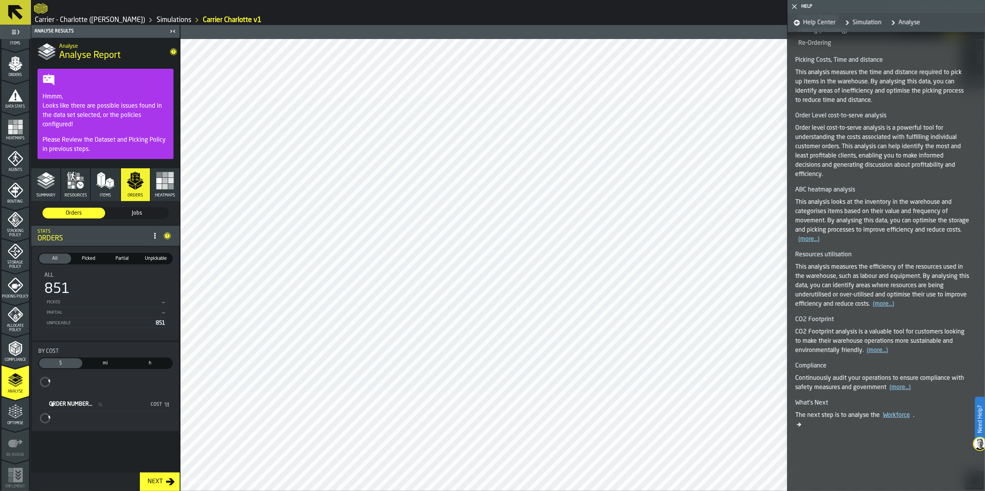
scroll to position [0, 0]
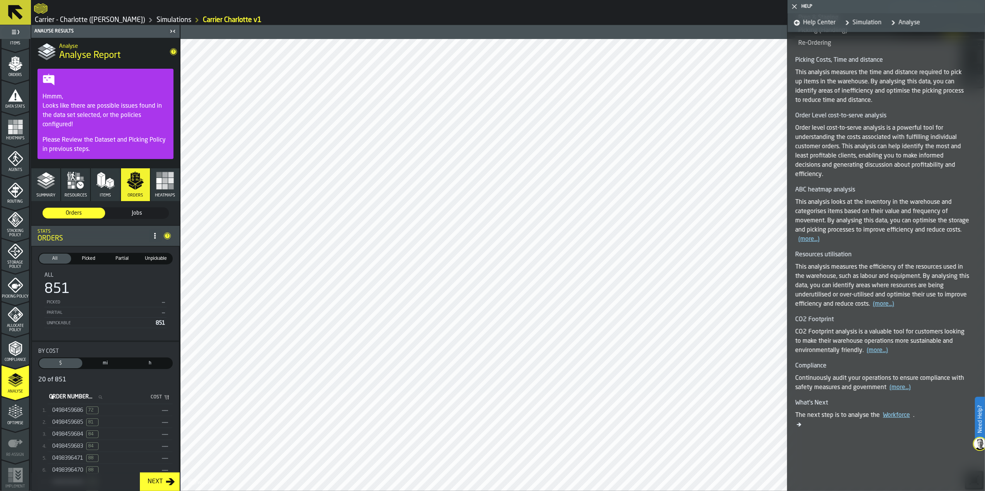
click at [135, 214] on span "Jobs" at bounding box center [137, 213] width 56 height 8
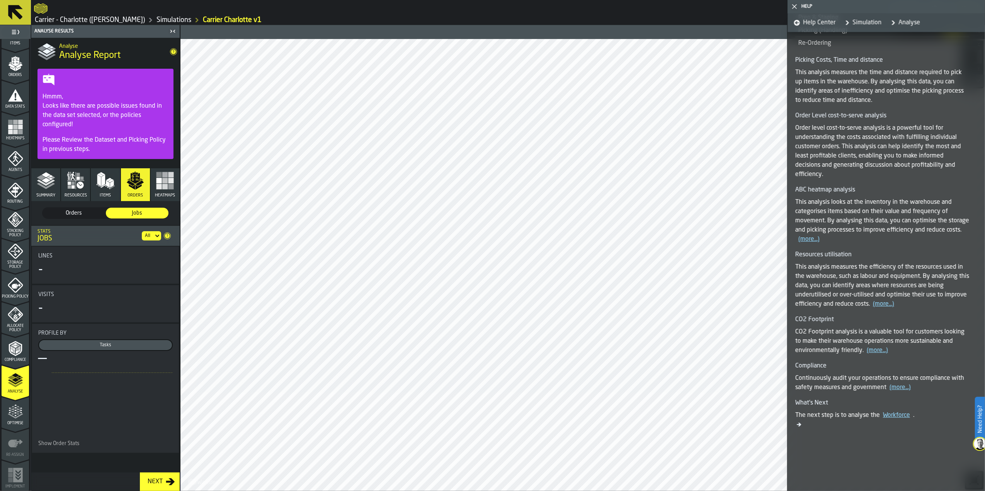
click at [109, 194] on span "Items" at bounding box center [105, 195] width 11 height 5
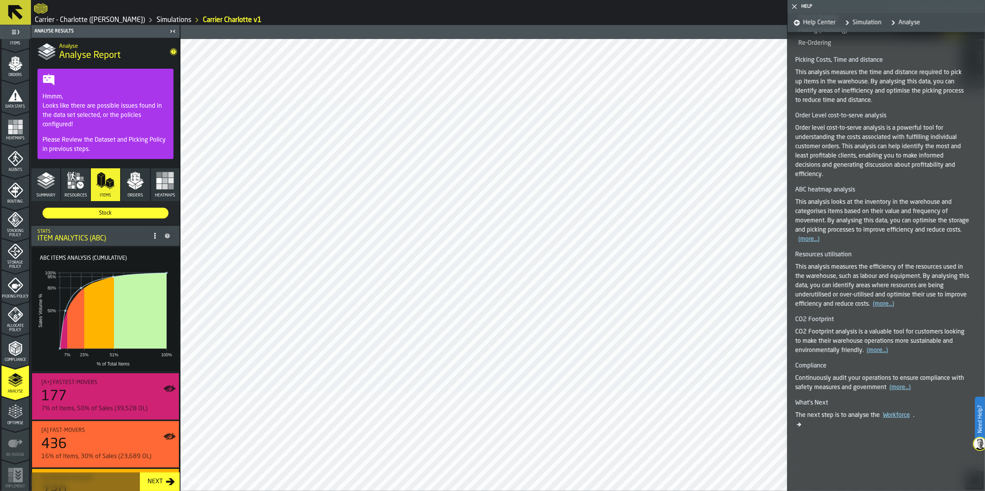
click at [163, 187] on rect "button" at bounding box center [164, 186] width 5 height 5
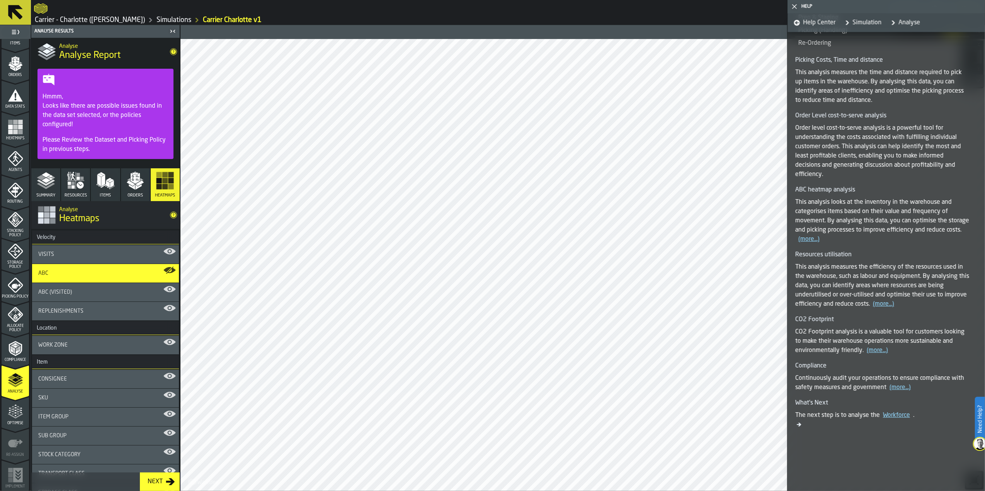
click at [138, 314] on div "Replenishments" at bounding box center [105, 311] width 134 height 6
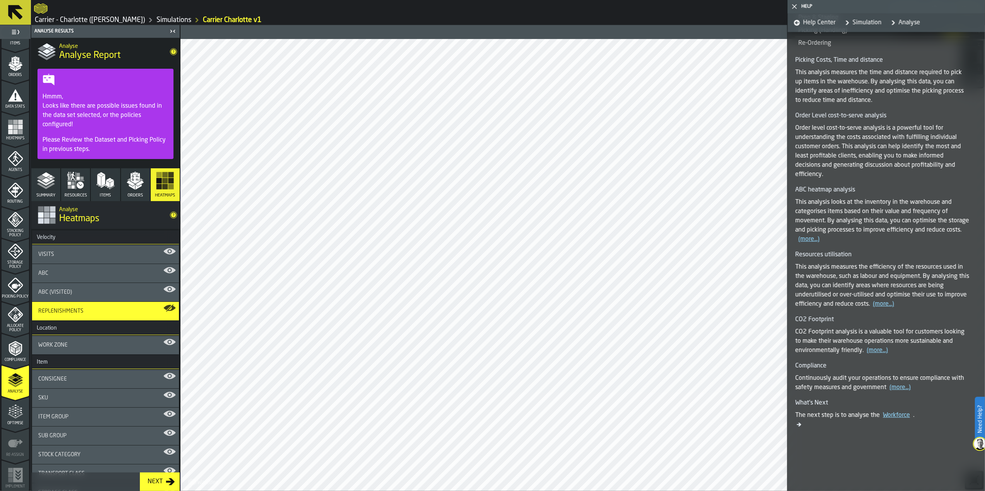
click at [796, 8] on polygon "button-toggle-Close me" at bounding box center [794, 6] width 5 height 5
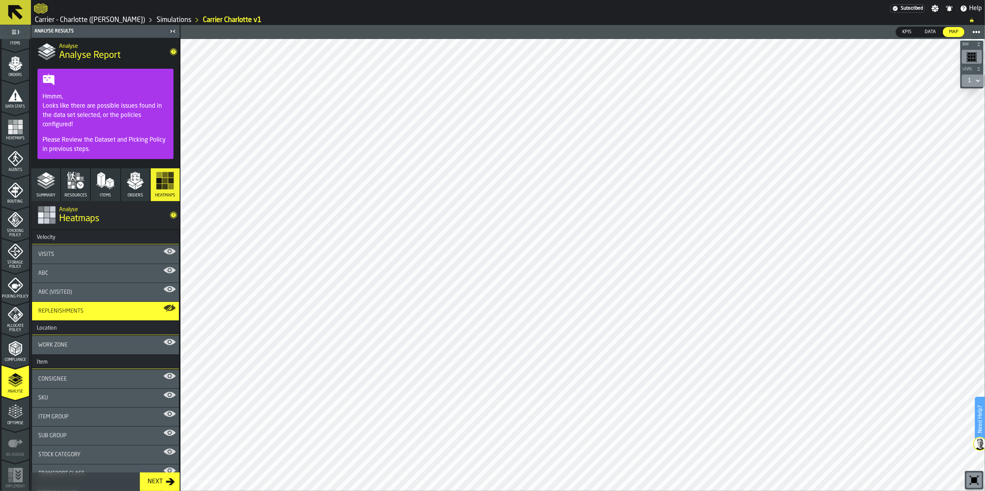
scroll to position [51, 0]
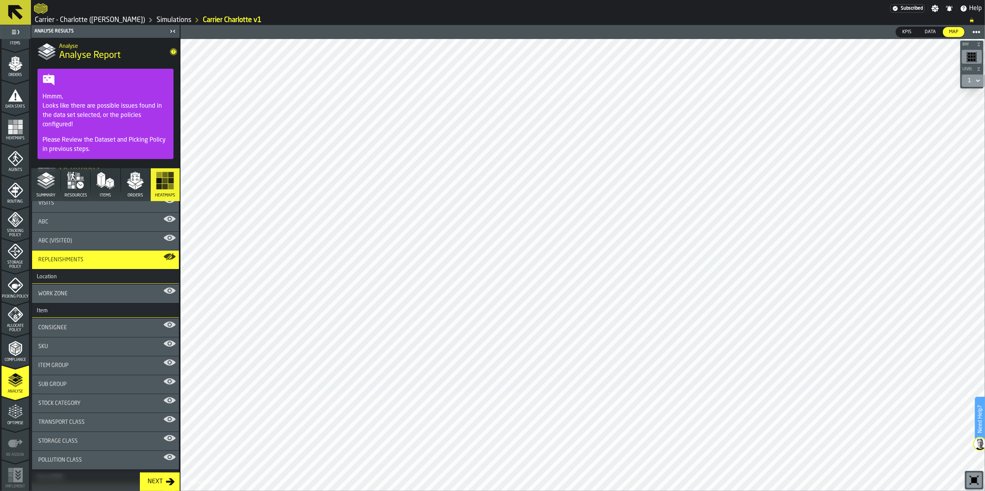
click at [112, 297] on div "Work Zone" at bounding box center [105, 294] width 134 height 6
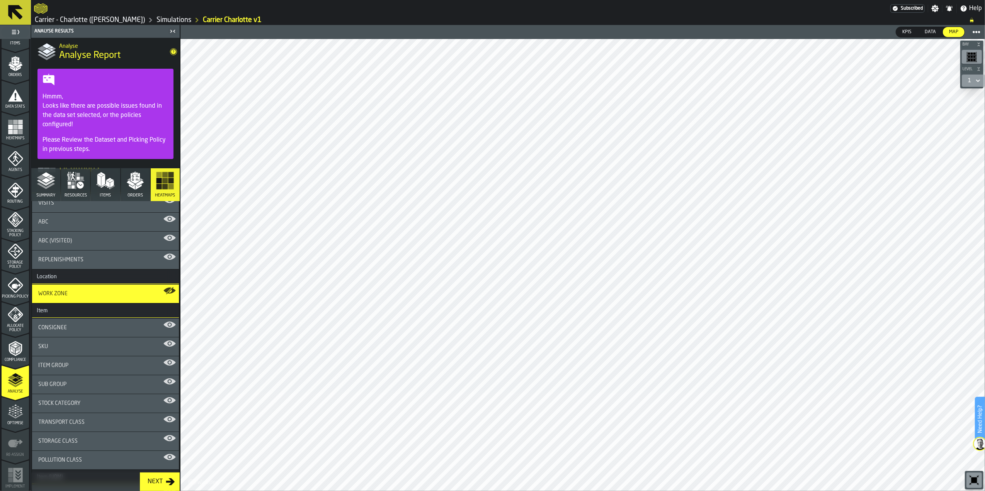
click at [901, 34] on span "KPIs" at bounding box center [906, 32] width 15 height 7
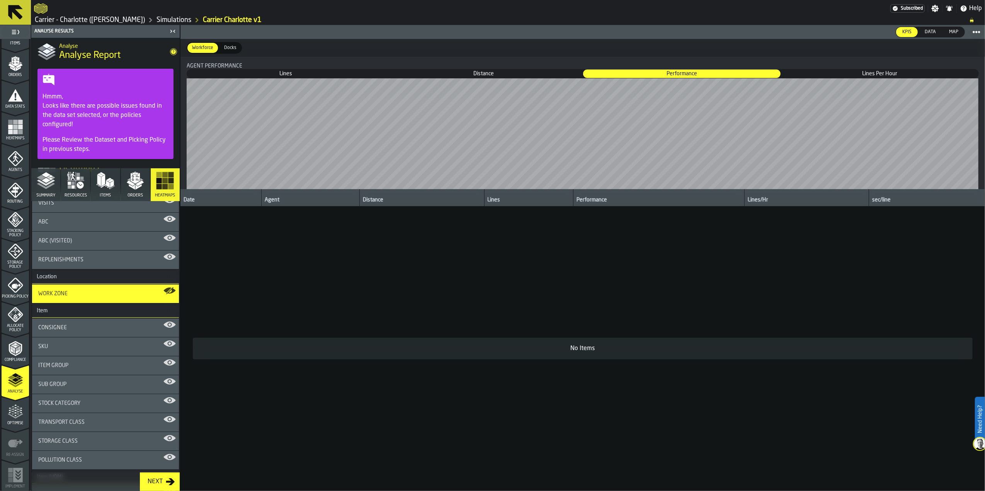
click at [473, 75] on span "Distance" at bounding box center [483, 74] width 197 height 8
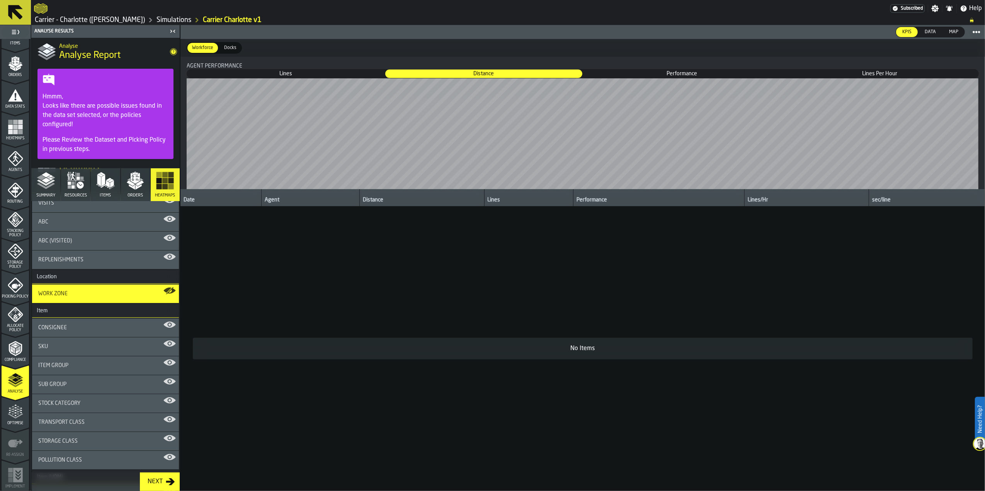
click at [300, 75] on span "Lines" at bounding box center [285, 74] width 197 height 8
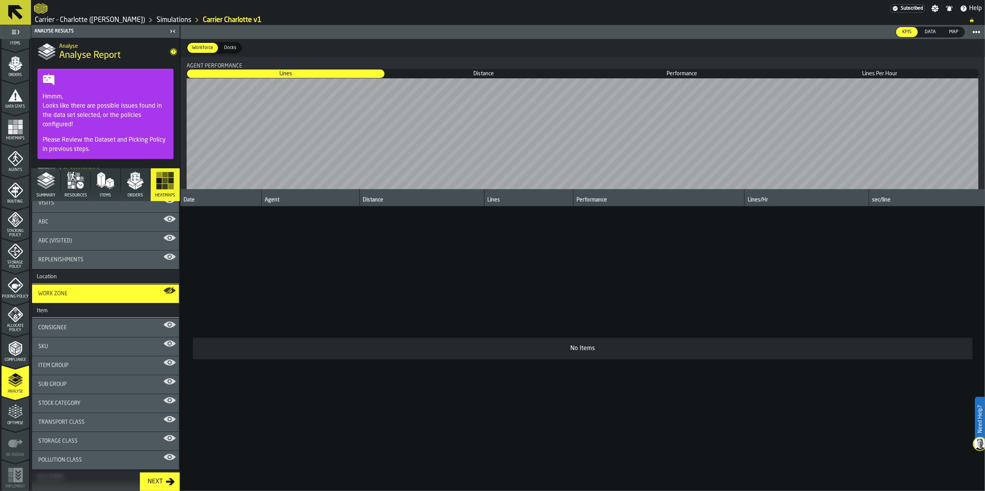
click at [954, 27] on div "Map" at bounding box center [953, 32] width 22 height 10
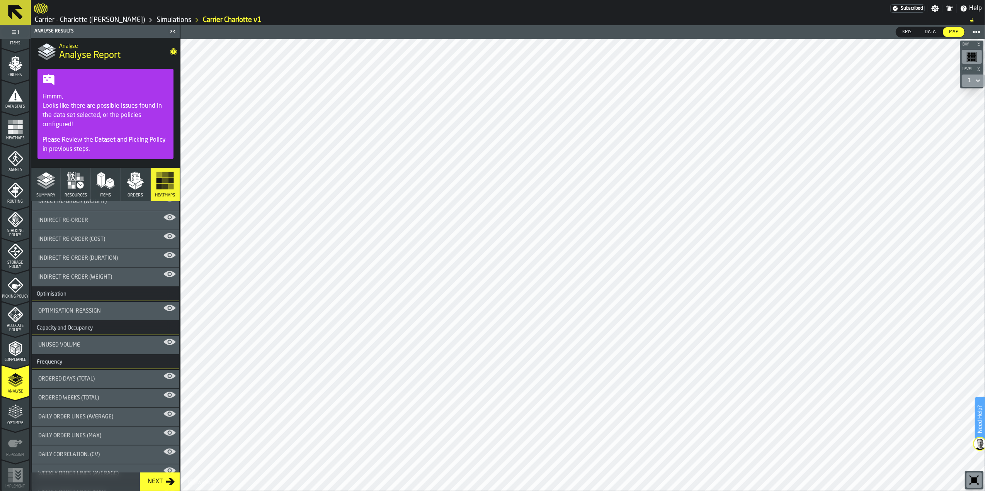
scroll to position [515, 0]
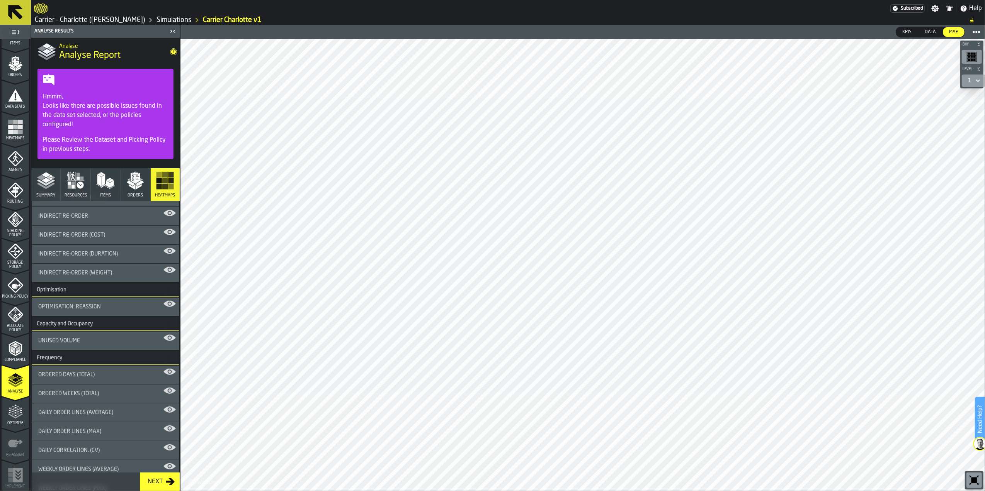
click at [99, 342] on div "Unused Volume" at bounding box center [105, 341] width 134 height 6
click at [106, 338] on div "Unused Volume" at bounding box center [105, 341] width 134 height 6
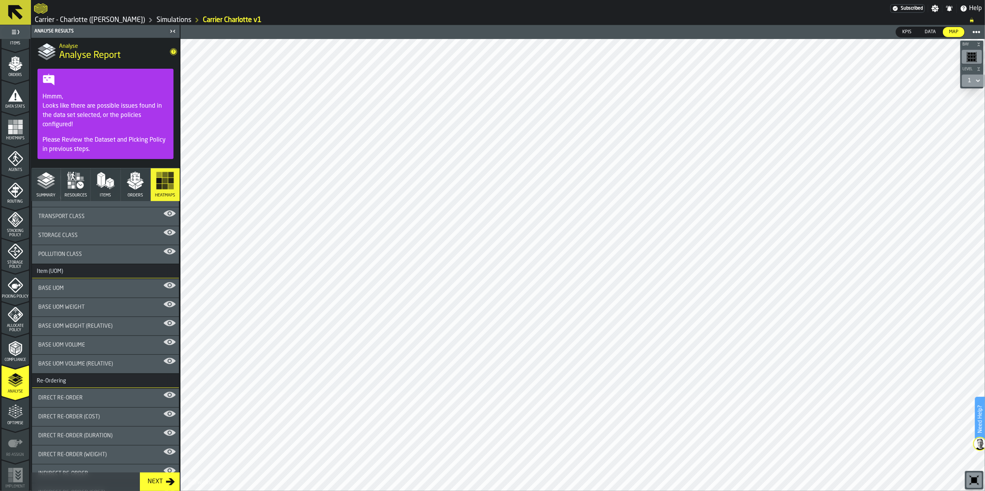
scroll to position [0, 0]
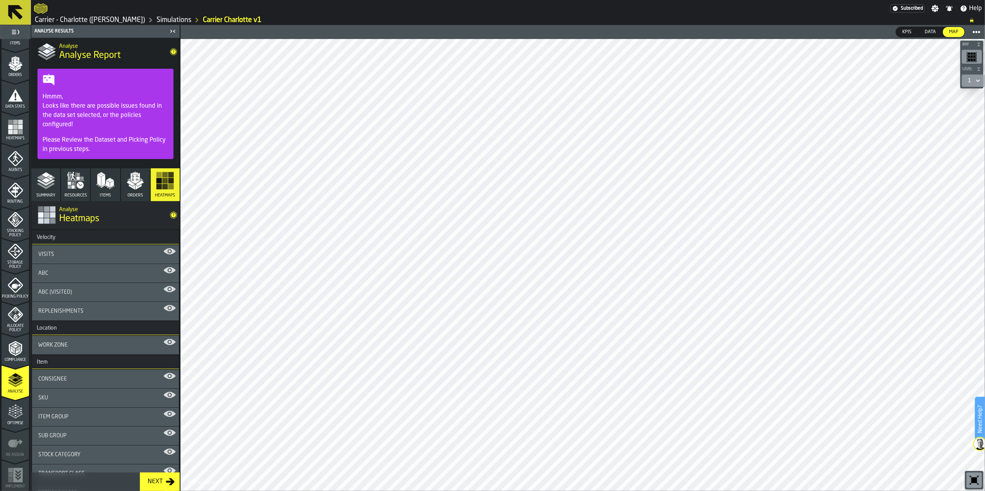
click at [138, 198] on span "Orders" at bounding box center [134, 195] width 15 height 5
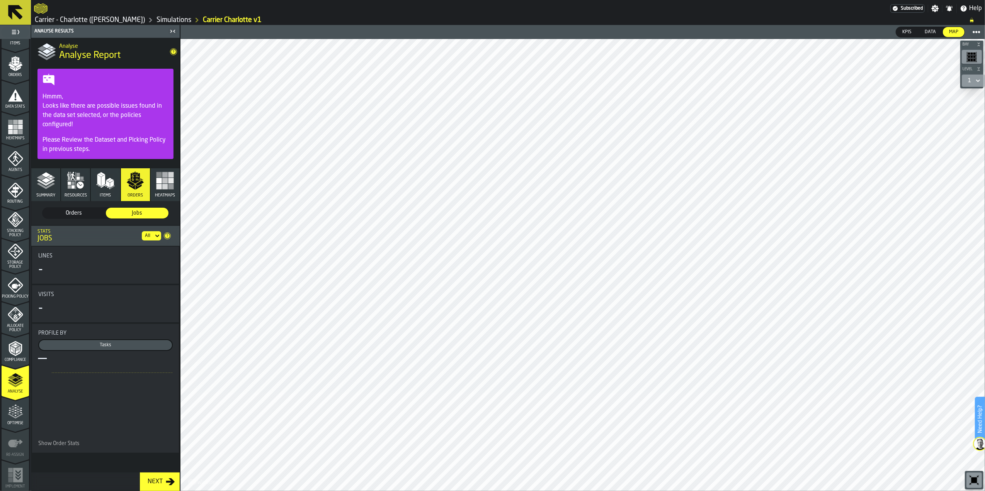
click at [79, 216] on span "Orders" at bounding box center [74, 213] width 56 height 8
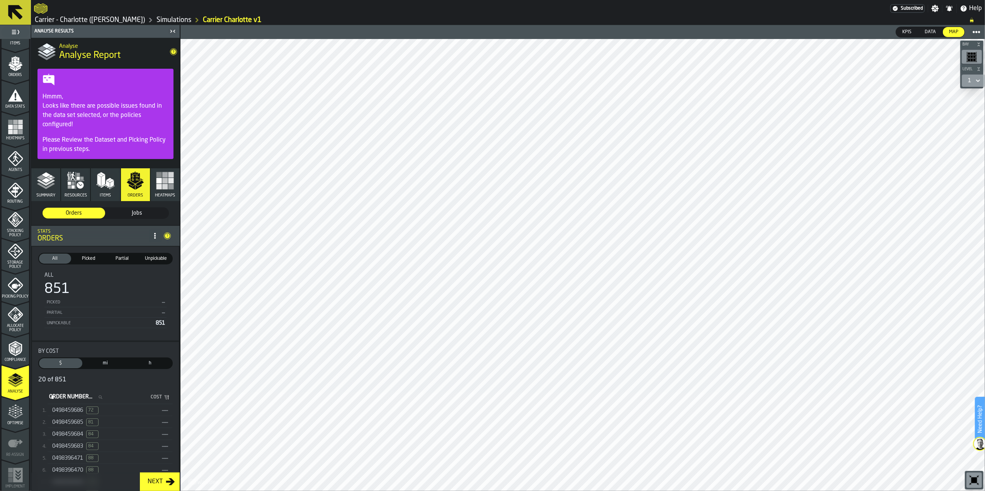
click at [68, 324] on div "Unpickable" at bounding box center [99, 323] width 107 height 5
click at [156, 323] on span "851" at bounding box center [160, 323] width 9 height 5
click at [155, 260] on span "Unpickable" at bounding box center [155, 258] width 29 height 7
click at [104, 190] on button "Items" at bounding box center [105, 184] width 29 height 33
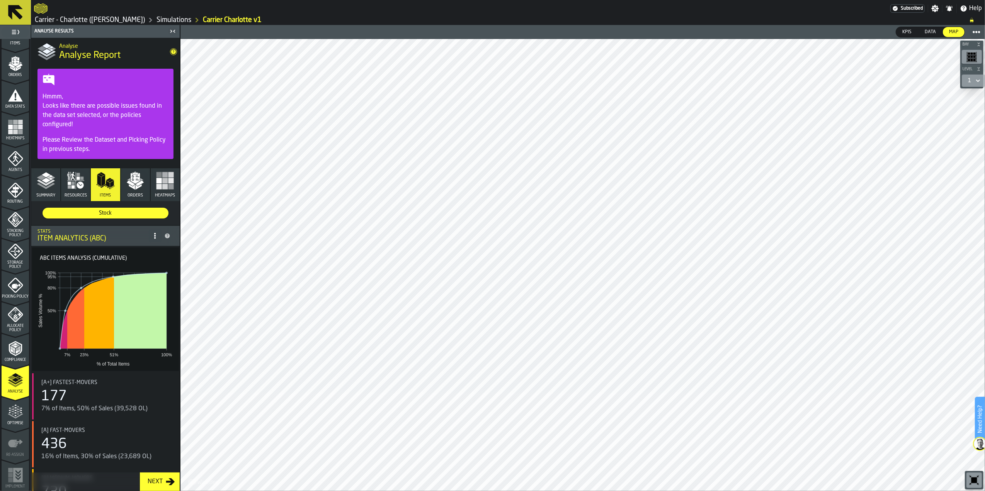
click at [93, 214] on span "Stock" at bounding box center [106, 213] width 120 height 8
click at [77, 191] on button "Resources" at bounding box center [75, 184] width 29 height 33
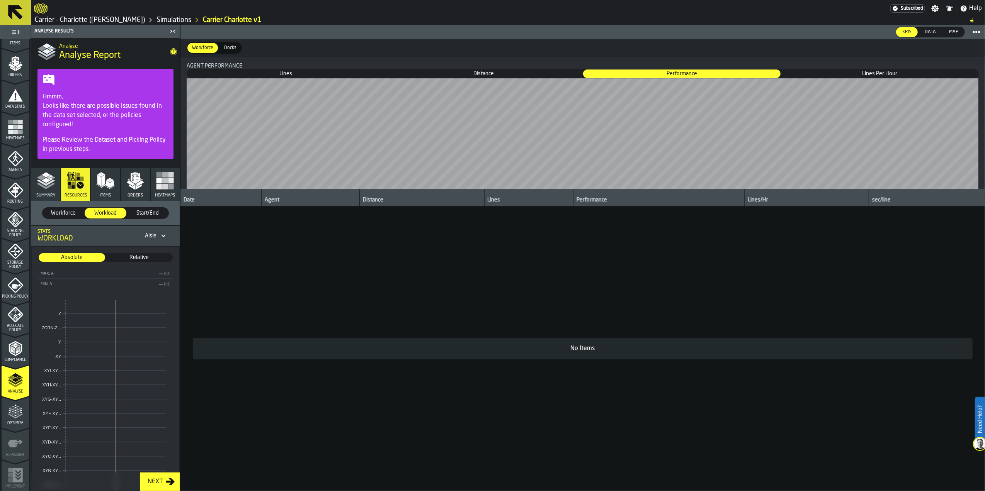
click at [48, 188] on polyline "button" at bounding box center [46, 186] width 18 height 6
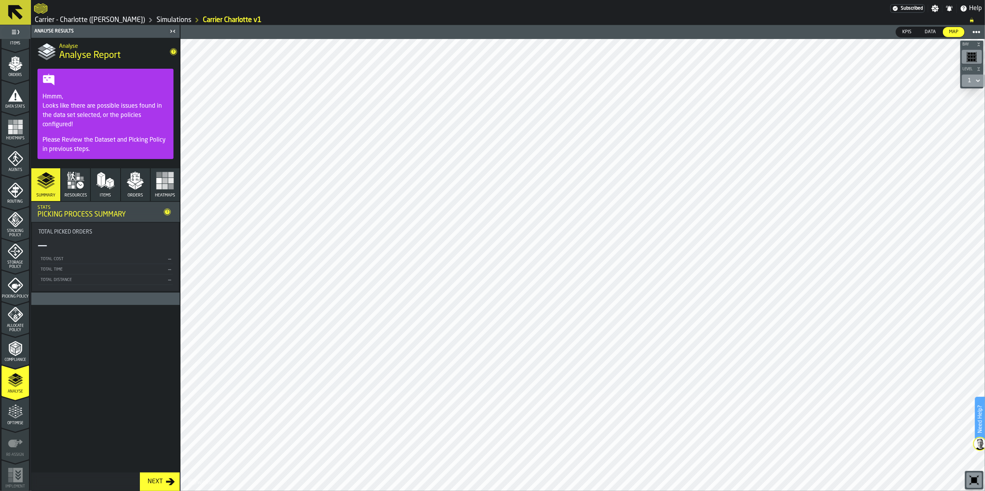
click at [48, 82] on icon at bounding box center [49, 80] width 12 height 12
click at [158, 482] on div "Next" at bounding box center [154, 481] width 21 height 9
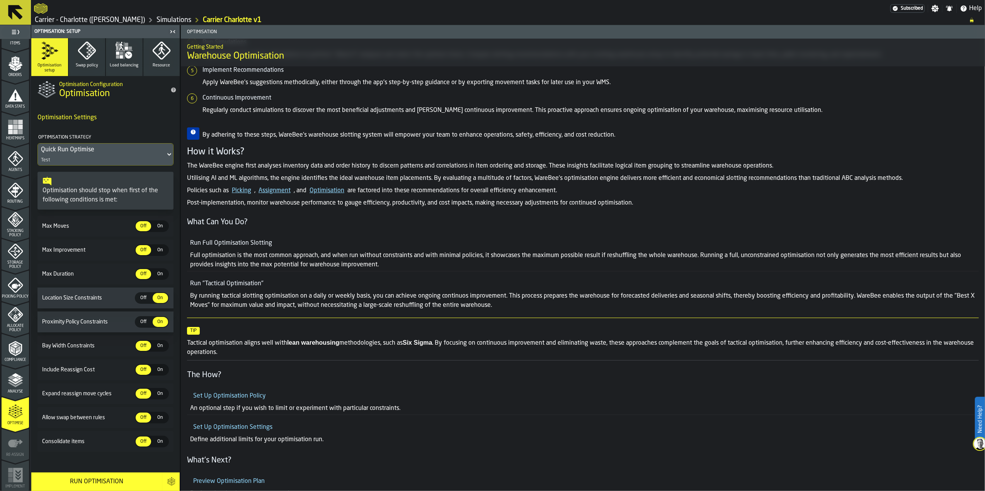
scroll to position [247, 0]
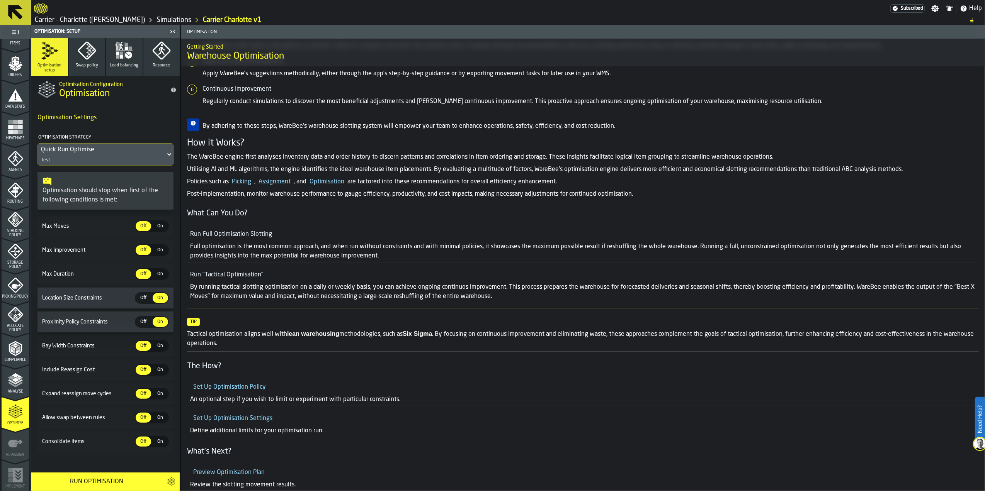
click at [122, 155] on div "Quick Run Optimise Test" at bounding box center [101, 155] width 127 height 22
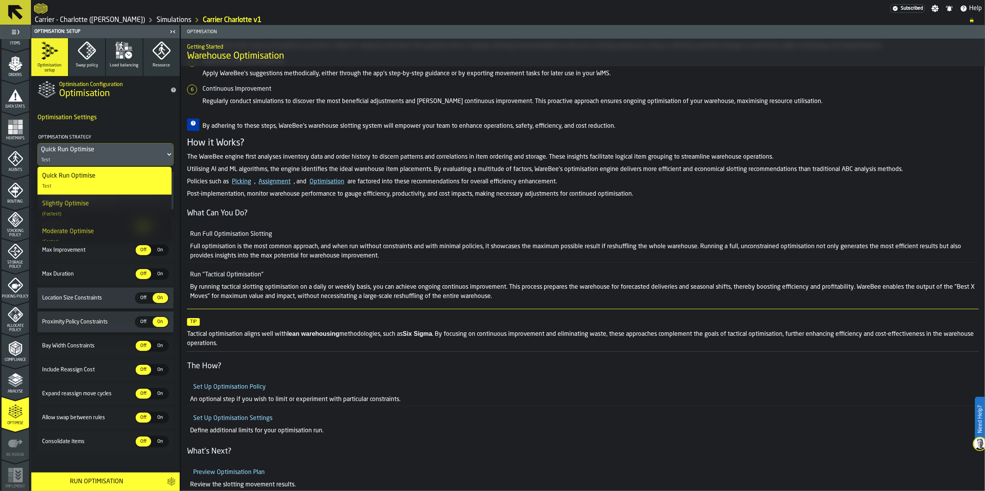
click at [122, 155] on div "Quick Run Optimise Test" at bounding box center [101, 155] width 127 height 22
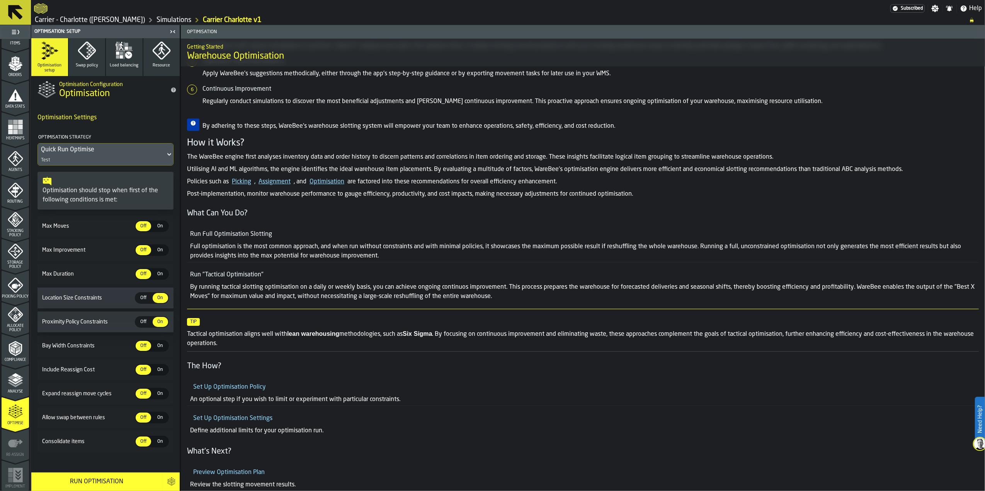
click at [155, 231] on div "On" at bounding box center [160, 226] width 15 height 10
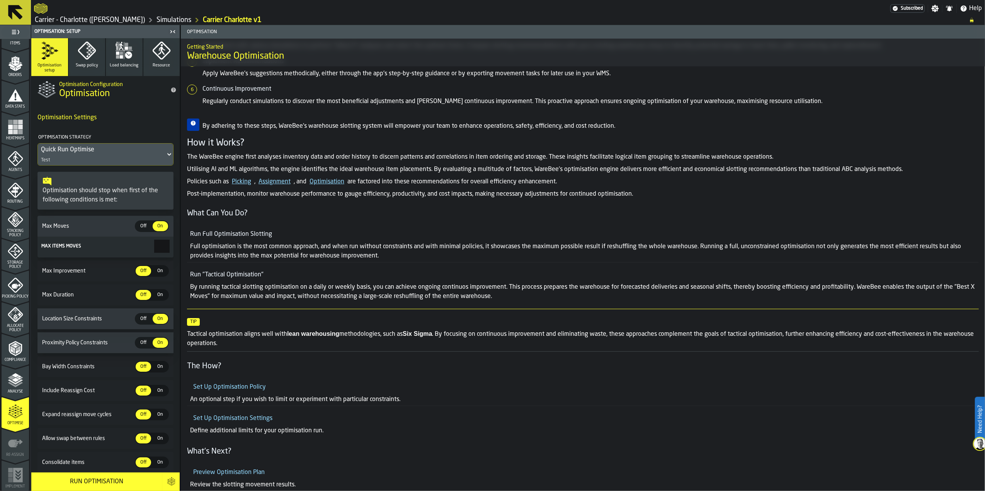
click at [147, 229] on span "Off" at bounding box center [143, 226] width 12 height 7
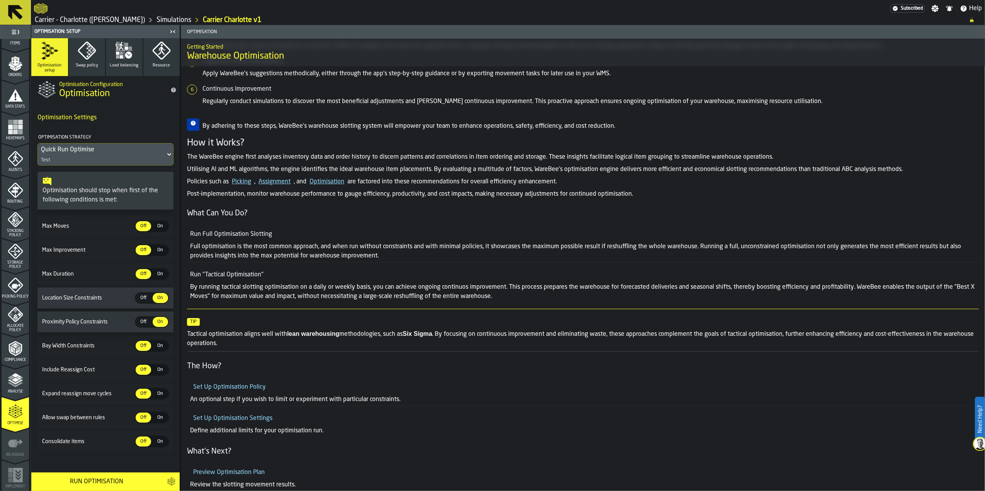
click at [162, 251] on span "On" at bounding box center [160, 250] width 12 height 7
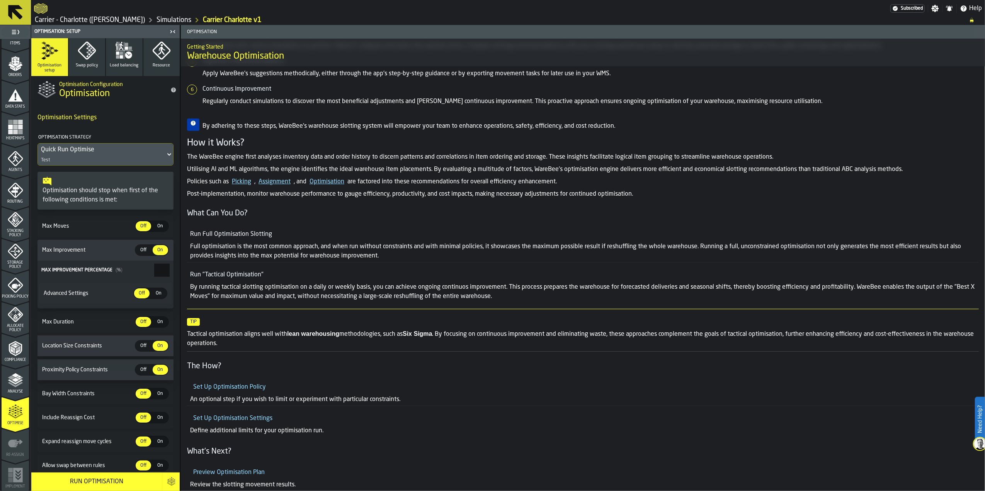
click at [148, 250] on div "Off" at bounding box center [143, 250] width 15 height 10
type input "*"
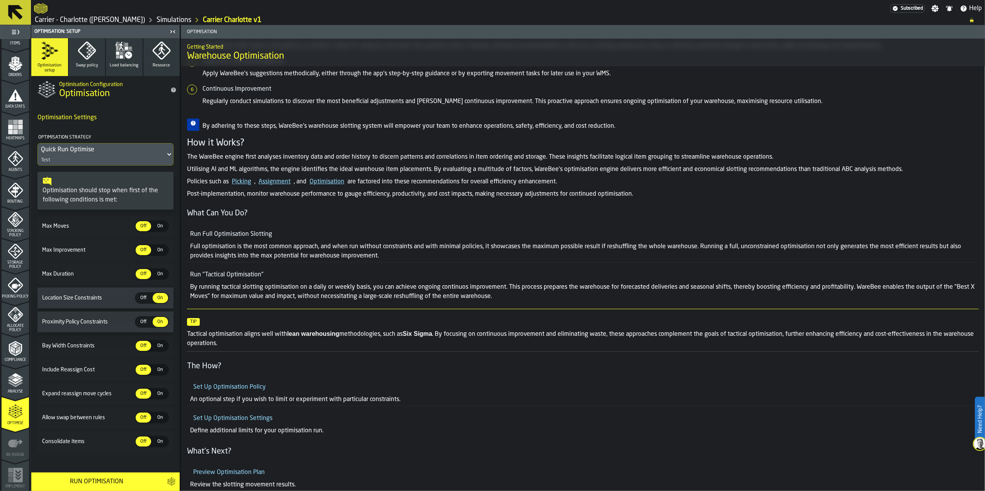
scroll to position [8, 0]
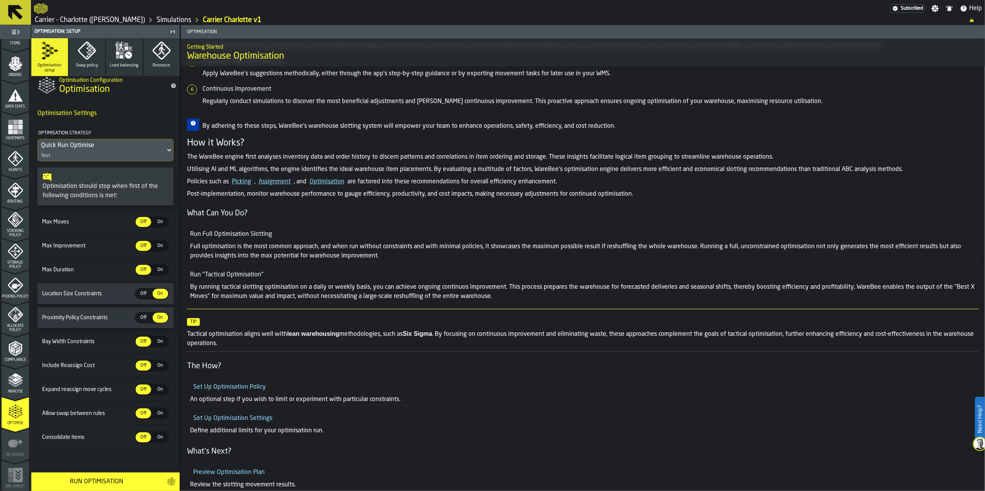
click at [122, 481] on div "Run Optimisation" at bounding box center [97, 481] width 122 height 9
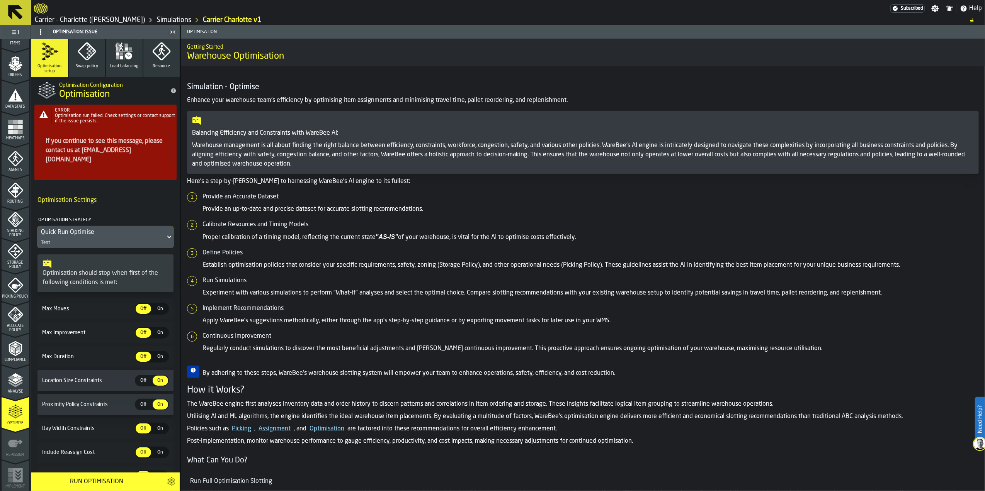
click at [319, 211] on p "Provide an up-to-date and precise dataset for accurate slotting recommendations." at bounding box center [590, 209] width 776 height 9
click at [98, 115] on span "Optimisation run failed. Check settings or contact support if the issue persist…" at bounding box center [115, 119] width 120 height 10
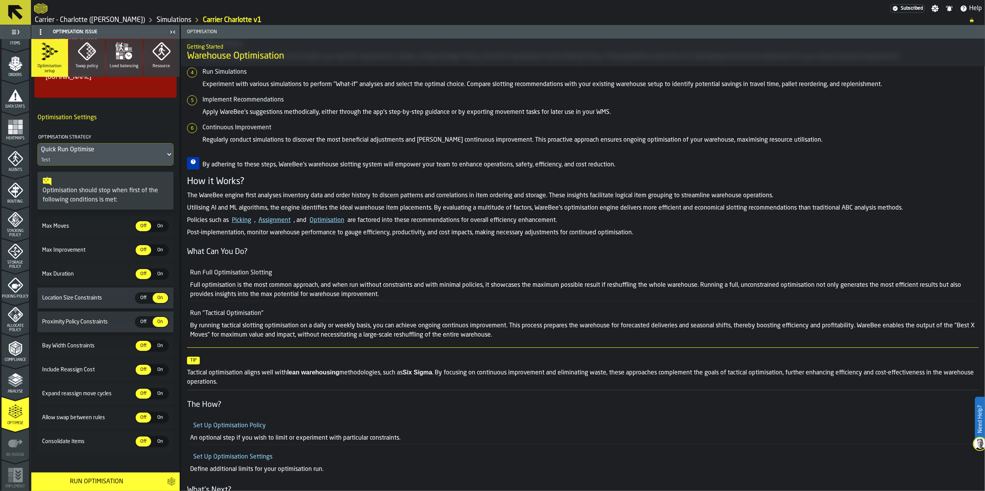
scroll to position [41, 0]
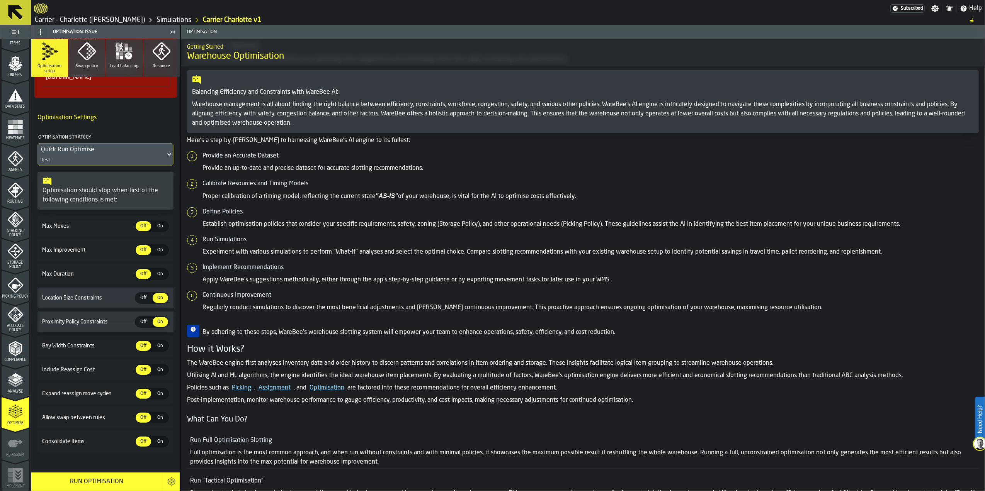
click at [77, 145] on div "Quick Run Optimise" at bounding box center [101, 149] width 121 height 9
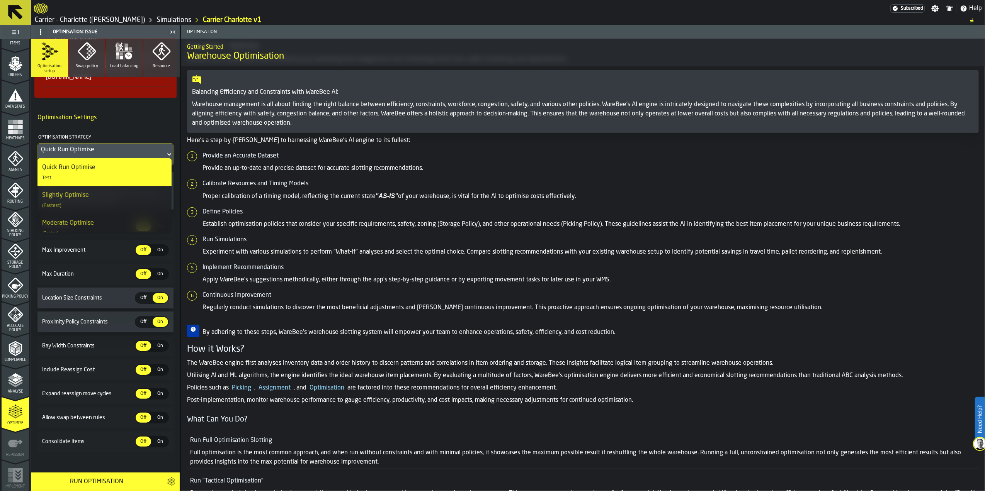
click at [96, 197] on div "Slightly Optimise (Fastest)" at bounding box center [104, 200] width 125 height 19
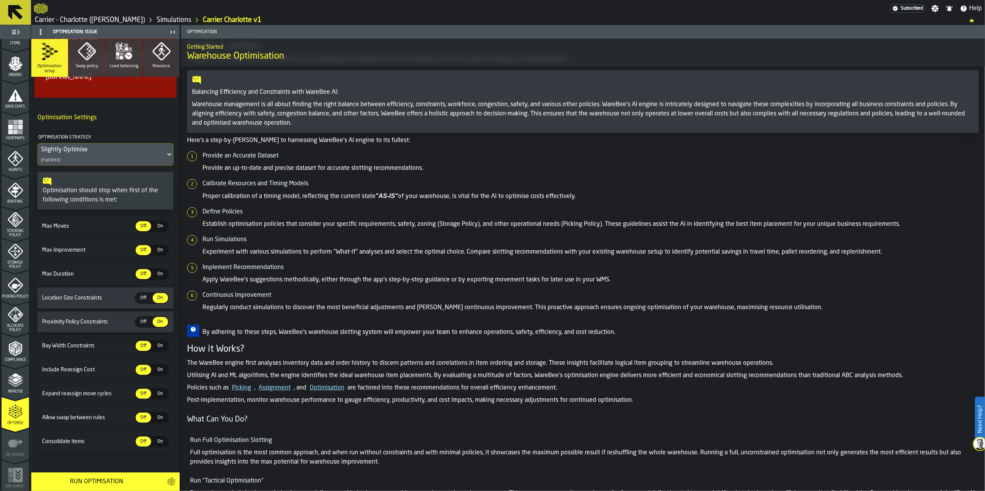
click at [102, 439] on span "Consolidate items" at bounding box center [88, 442] width 94 height 6
click at [155, 438] on span "On" at bounding box center [160, 441] width 12 height 7
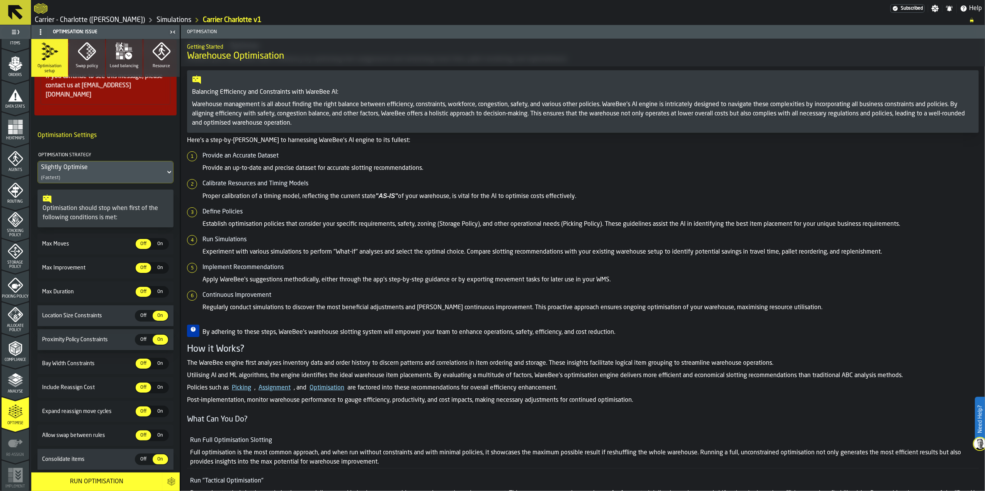
scroll to position [83, 0]
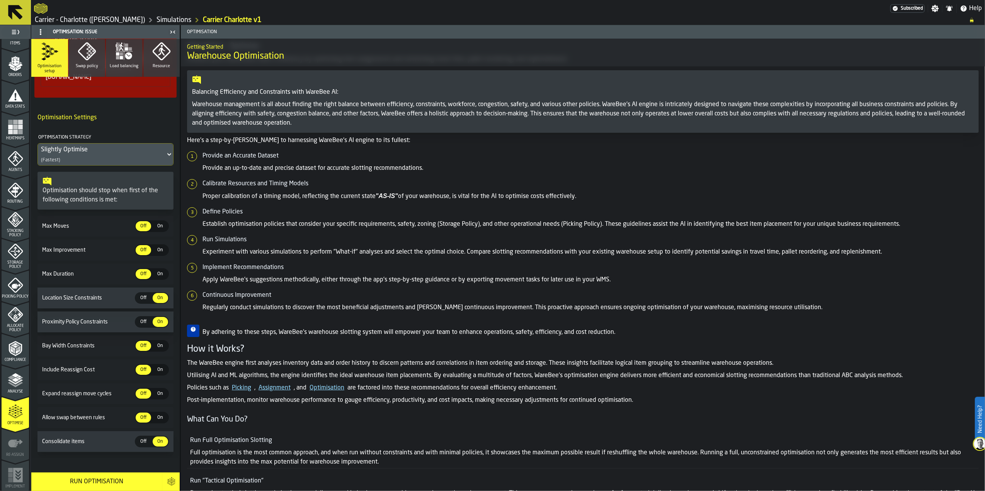
click at [141, 438] on span "Off" at bounding box center [143, 441] width 12 height 7
click at [156, 367] on span "On" at bounding box center [160, 370] width 12 height 7
click at [138, 367] on span "Off" at bounding box center [143, 370] width 12 height 7
click at [121, 478] on div "Run Optimisation" at bounding box center [97, 481] width 122 height 9
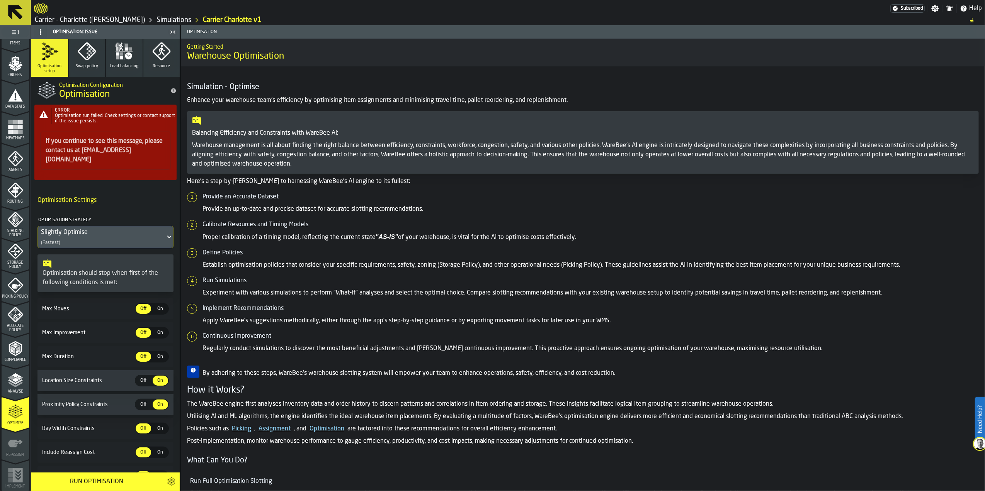
click at [433, 277] on h5 "Run Simulations" at bounding box center [590, 280] width 776 height 9
click at [96, 56] on button "Swap policy" at bounding box center [87, 58] width 37 height 38
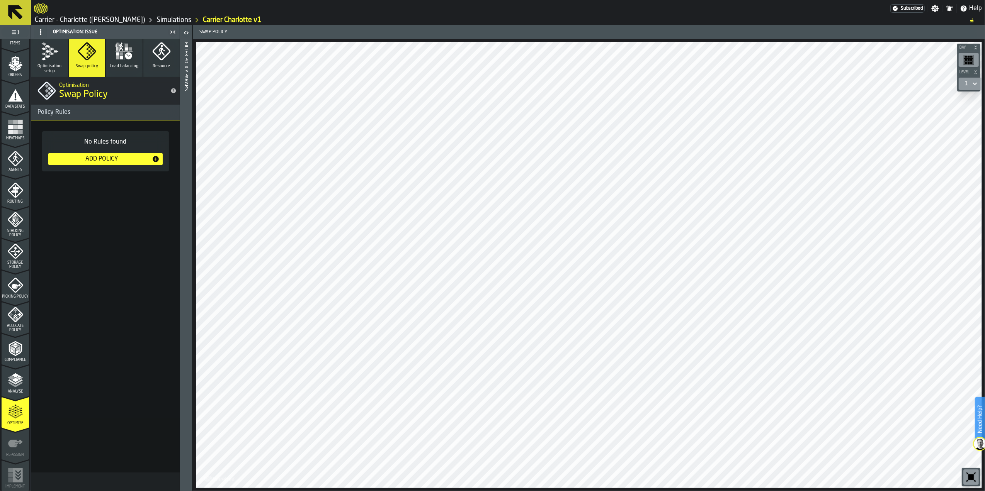
click at [134, 68] on span "Load balancing" at bounding box center [124, 66] width 29 height 5
click at [152, 61] on button "Resource" at bounding box center [161, 58] width 37 height 38
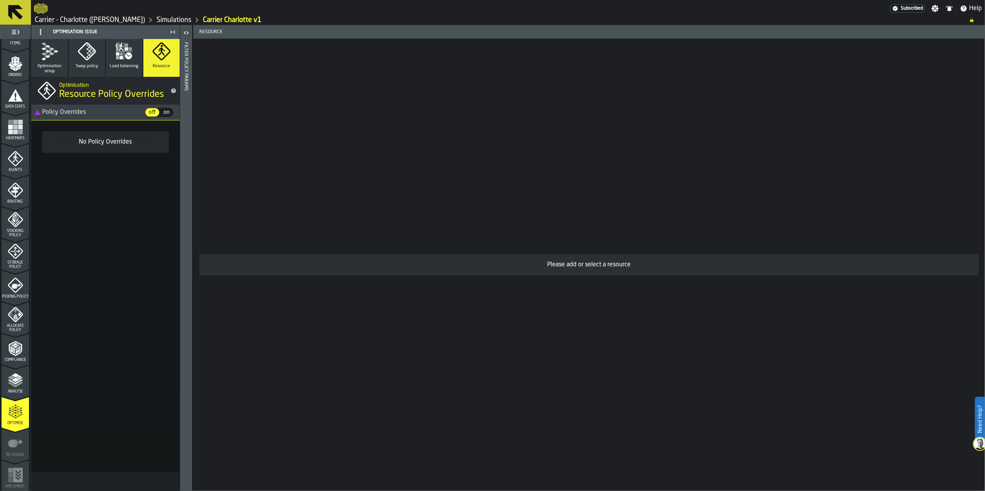
click at [115, 56] on icon "button" at bounding box center [124, 51] width 19 height 19
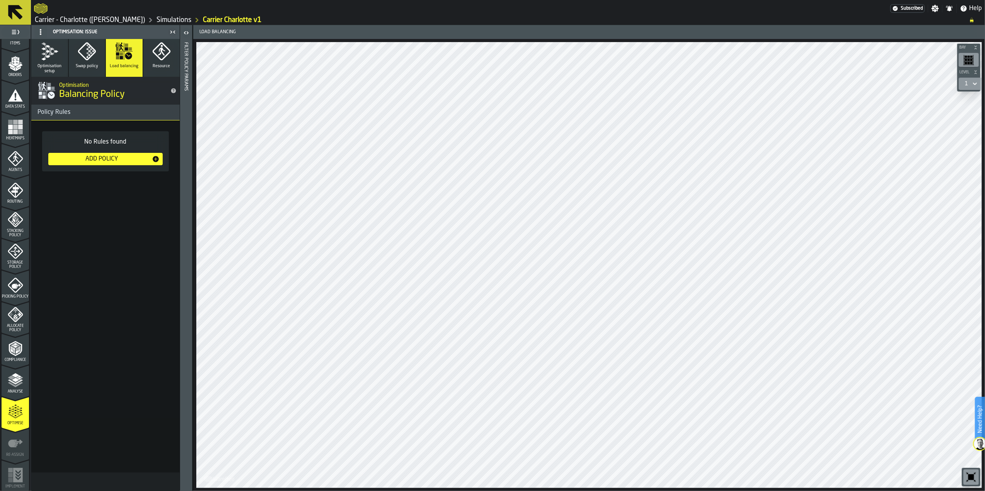
click at [87, 54] on polygon "button" at bounding box center [87, 53] width 2 height 2
click at [51, 57] on icon "button" at bounding box center [49, 51] width 19 height 19
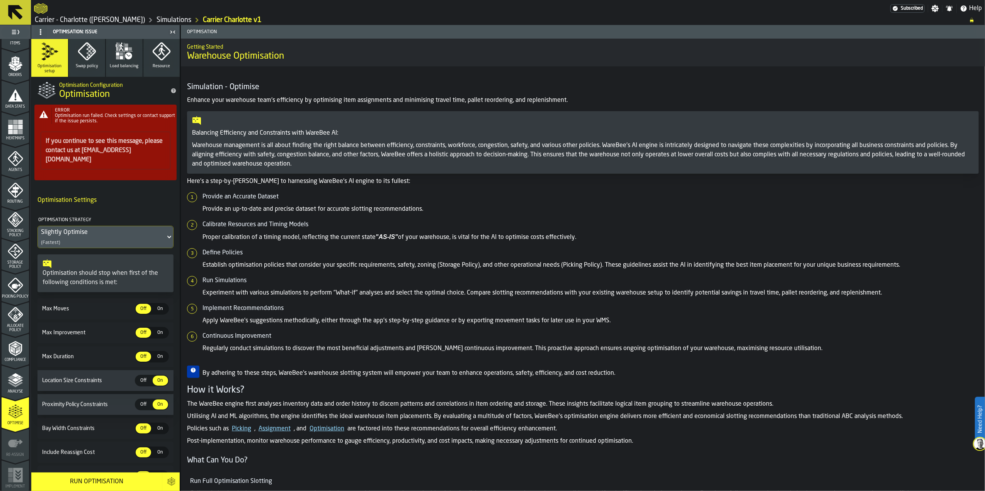
click at [134, 193] on h4 "Optimisation Settings" at bounding box center [105, 200] width 136 height 15
click at [85, 30] on span "Optimisation: Issue" at bounding box center [75, 31] width 44 height 5
click at [171, 27] on icon "button-toggle-Close me" at bounding box center [172, 31] width 9 height 9
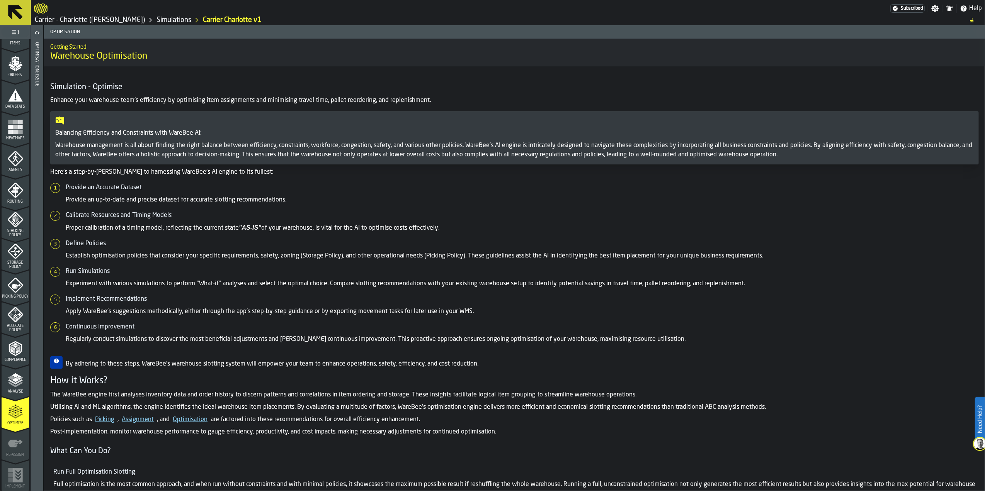
click at [36, 32] on icon "button-toggle-Open" at bounding box center [36, 32] width 9 height 9
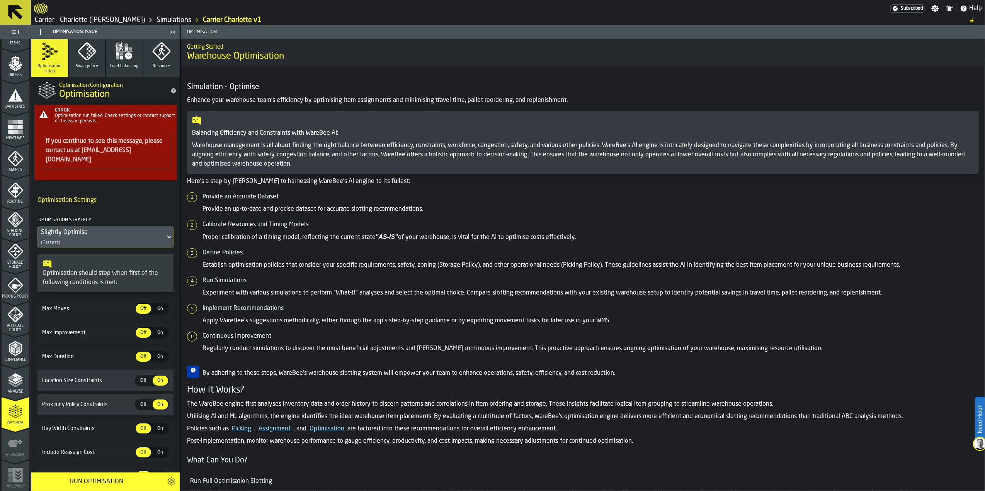
click at [76, 32] on span "Optimisation: Issue" at bounding box center [75, 31] width 44 height 5
click at [83, 116] on span "Optimisation run failed. Check settings or contact support if the issue persist…" at bounding box center [115, 119] width 120 height 10
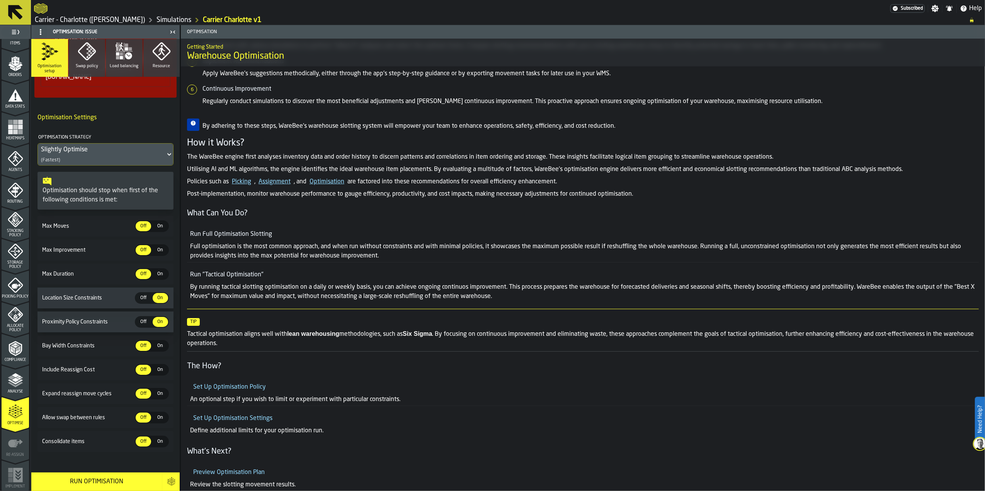
click at [96, 147] on div "Slightly Optimise (Fastest)" at bounding box center [101, 155] width 127 height 22
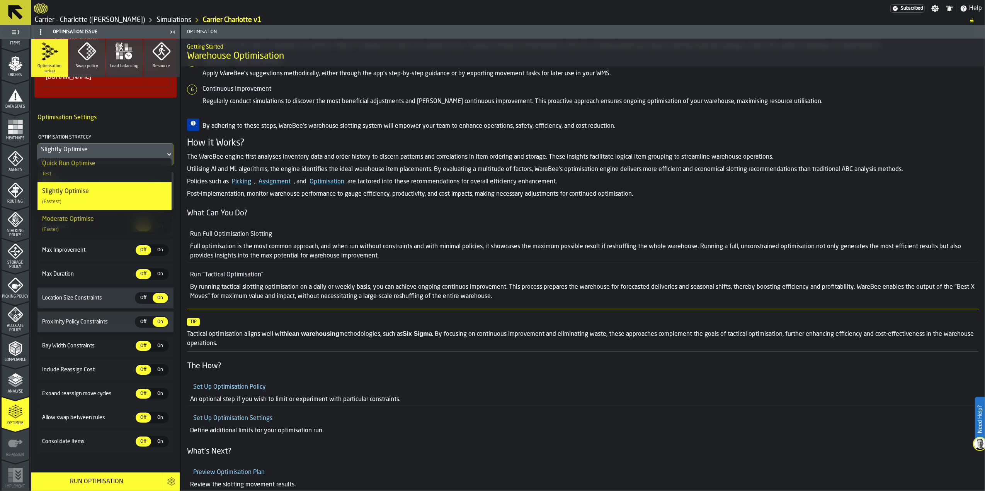
scroll to position [0, 0]
click at [98, 146] on div "Slightly Optimise" at bounding box center [101, 149] width 121 height 9
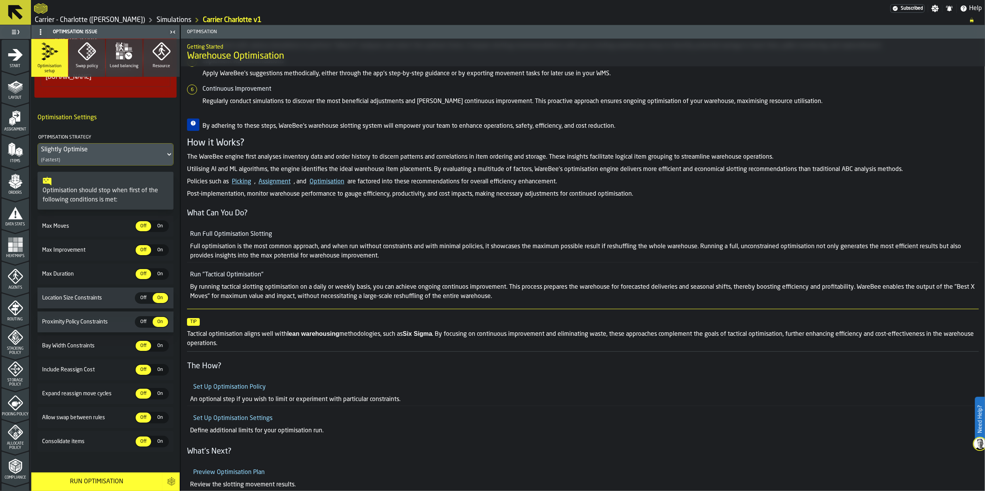
click at [12, 254] on span "Heatmaps" at bounding box center [15, 256] width 27 height 4
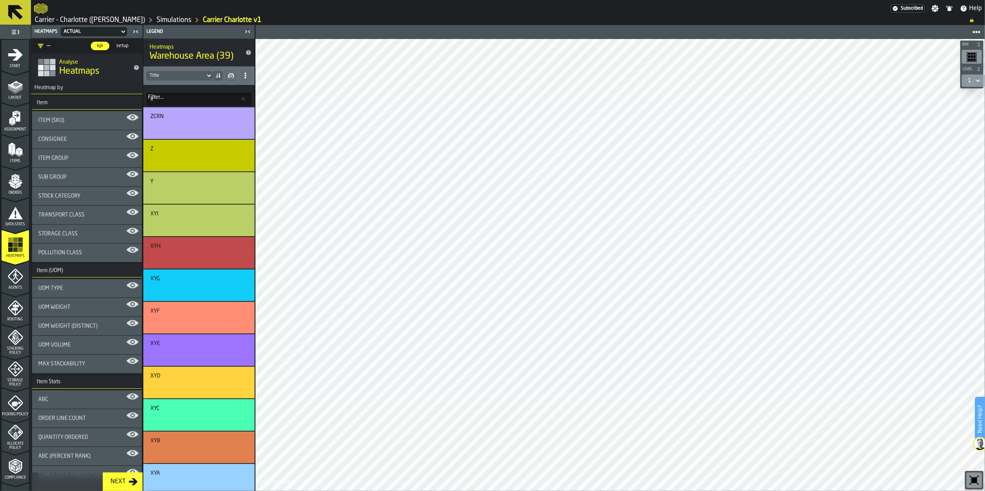
click at [123, 31] on icon at bounding box center [123, 31] width 8 height 9
click at [122, 31] on icon at bounding box center [123, 31] width 8 height 9
click at [16, 185] on polygon "menu Orders" at bounding box center [19, 183] width 7 height 5
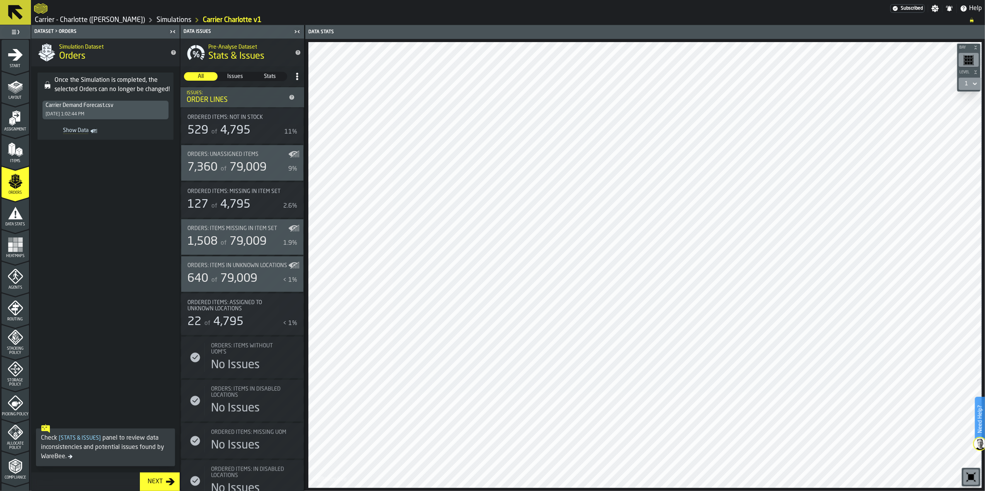
click at [79, 131] on span "Show Data" at bounding box center [66, 131] width 43 height 8
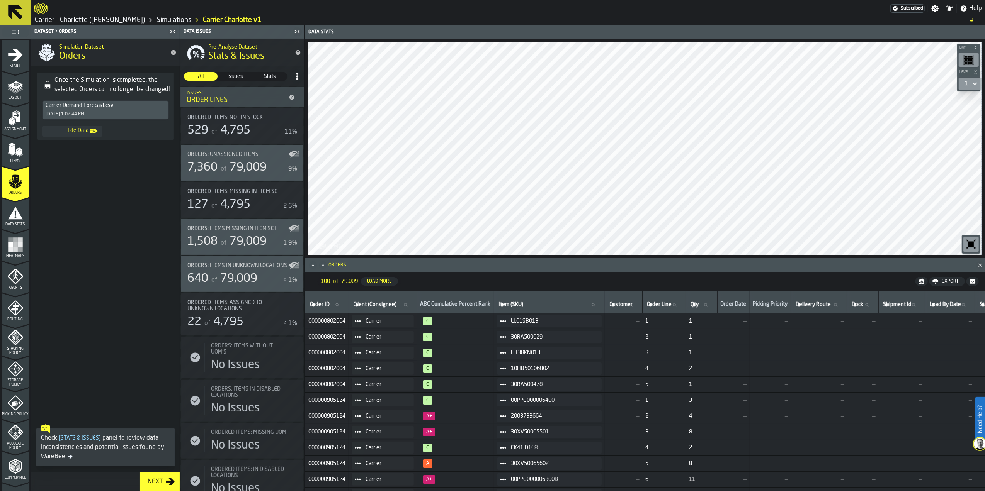
click at [0, 0] on icon "Show Data" at bounding box center [0, 0] width 0 height 0
click at [161, 114] on icon "Show Data" at bounding box center [159, 109] width 12 height 15
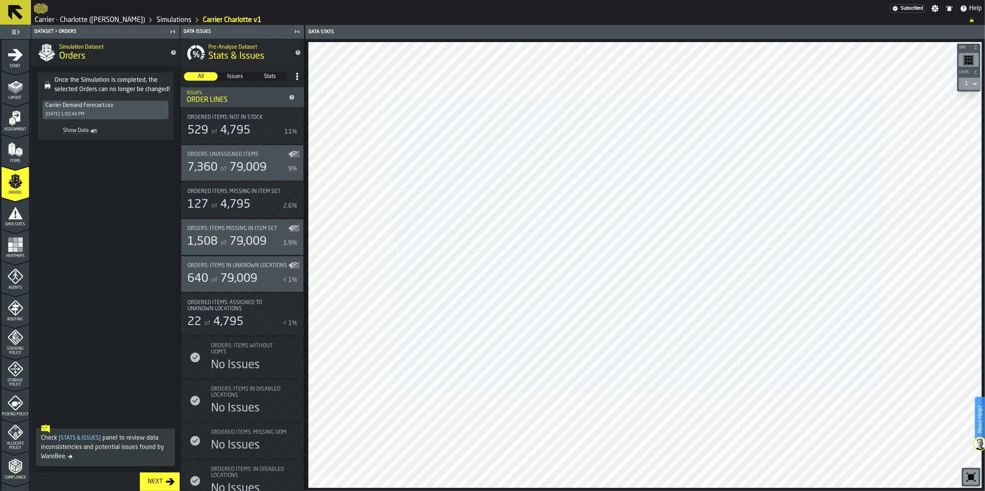
click at [4, 146] on div "Items" at bounding box center [15, 152] width 27 height 21
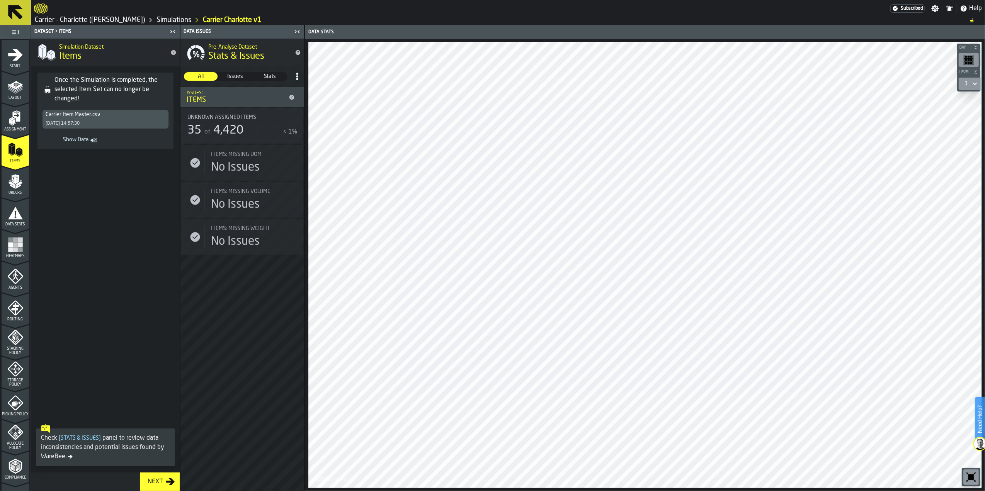
click at [78, 116] on div "Carrier Item Master.csv" at bounding box center [106, 115] width 120 height 6
click at [22, 177] on div "Orders" at bounding box center [15, 184] width 27 height 21
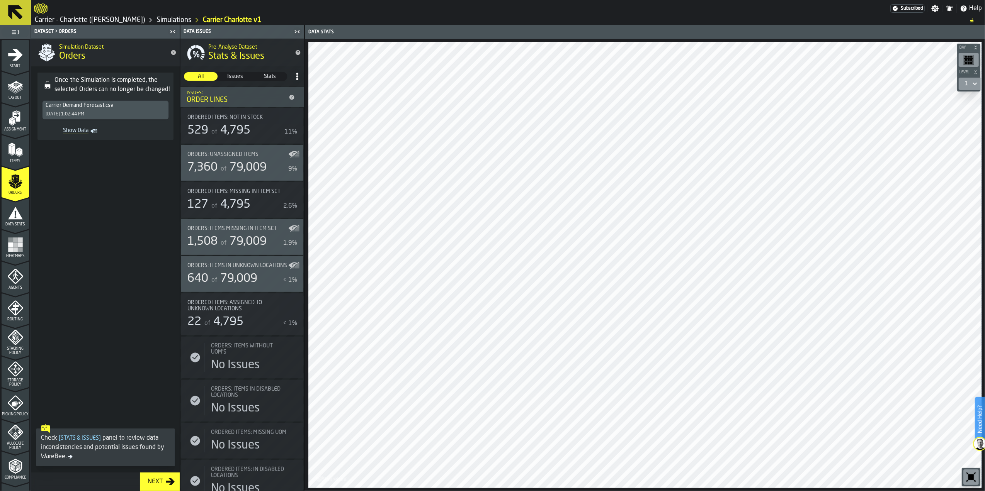
click at [8, 218] on icon "menu Data Stats" at bounding box center [15, 213] width 15 height 12
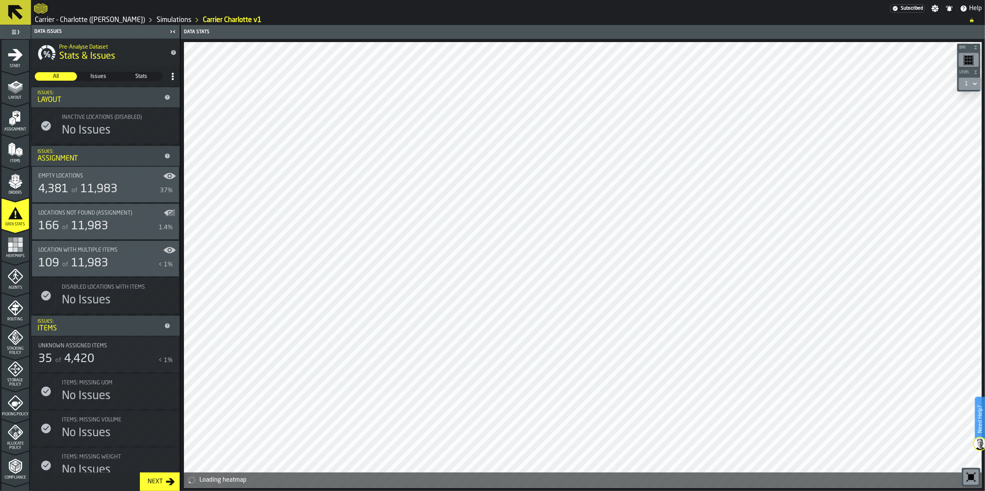
click at [86, 181] on div "Empty locations 4,381 of 11,983 37%" at bounding box center [105, 184] width 134 height 23
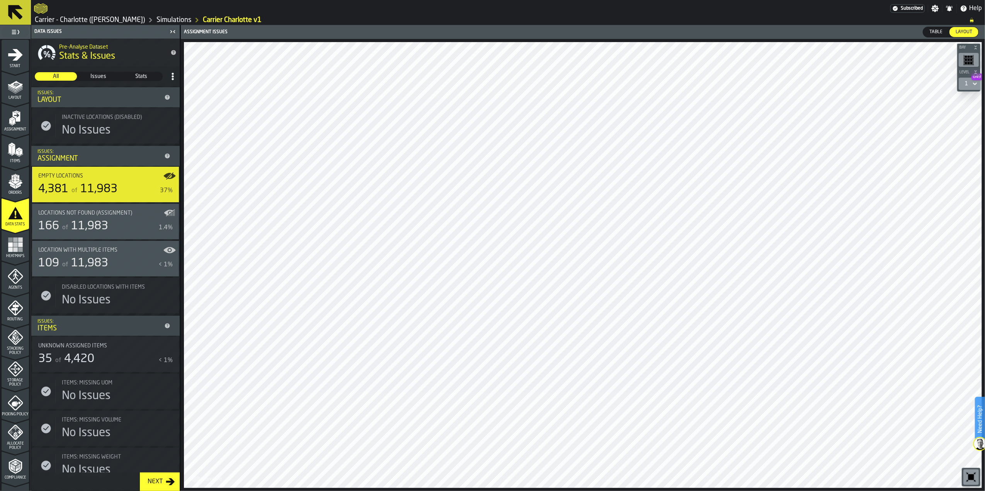
click at [112, 226] on div "166 of 11,983" at bounding box center [96, 226] width 117 height 14
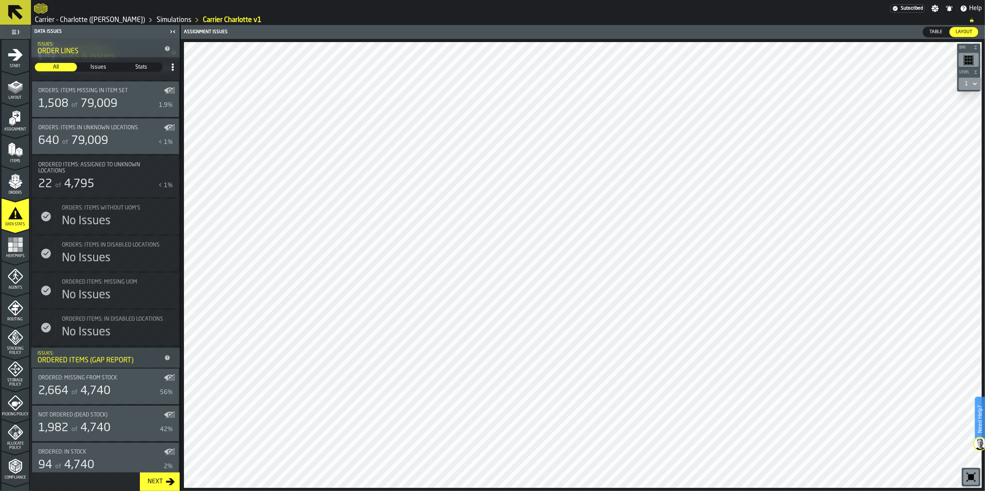
scroll to position [550, 0]
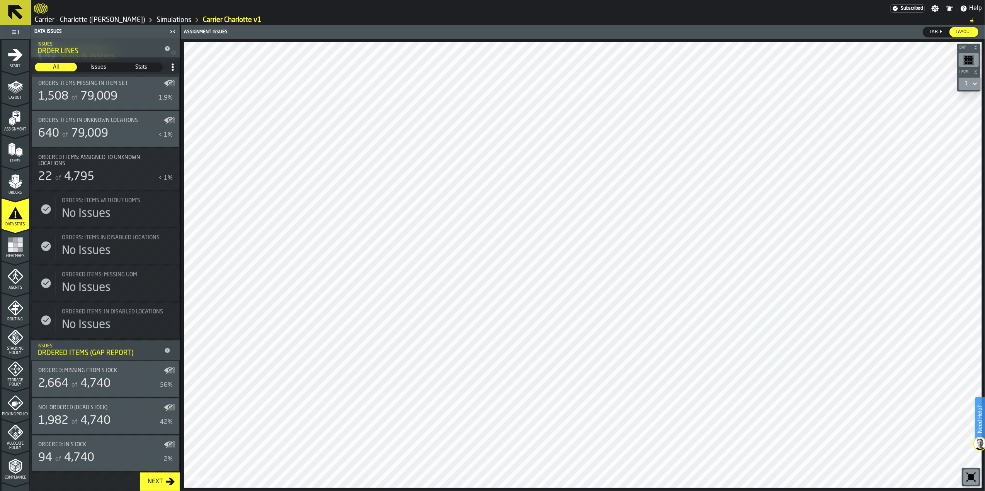
click at [8, 250] on rect "menu Heatmaps" at bounding box center [10, 249] width 5 height 5
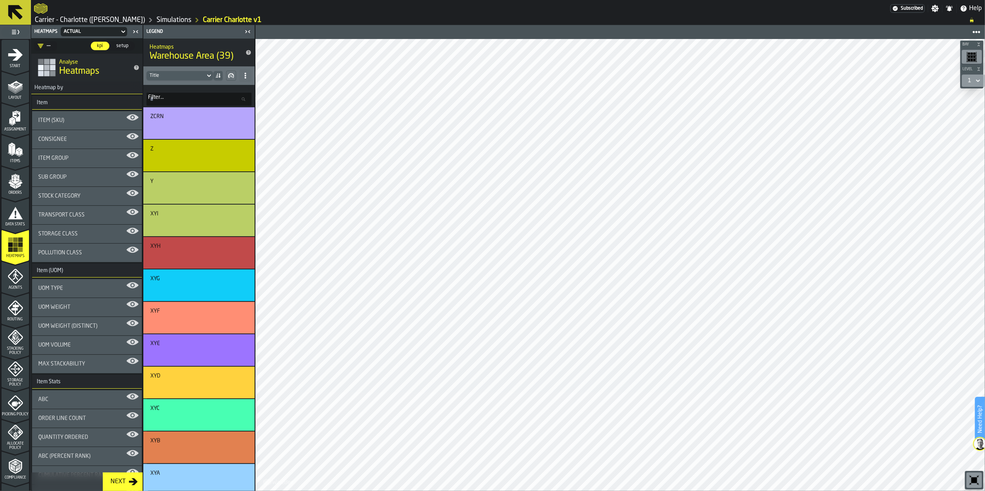
click at [76, 235] on span "Storage Class" at bounding box center [57, 234] width 39 height 6
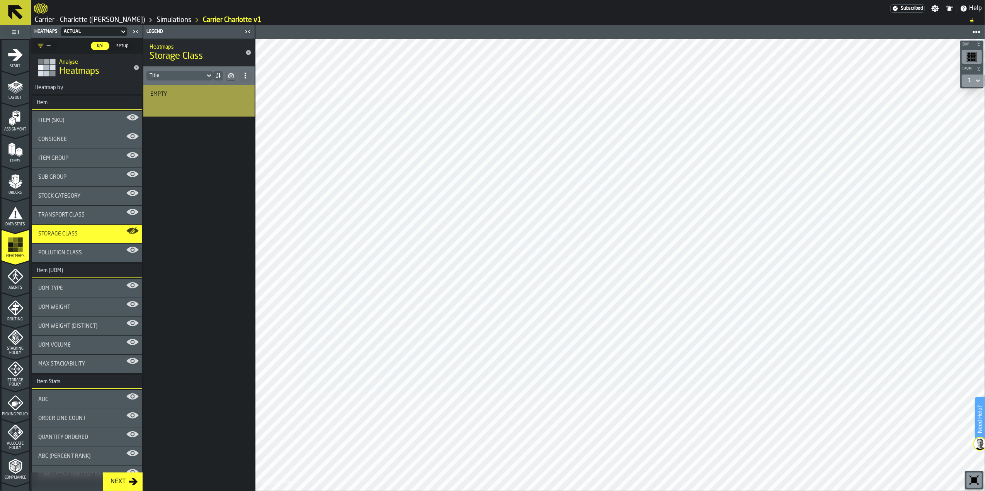
click at [14, 348] on span "Stacking Policy" at bounding box center [15, 351] width 27 height 8
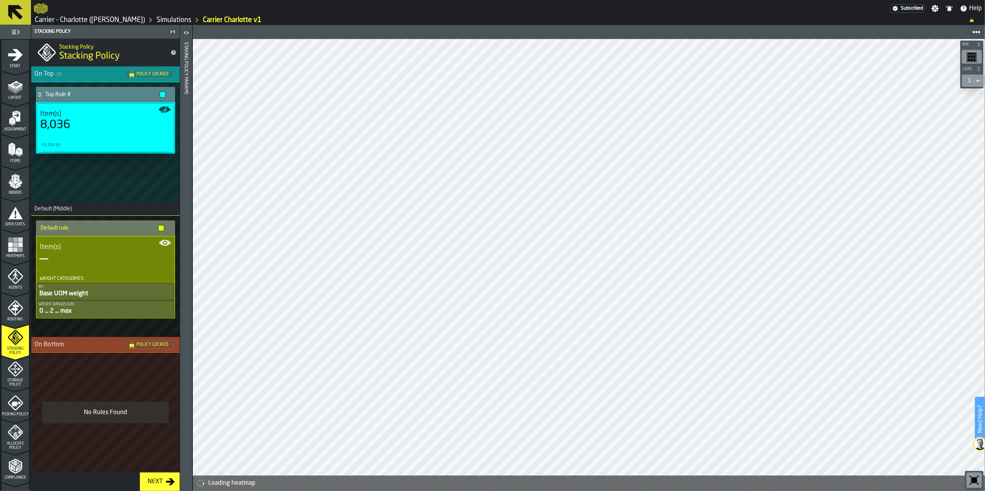
drag, startPoint x: 95, startPoint y: 118, endPoint x: 95, endPoint y: 130, distance: 11.6
click at [95, 120] on div "8,036" at bounding box center [105, 125] width 131 height 14
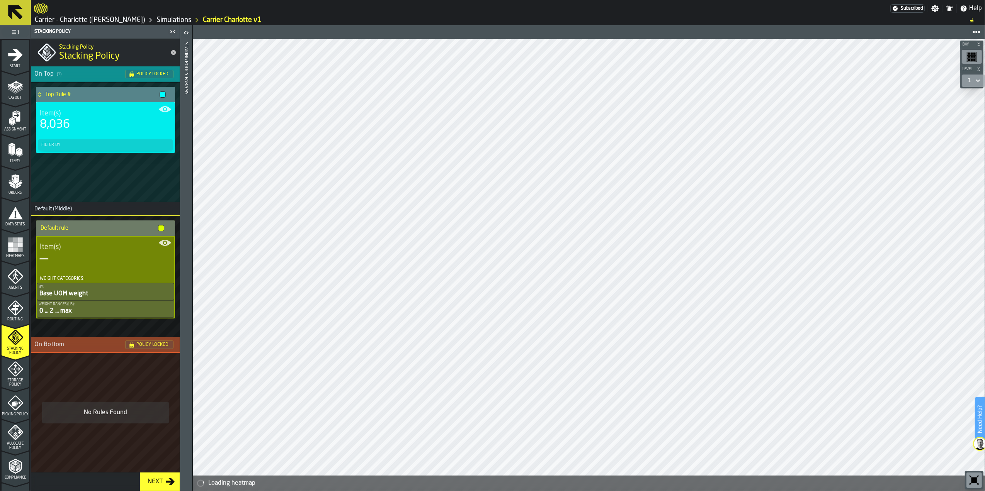
click at [93, 133] on div "Item(s) 8,036" at bounding box center [106, 120] width 138 height 35
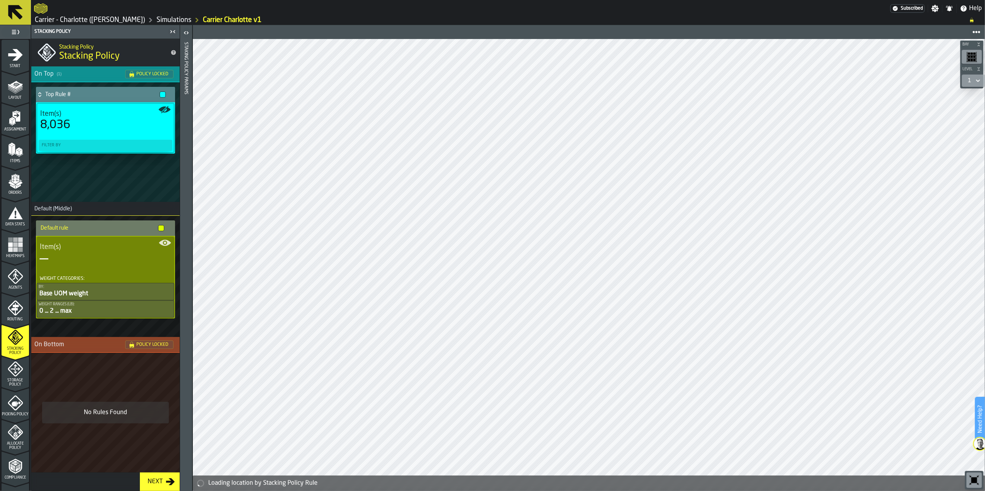
click at [160, 74] on span "Policy Locked" at bounding box center [152, 74] width 32 height 5
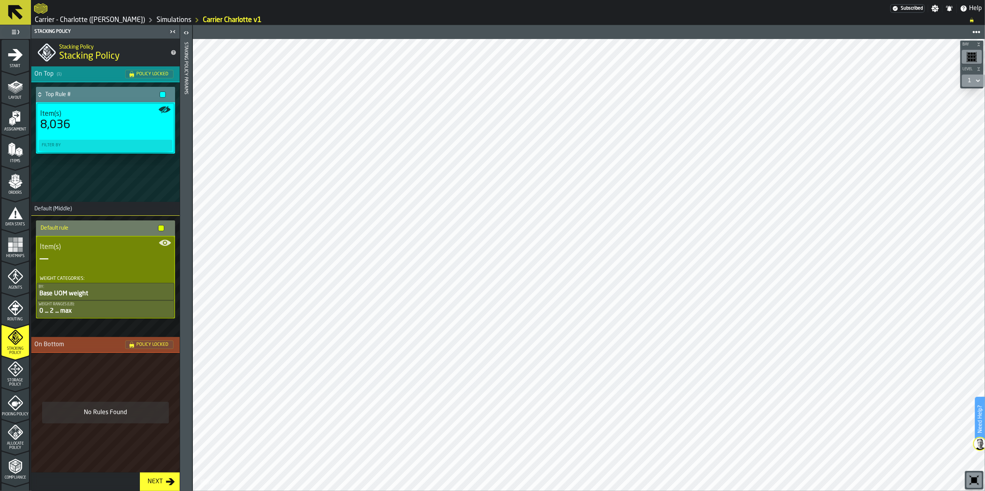
click at [9, 373] on icon "menu Storage Policy" at bounding box center [15, 369] width 15 height 15
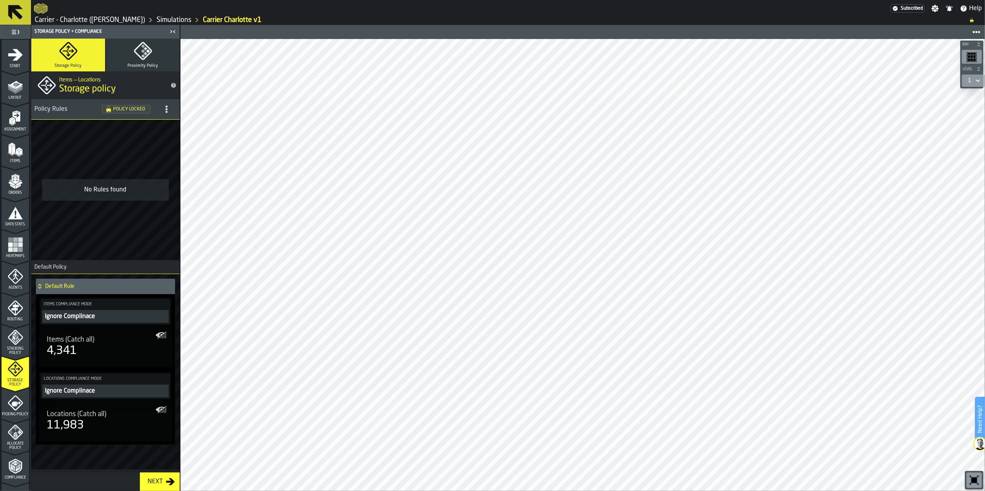
click at [143, 67] on span "Proximity Policy" at bounding box center [142, 65] width 31 height 5
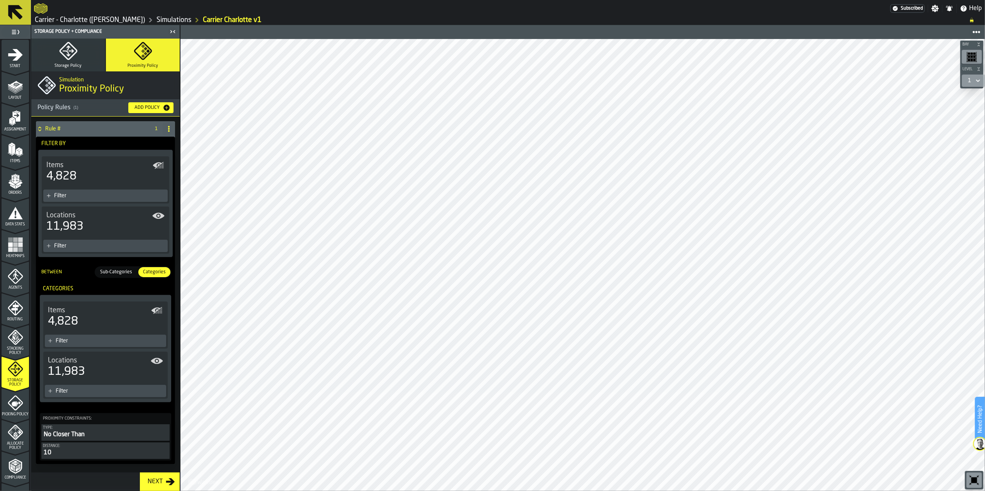
click at [9, 404] on icon "menu Picking Policy" at bounding box center [15, 403] width 15 height 15
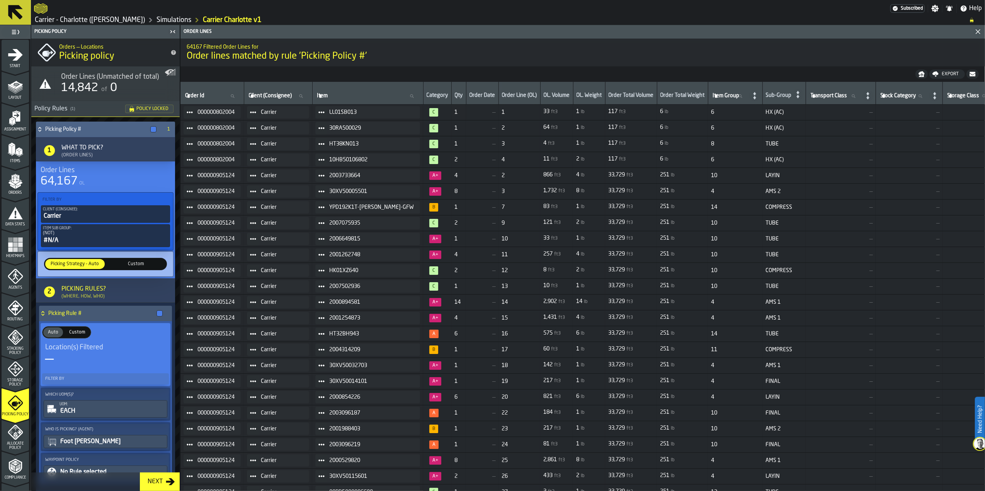
click at [138, 267] on span "Custom" at bounding box center [136, 264] width 56 height 7
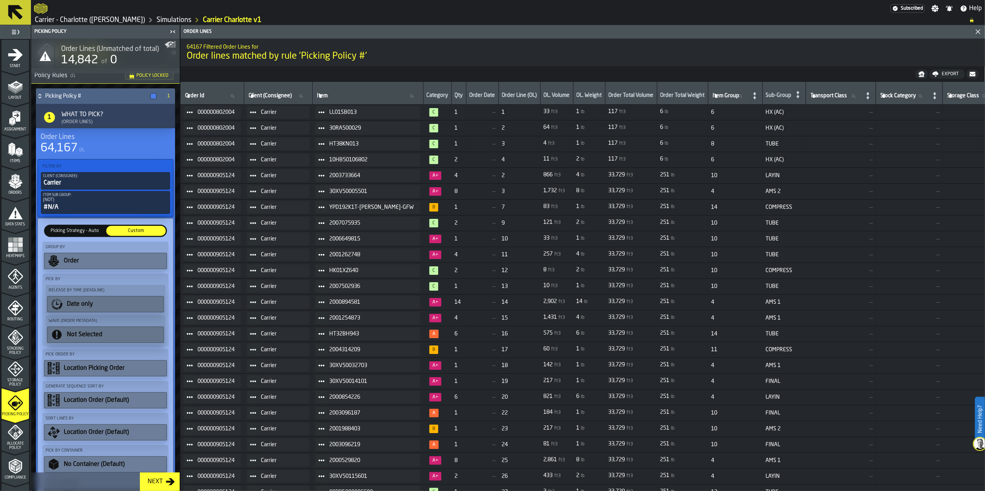
scroll to position [51, 0]
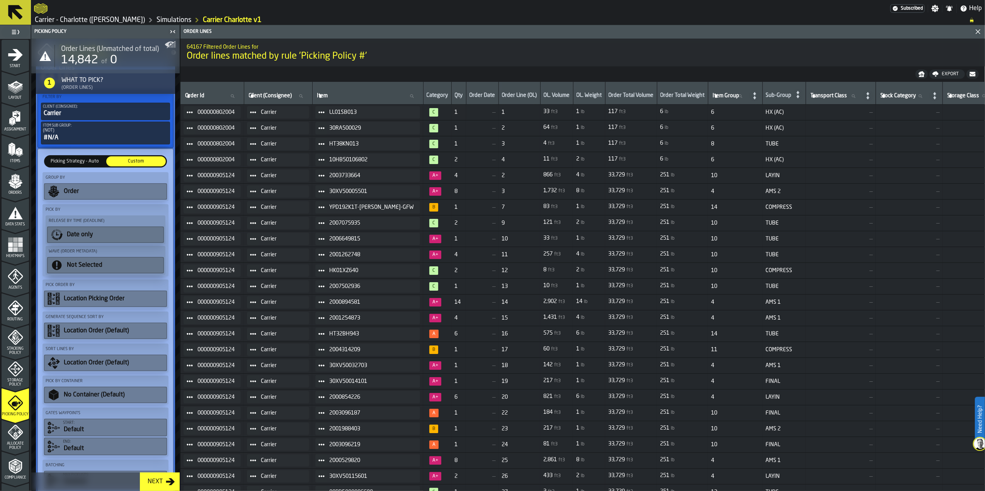
click at [81, 164] on span "Picking Strategy - Auto" at bounding box center [75, 161] width 56 height 7
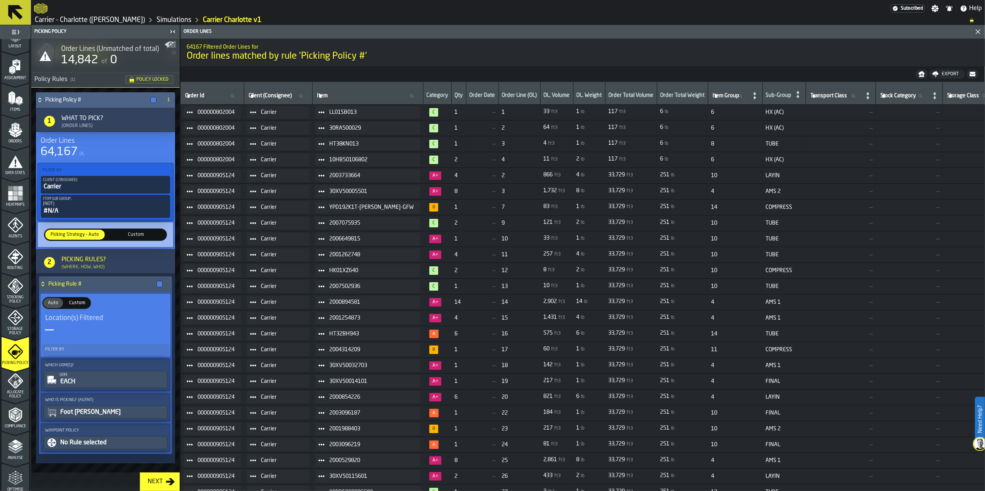
click at [14, 430] on icon "menu Compliance" at bounding box center [15, 431] width 27 height 7
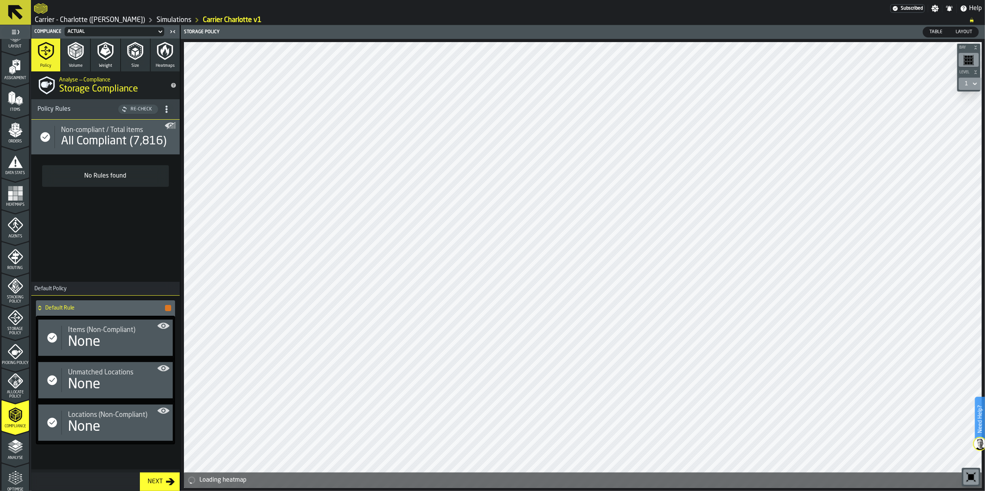
click at [16, 382] on icon "menu Allocate Policy" at bounding box center [15, 381] width 15 height 15
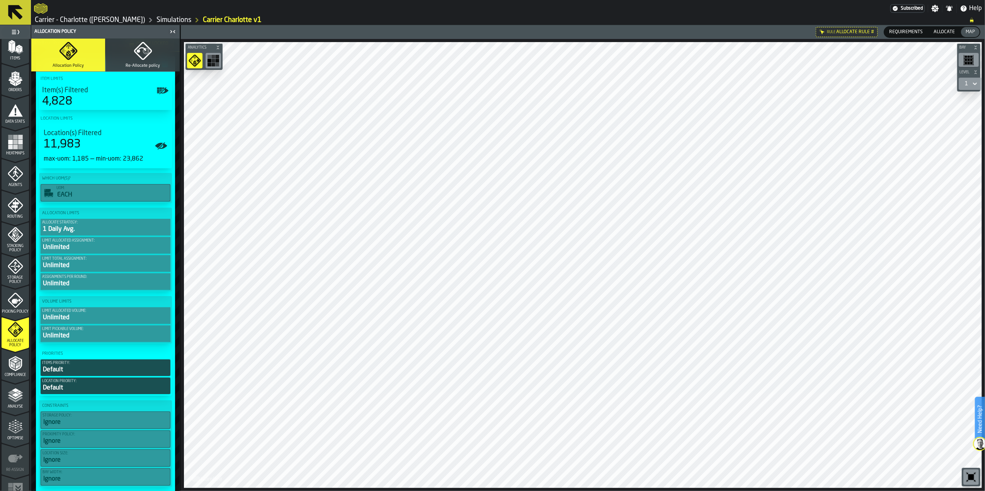
click at [19, 362] on polyline "menu Compliance" at bounding box center [19, 363] width 2 height 4
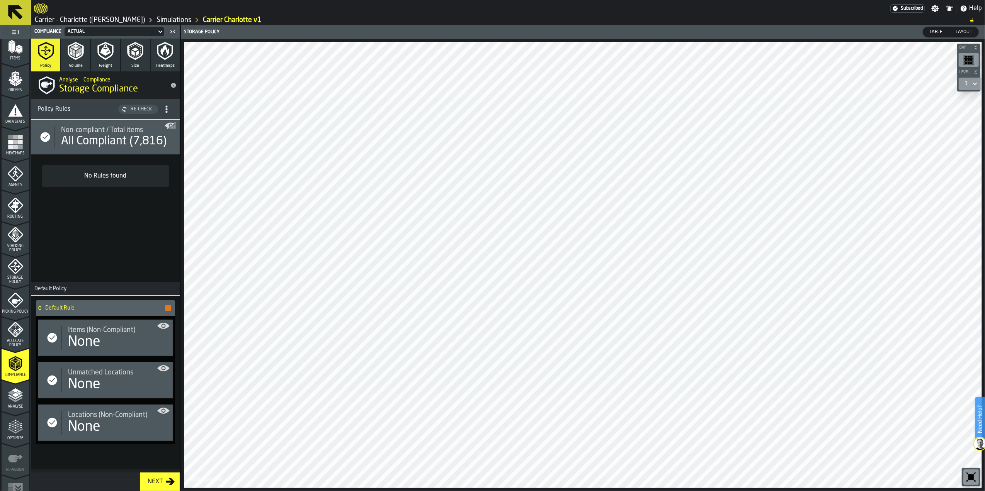
click at [113, 136] on div "All Compliant (7,816)" at bounding box center [113, 141] width 105 height 14
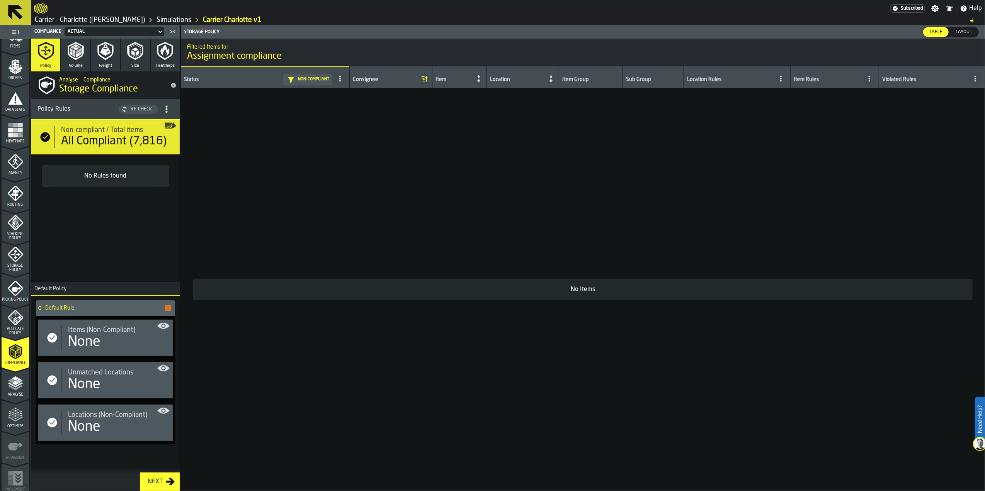
scroll to position [118, 0]
click at [12, 373] on icon "menu Analyse" at bounding box center [15, 380] width 15 height 15
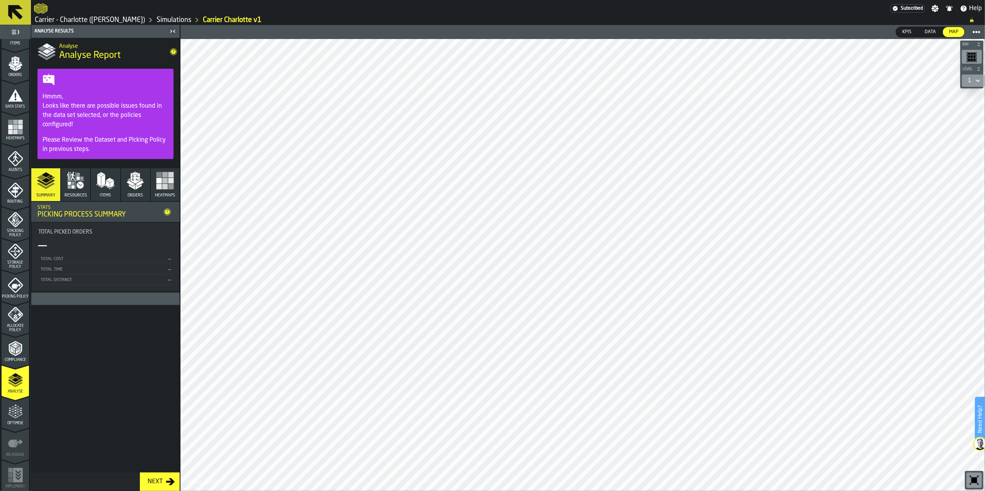
click at [169, 212] on icon at bounding box center [167, 212] width 5 height 5
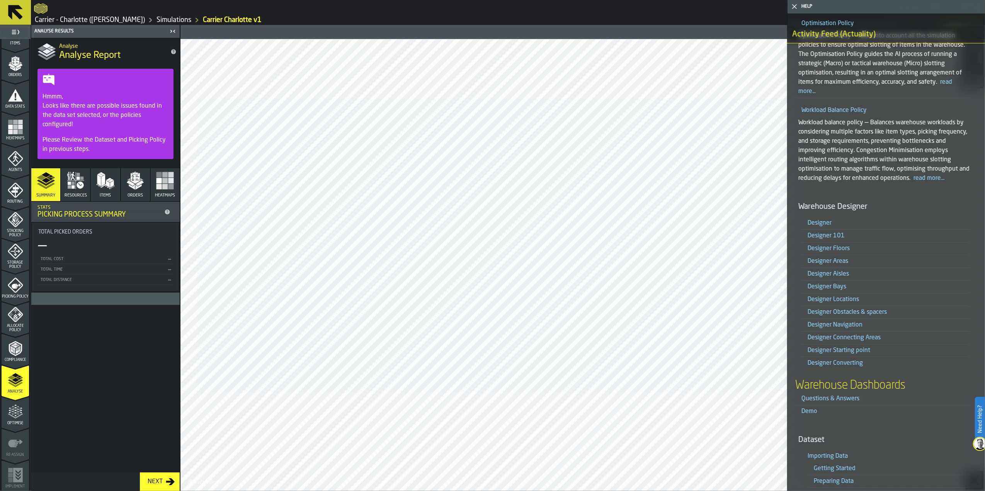
scroll to position [1957, 0]
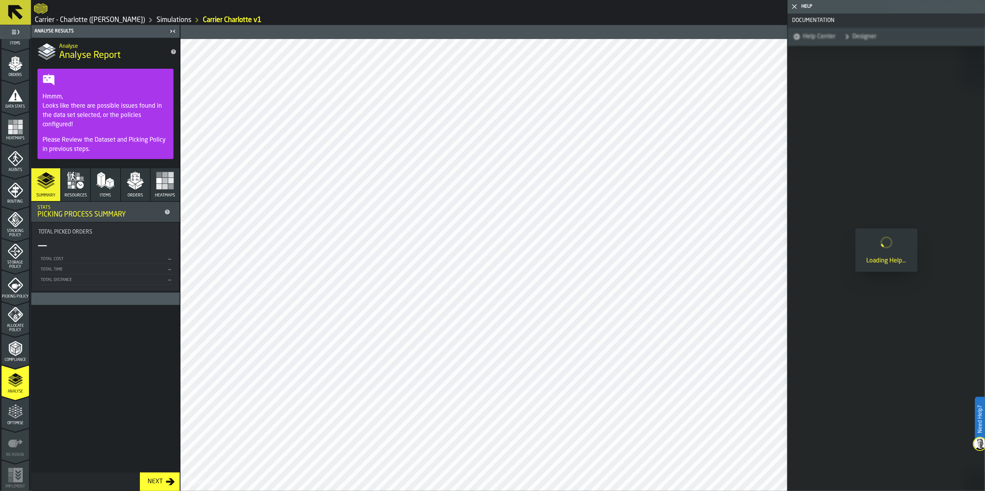
scroll to position [0, 0]
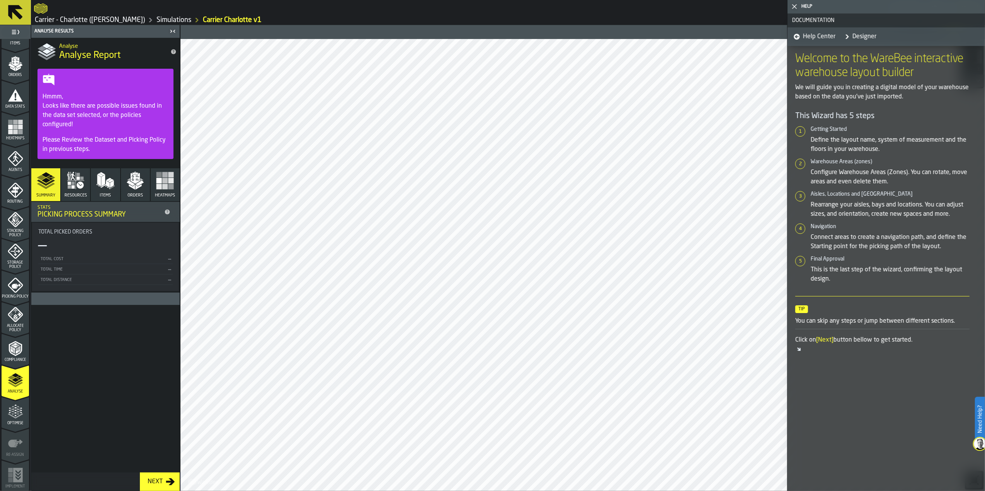
click at [795, 10] on icon "button-toggle-Close me" at bounding box center [794, 6] width 9 height 9
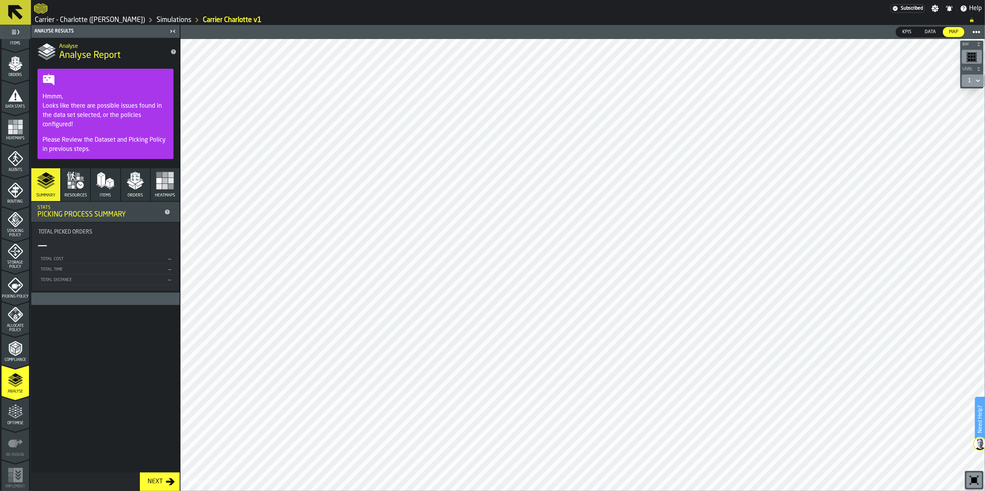
click at [162, 181] on icon "button" at bounding box center [165, 180] width 19 height 19
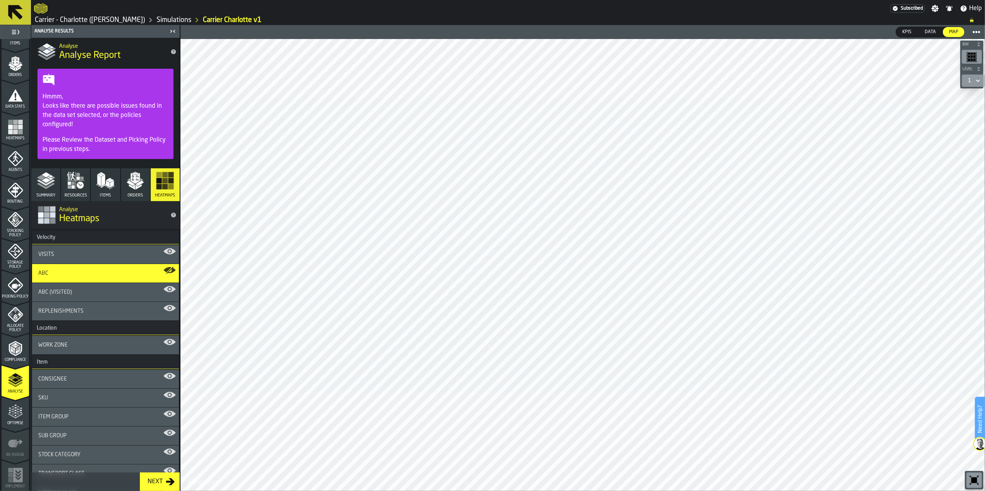
click at [114, 252] on div "Visits" at bounding box center [105, 254] width 134 height 6
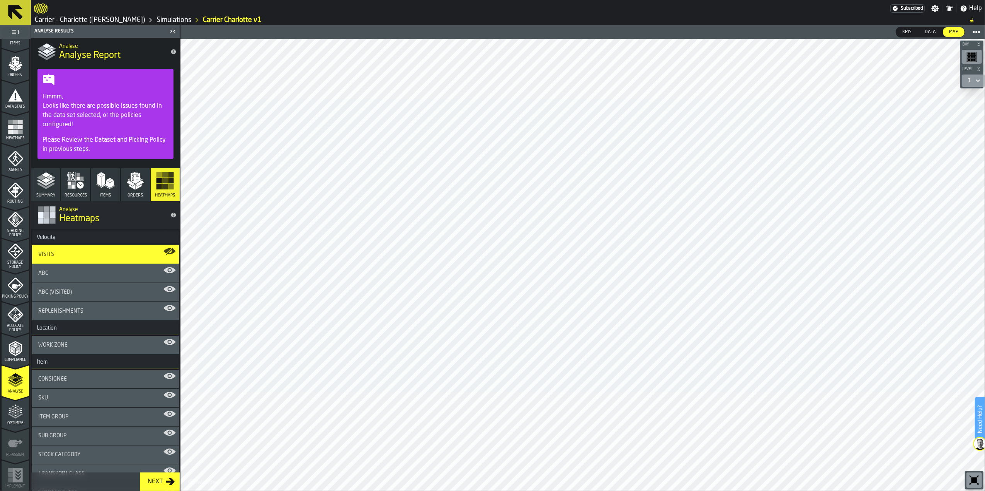
click at [100, 276] on div "ABC" at bounding box center [105, 273] width 134 height 6
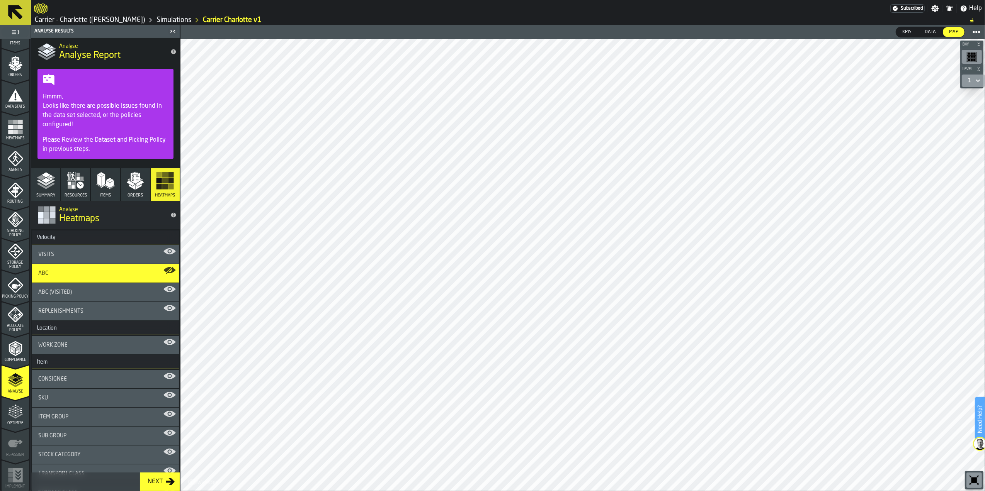
click at [101, 299] on div "ABC (Visited)" at bounding box center [105, 292] width 147 height 19
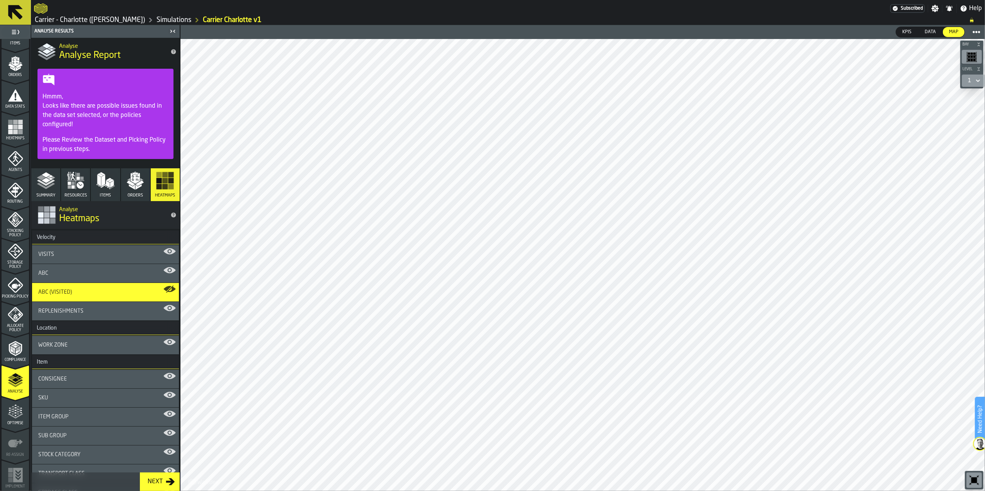
scroll to position [51, 0]
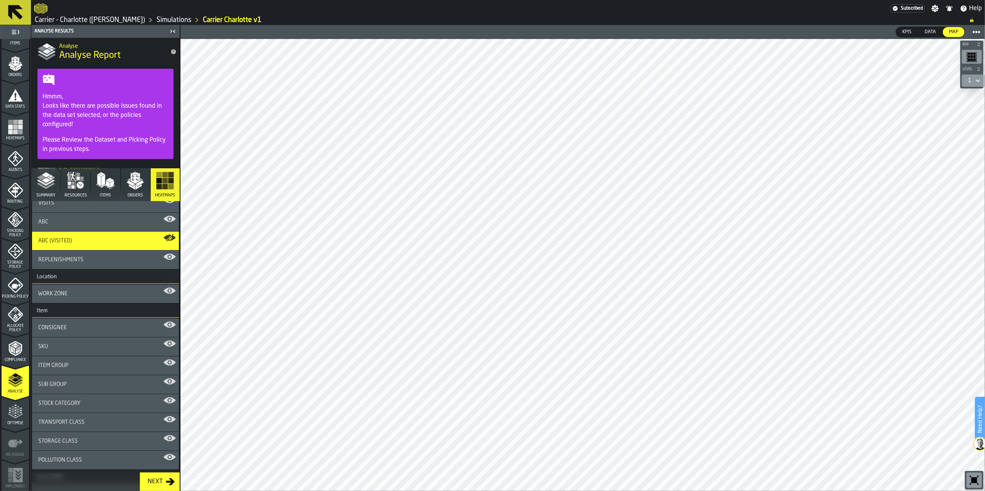
click at [105, 260] on div "Replenishments" at bounding box center [105, 260] width 134 height 6
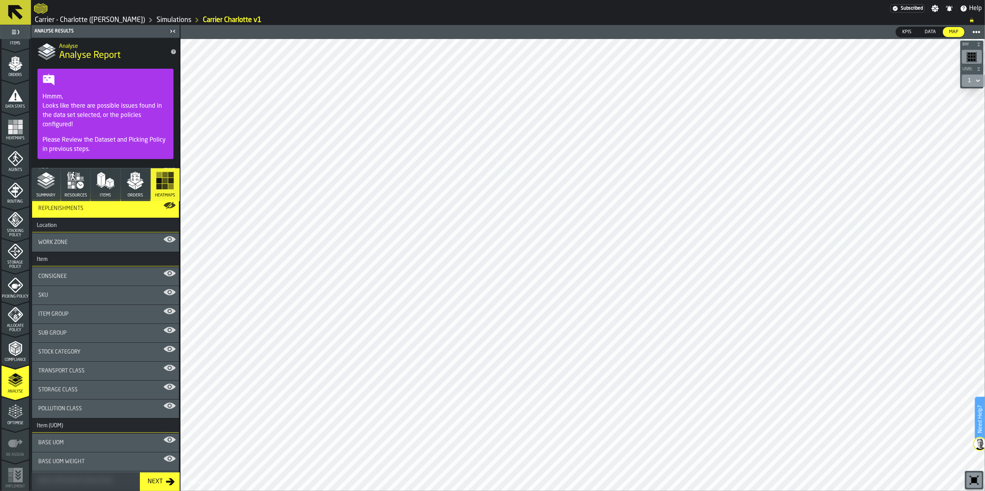
click at [110, 242] on div "Work Zone" at bounding box center [105, 242] width 134 height 6
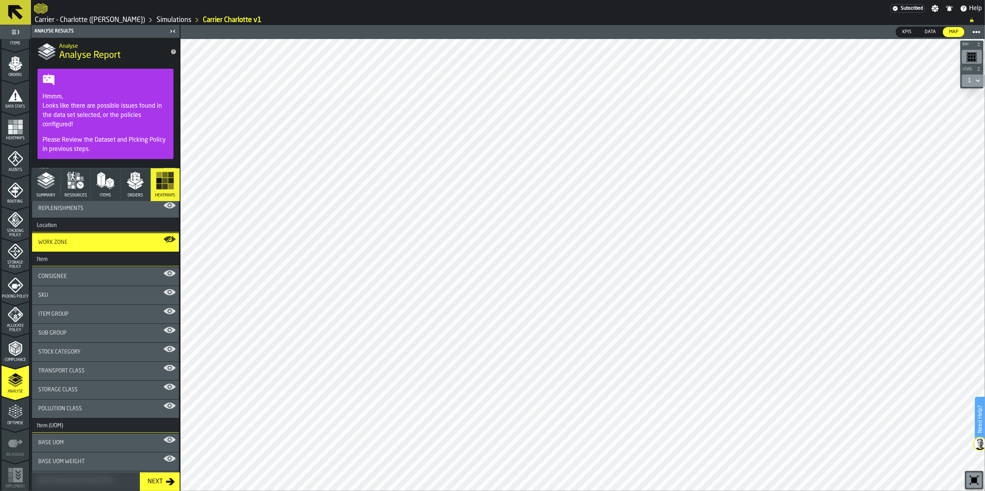
click at [104, 274] on div "Consignee" at bounding box center [105, 276] width 134 height 6
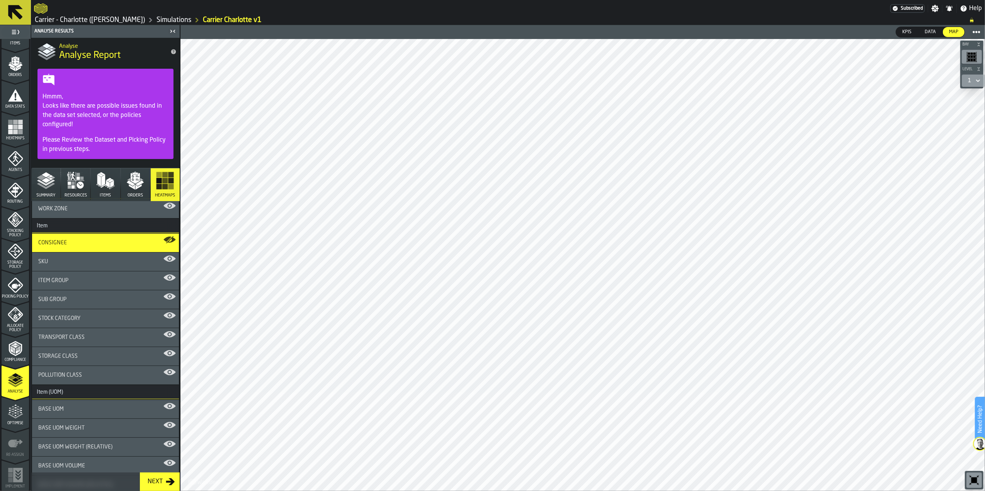
scroll to position [155, 0]
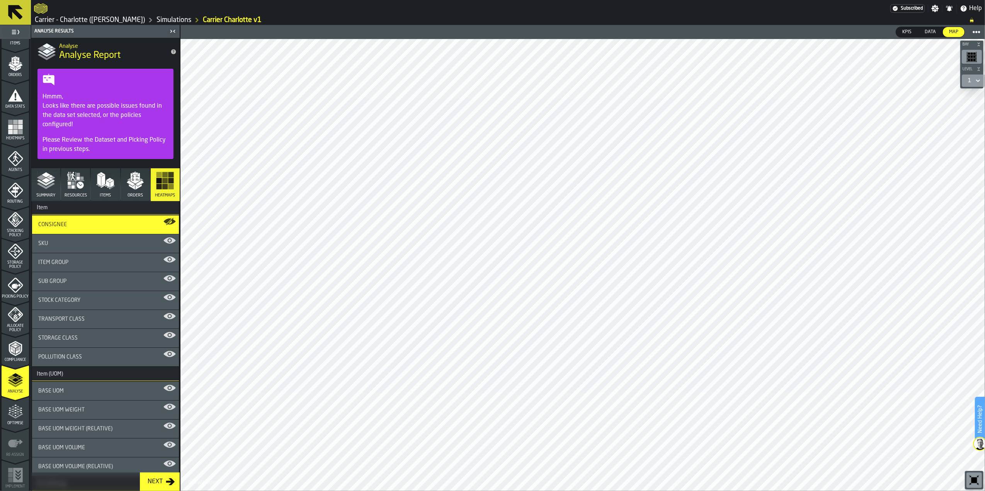
click at [98, 243] on div "SKU" at bounding box center [105, 244] width 134 height 6
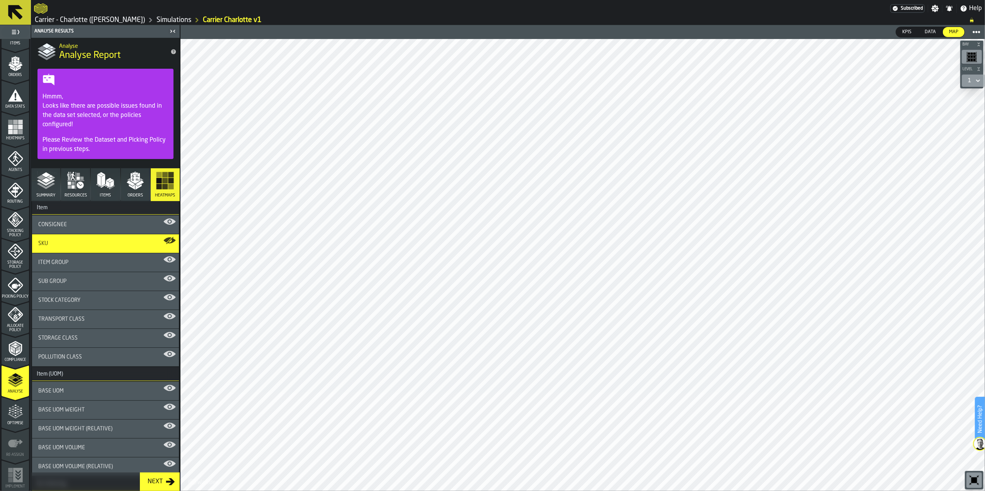
click at [161, 112] on main "1 Start 1.1 Layout 1.2 Assignment 1.3 Items 1.4 Orders 1.5 Data Stats 1.6 Heatm…" at bounding box center [492, 258] width 985 height 466
click at [12, 416] on icon "menu Optimise" at bounding box center [15, 411] width 15 height 15
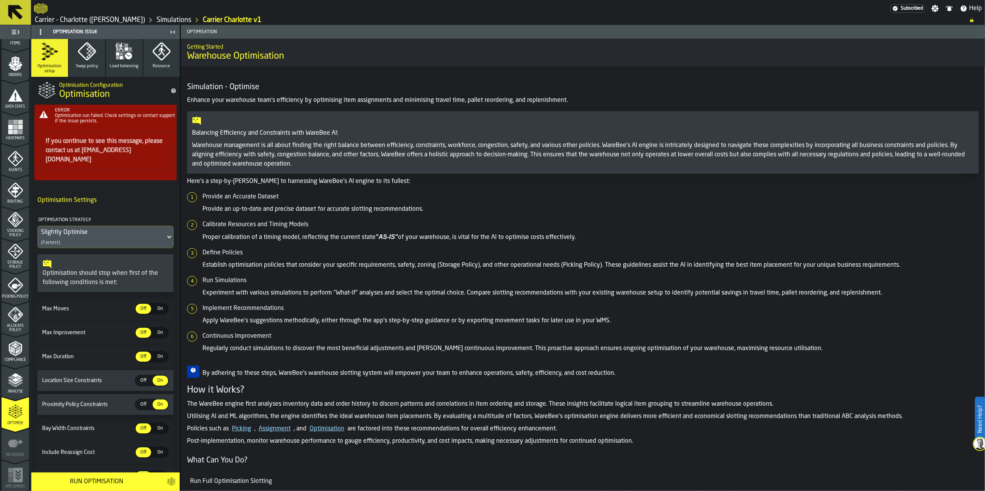
scroll to position [51, 0]
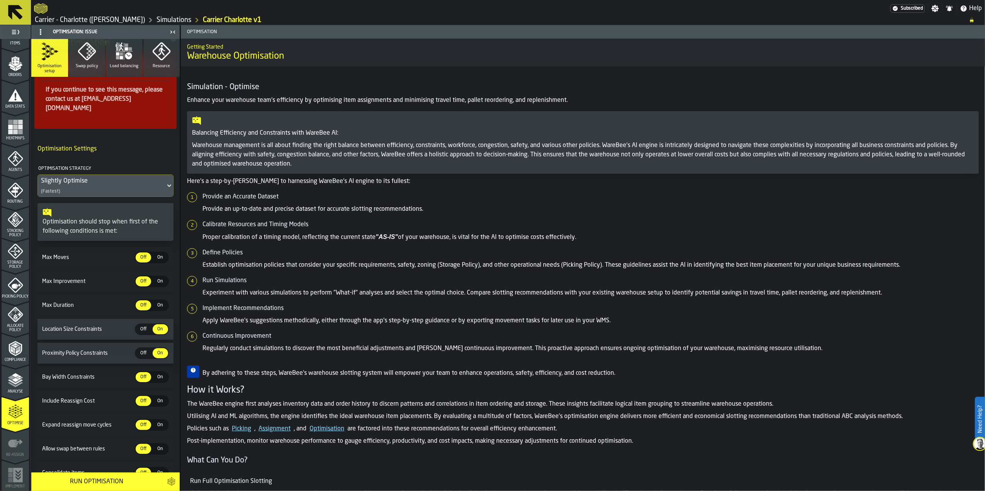
click at [155, 254] on span "On" at bounding box center [160, 257] width 12 height 7
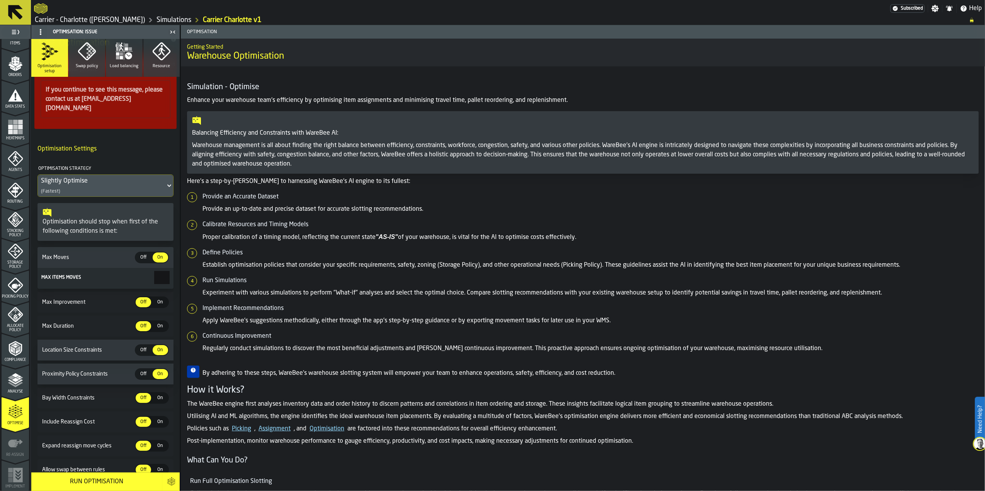
click at [146, 254] on span "Off" at bounding box center [143, 257] width 12 height 7
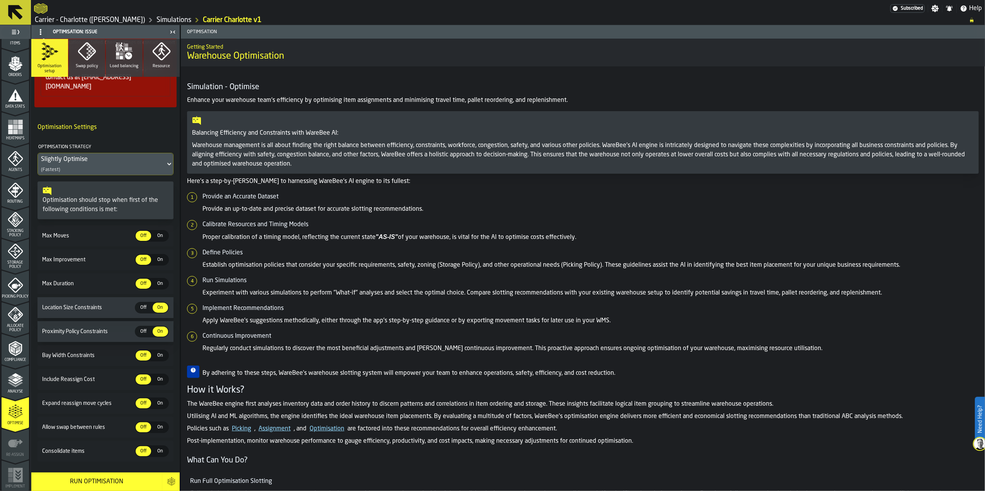
scroll to position [83, 0]
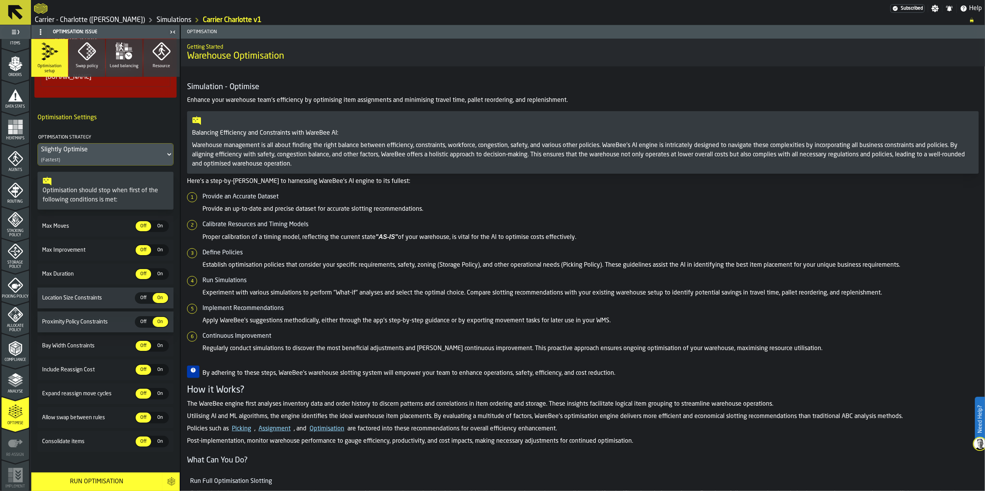
click at [154, 247] on span "On" at bounding box center [160, 250] width 12 height 7
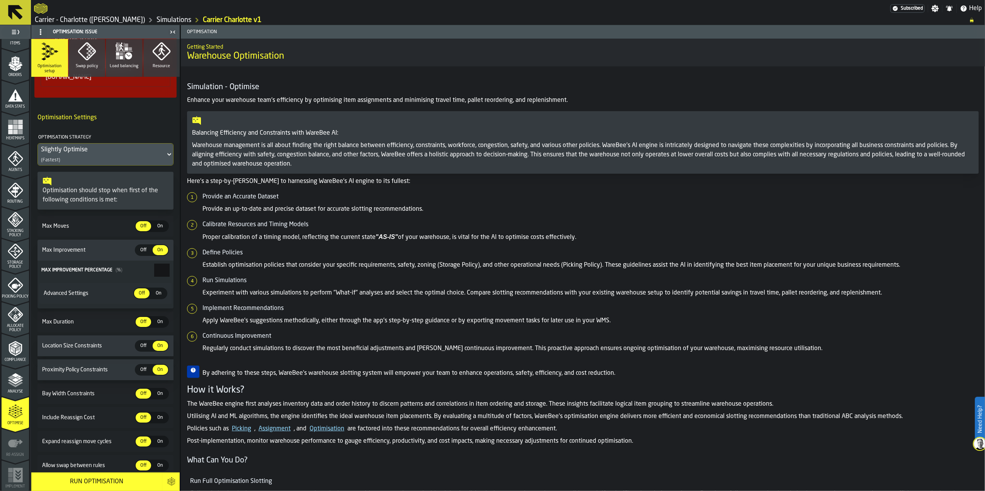
click at [148, 245] on div "Off" at bounding box center [143, 250] width 15 height 10
type input "*"
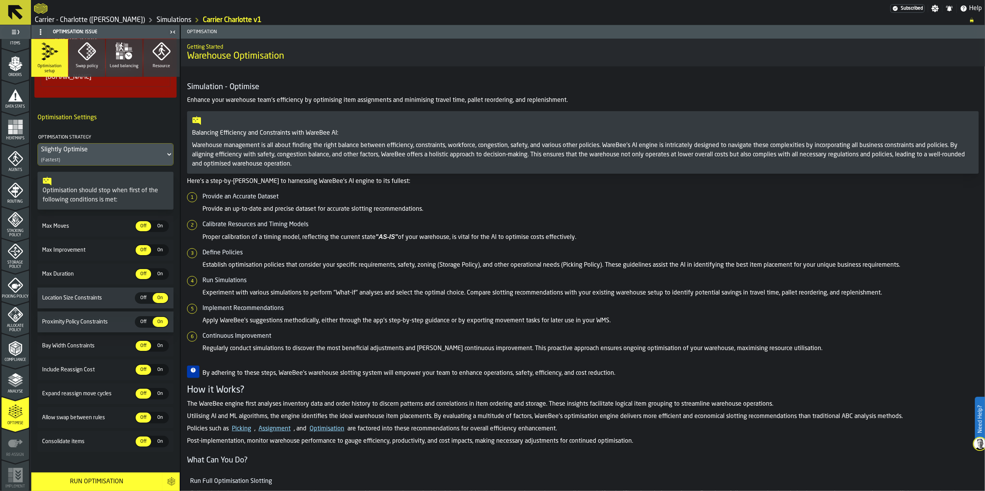
click at [156, 247] on span "On" at bounding box center [160, 250] width 12 height 7
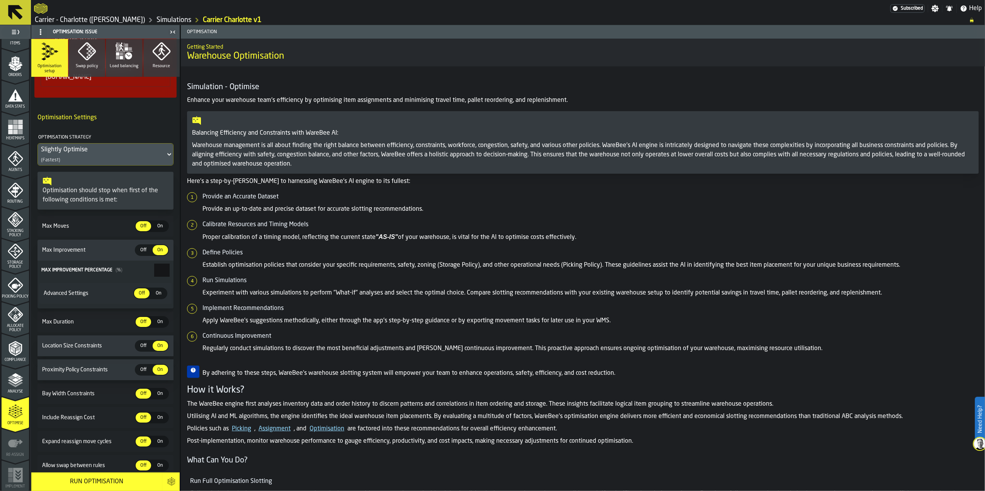
click at [152, 291] on div "On" at bounding box center [158, 294] width 15 height 10
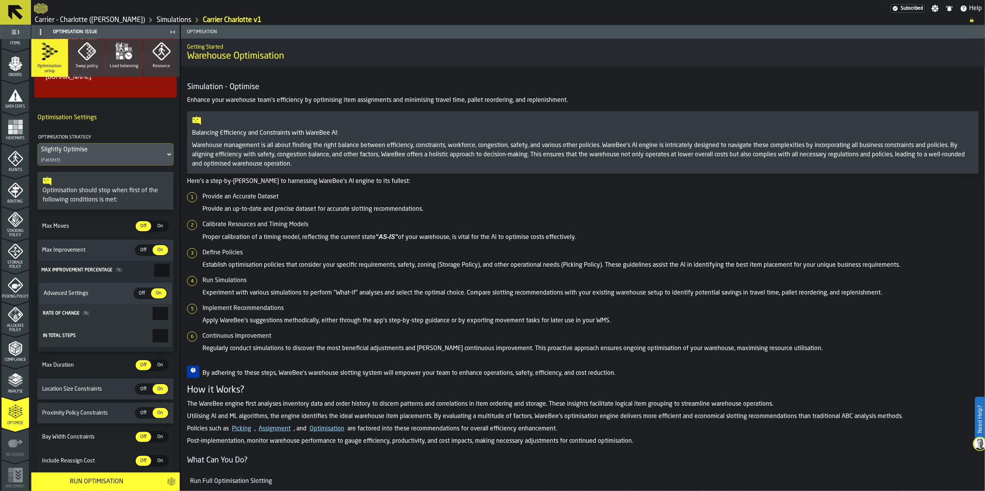
click at [141, 290] on span "Off" at bounding box center [142, 293] width 12 height 7
type input "*"
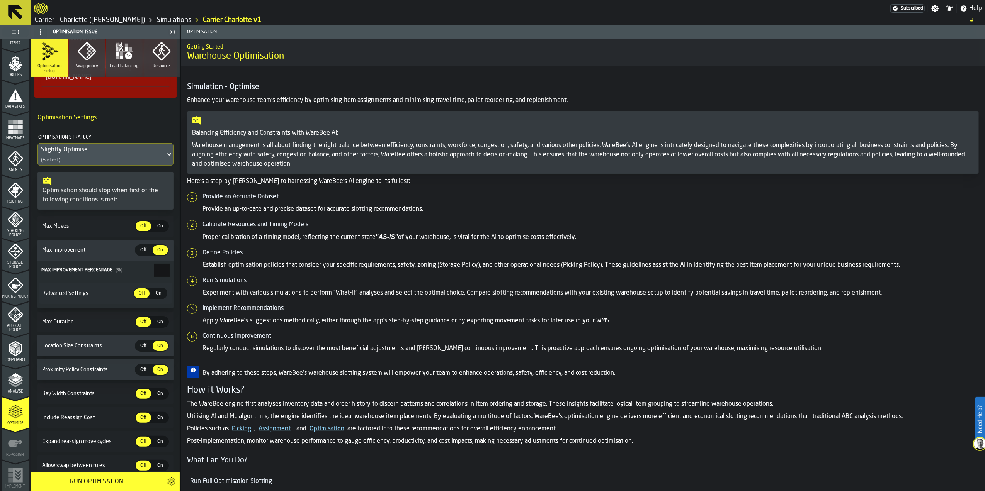
click at [139, 247] on span "Off" at bounding box center [143, 250] width 12 height 7
type input "*"
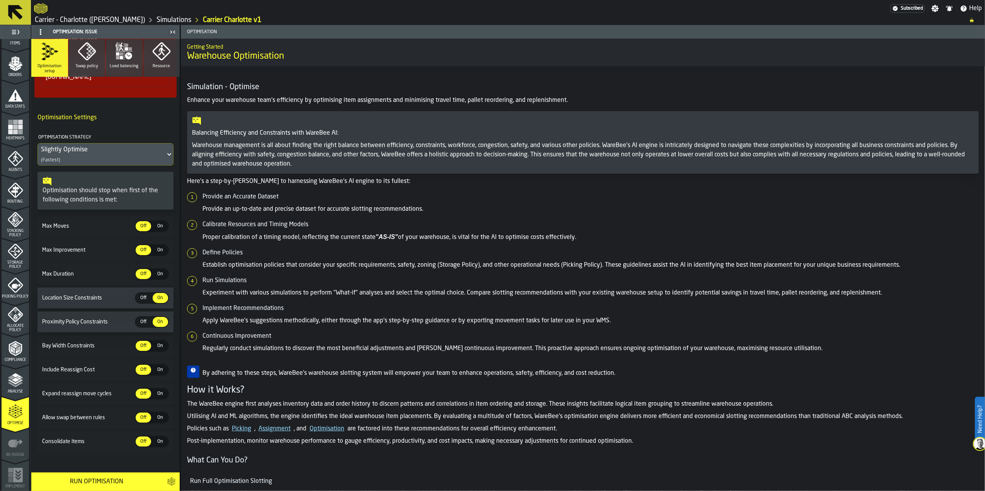
click at [143, 295] on span "Off" at bounding box center [143, 298] width 12 height 7
click at [140, 319] on span "Off" at bounding box center [143, 322] width 12 height 7
click at [80, 144] on div "Slightly Optimise (Fastest)" at bounding box center [101, 155] width 127 height 22
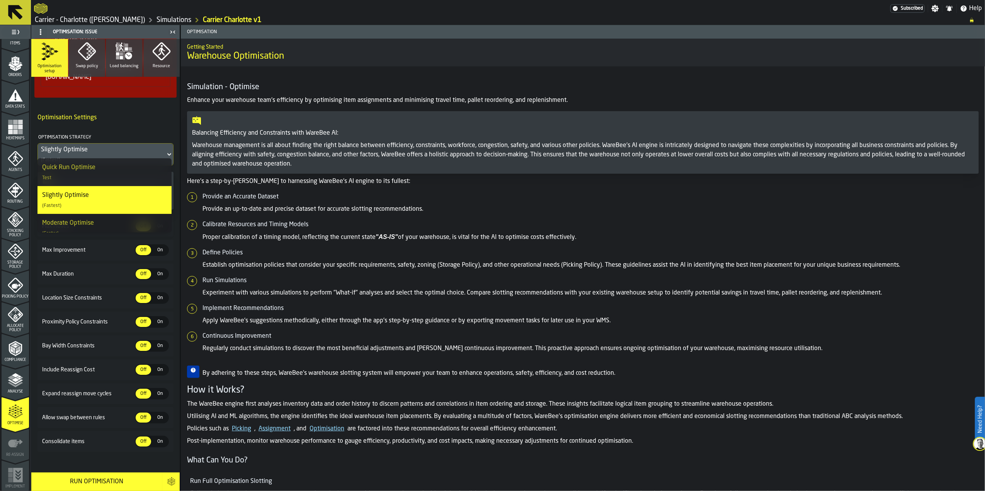
click at [98, 172] on div "Quick Run Optimise Test" at bounding box center [104, 172] width 125 height 19
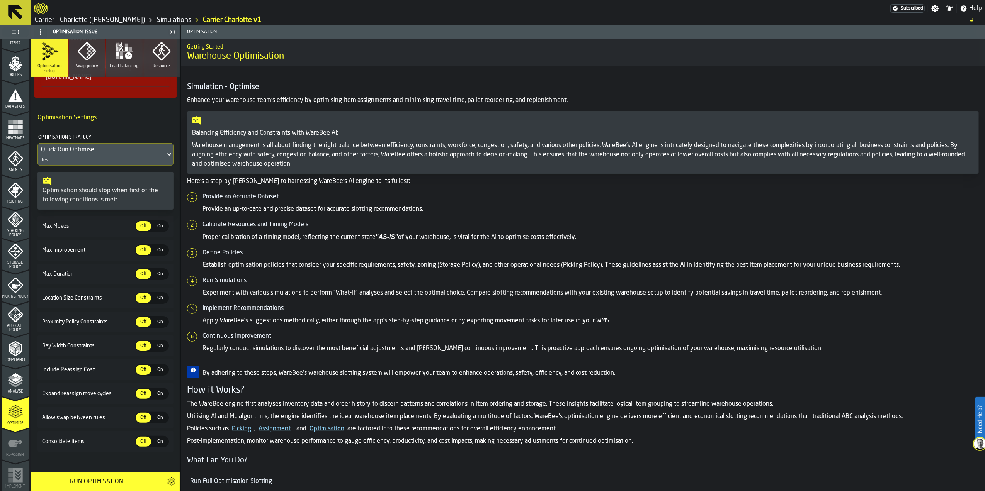
click at [149, 340] on label "Off Off" at bounding box center [143, 346] width 17 height 12
click at [154, 343] on span "On" at bounding box center [160, 346] width 12 height 7
click at [143, 343] on span "Off" at bounding box center [143, 346] width 12 height 7
click at [153, 480] on div "Run Optimisation" at bounding box center [97, 481] width 122 height 9
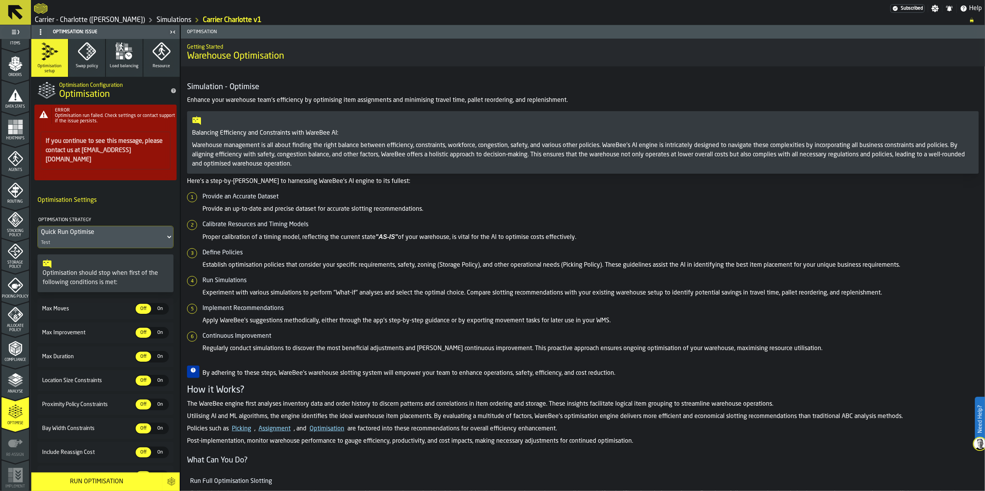
click at [170, 93] on icon "title-Optimisation" at bounding box center [173, 91] width 6 height 6
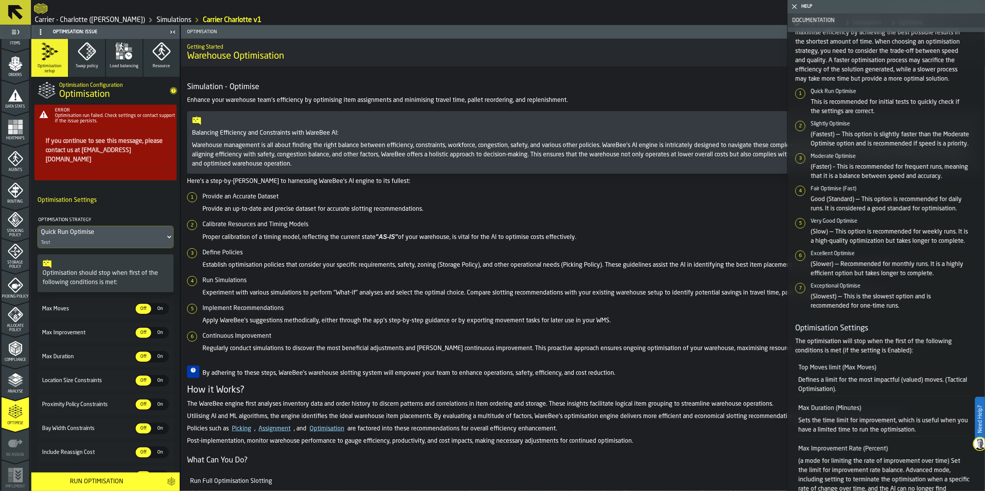
scroll to position [0, 0]
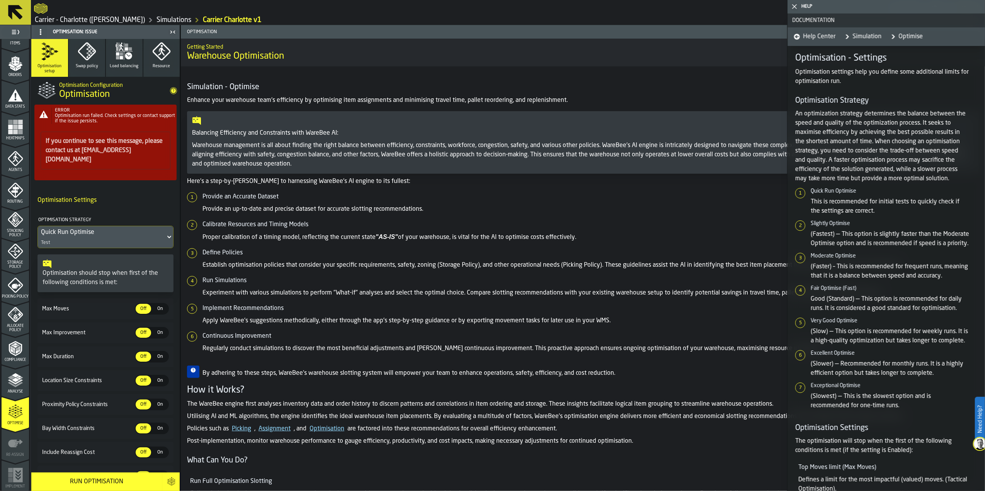
click at [795, 5] on icon "button-toggle-Close me" at bounding box center [794, 6] width 9 height 9
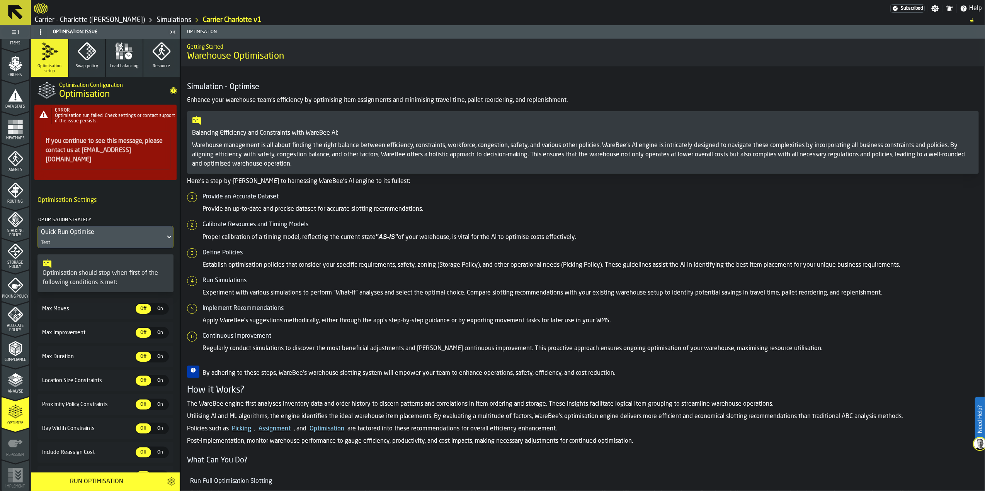
click at [516, 291] on p "Experiment with various simulations to perform "What-if" analyses and select th…" at bounding box center [590, 293] width 776 height 9
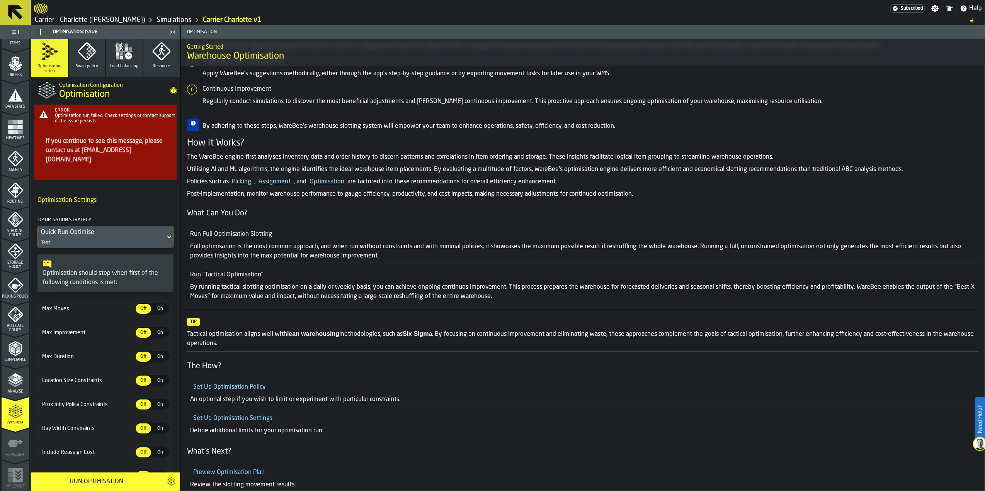
click at [94, 53] on icon "button" at bounding box center [87, 51] width 18 height 18
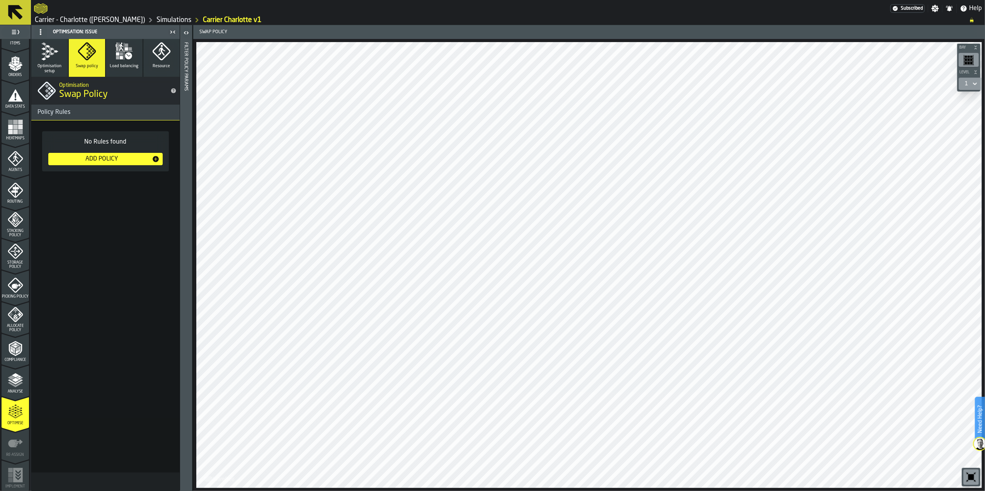
click at [118, 157] on div "Add Policy" at bounding box center [101, 159] width 100 height 9
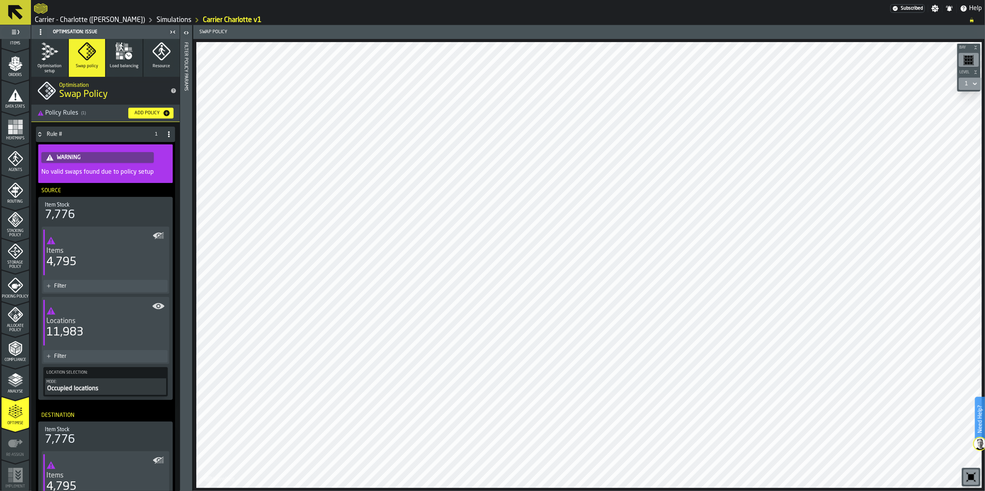
click at [166, 136] on icon at bounding box center [169, 134] width 6 height 6
click at [127, 167] on div "Delete" at bounding box center [136, 168] width 65 height 9
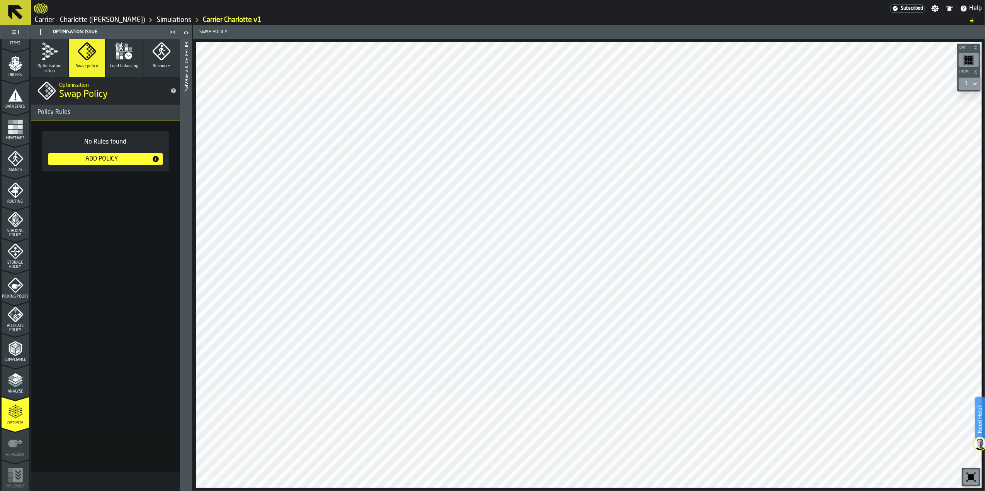
click at [124, 53] on icon "button" at bounding box center [124, 51] width 19 height 19
click at [124, 158] on div "Add Policy" at bounding box center [101, 159] width 100 height 9
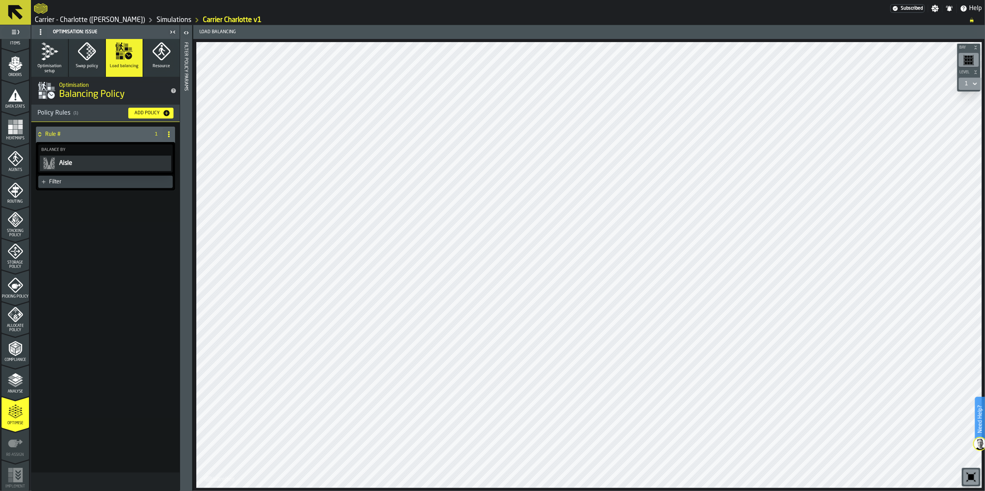
click at [124, 158] on button "Aisle" at bounding box center [105, 163] width 131 height 15
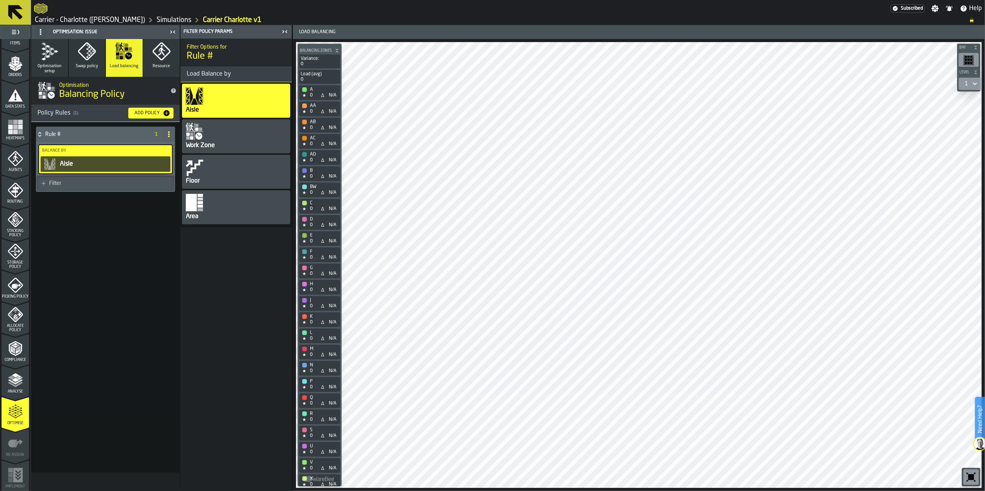
click at [321, 85] on div "Variance: 0 Load (avg) 0 A ★ 0 Δ N/A AA ★ 0 Δ N/A AB ★ 0 Δ N/A AC ★ 0 Δ N/A AD …" at bounding box center [319, 377] width 44 height 646
click at [317, 93] on div "★ 0" at bounding box center [310, 95] width 19 height 6
click at [249, 101] on div "Aisle" at bounding box center [236, 101] width 108 height 34
click at [232, 138] on div "Work Zone" at bounding box center [236, 136] width 108 height 34
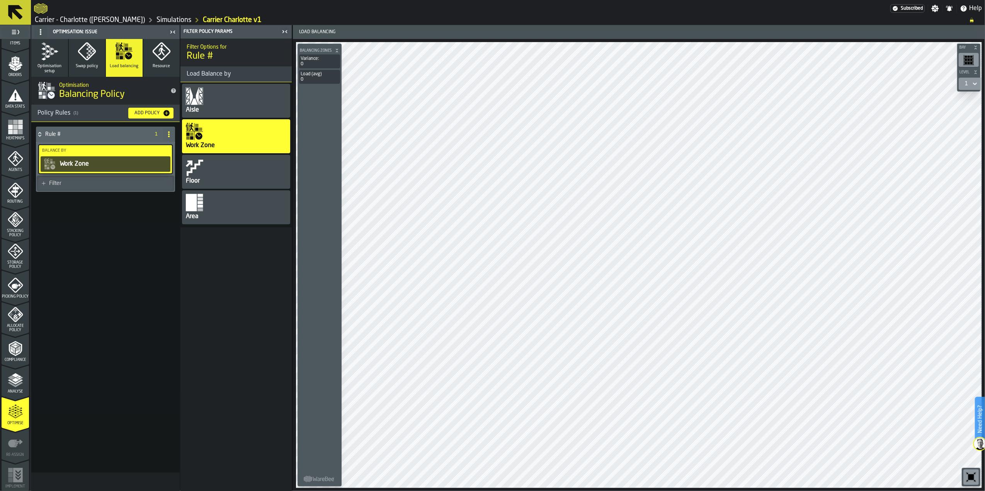
click at [229, 104] on div "Aisle" at bounding box center [236, 101] width 108 height 34
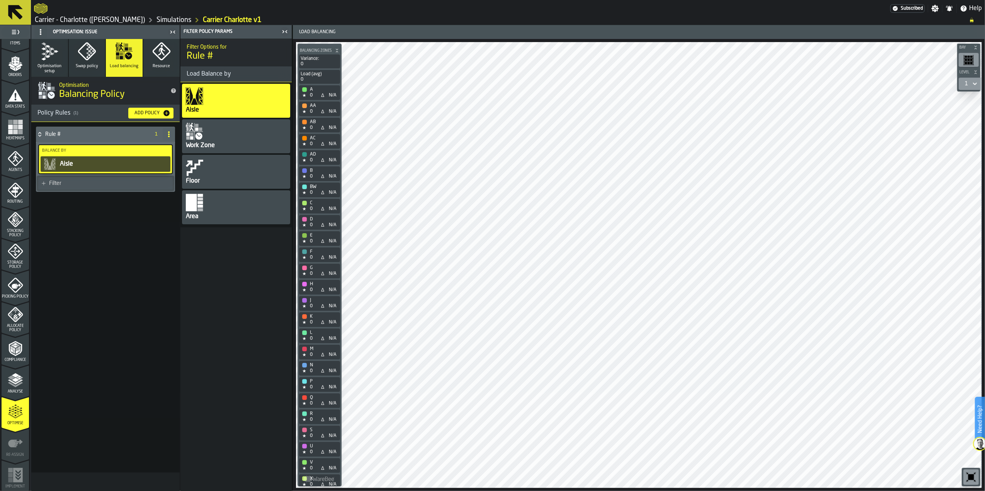
click at [217, 205] on div "Area" at bounding box center [236, 207] width 108 height 34
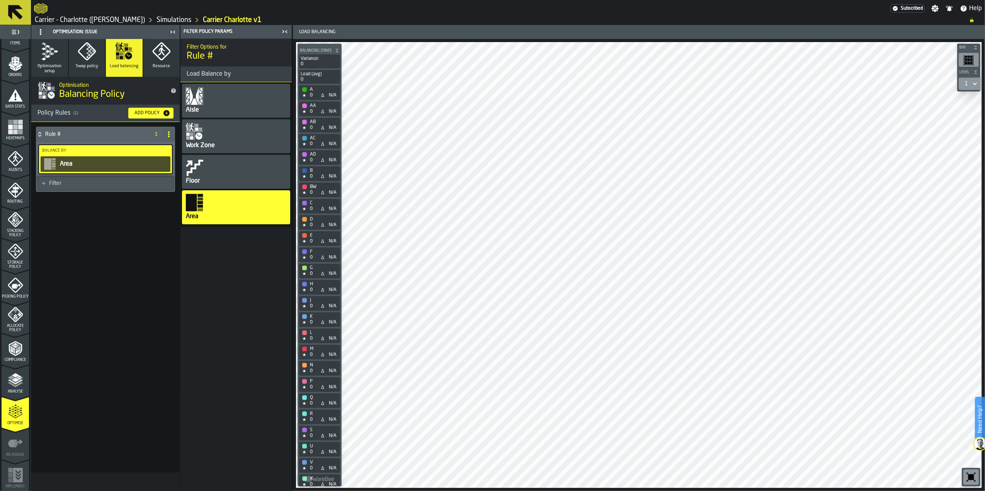
click at [229, 95] on div "Aisle" at bounding box center [236, 101] width 108 height 34
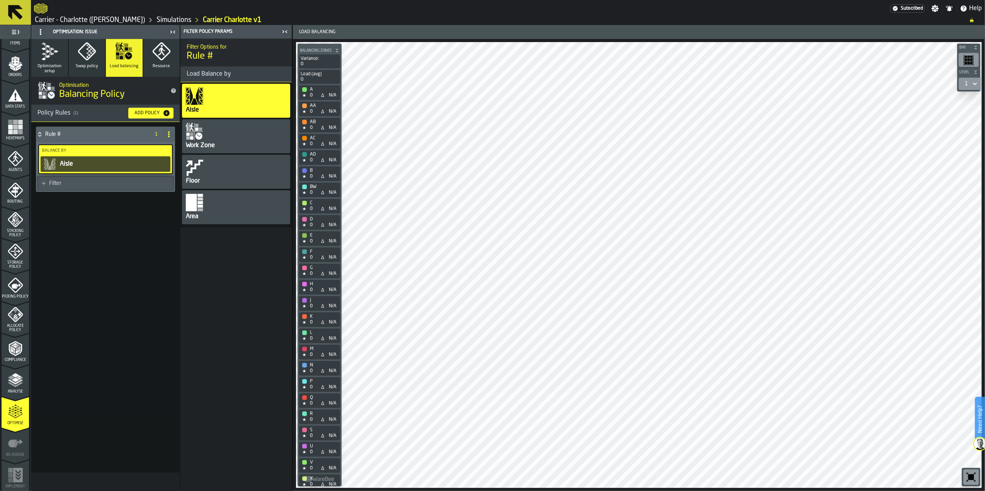
click at [112, 167] on div "Aisle" at bounding box center [114, 164] width 110 height 9
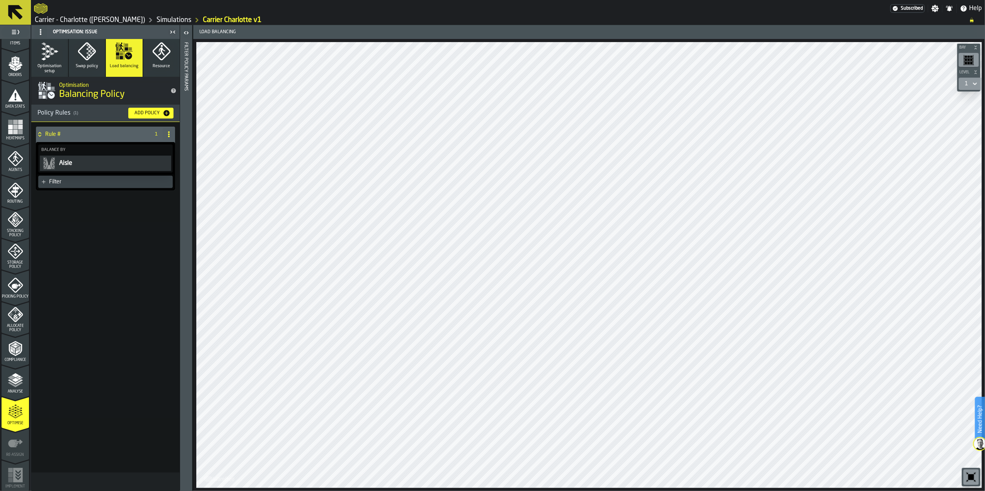
click at [107, 163] on div "Aisle" at bounding box center [113, 163] width 111 height 9
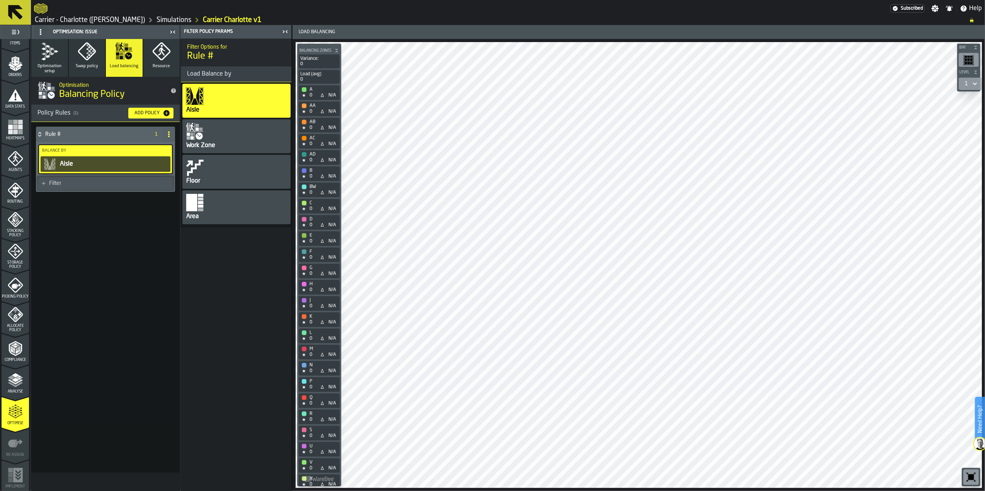
click at [104, 185] on div "Filter" at bounding box center [109, 183] width 121 height 6
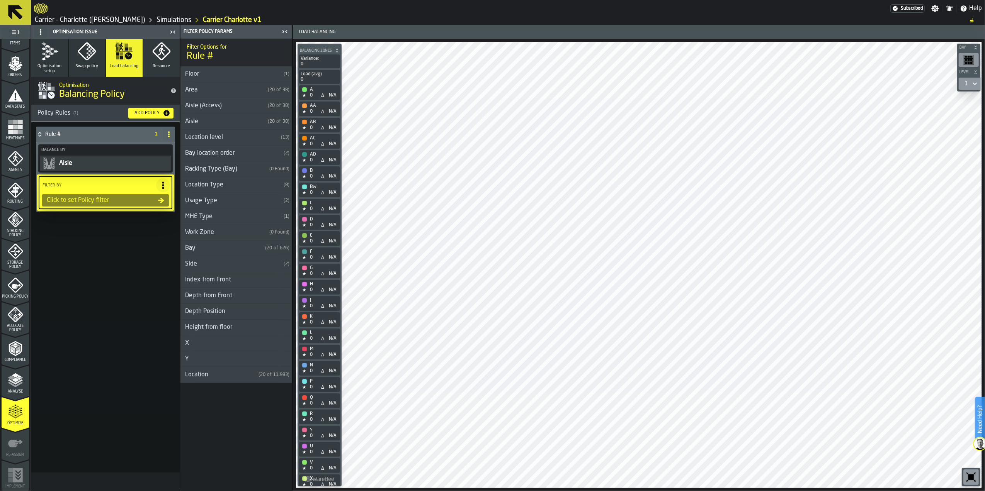
click at [161, 186] on icon at bounding box center [163, 186] width 8 height 8
click at [153, 200] on div "Clear Filter" at bounding box center [146, 201] width 40 height 9
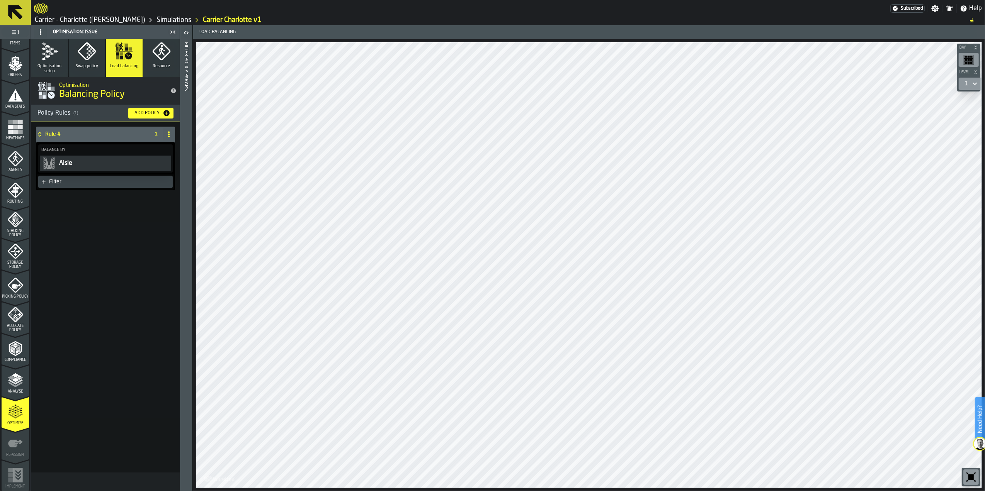
click at [161, 79] on div "Optimisation Balancing Policy" at bounding box center [111, 91] width 111 height 32
click at [160, 53] on icon "button" at bounding box center [159, 53] width 3 height 3
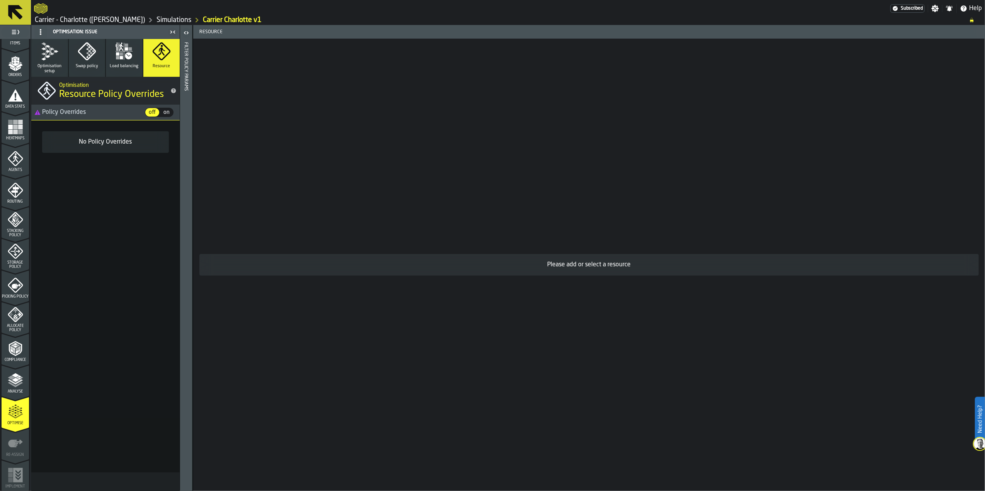
click at [124, 143] on div "No Policy Overrides" at bounding box center [105, 142] width 114 height 9
click at [169, 110] on span "on" at bounding box center [166, 113] width 12 height 8
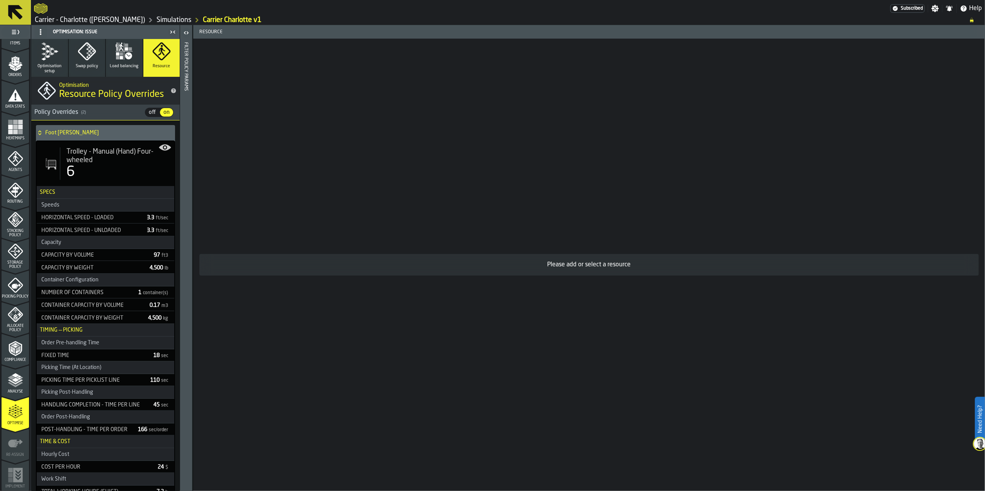
click at [123, 54] on icon "button" at bounding box center [123, 51] width 17 height 17
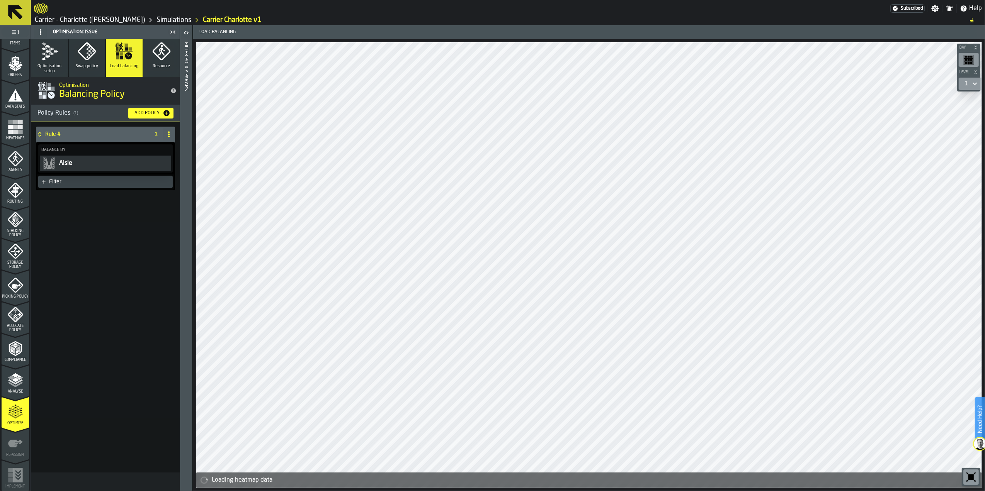
click at [171, 63] on button "Resource" at bounding box center [161, 58] width 37 height 38
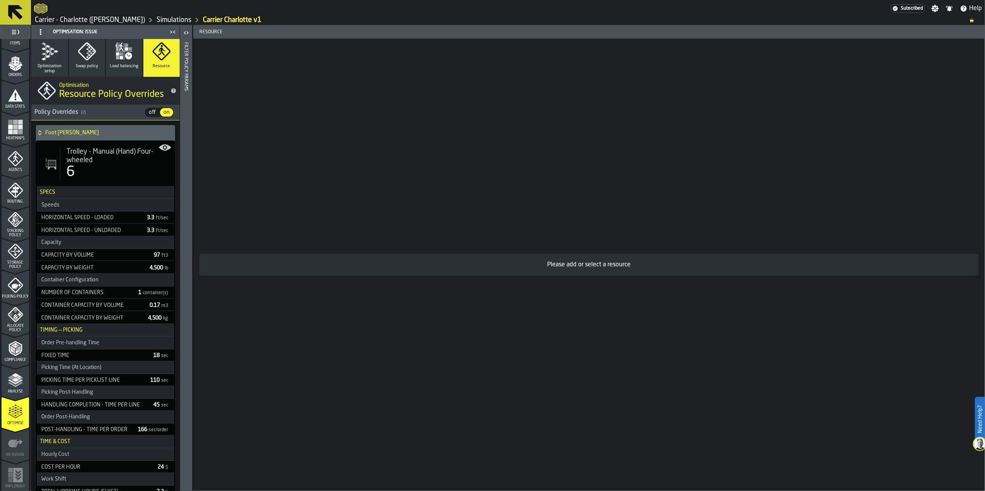
click at [155, 112] on span "off" at bounding box center [152, 113] width 13 height 8
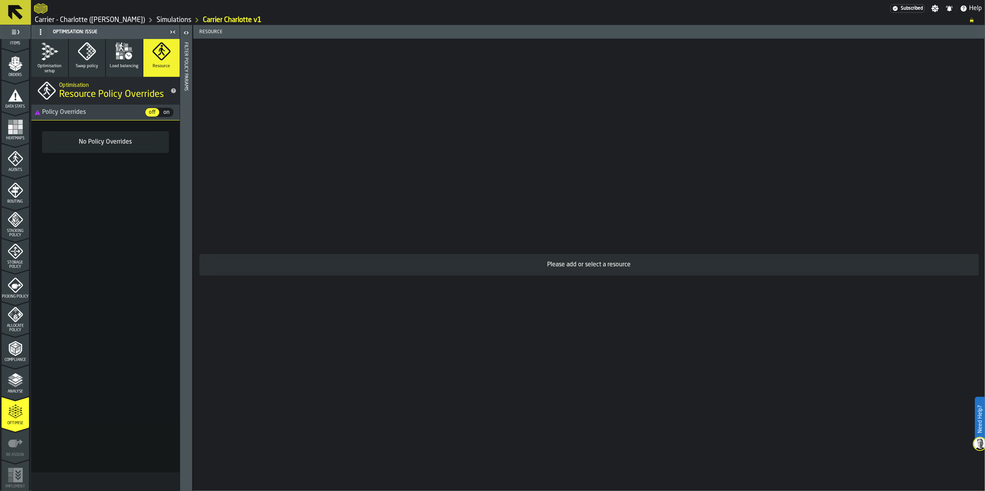
click at [59, 50] on button "Optimisation setup" at bounding box center [49, 58] width 37 height 38
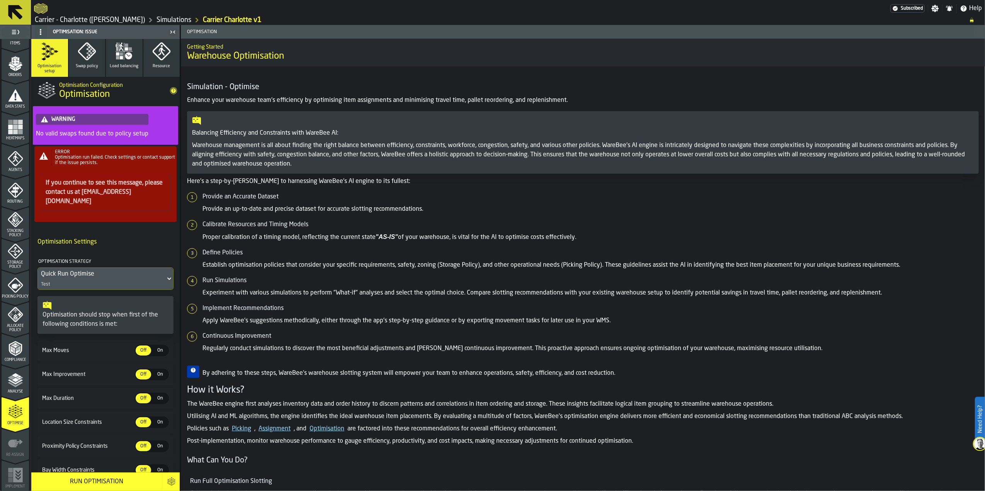
click at [118, 53] on icon "button" at bounding box center [117, 53] width 3 height 3
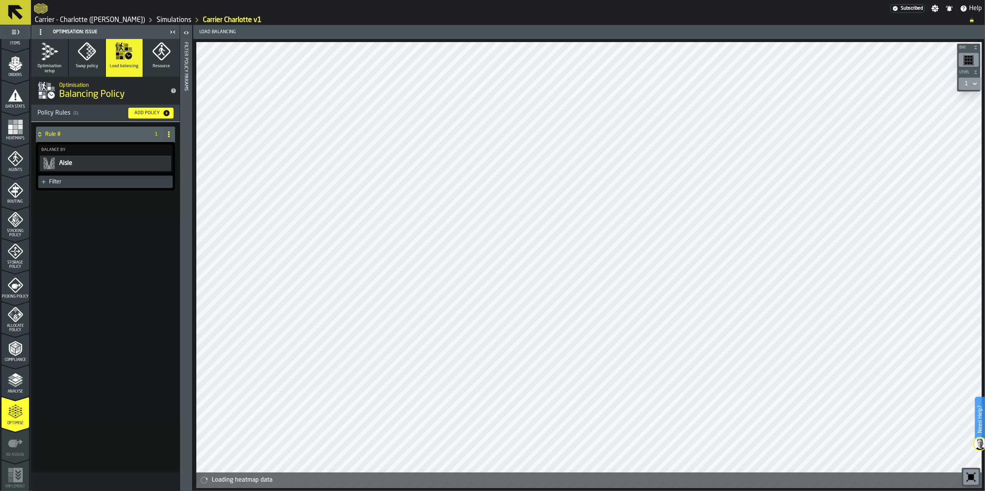
click at [71, 56] on button "Swap policy" at bounding box center [87, 58] width 37 height 38
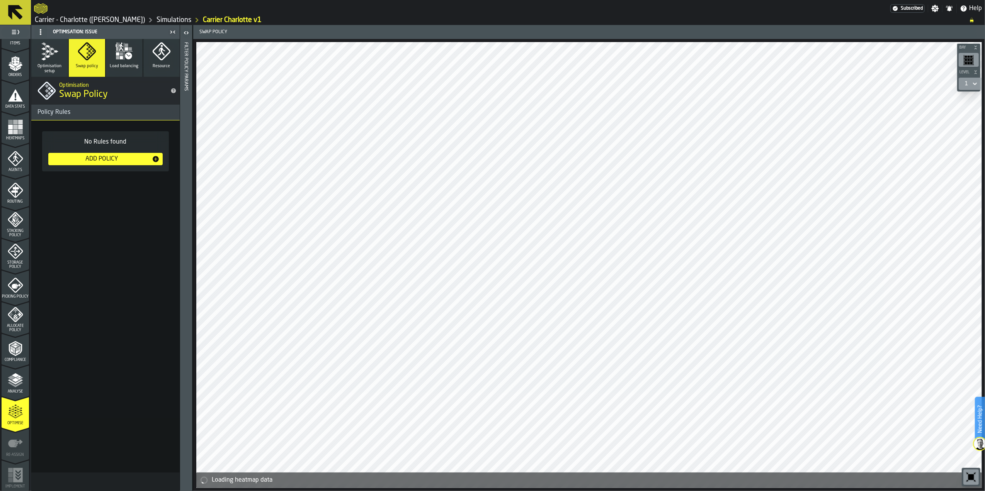
click at [56, 42] on icon "button" at bounding box center [49, 51] width 19 height 19
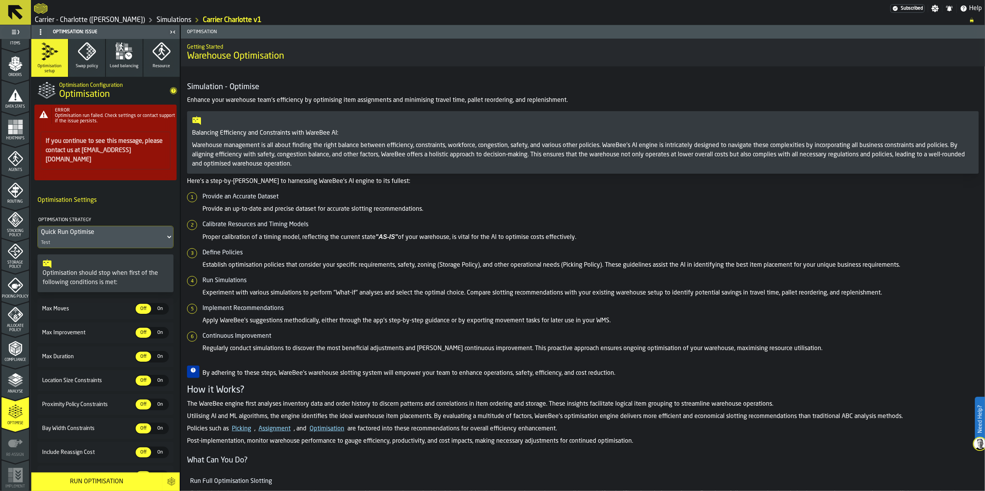
click at [115, 228] on div "Quick Run Optimise" at bounding box center [101, 232] width 121 height 9
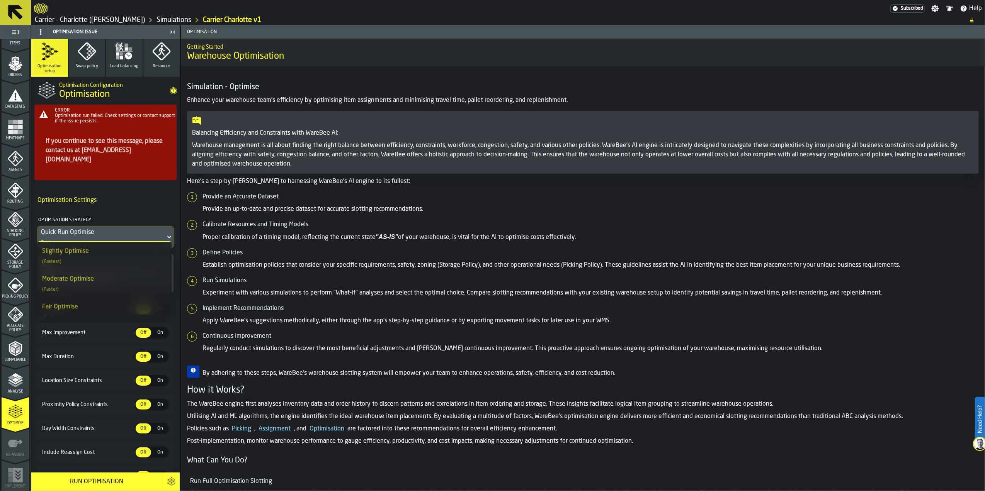
scroll to position [51, 0]
click at [122, 266] on div "Moderate Optimise (Faster)" at bounding box center [104, 259] width 125 height 19
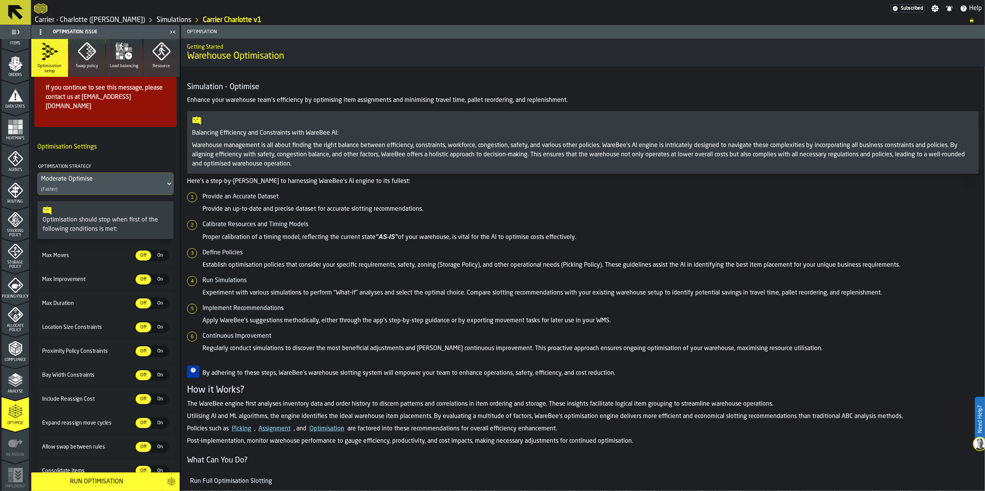
scroll to position [83, 0]
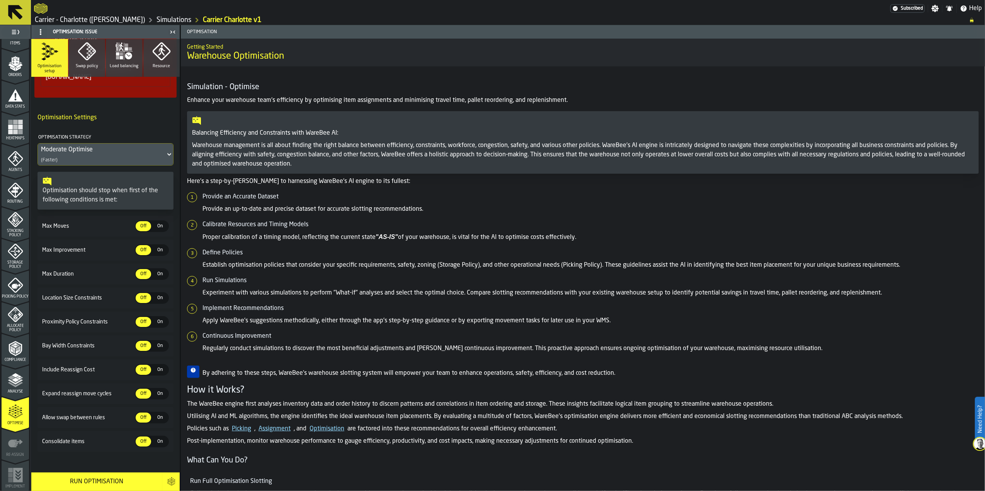
click at [157, 343] on span "On" at bounding box center [160, 346] width 12 height 7
click at [156, 319] on span "On" at bounding box center [160, 322] width 12 height 7
click at [161, 438] on span "On" at bounding box center [160, 441] width 12 height 7
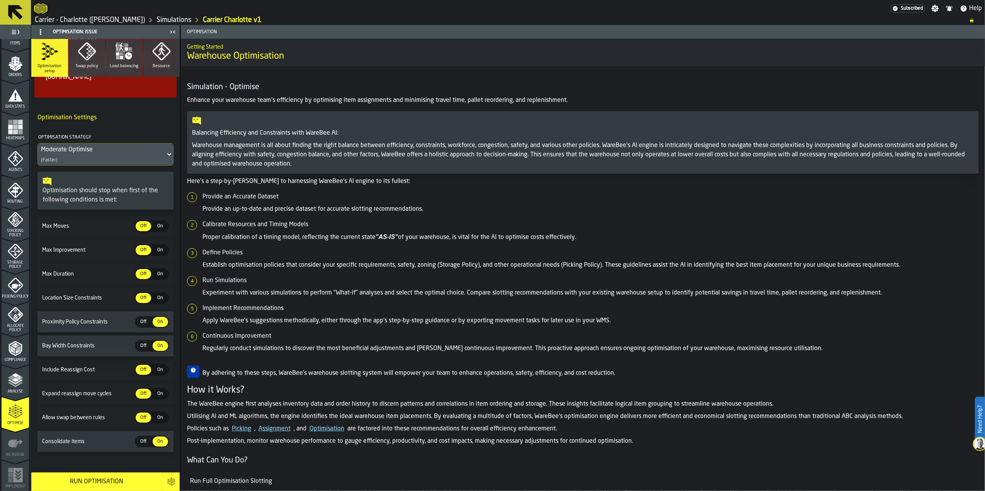
click at [148, 477] on button "Run Optimisation" at bounding box center [96, 482] width 131 height 19
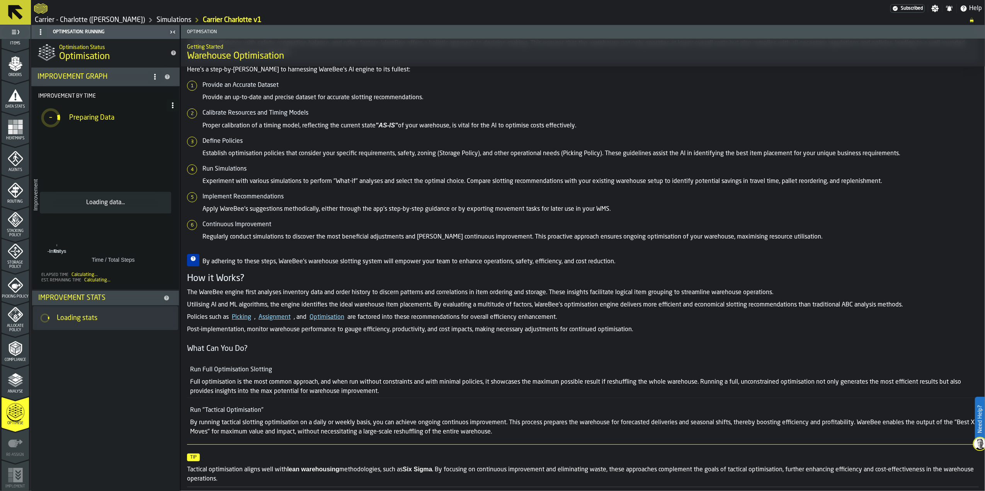
scroll to position [0, 0]
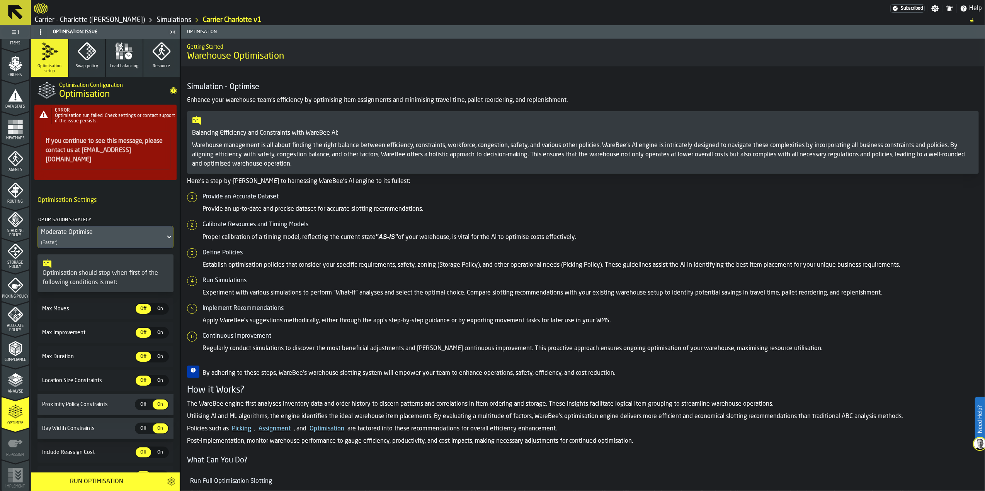
click at [107, 195] on h4 "Optimisation Settings" at bounding box center [105, 200] width 136 height 15
click at [111, 193] on h4 "Optimisation Settings" at bounding box center [105, 200] width 136 height 15
click at [445, 251] on h5 "Define Policies" at bounding box center [590, 252] width 776 height 9
click at [447, 190] on article "Simulation - Optimise Enhance your warehouse team's efficiency by optimising it…" at bounding box center [582, 410] width 791 height 657
click at [501, 212] on p "Provide an up-to-date and precise dataset for accurate slotting recommendations." at bounding box center [590, 209] width 776 height 9
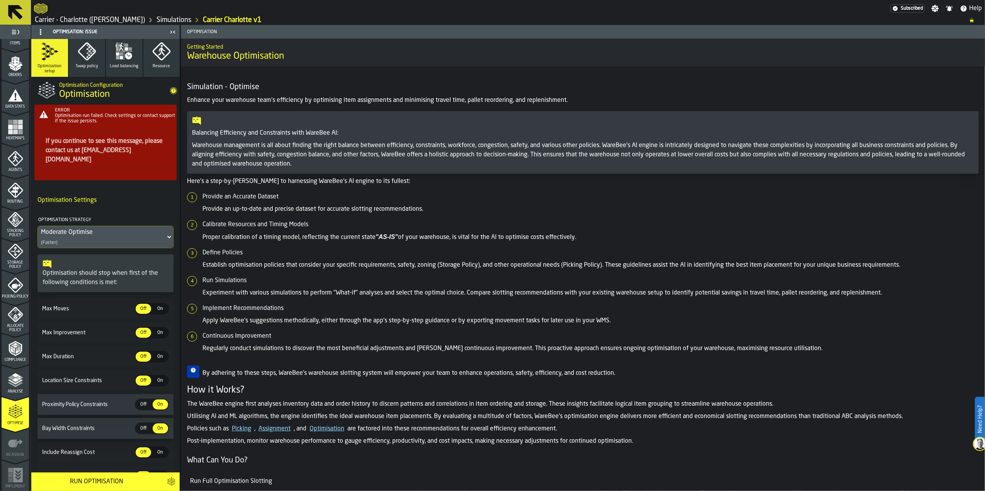
click at [155, 117] on span "Optimisation run failed. Check settings or contact support if the issue persist…" at bounding box center [115, 119] width 120 height 10
click at [41, 33] on circle at bounding box center [41, 34] width 2 height 2
click at [50, 48] on div "Show Setup" at bounding box center [59, 47] width 40 height 9
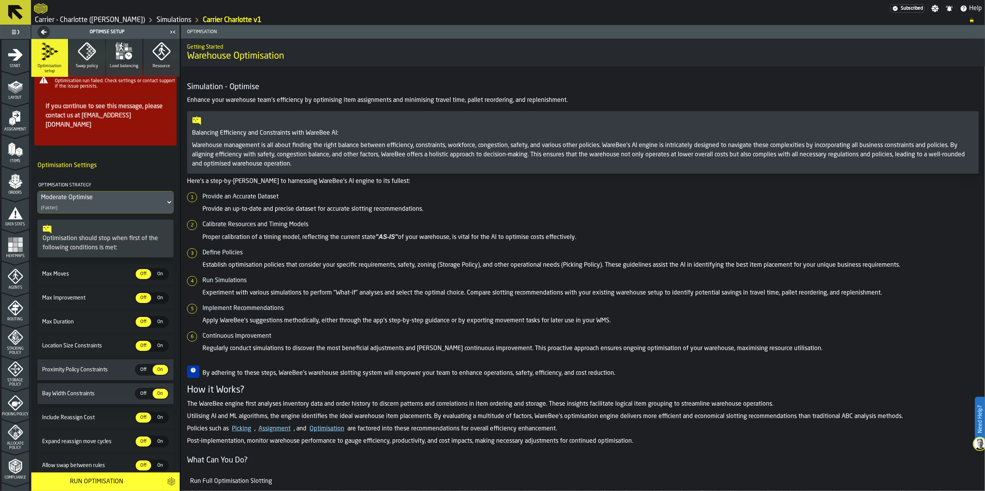
scroll to position [51, 0]
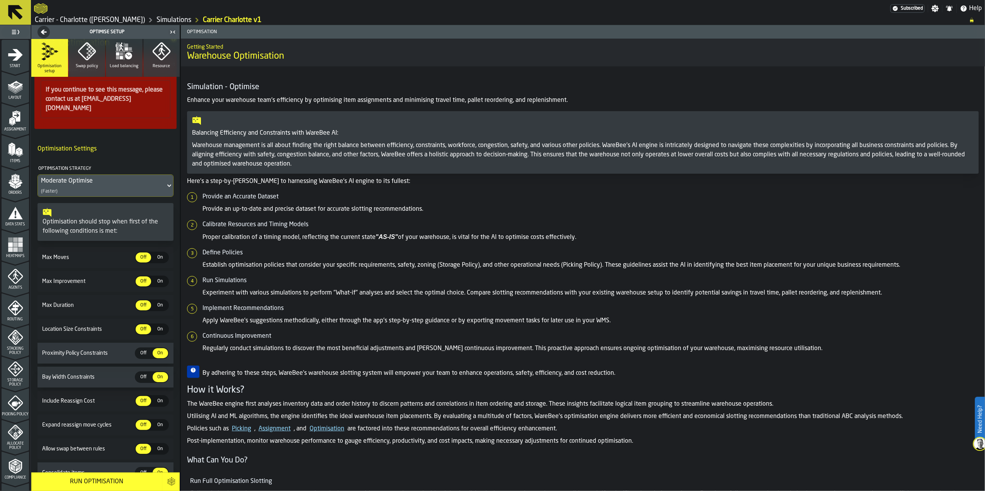
click at [118, 178] on div "Moderate Optimise" at bounding box center [101, 181] width 121 height 9
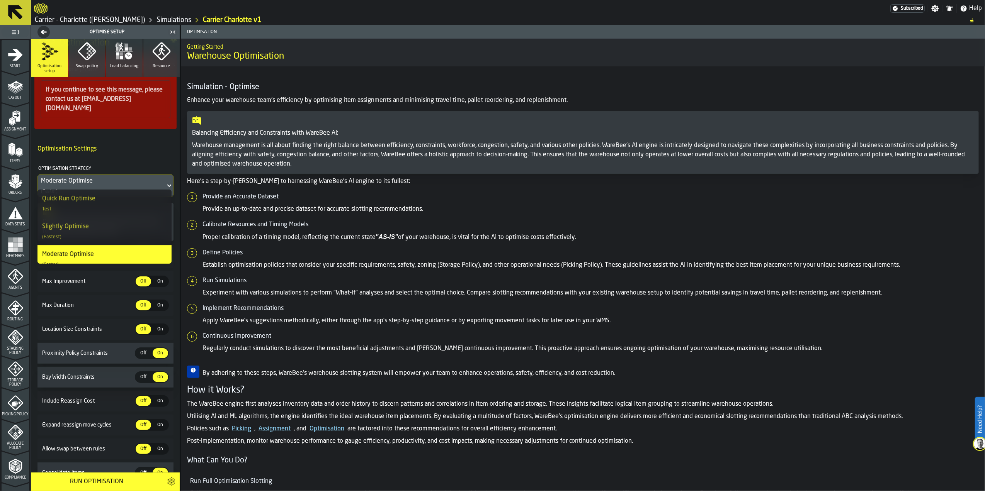
click at [118, 178] on div "Moderate Optimise" at bounding box center [101, 181] width 121 height 9
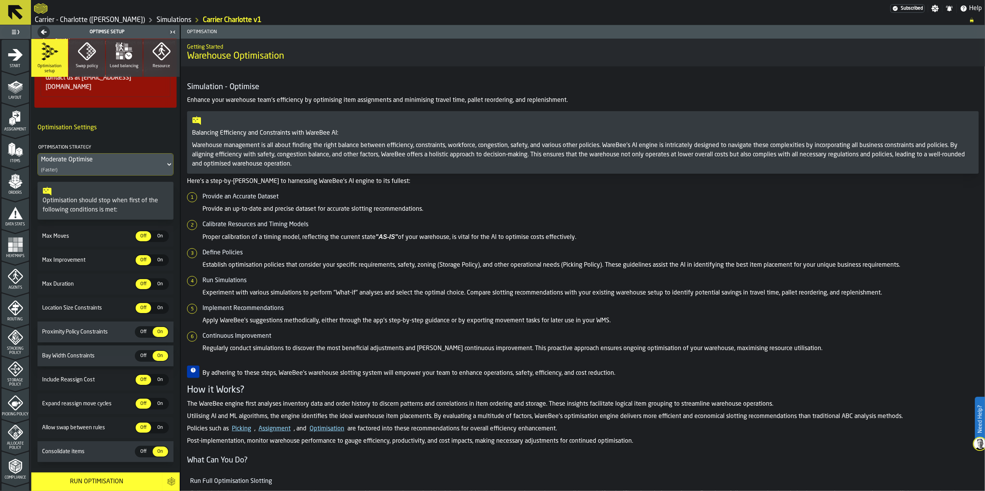
scroll to position [83, 0]
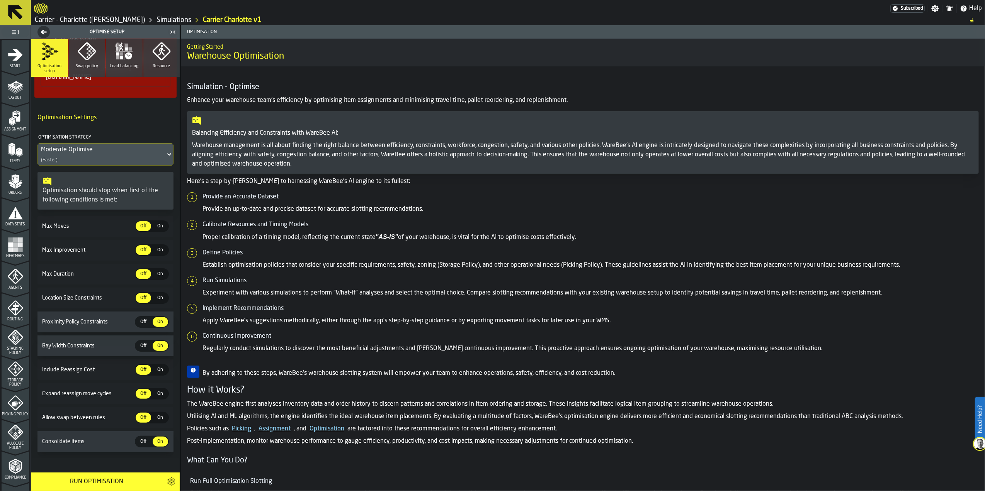
click at [979, 424] on label "Need Help?" at bounding box center [979, 419] width 8 height 43
click at [978, 426] on label "Need Help?" at bounding box center [979, 419] width 8 height 43
click at [970, 476] on polygon at bounding box center [966, 473] width 7 height 7
click at [707, 215] on ol "Provide an Accurate Dataset Provide an up-to-date and precise dataset for accur…" at bounding box center [582, 272] width 791 height 161
click at [972, 20] on icon "Breadcrumb" at bounding box center [971, 20] width 3 height 4
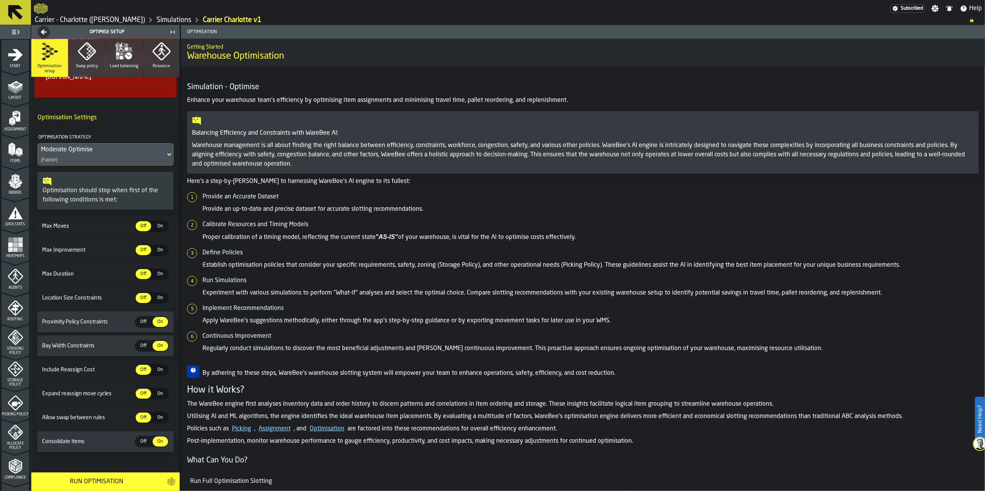
click at [131, 110] on h4 "Optimisation Settings" at bounding box center [105, 117] width 136 height 15
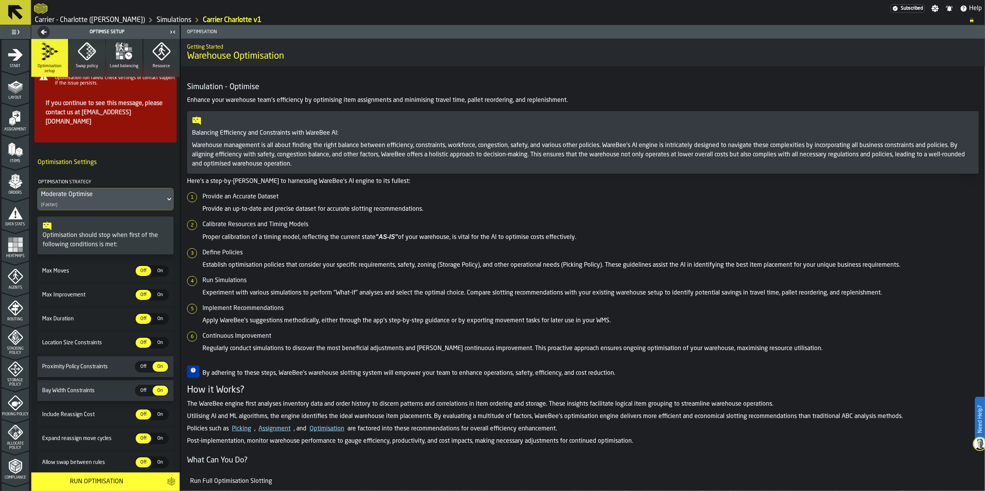
scroll to position [0, 0]
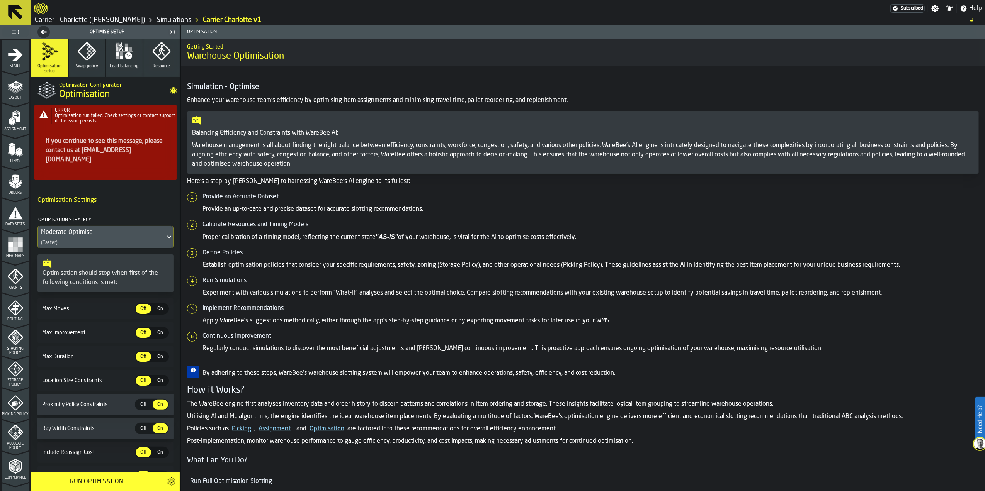
click at [8, 37] on header "Simulation Wizard Menu" at bounding box center [15, 32] width 31 height 14
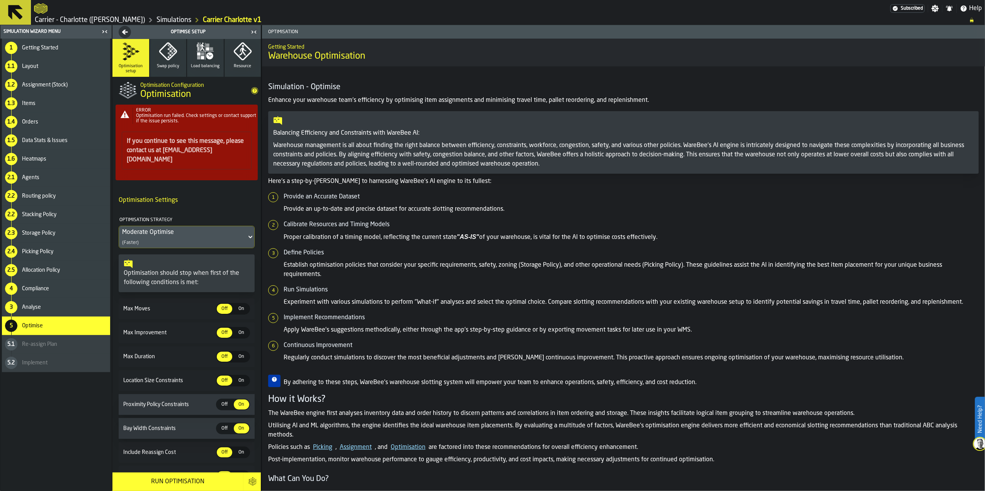
click at [11, 34] on div "Simulation Wizard Menu" at bounding box center [50, 31] width 97 height 5
click at [46, 348] on span "Re-assign Plan" at bounding box center [39, 344] width 35 height 6
click at [46, 364] on span "Implement" at bounding box center [34, 363] width 25 height 6
click at [47, 46] on span "Getting Started" at bounding box center [40, 48] width 36 height 6
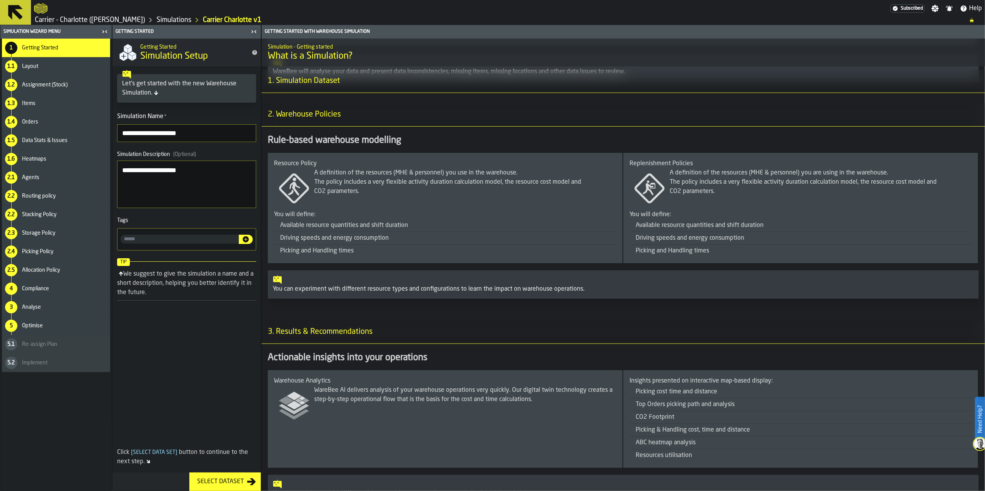
scroll to position [360, 0]
click at [226, 479] on div "Select Dataset" at bounding box center [220, 481] width 53 height 9
click at [190, 172] on textarea "**********" at bounding box center [186, 185] width 139 height 48
click at [190, 344] on span at bounding box center [186, 379] width 148 height 133
click at [231, 476] on button "Select Dataset" at bounding box center [224, 482] width 71 height 19
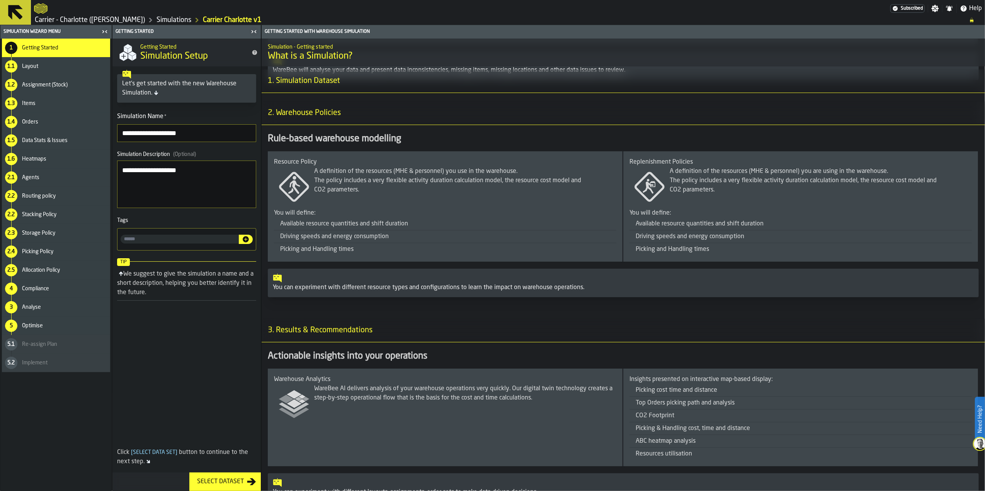
click at [231, 476] on button "Select Dataset" at bounding box center [224, 482] width 71 height 19
click at [61, 64] on div "Layout" at bounding box center [64, 66] width 85 height 6
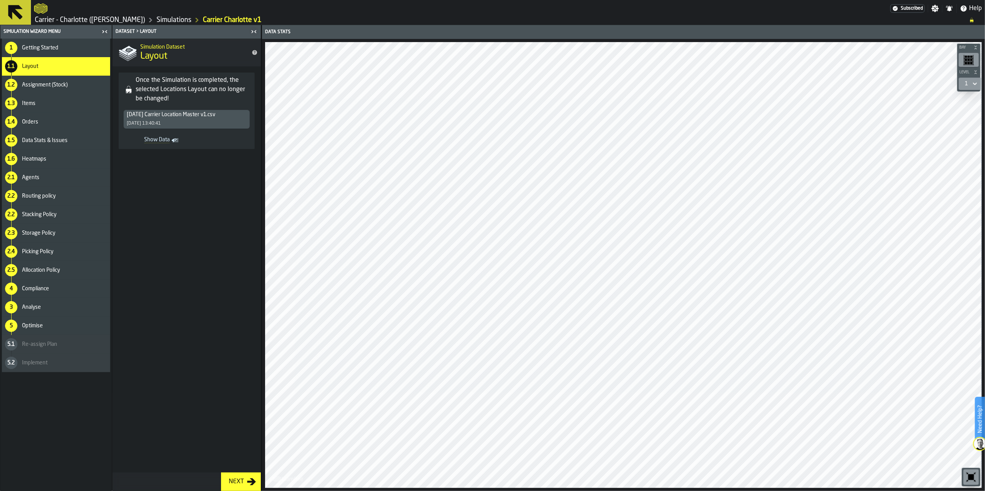
click at [68, 83] on div "Assignment (Stock)" at bounding box center [64, 85] width 85 height 6
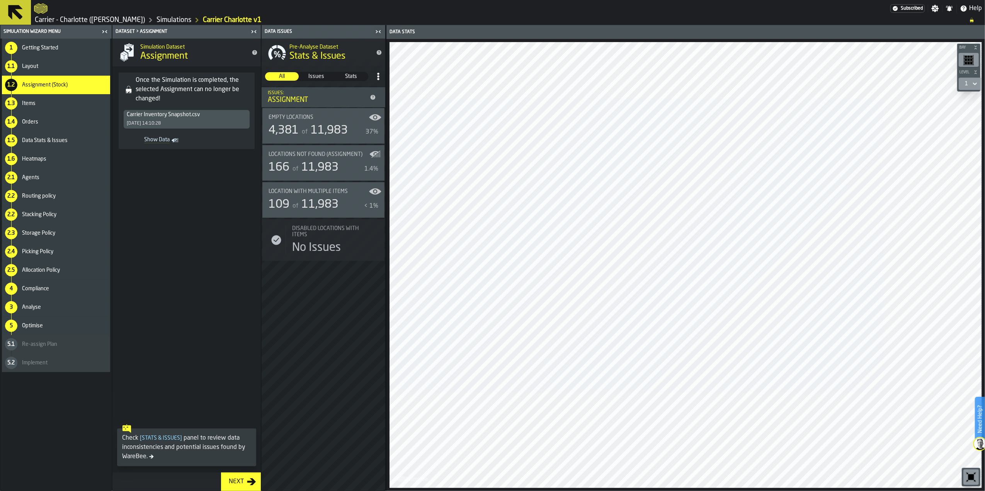
click at [319, 77] on span "Issues" at bounding box center [316, 77] width 33 height 8
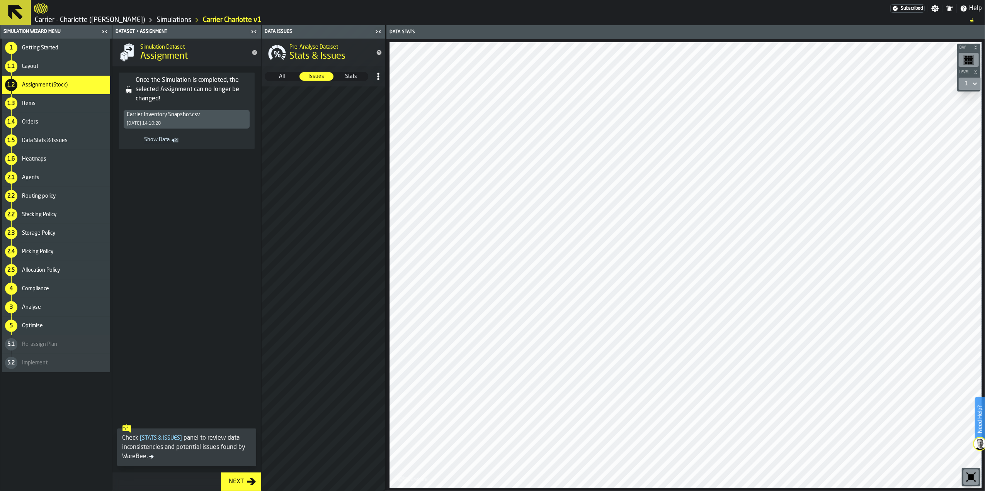
click at [337, 81] on div "Stats" at bounding box center [351, 76] width 34 height 8
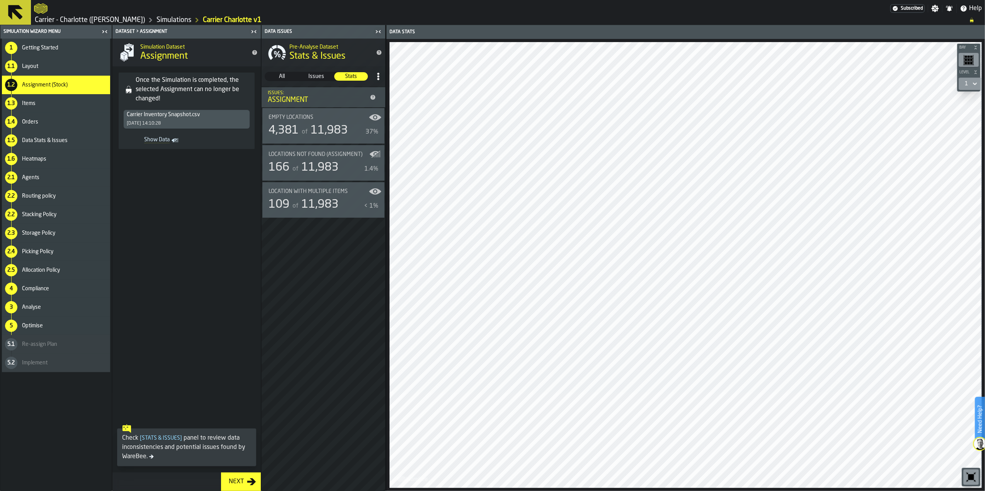
click at [306, 119] on span "Empty locations" at bounding box center [290, 117] width 45 height 6
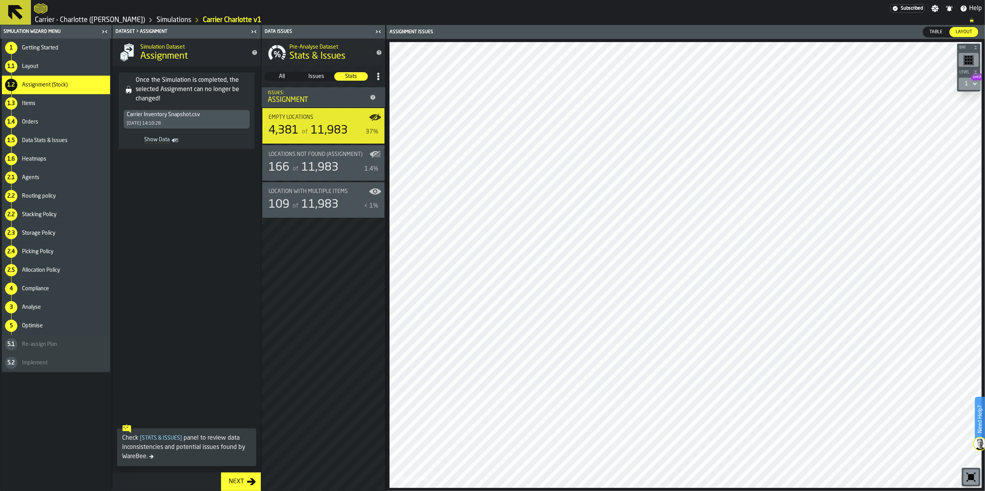
click at [323, 164] on span "11,983" at bounding box center [319, 168] width 37 height 12
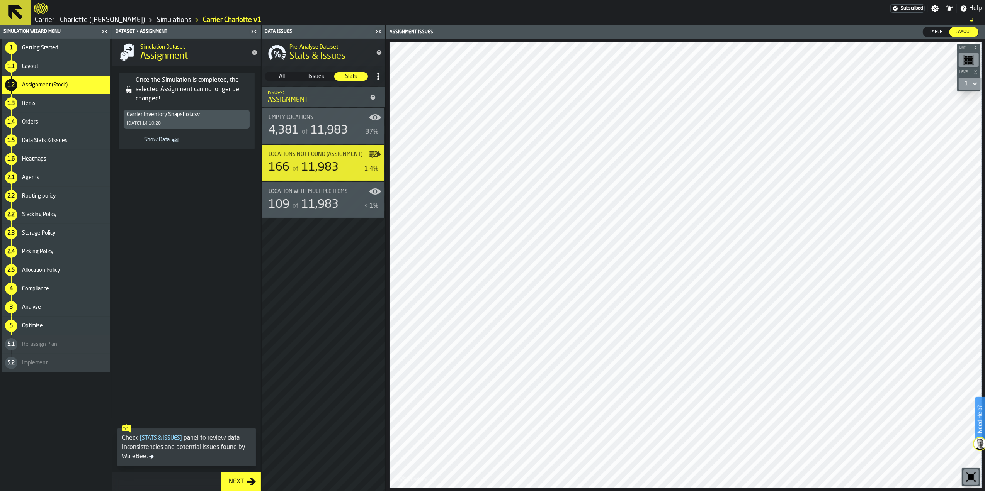
click at [927, 32] on span "Table" at bounding box center [935, 32] width 19 height 7
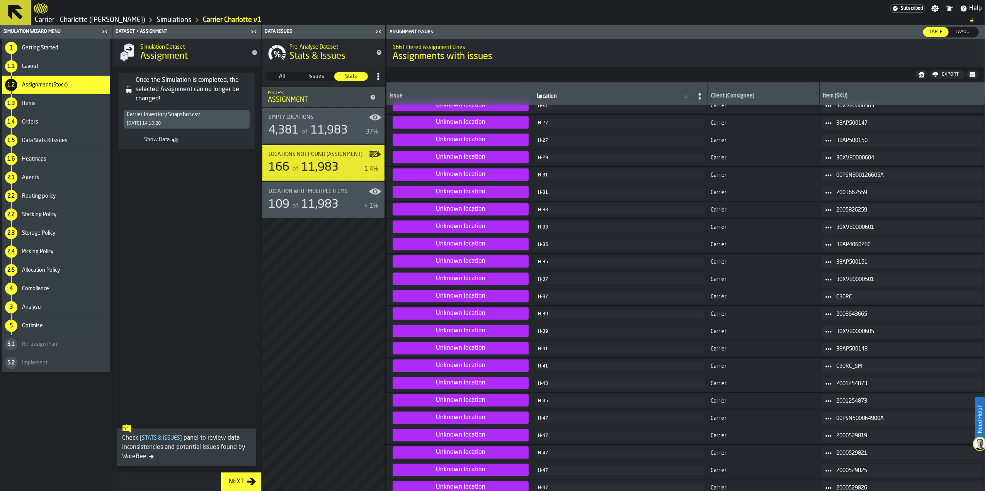
scroll to position [2142, 0]
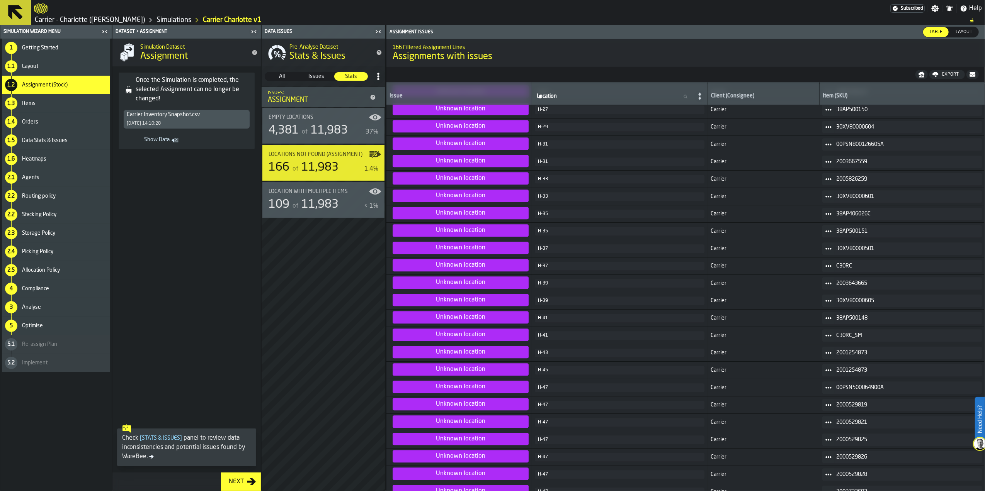
click at [304, 192] on span "Location with multiple Items" at bounding box center [307, 191] width 79 height 6
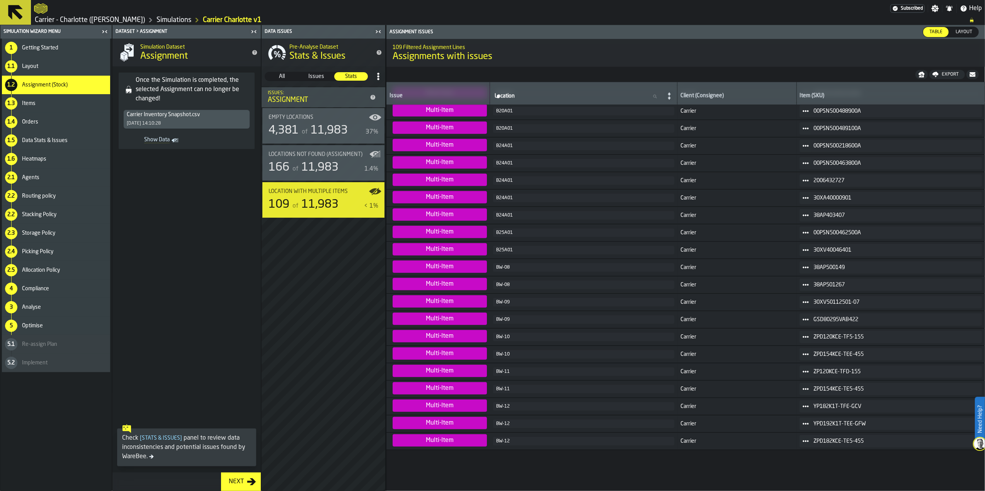
scroll to position [498, 0]
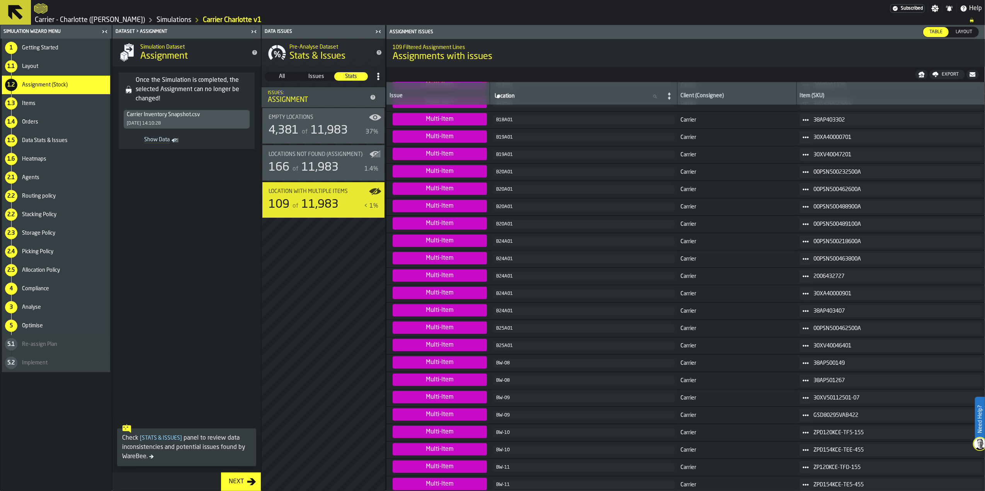
click at [33, 98] on div "1.3 Items" at bounding box center [56, 103] width 108 height 19
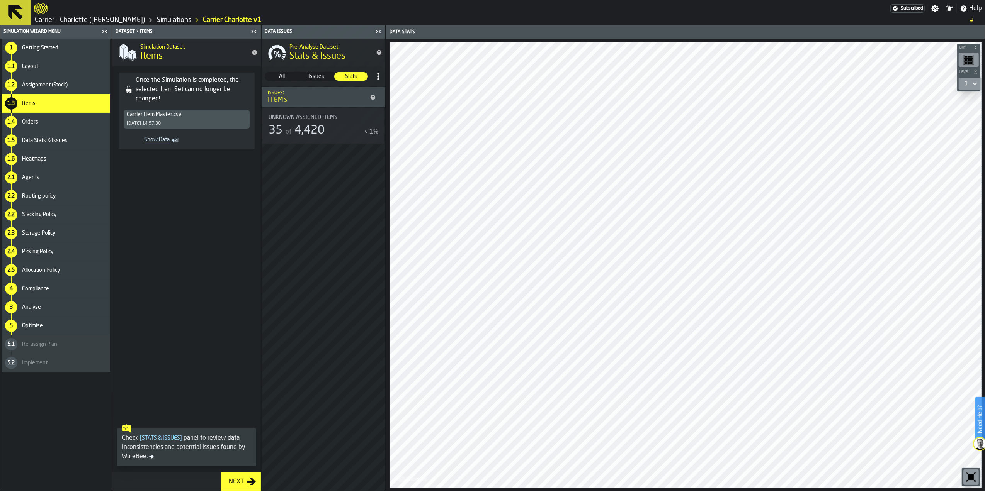
click at [323, 132] on span "4,420" at bounding box center [309, 131] width 30 height 12
click at [189, 89] on div "Once the Simulation is completed, the selected Item Set can no longer be change…" at bounding box center [194, 90] width 116 height 28
click at [62, 122] on div "Orders" at bounding box center [64, 122] width 85 height 6
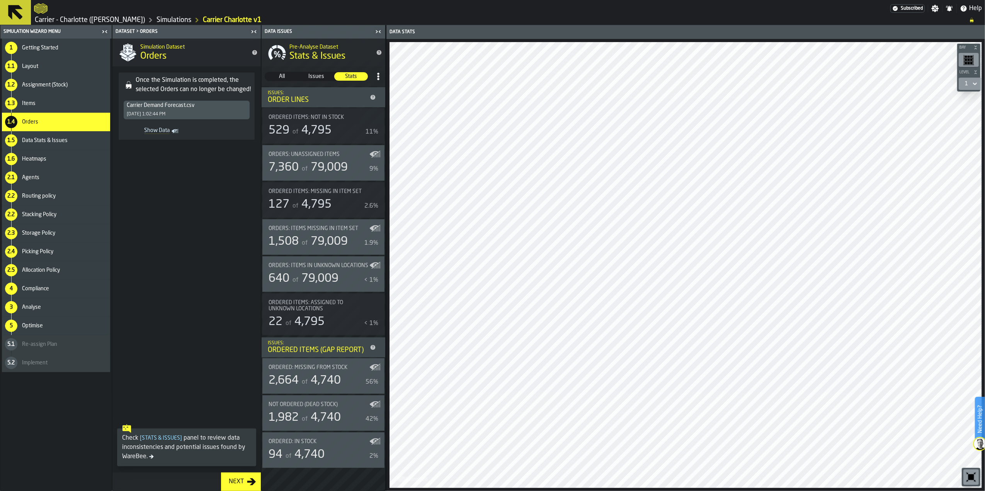
click at [26, 147] on div "1.5 Data Stats & Issues" at bounding box center [56, 140] width 108 height 19
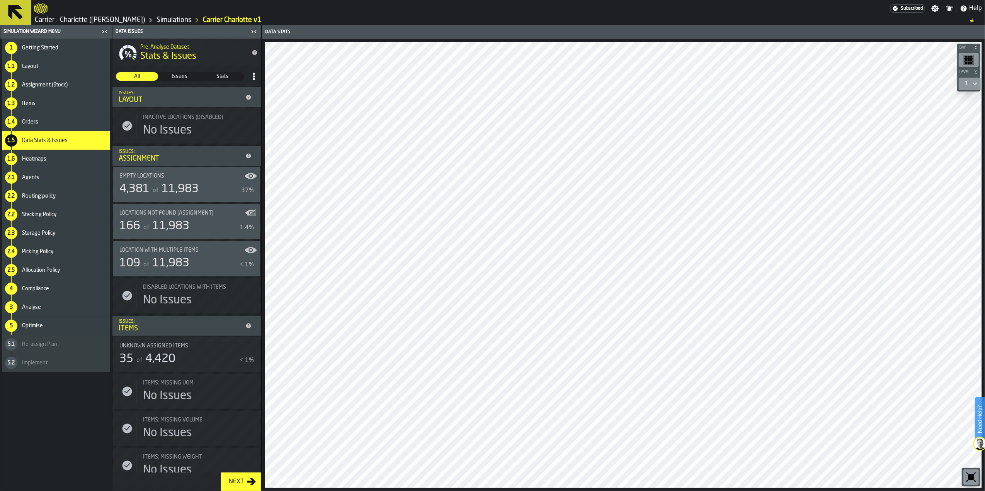
click at [42, 160] on span "Heatmaps" at bounding box center [34, 159] width 24 height 6
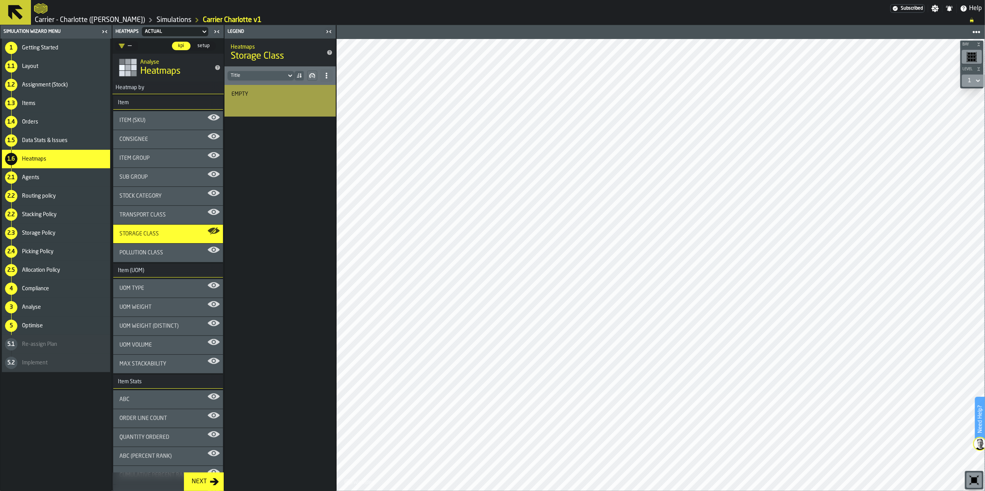
click at [48, 181] on div "Agents" at bounding box center [64, 178] width 85 height 6
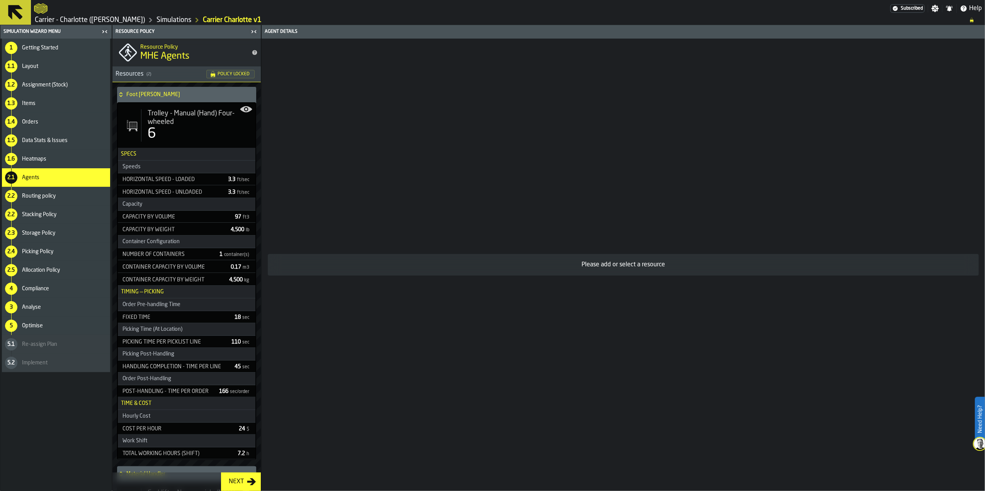
click at [53, 207] on div "2.2 Stacking Policy" at bounding box center [56, 214] width 108 height 19
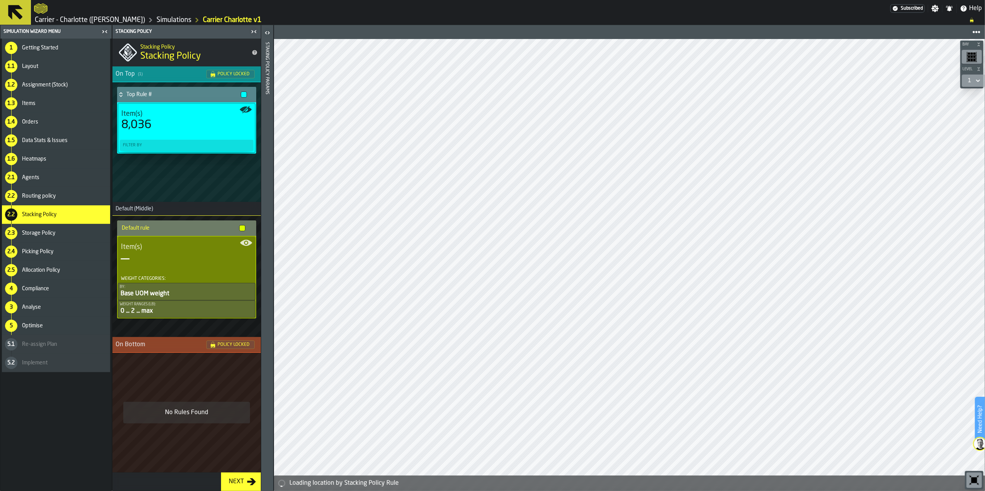
click at [59, 229] on div "2.3 Storage Policy" at bounding box center [56, 233] width 108 height 19
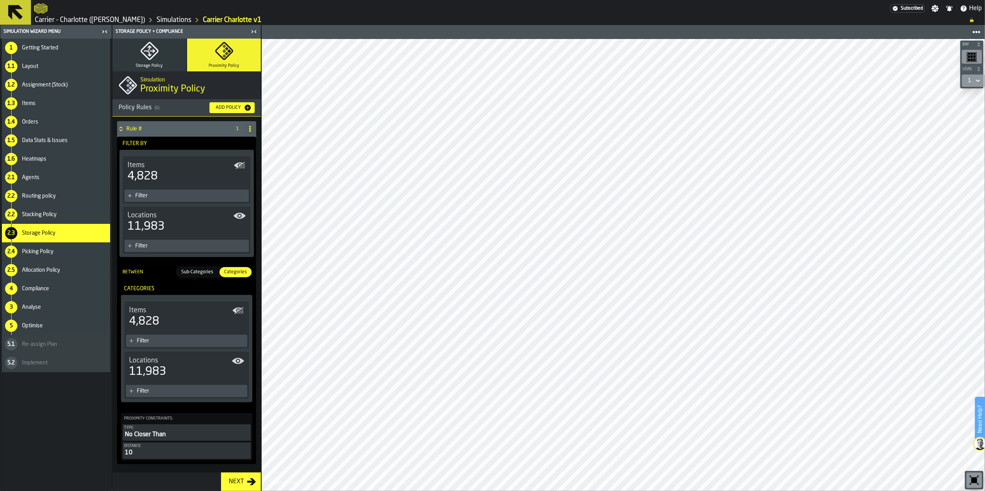
click at [45, 254] on span "Picking Policy" at bounding box center [37, 252] width 31 height 6
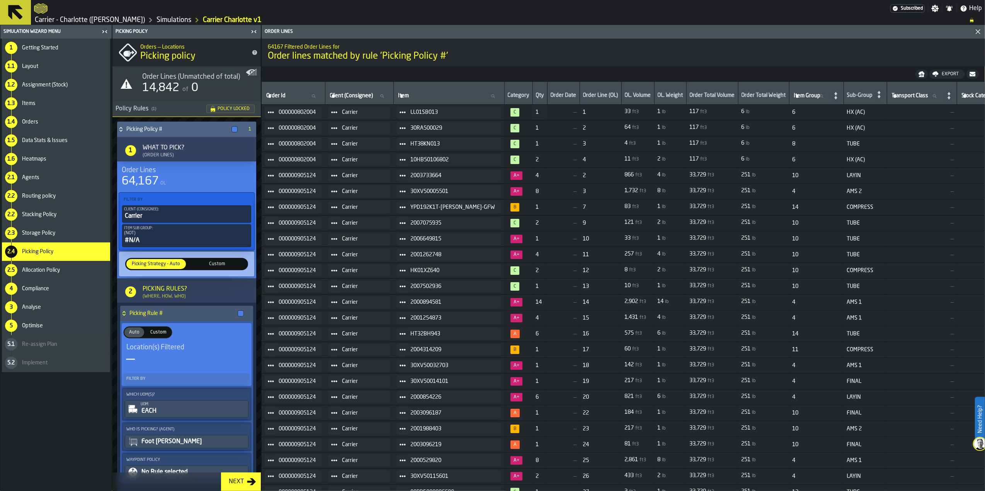
click at [42, 300] on div "3 Analyse" at bounding box center [56, 307] width 108 height 19
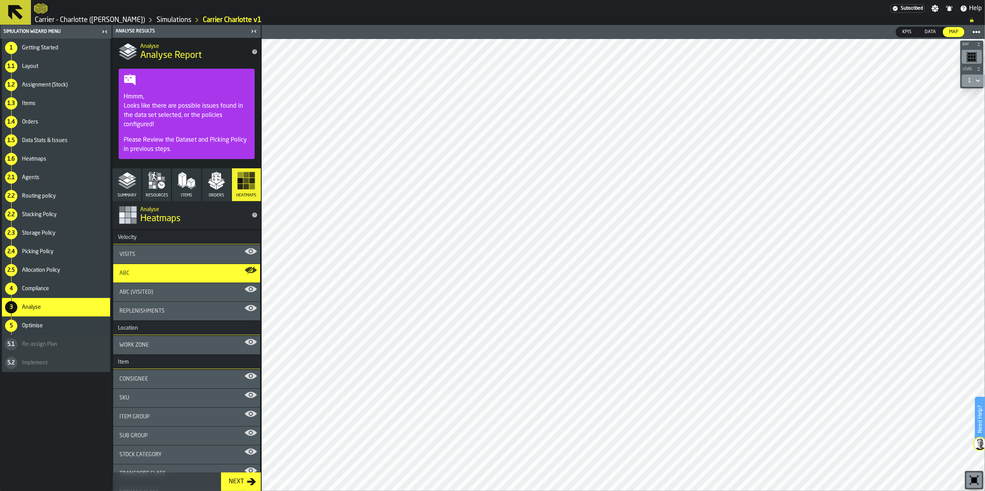
click at [53, 249] on span "Picking Policy" at bounding box center [37, 252] width 31 height 6
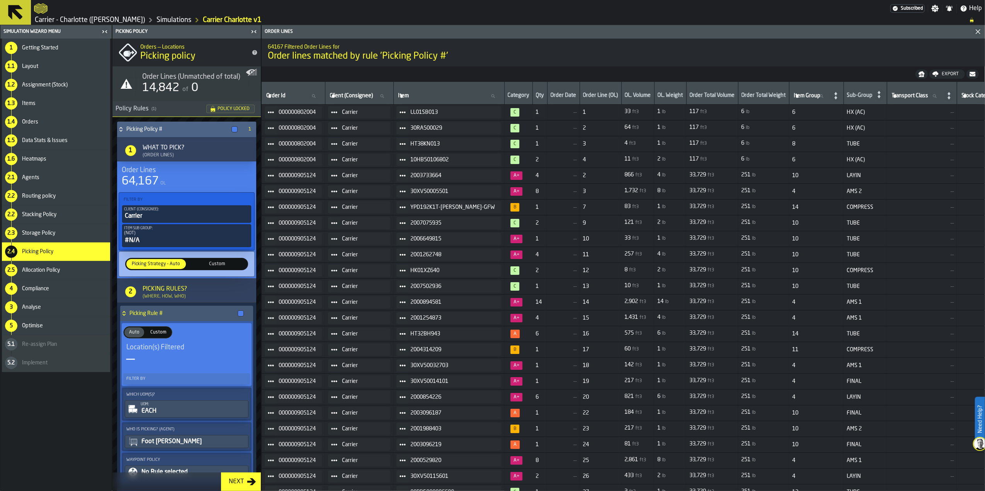
click at [195, 88] on span "0" at bounding box center [194, 88] width 7 height 12
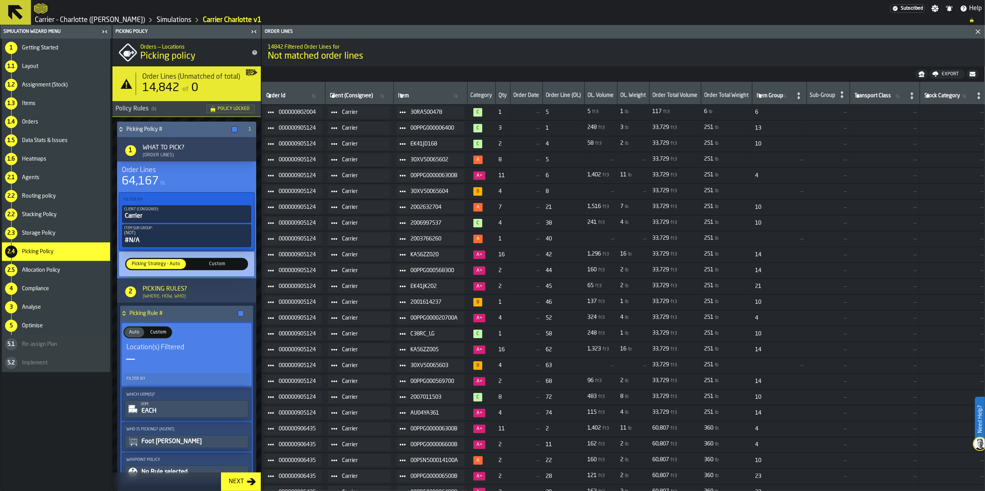
click at [188, 179] on div "64,167 OL" at bounding box center [187, 182] width 130 height 14
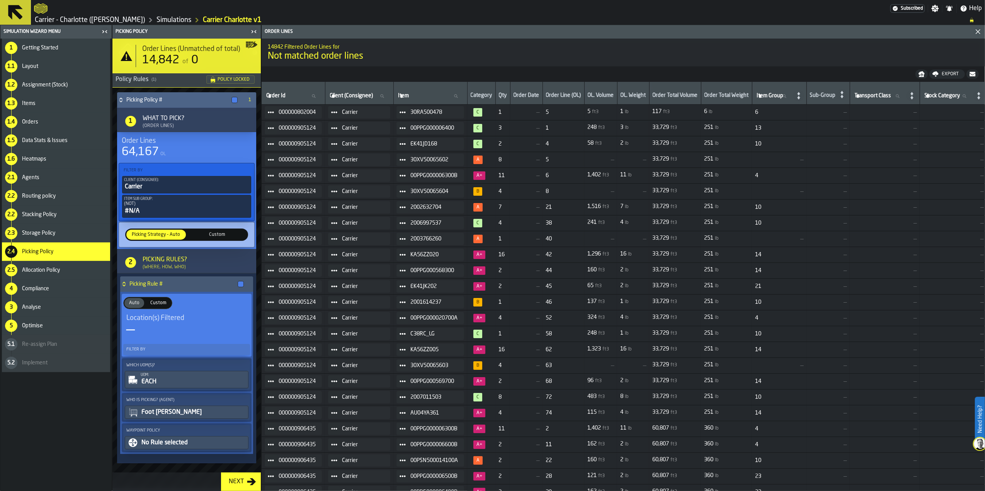
click at [66, 271] on div "Allocation Policy" at bounding box center [64, 270] width 85 height 6
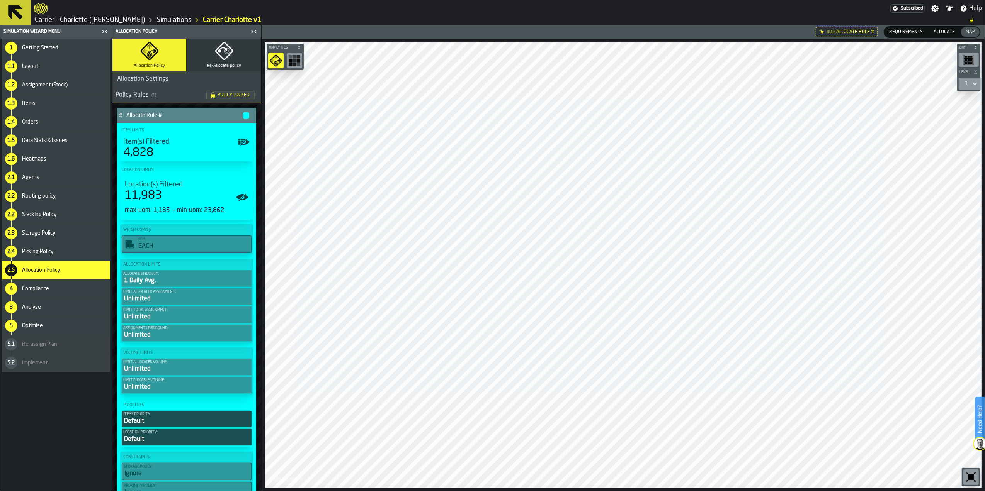
click at [10, 13] on icon at bounding box center [15, 12] width 15 height 15
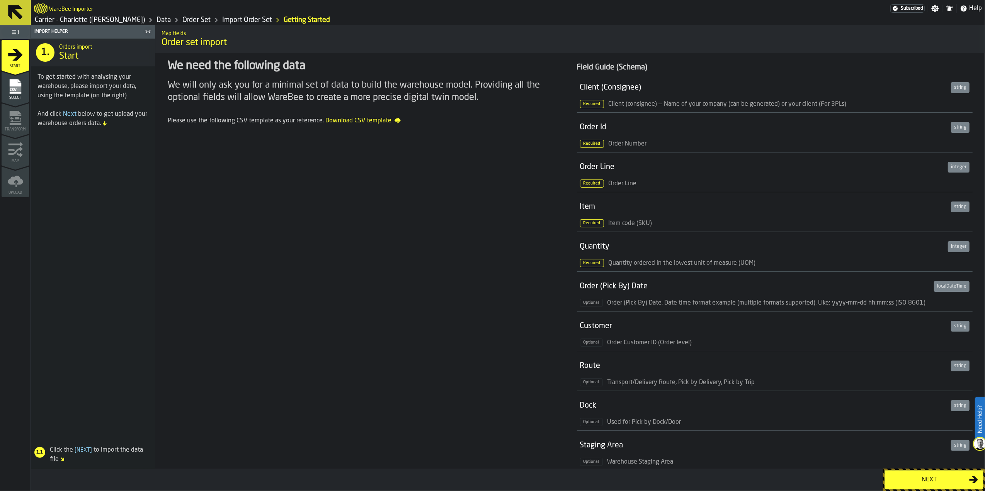
click at [56, 19] on link "Carrier - Charlotte ([PERSON_NAME])" at bounding box center [90, 20] width 110 height 8
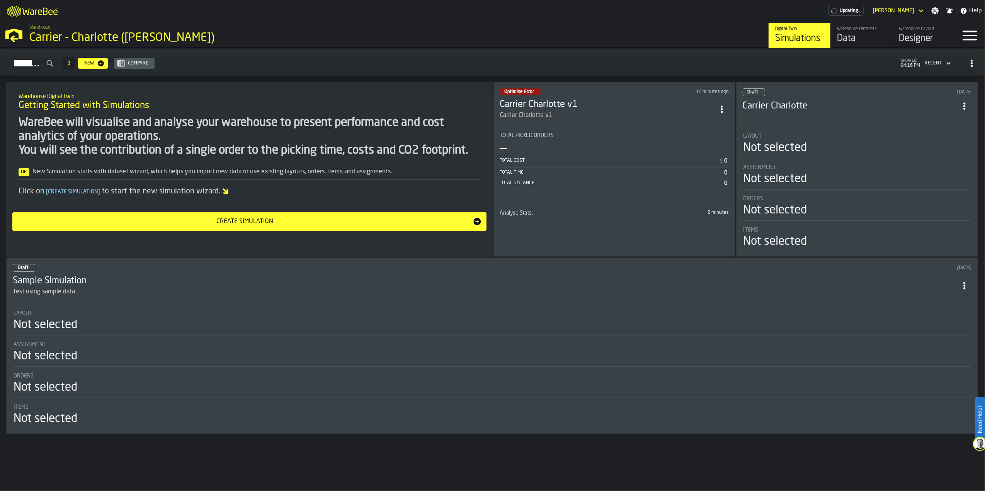
click at [722, 113] on span "ItemListCard-DashboardItemContainer" at bounding box center [722, 109] width 14 height 14
click at [710, 164] on div "Duplicate" at bounding box center [707, 162] width 40 height 9
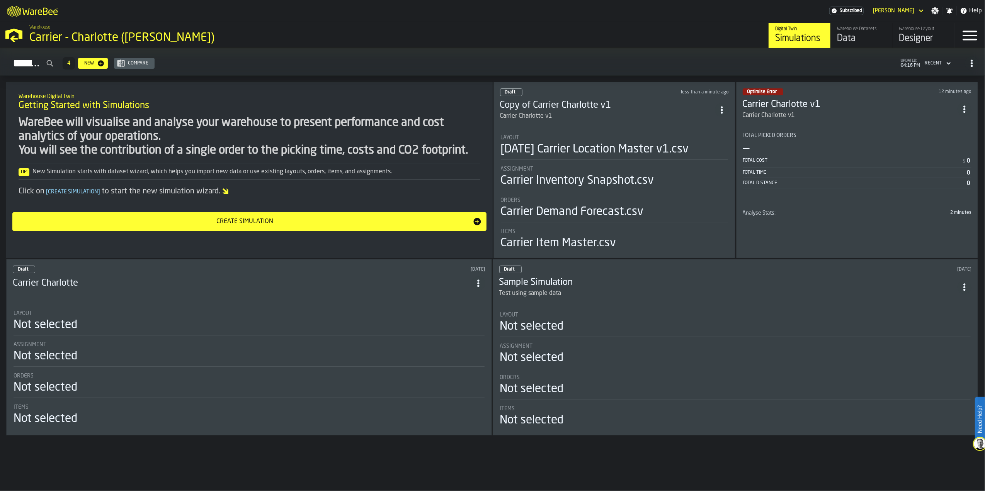
click at [617, 177] on div "Carrier Inventory Snapshot.csv" at bounding box center [577, 181] width 153 height 14
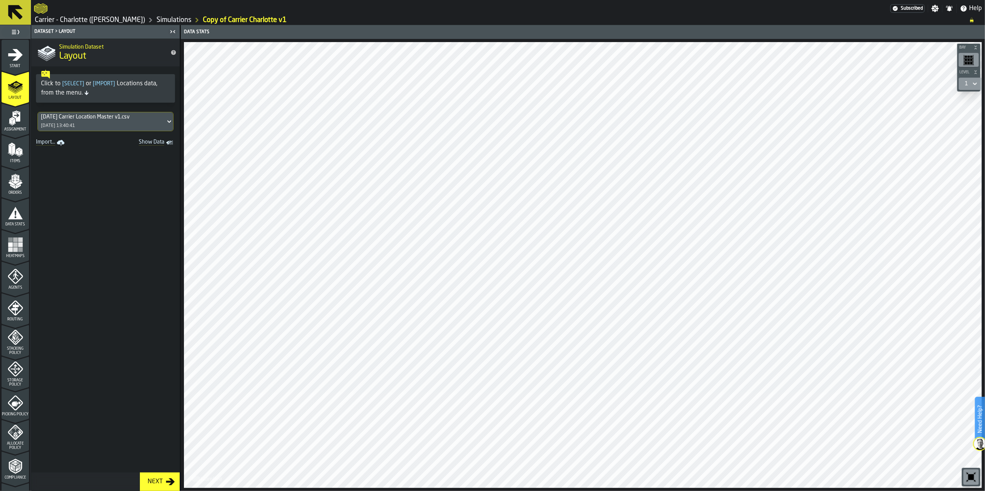
click at [107, 124] on div "8.15.25 Carrier Location Master v1.csv 15/08/2025, 13:40:41" at bounding box center [101, 121] width 127 height 19
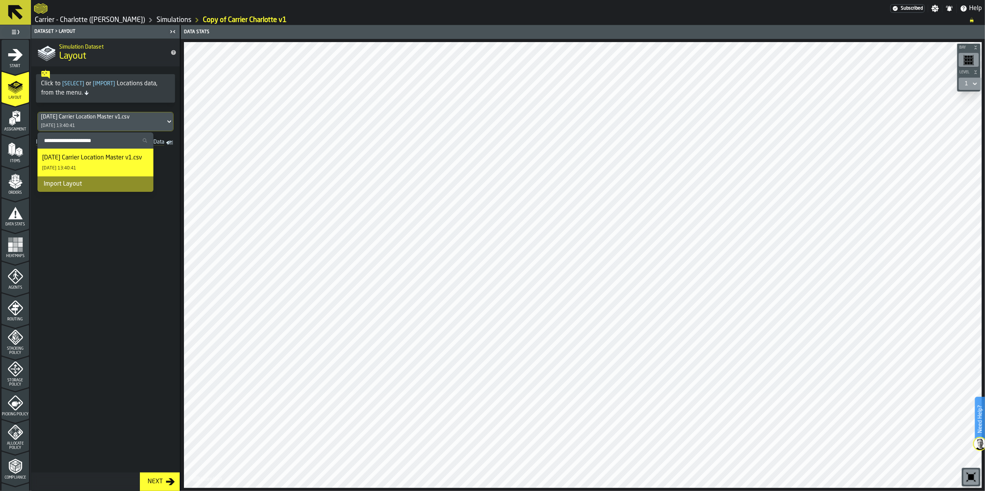
click at [110, 186] on div "Import Layout" at bounding box center [95, 184] width 116 height 15
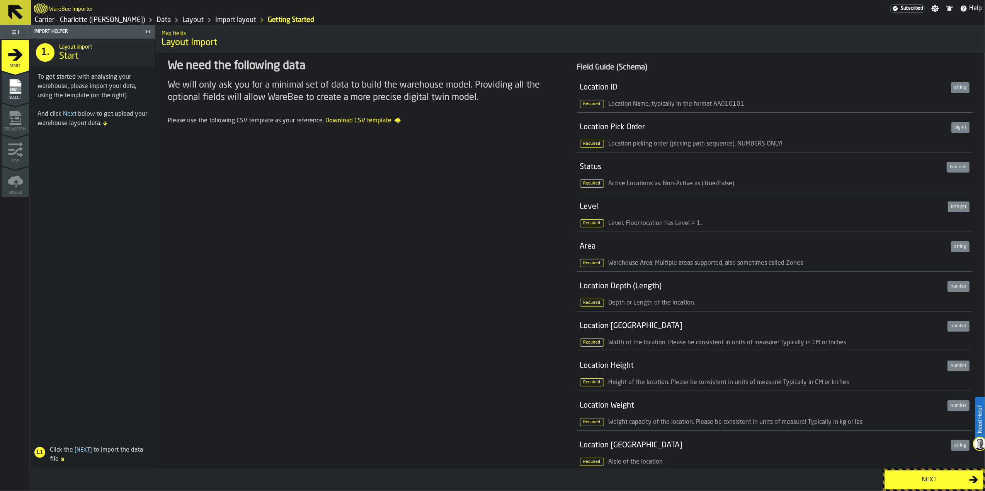
click at [215, 19] on link "Import layout" at bounding box center [235, 20] width 41 height 8
click at [182, 19] on link "Layout" at bounding box center [192, 20] width 21 height 8
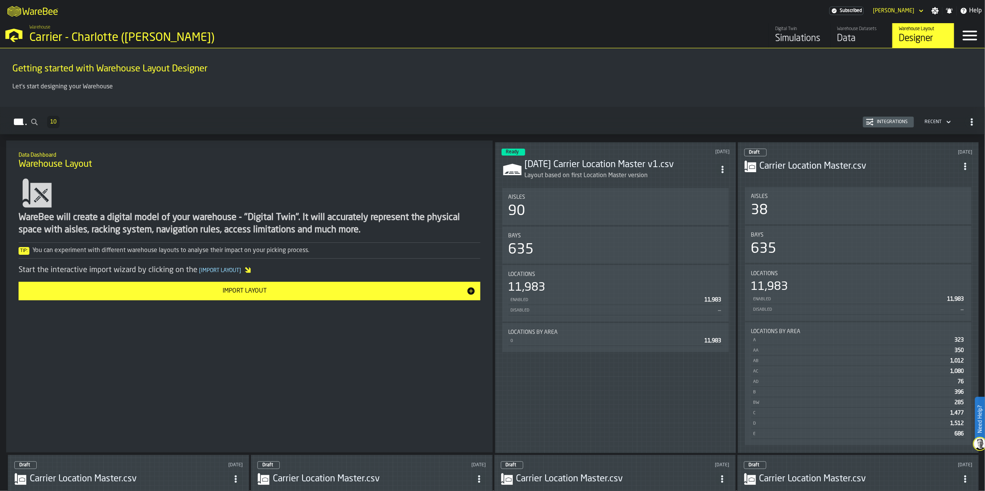
click at [559, 264] on li "Aisles 90 Bays 635 Locations 11,983 Enabled 11,983 Disabled — Locations by Area…" at bounding box center [615, 270] width 228 height 166
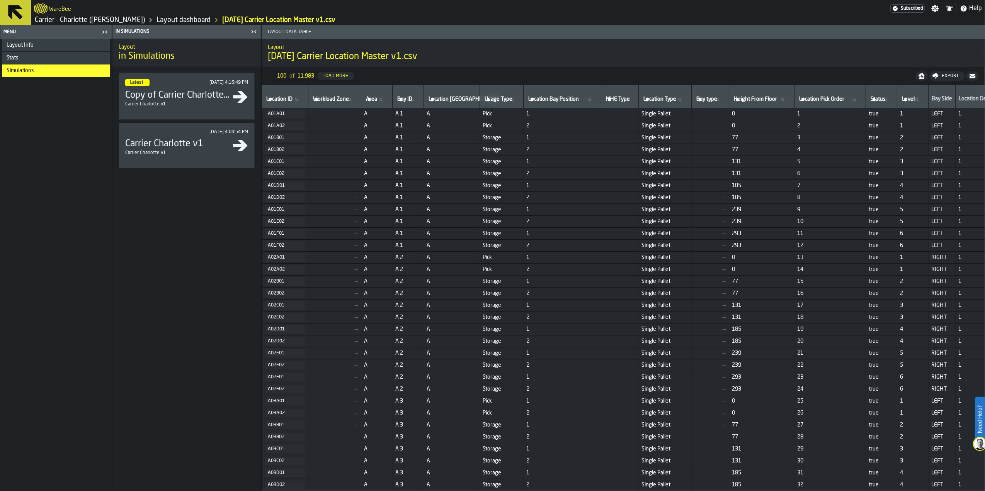
click at [196, 93] on h3 "Copy of Carrier Charlotte v1" at bounding box center [178, 95] width 107 height 12
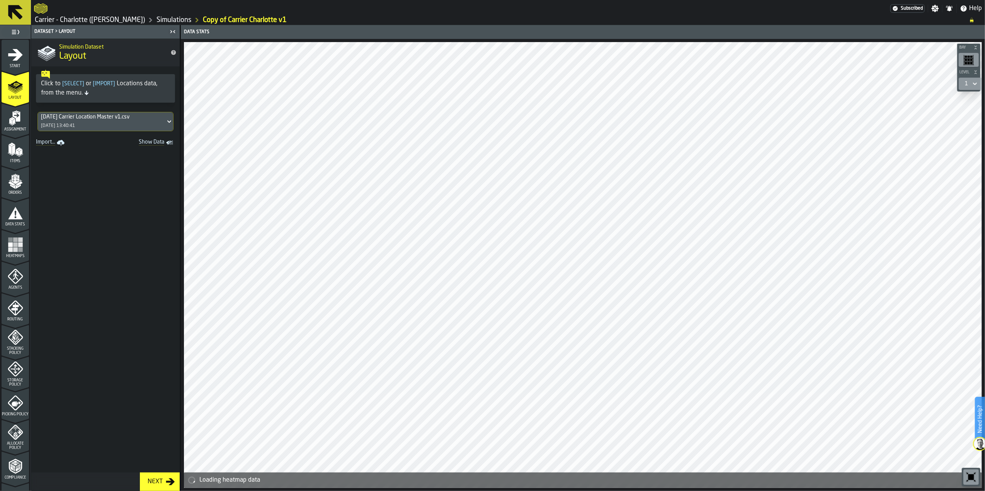
click at [10, 113] on icon "menu Assignment" at bounding box center [15, 117] width 15 height 15
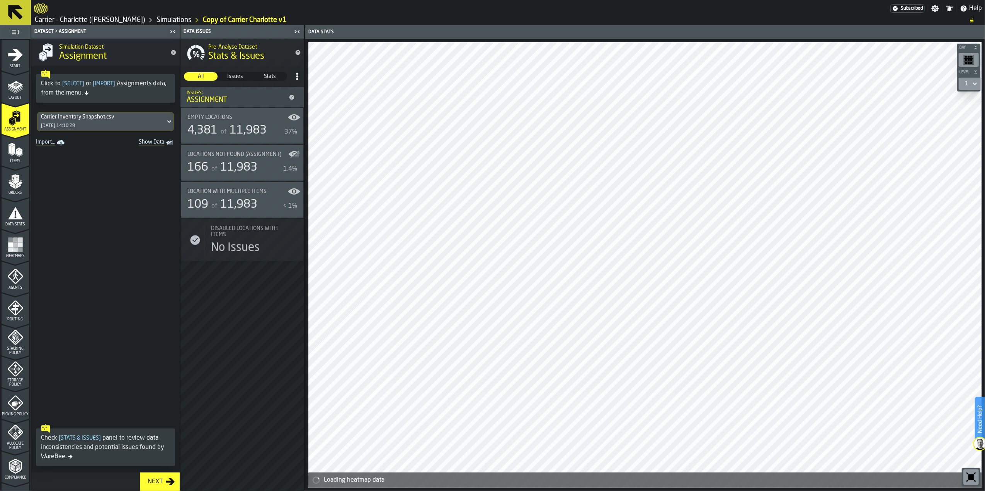
click at [0, 0] on icon "Show Data" at bounding box center [0, 0] width 0 height 0
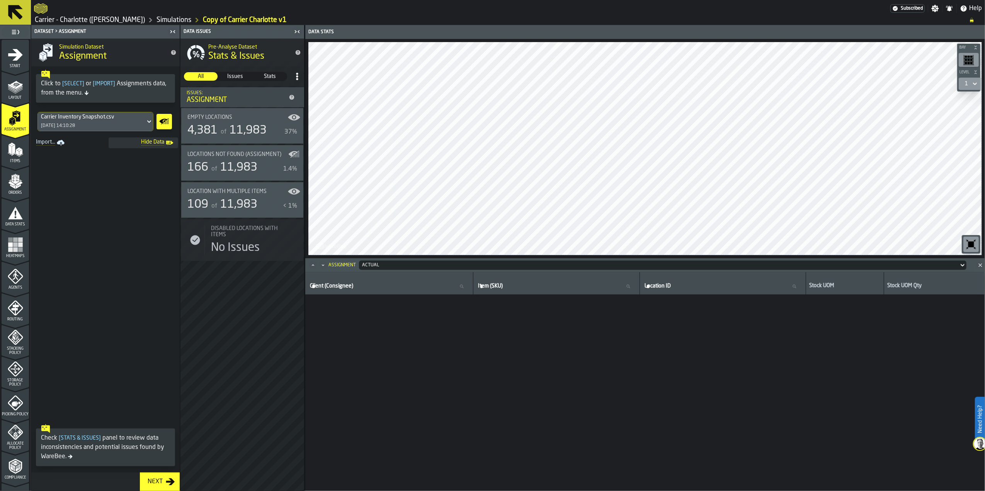
click at [169, 123] on icon "Show Data" at bounding box center [164, 121] width 12 height 15
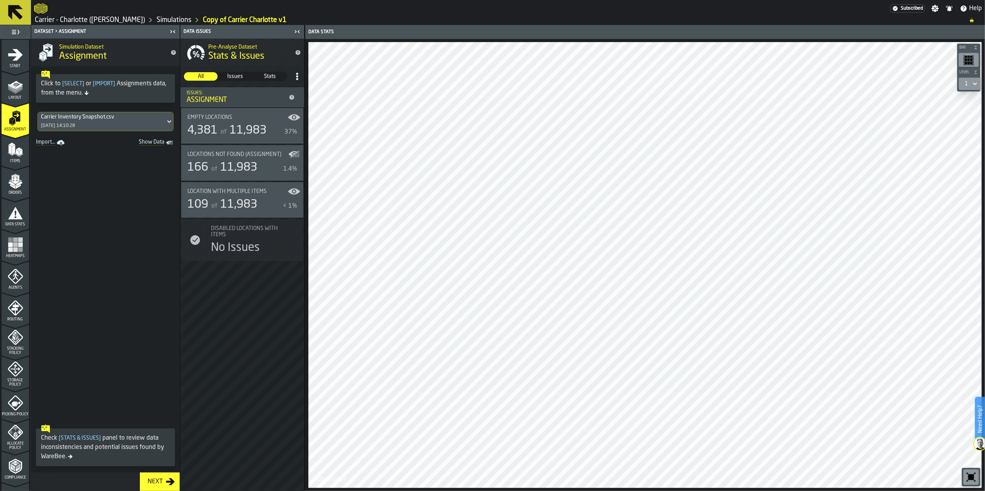
click at [173, 122] on label "Show Data" at bounding box center [173, 122] width 0 height 0
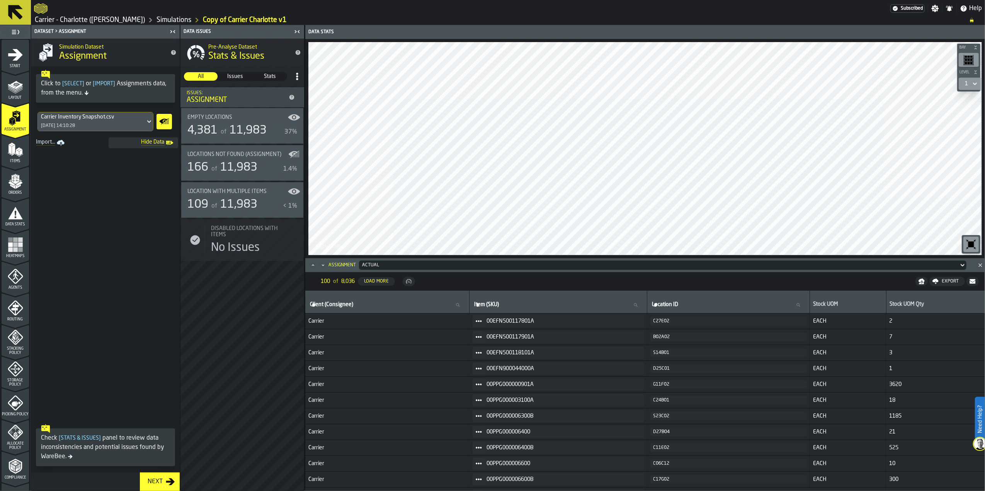
click at [151, 126] on icon at bounding box center [149, 121] width 8 height 9
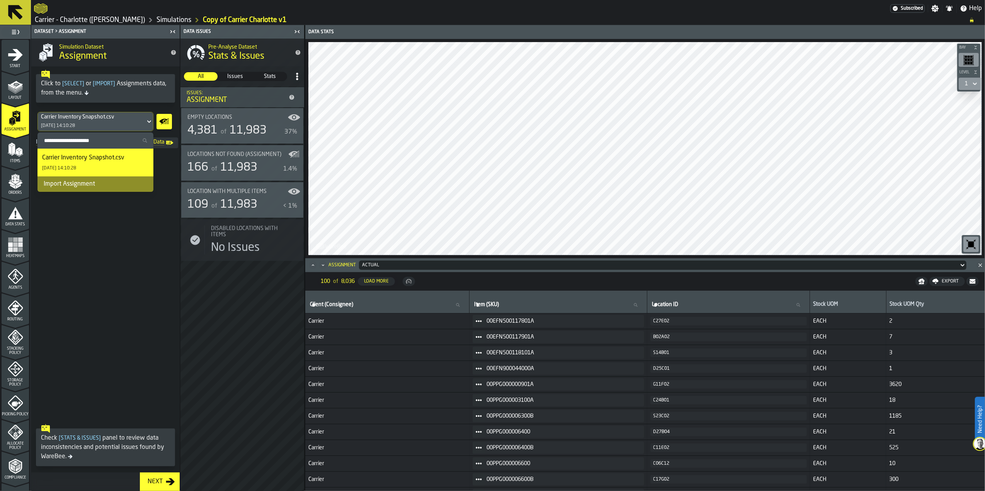
click at [151, 126] on icon at bounding box center [149, 121] width 8 height 9
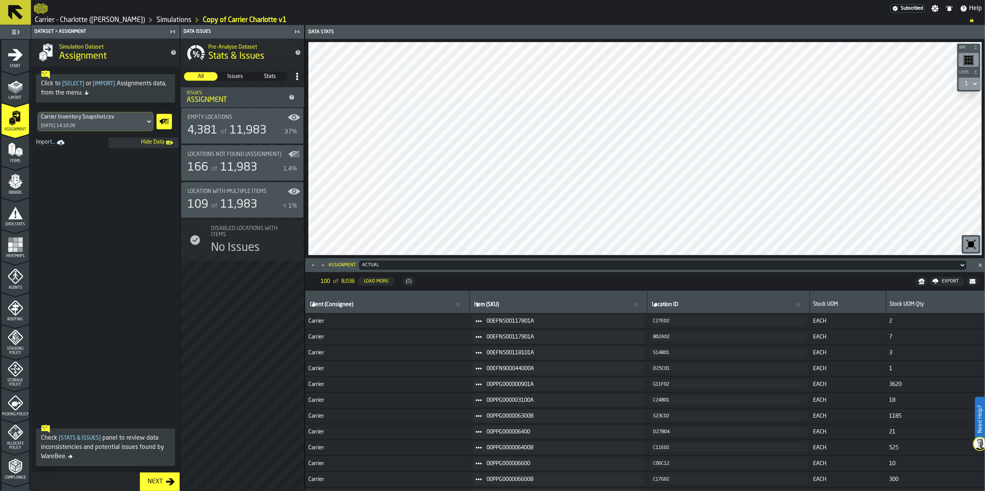
click at [151, 126] on icon at bounding box center [149, 121] width 8 height 9
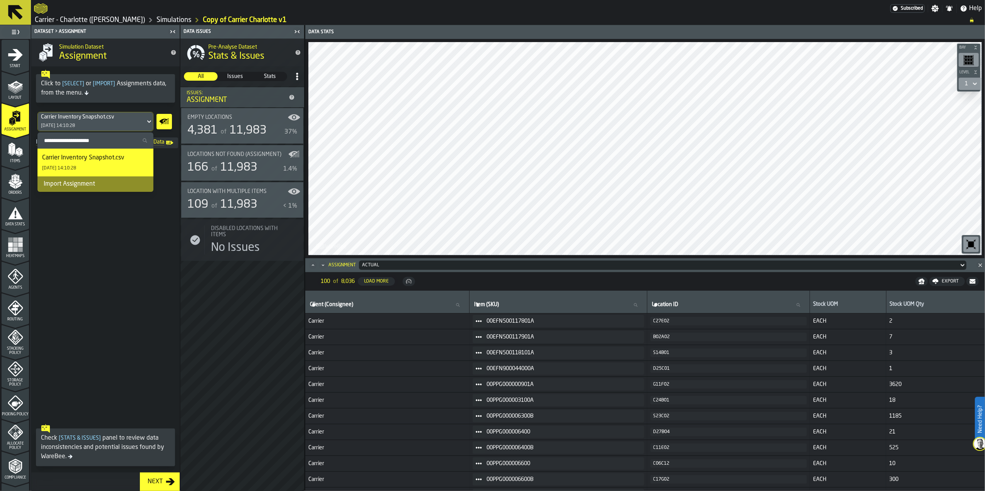
click at [19, 127] on span "Assignment" at bounding box center [15, 129] width 27 height 4
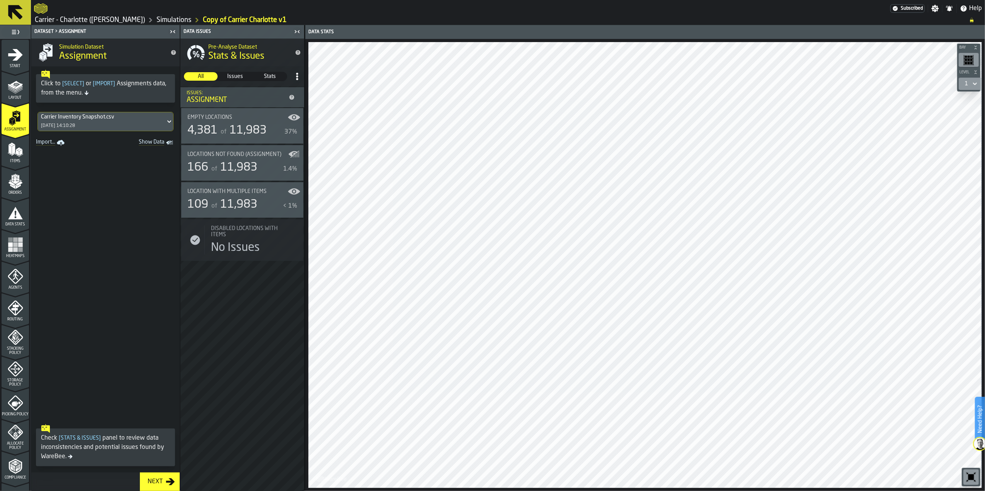
click at [19, 147] on icon "menu Items" at bounding box center [15, 149] width 15 height 15
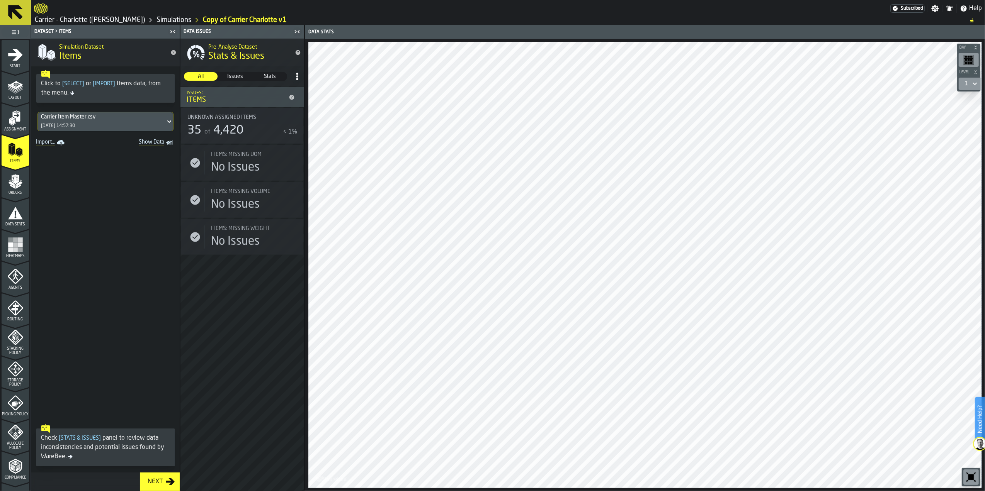
click at [17, 183] on polygon "menu Orders" at bounding box center [19, 183] width 7 height 5
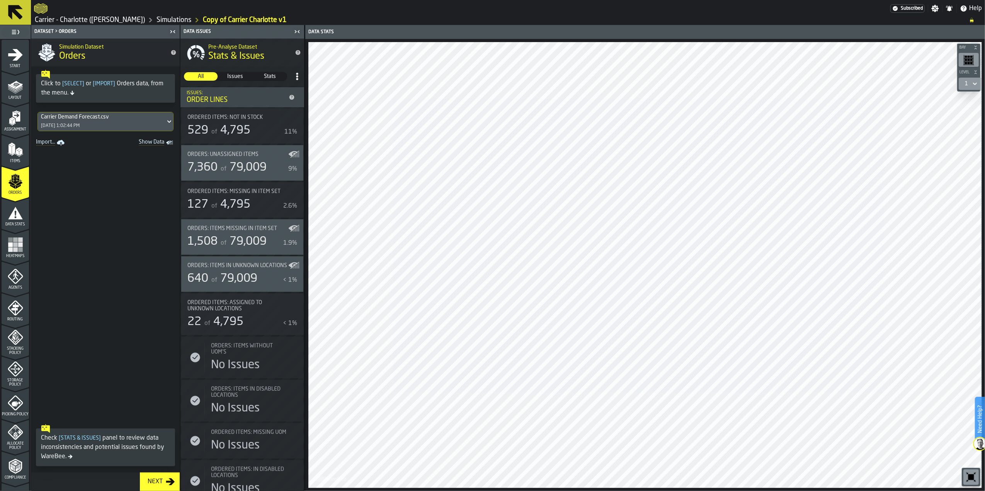
click at [22, 226] on span "Data Stats" at bounding box center [15, 224] width 27 height 4
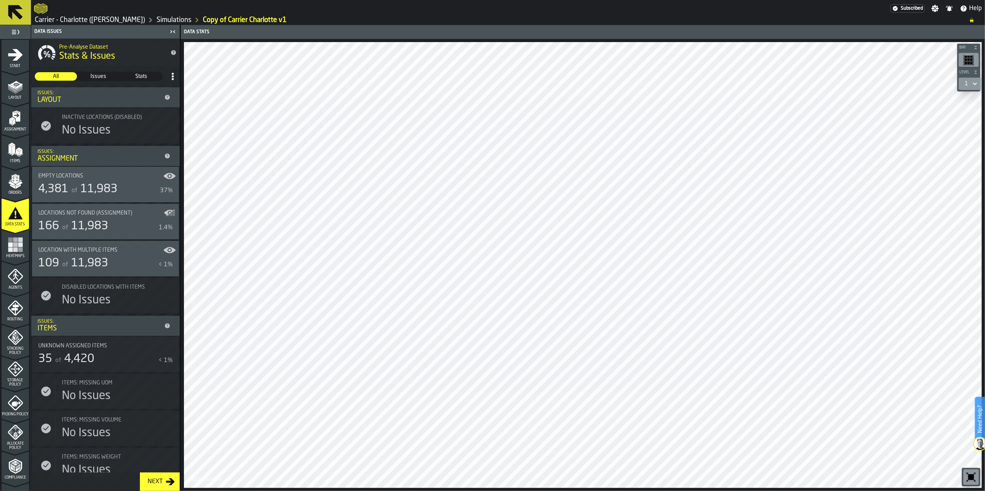
click at [107, 226] on span "11,983" at bounding box center [89, 227] width 37 height 12
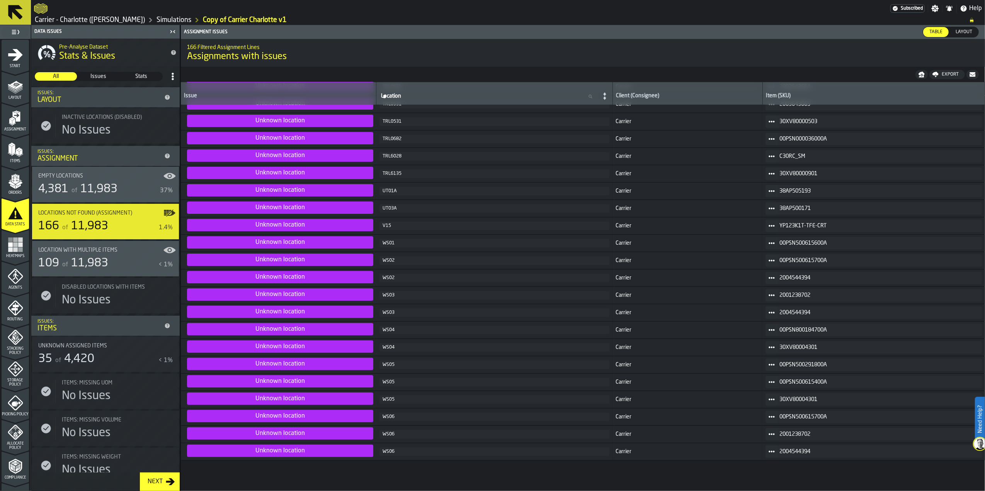
scroll to position [3154, 0]
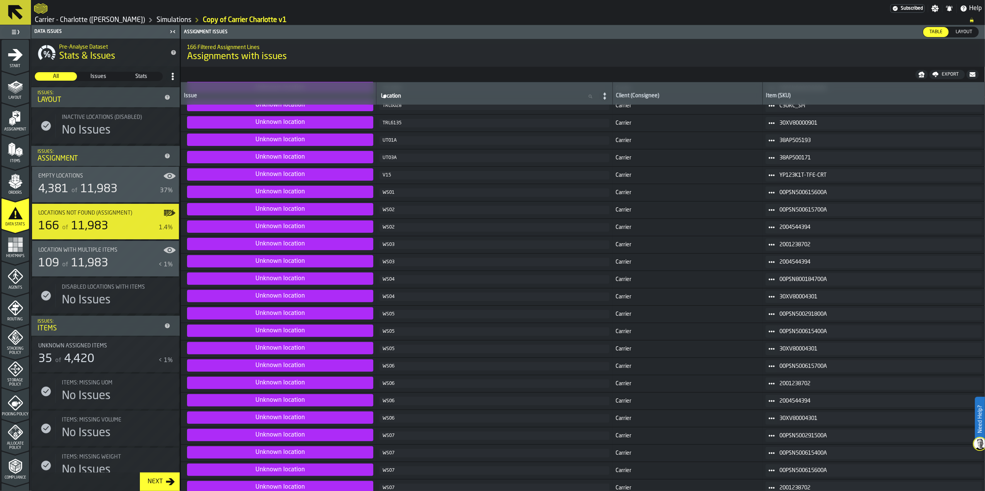
click at [117, 261] on div "109 of 11,983" at bounding box center [96, 263] width 117 height 14
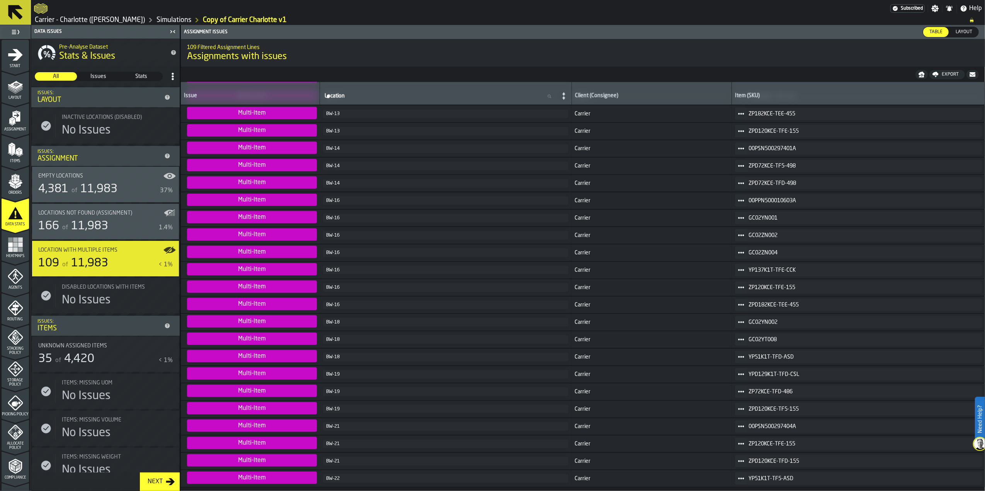
scroll to position [940, 0]
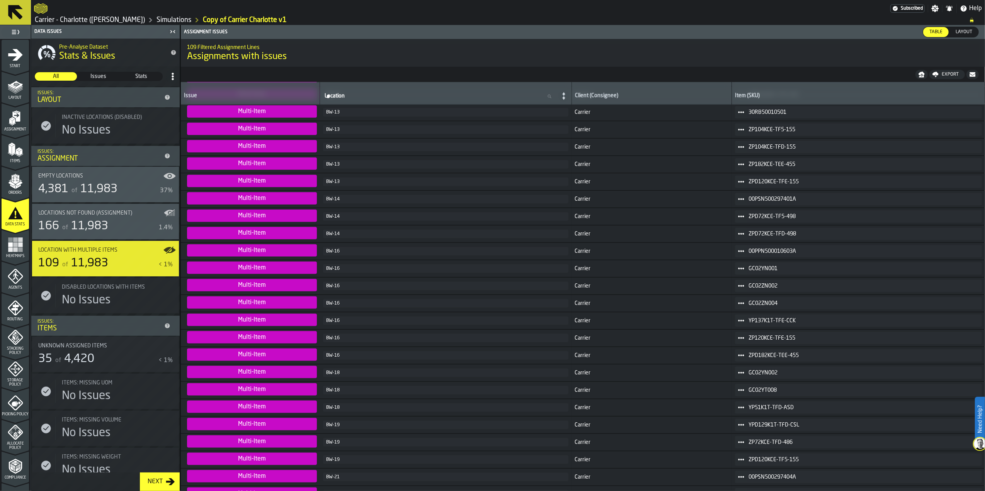
click at [27, 182] on ul "1 Start 1.1 Layout 1.2 Assignment 1.3 Items 1.4 Orders 1.5 Data Stats 1.6 Heatm…" at bounding box center [15, 324] width 31 height 570
click at [19, 183] on polygon "menu Orders" at bounding box center [19, 183] width 7 height 5
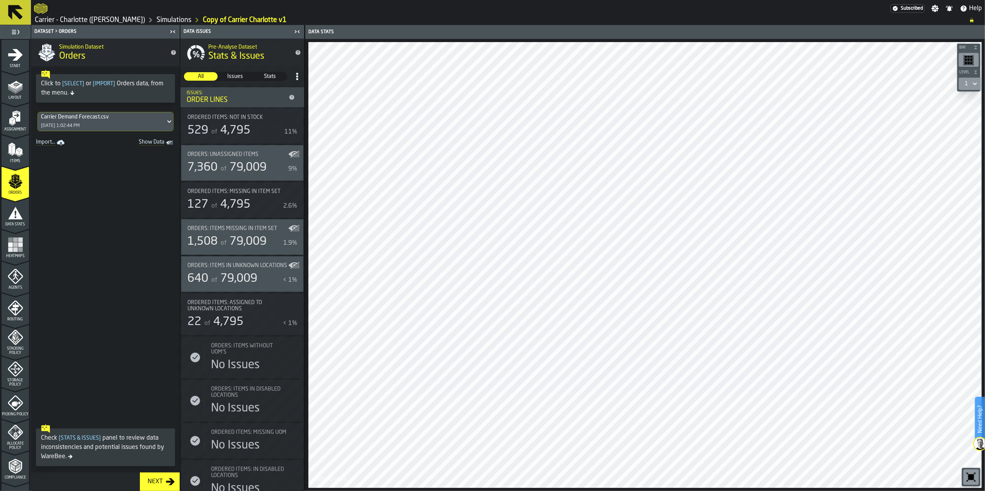
click at [98, 121] on div "Carrier Demand Forecast.csv 8/18/2025, 1:02:44 PM" at bounding box center [101, 121] width 127 height 19
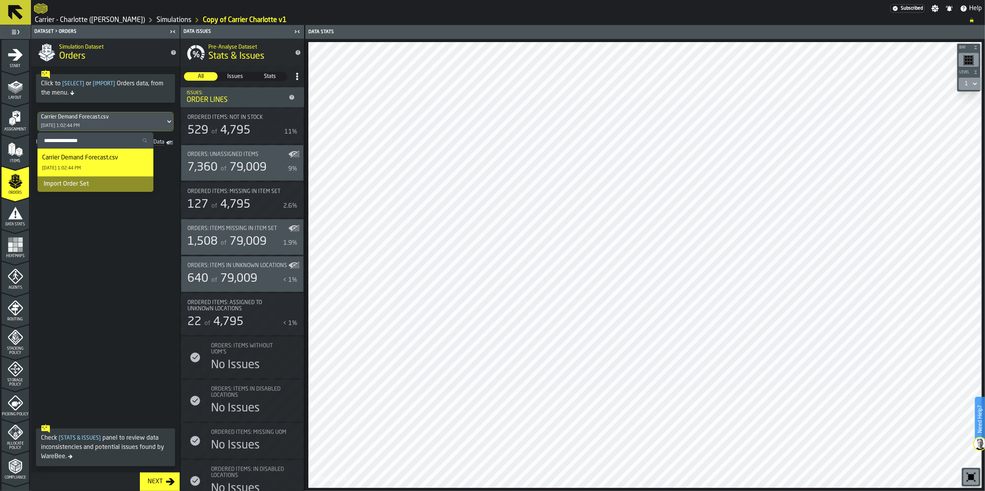
click at [95, 184] on div "Import Order Set" at bounding box center [95, 184] width 116 height 15
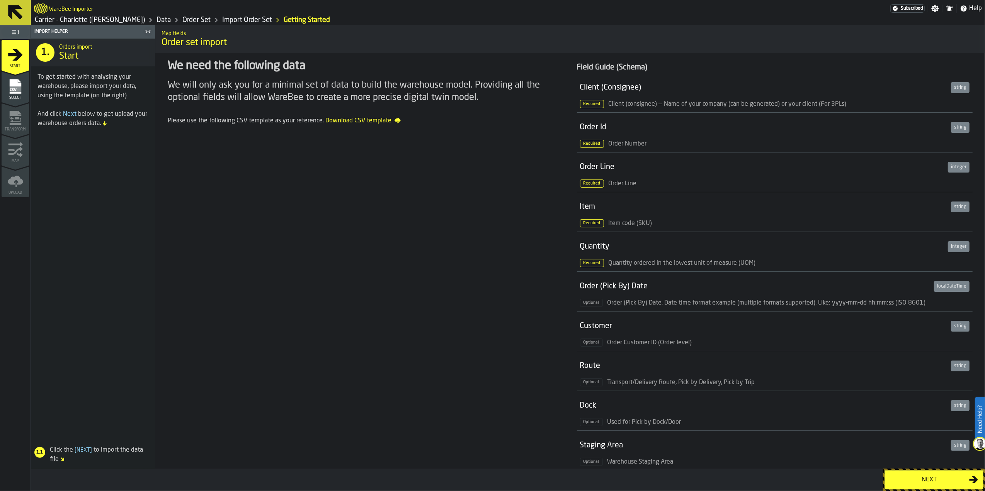
click at [907, 480] on div "Next" at bounding box center [929, 479] width 80 height 9
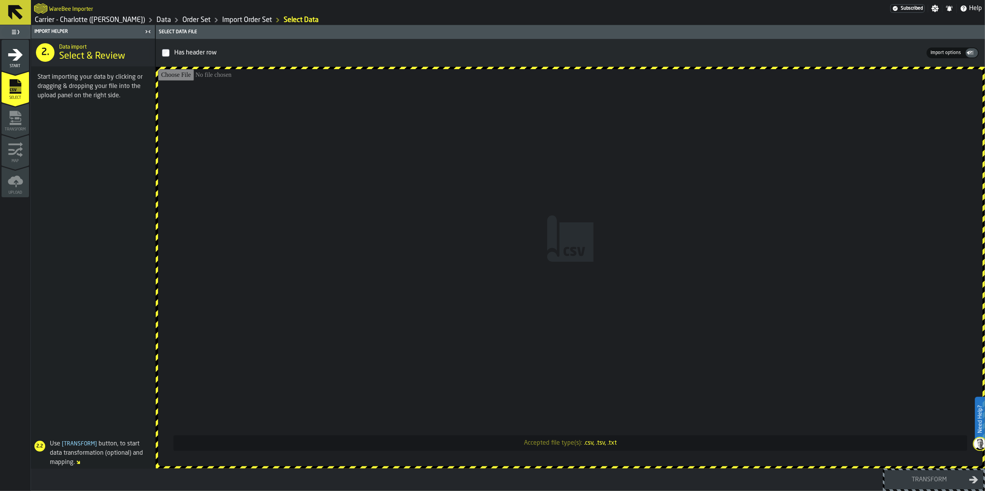
click at [525, 256] on input "Accepted file type(s): .csv, .tsv, .txt" at bounding box center [570, 267] width 824 height 397
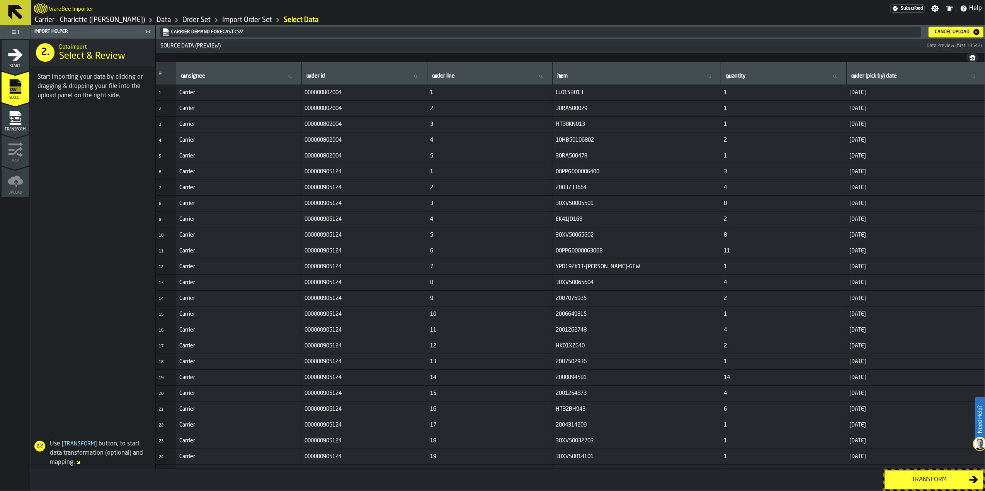
click at [908, 482] on div "Transform" at bounding box center [929, 479] width 80 height 9
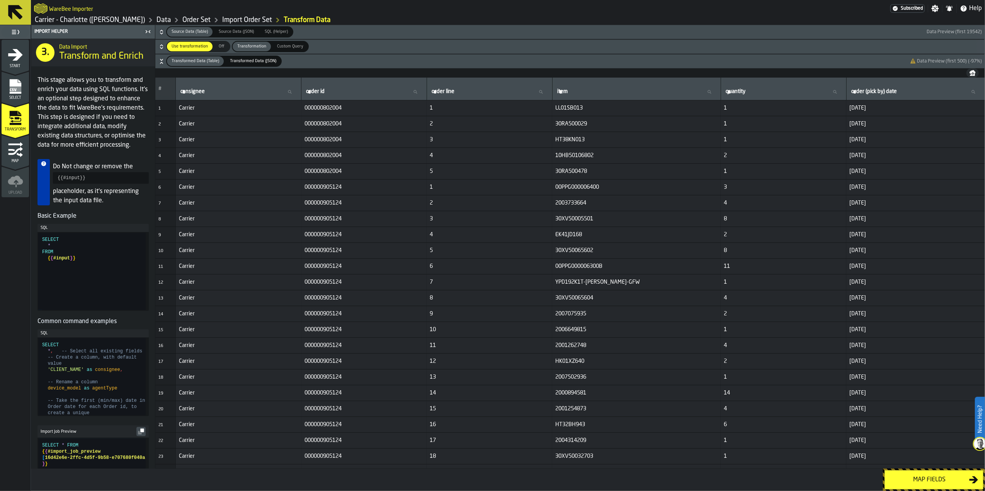
click at [908, 482] on div "Map fields" at bounding box center [929, 479] width 80 height 9
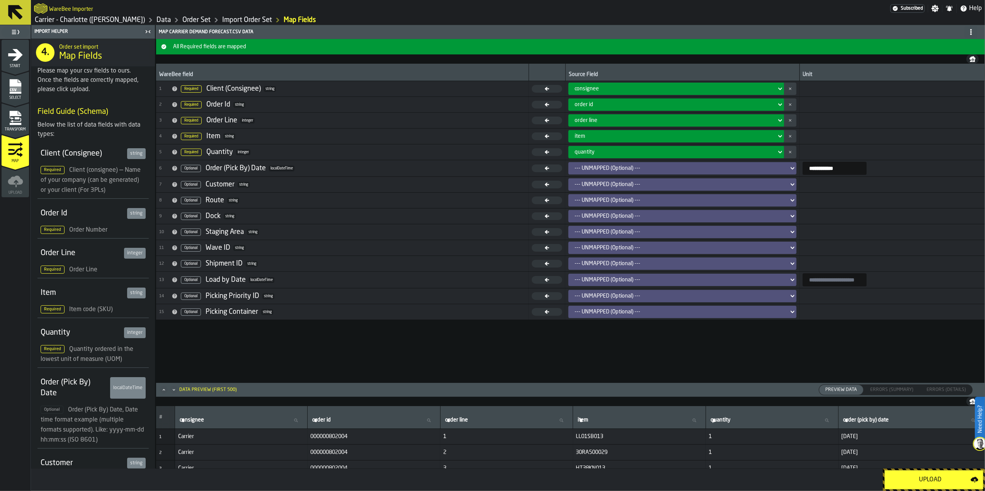
click at [649, 170] on div "--- UNMAPPED (Optional) ---" at bounding box center [679, 168] width 211 height 6
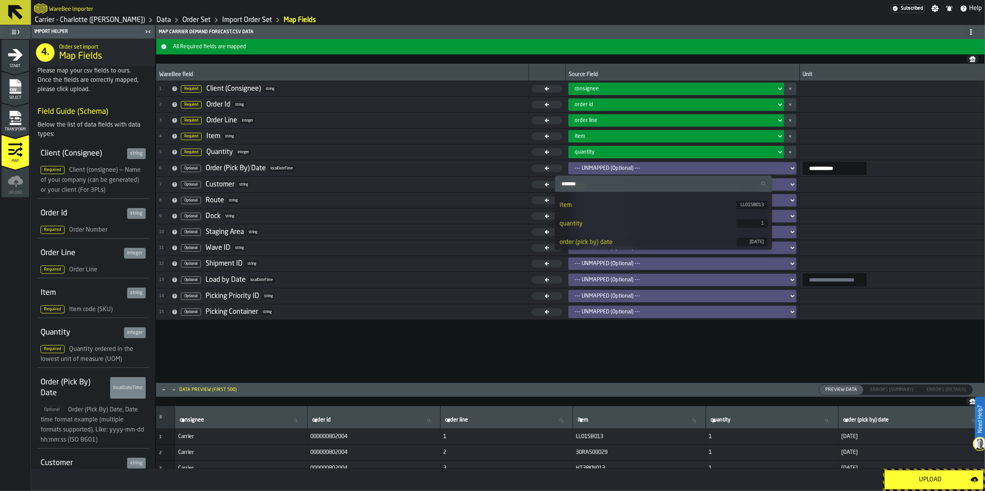
scroll to position [53, 0]
click at [661, 362] on div "**********" at bounding box center [570, 223] width 829 height 319
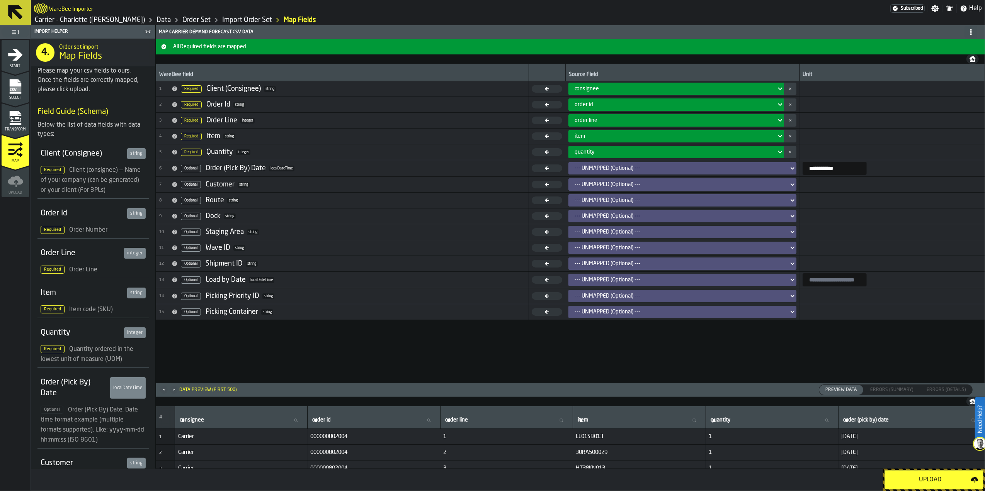
click at [541, 343] on div "**********" at bounding box center [570, 223] width 829 height 319
click at [833, 171] on input "**********" at bounding box center [834, 168] width 64 height 13
click at [850, 169] on input "**********" at bounding box center [834, 168] width 64 height 13
click at [847, 168] on input "**********" at bounding box center [834, 168] width 64 height 13
click at [787, 362] on div "**********" at bounding box center [570, 223] width 829 height 319
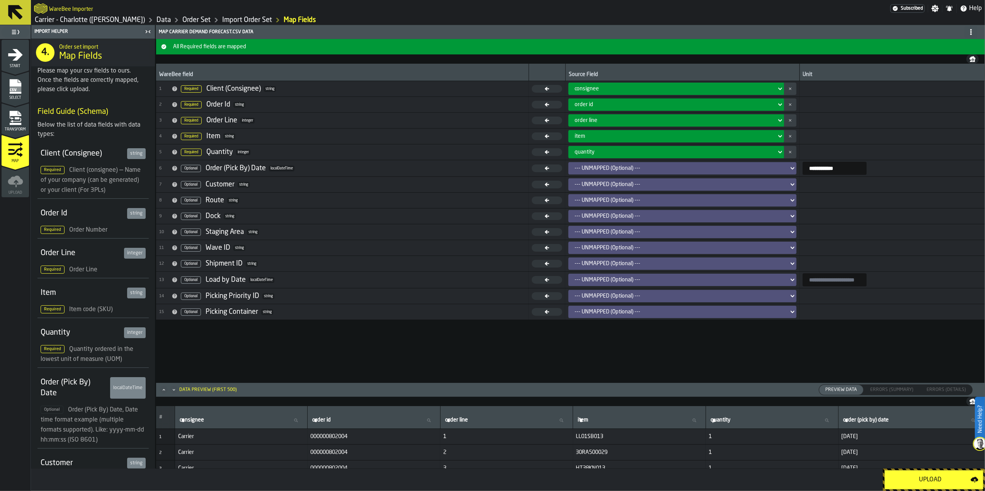
click at [668, 175] on td "--- UNMAPPED (Optional) ---" at bounding box center [682, 168] width 234 height 17
click at [668, 170] on div "--- UNMAPPED (Optional) ---" at bounding box center [679, 168] width 211 height 6
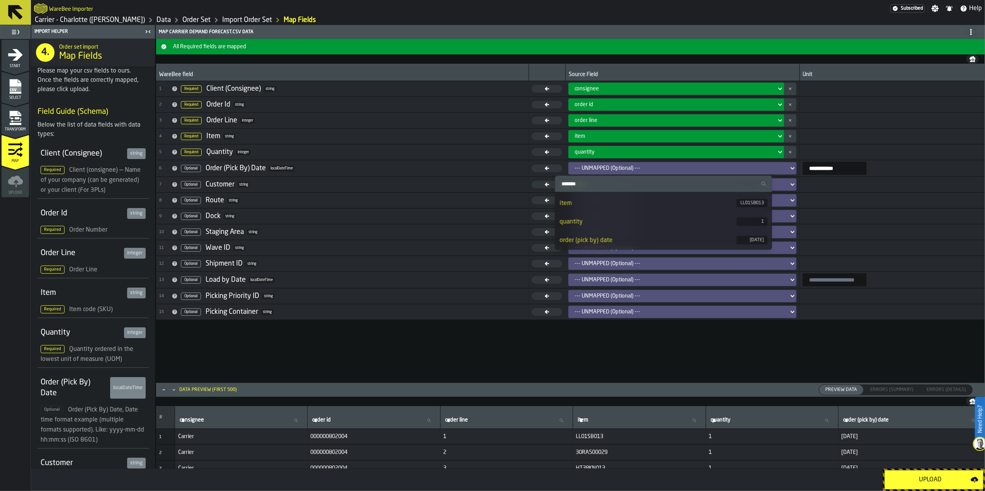
click at [740, 243] on div "[DATE]" at bounding box center [751, 240] width 31 height 8
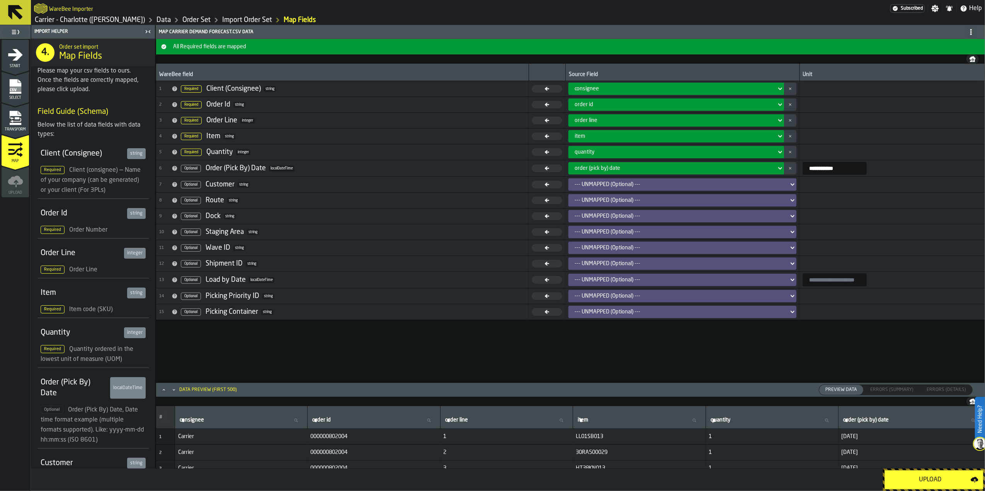
click at [784, 168] on button "button-" at bounding box center [790, 168] width 12 height 12
click at [533, 167] on icon at bounding box center [546, 169] width 31 height 8
click at [625, 169] on div "--- UNMAPPED (Optional) ---" at bounding box center [679, 168] width 211 height 6
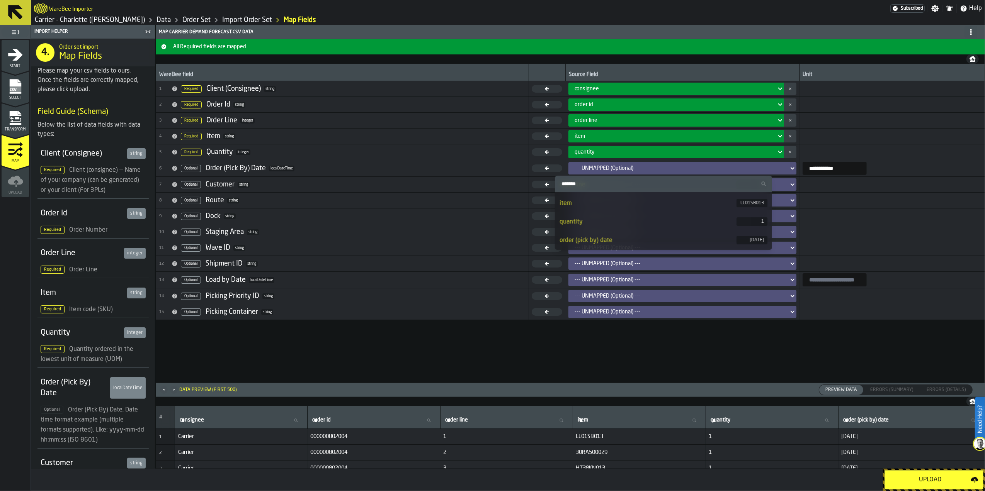
click at [639, 346] on div "**********" at bounding box center [570, 223] width 829 height 319
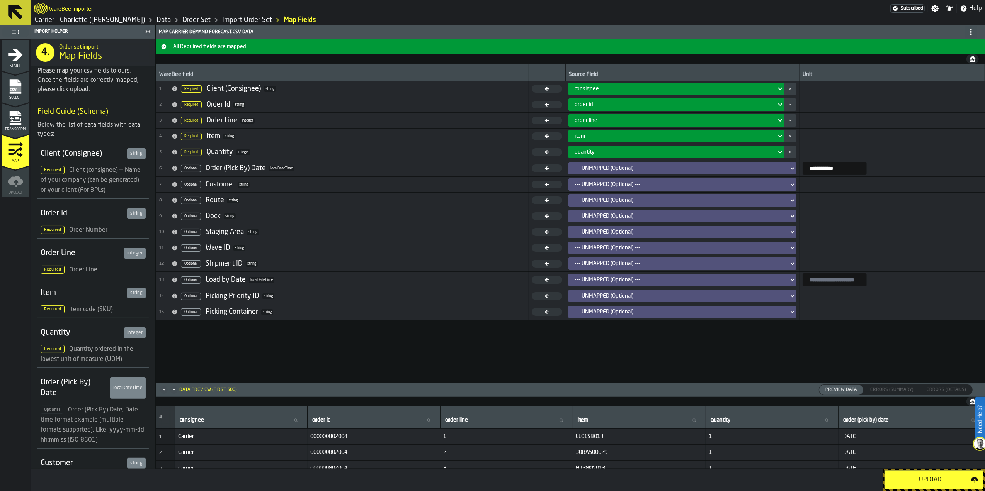
click at [11, 93] on icon "menu Select" at bounding box center [15, 86] width 12 height 15
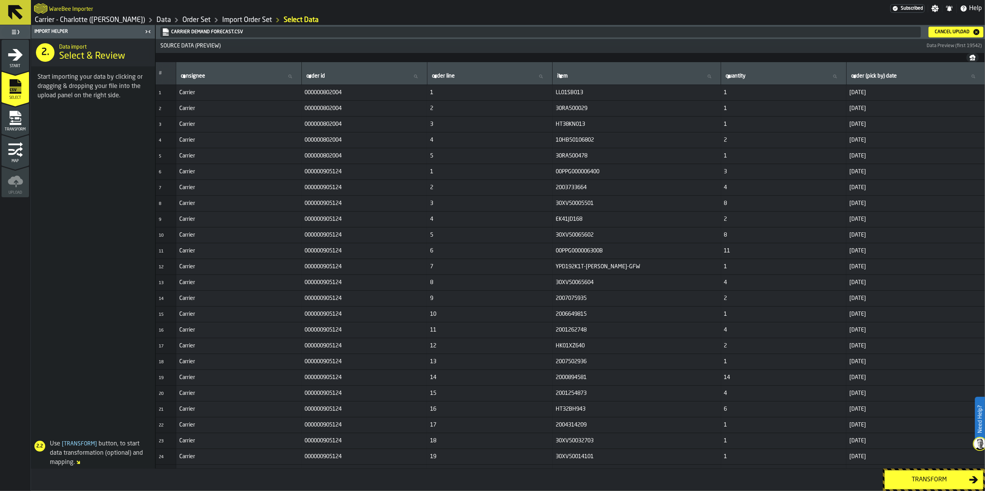
click at [946, 25] on header "WareBee Importer Subscribed Settings Notifications Help Carrier - Charlotte (Ry…" at bounding box center [492, 12] width 985 height 25
click at [946, 28] on div "Cancel Upload" at bounding box center [955, 32] width 49 height 8
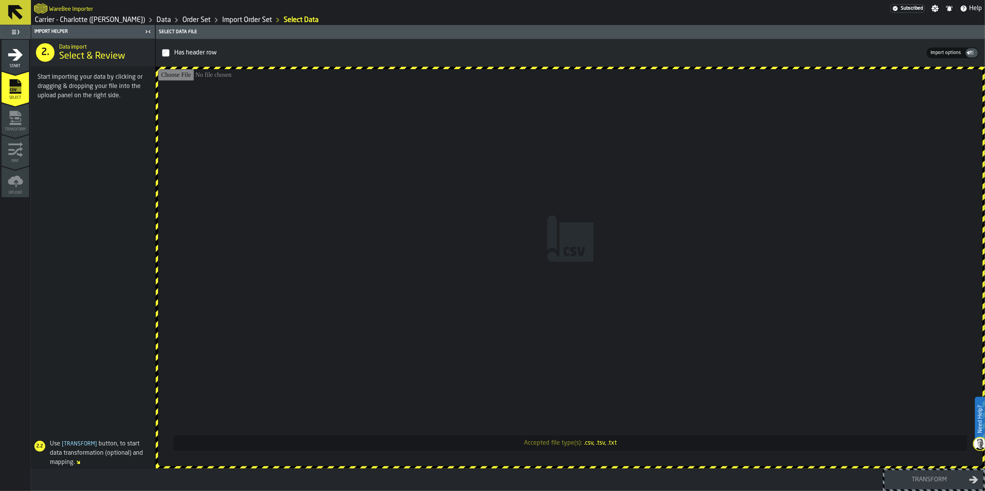
click at [584, 223] on input "Accepted file type(s): .csv, .tsv, .txt" at bounding box center [570, 267] width 824 height 397
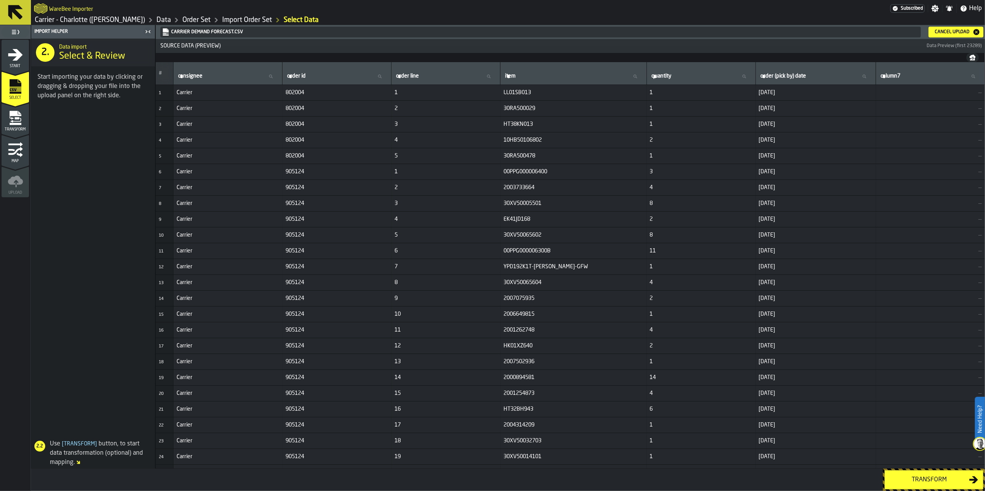
click at [954, 477] on div "Transform" at bounding box center [929, 479] width 80 height 9
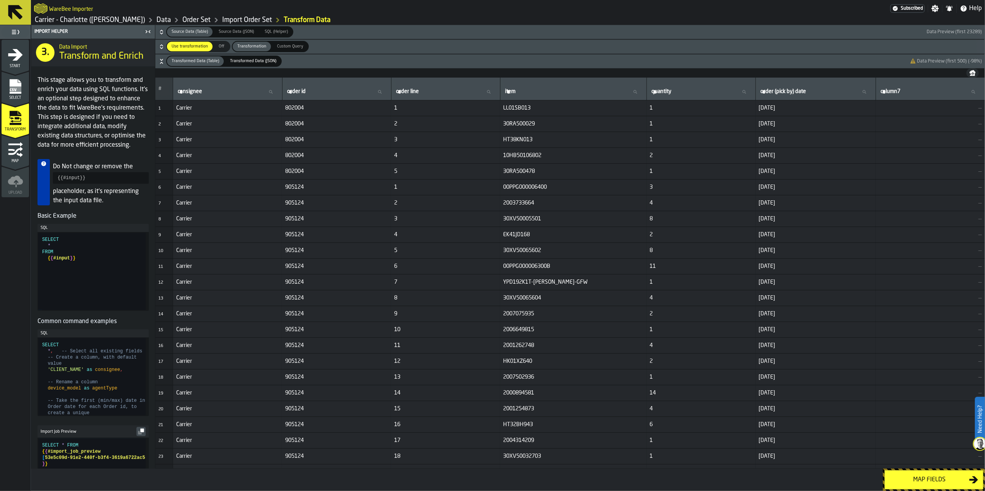
click at [956, 480] on div "Map fields" at bounding box center [929, 479] width 80 height 9
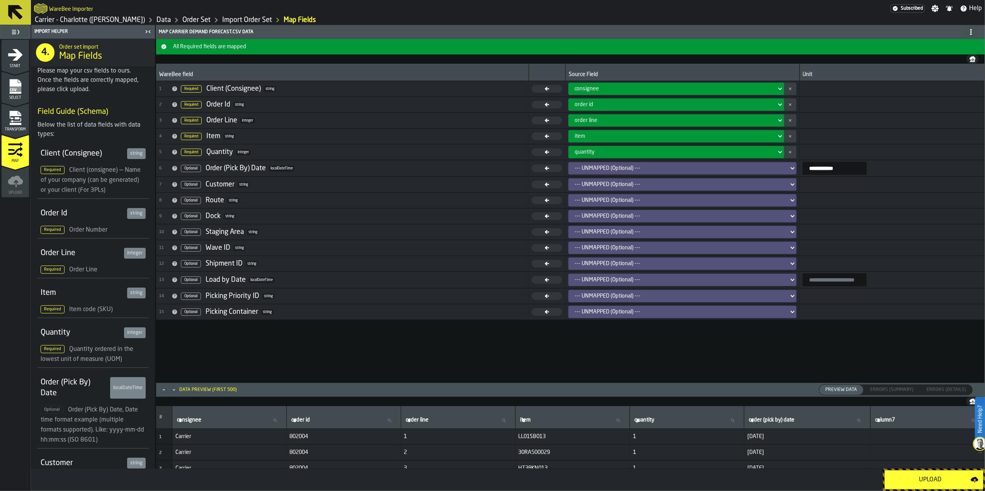
click at [762, 169] on div "--- UNMAPPED (Optional) ---" at bounding box center [679, 168] width 217 height 9
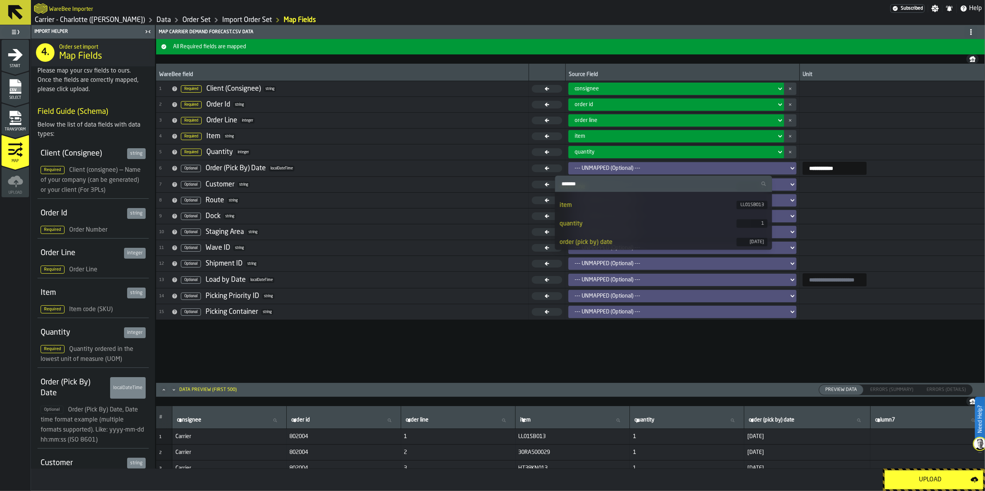
scroll to position [72, 0]
click at [719, 220] on div "order (pick by) date" at bounding box center [647, 221] width 177 height 9
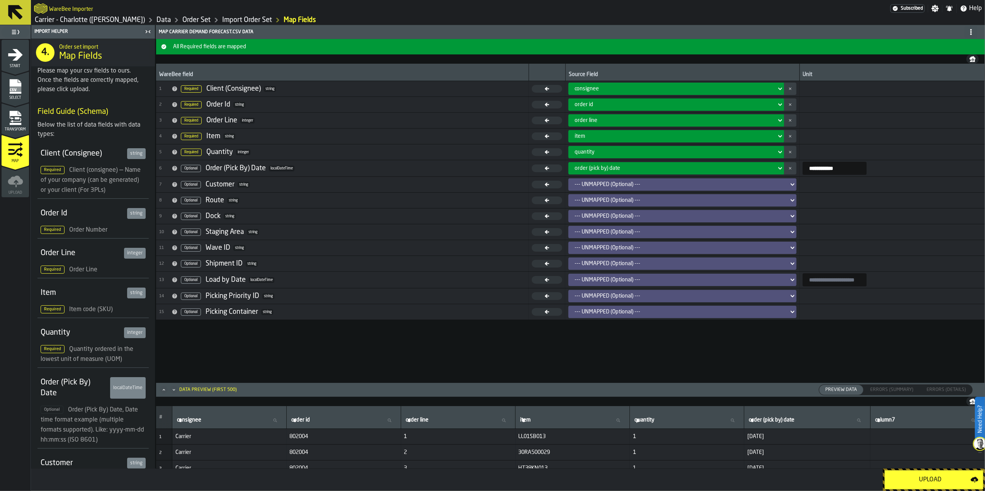
click at [899, 484] on div "Upload" at bounding box center [929, 479] width 81 height 9
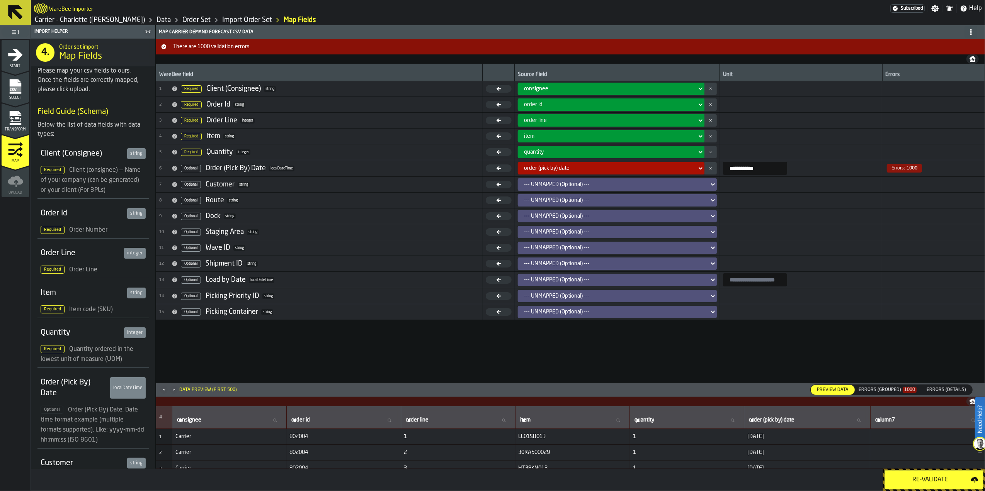
click at [868, 389] on div "Errors (Grouped) 1000" at bounding box center [887, 389] width 58 height 5
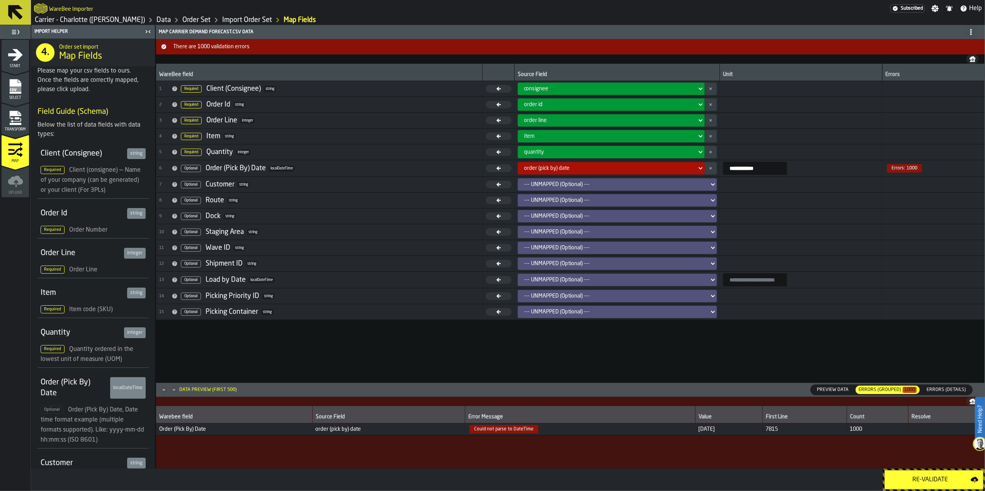
click at [499, 433] on span "Could not parse to DateTime" at bounding box center [503, 429] width 69 height 8
click at [498, 431] on span "Could not parse to DateTime" at bounding box center [503, 429] width 69 height 8
click at [751, 170] on input "**********" at bounding box center [755, 168] width 64 height 13
click at [723, 170] on input "**********" at bounding box center [755, 168] width 64 height 13
type input "**********"
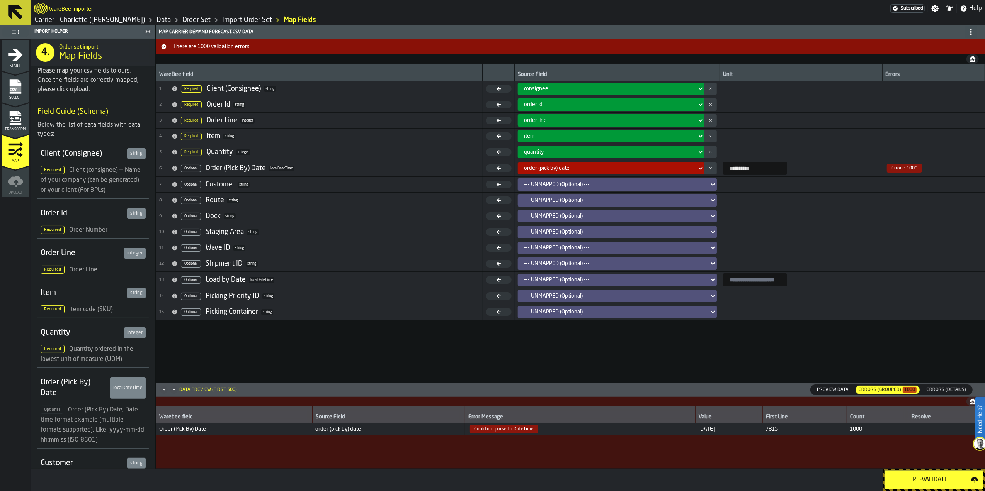
click at [748, 168] on input "**********" at bounding box center [755, 168] width 64 height 13
click at [956, 486] on button "Re-Validate" at bounding box center [933, 479] width 99 height 19
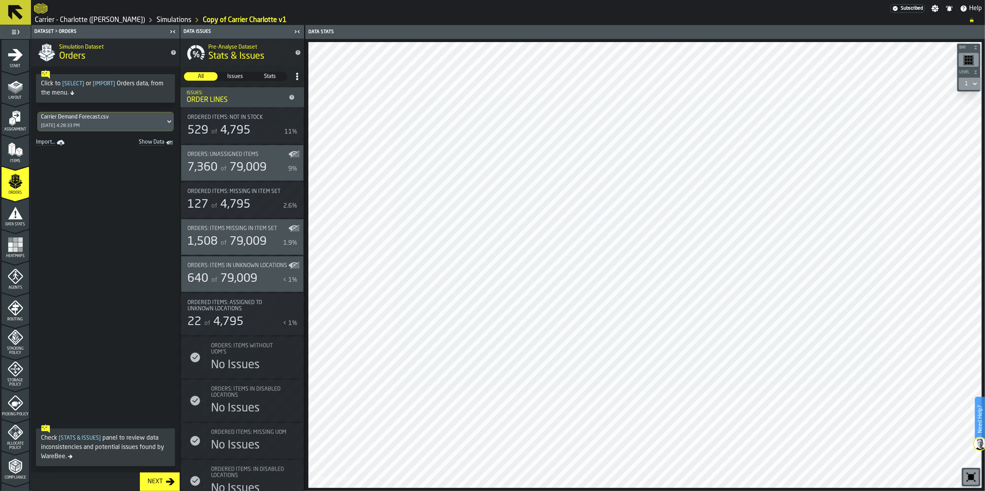
click at [236, 125] on span "4,795" at bounding box center [235, 131] width 30 height 12
click at [238, 162] on span "79,009" at bounding box center [247, 168] width 37 height 12
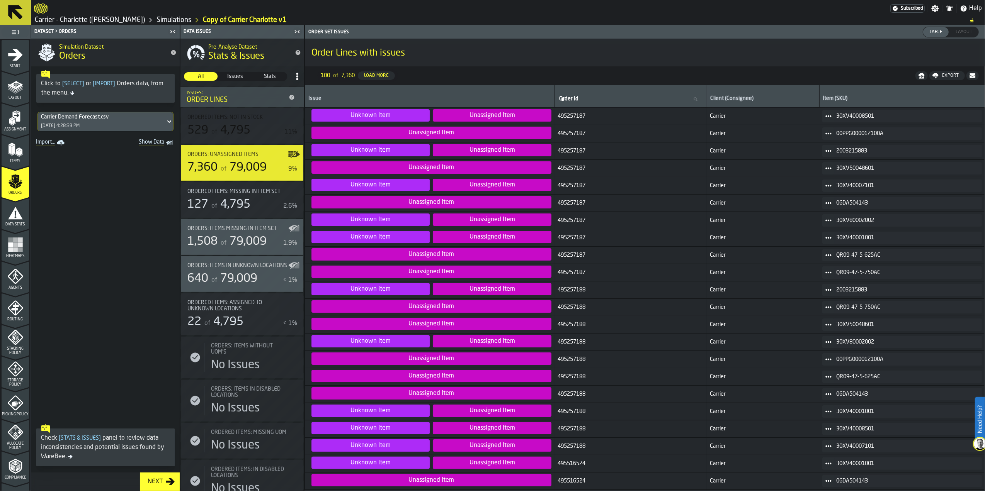
click at [240, 203] on span "4,795" at bounding box center [235, 205] width 30 height 12
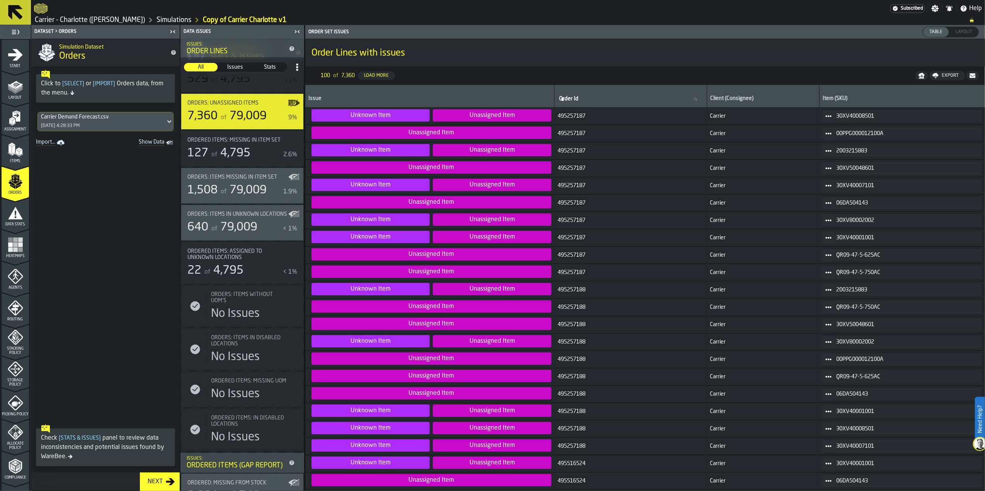
click at [238, 192] on span "79,009" at bounding box center [247, 191] width 37 height 12
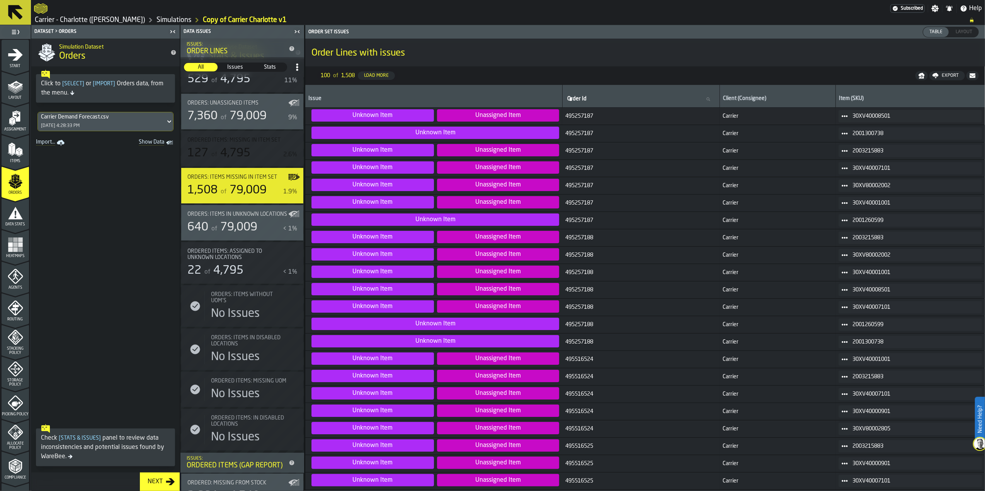
click at [246, 228] on span "79,009" at bounding box center [238, 228] width 37 height 12
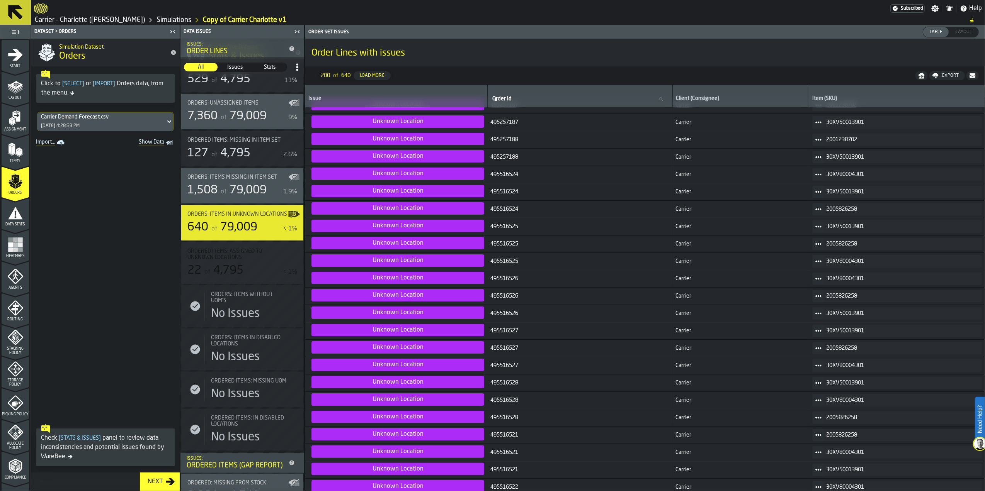
scroll to position [0, 0]
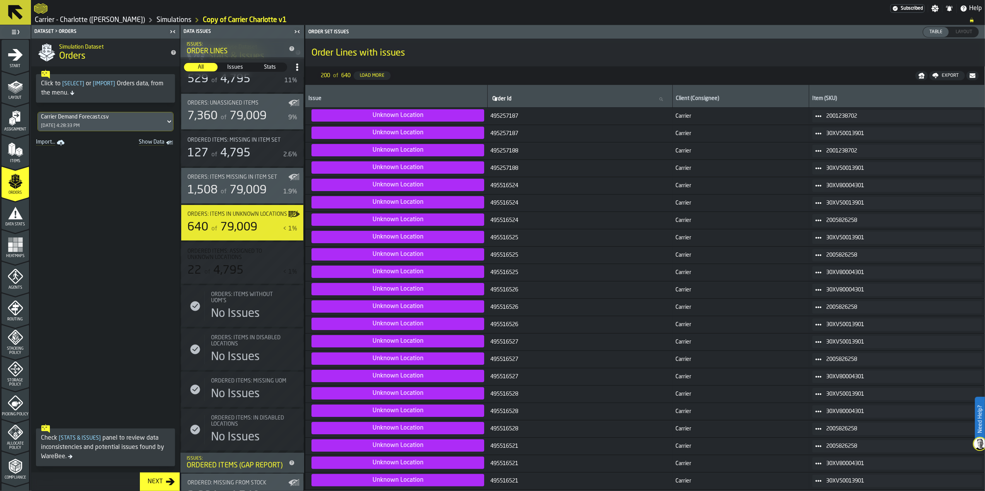
click at [243, 261] on span "Ordered items: Assigned to unknown locations" at bounding box center [237, 254] width 100 height 12
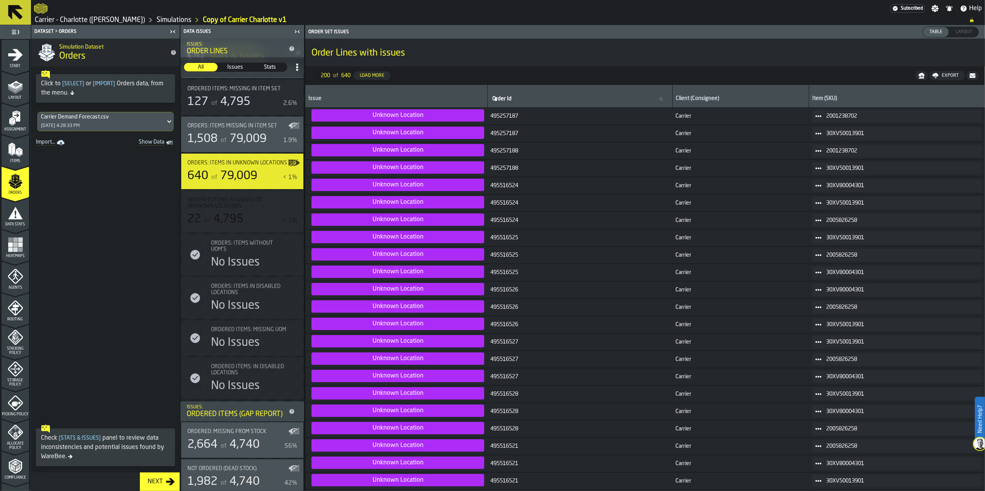
scroll to position [151, 0]
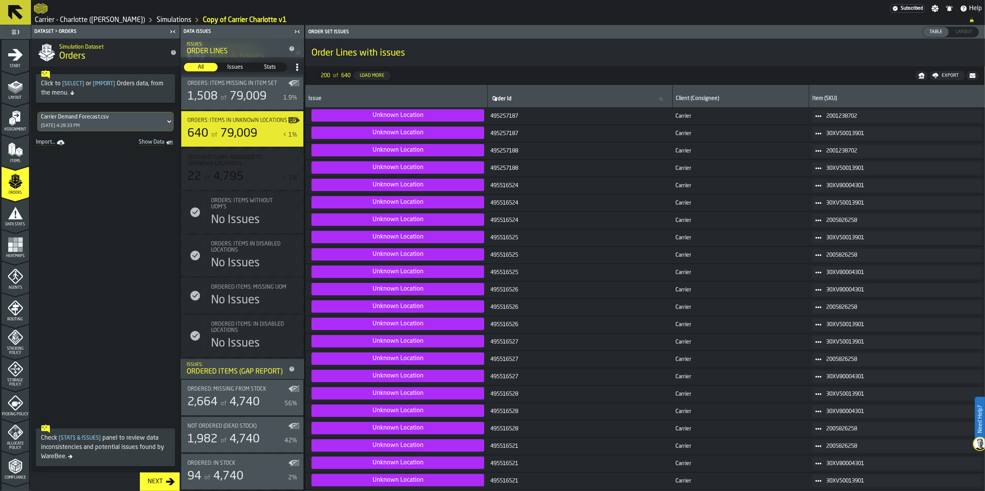
click at [245, 395] on div "Ordered: Missing from Stock 2,664 of 4,740 56%" at bounding box center [242, 397] width 110 height 23
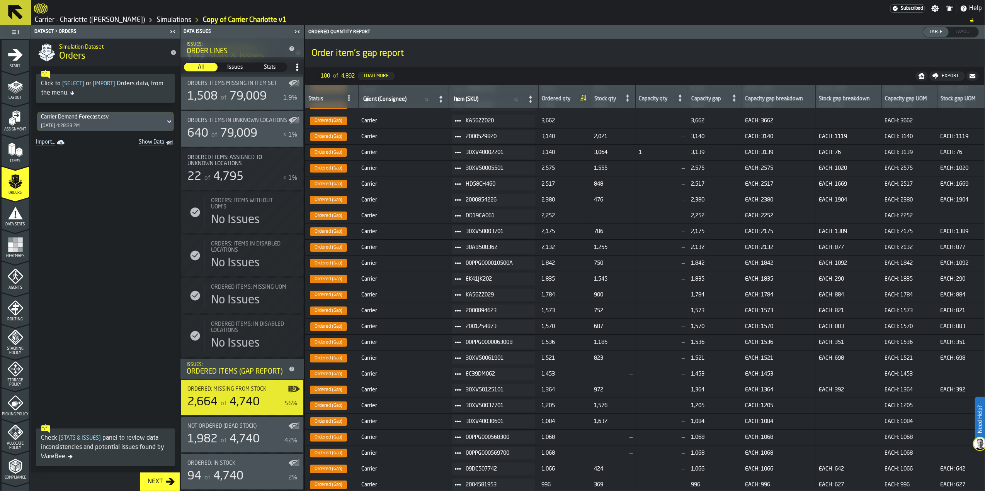
scroll to position [51, 0]
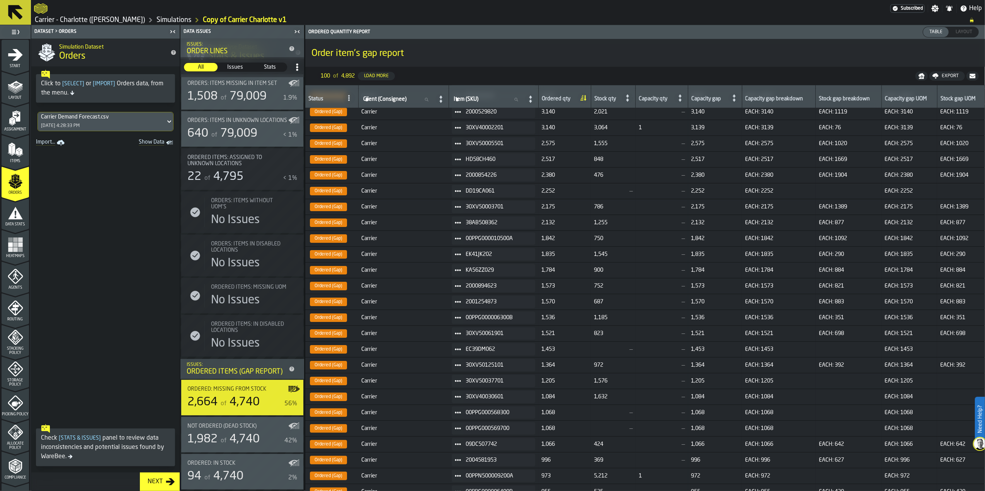
click at [508, 129] on span "30XV40002201" at bounding box center [496, 128] width 63 height 6
click at [255, 474] on div "94 of 4,740" at bounding box center [236, 477] width 98 height 14
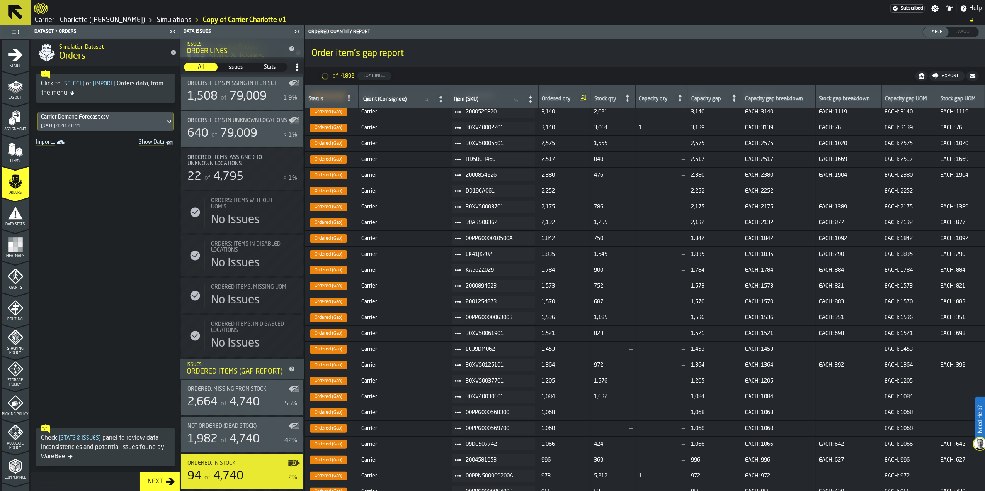
click at [252, 429] on span "Not Ordered (Dead Stock)" at bounding box center [221, 426] width 69 height 6
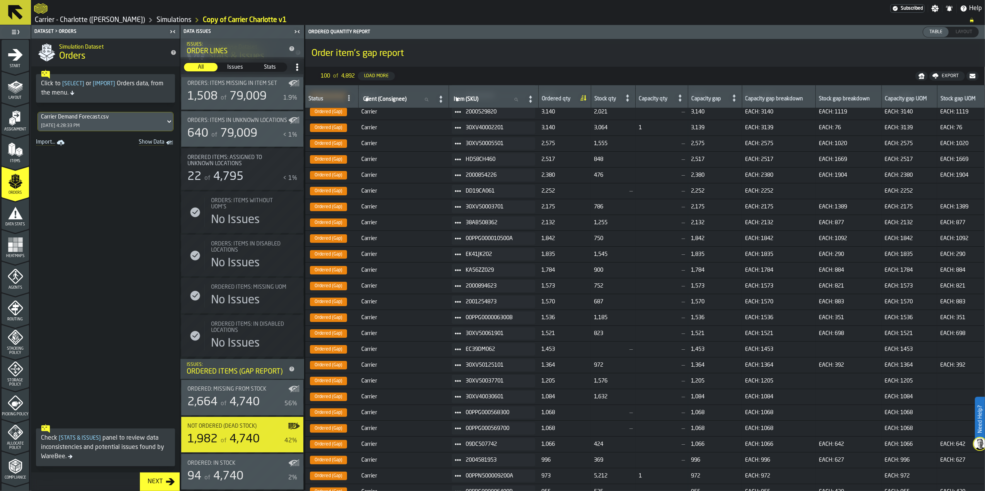
click at [251, 397] on span "4,740" at bounding box center [244, 403] width 30 height 12
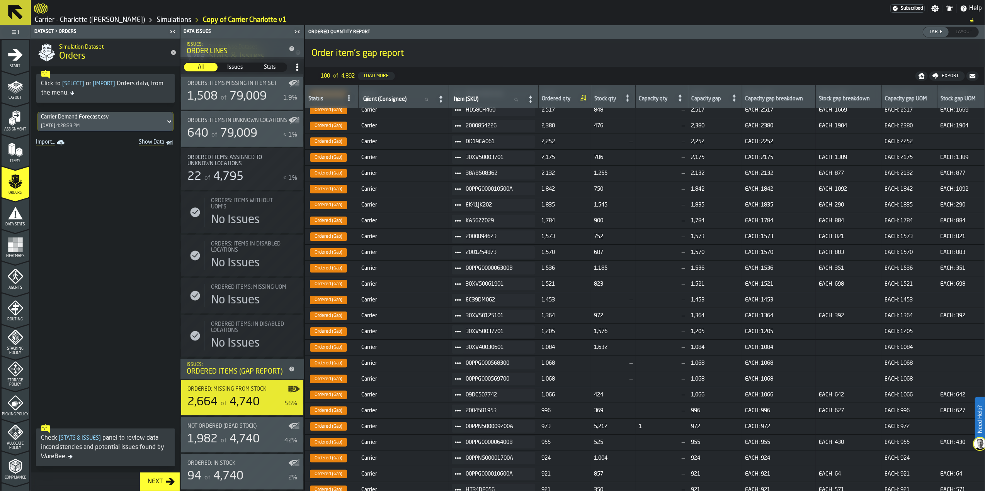
scroll to position [0, 0]
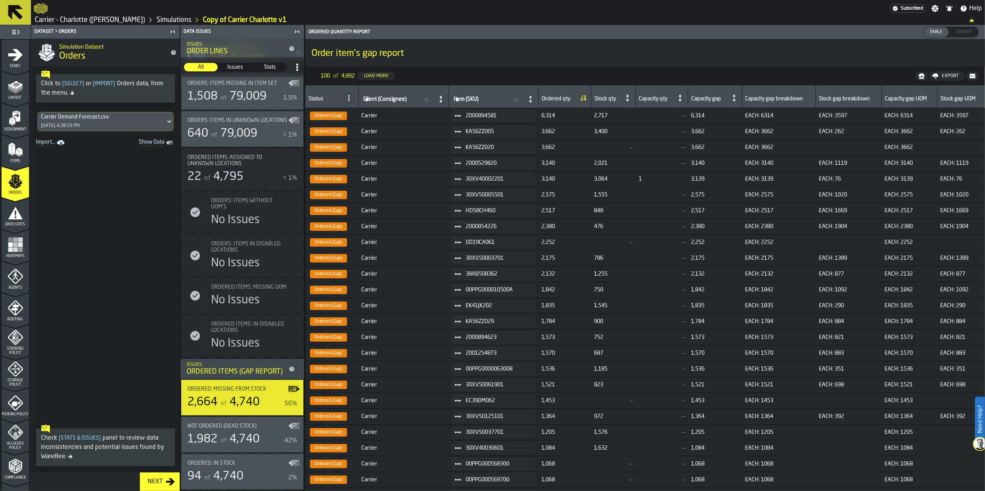
click at [693, 48] on h1 "Order item's gap report" at bounding box center [644, 54] width 667 height 12
click at [633, 93] on div at bounding box center [627, 98] width 12 height 11
click at [630, 98] on icon at bounding box center [629, 98] width 2 height 6
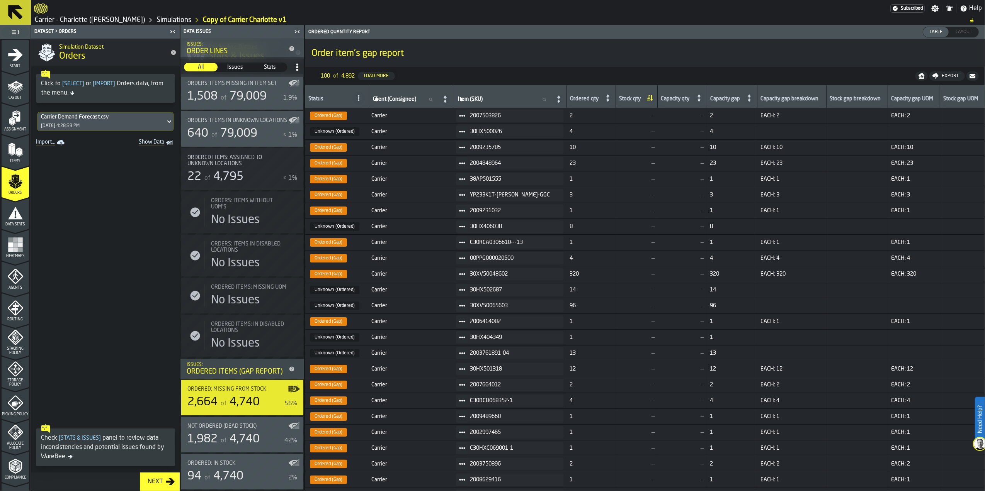
click at [627, 97] on div "Stock qty" at bounding box center [631, 100] width 24 height 8
click at [644, 100] on icon at bounding box center [649, 98] width 11 height 11
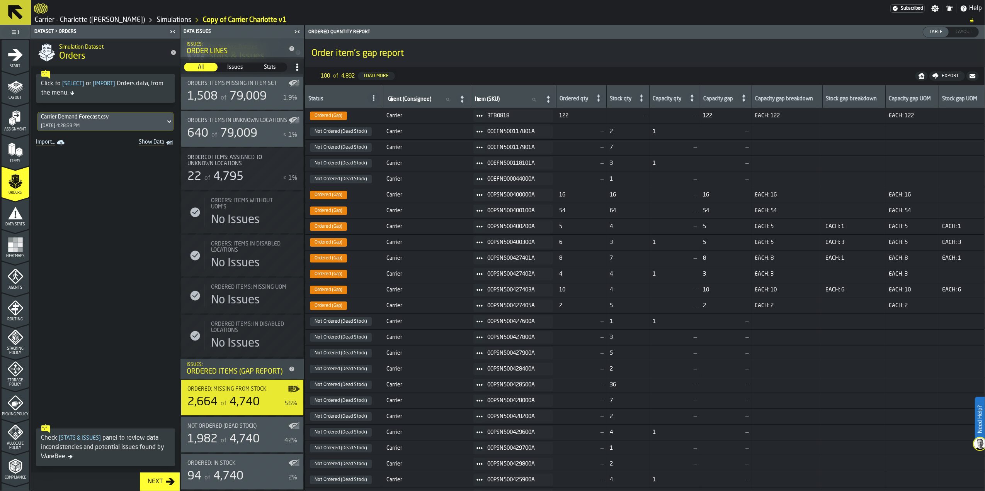
click at [554, 95] on icon at bounding box center [548, 99] width 11 height 11
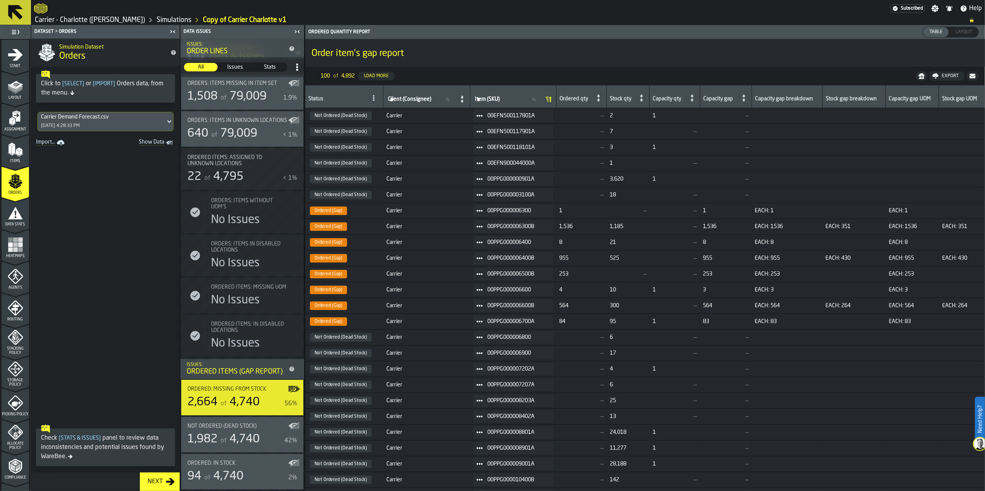
click at [560, 70] on nav "100 of 4,892 Load More Export" at bounding box center [644, 76] width 679 height 19
click at [239, 436] on span "4,740" at bounding box center [244, 440] width 30 height 12
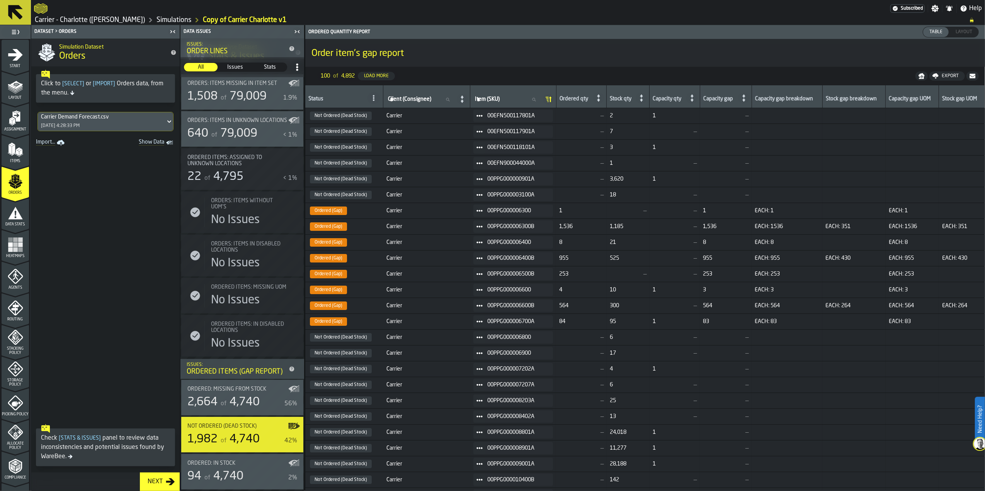
click at [119, 175] on span at bounding box center [105, 284] width 148 height 273
click at [8, 219] on icon "menu Data Stats" at bounding box center [15, 212] width 15 height 15
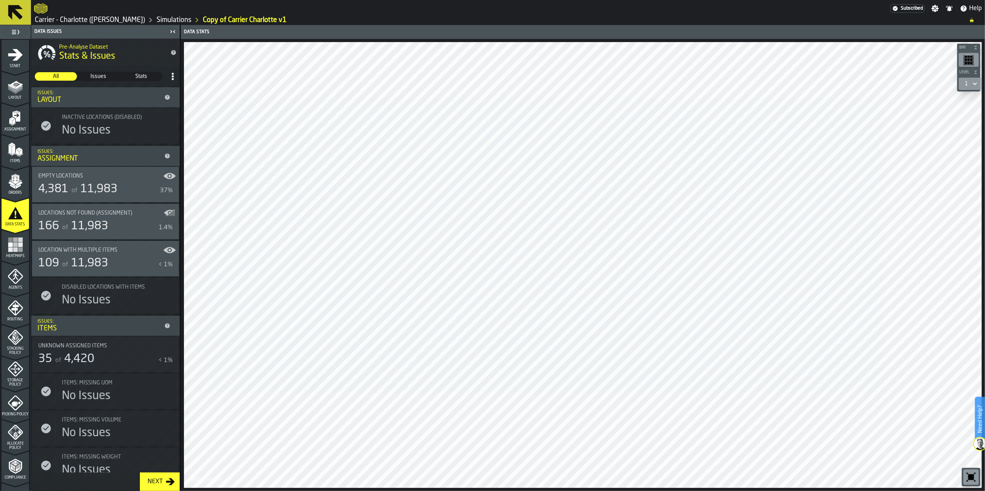
click at [173, 31] on icon "button-toggle-Close me" at bounding box center [172, 31] width 9 height 9
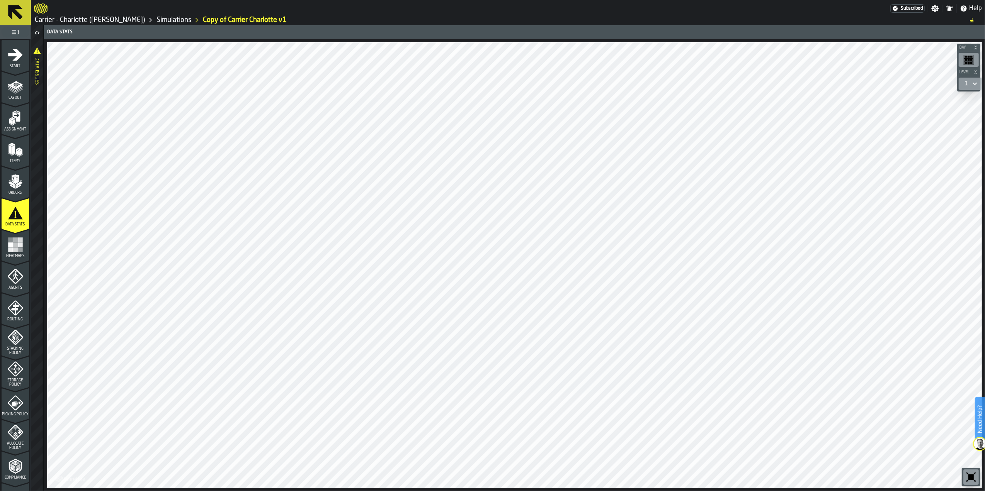
click at [34, 34] on icon "button-toggle-Open" at bounding box center [36, 32] width 9 height 9
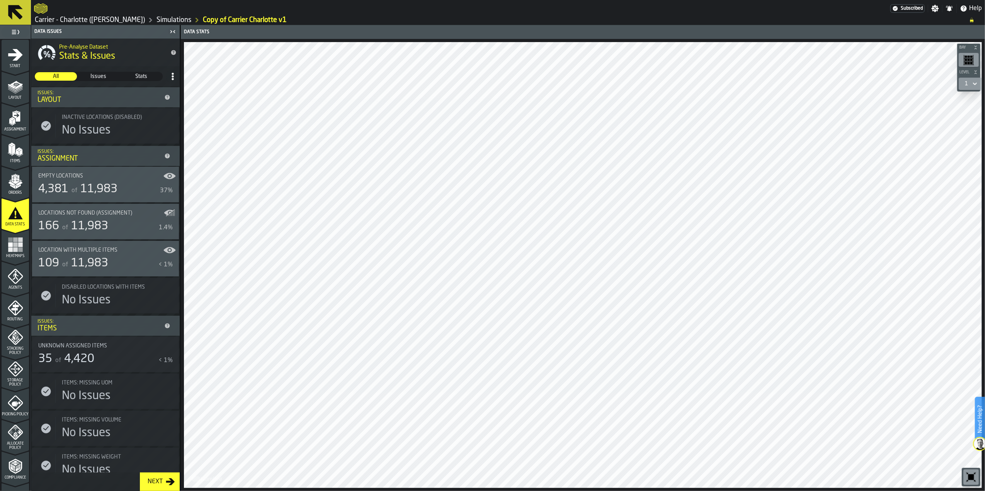
click at [127, 232] on div "166 of 11,983" at bounding box center [96, 226] width 117 height 14
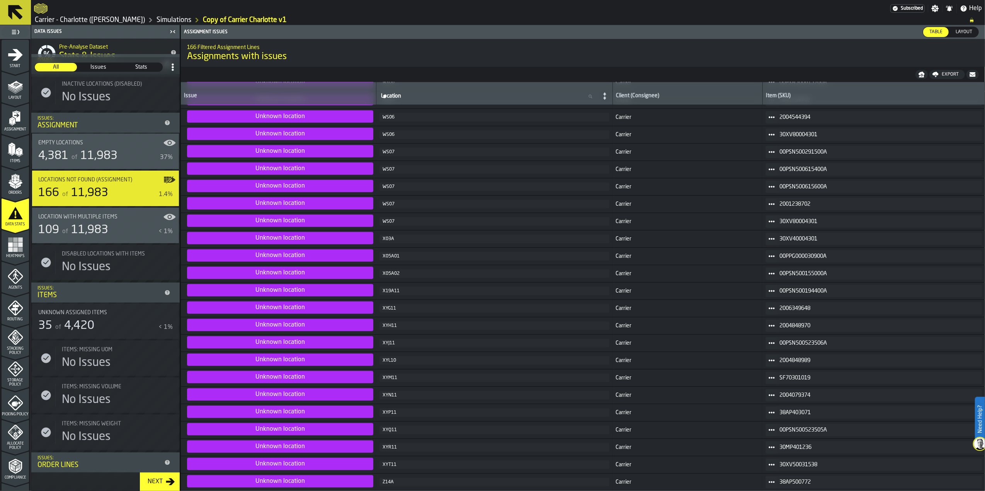
scroll to position [51, 0]
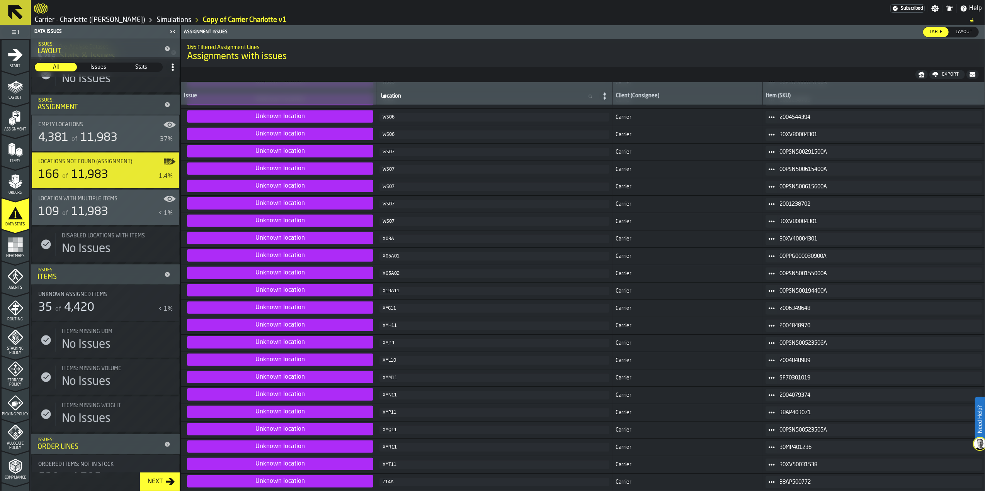
click at [96, 196] on span "Location with multiple Items" at bounding box center [77, 199] width 79 height 6
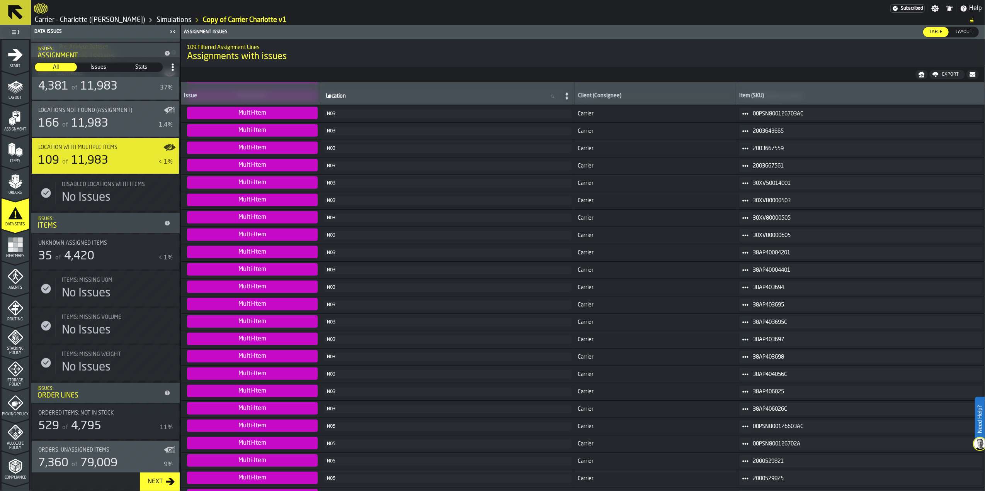
scroll to position [155, 0]
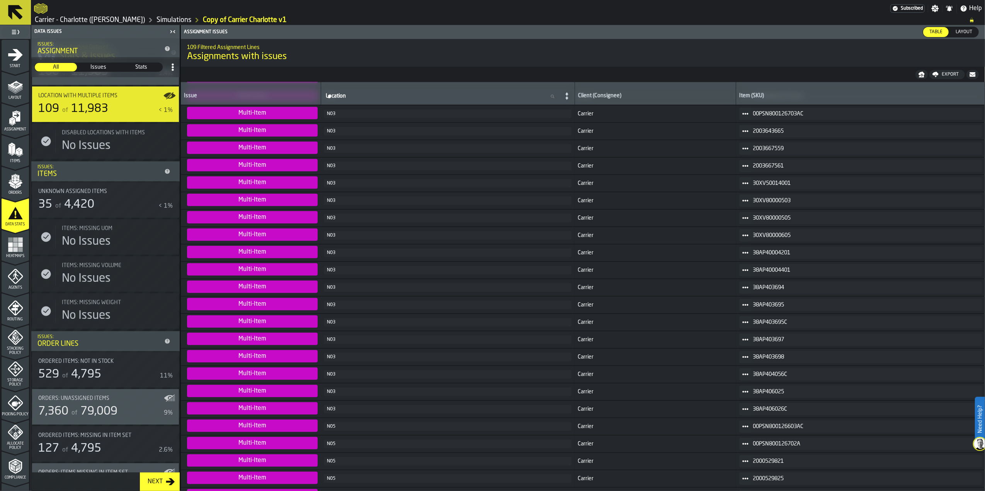
click at [115, 200] on div "35 of 4,420" at bounding box center [96, 205] width 117 height 14
click at [73, 194] on span "Unknown assigned items" at bounding box center [72, 191] width 69 height 6
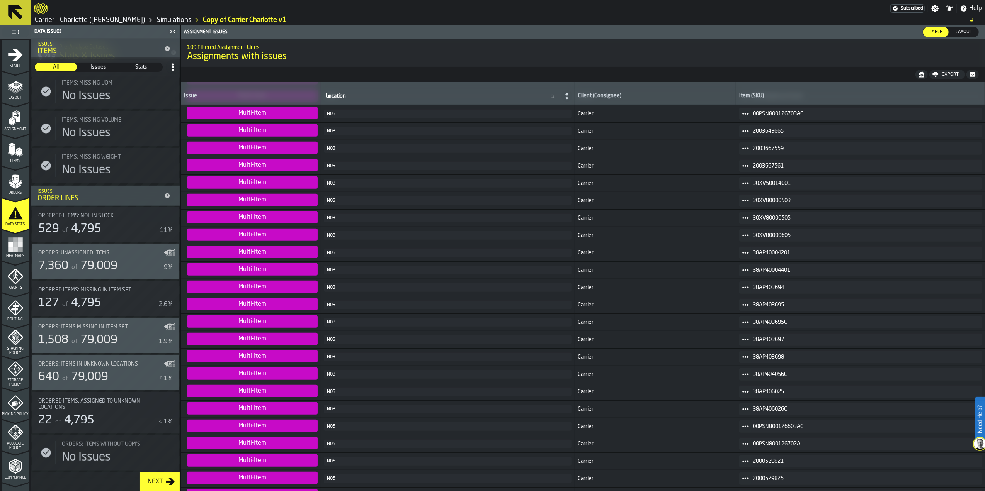
scroll to position [309, 0]
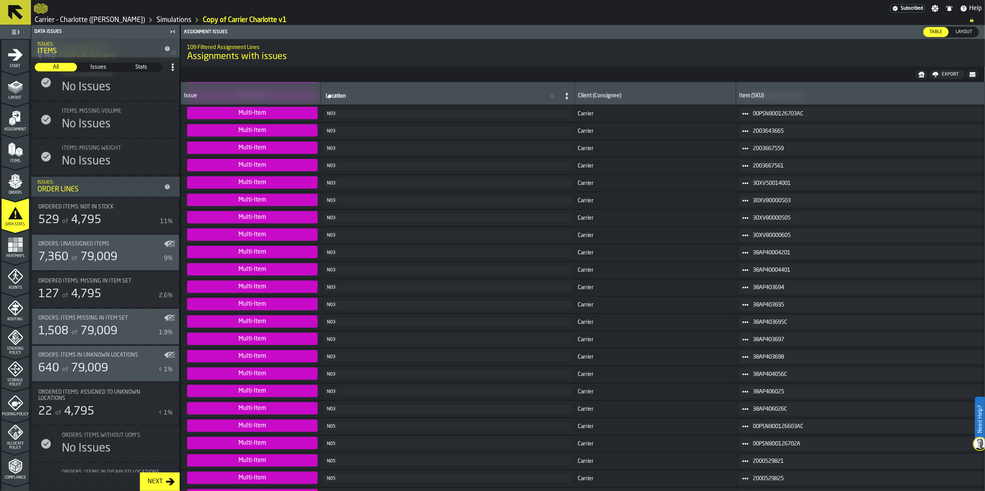
click at [126, 241] on div "Orders: Unassigned Items" at bounding box center [100, 244] width 125 height 6
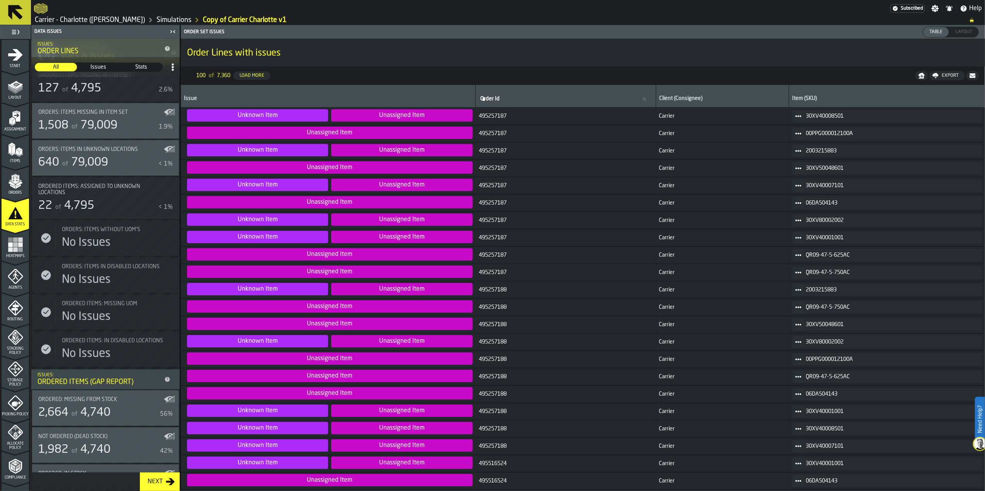
scroll to position [550, 0]
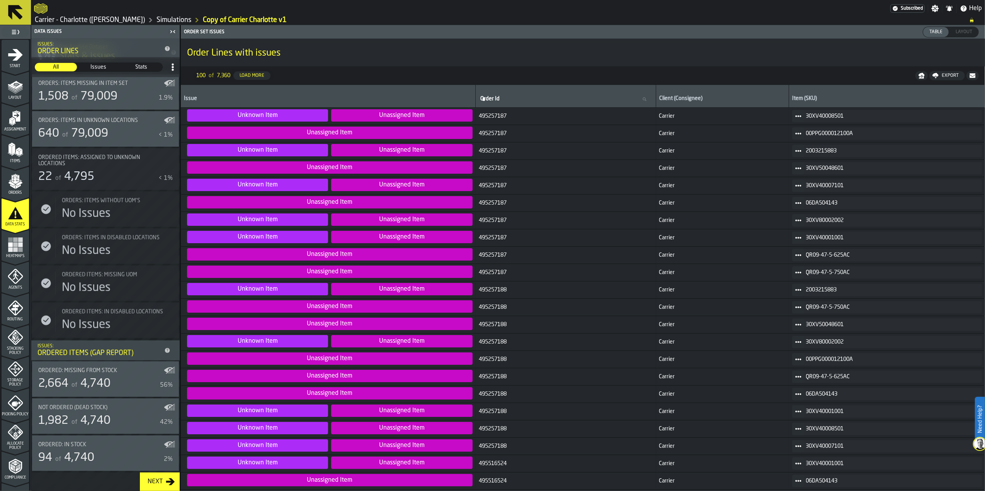
click at [110, 376] on div "Ordered: Missing from Stock 2,664 of 4,740 56%" at bounding box center [105, 379] width 134 height 23
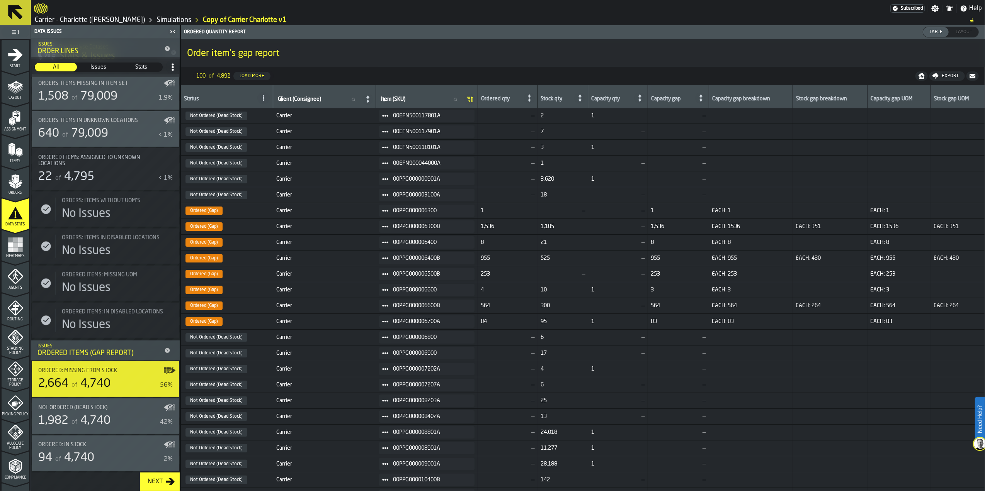
click at [8, 252] on rect "menu Heatmaps" at bounding box center [10, 249] width 5 height 5
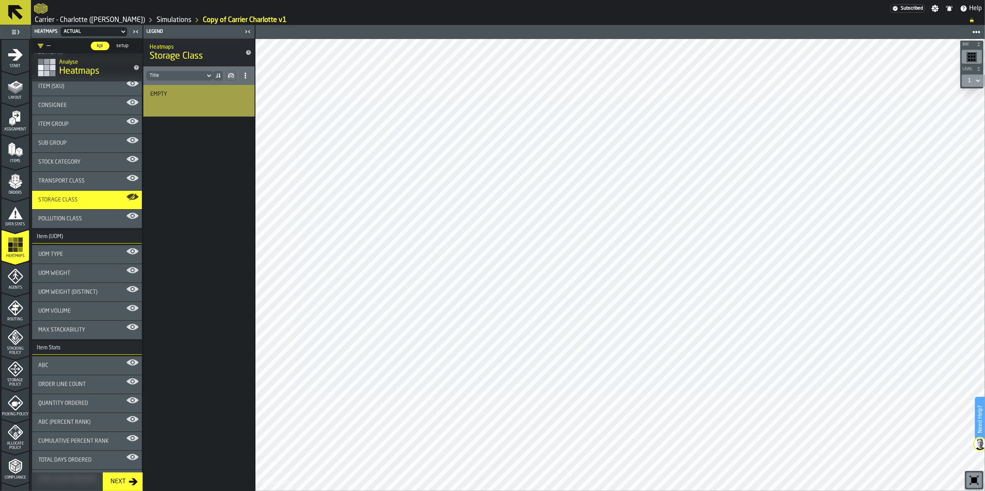
scroll to position [51, 0]
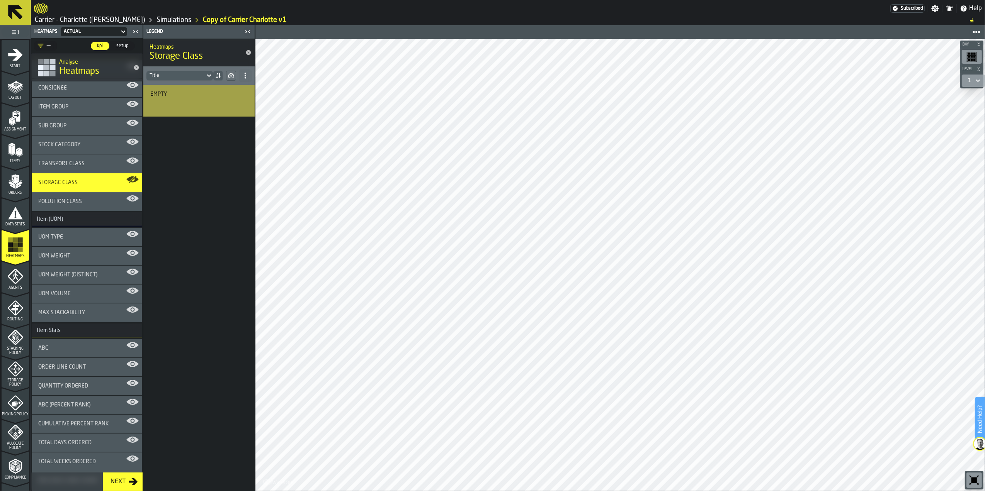
click at [27, 277] on ul "1 Start 1.1 Layout 1.2 Assignment 1.3 Items 1.4 Orders 1.5 Data Stats 1.6 Heatm…" at bounding box center [15, 324] width 31 height 570
click at [12, 285] on div "Agents" at bounding box center [15, 279] width 27 height 21
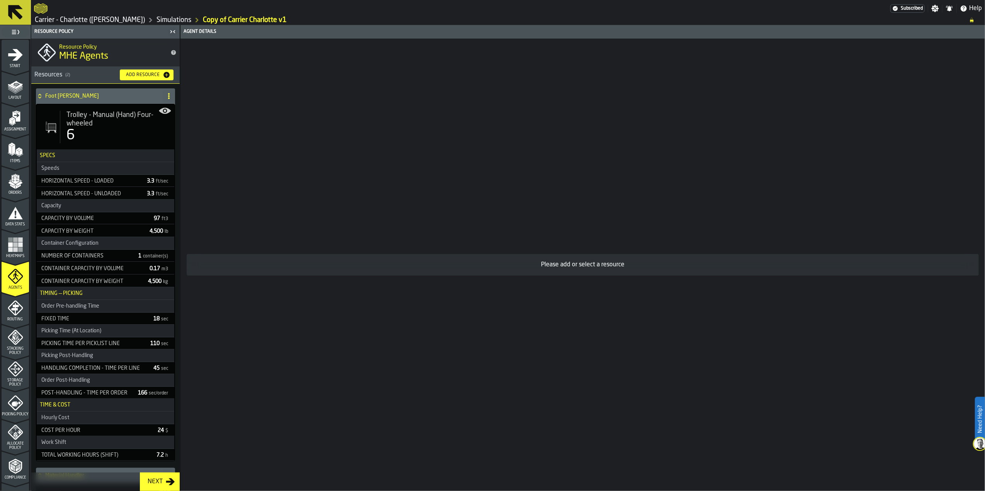
click at [19, 311] on icon "menu Routing" at bounding box center [15, 308] width 15 height 15
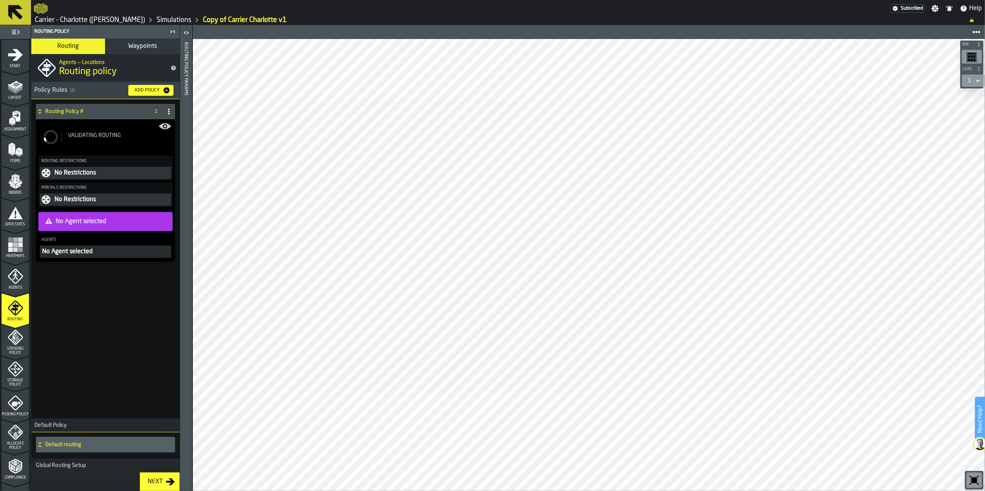
click at [19, 334] on icon "menu Stacking Policy" at bounding box center [15, 337] width 15 height 15
